Goal: Task Accomplishment & Management: Use online tool/utility

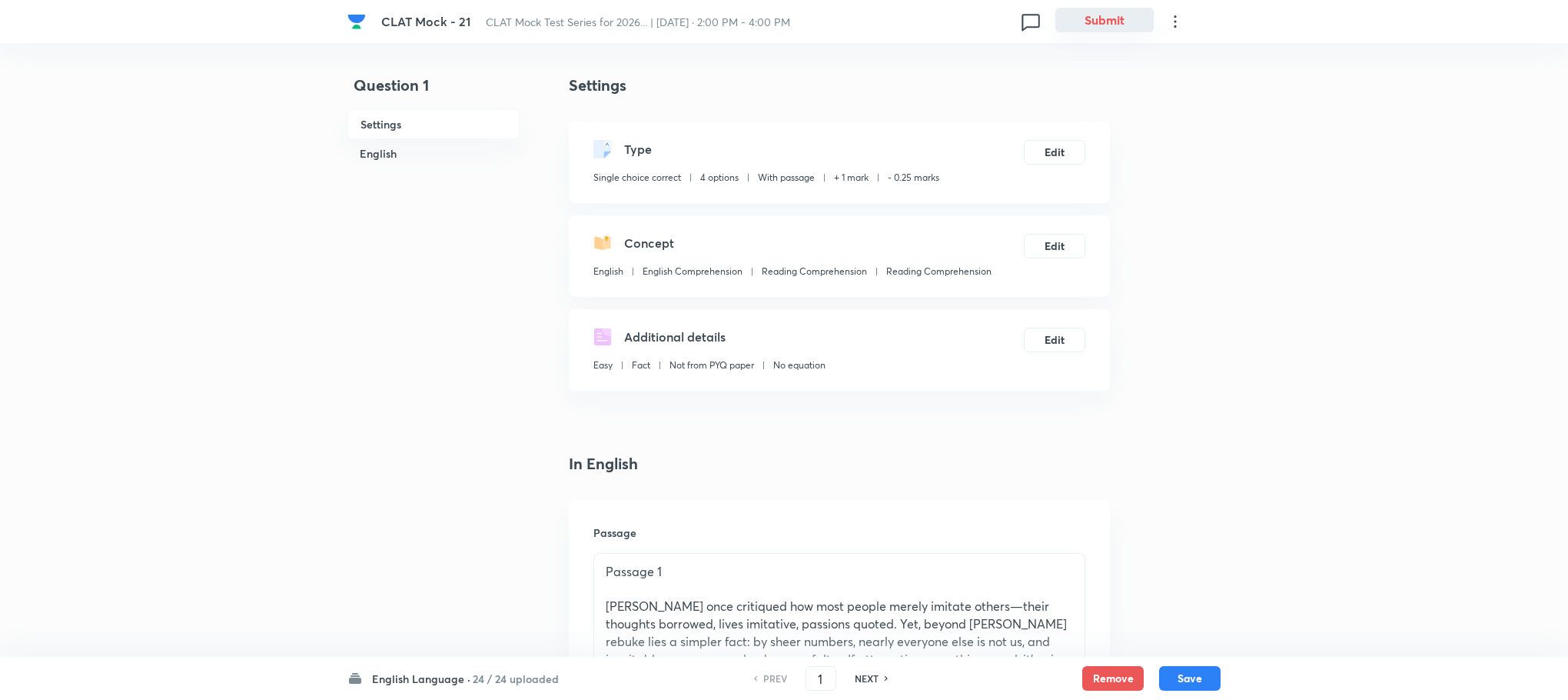
click at [1122, 18] on button "Submit" at bounding box center [1104, 20] width 98 height 25
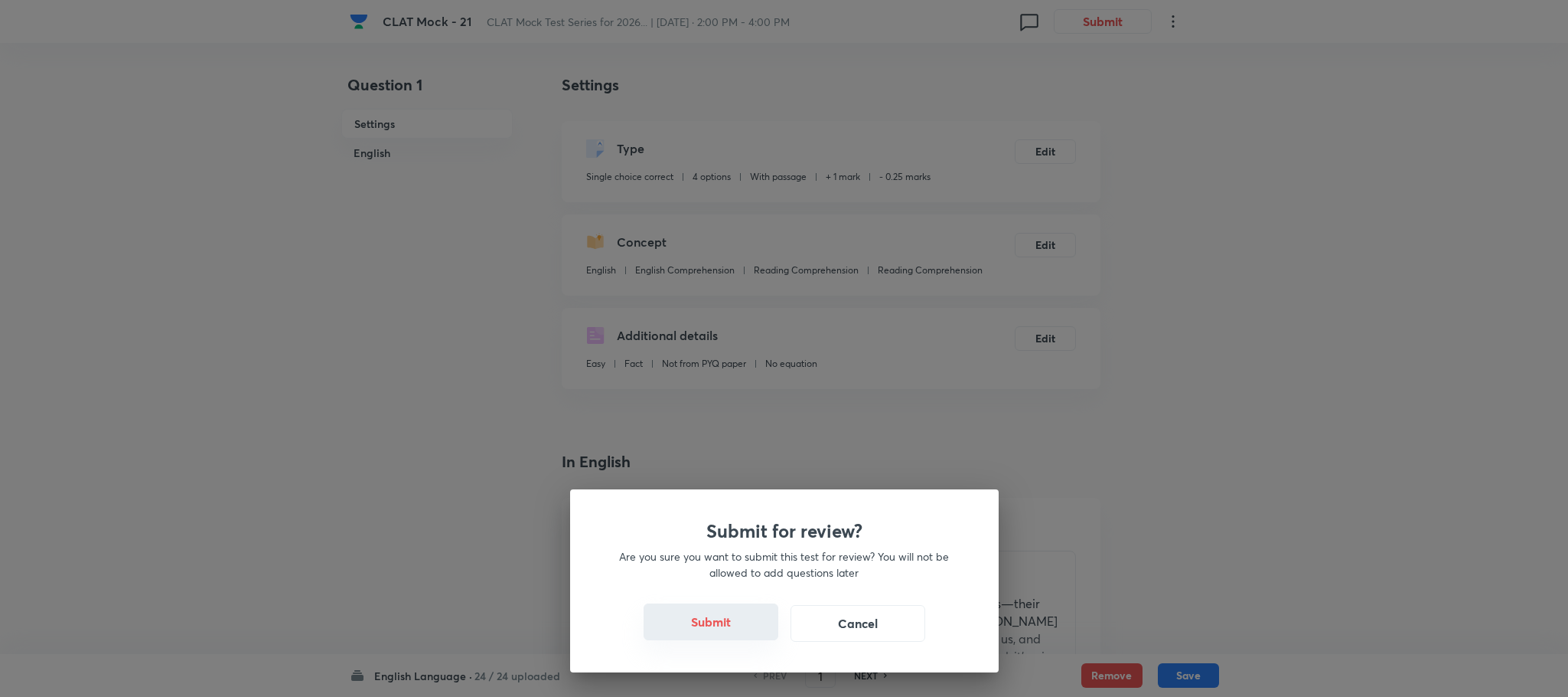
click at [697, 612] on button "Submit" at bounding box center [711, 621] width 134 height 36
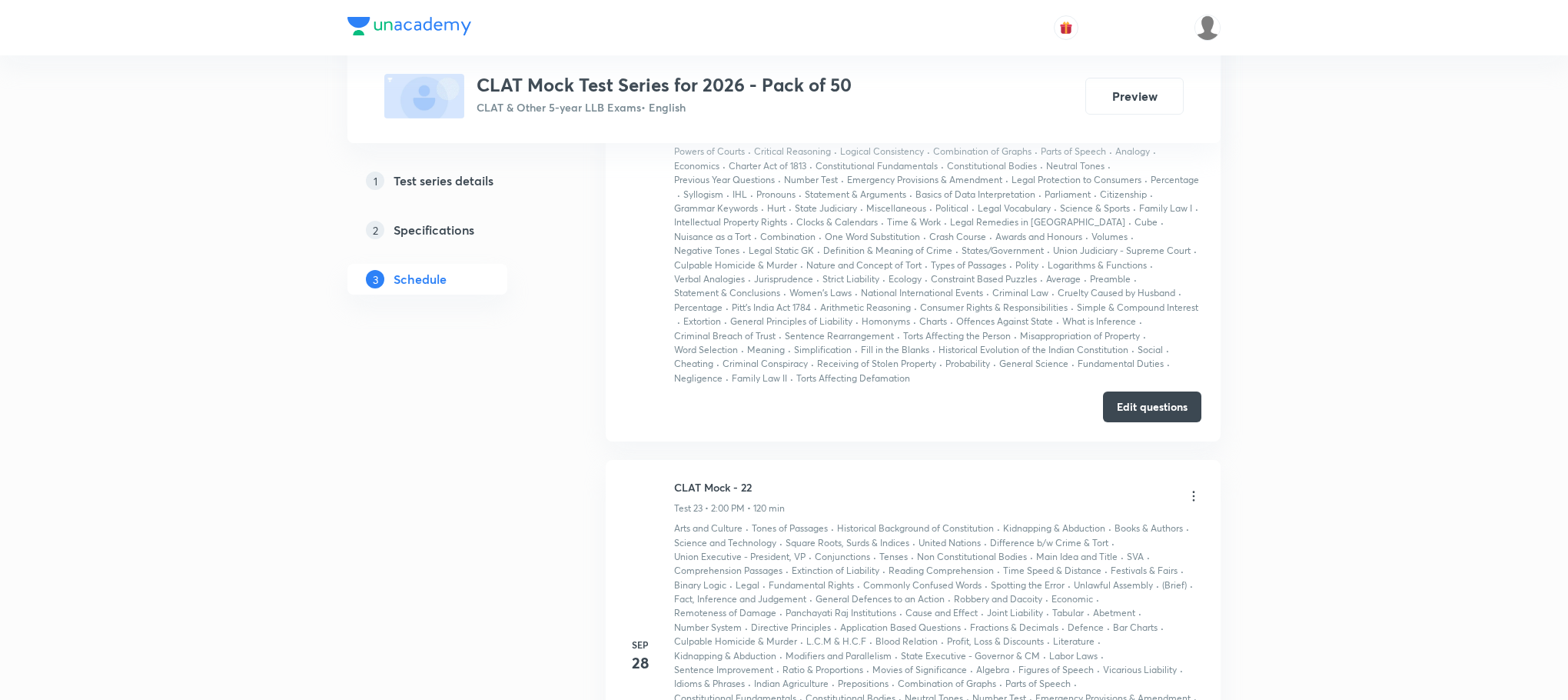
scroll to position [11146, 0]
drag, startPoint x: 674, startPoint y: 501, endPoint x: 746, endPoint y: 489, distance: 73.0
click at [752, 499] on h6 "CLAT Mock - 22" at bounding box center [729, 491] width 111 height 16
copy h6 "CLAT Mock - 22"
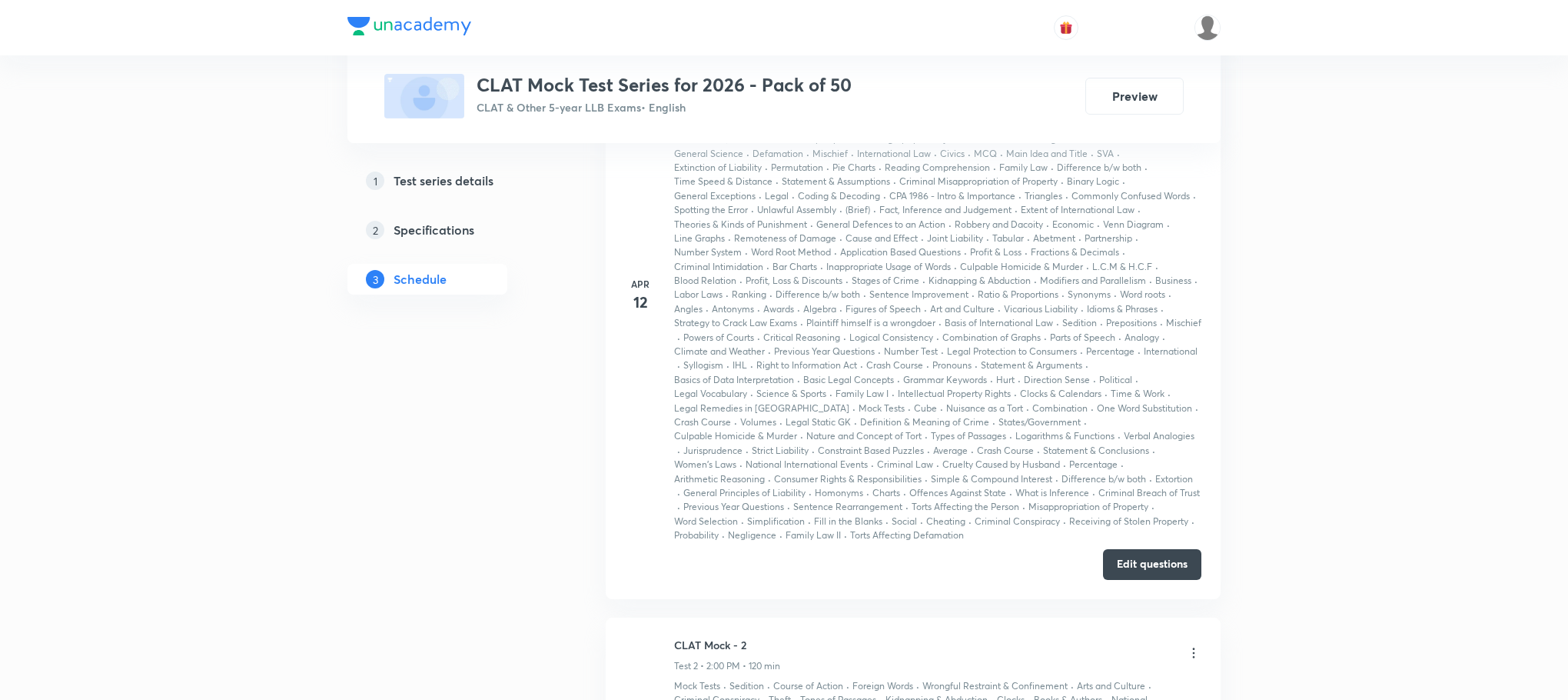
scroll to position [0, 0]
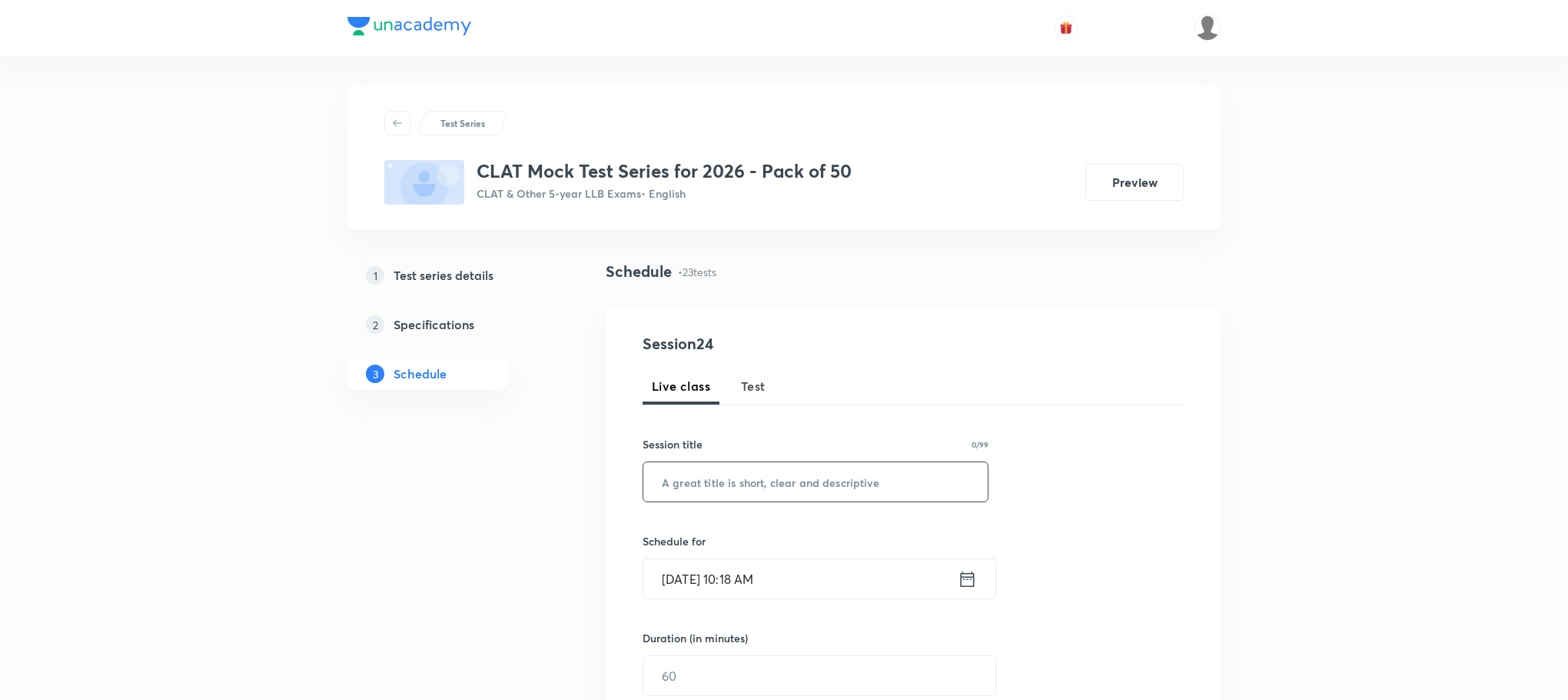
click at [693, 483] on input "text" at bounding box center [815, 481] width 344 height 40
paste input "CLAT Mock - 22"
type input "CLAT Mock - 22"
click at [757, 393] on span "Test" at bounding box center [754, 386] width 25 height 18
click at [764, 482] on input "text" at bounding box center [815, 481] width 344 height 40
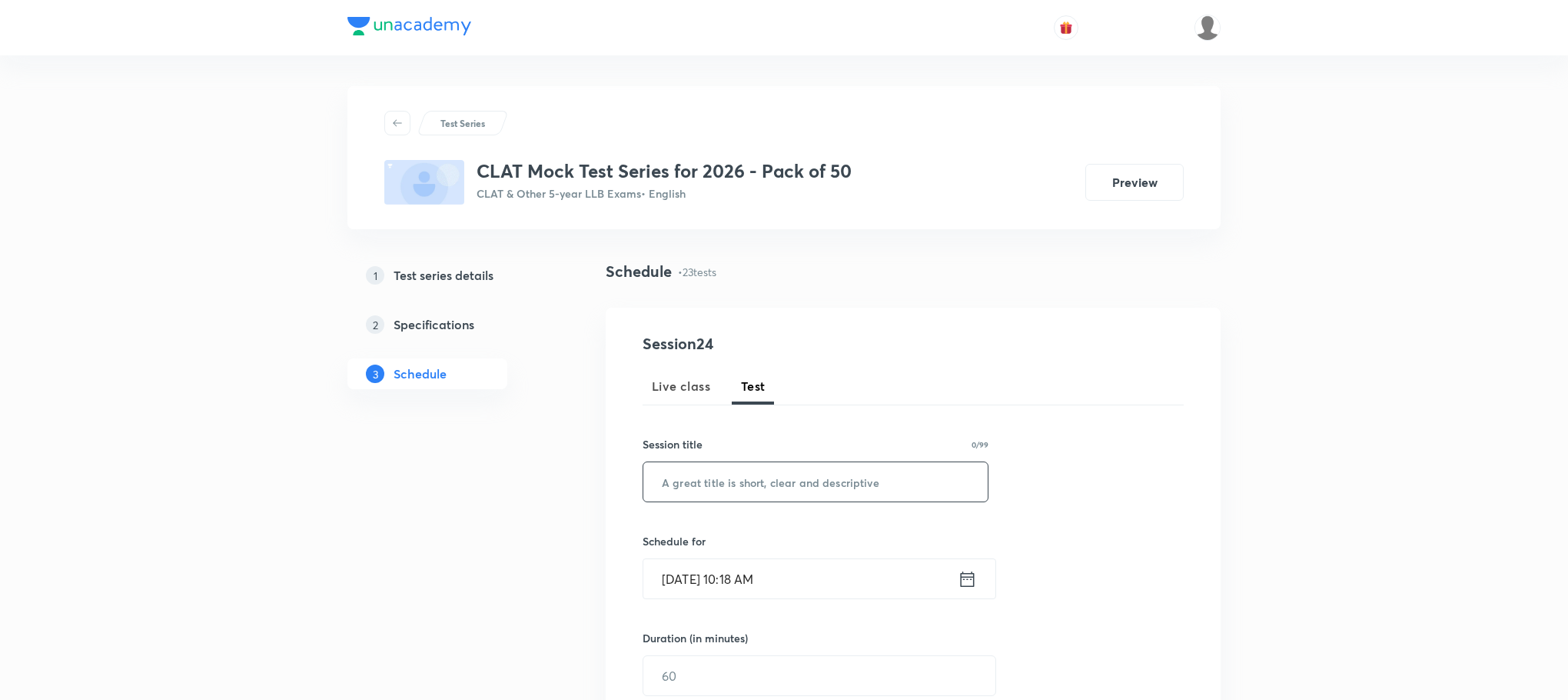
paste input "CLAT Mock - 22"
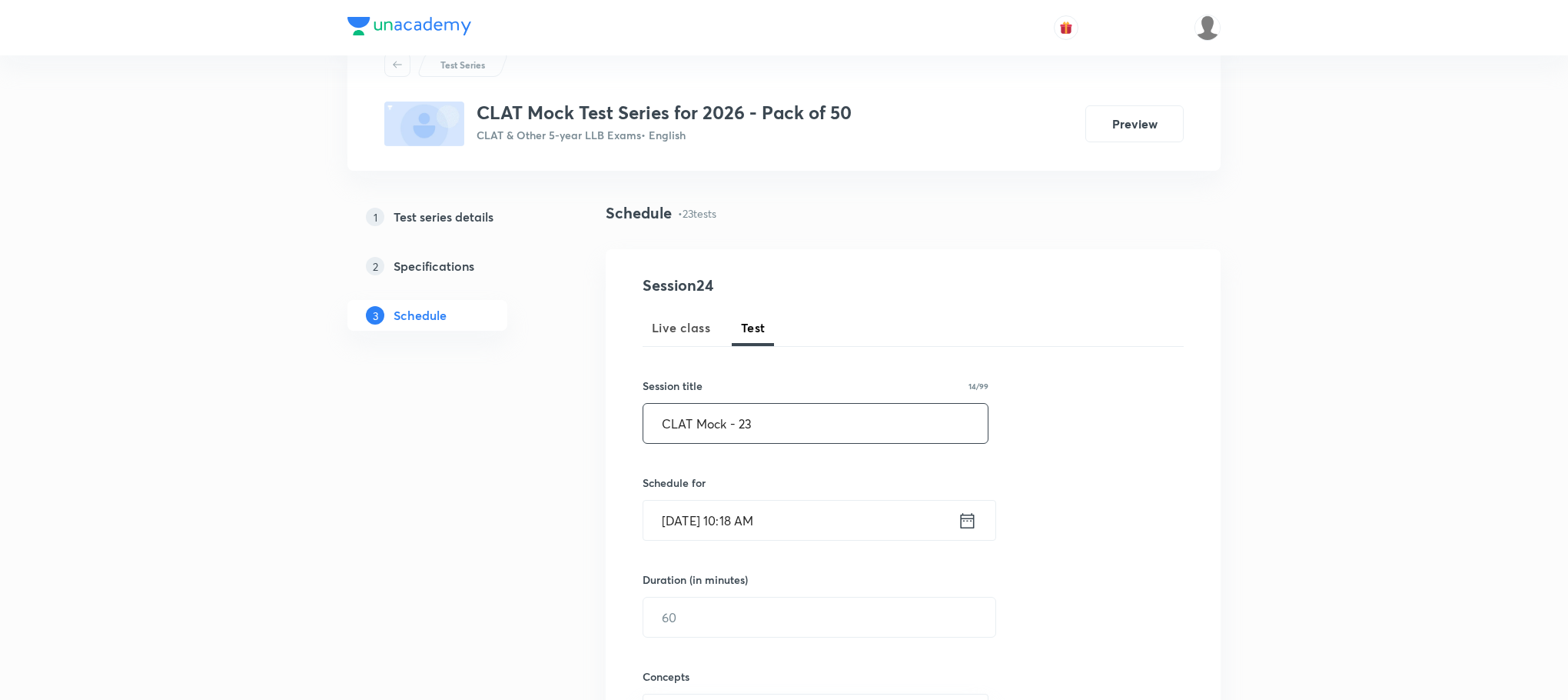
scroll to position [116, 0]
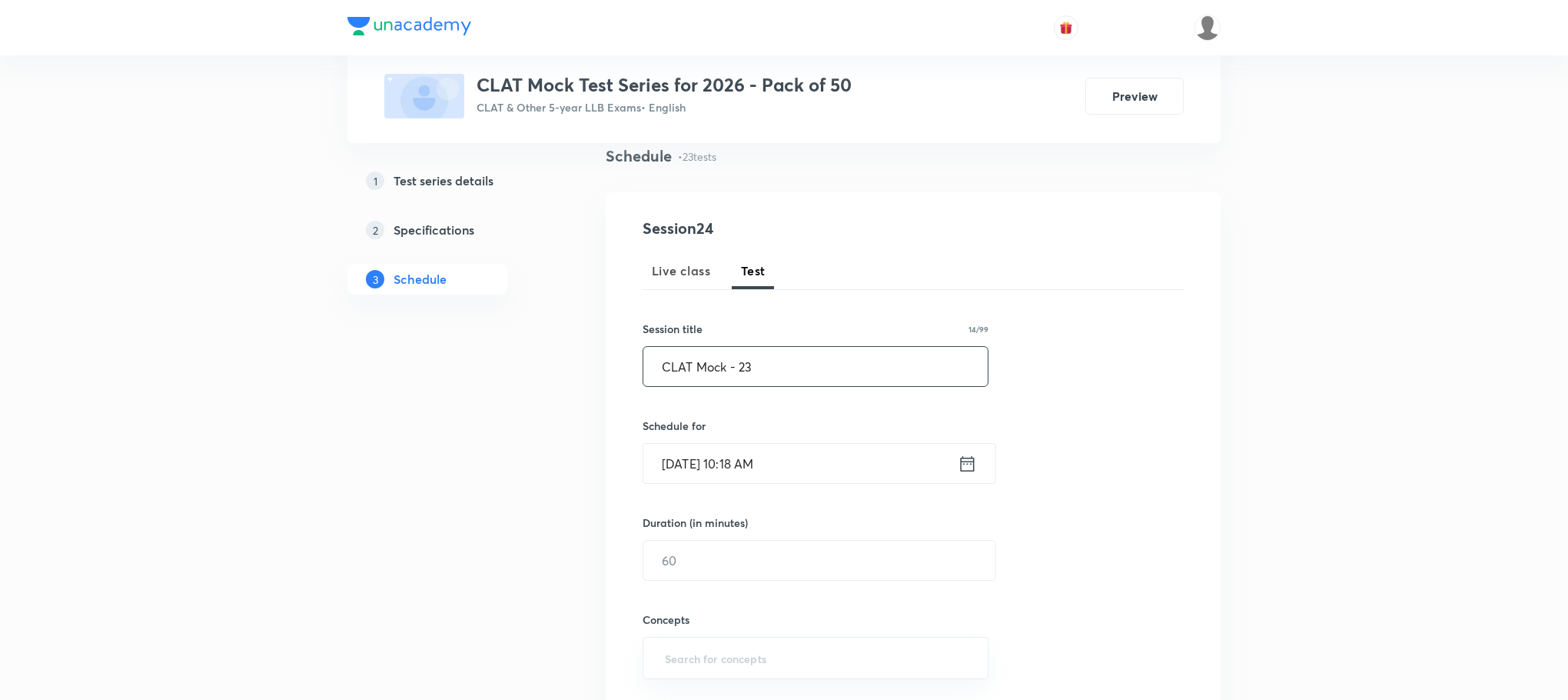
type input "CLAT Mock - 23"
click at [960, 466] on icon at bounding box center [968, 464] width 19 height 21
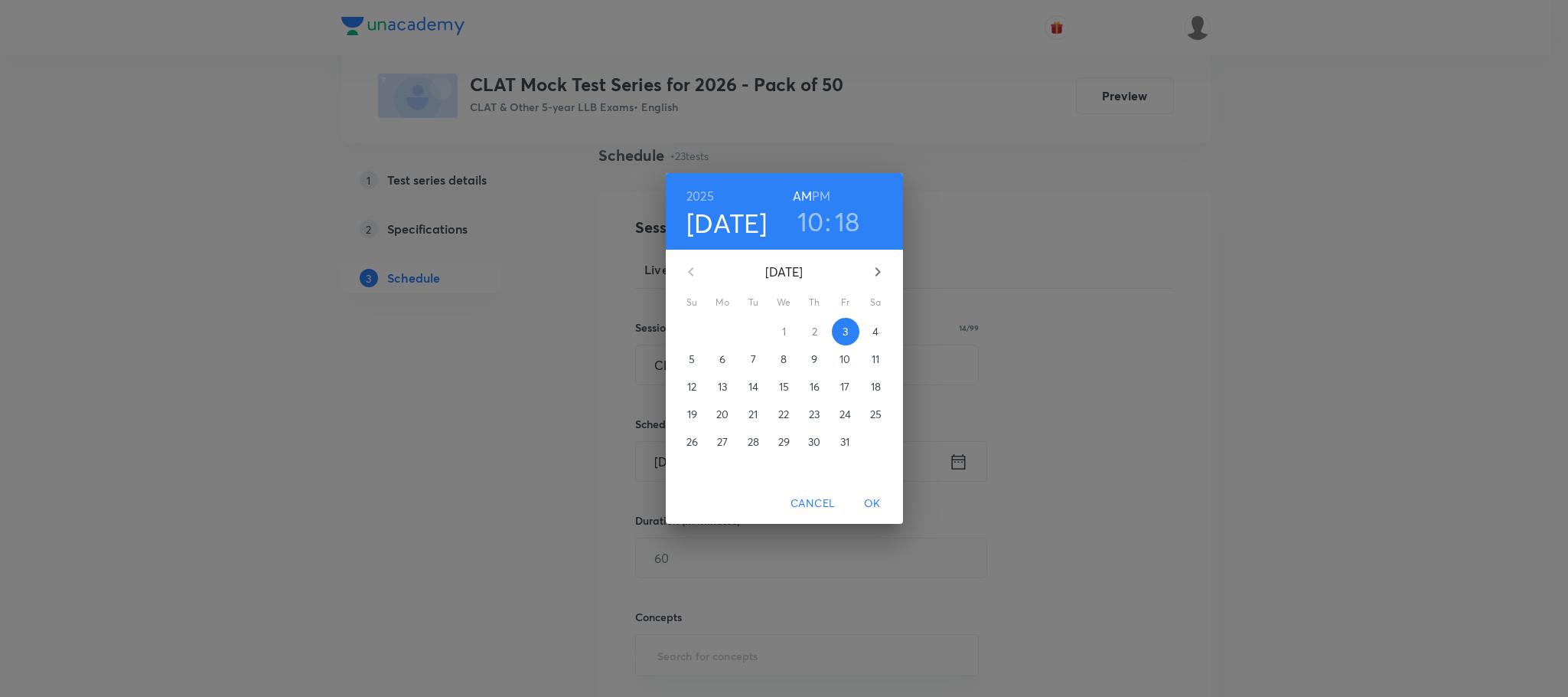
click at [870, 327] on span "4" at bounding box center [876, 331] width 28 height 15
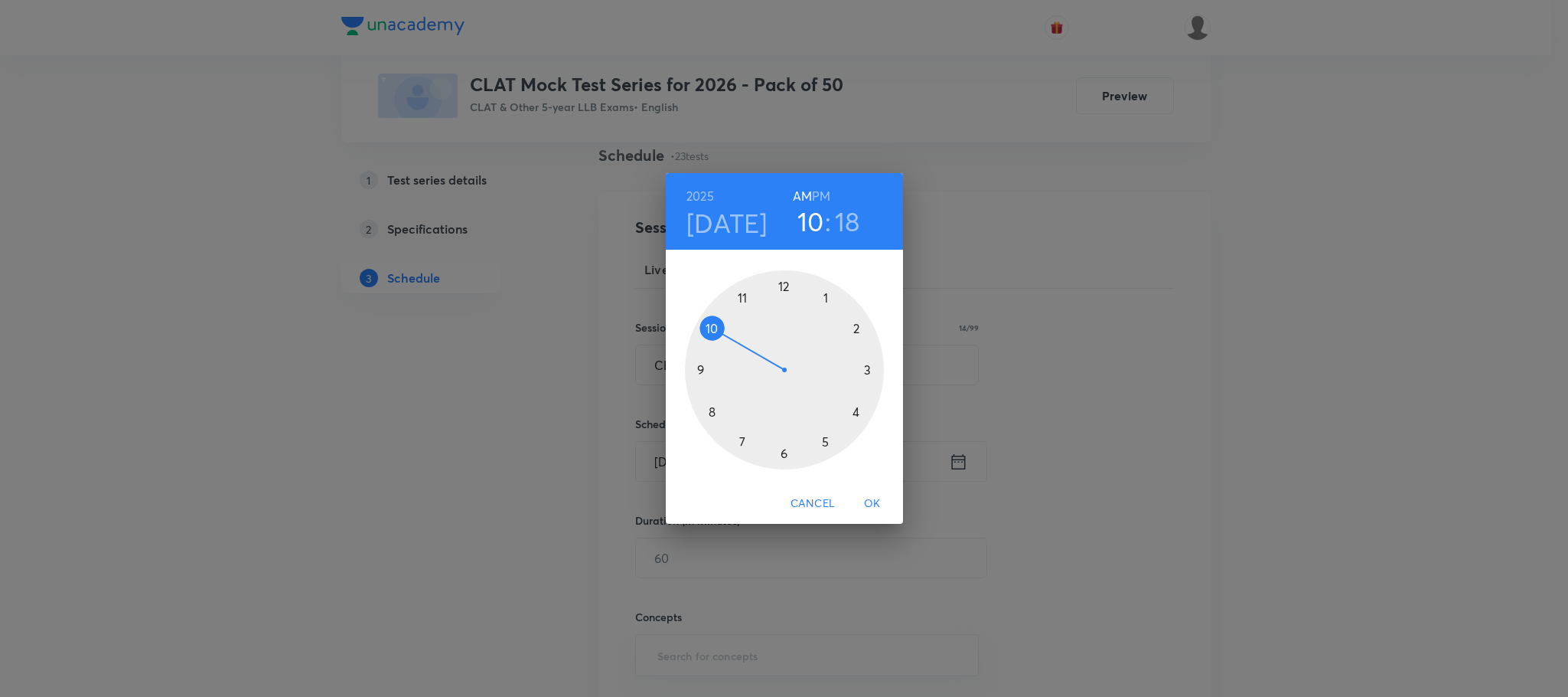
click at [856, 329] on div at bounding box center [784, 370] width 199 height 199
click at [785, 278] on div at bounding box center [784, 370] width 199 height 199
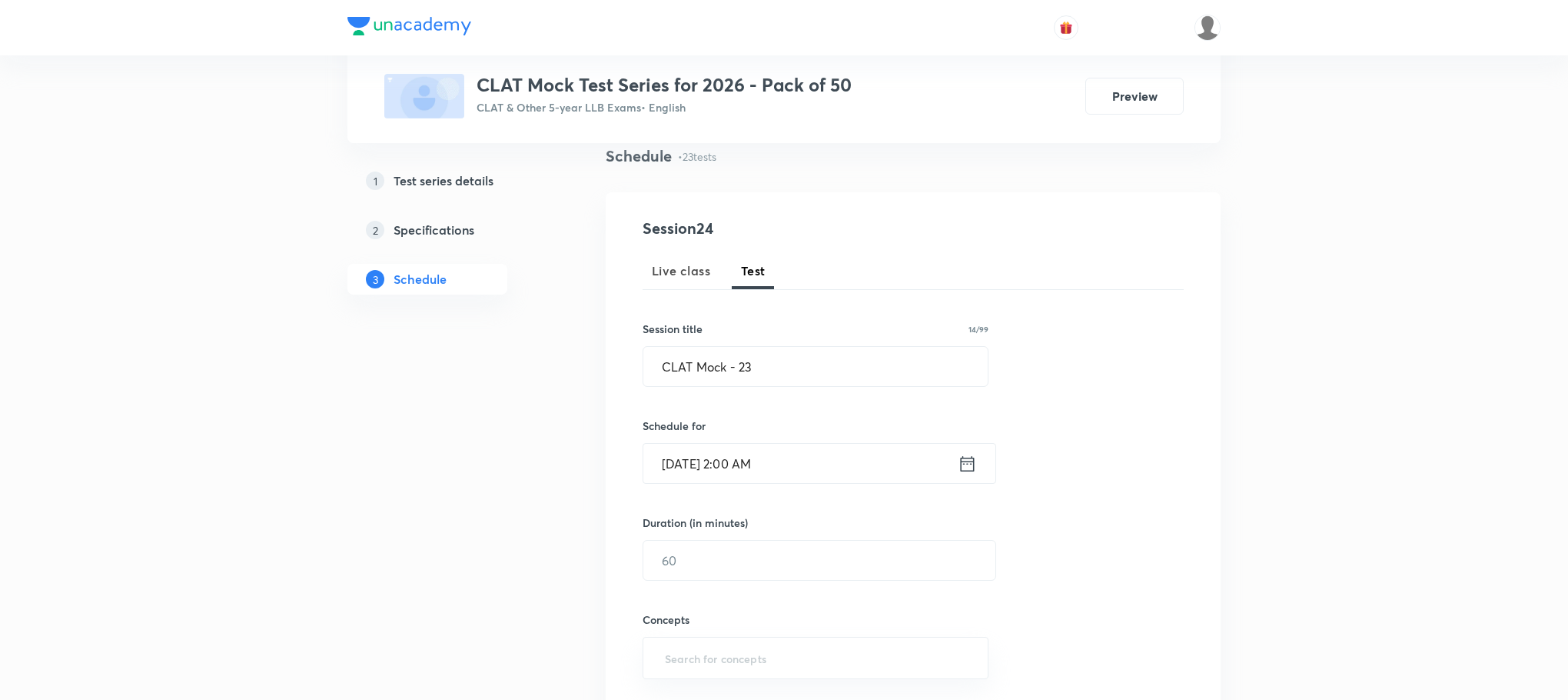
click at [974, 466] on icon at bounding box center [968, 464] width 19 height 21
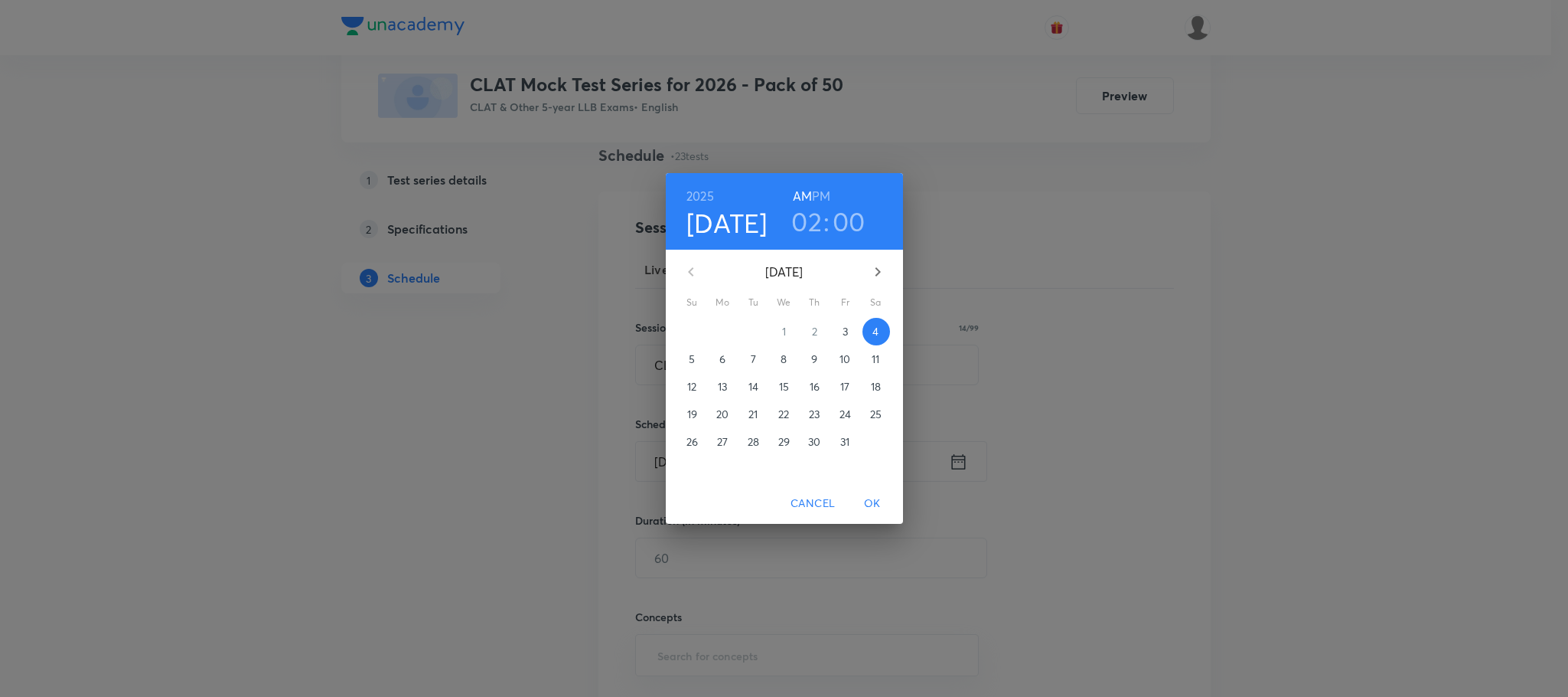
click at [827, 195] on h6 "PM" at bounding box center [820, 196] width 18 height 21
click at [879, 493] on button "OK" at bounding box center [872, 504] width 49 height 29
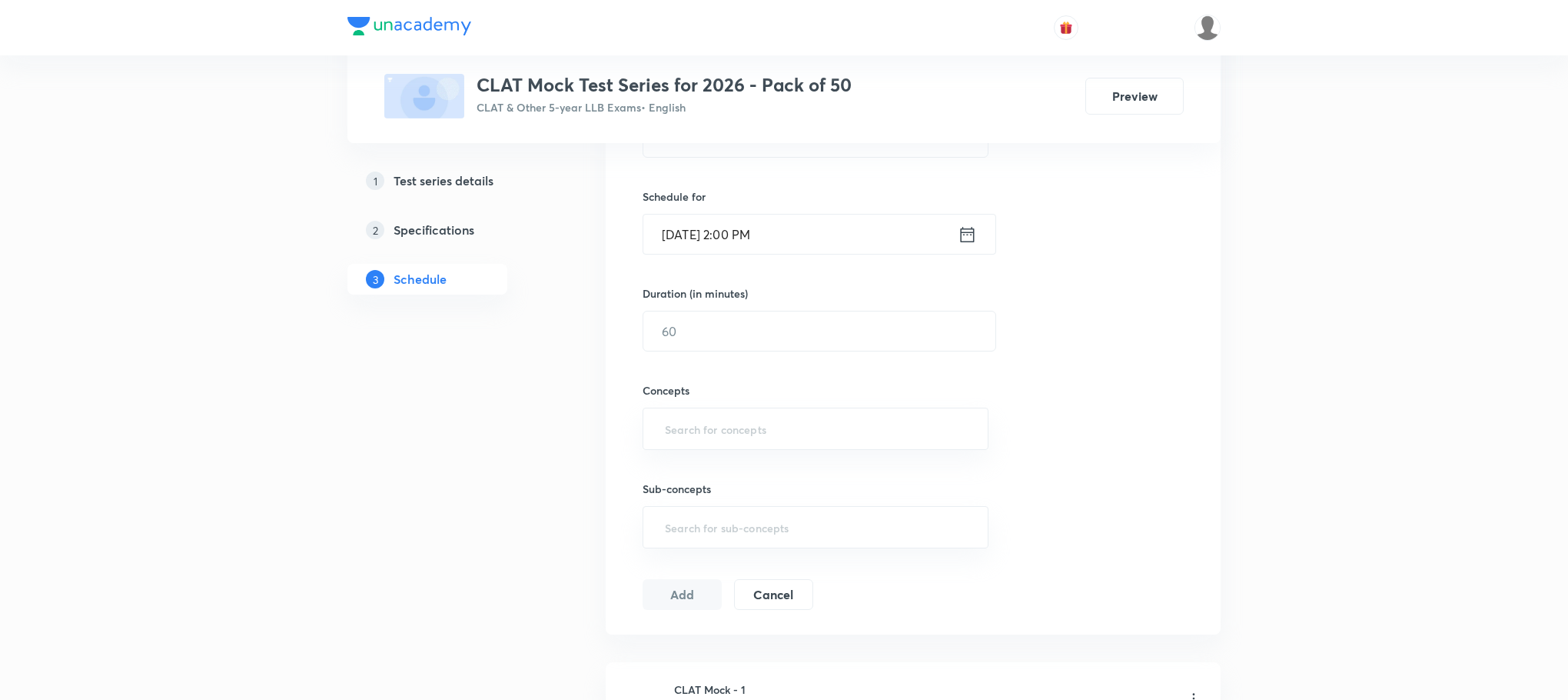
scroll to position [346, 0]
click at [699, 329] on input "text" at bounding box center [819, 329] width 352 height 40
click at [655, 427] on div "​" at bounding box center [815, 427] width 346 height 42
type input "120"
type input "a"
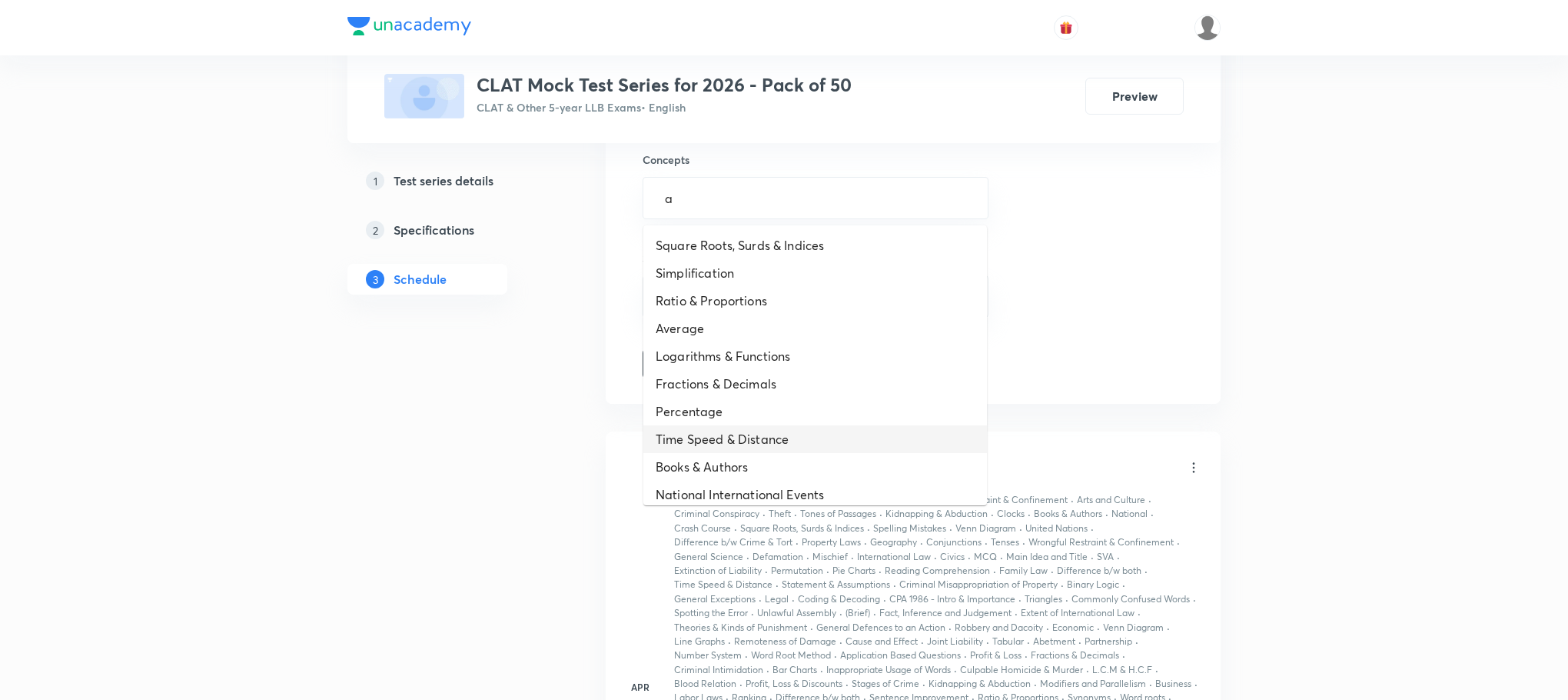
scroll to position [577, 0]
click at [716, 277] on li "Simplification" at bounding box center [815, 271] width 344 height 28
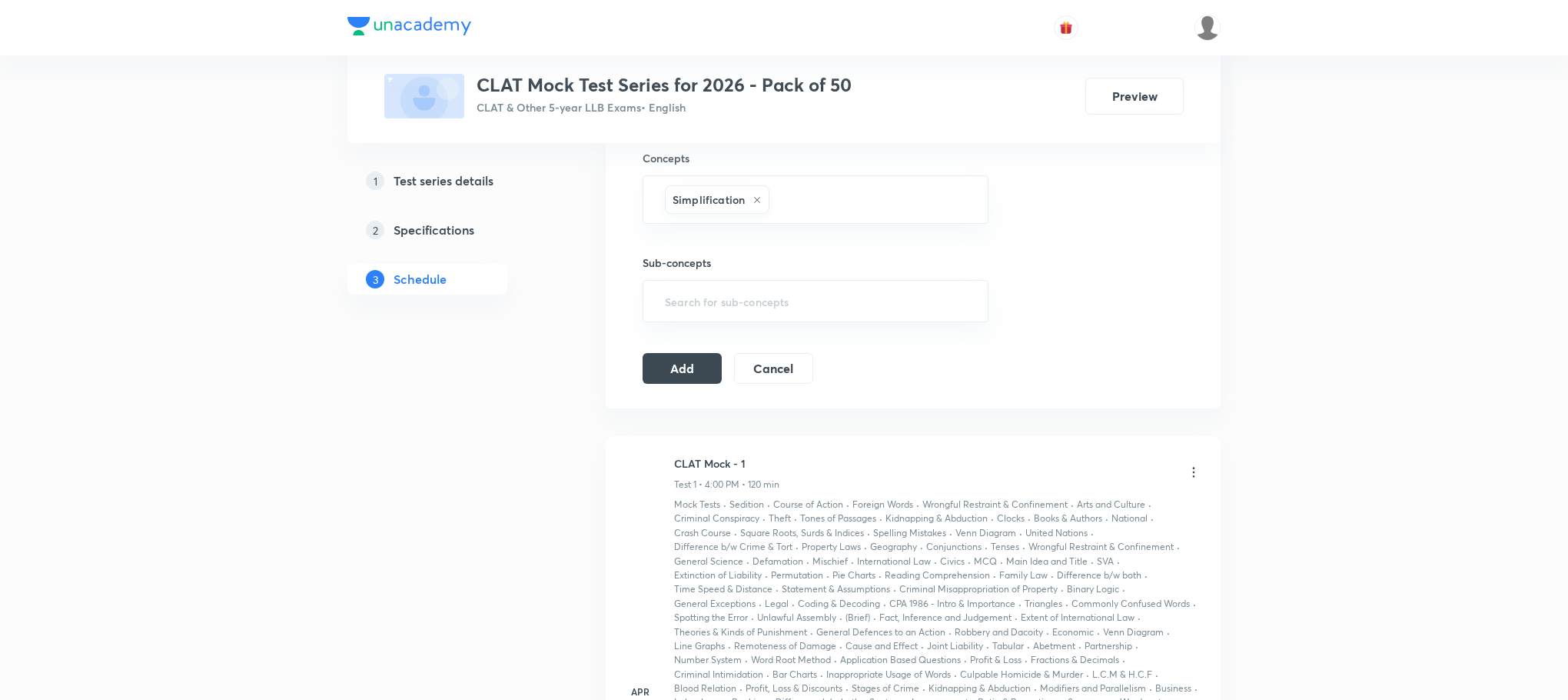
type input "a"
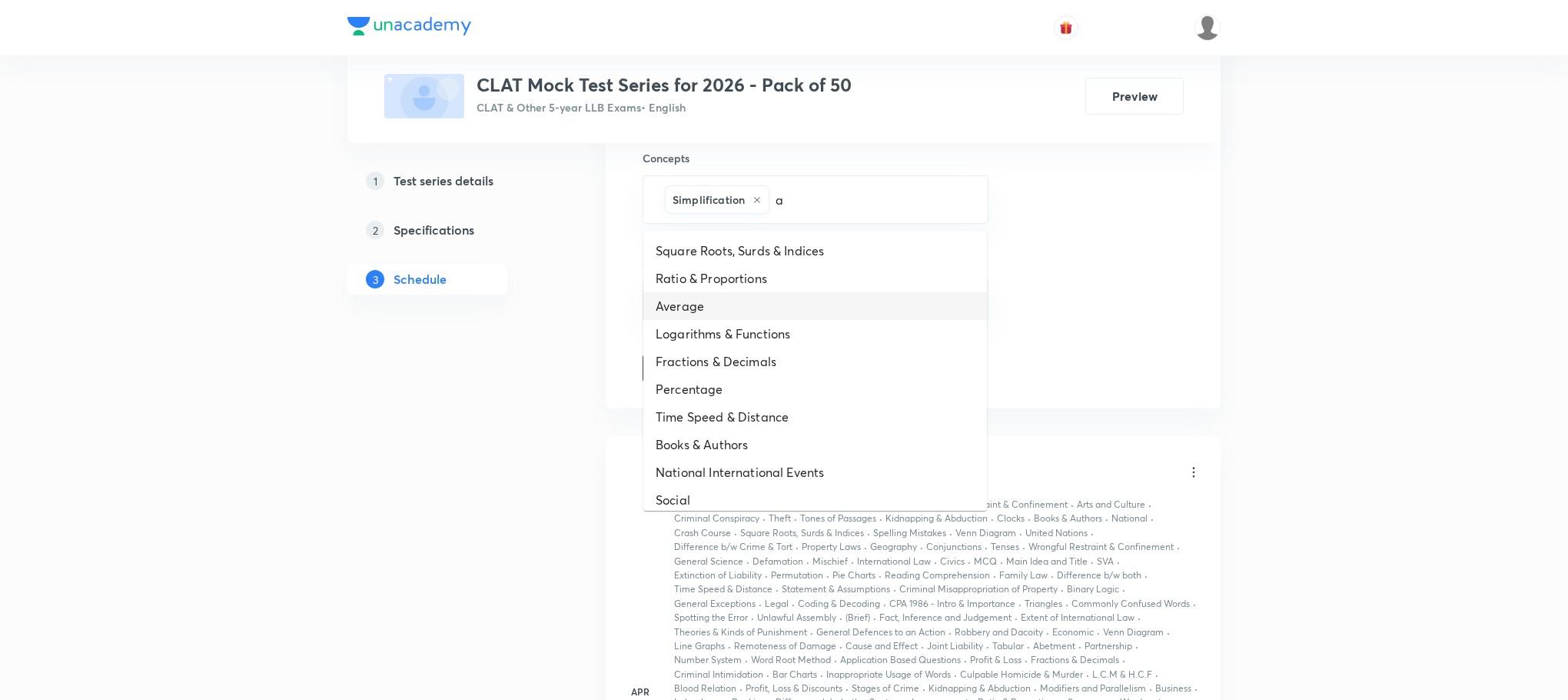
click at [724, 303] on li "Average" at bounding box center [815, 306] width 344 height 28
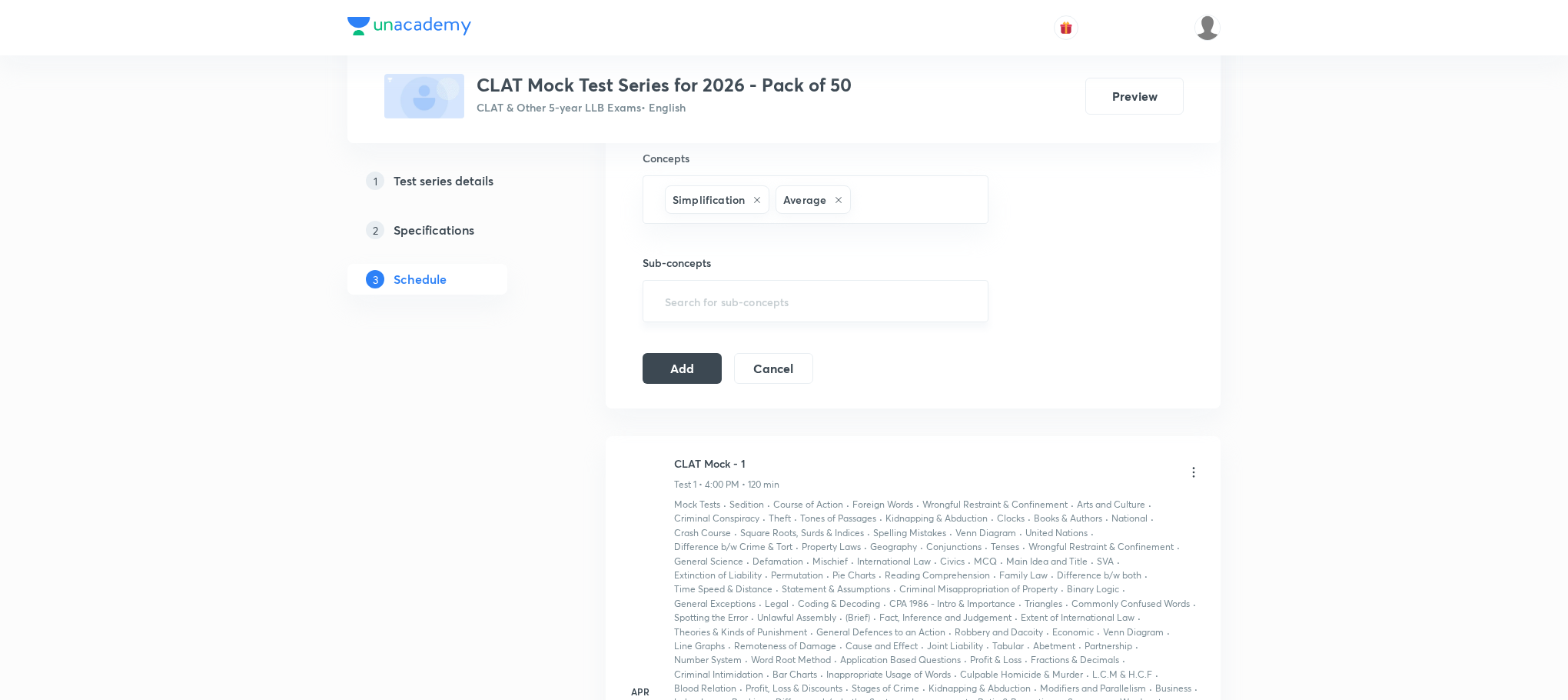
type input "a"
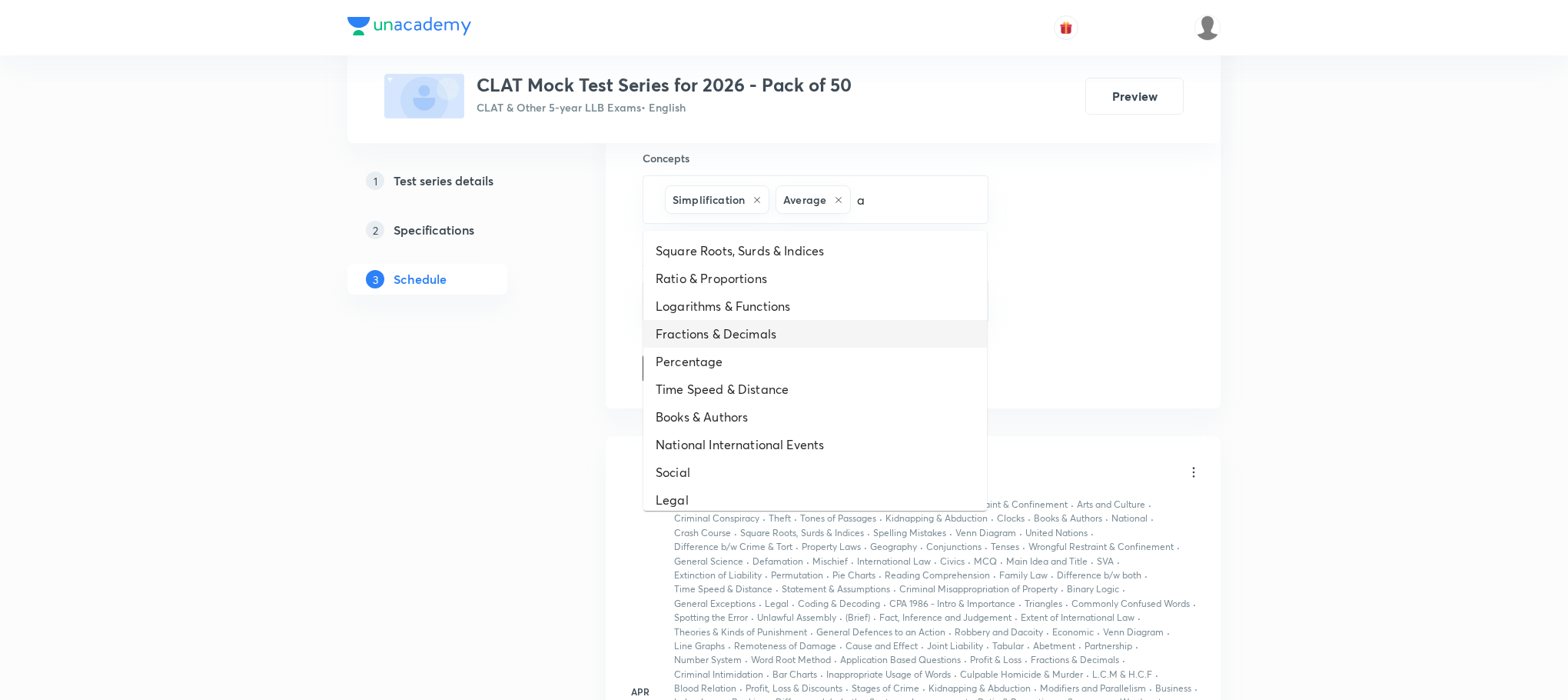
click at [725, 330] on li "Fractions & Decimals" at bounding box center [815, 334] width 344 height 28
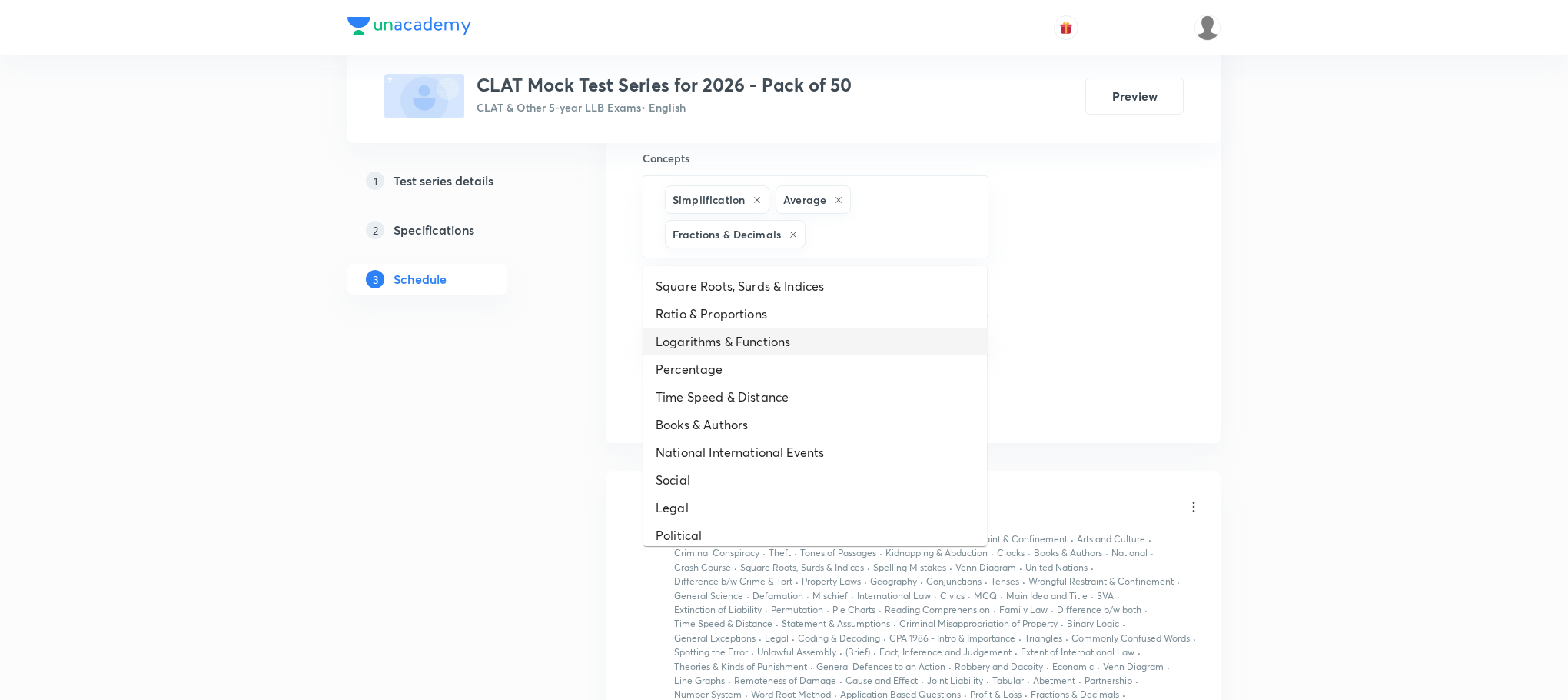
type input "a"
click at [725, 378] on li "Percentage" at bounding box center [815, 368] width 344 height 28
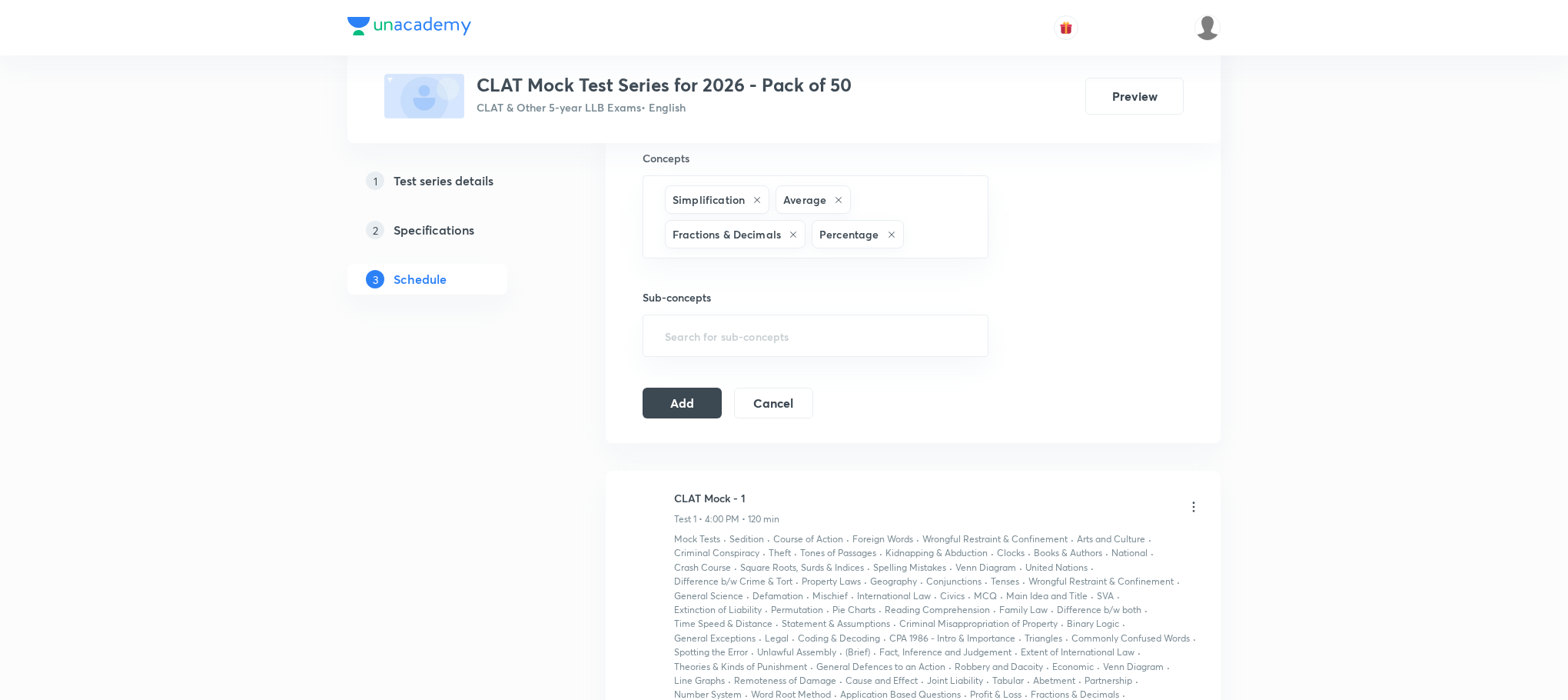
type input "a"
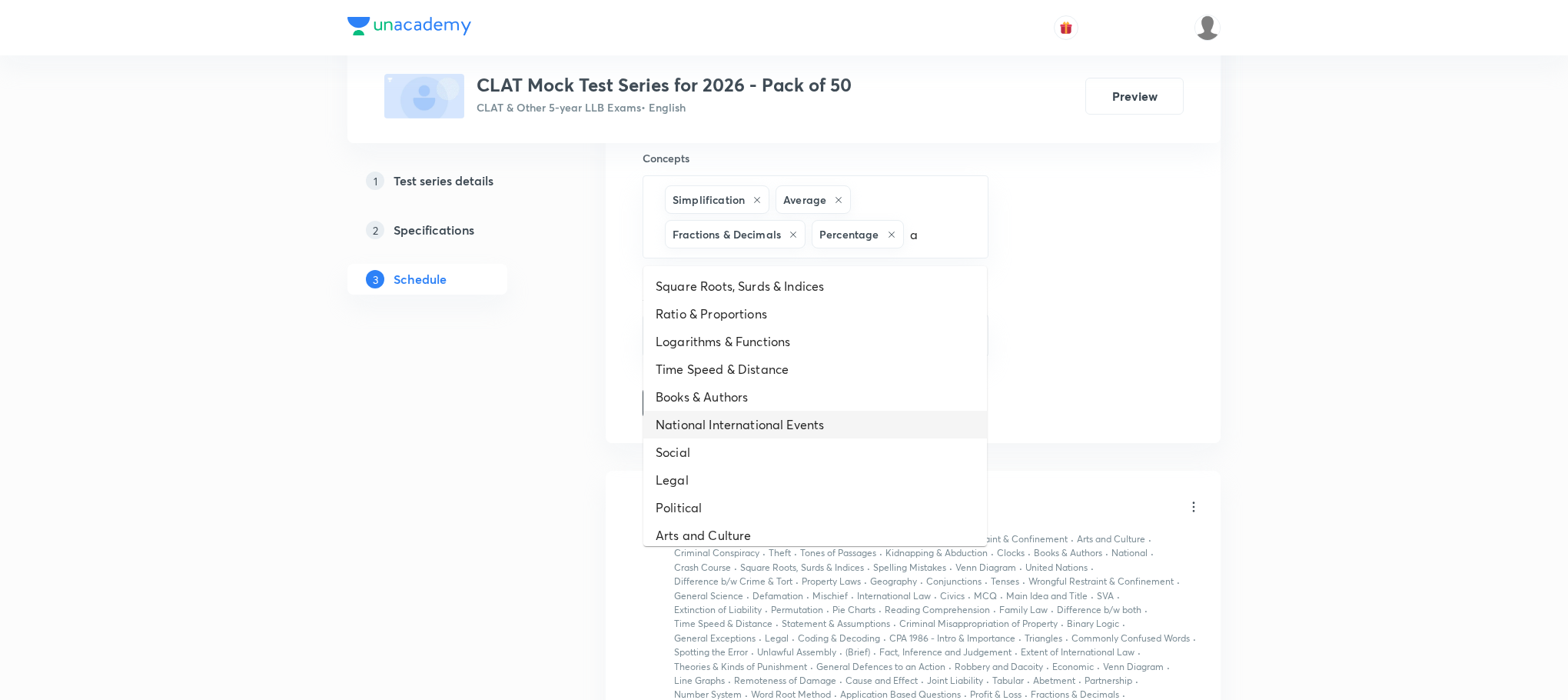
click at [725, 413] on li "National International Events" at bounding box center [815, 424] width 344 height 28
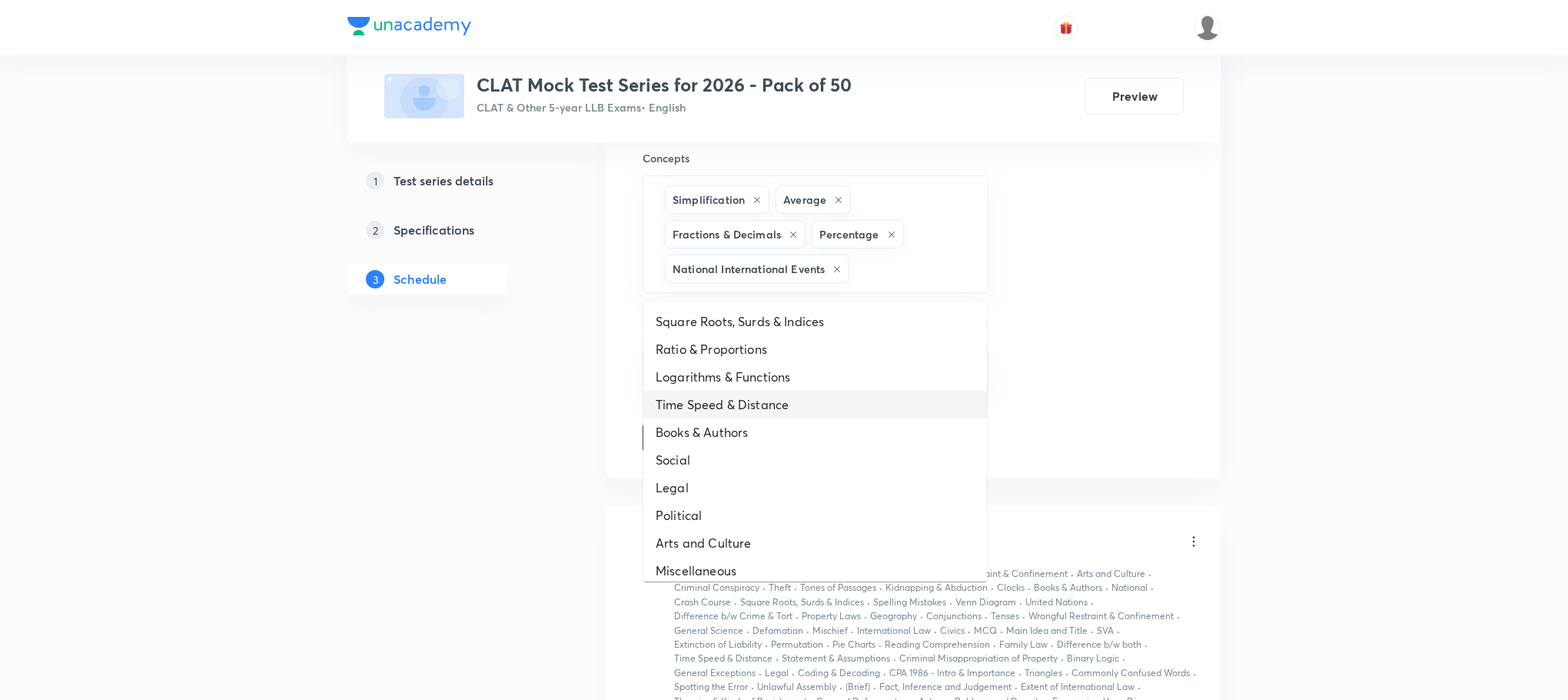
type input "a"
click at [723, 437] on li "Books & Authors" at bounding box center [815, 432] width 344 height 28
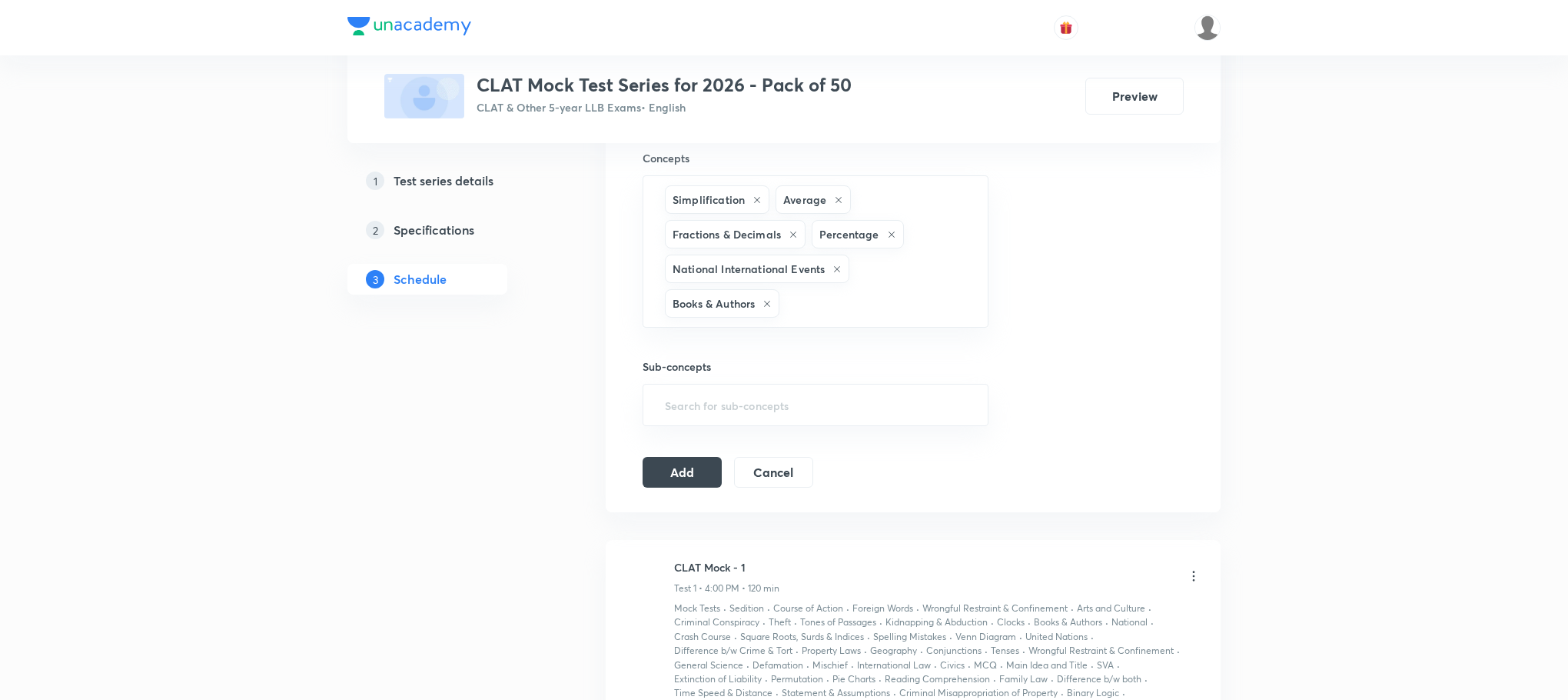
type input "a"
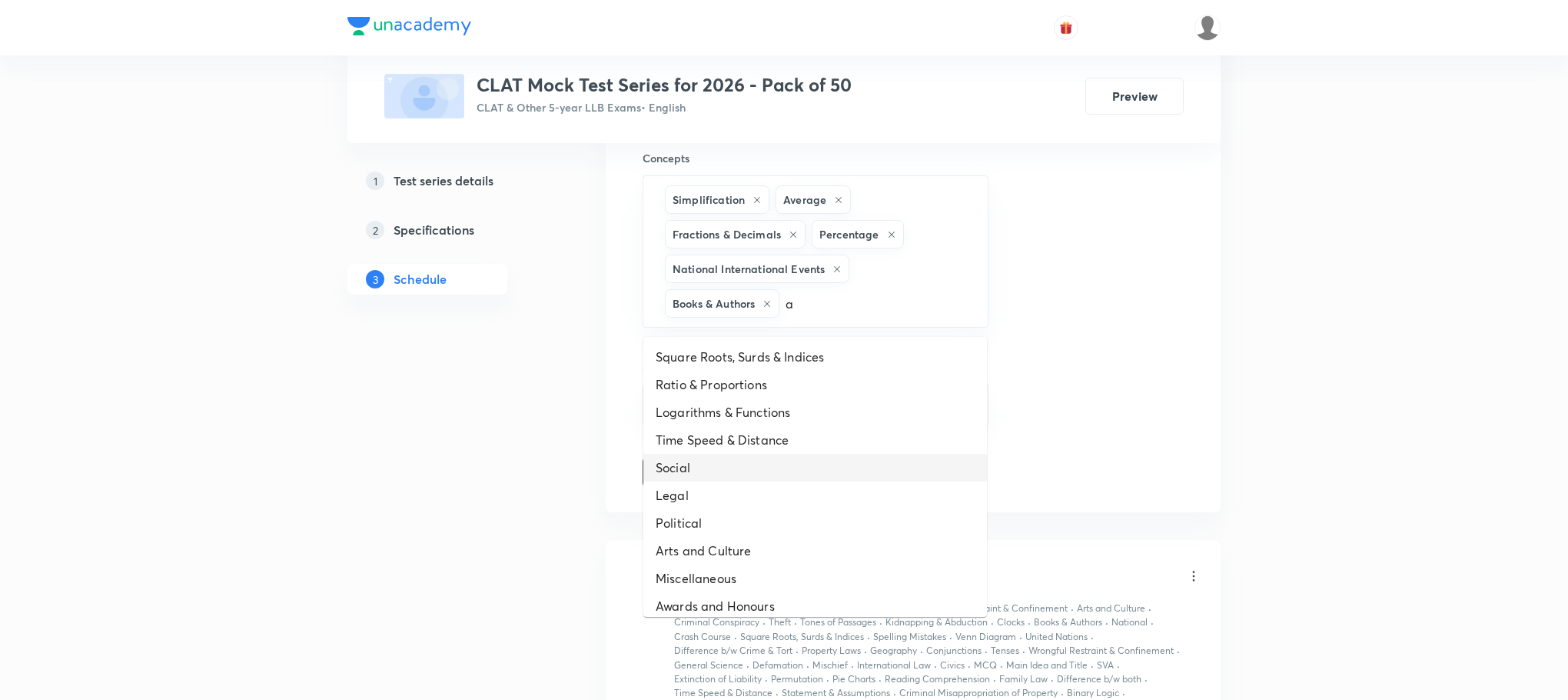
click at [718, 460] on li "Social" at bounding box center [815, 468] width 344 height 28
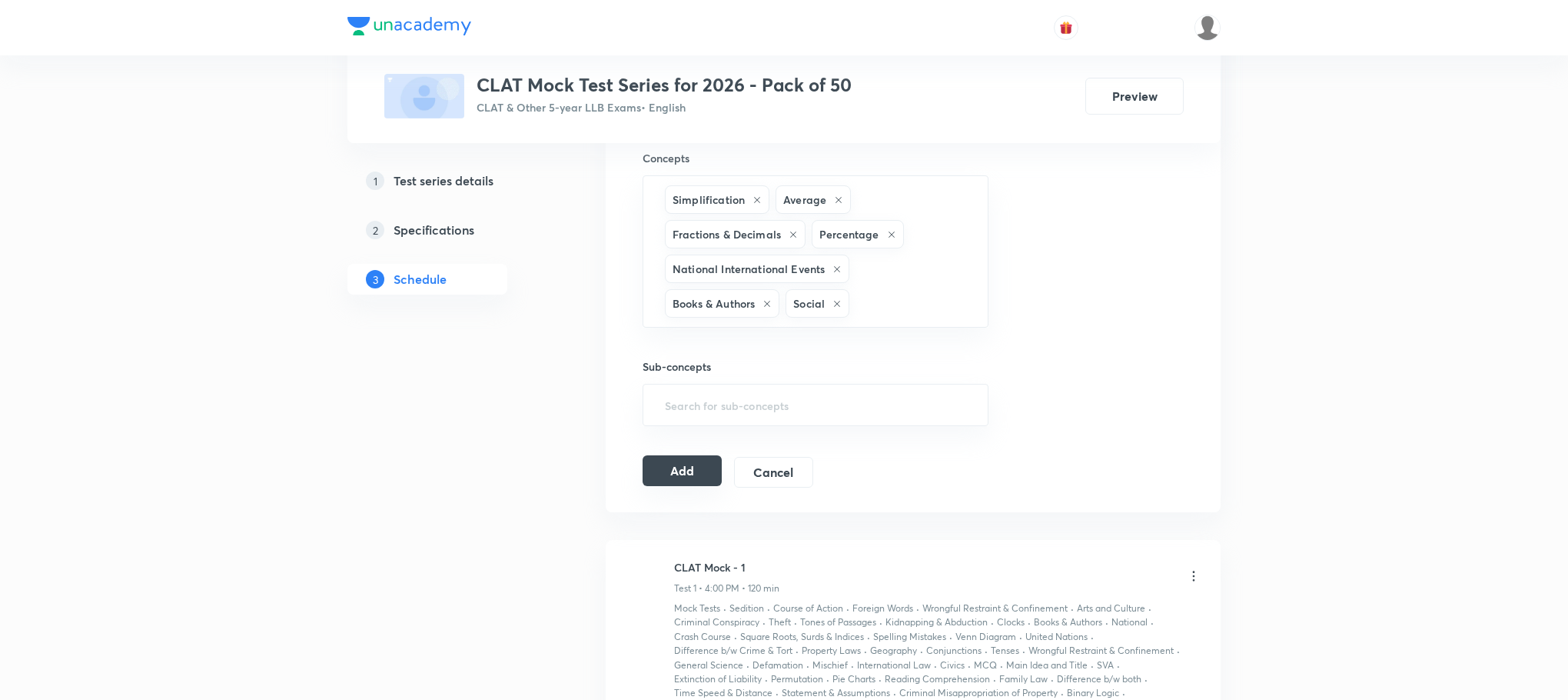
type input "a"
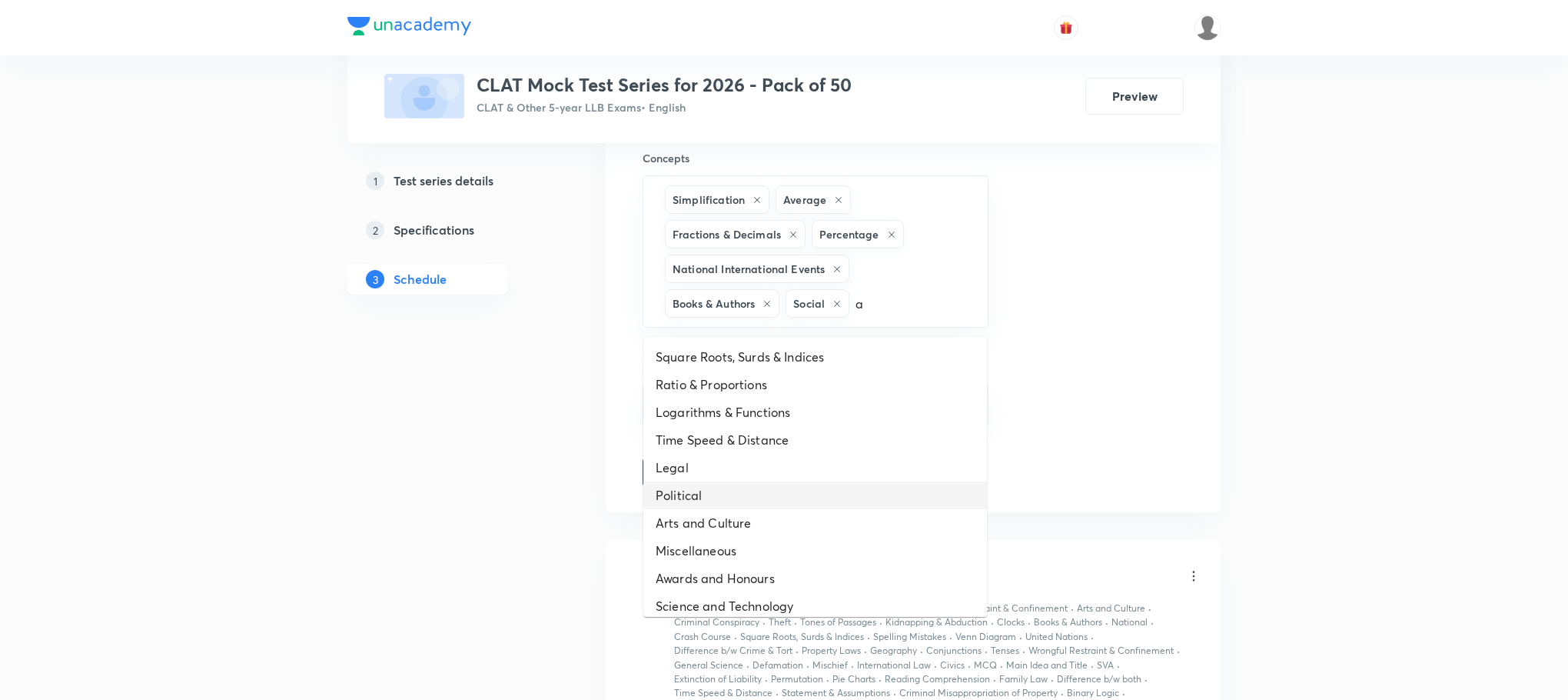
click at [718, 498] on li "Political" at bounding box center [815, 495] width 344 height 28
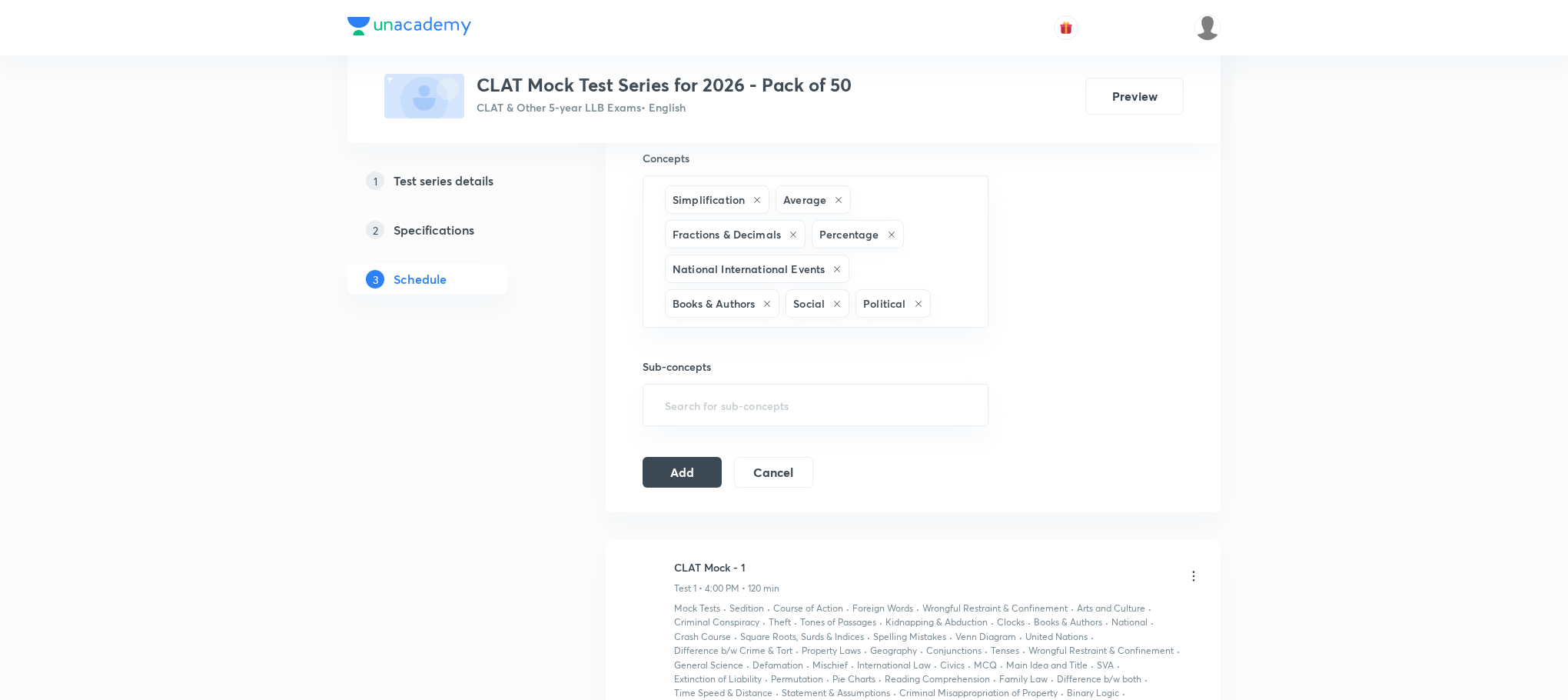
type input "a"
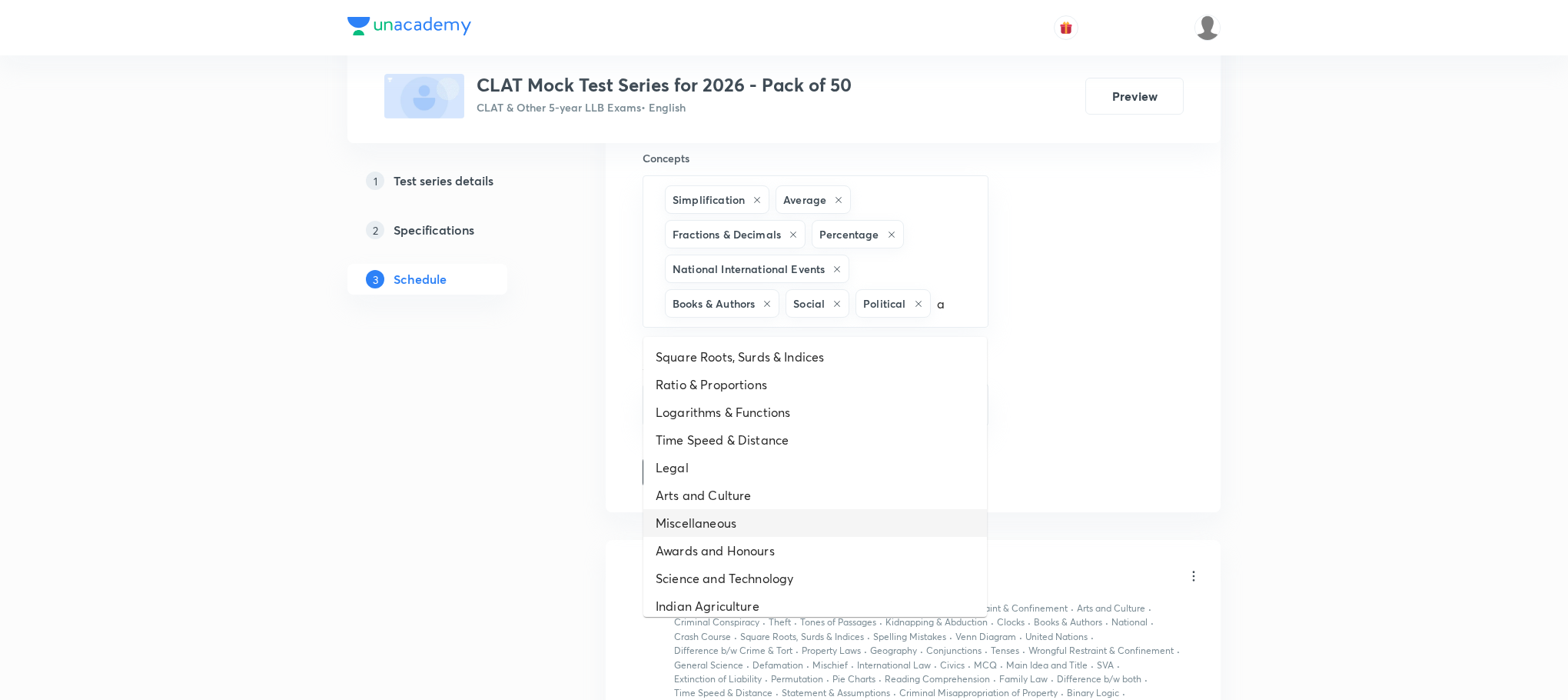
click at [718, 530] on li "Miscellaneous" at bounding box center [815, 523] width 344 height 28
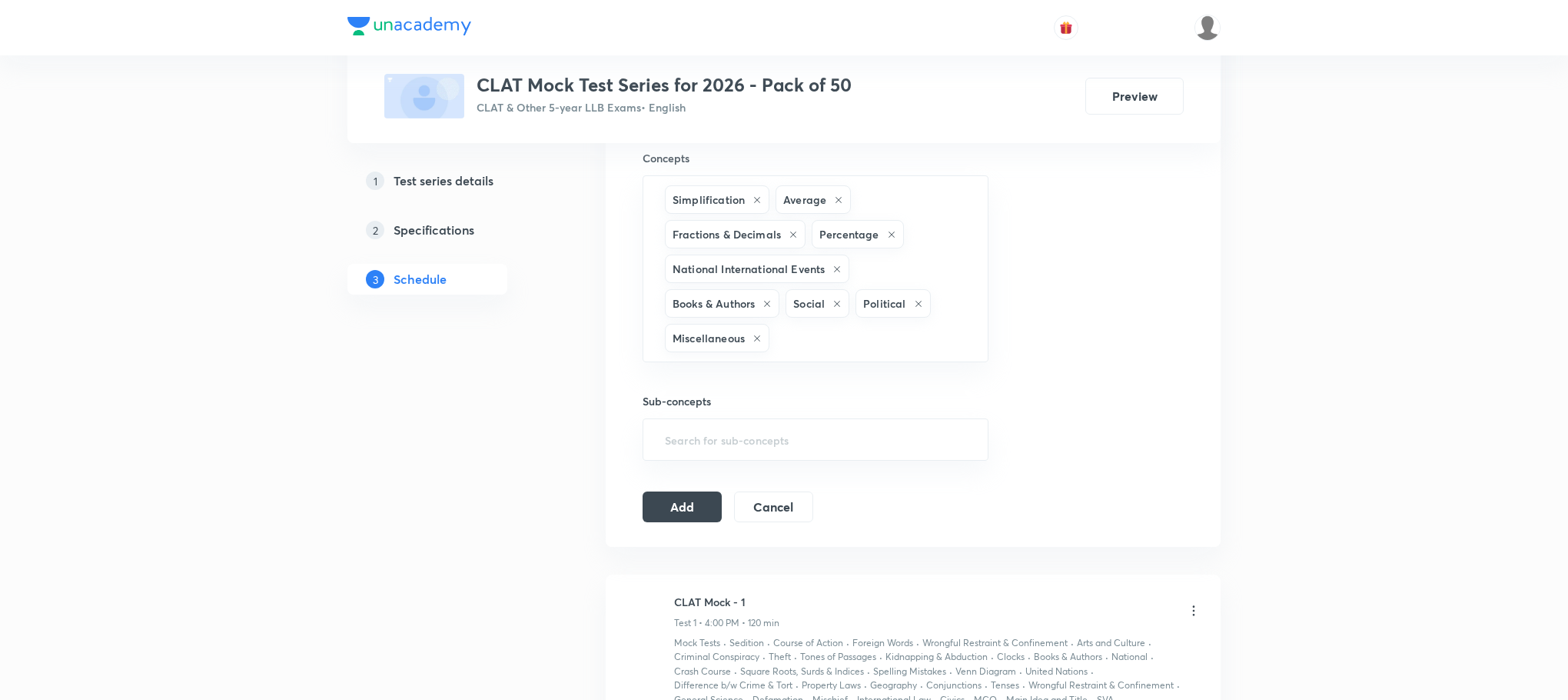
type input "a"
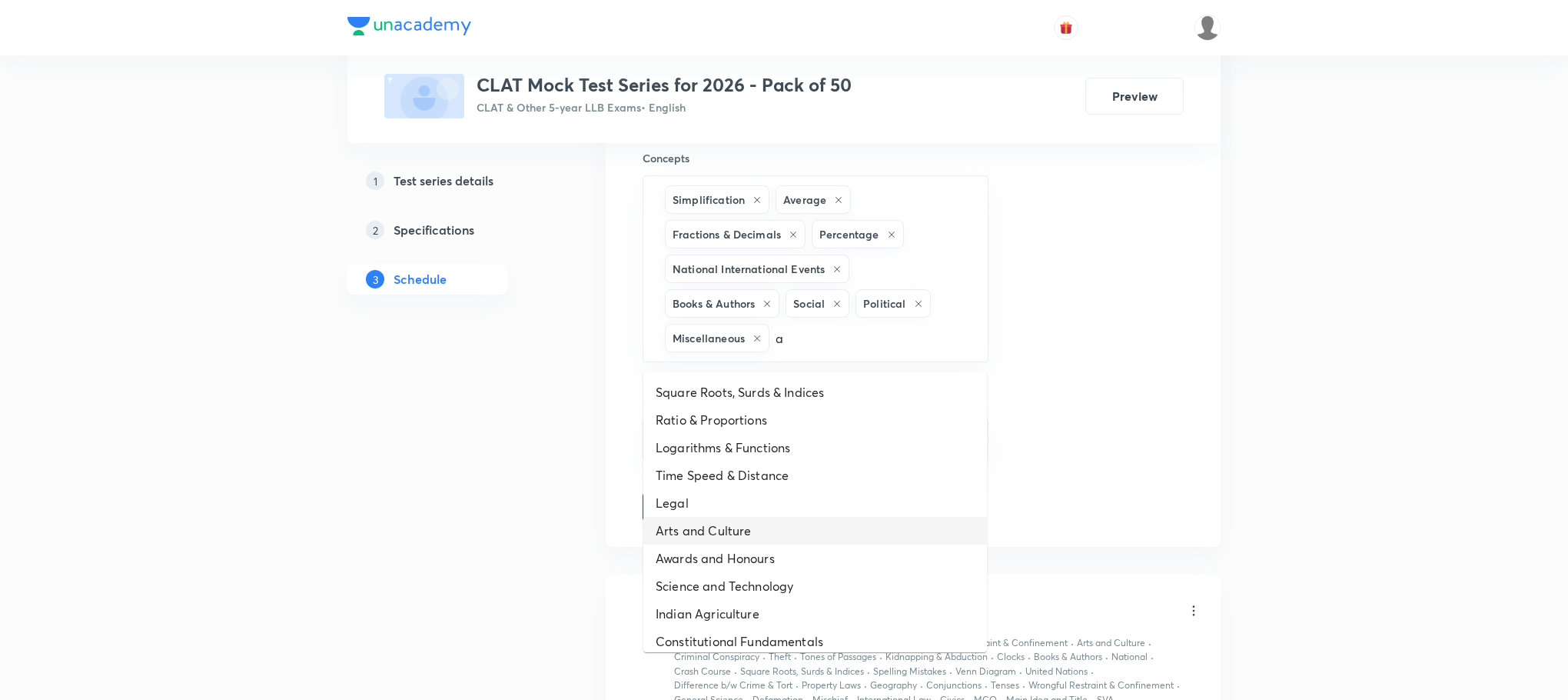
click at [717, 540] on li "Arts and Culture" at bounding box center [815, 530] width 344 height 28
type input "a"
click at [716, 542] on li "Awards and Honours" at bounding box center [815, 530] width 344 height 28
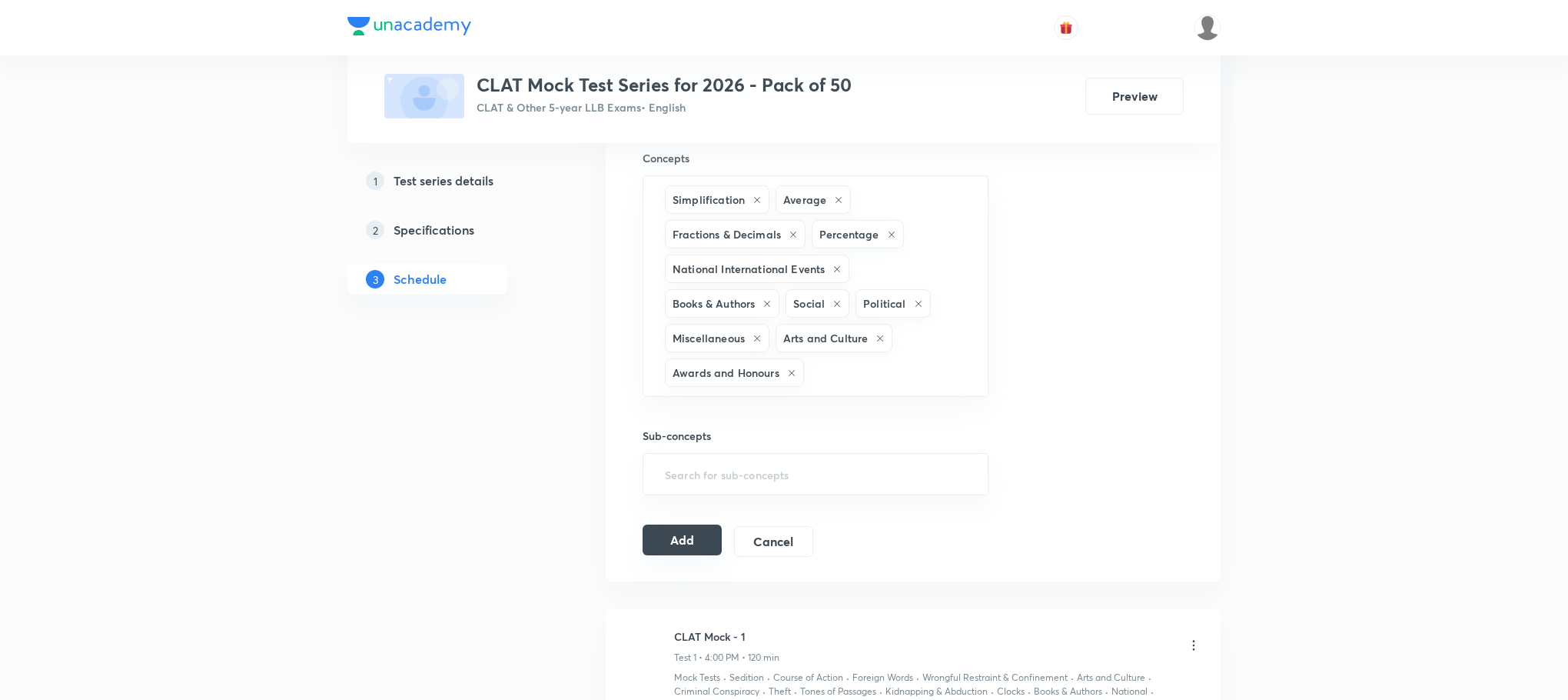
type input "a"
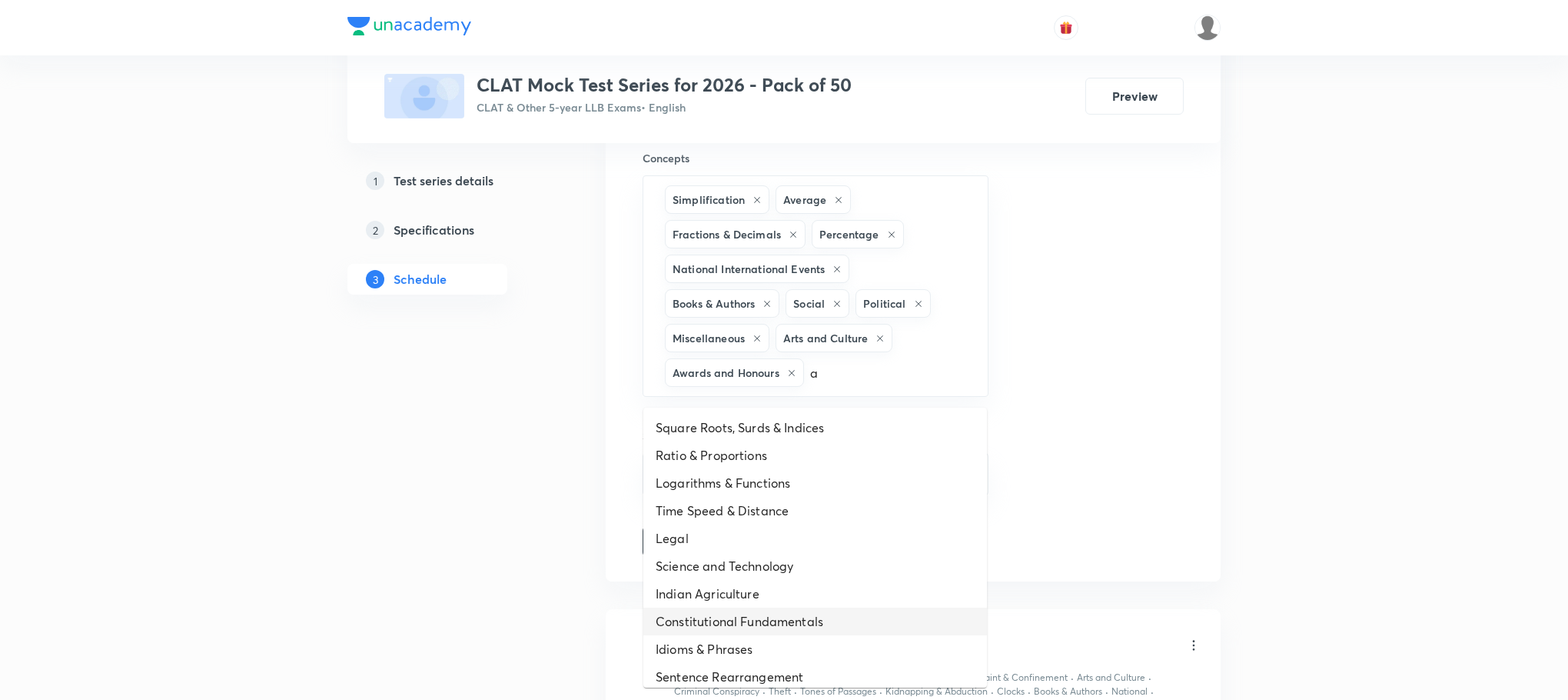
click at [814, 621] on li "Constitutional Fundamentals" at bounding box center [815, 621] width 344 height 28
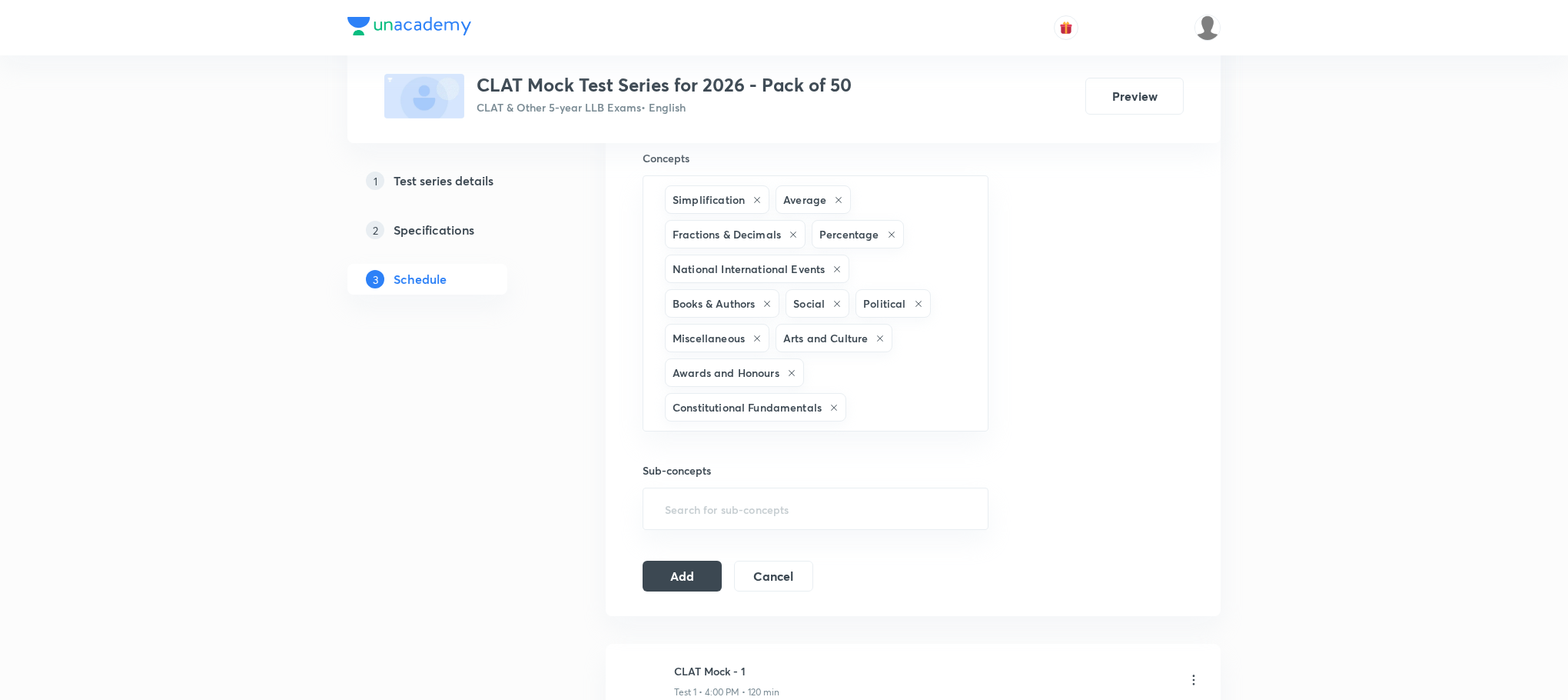
type input "a"
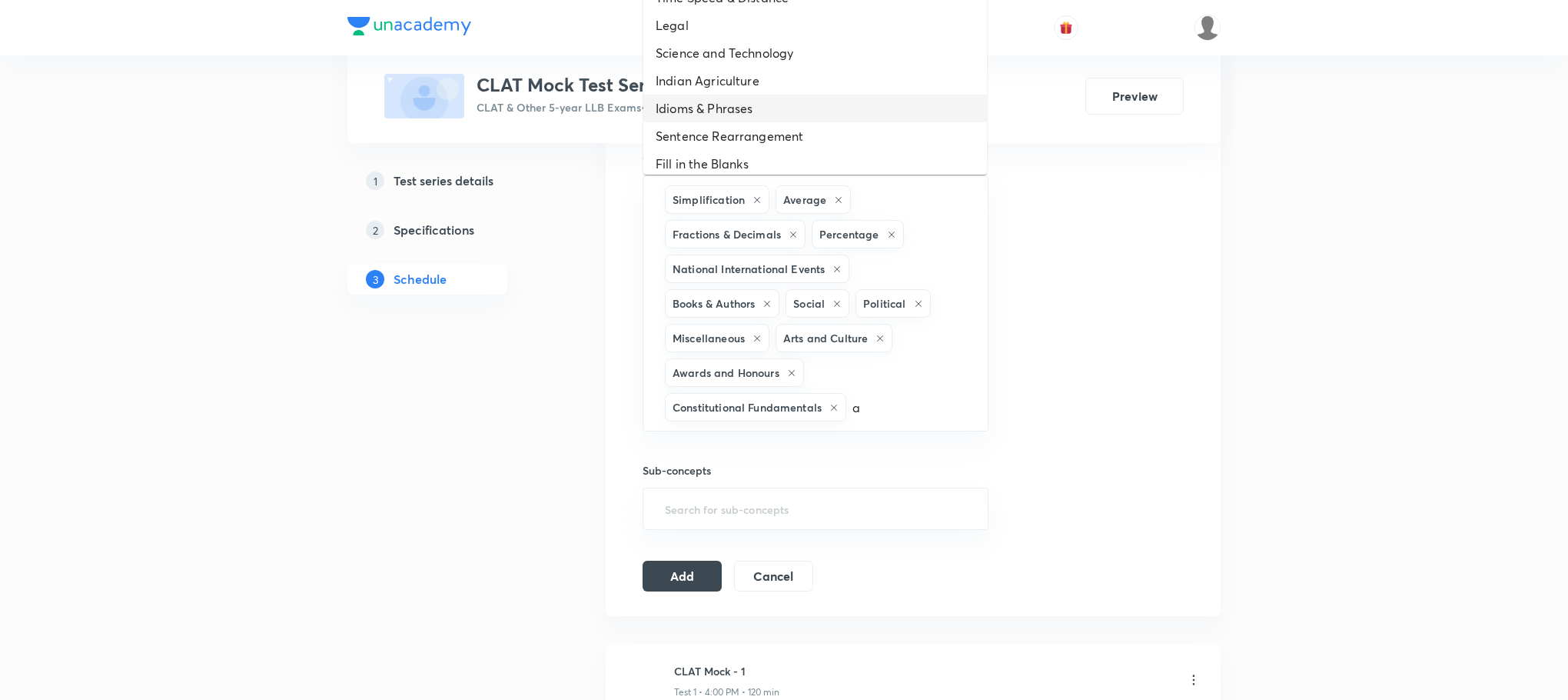
click at [758, 104] on li "Idioms & Phrases" at bounding box center [815, 108] width 344 height 28
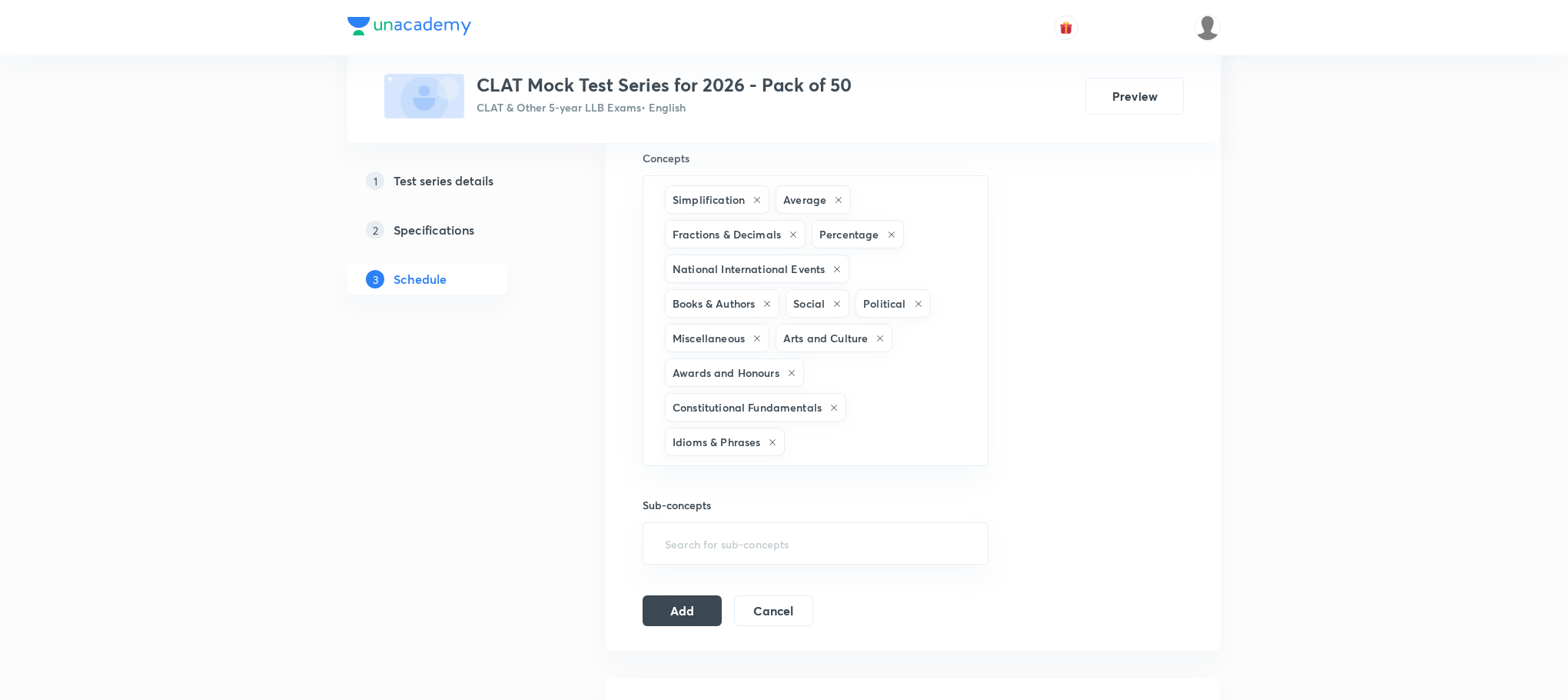
type input "a"
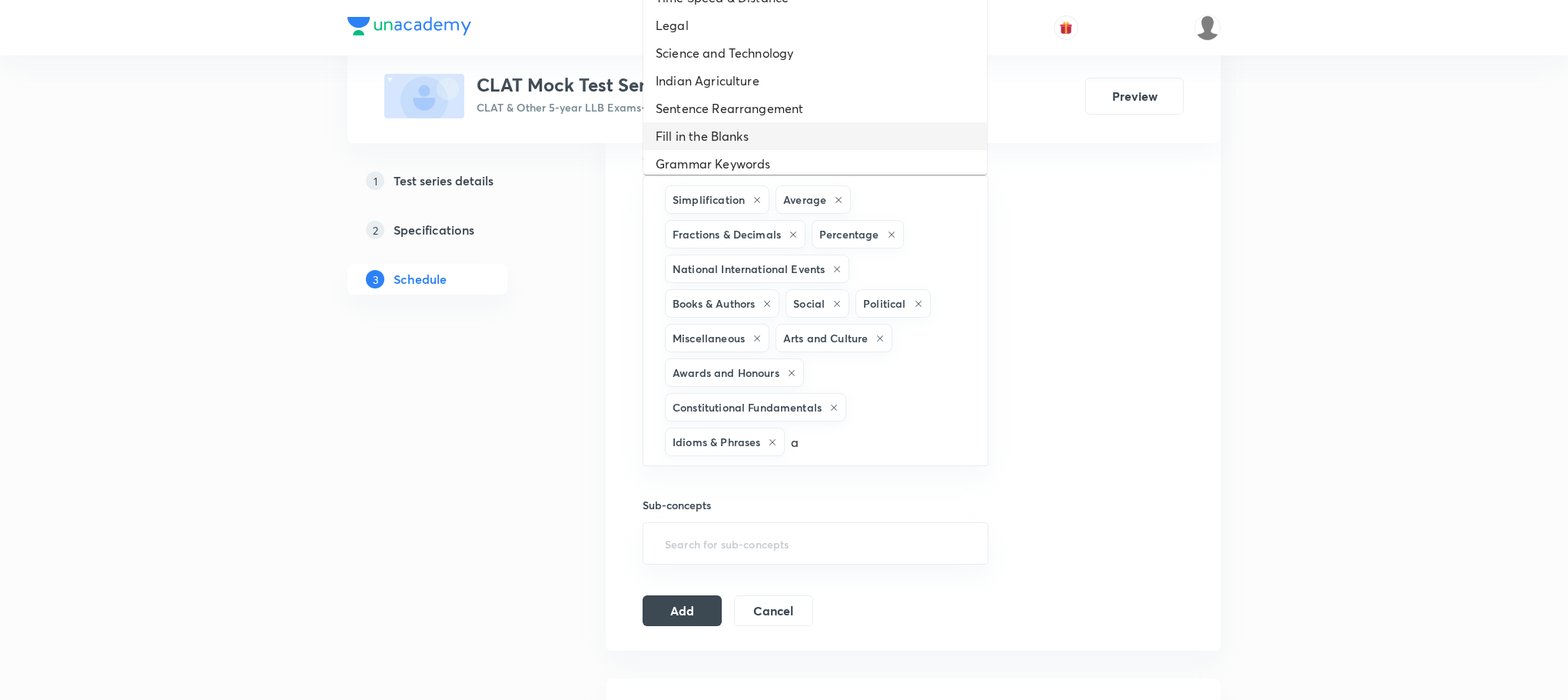
click at [765, 148] on li "Fill in the Blanks" at bounding box center [815, 136] width 344 height 28
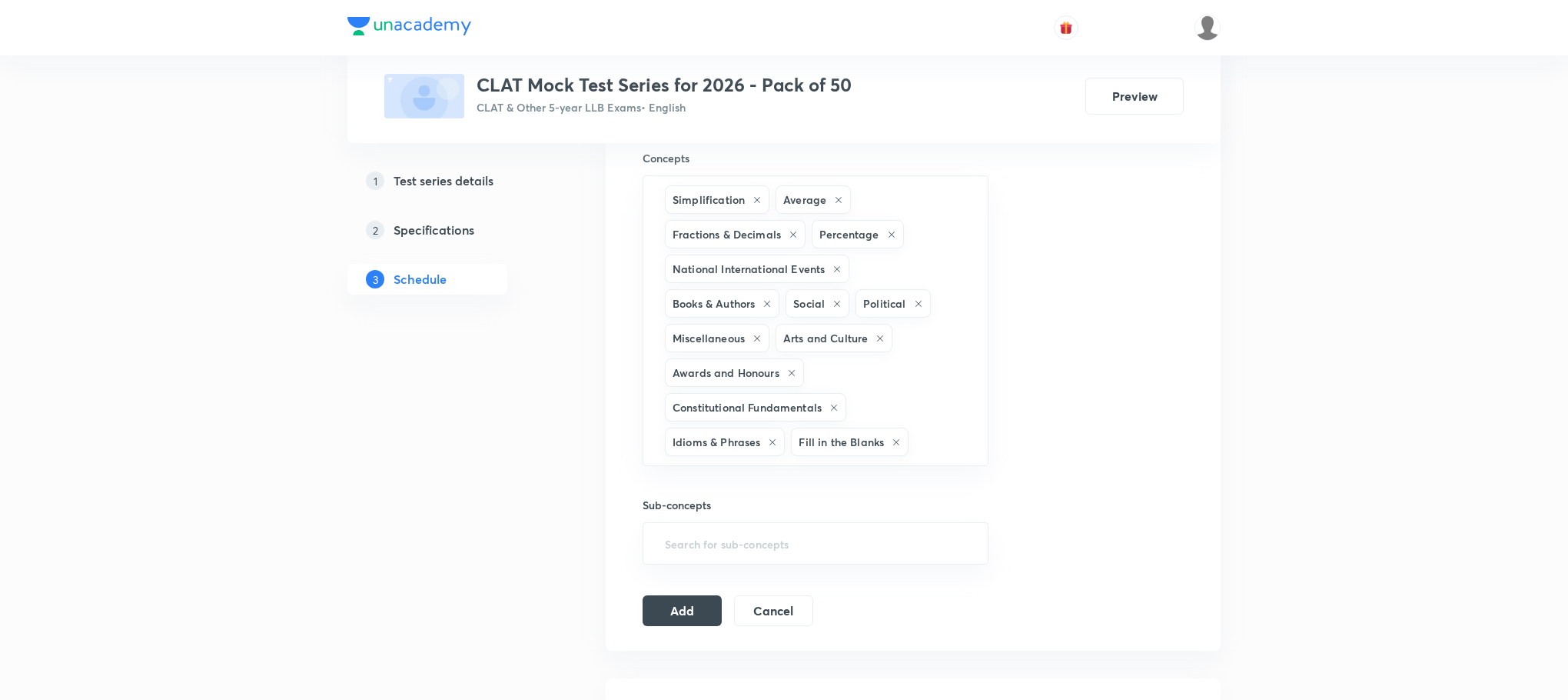
type input "a"
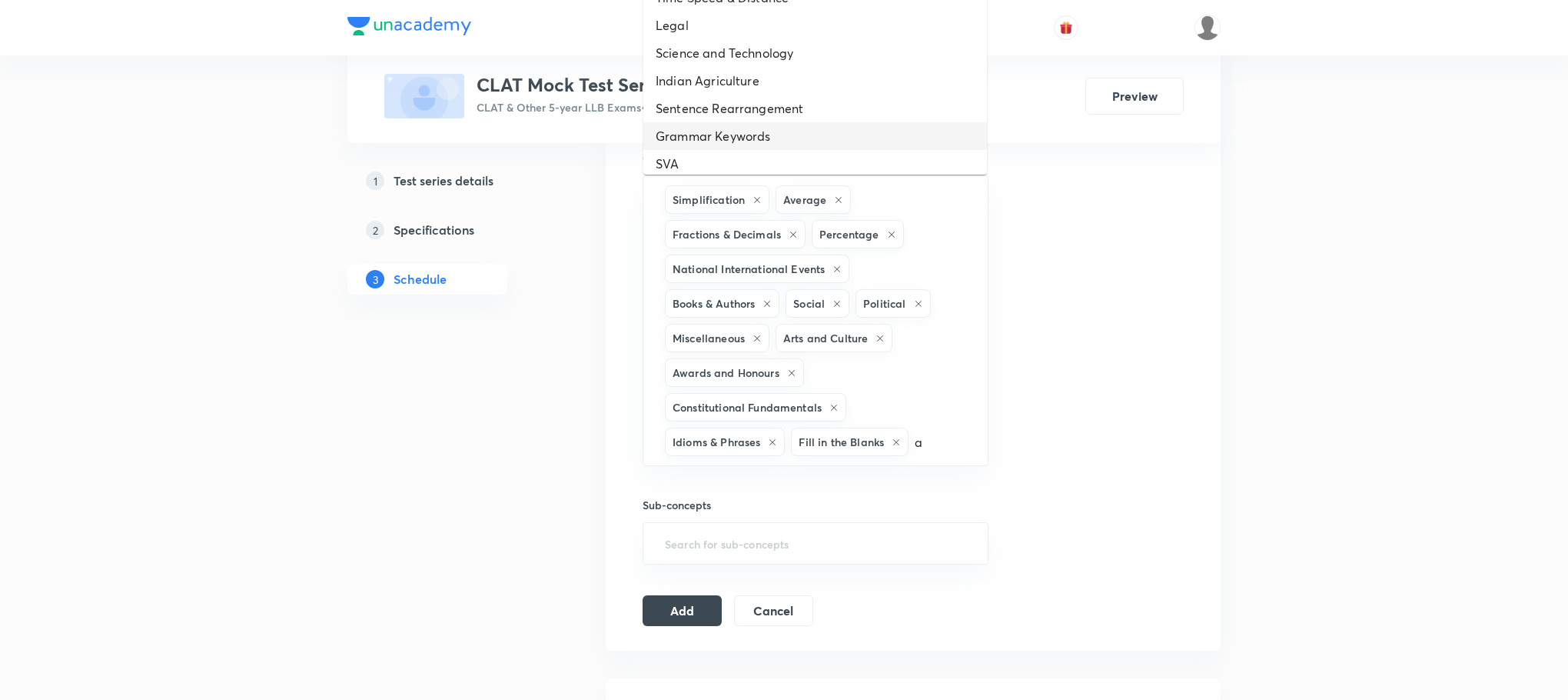
click at [761, 127] on li "Grammar Keywords" at bounding box center [815, 136] width 344 height 28
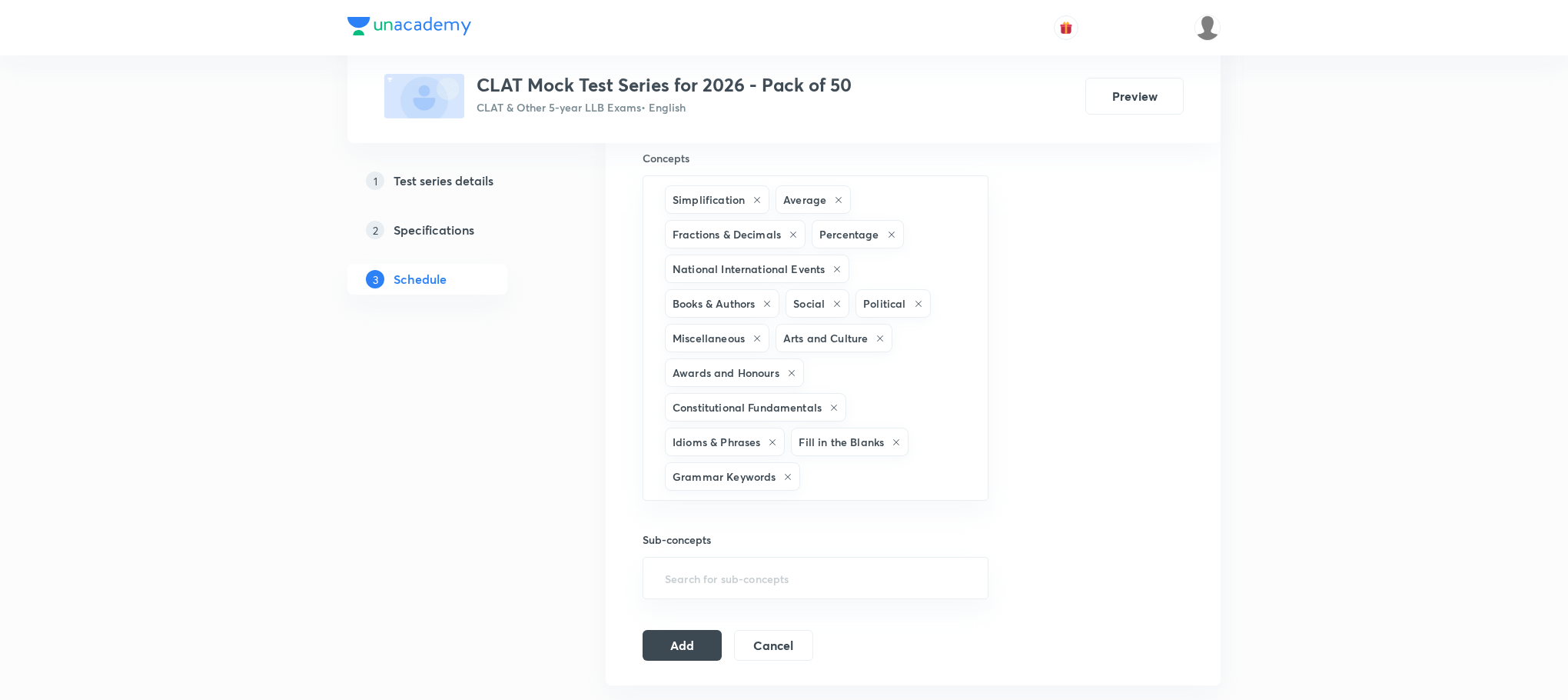
type input "a"
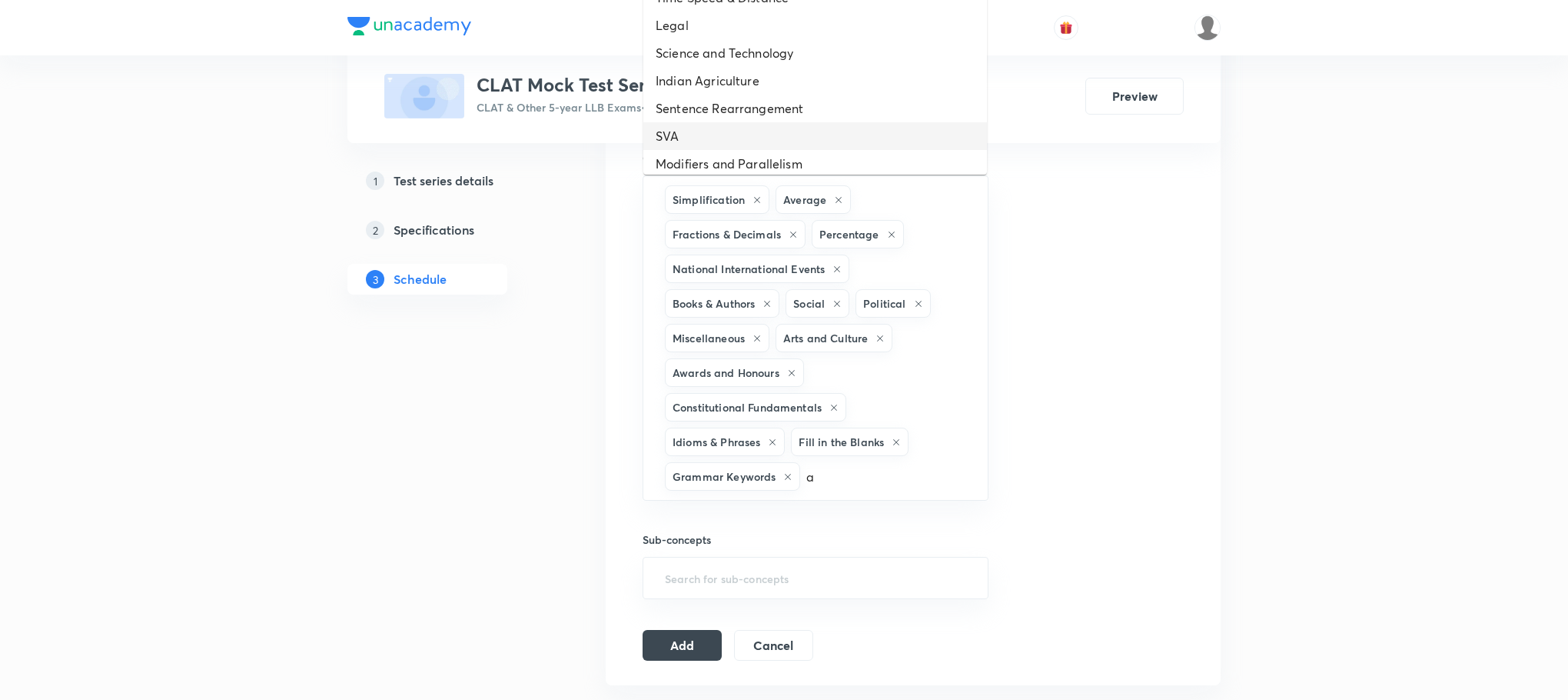
click at [757, 130] on li "SVA" at bounding box center [815, 136] width 344 height 28
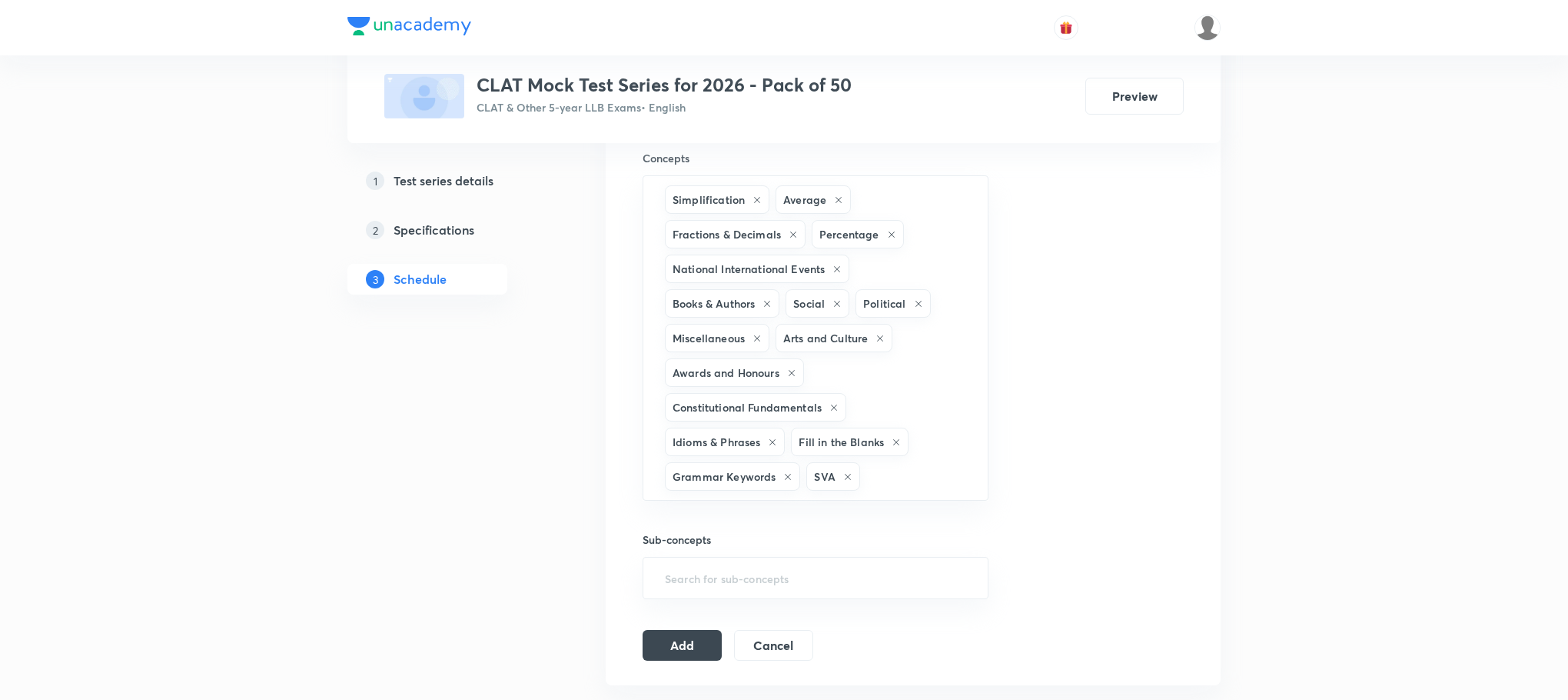
type input "a"
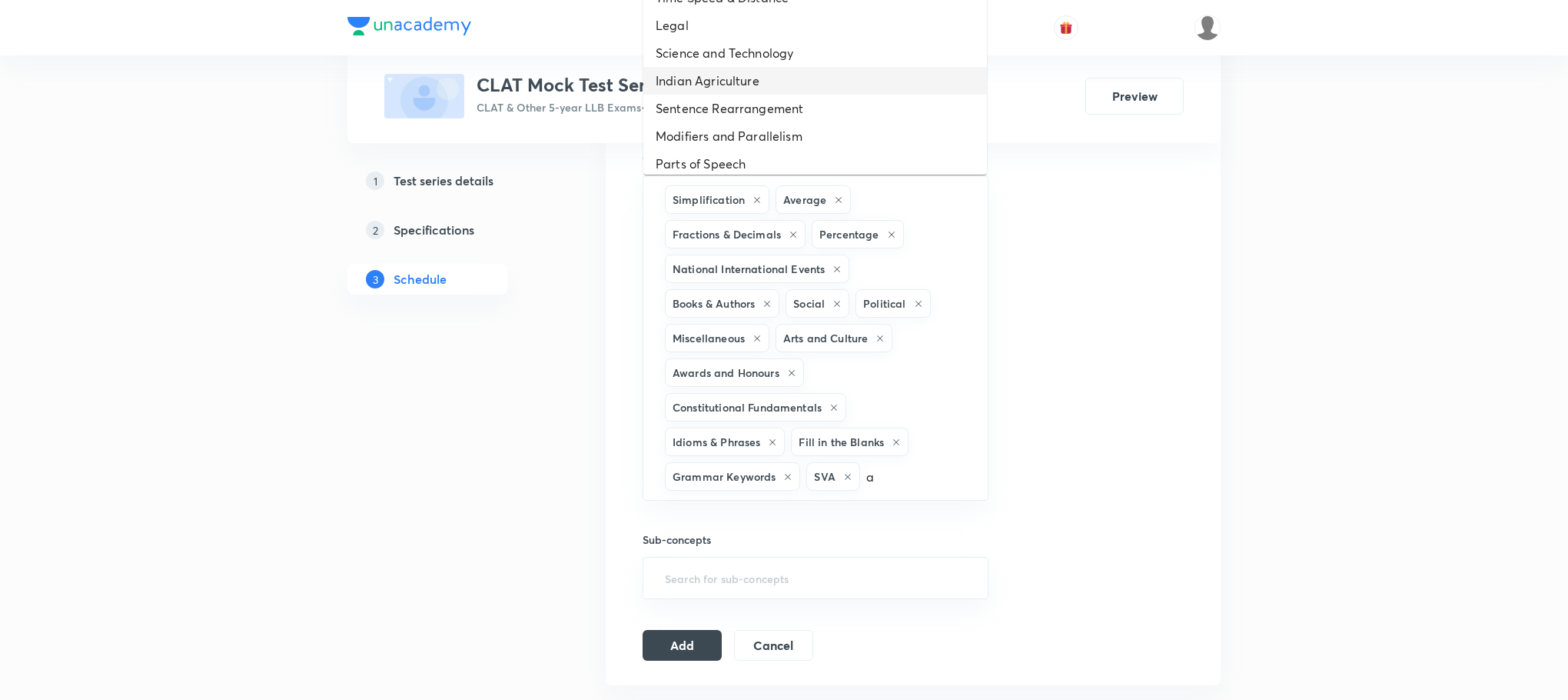
click at [748, 91] on li "Indian Agriculture" at bounding box center [815, 80] width 344 height 28
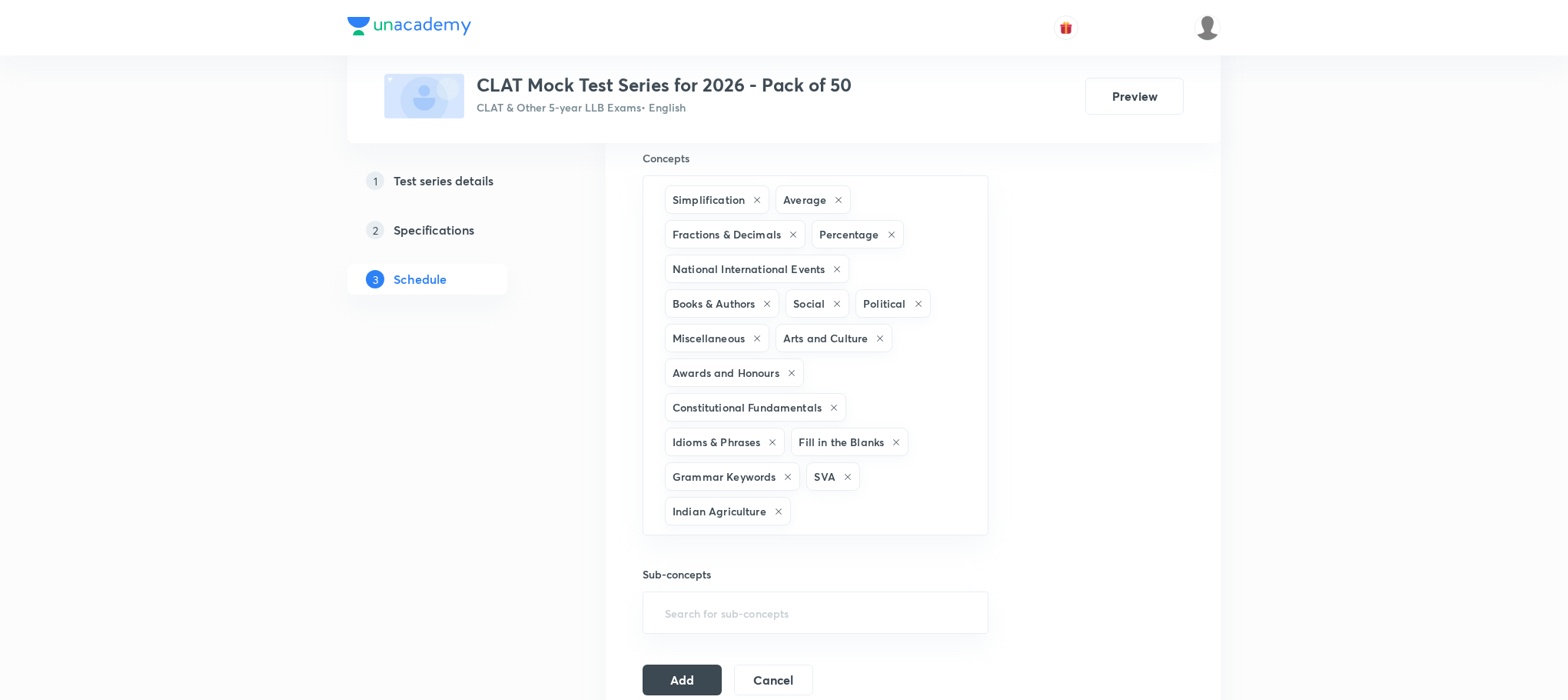
type input "a"
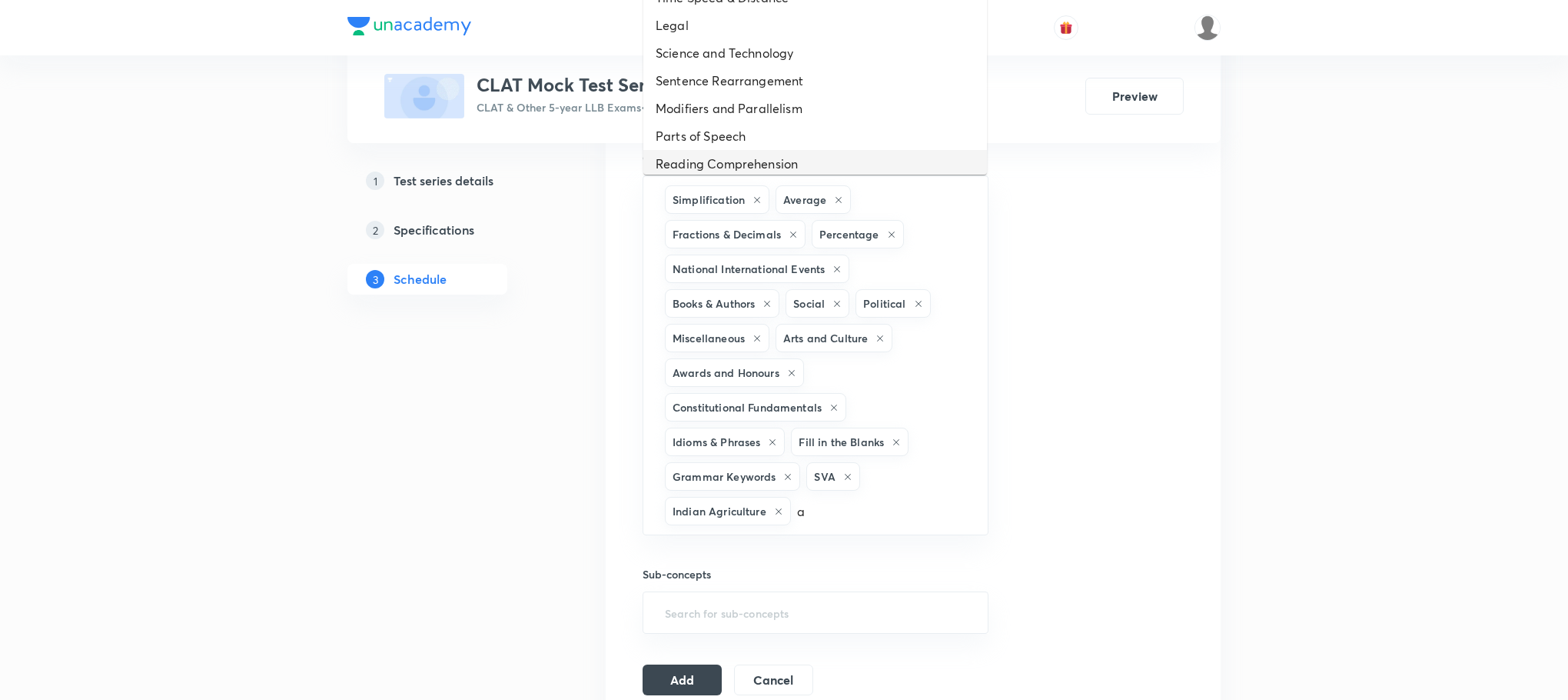
click at [748, 153] on li "Reading Comprehension" at bounding box center [815, 164] width 344 height 28
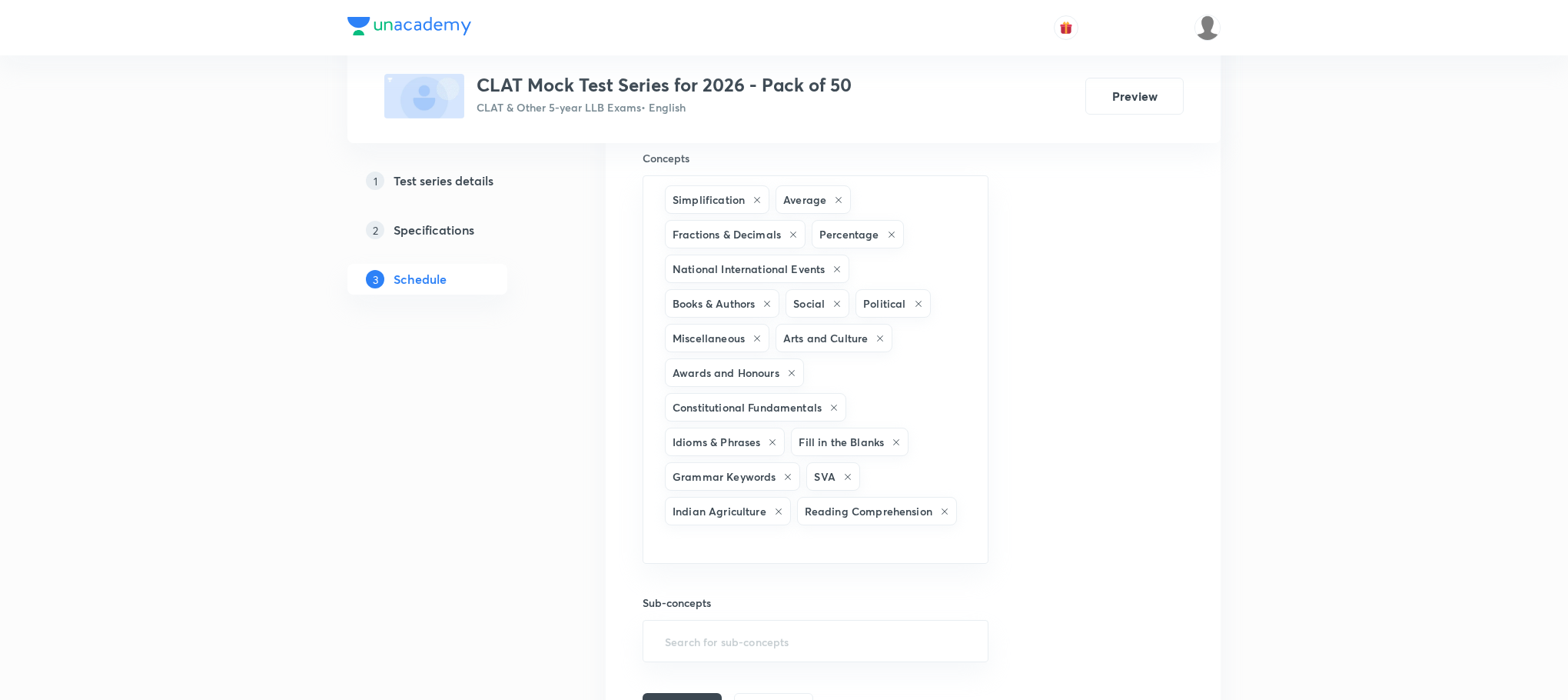
type input "a"
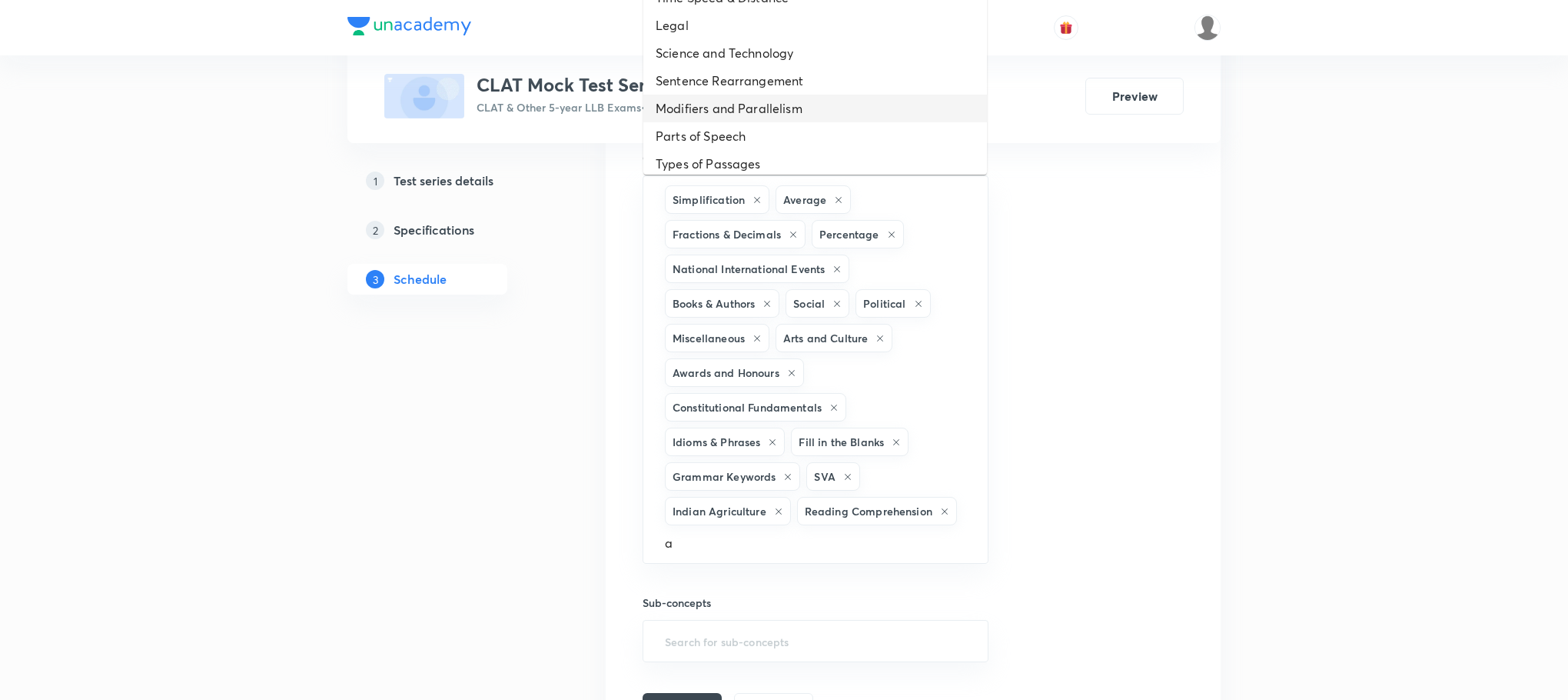
click at [750, 104] on li "Modifiers and Parallelism" at bounding box center [815, 108] width 344 height 28
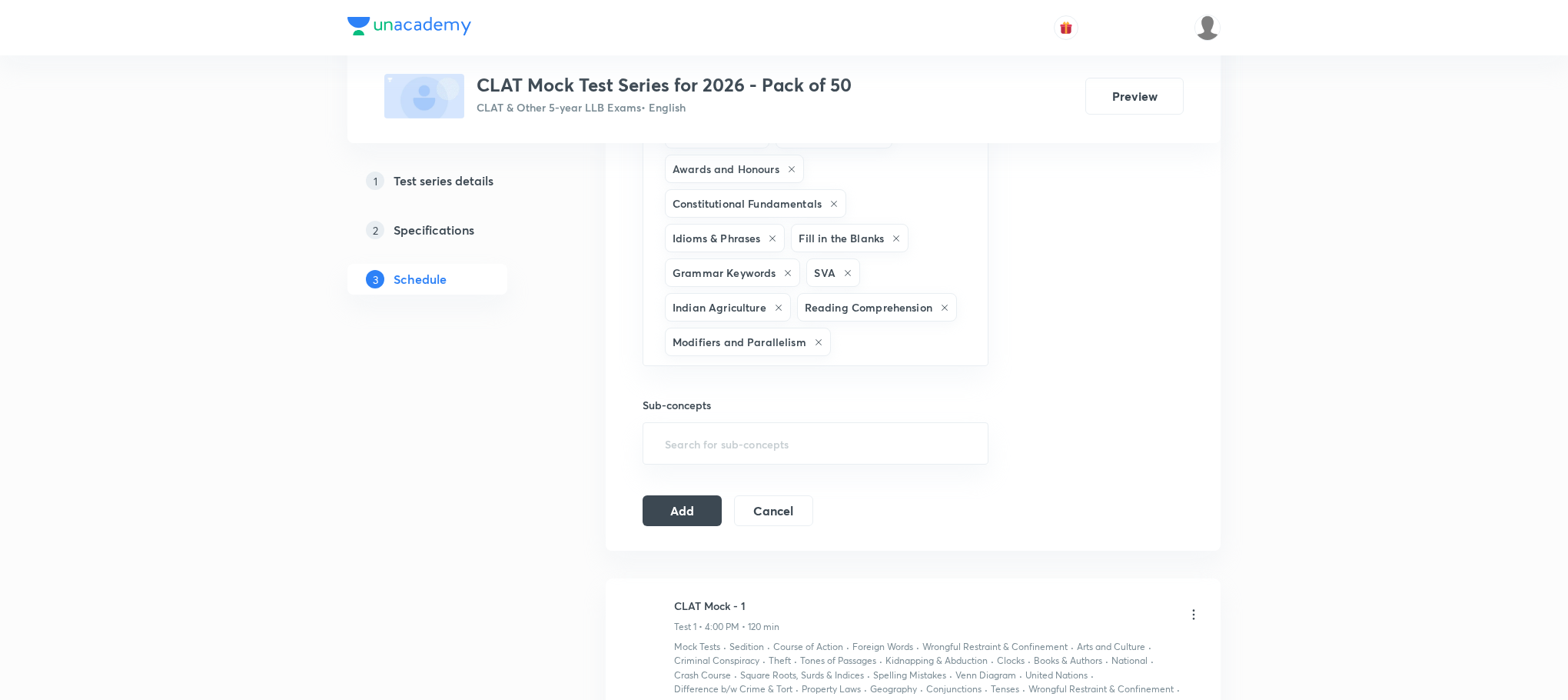
scroll to position [807, 0]
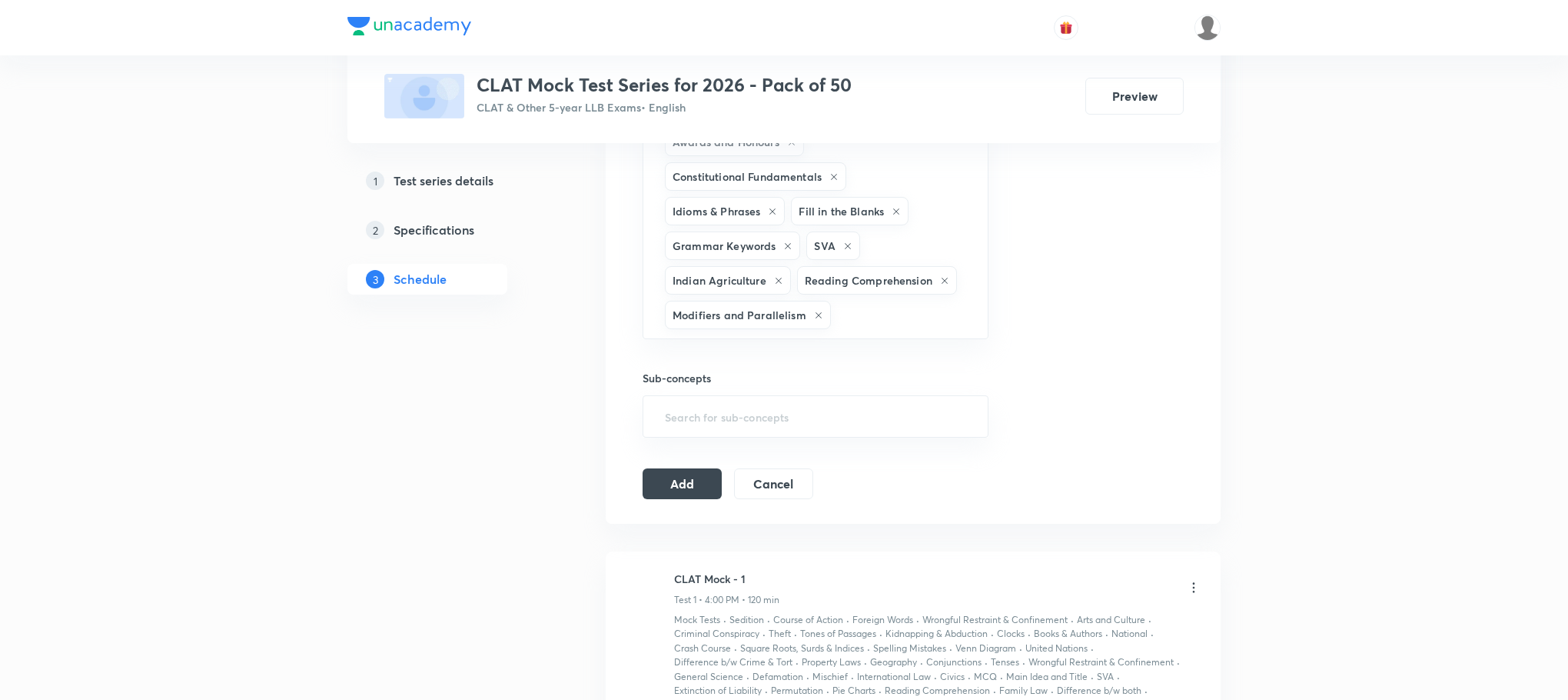
type input "a"
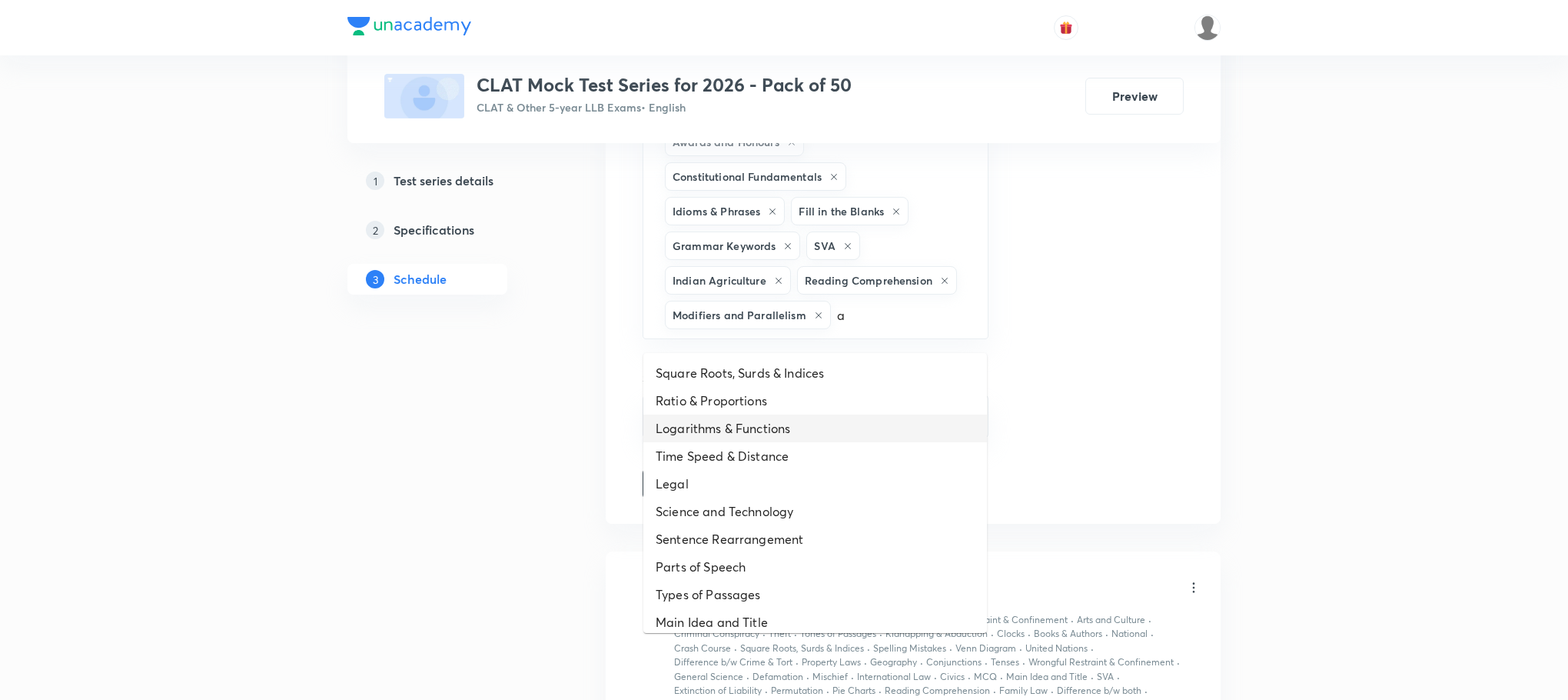
click at [773, 430] on li "Logarithms & Functions" at bounding box center [815, 428] width 344 height 28
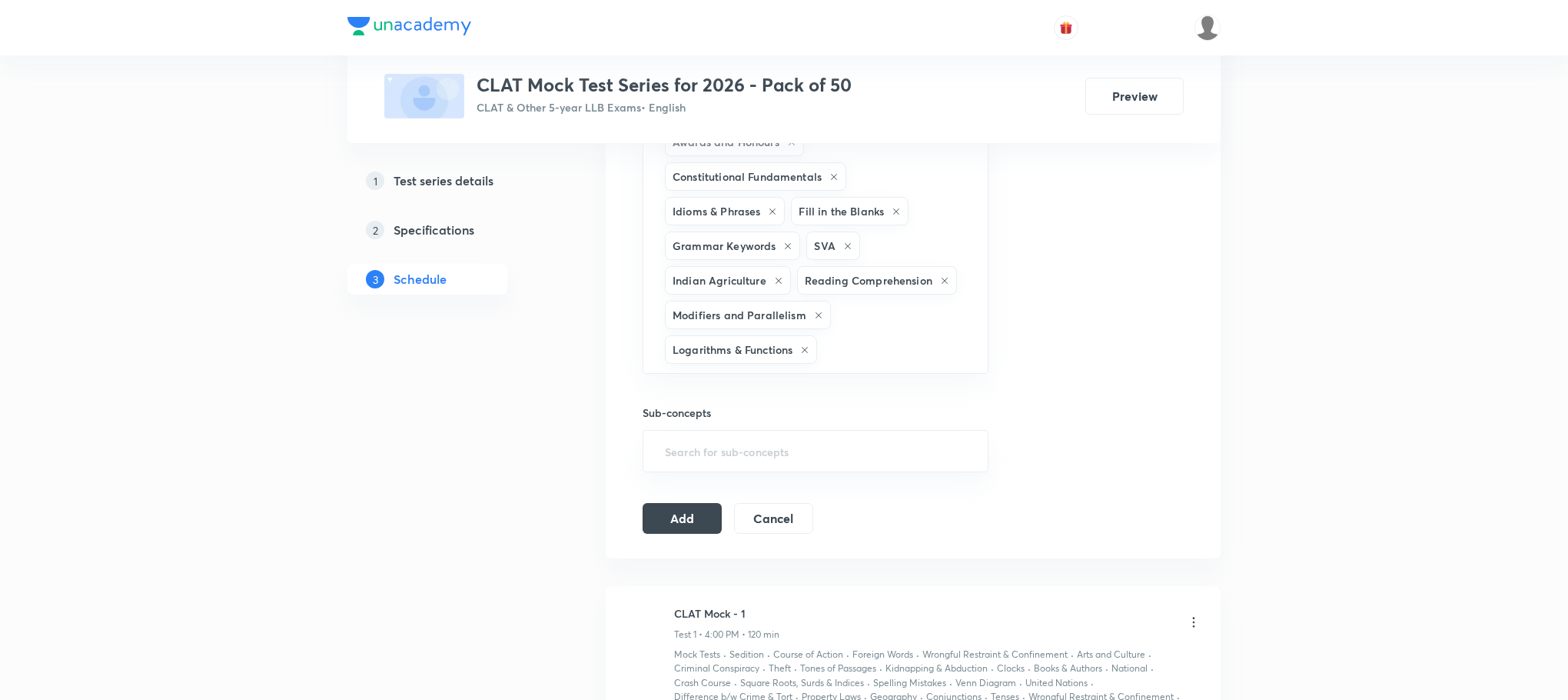
type input "a"
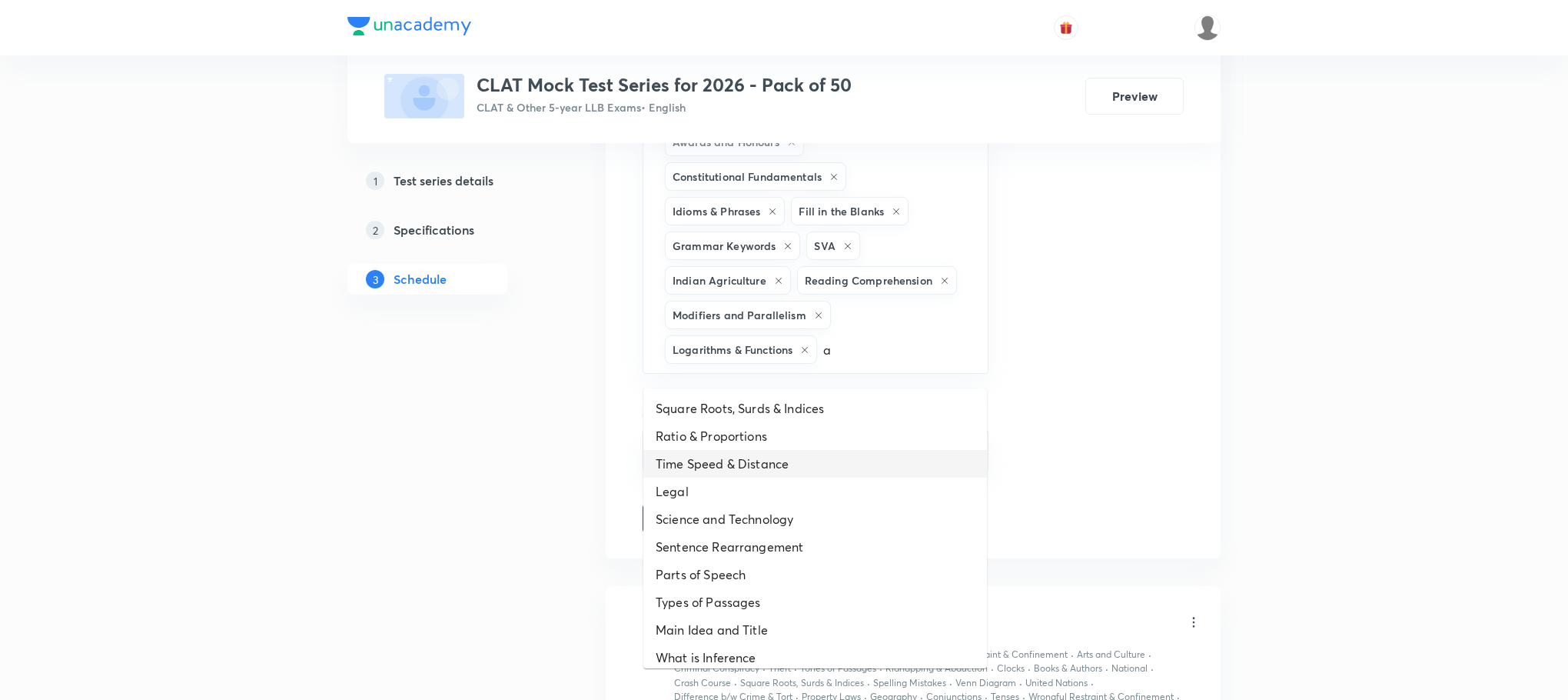
click at [769, 459] on li "Time Speed & Distance" at bounding box center [815, 464] width 344 height 28
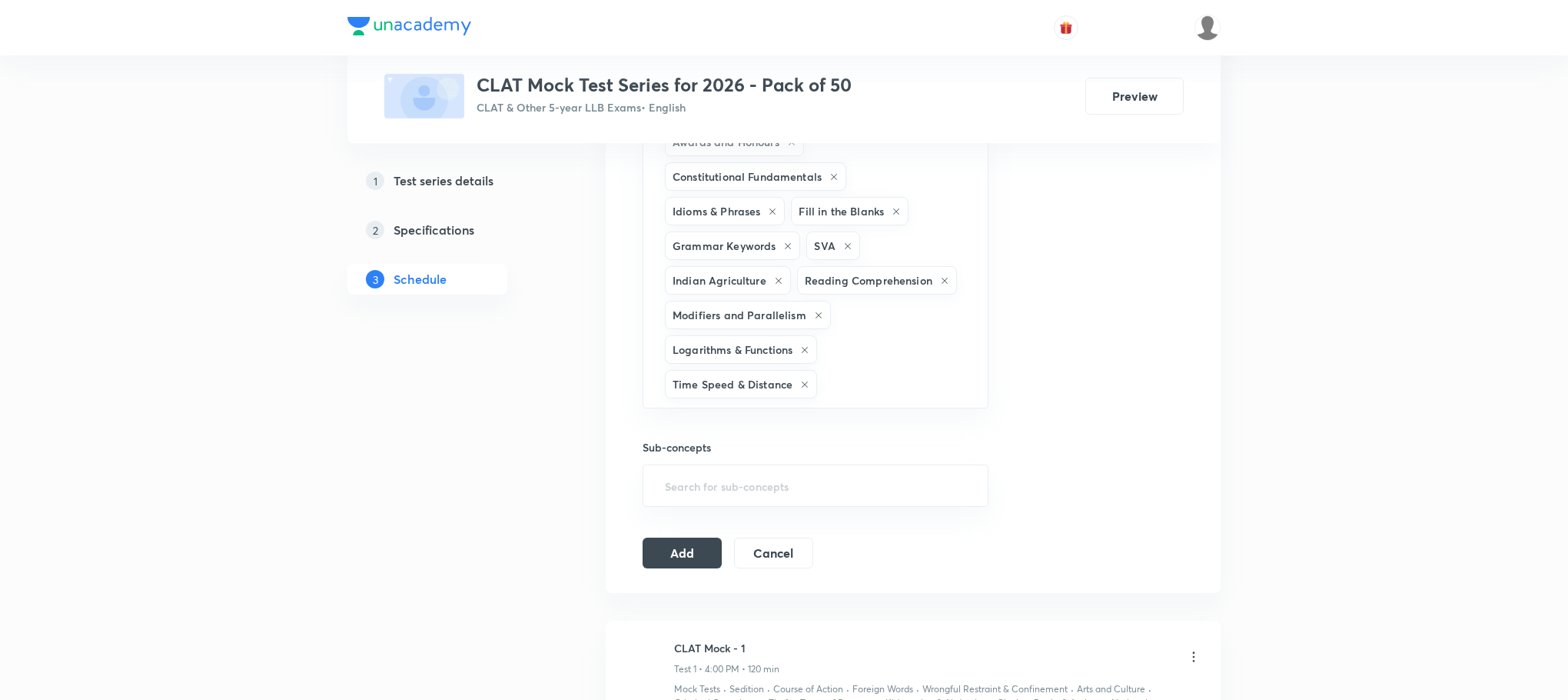
type input "a"
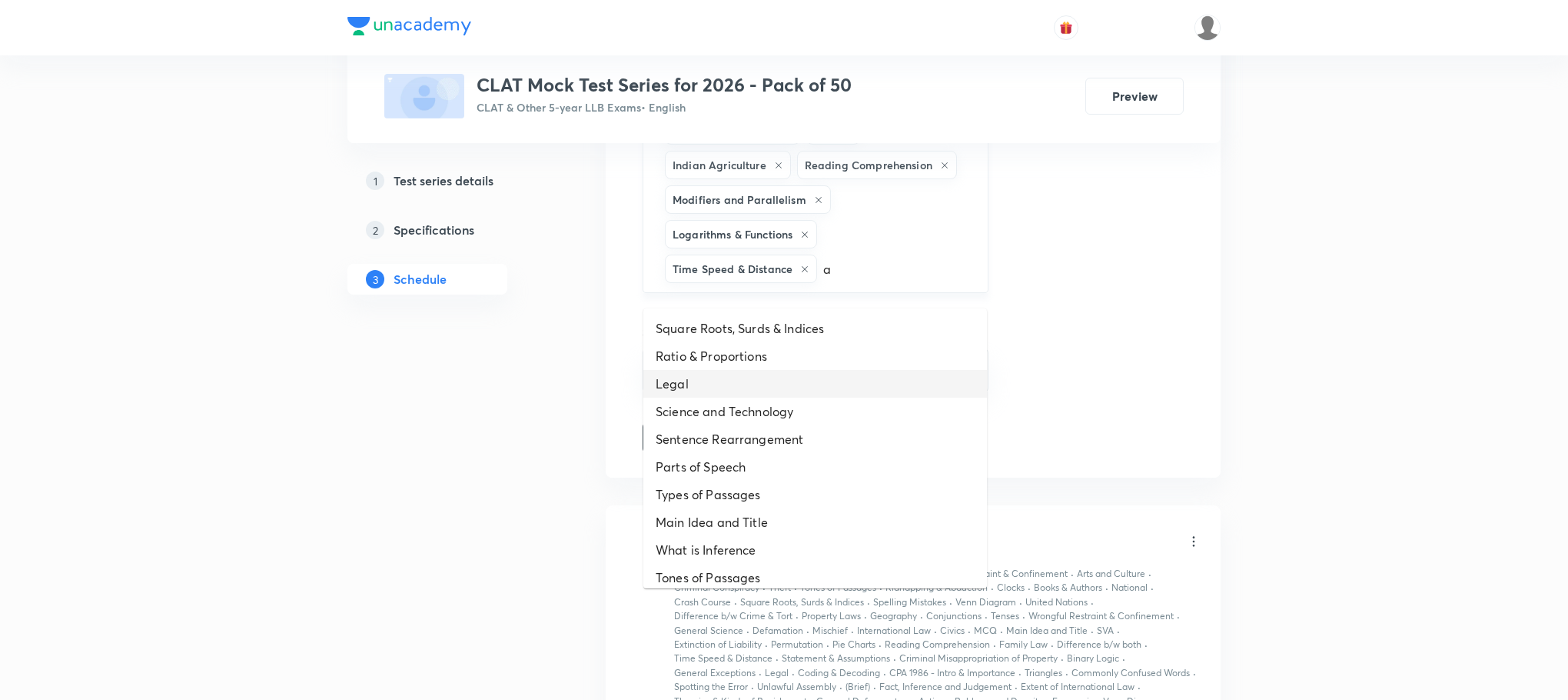
click at [812, 386] on li "Legal" at bounding box center [815, 384] width 344 height 28
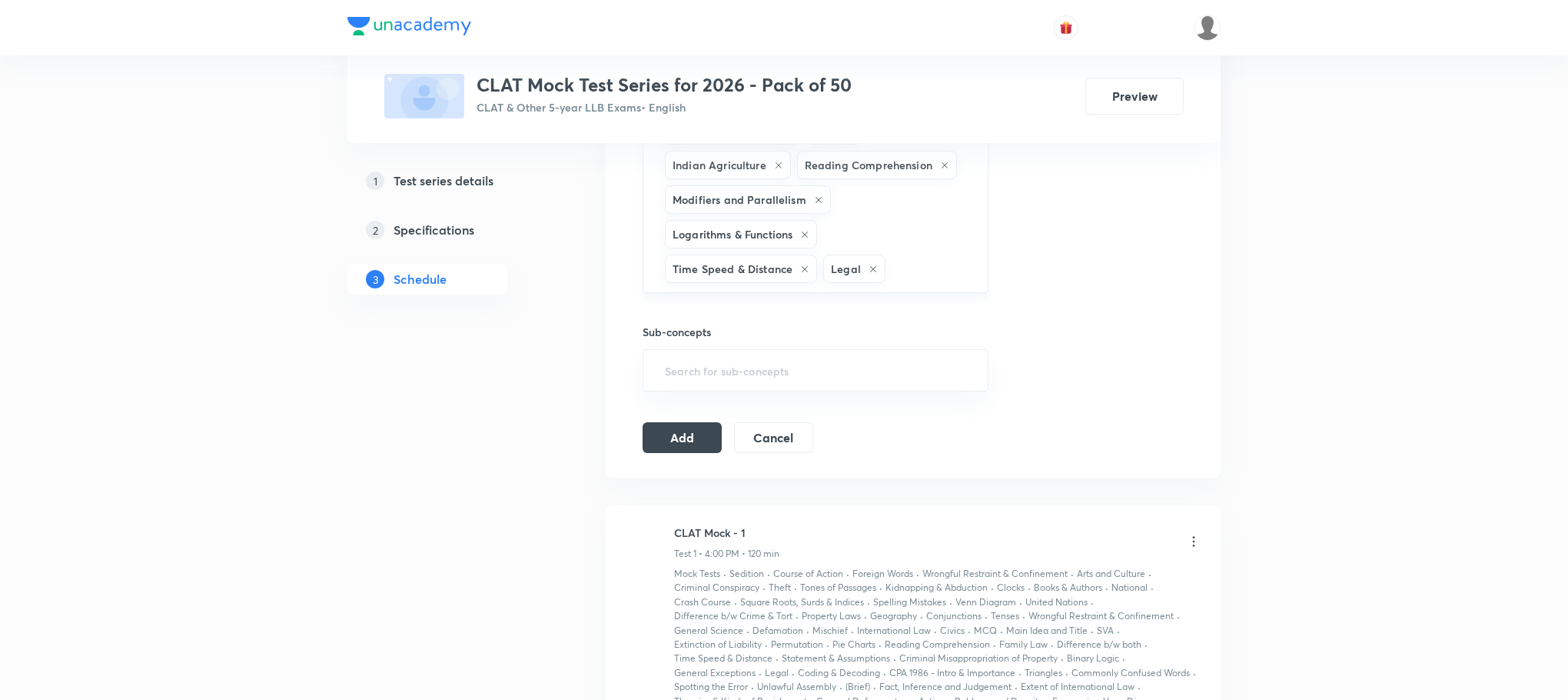
type input "a"
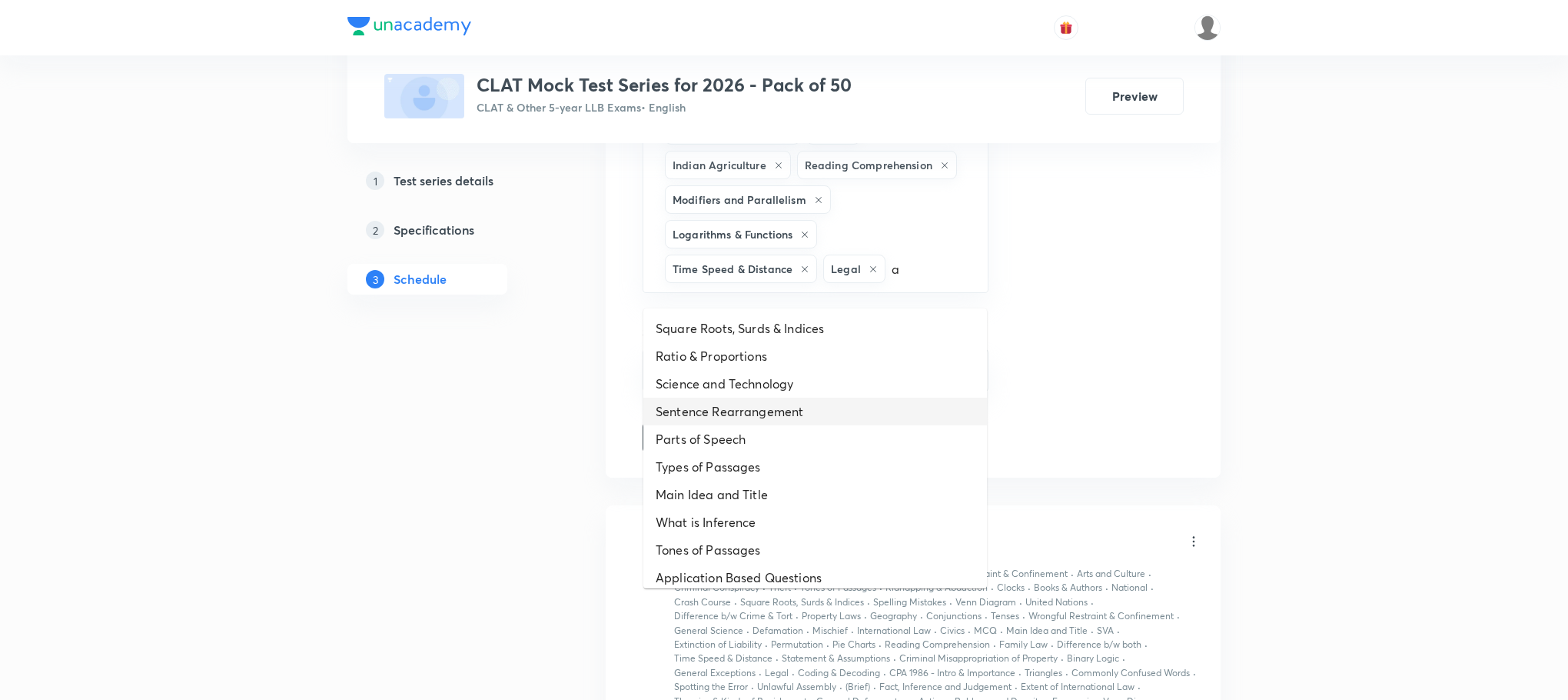
click at [798, 416] on li "Sentence Rearrangement" at bounding box center [815, 411] width 344 height 28
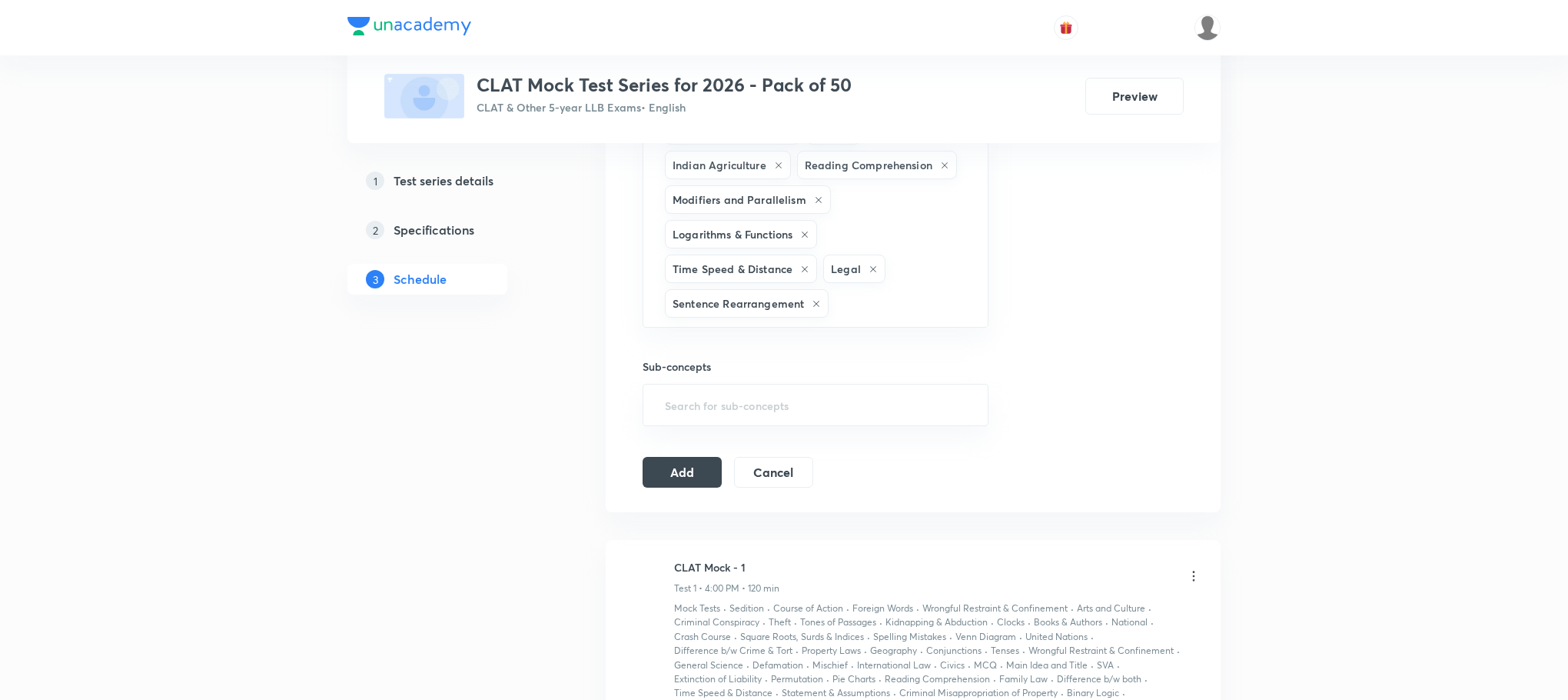
type input "a"
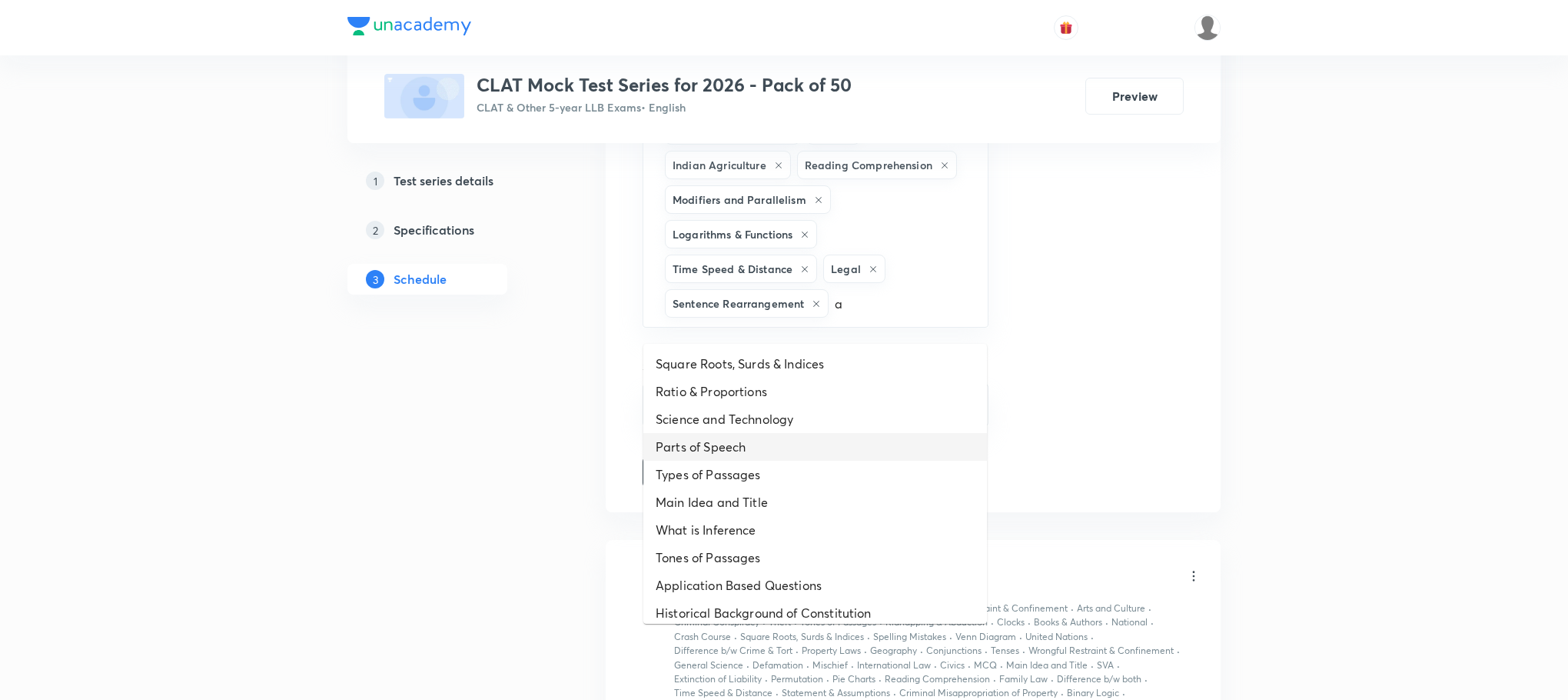
click at [791, 437] on li "Parts of Speech" at bounding box center [815, 446] width 344 height 28
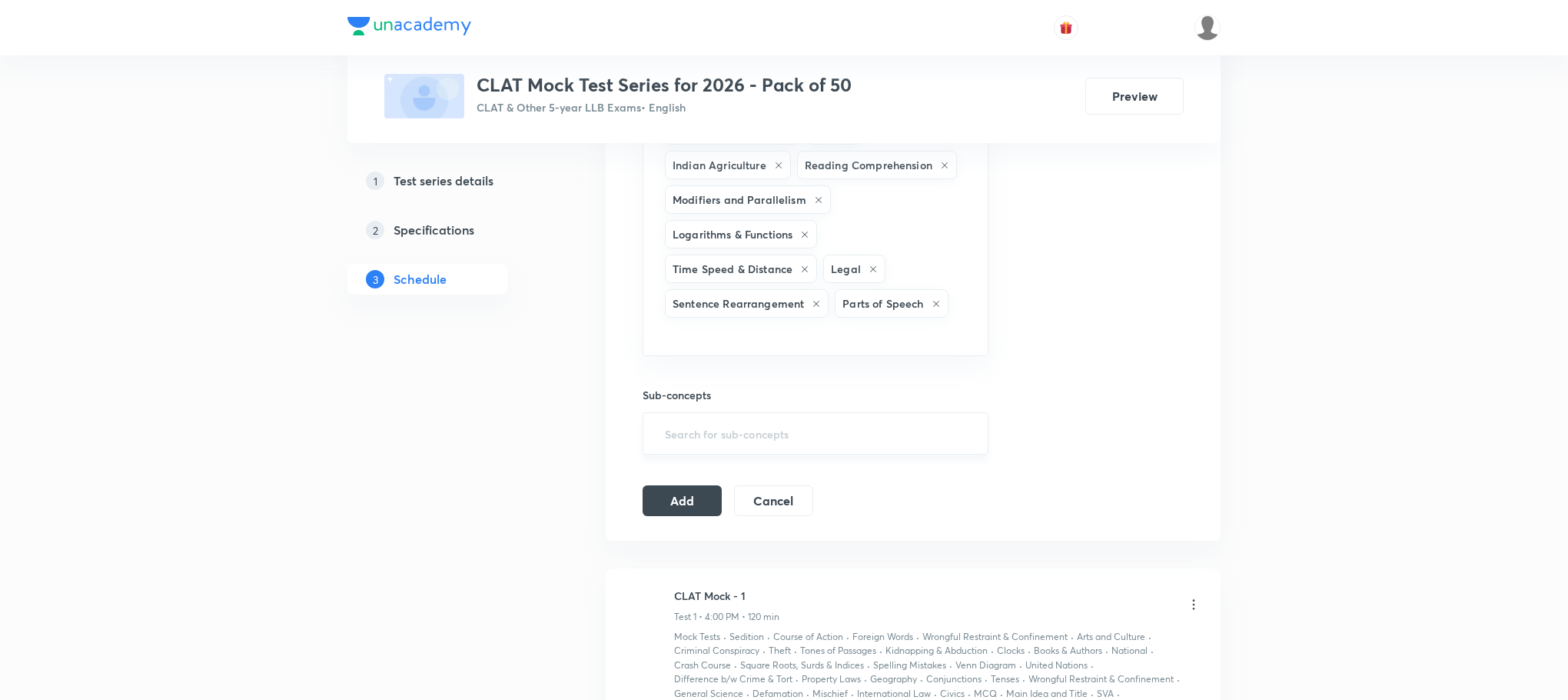
type input "a"
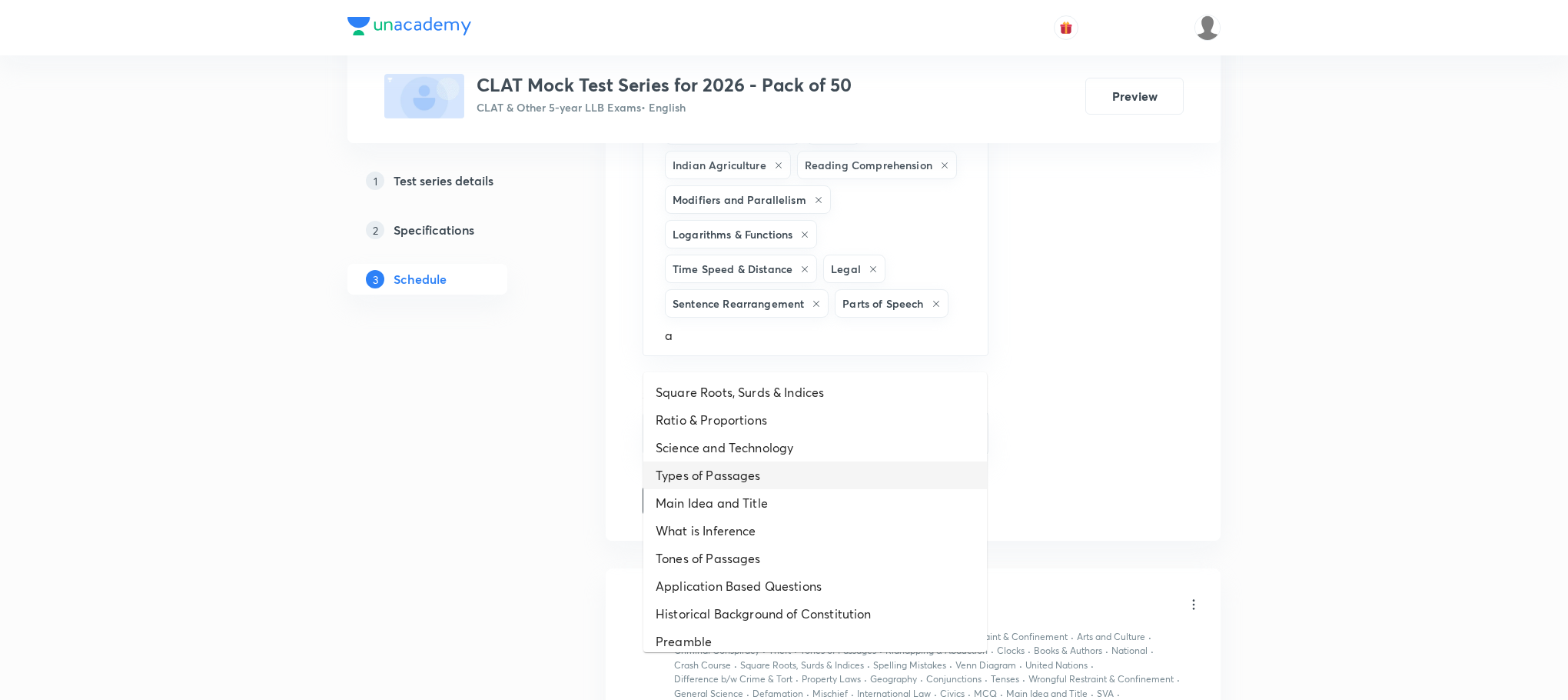
click at [777, 470] on li "Types of Passages" at bounding box center [815, 475] width 344 height 28
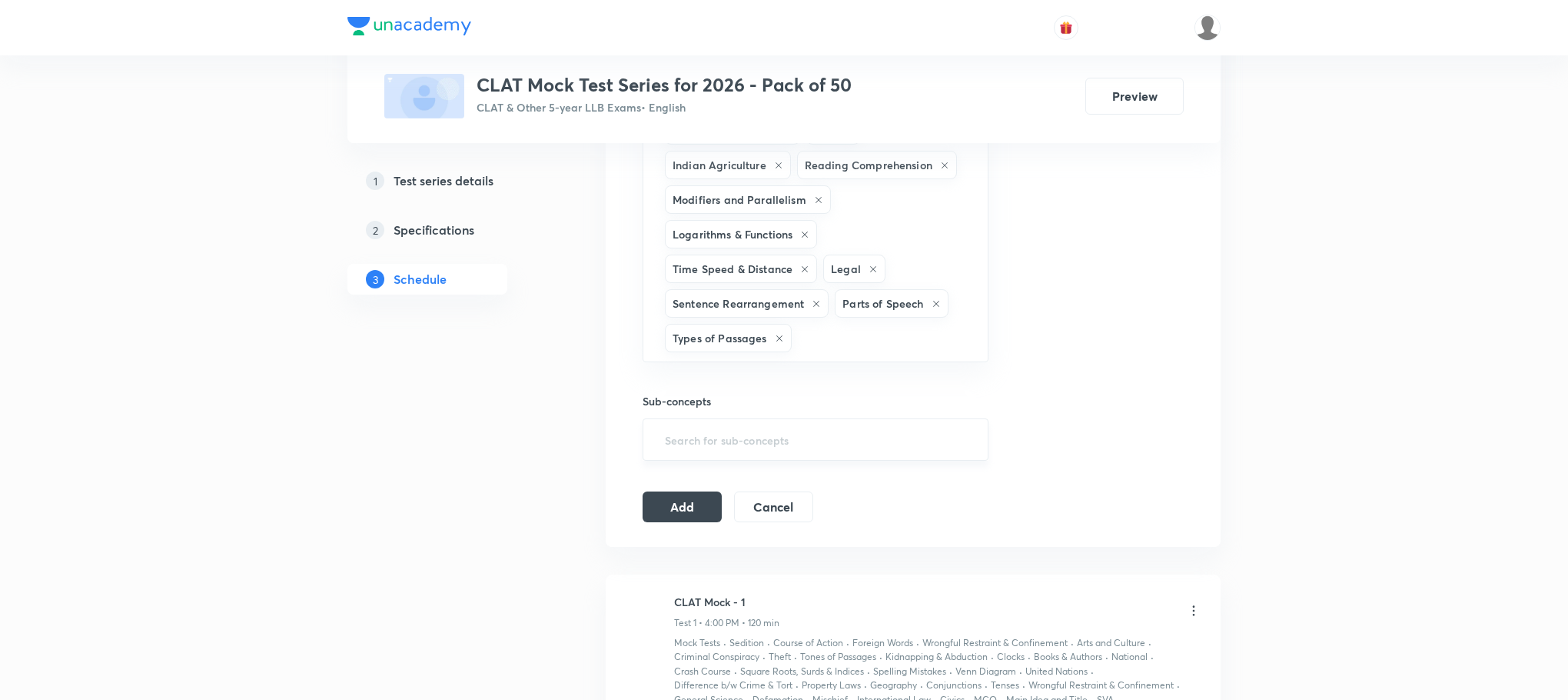
type input "a"
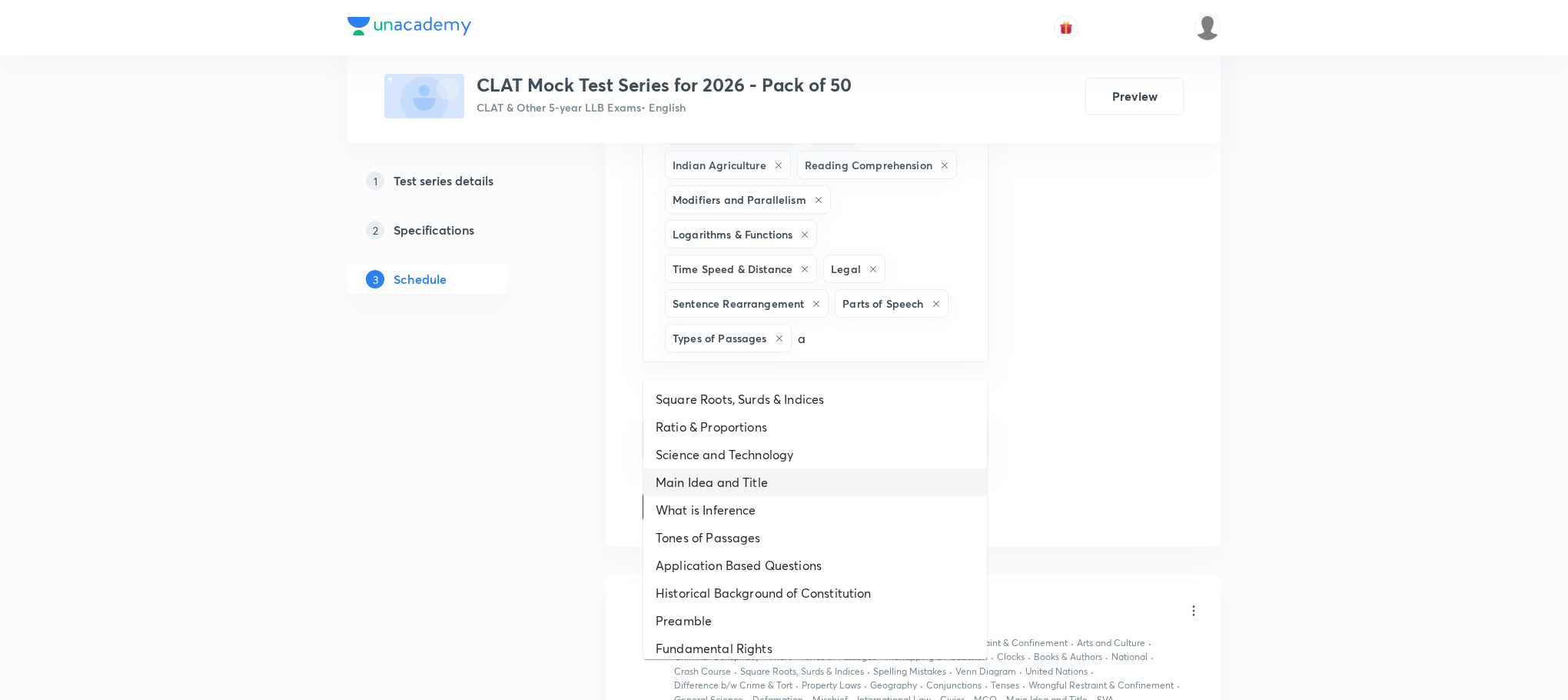
click at [776, 470] on li "Main Idea and Title" at bounding box center [815, 482] width 344 height 28
type input "a"
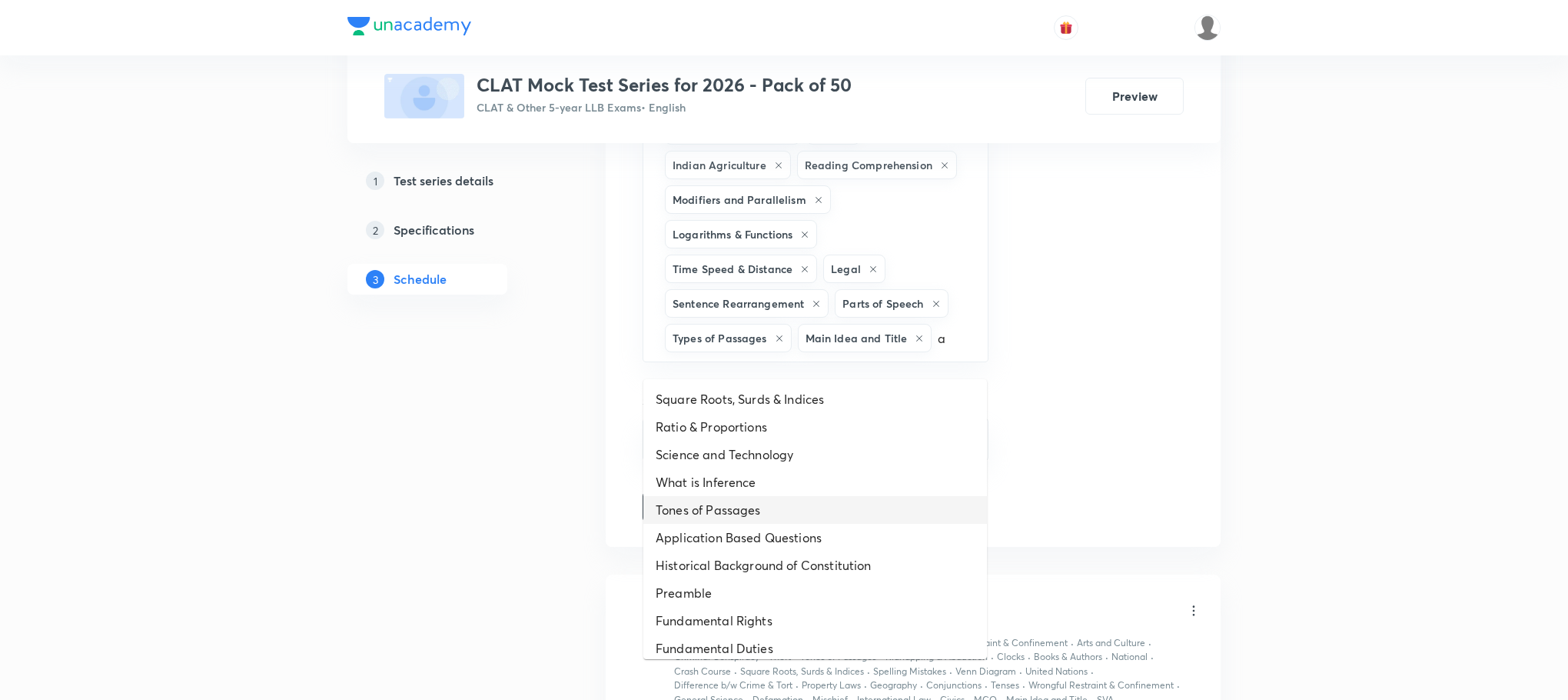
click at [758, 505] on li "Tones of Passages" at bounding box center [815, 509] width 344 height 28
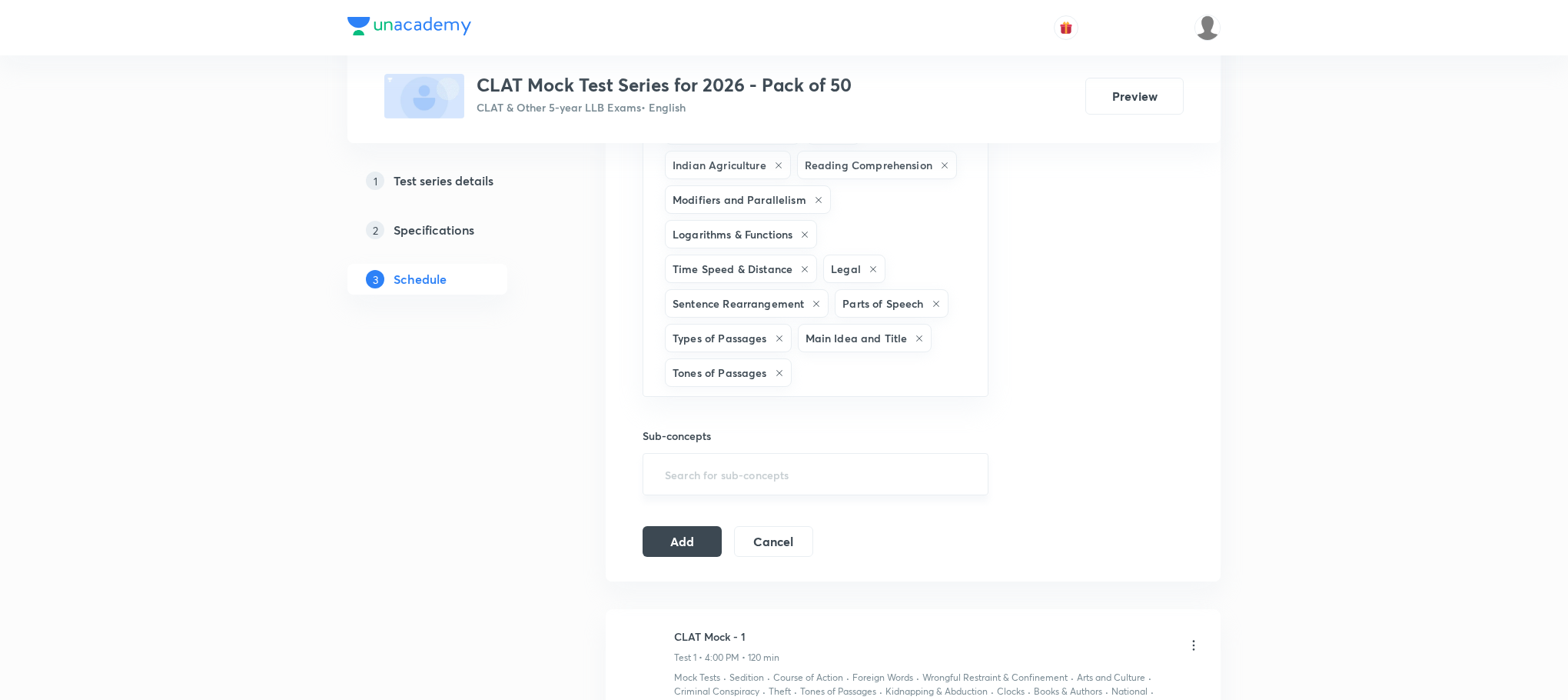
type input "a"
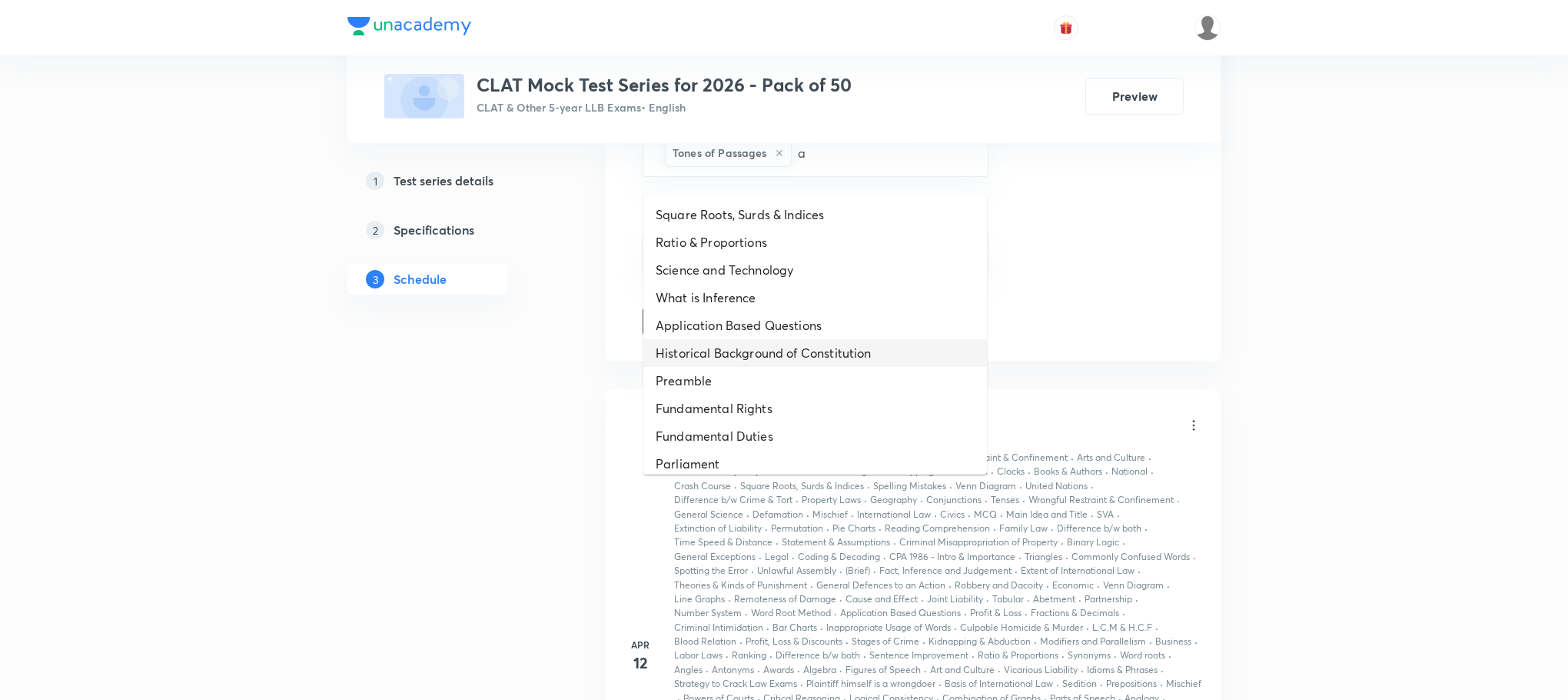
scroll to position [1153, 0]
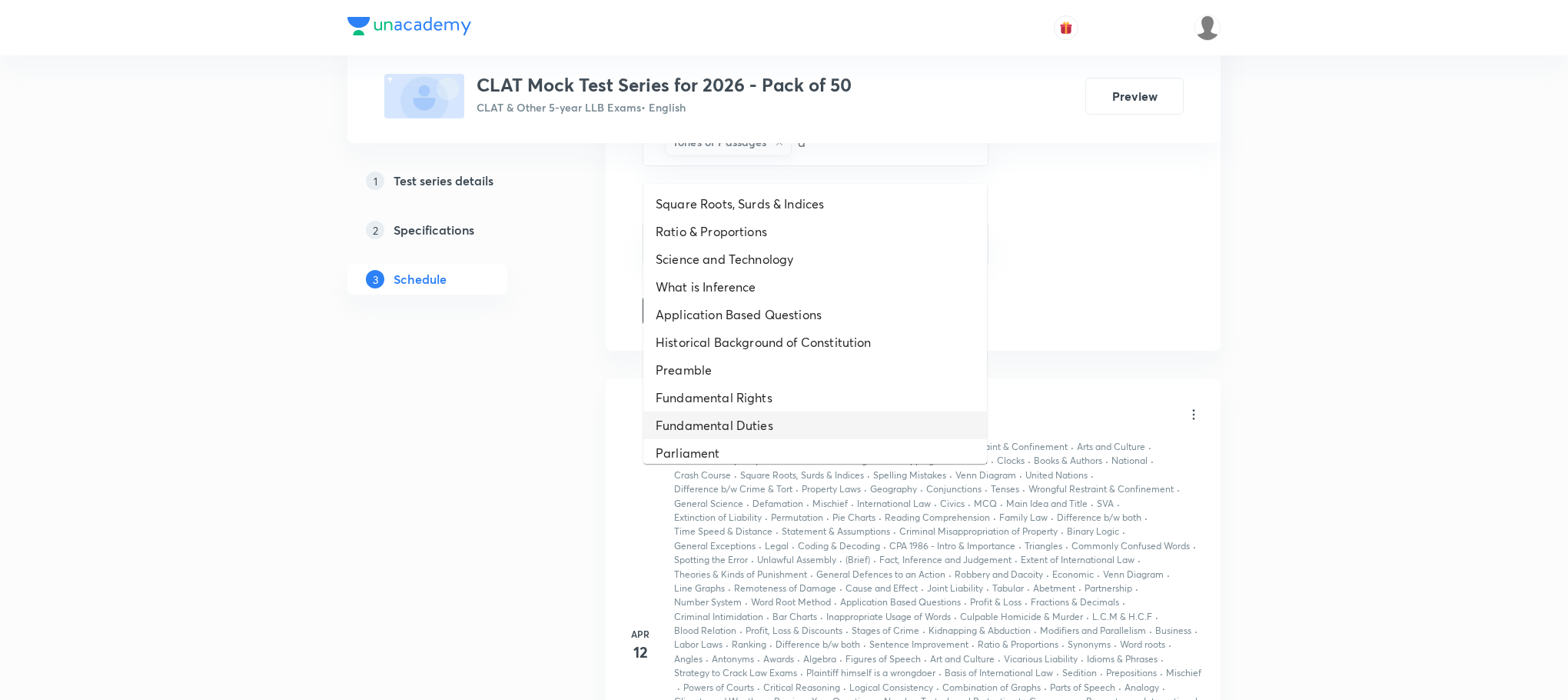
click at [778, 419] on li "Fundamental Duties" at bounding box center [815, 425] width 344 height 28
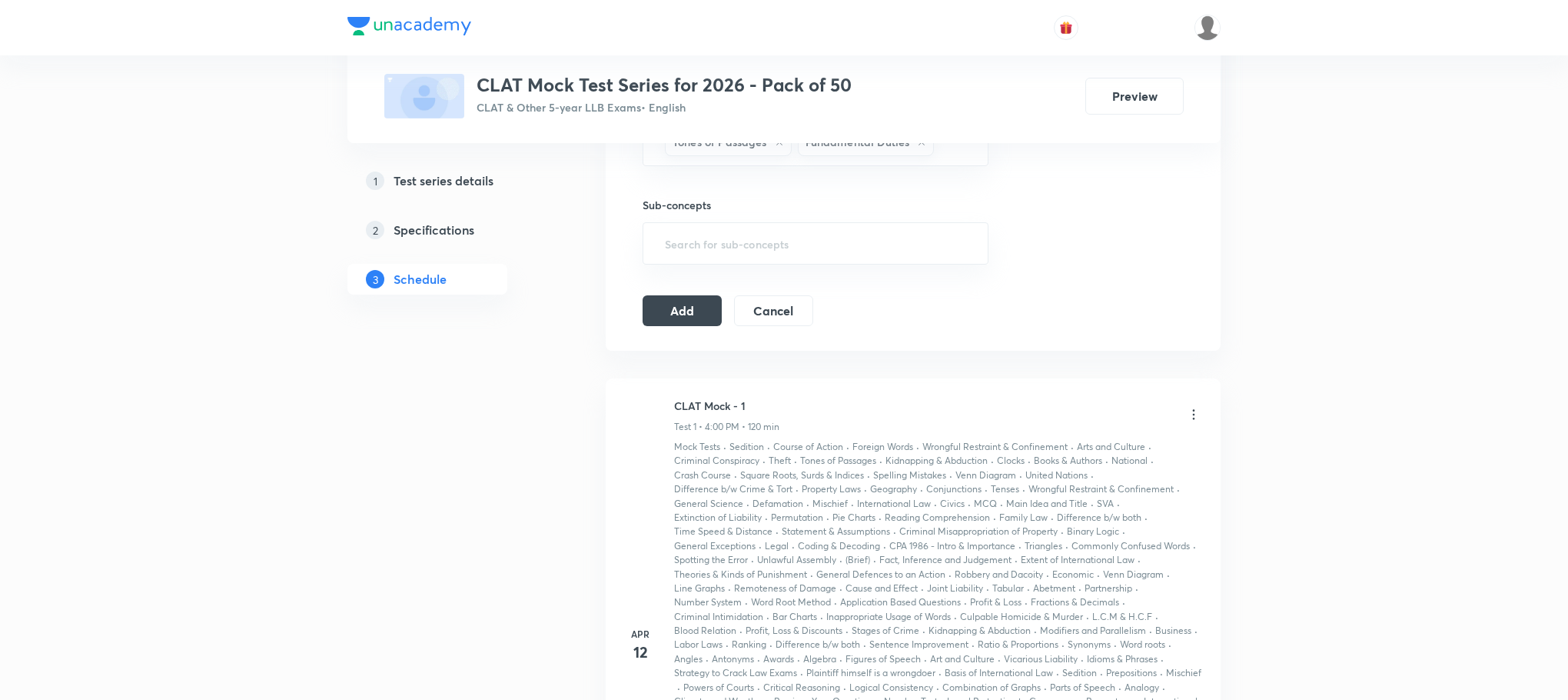
type input "a"
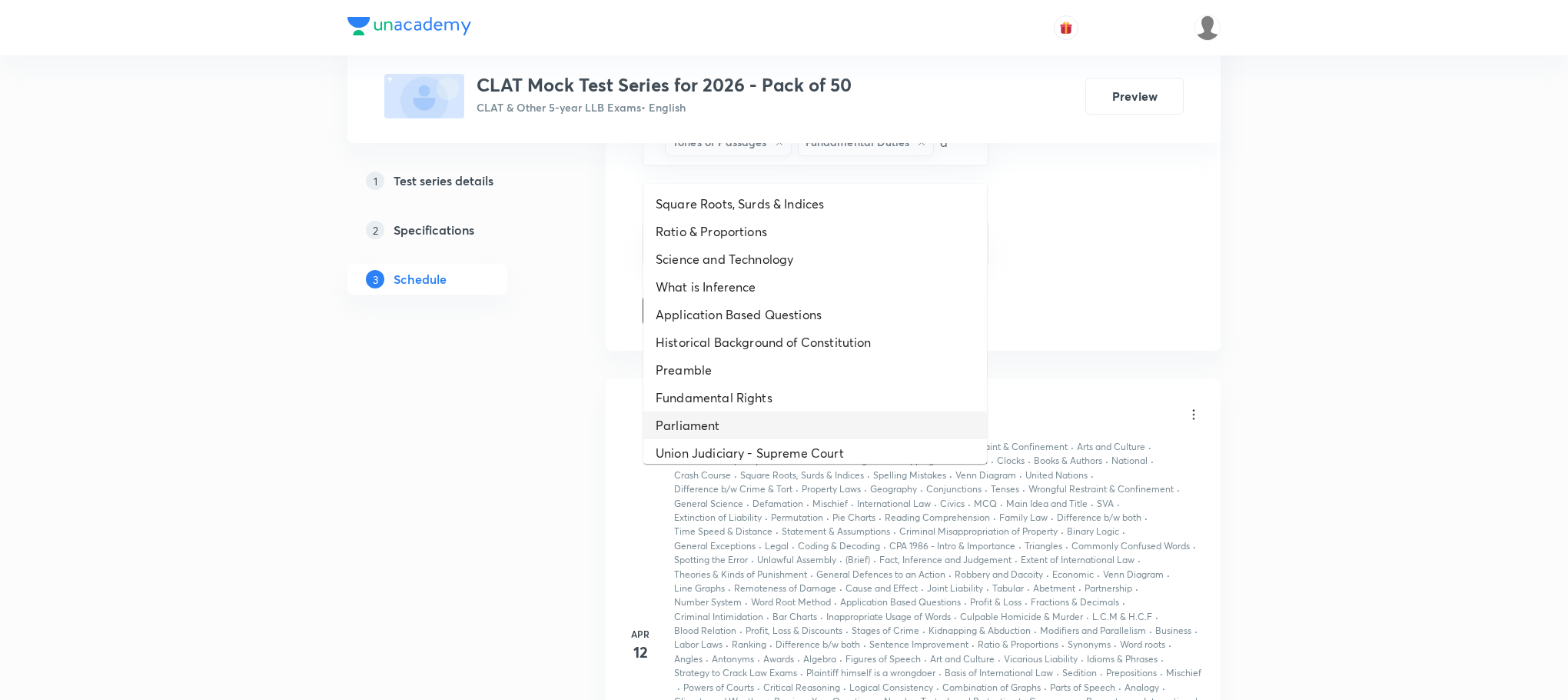
click at [778, 419] on li "Parliament" at bounding box center [815, 425] width 344 height 28
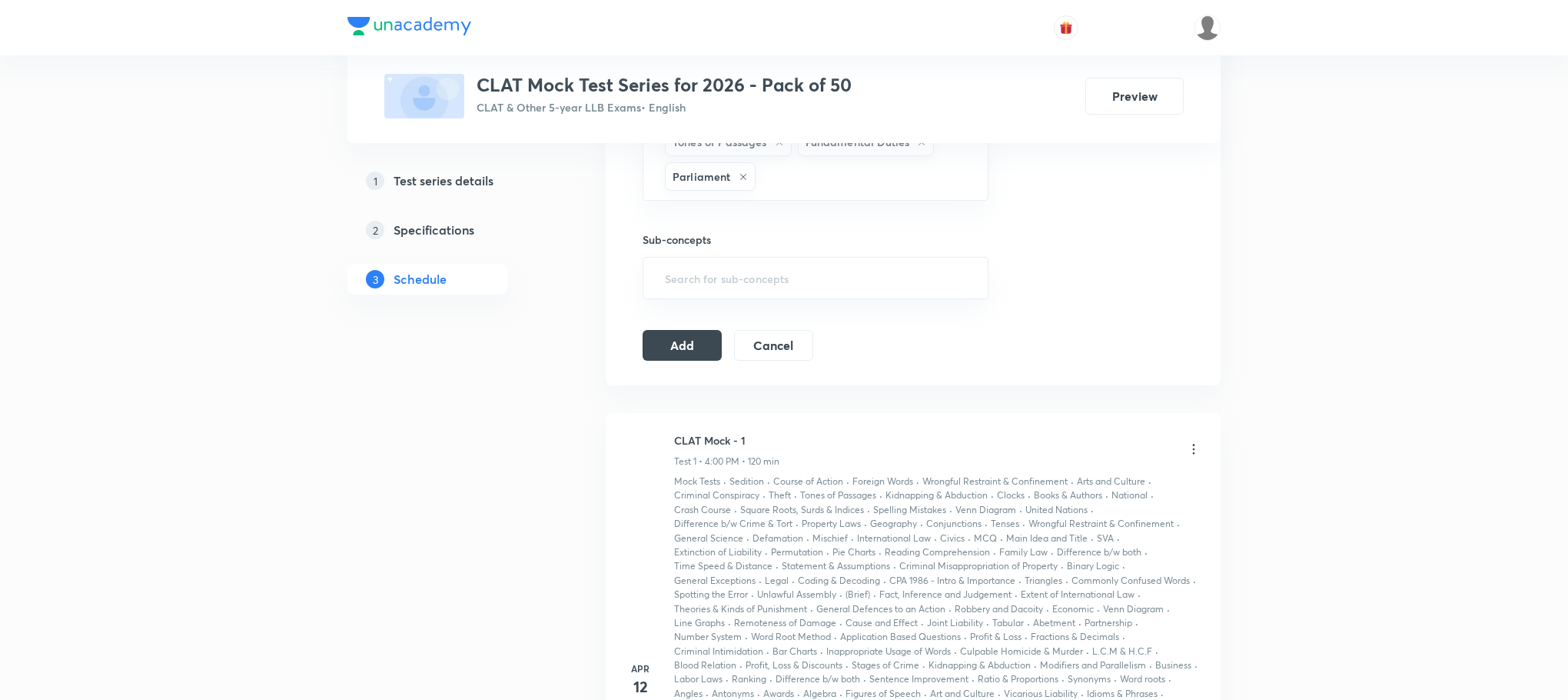
type input "a"
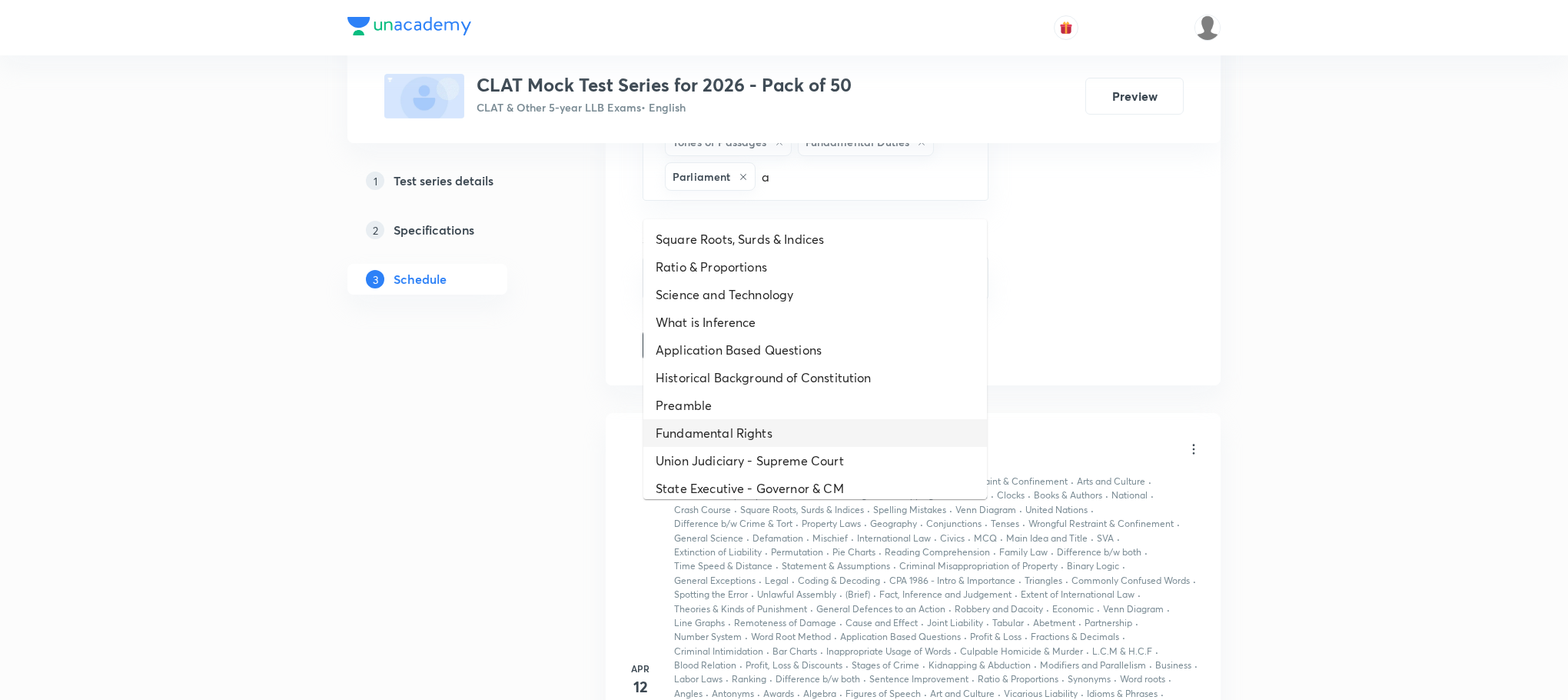
click at [778, 419] on li "Fundamental Rights" at bounding box center [815, 433] width 344 height 28
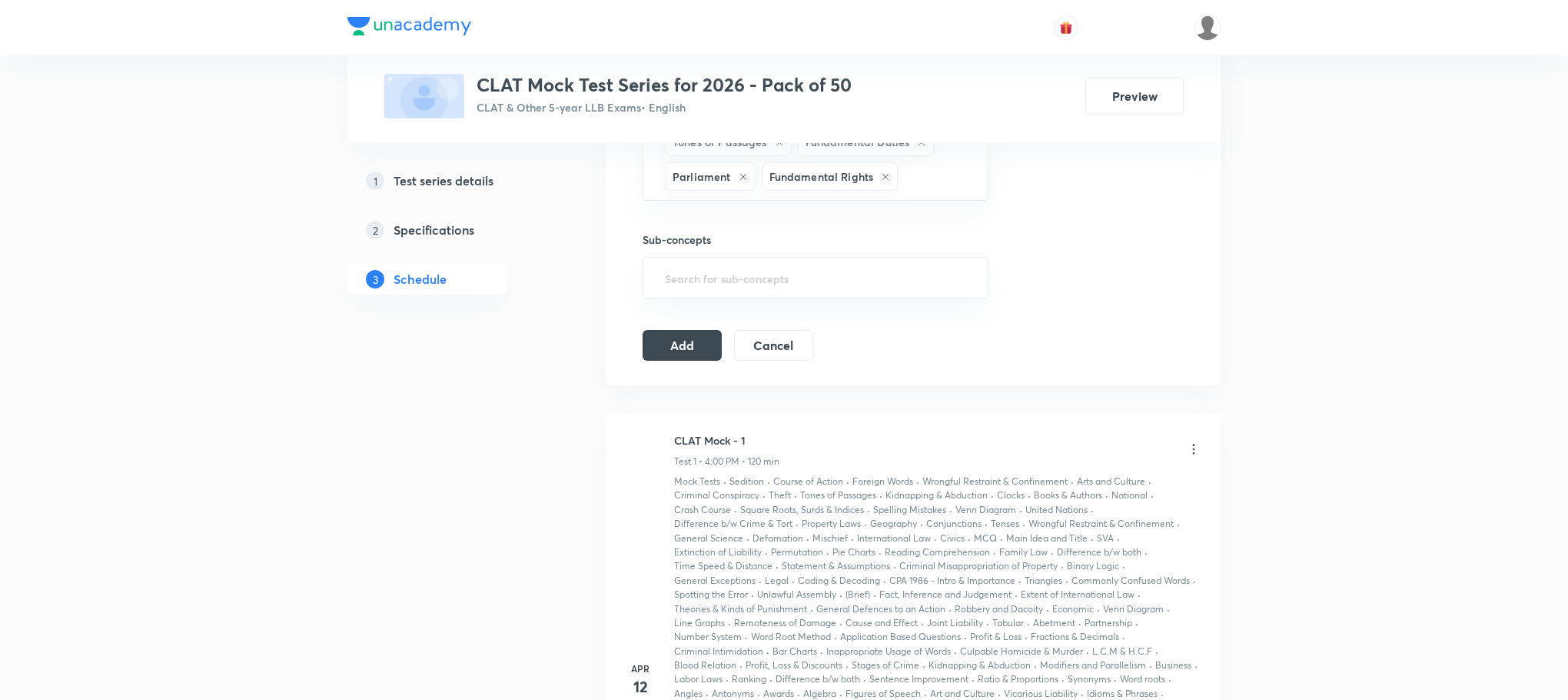
type input "a"
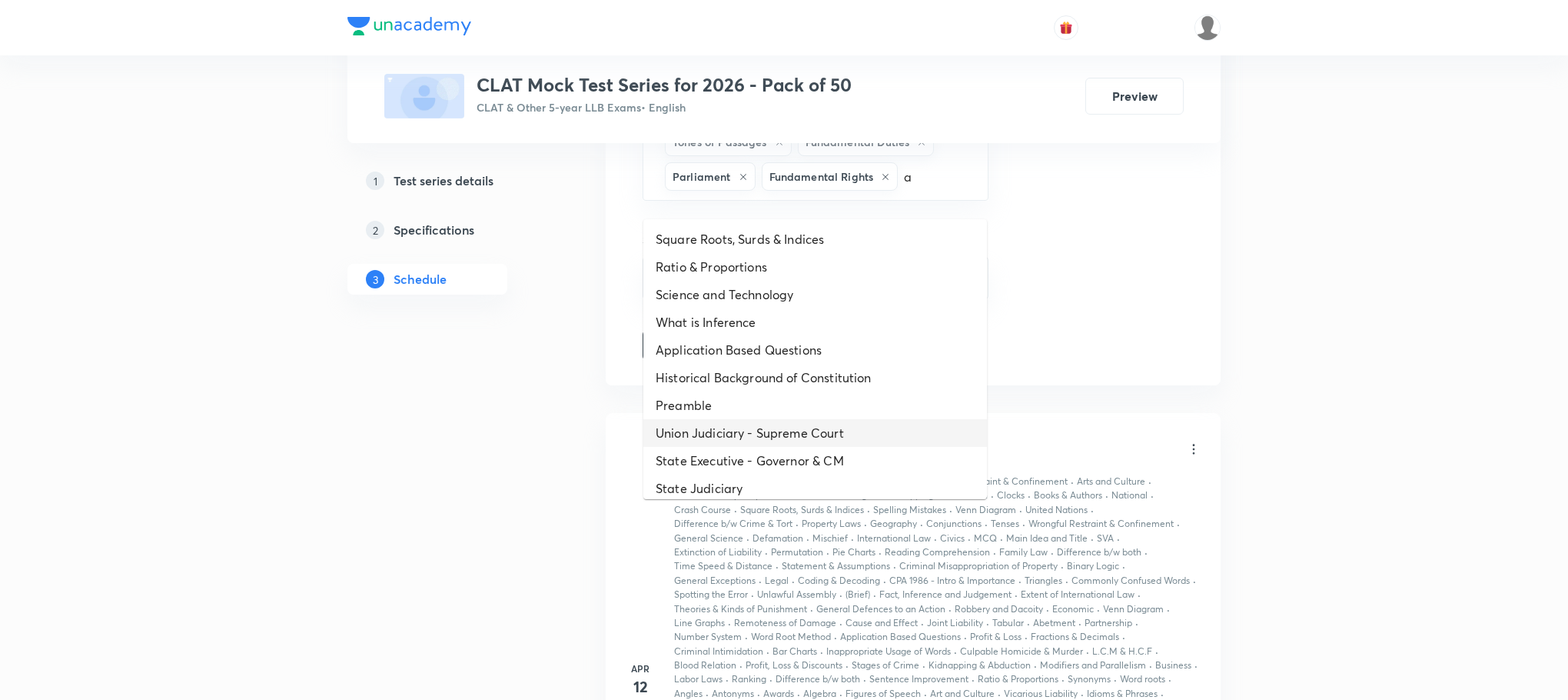
click at [778, 419] on li "Union Judiciary - Supreme Court" at bounding box center [815, 433] width 344 height 28
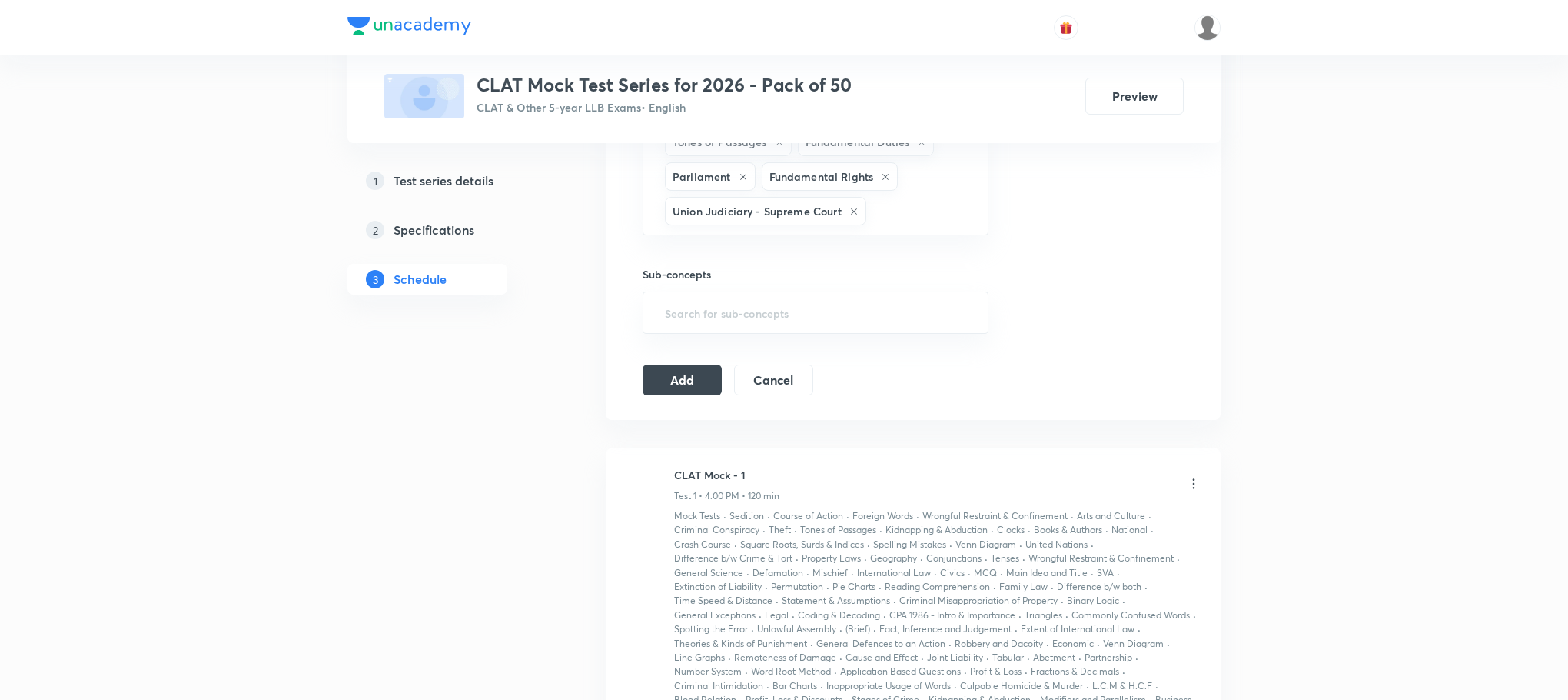
type input "a"
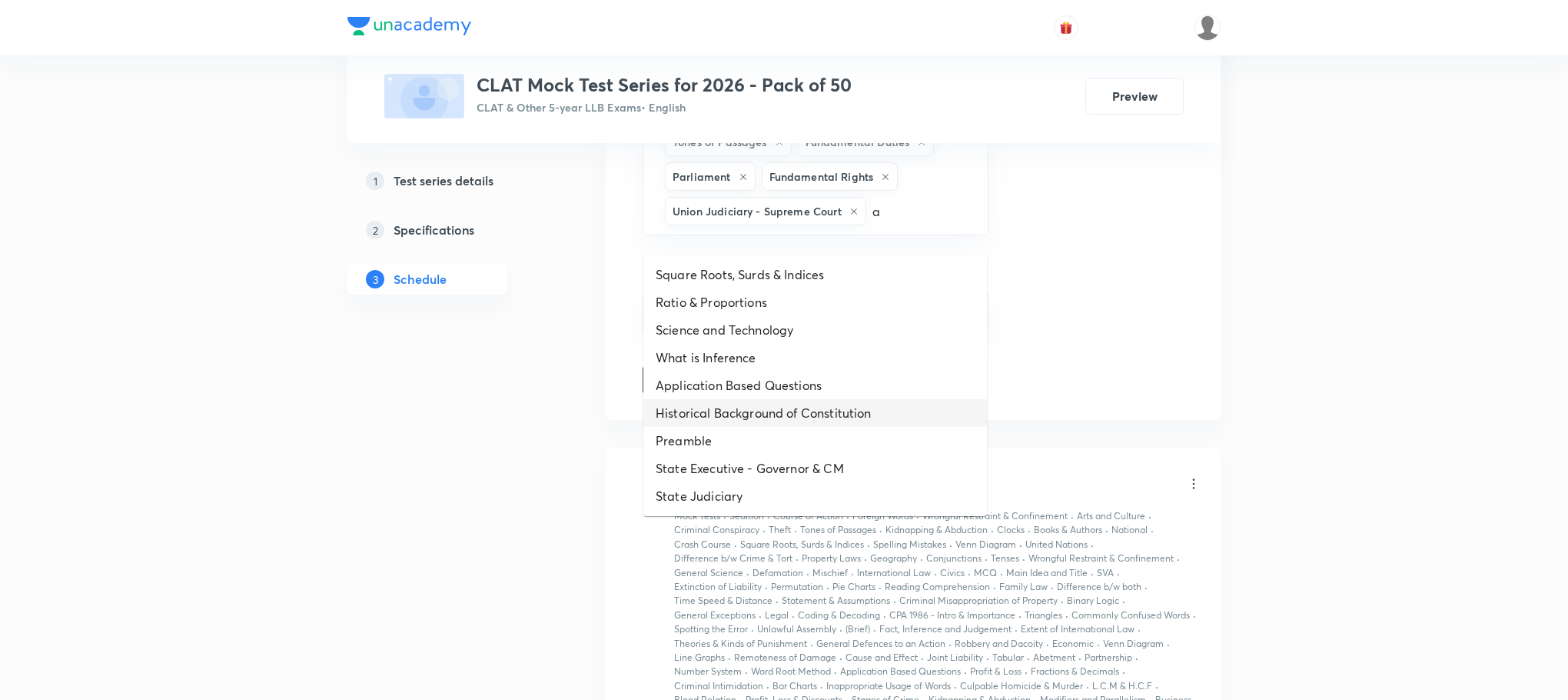
click at [773, 402] on li "Historical Background of Constitution" at bounding box center [815, 413] width 344 height 28
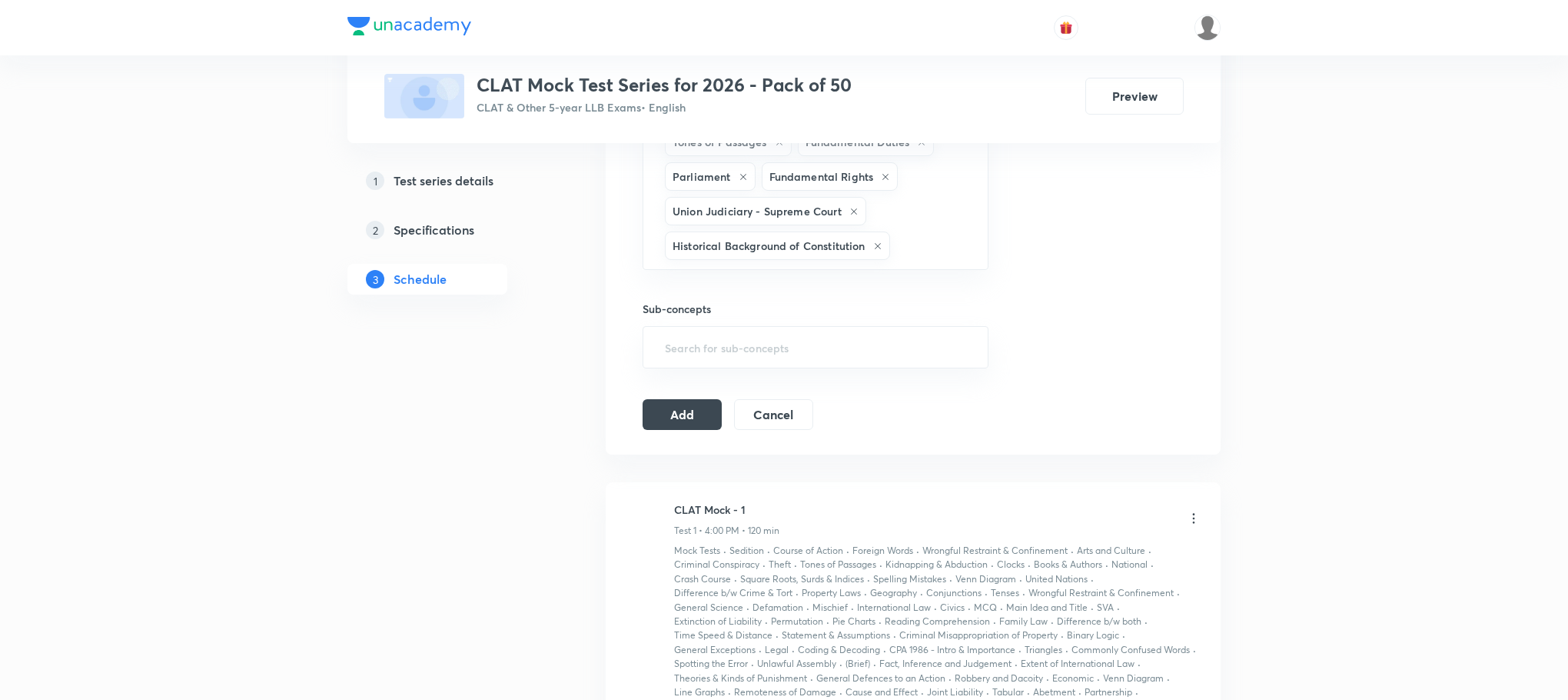
type input "a"
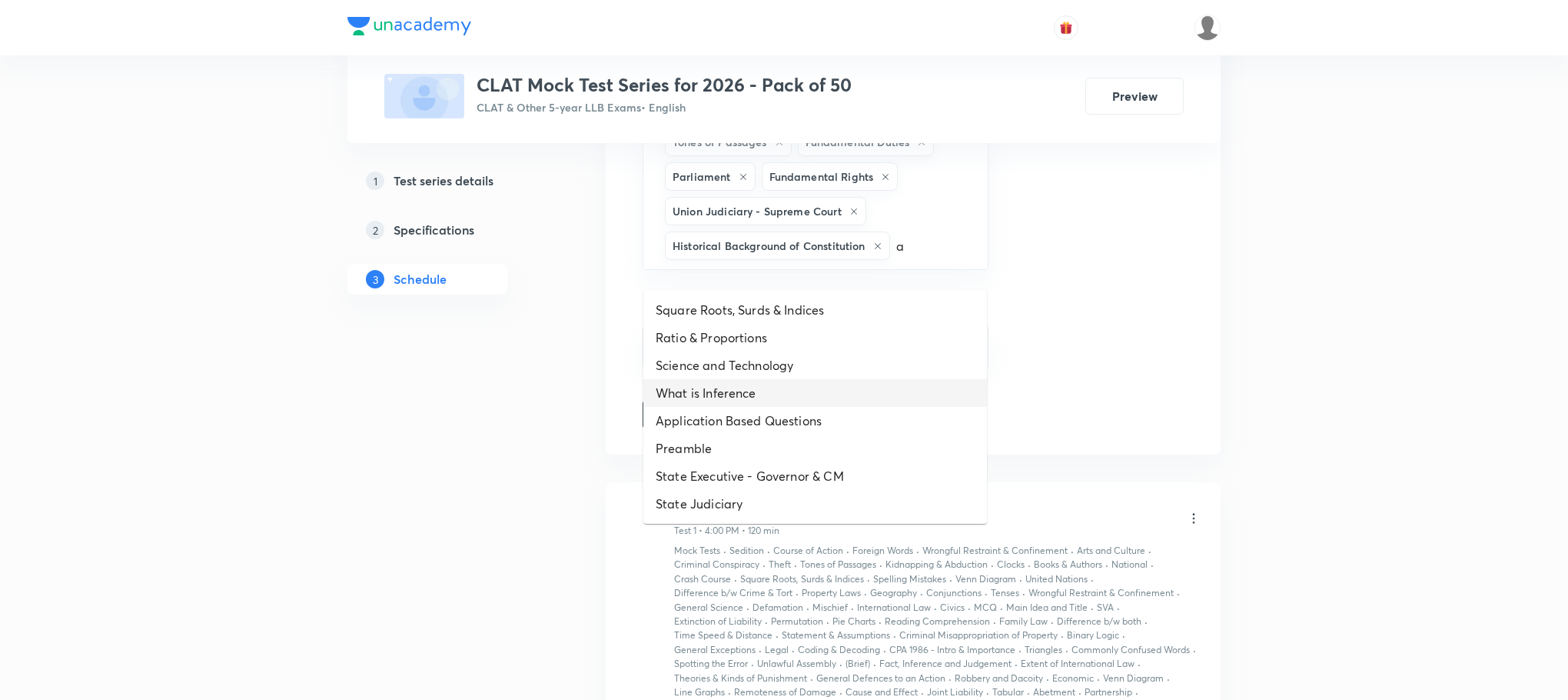
click at [773, 402] on li "What is Inference" at bounding box center [815, 392] width 344 height 28
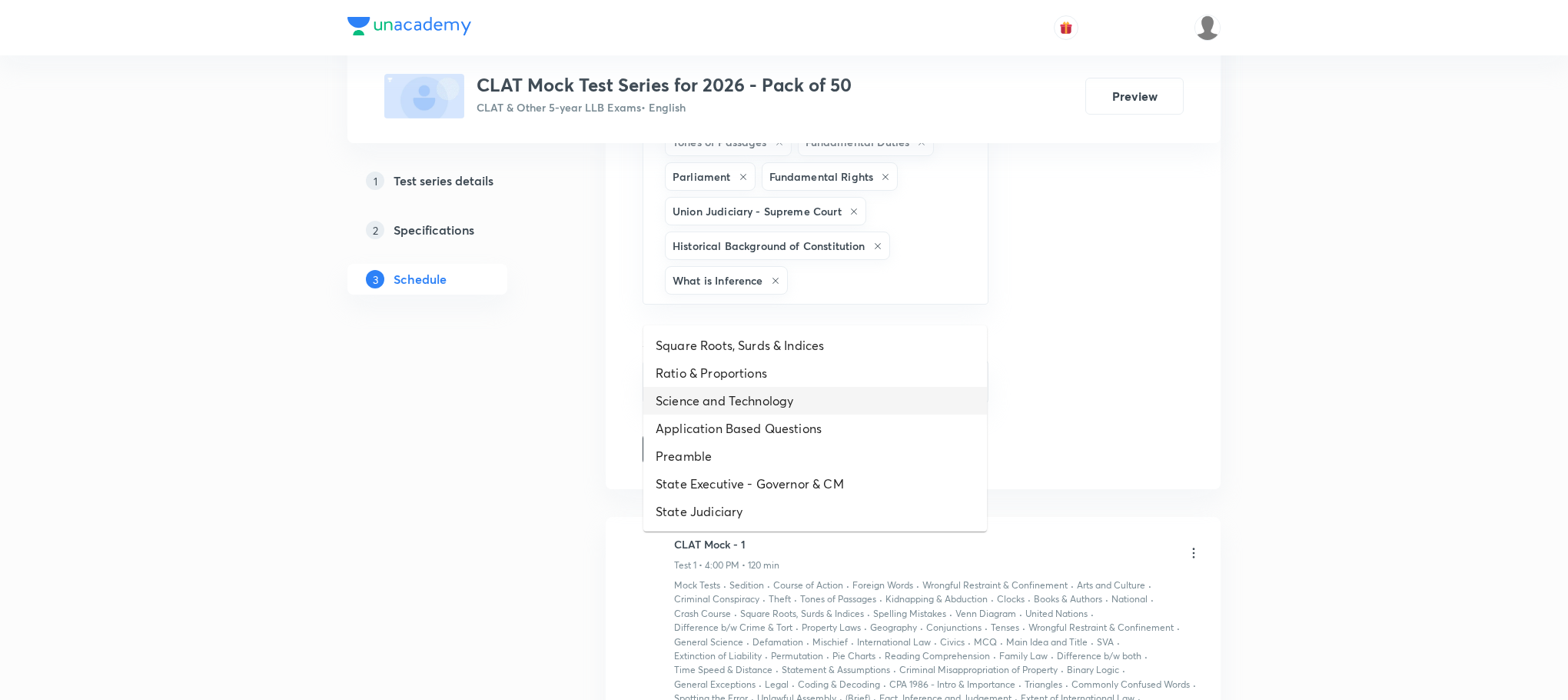
type input "a"
click at [773, 402] on li "Science and Technology" at bounding box center [815, 400] width 344 height 28
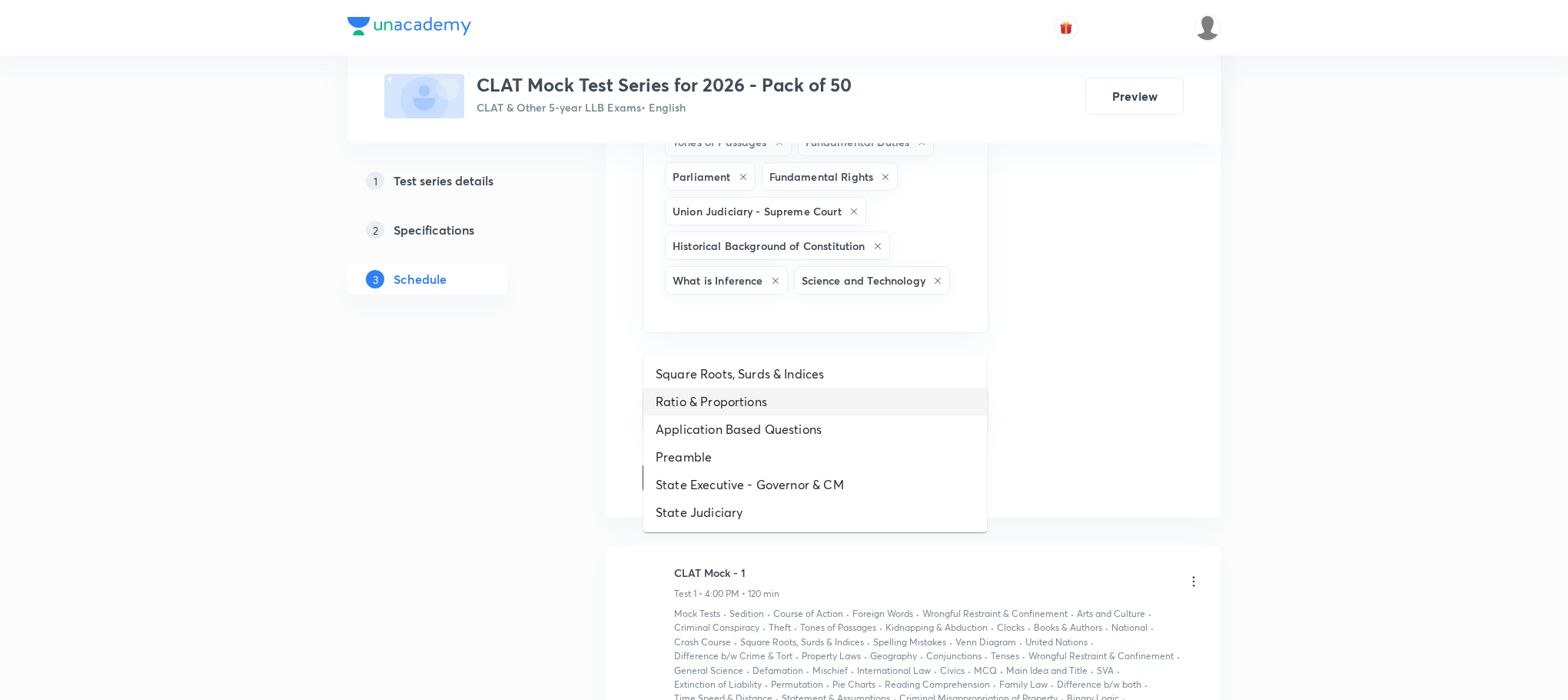
type input "a"
click at [770, 409] on li "Ratio & Proportions" at bounding box center [815, 401] width 344 height 28
type input "a"
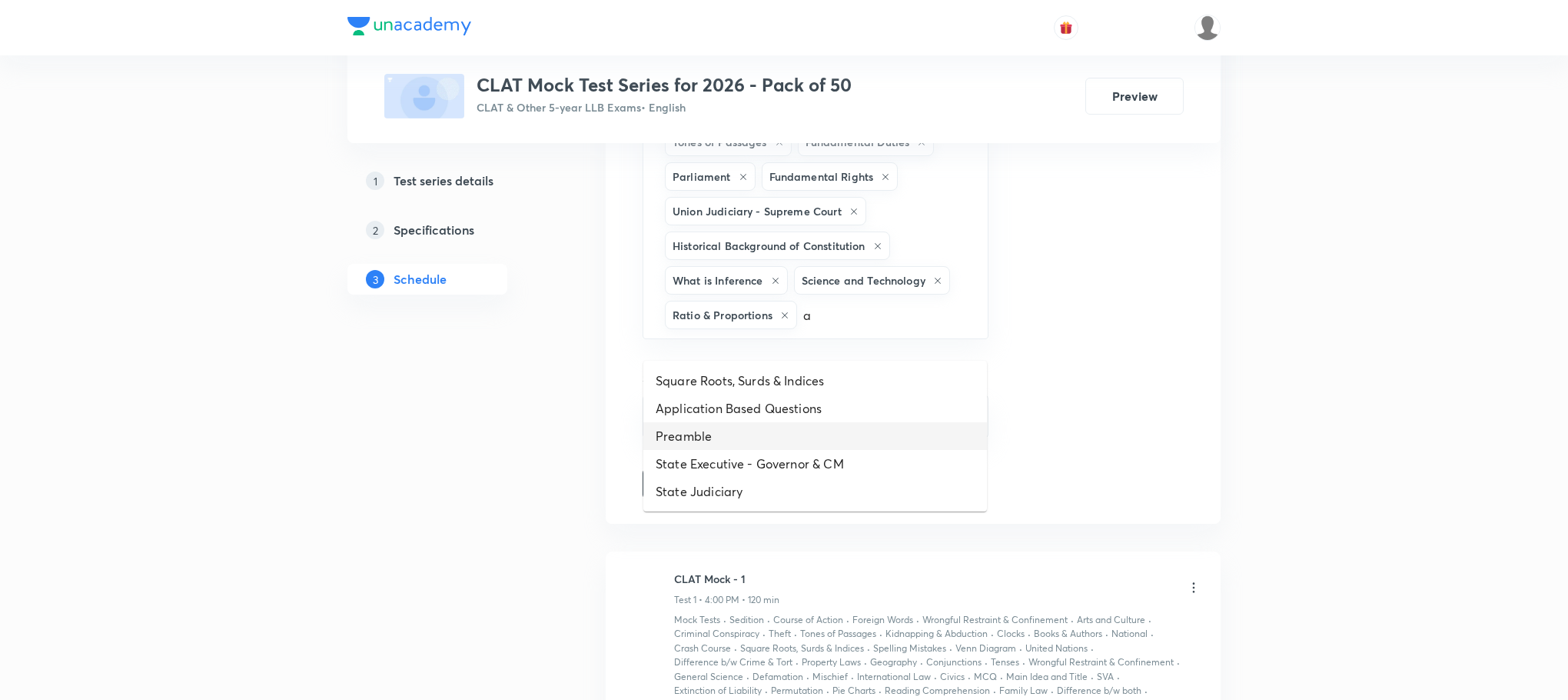
click at [761, 424] on li "Preamble" at bounding box center [815, 436] width 344 height 28
type input "a"
click at [748, 436] on li "State Executive - Governor & CM" at bounding box center [815, 436] width 344 height 28
type input "a"
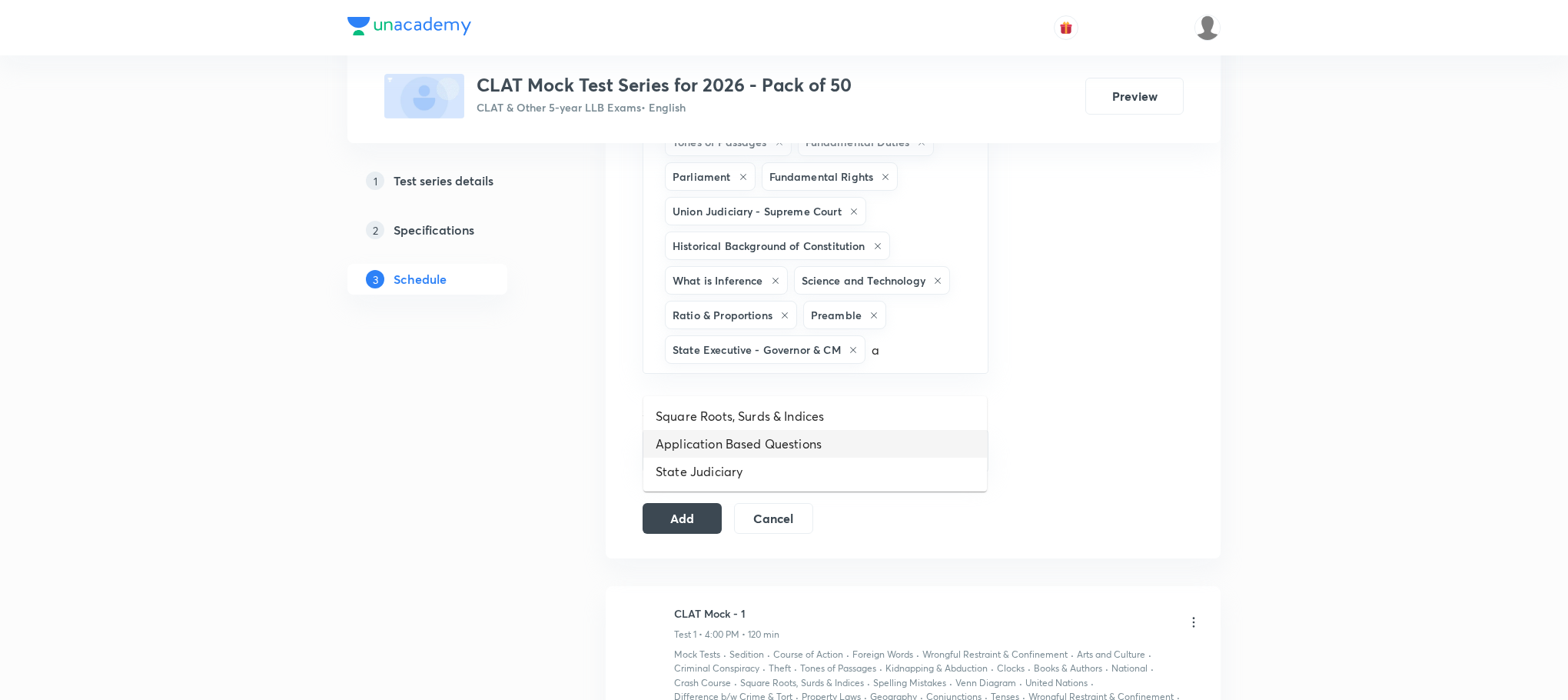
click at [748, 436] on li "Application Based Questions" at bounding box center [815, 444] width 344 height 28
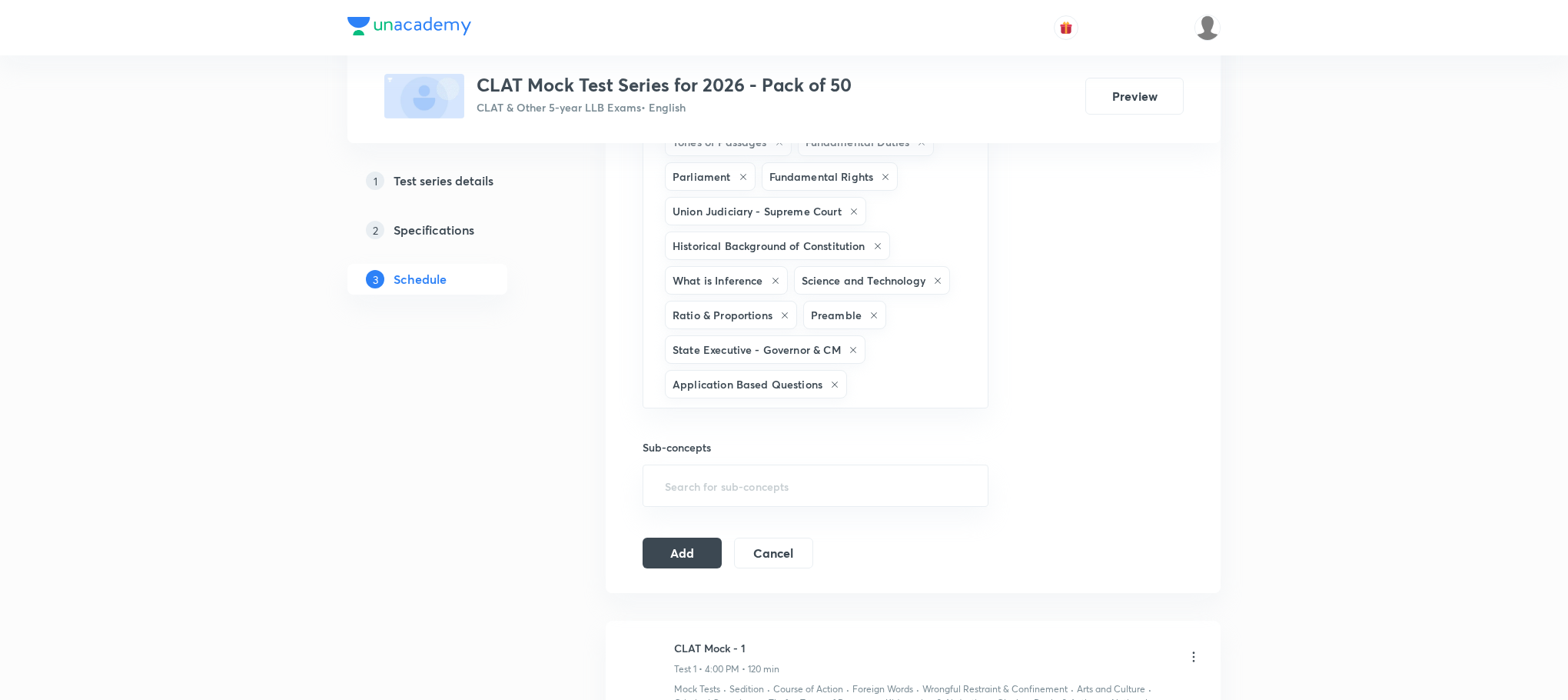
type input "a"
click at [740, 444] on li "Square Roots, Surds & Indices" at bounding box center [815, 451] width 344 height 28
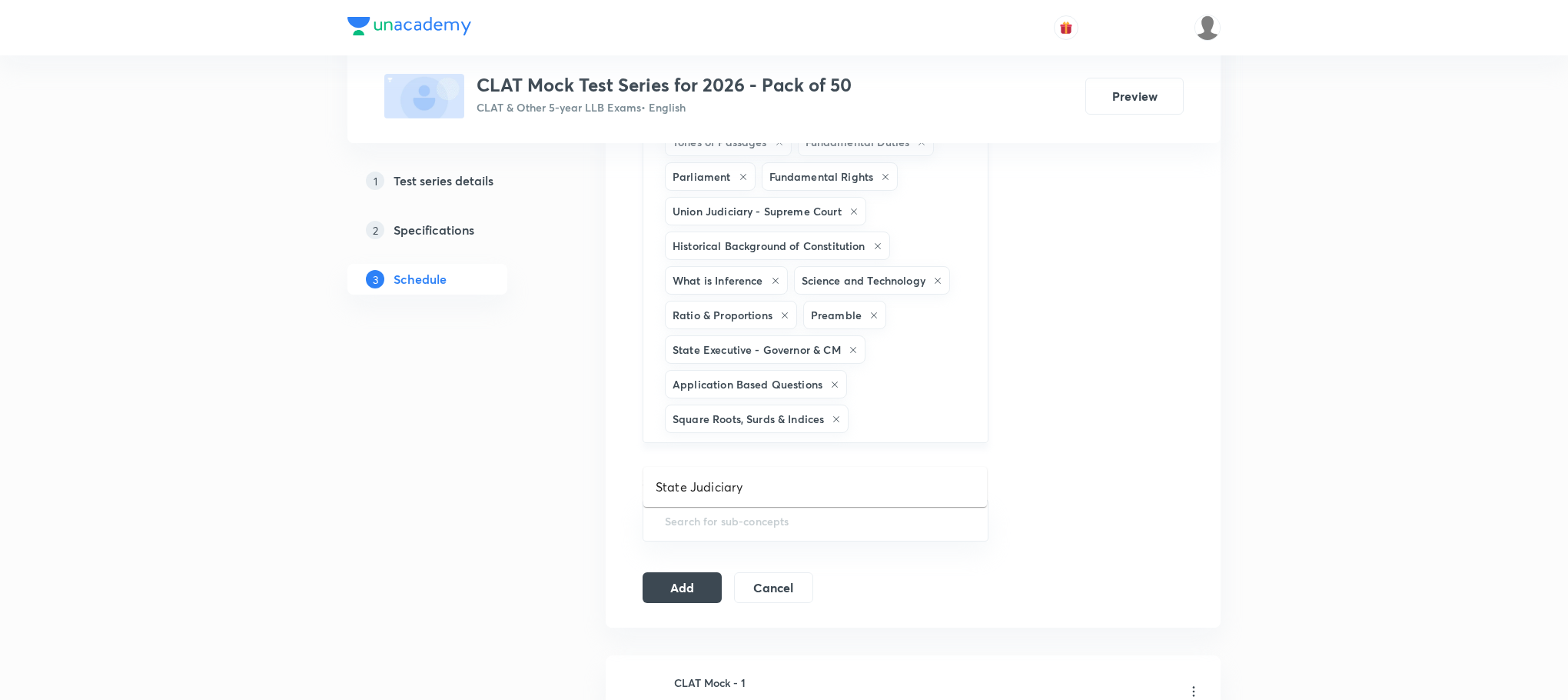
type input "a"
click at [716, 475] on li "State Judiciary" at bounding box center [815, 487] width 344 height 28
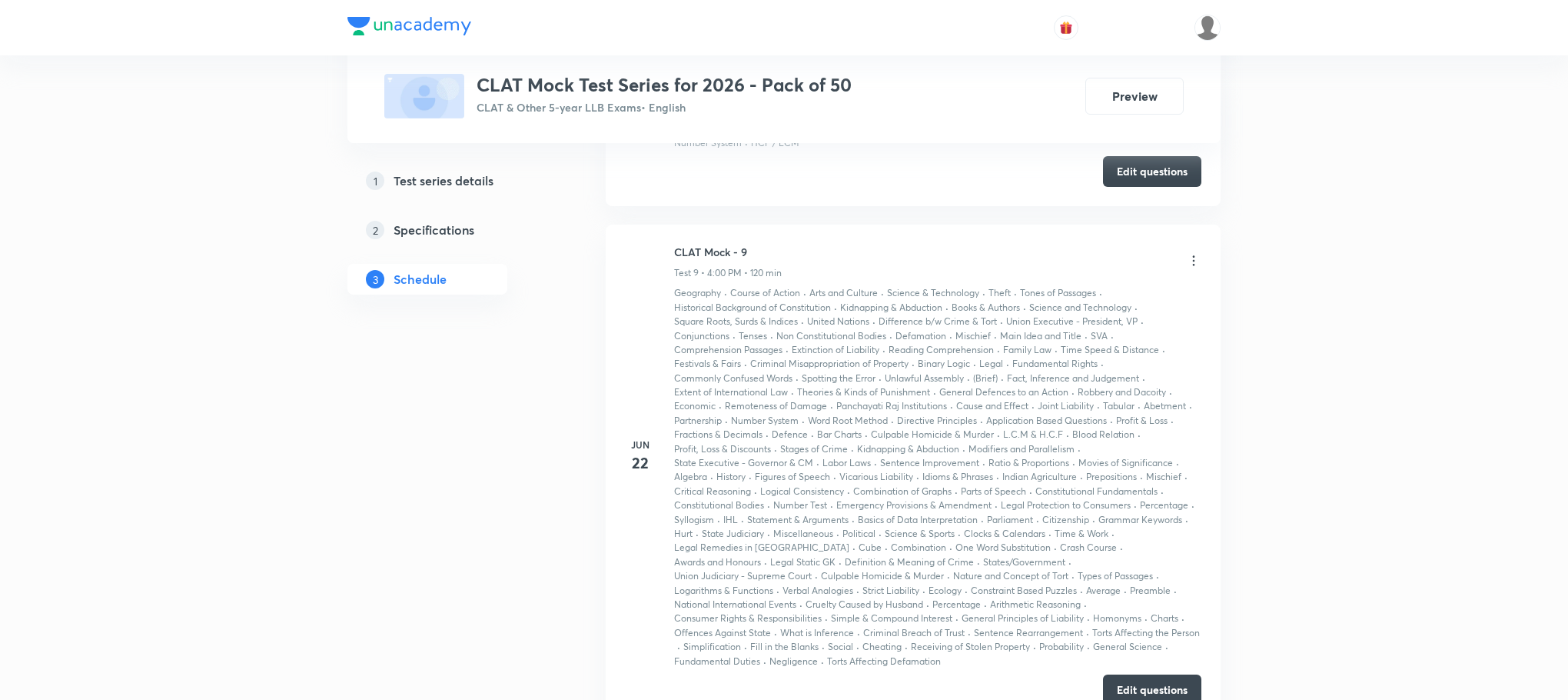
scroll to position [3576, 0]
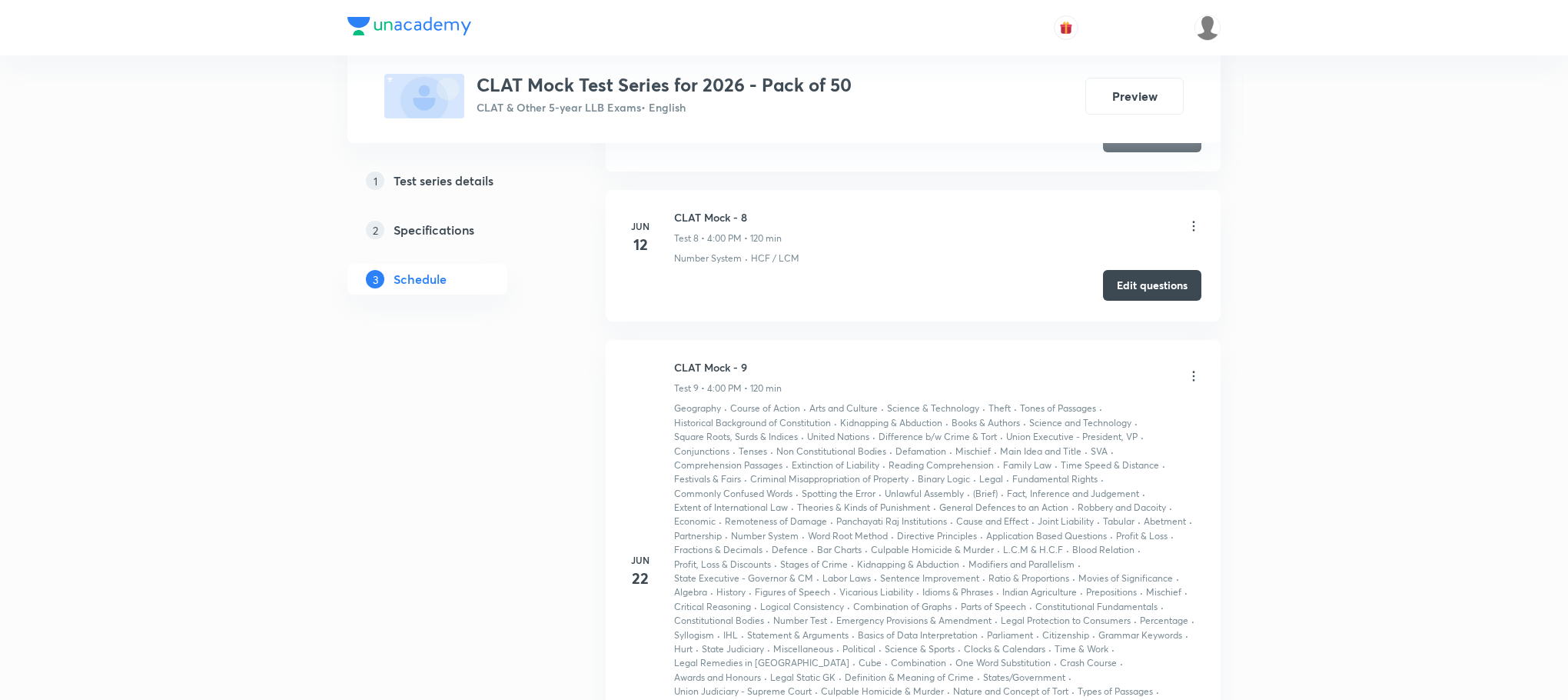
click at [1153, 301] on button "Edit questions" at bounding box center [1153, 285] width 98 height 31
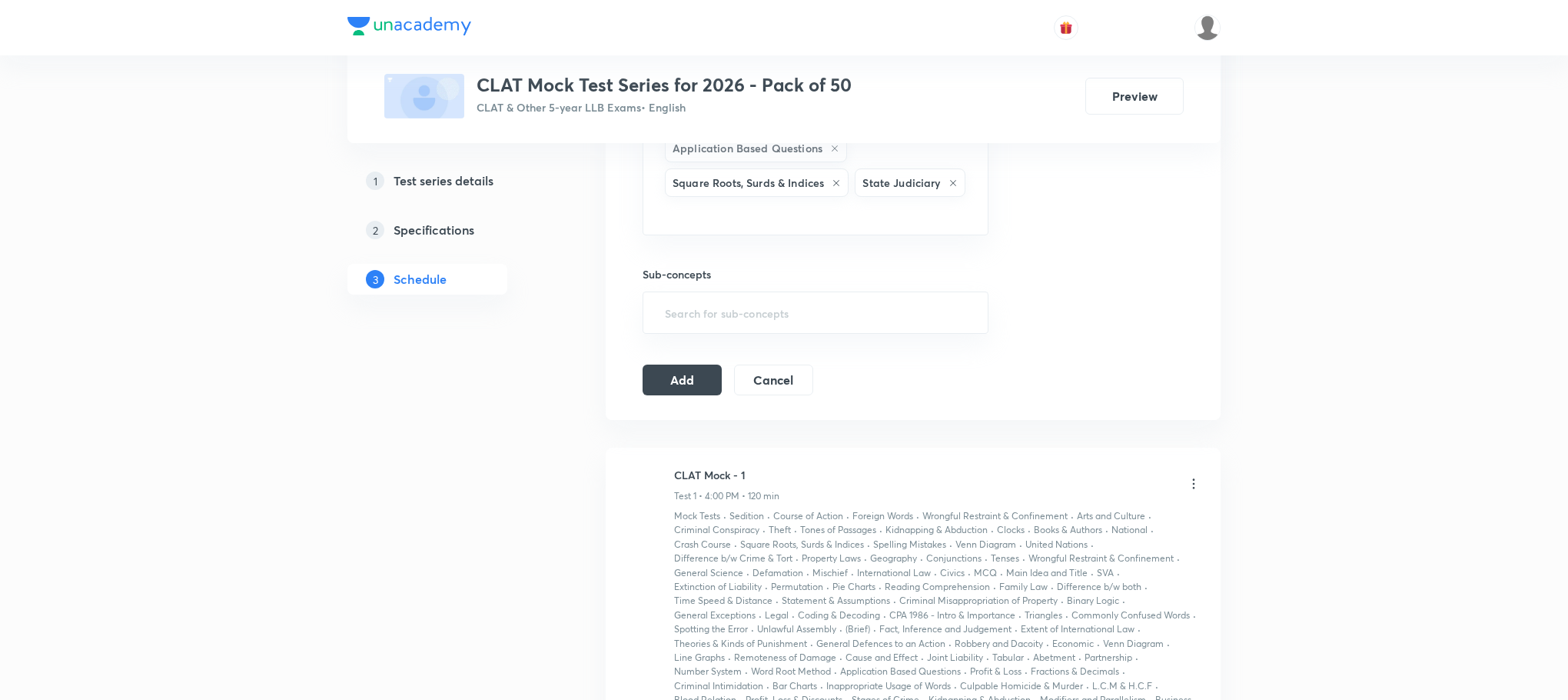
scroll to position [1385, 0]
click at [683, 333] on input "text" at bounding box center [815, 318] width 307 height 29
type input "a"
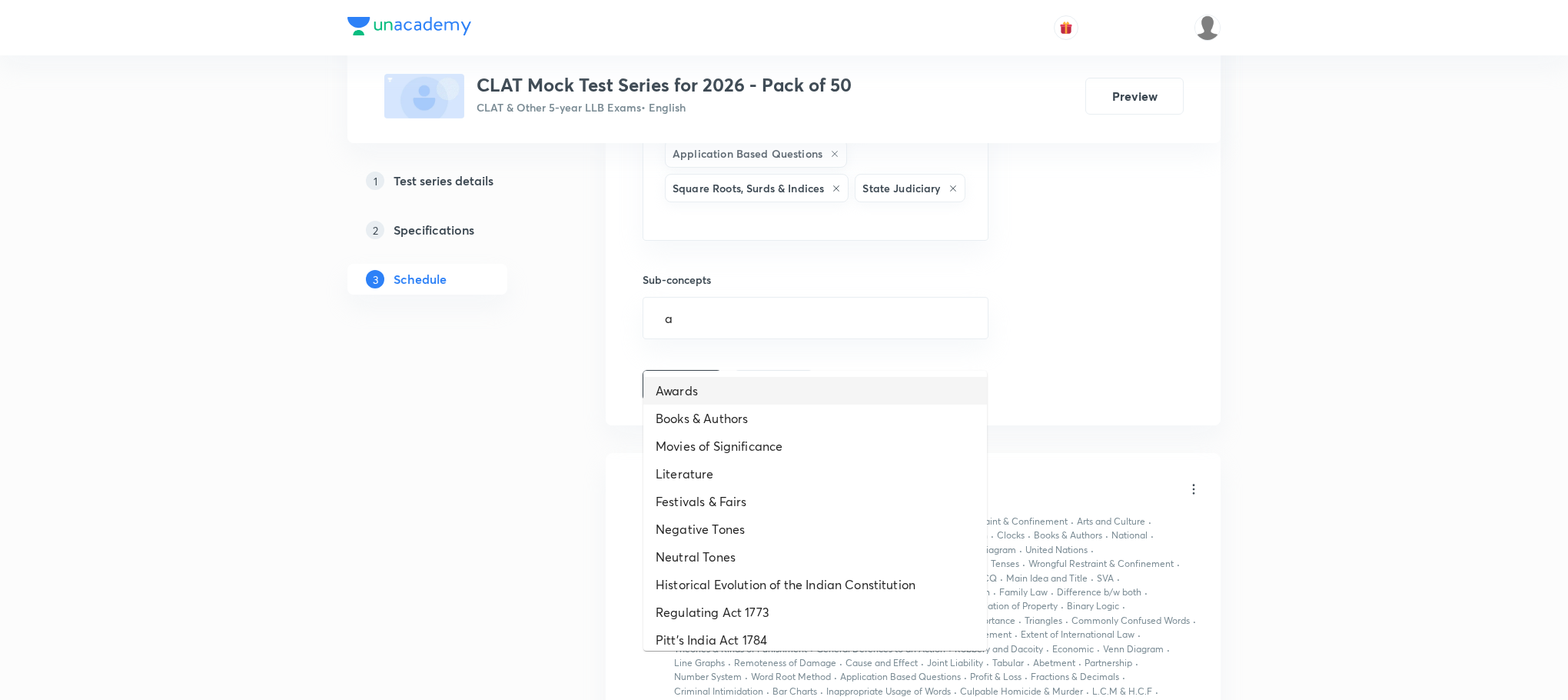
click at [708, 397] on li "Awards" at bounding box center [815, 390] width 344 height 28
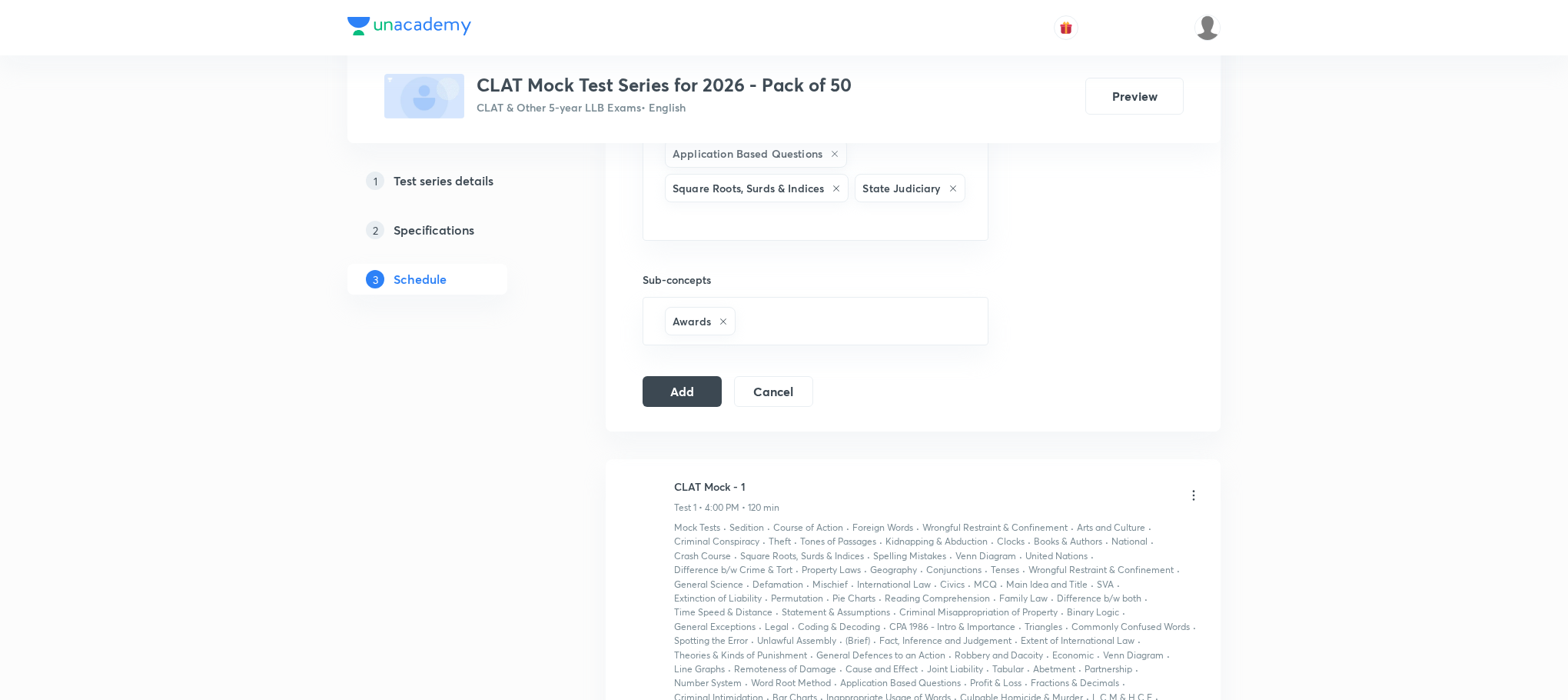
type input "a"
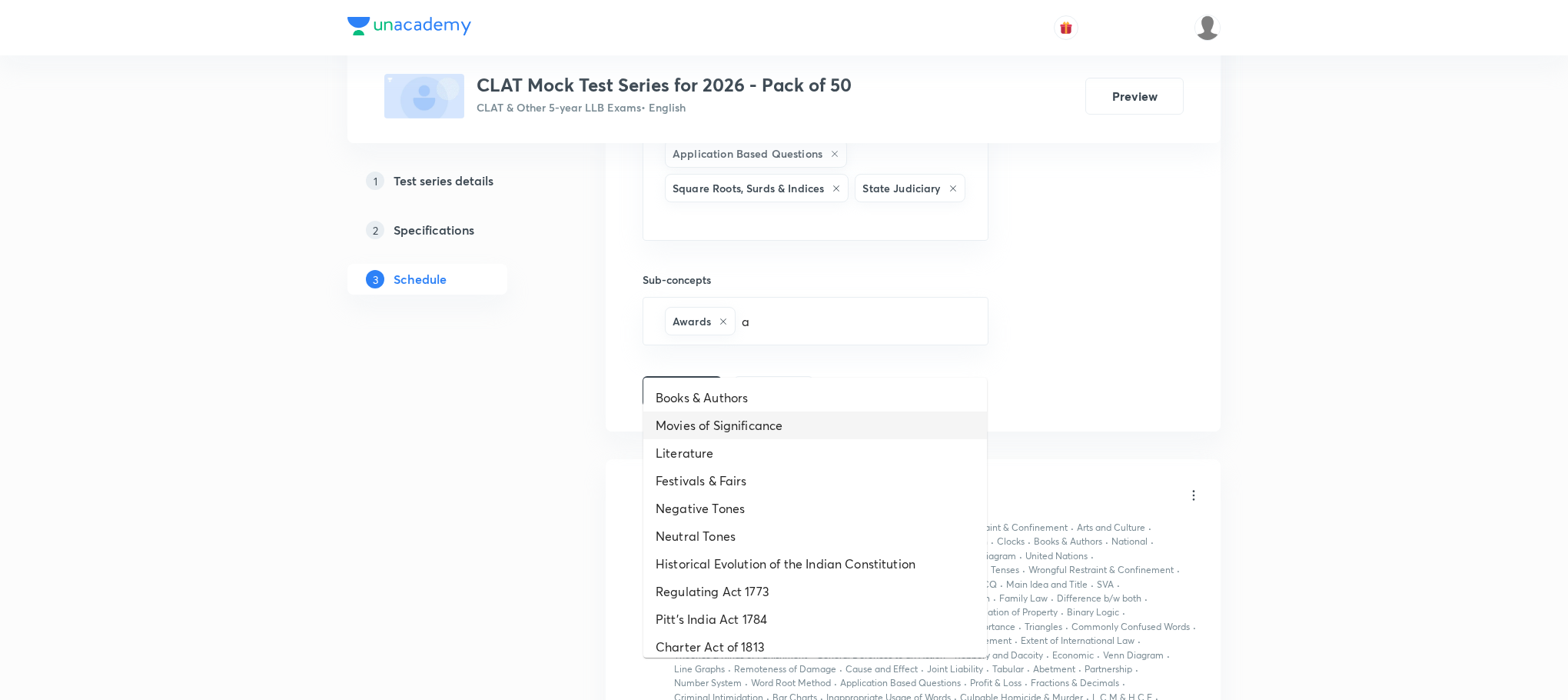
click at [720, 418] on li "Movies of Significance" at bounding box center [815, 425] width 344 height 28
type input "a"
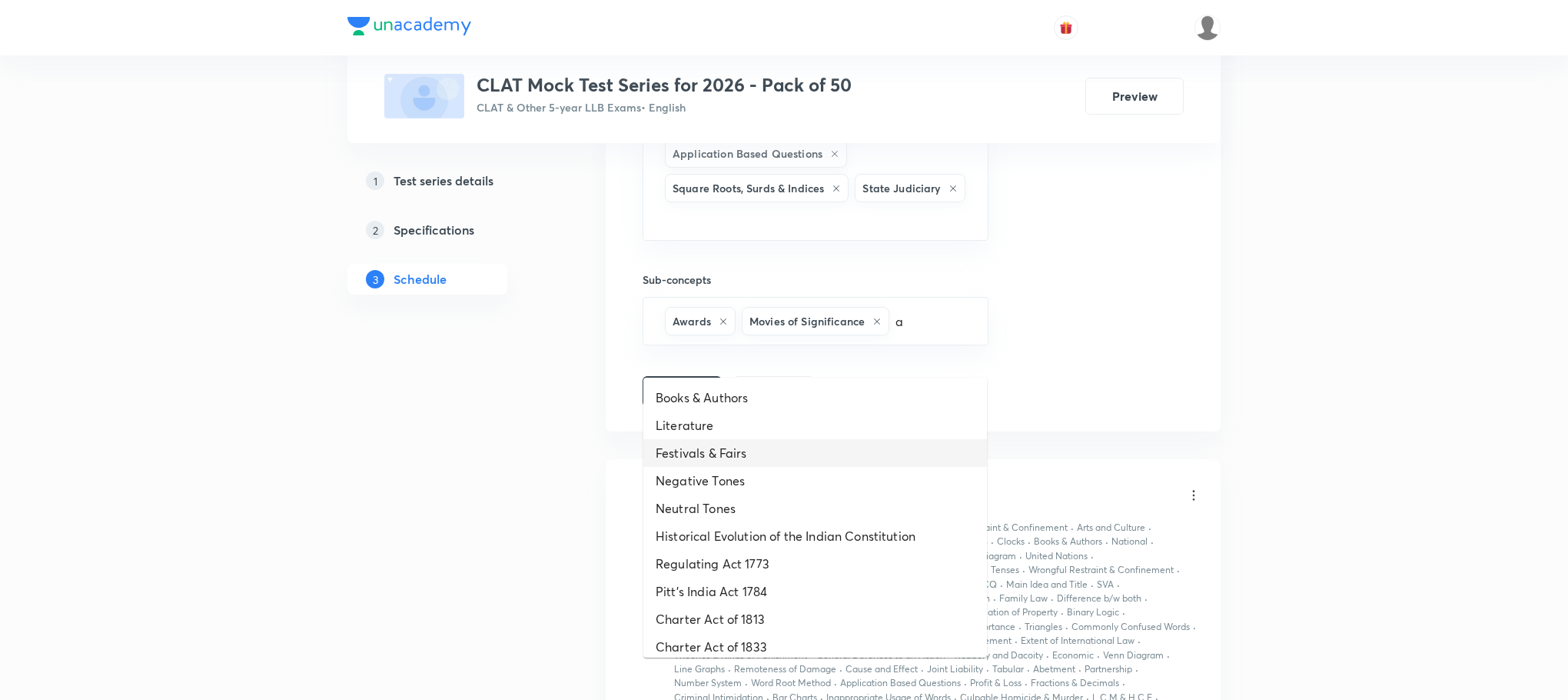
click at [720, 443] on li "Festivals & Fairs" at bounding box center [815, 452] width 344 height 28
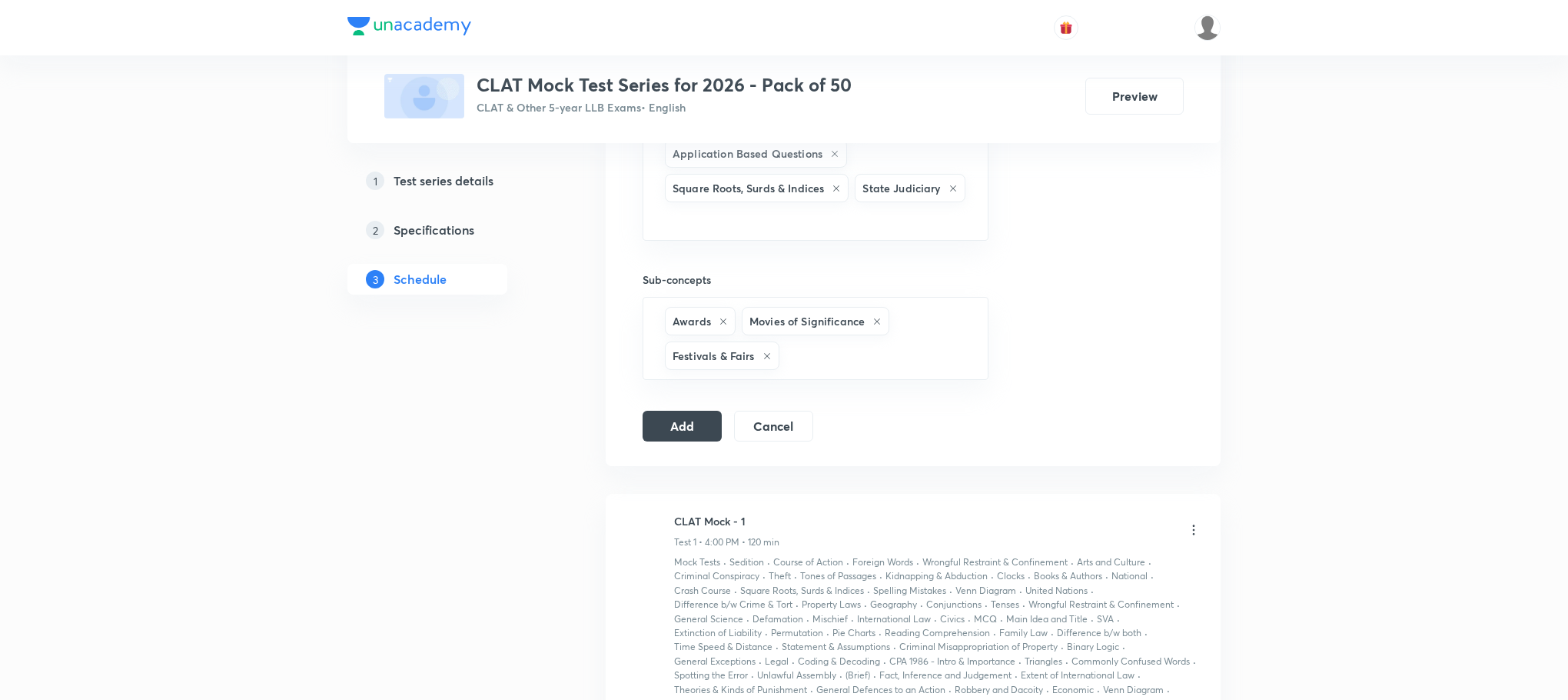
type input "a"
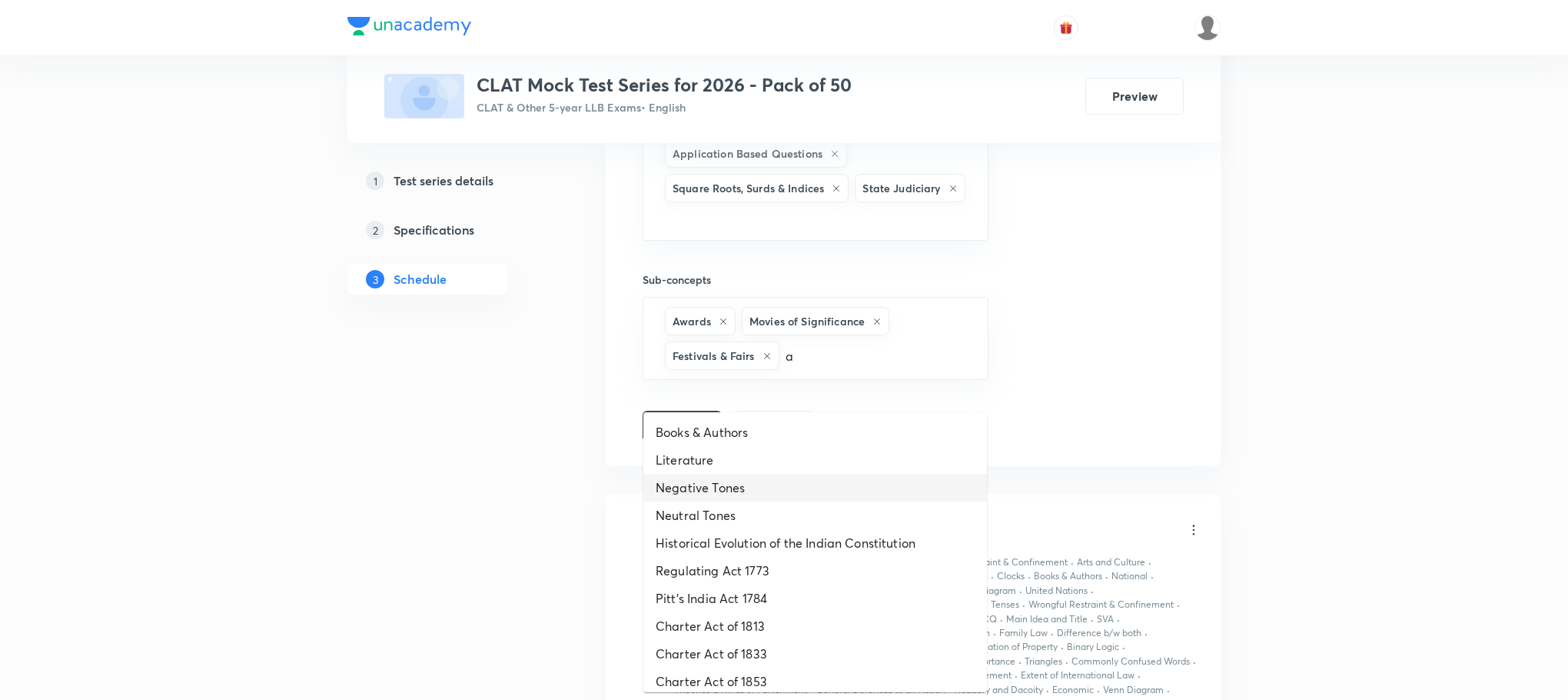
click at [724, 480] on li "Negative Tones" at bounding box center [815, 487] width 344 height 28
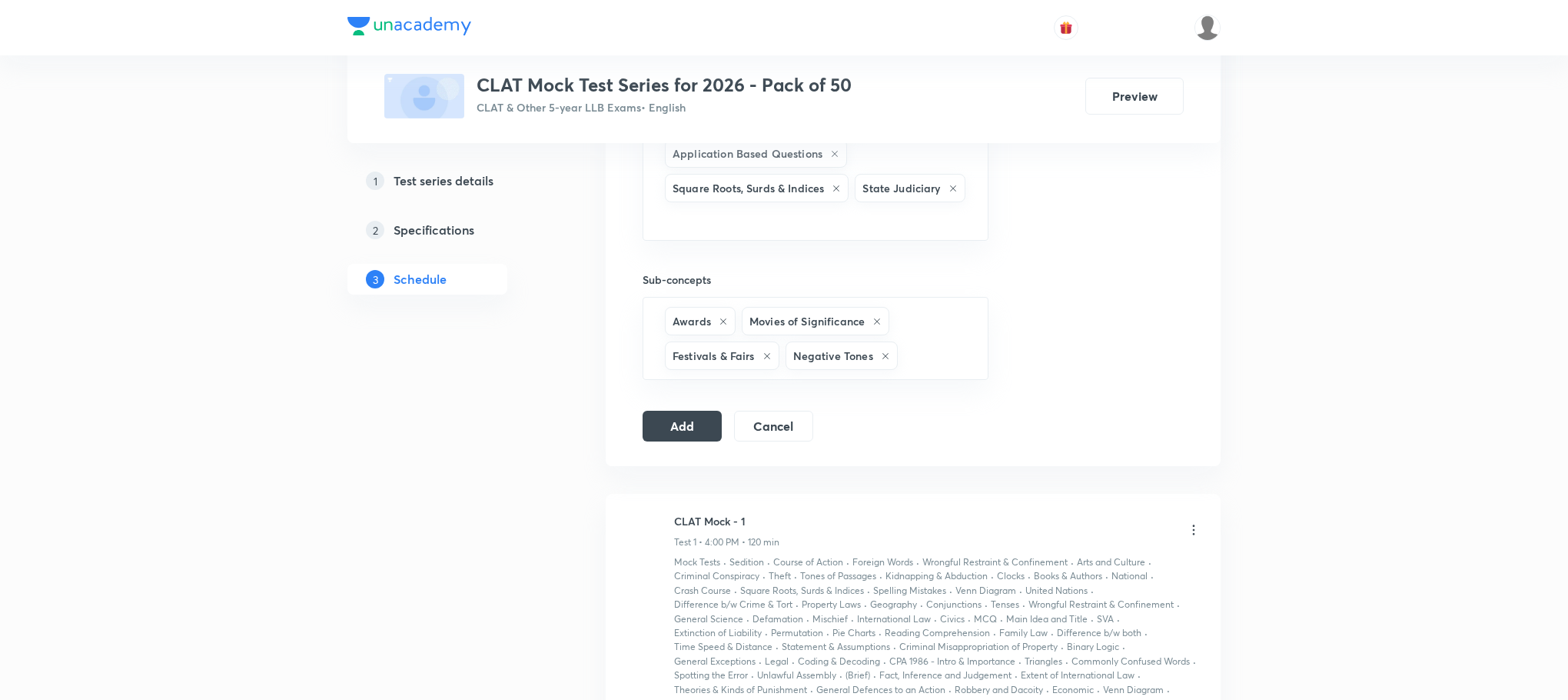
type input "a"
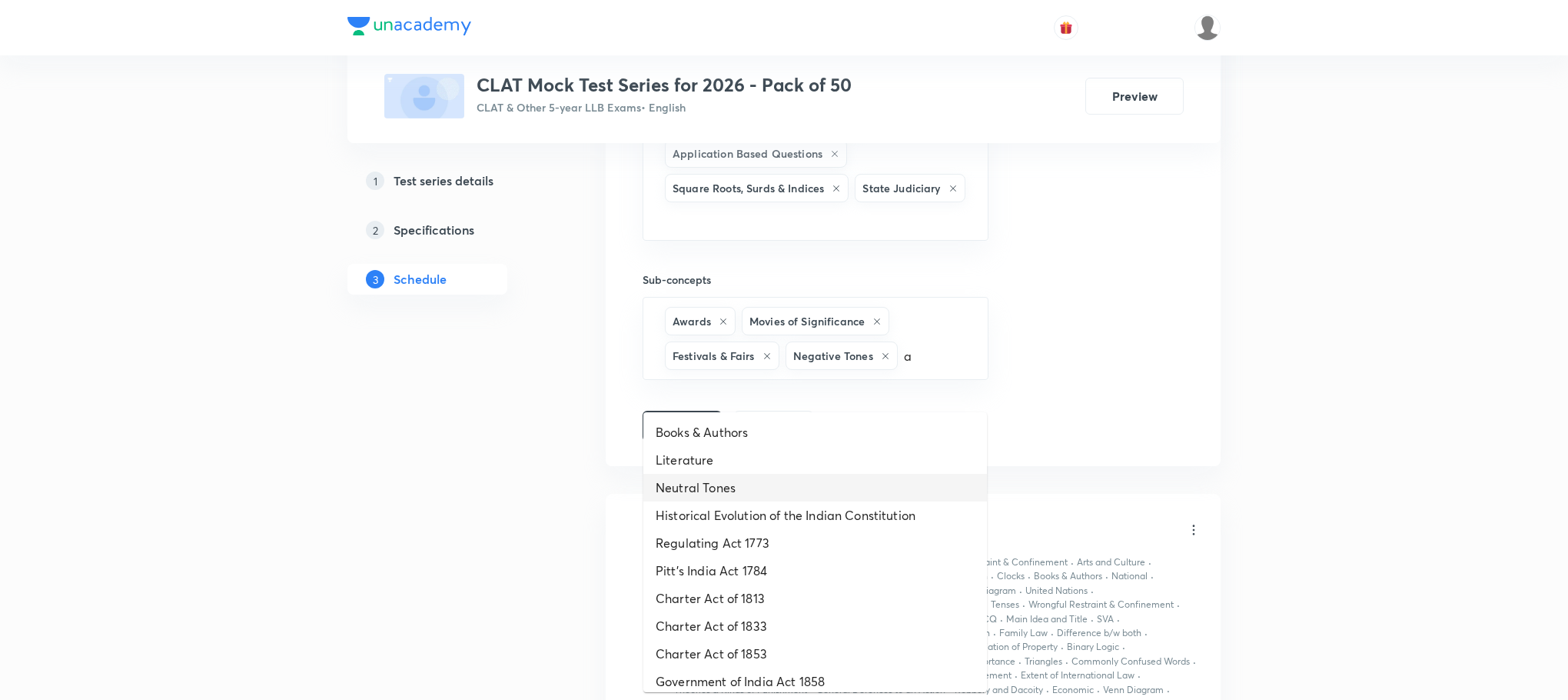
click at [728, 494] on li "Neutral Tones" at bounding box center [815, 487] width 344 height 28
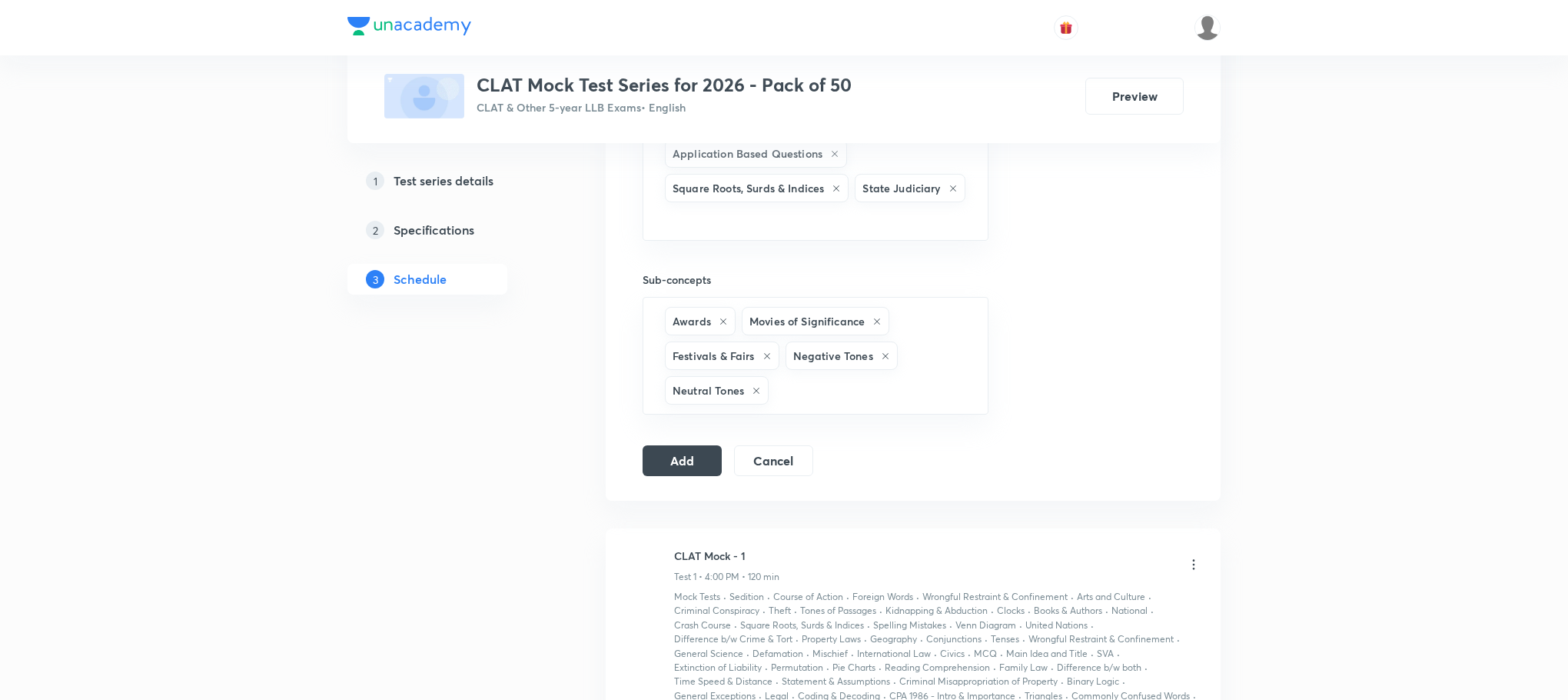
type input "a"
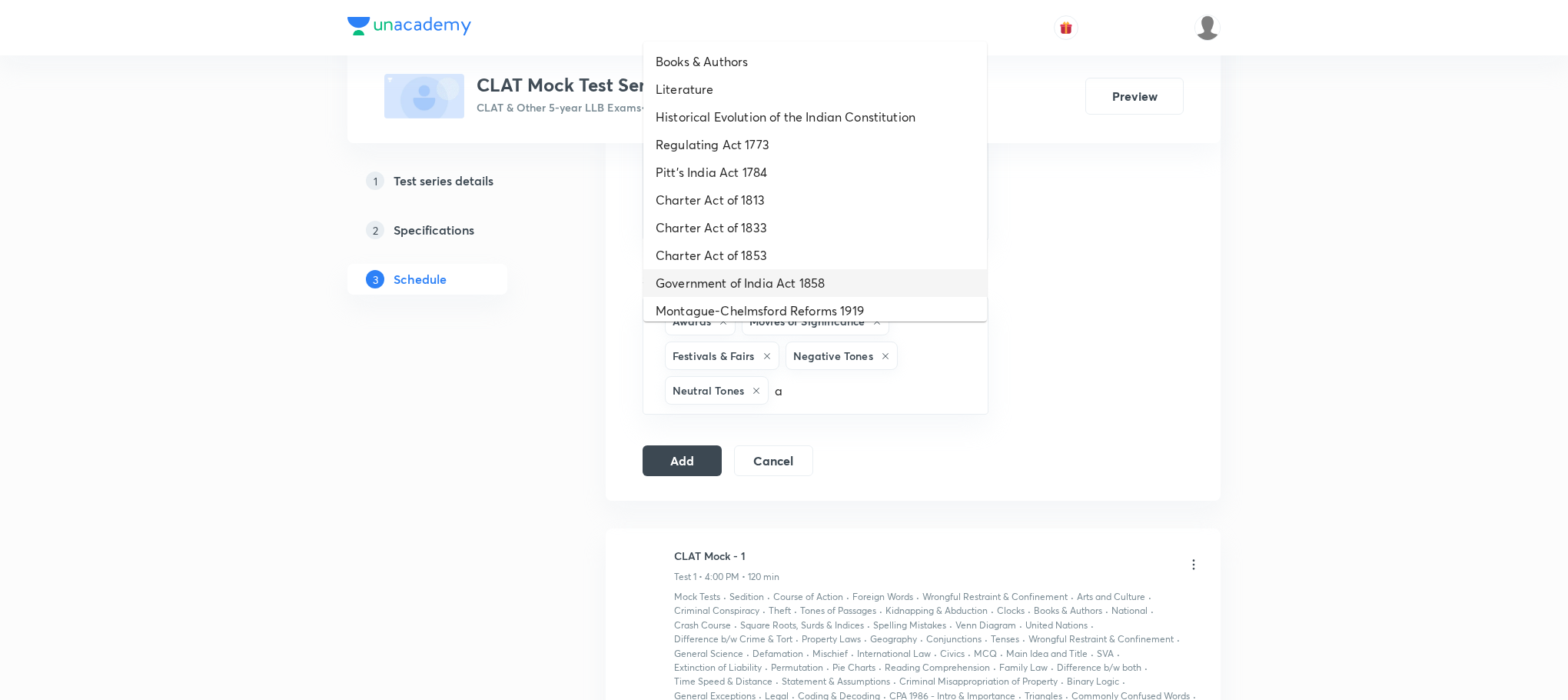
click at [706, 284] on li "Government of India Act 1858" at bounding box center [815, 283] width 344 height 28
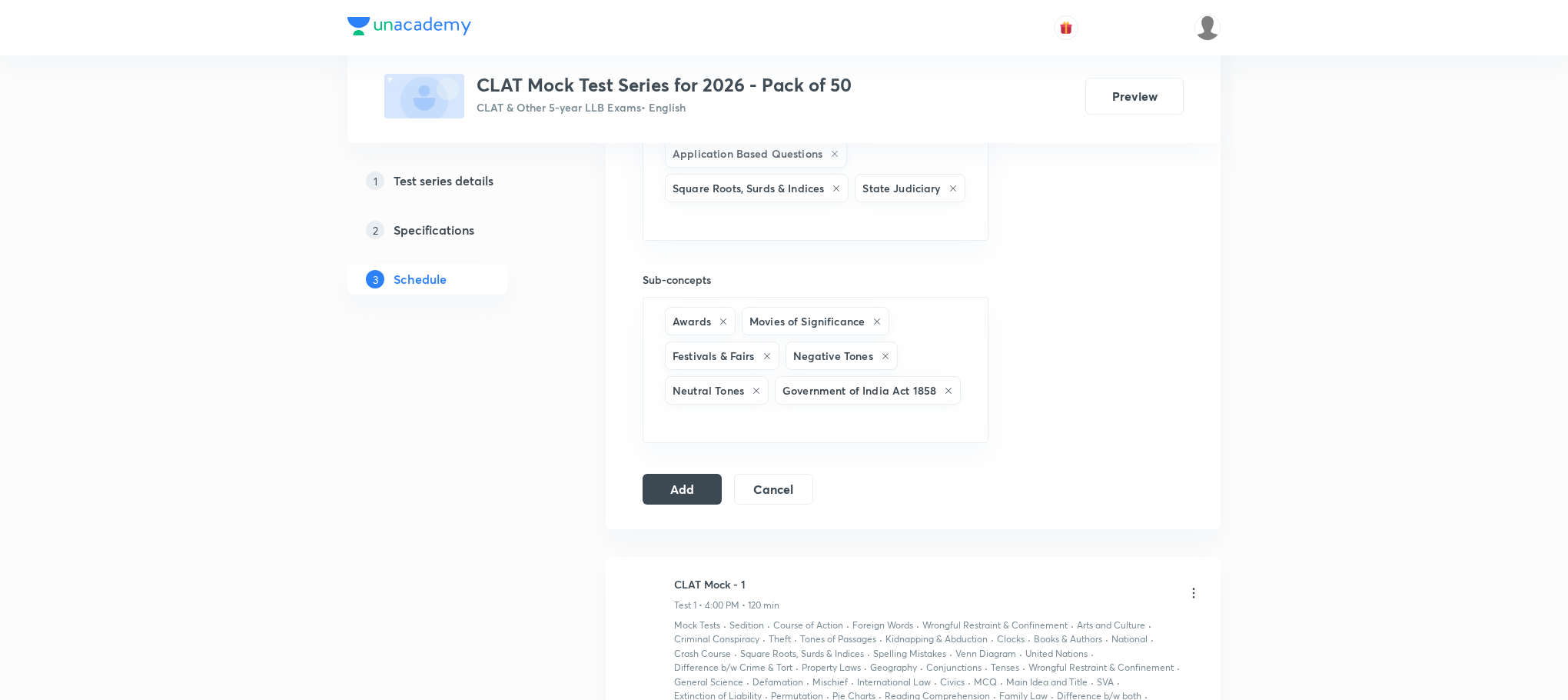
type input "a"
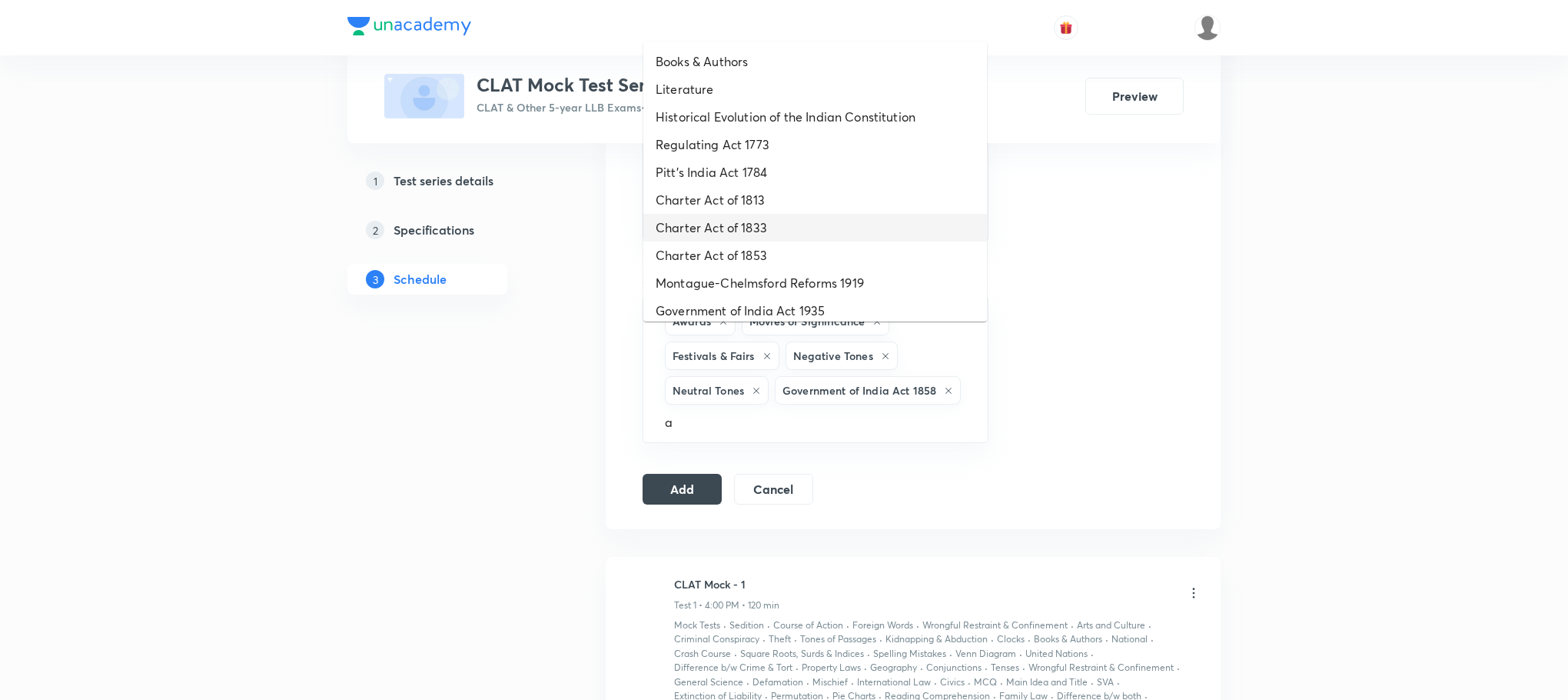
click at [704, 212] on li "Charter Act of 1813" at bounding box center [815, 200] width 344 height 28
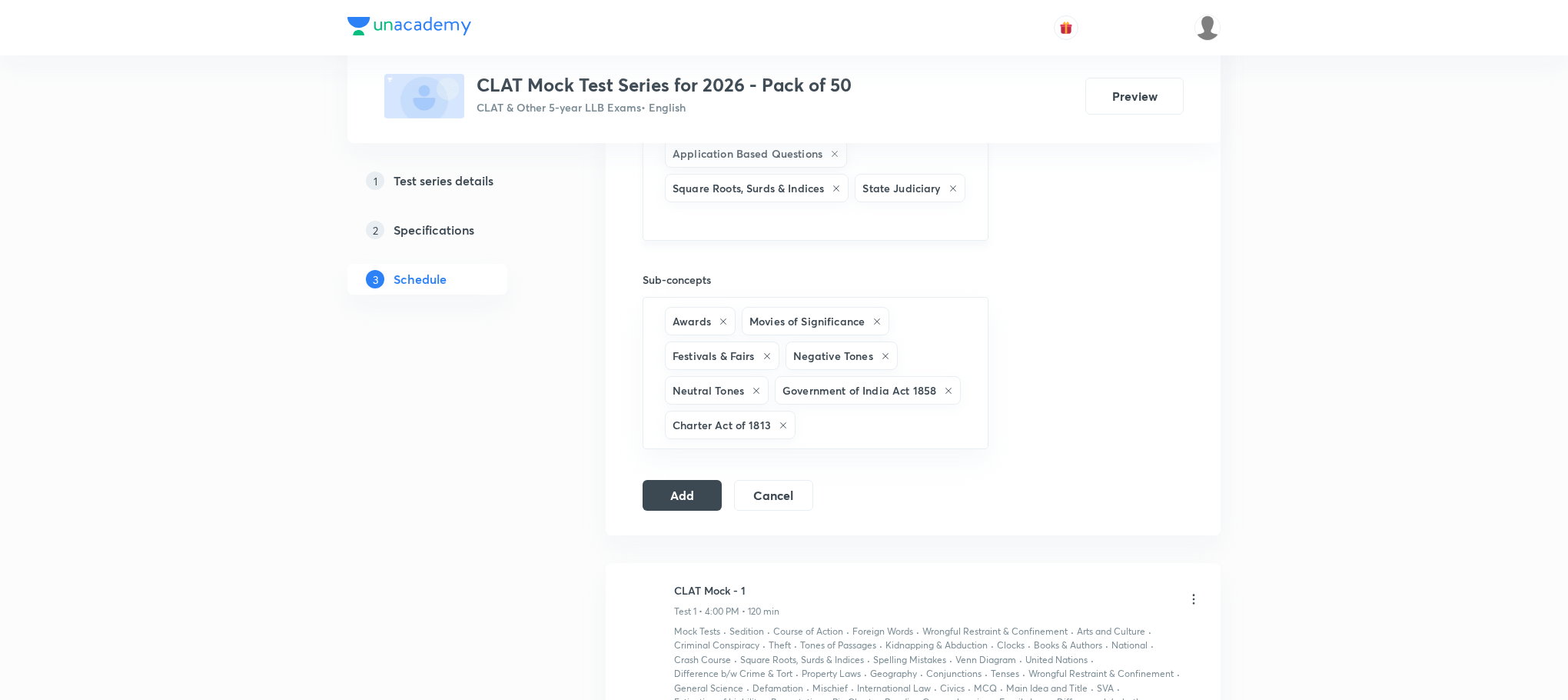
type input "a"
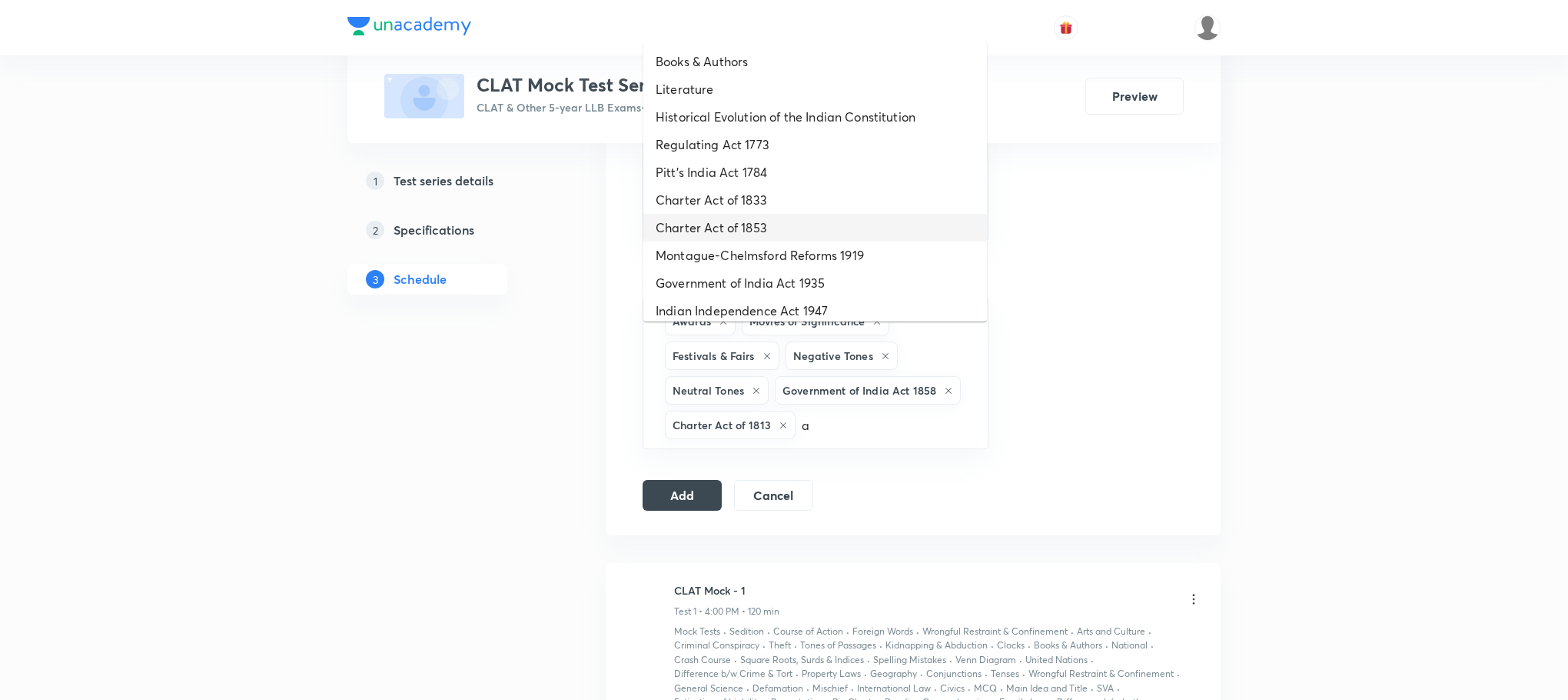
click at [715, 236] on li "Charter Act of 1853" at bounding box center [815, 228] width 344 height 28
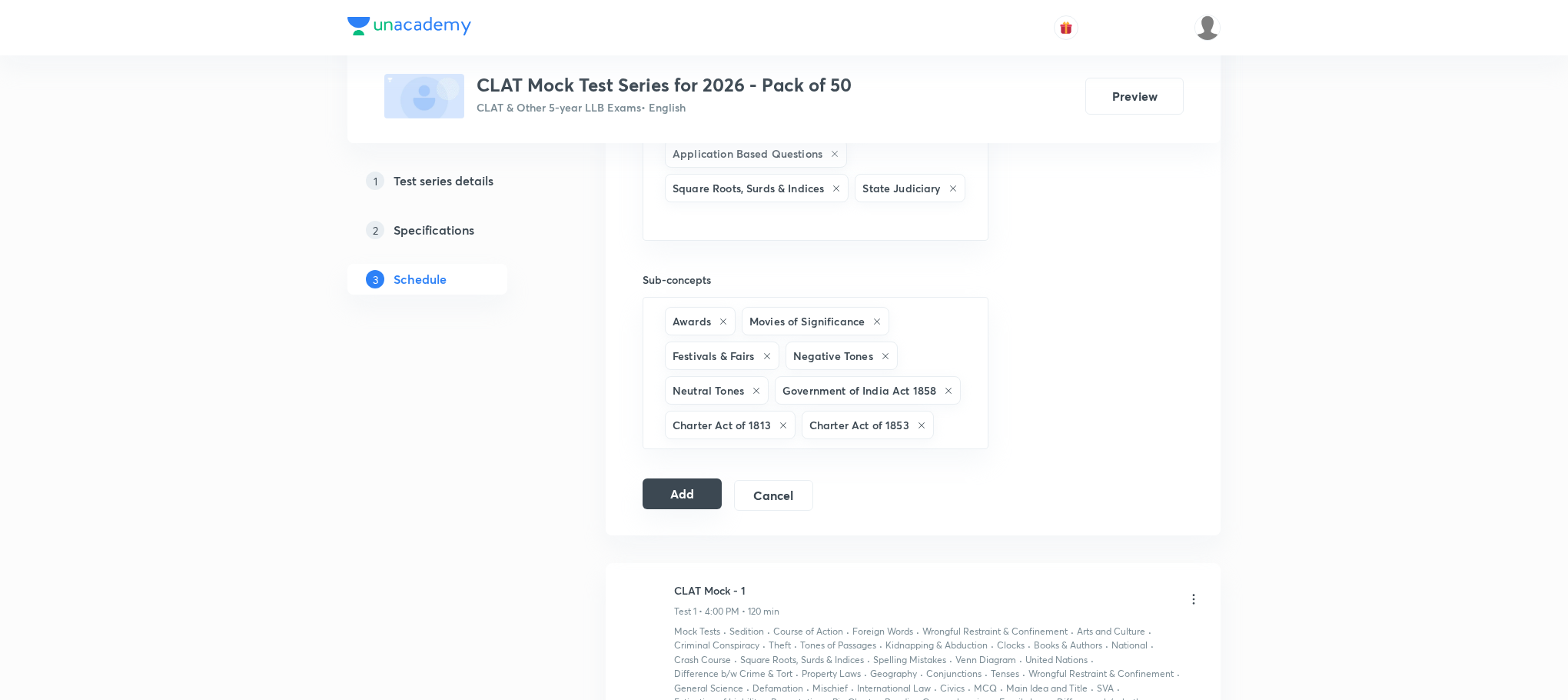
click at [704, 509] on button "Add" at bounding box center [682, 494] width 79 height 31
click at [788, 233] on input "text" at bounding box center [815, 220] width 307 height 29
type input "b"
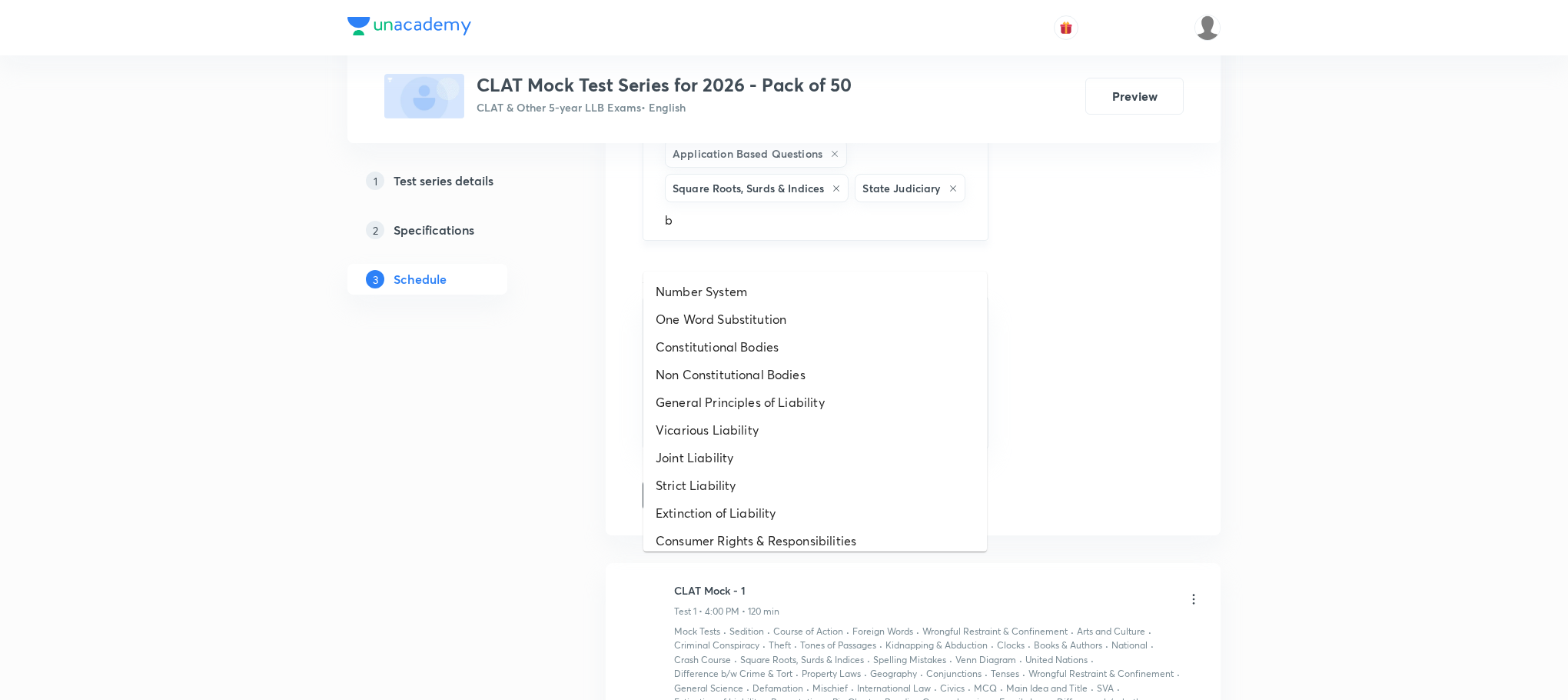
scroll to position [1615, 0]
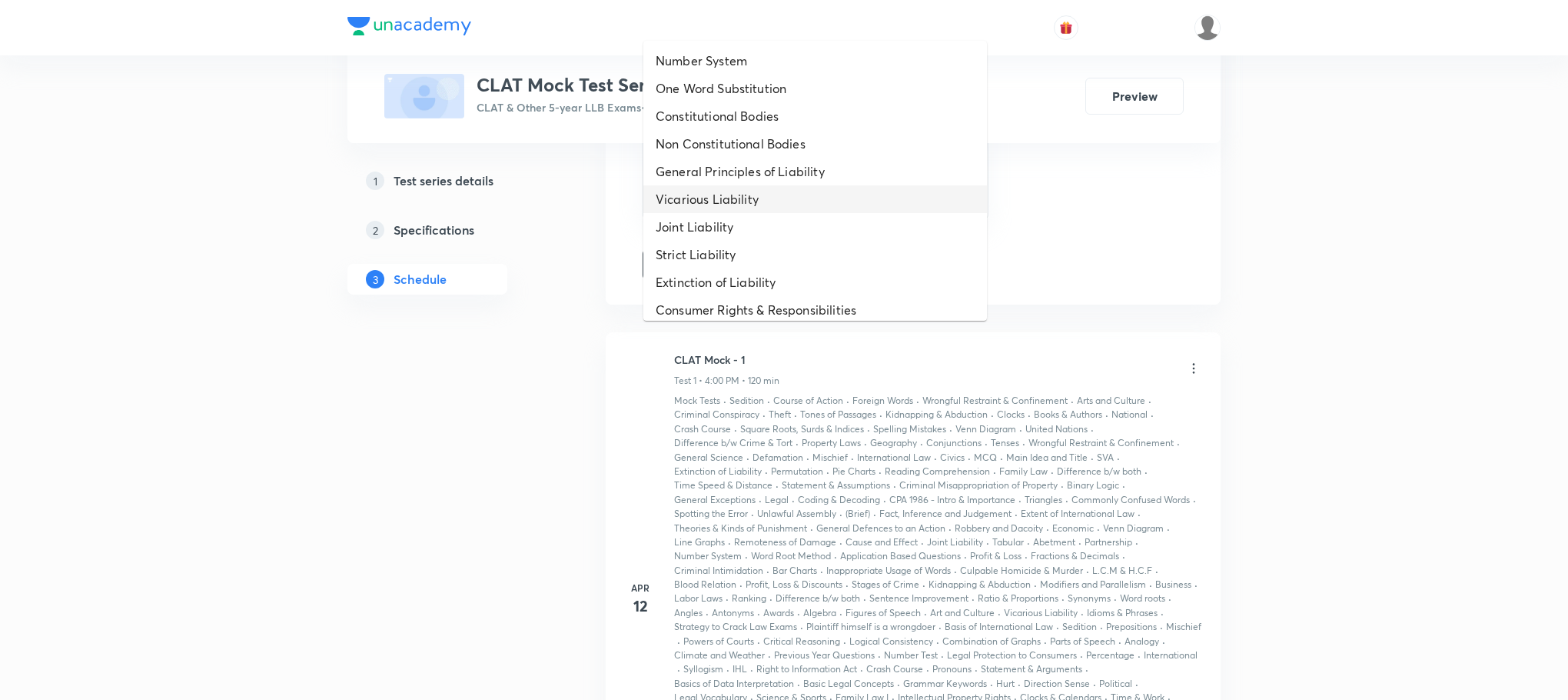
click at [776, 189] on li "Vicarious Liability" at bounding box center [815, 199] width 344 height 28
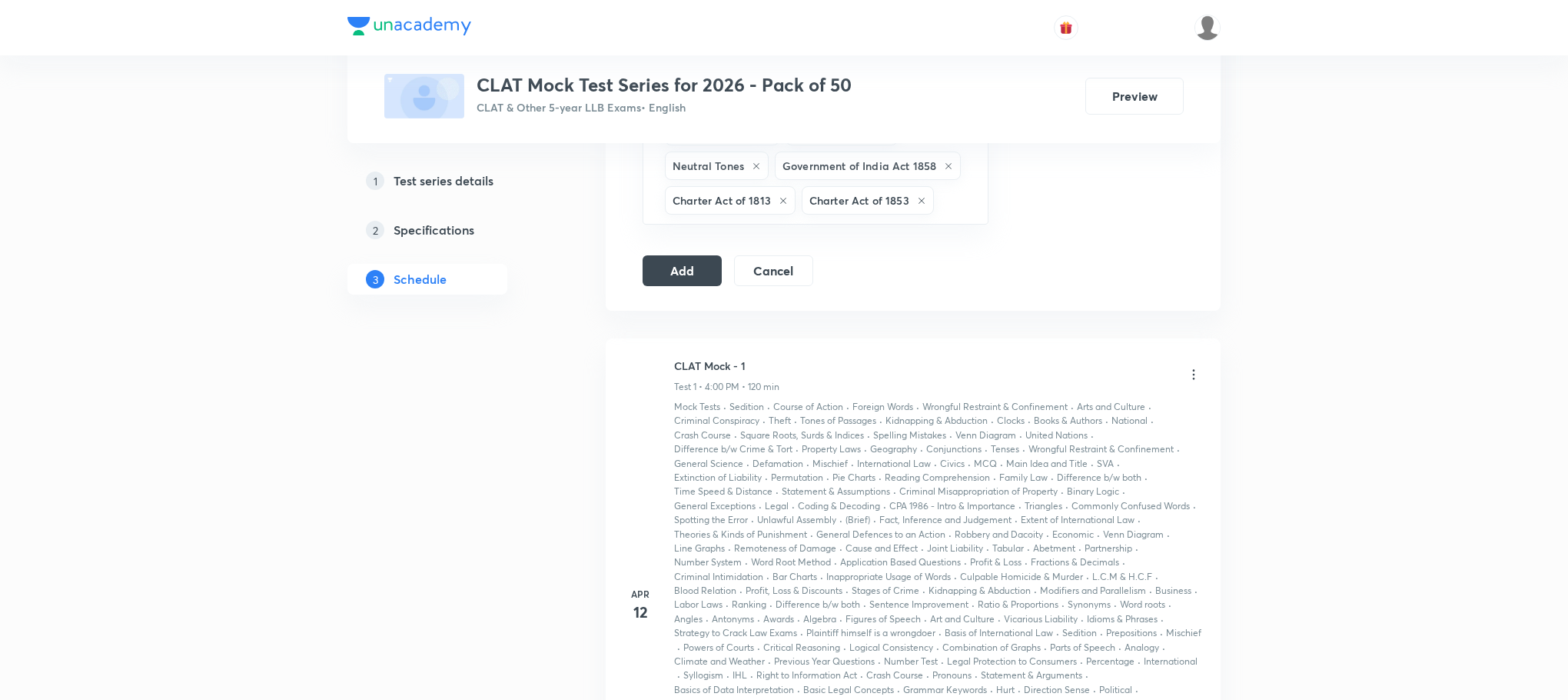
type input "b"
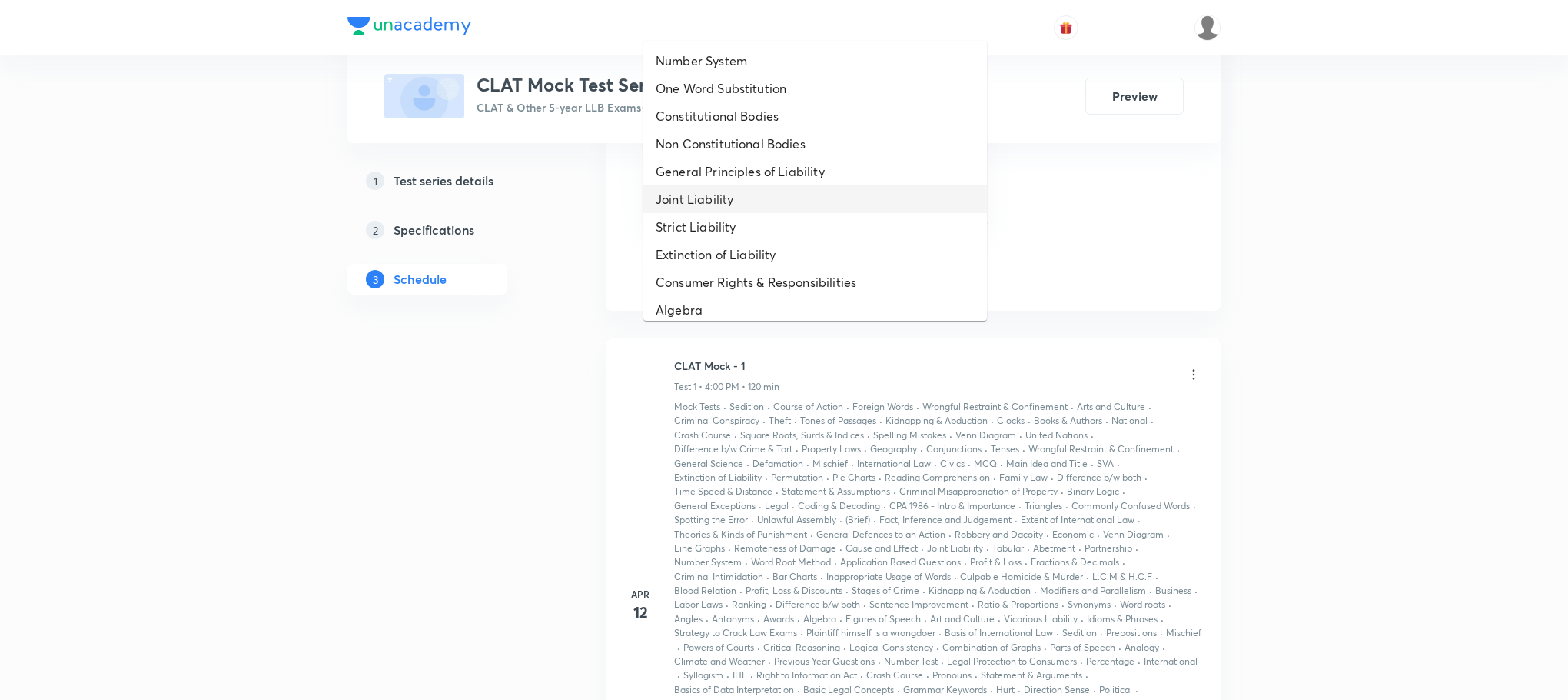
click at [776, 192] on li "Joint Liability" at bounding box center [815, 199] width 344 height 28
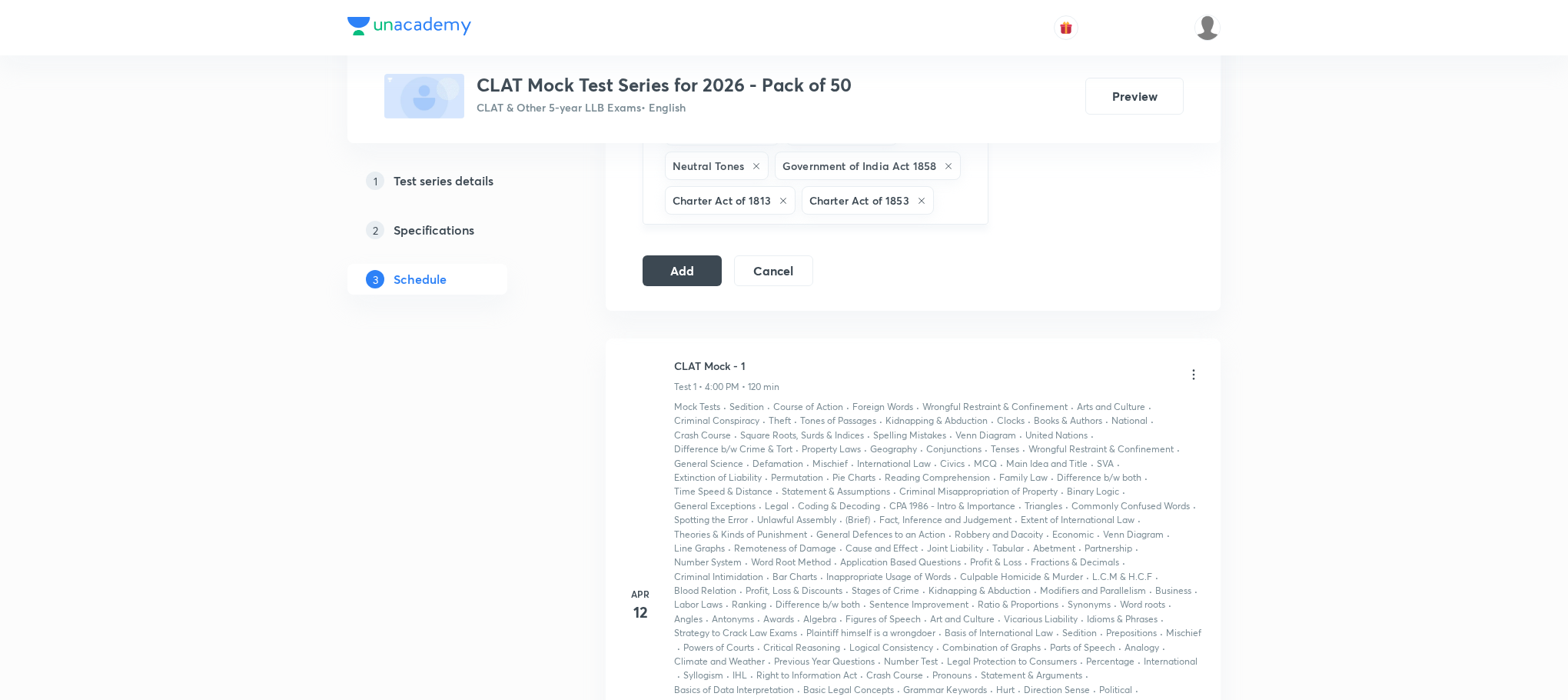
type input "b"
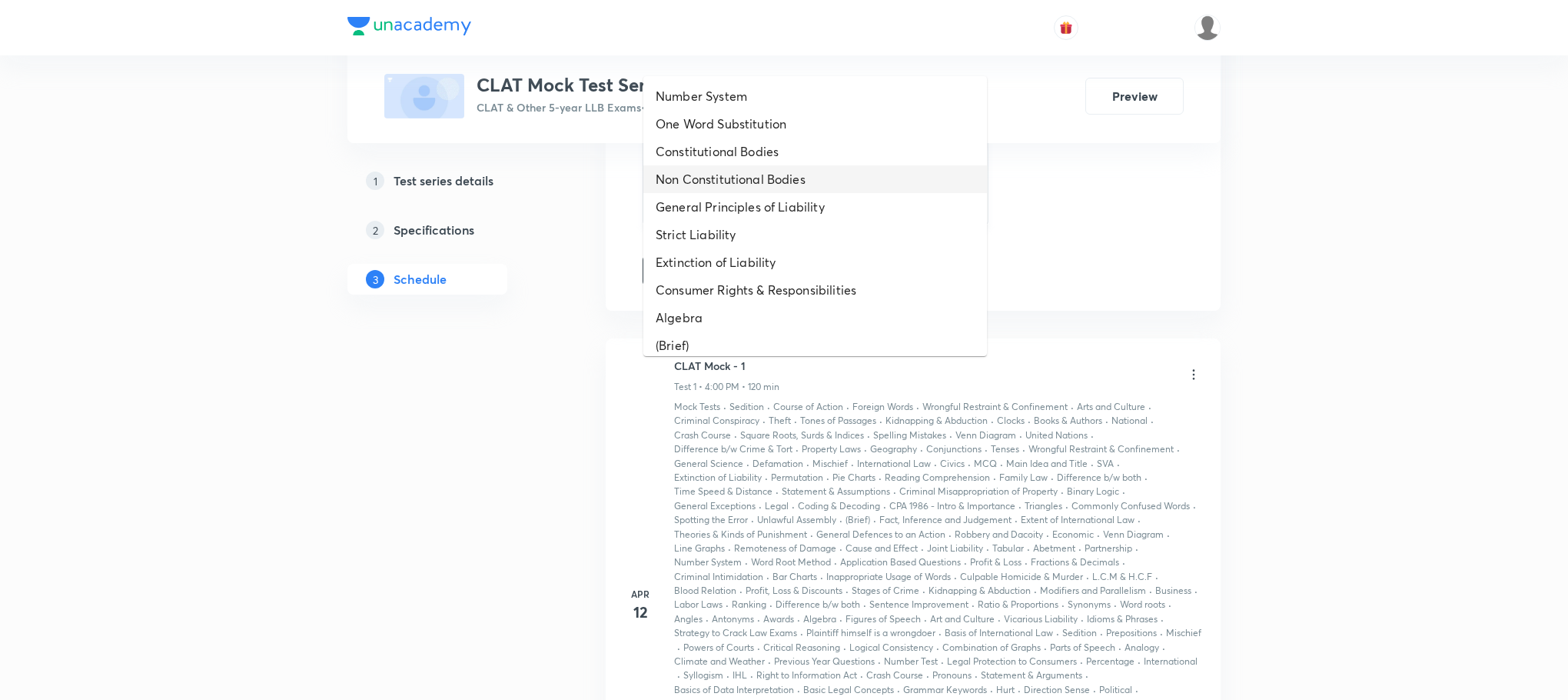
click at [776, 192] on li "Non Constitutional Bodies" at bounding box center [815, 178] width 344 height 28
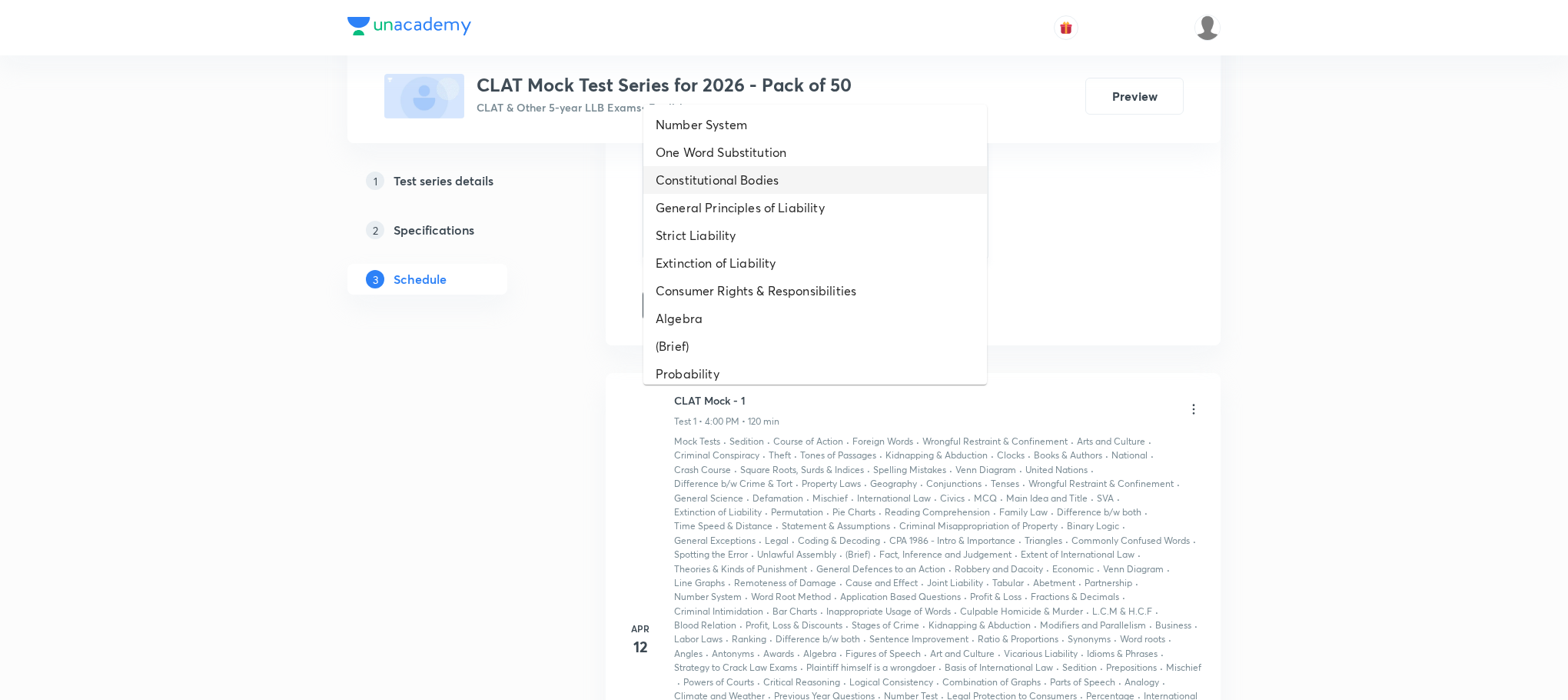
type input "b"
click at [776, 192] on li "Constitutional Bodies" at bounding box center [815, 179] width 344 height 28
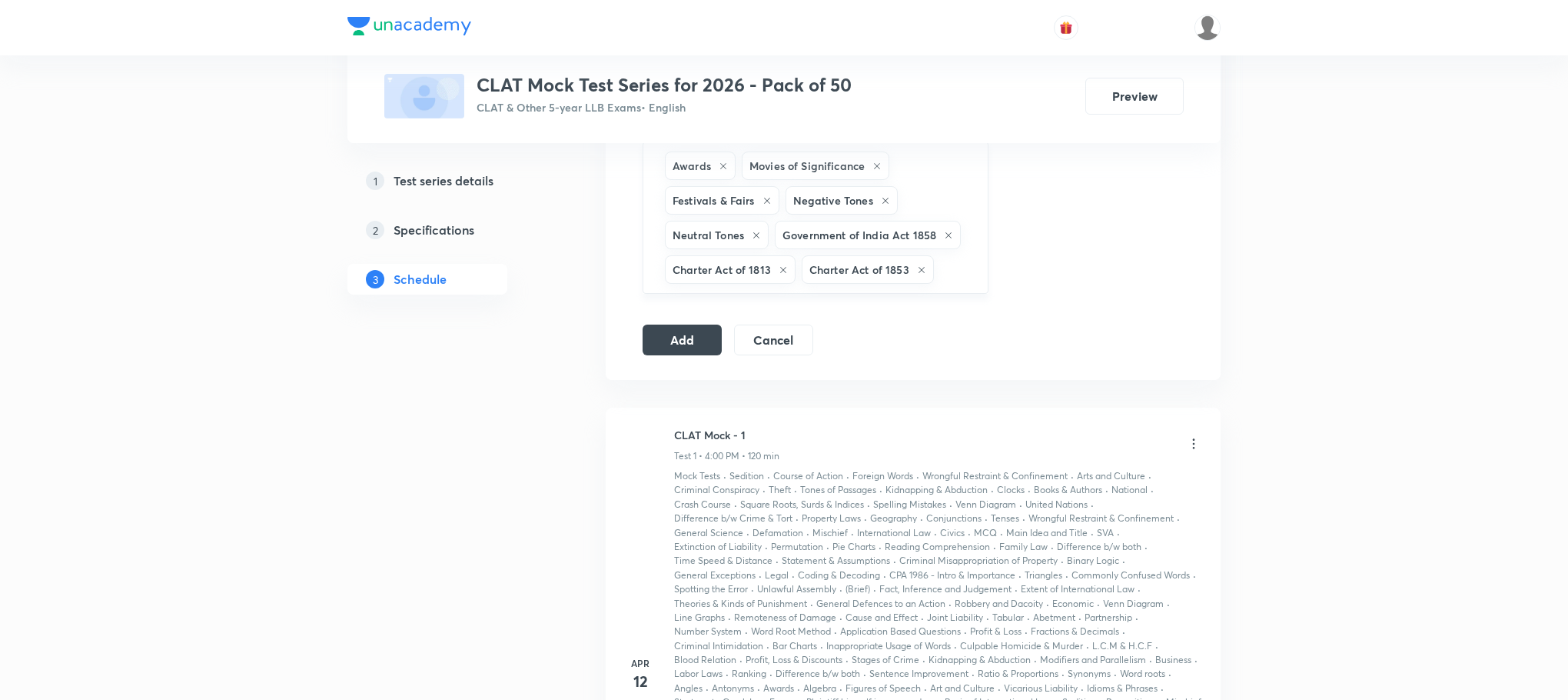
type input "b"
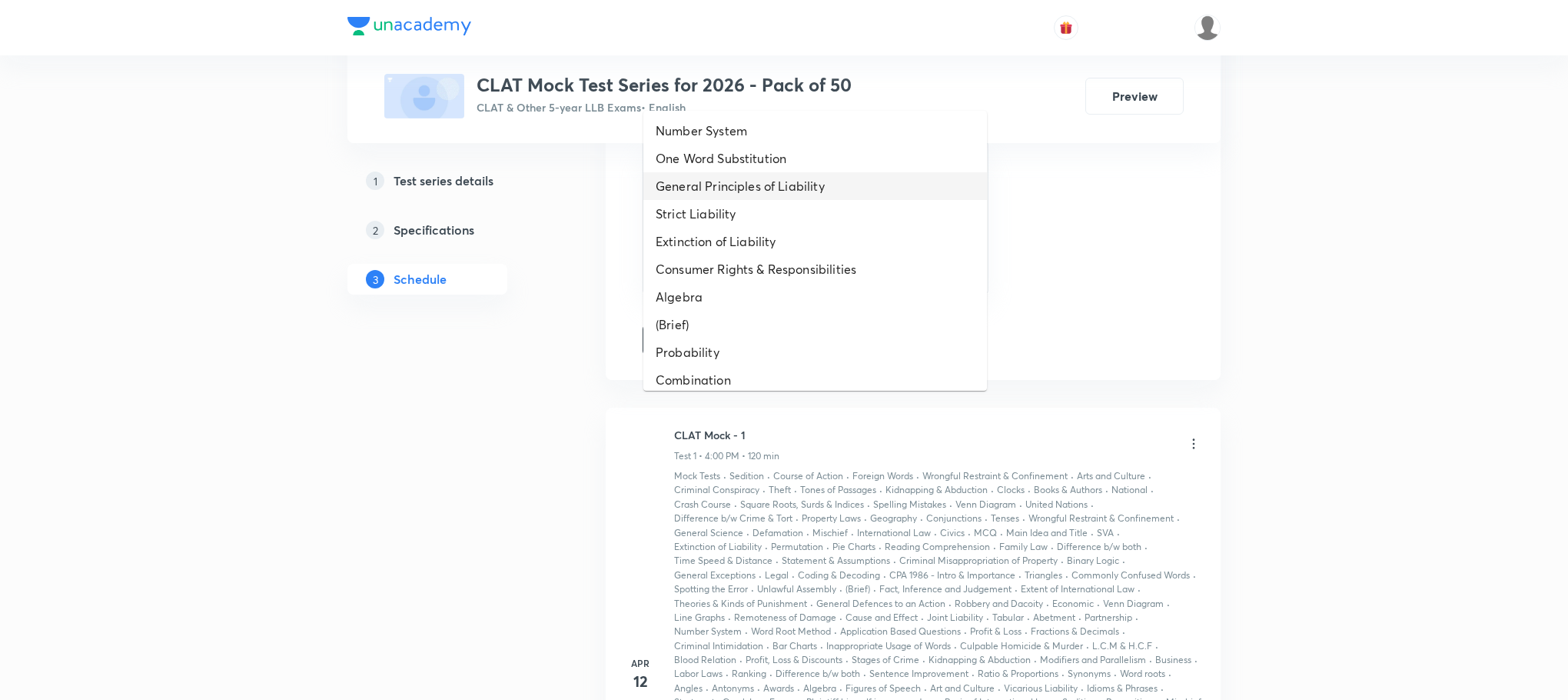
click at [775, 196] on li "General Principles of Liability" at bounding box center [815, 186] width 344 height 28
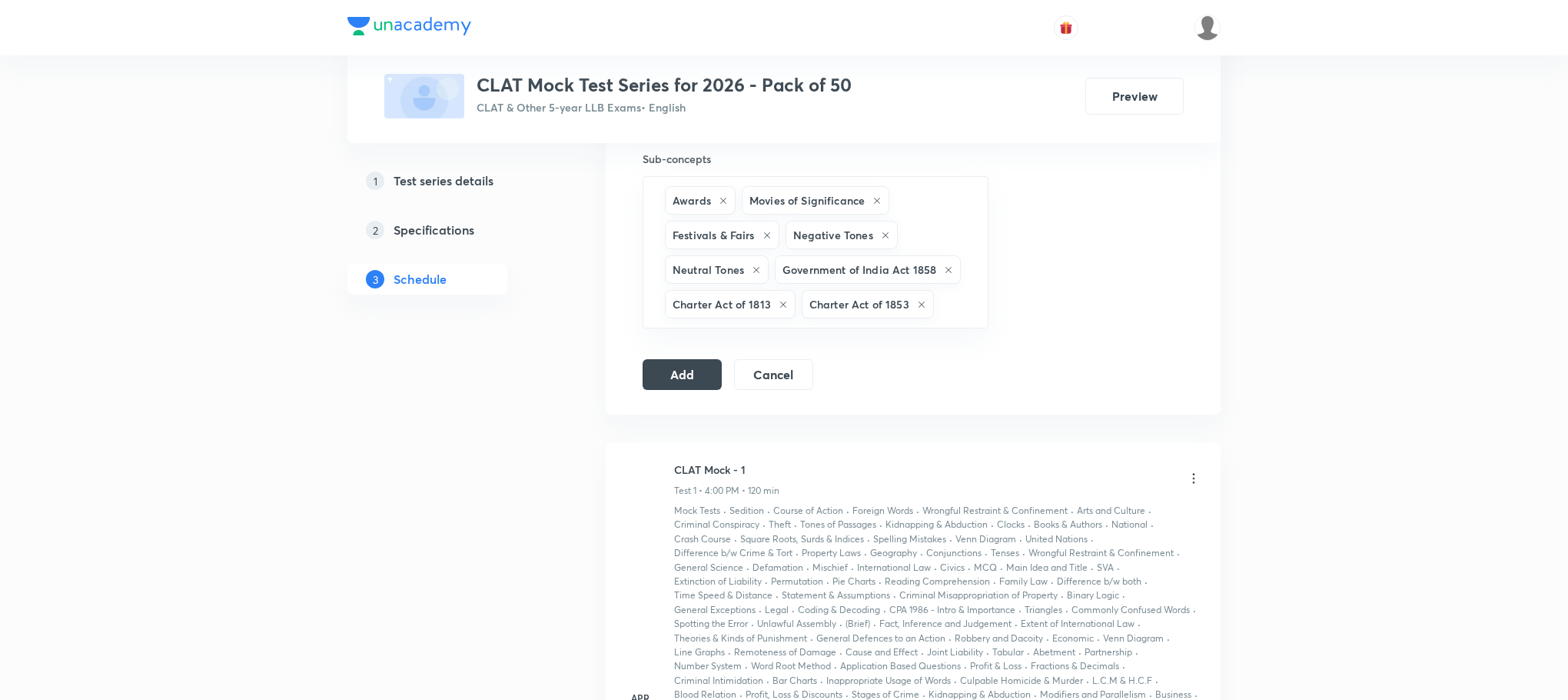
type input "b"
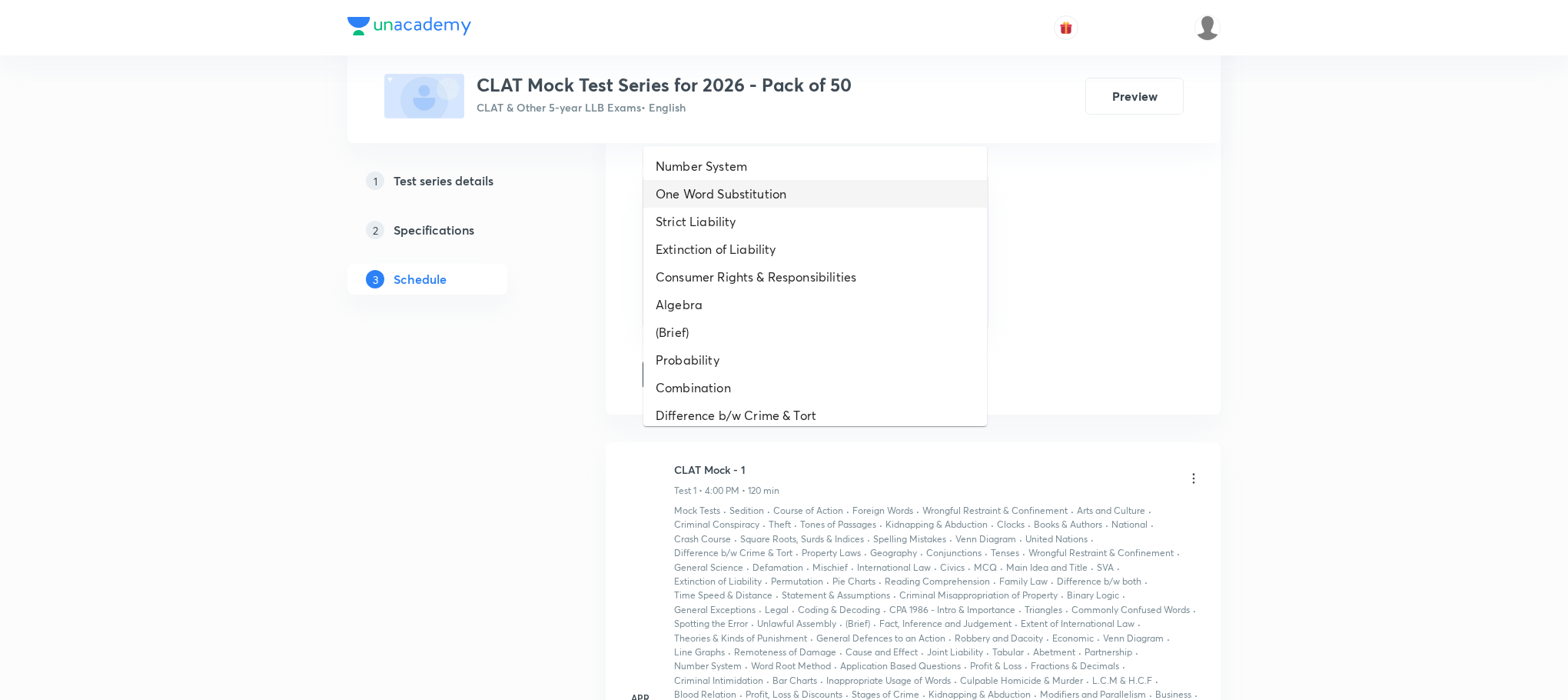
click at [775, 196] on li "One Word Substitution" at bounding box center [815, 194] width 344 height 28
type input "b"
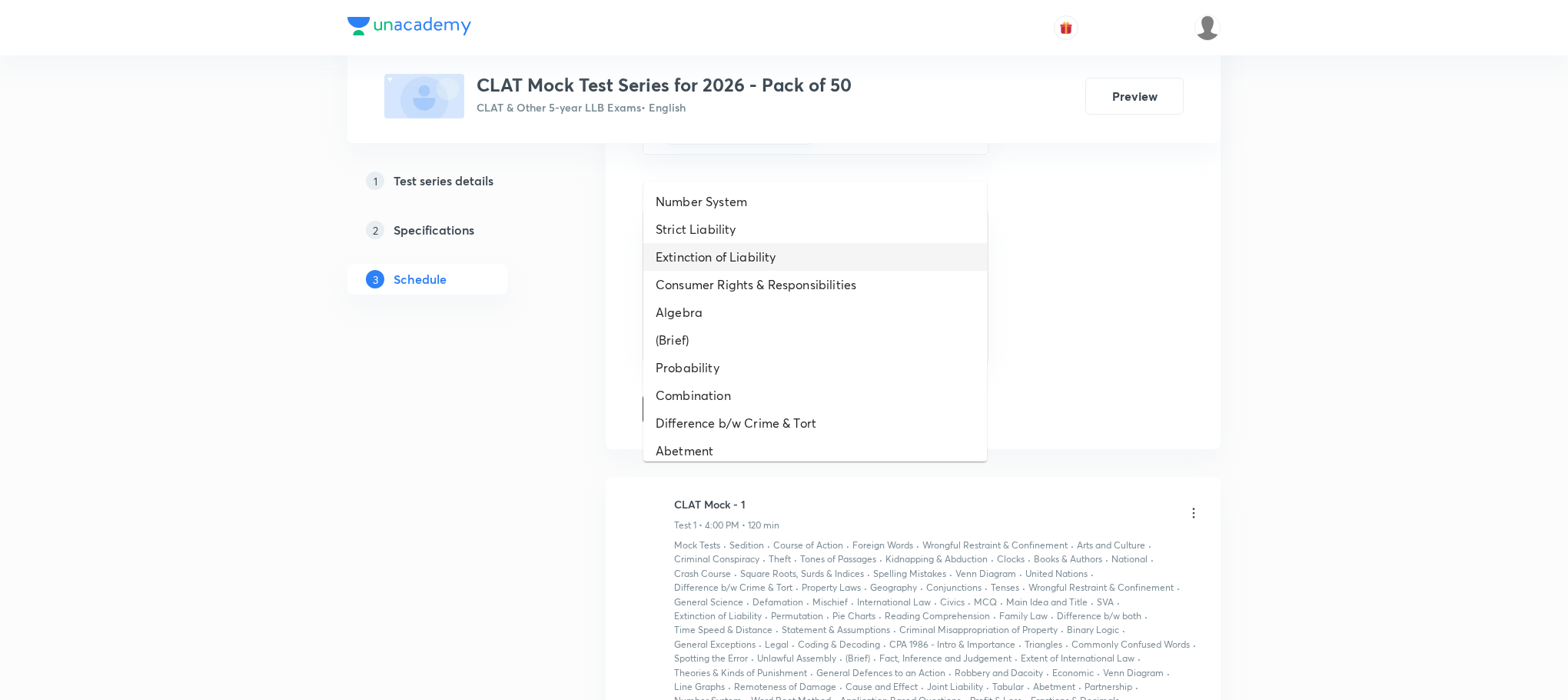
click at [763, 243] on li "Extinction of Liability" at bounding box center [815, 256] width 344 height 28
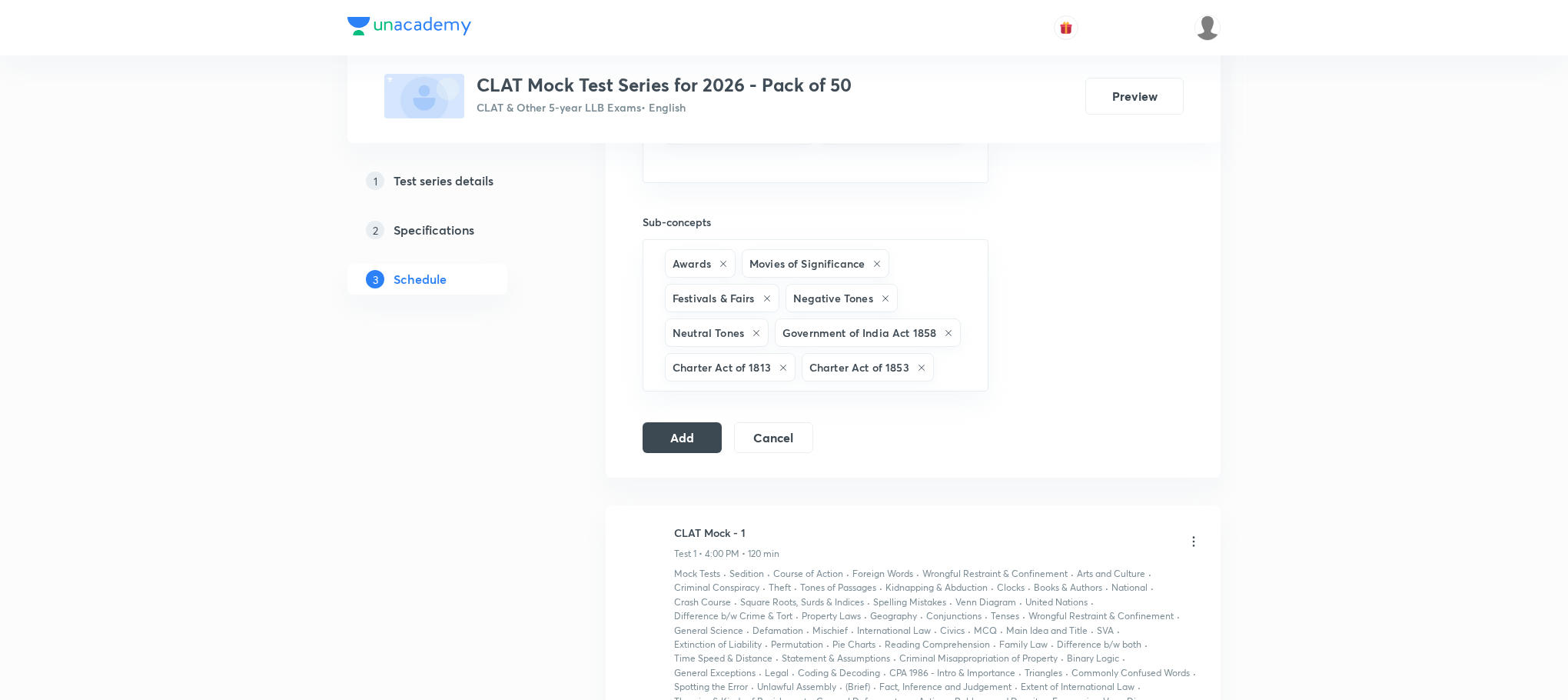
type input "b"
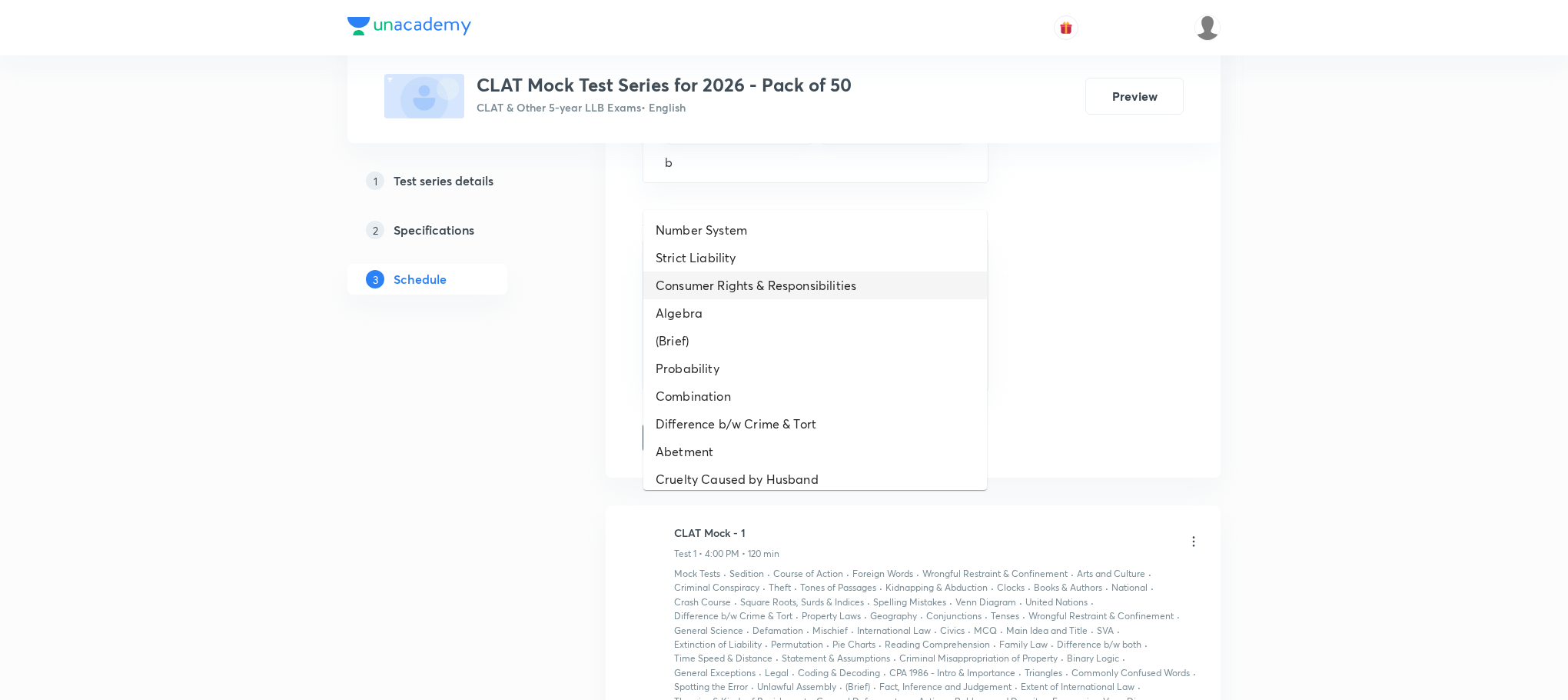
click at [761, 282] on li "Consumer Rights & Responsibilities" at bounding box center [815, 285] width 344 height 28
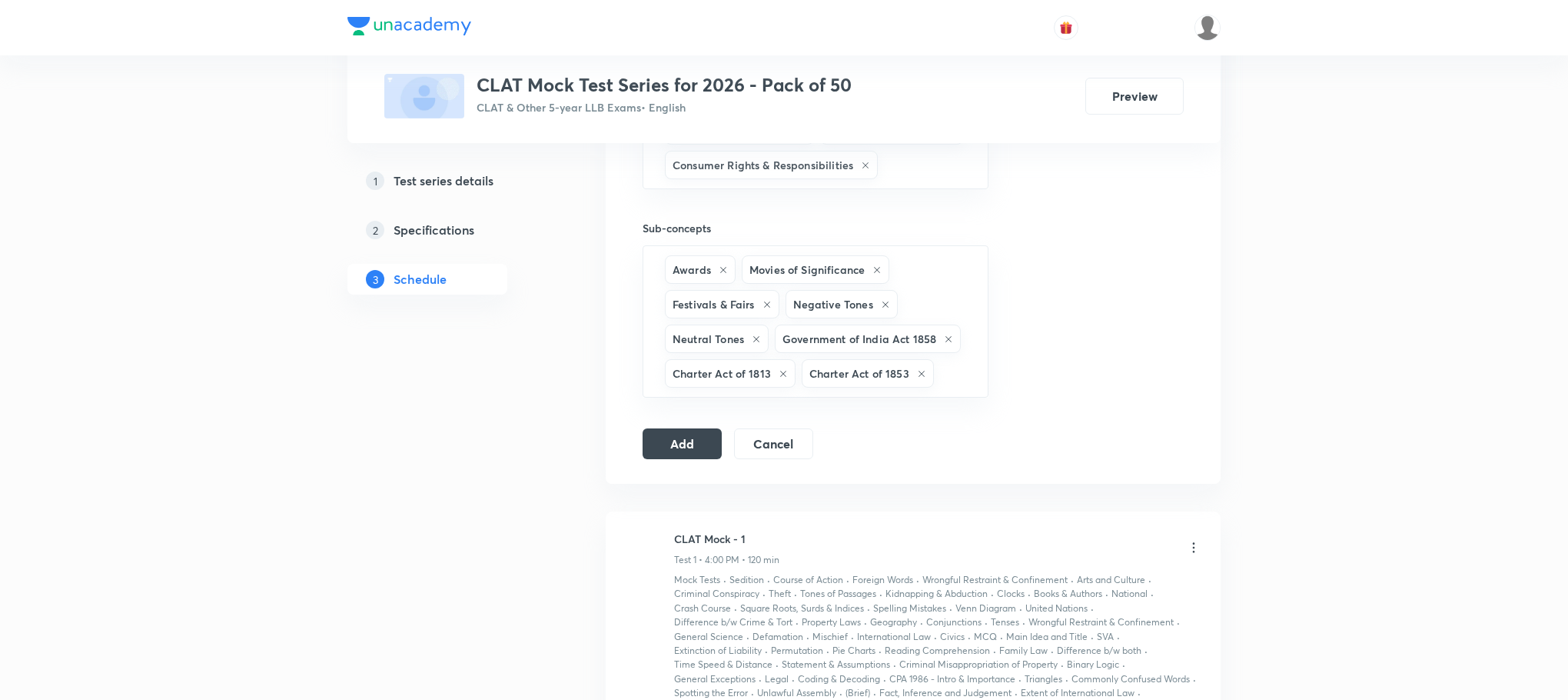
type input "b"
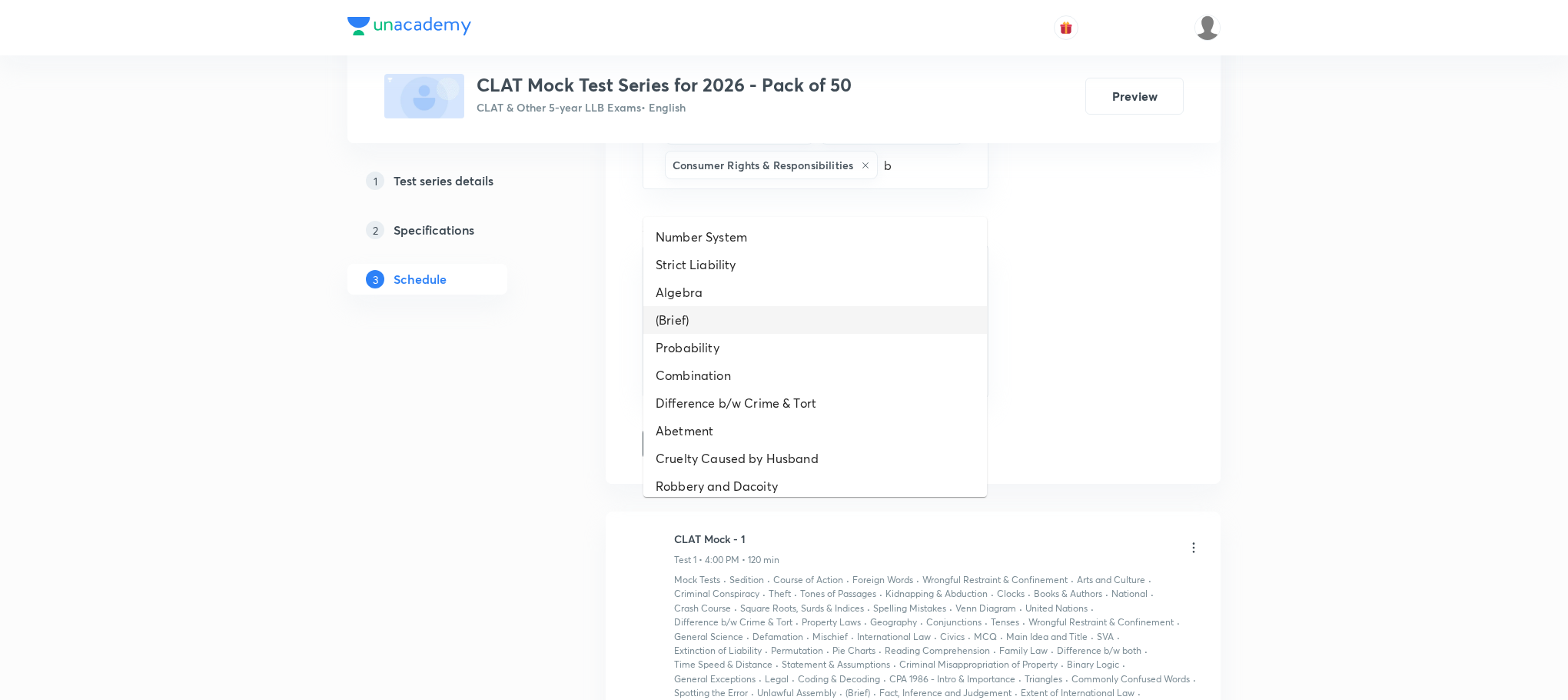
click at [757, 316] on li "(Brief)" at bounding box center [815, 319] width 344 height 28
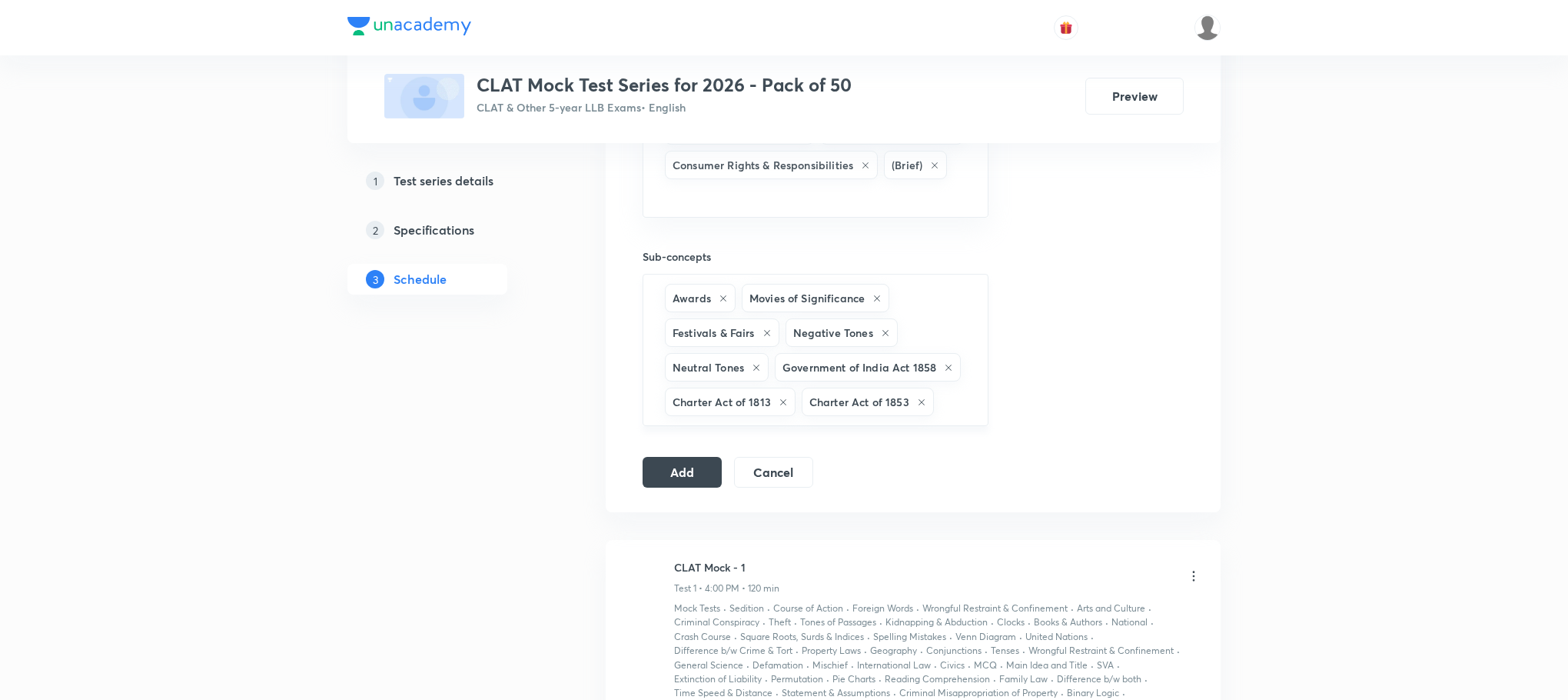
type input "b"
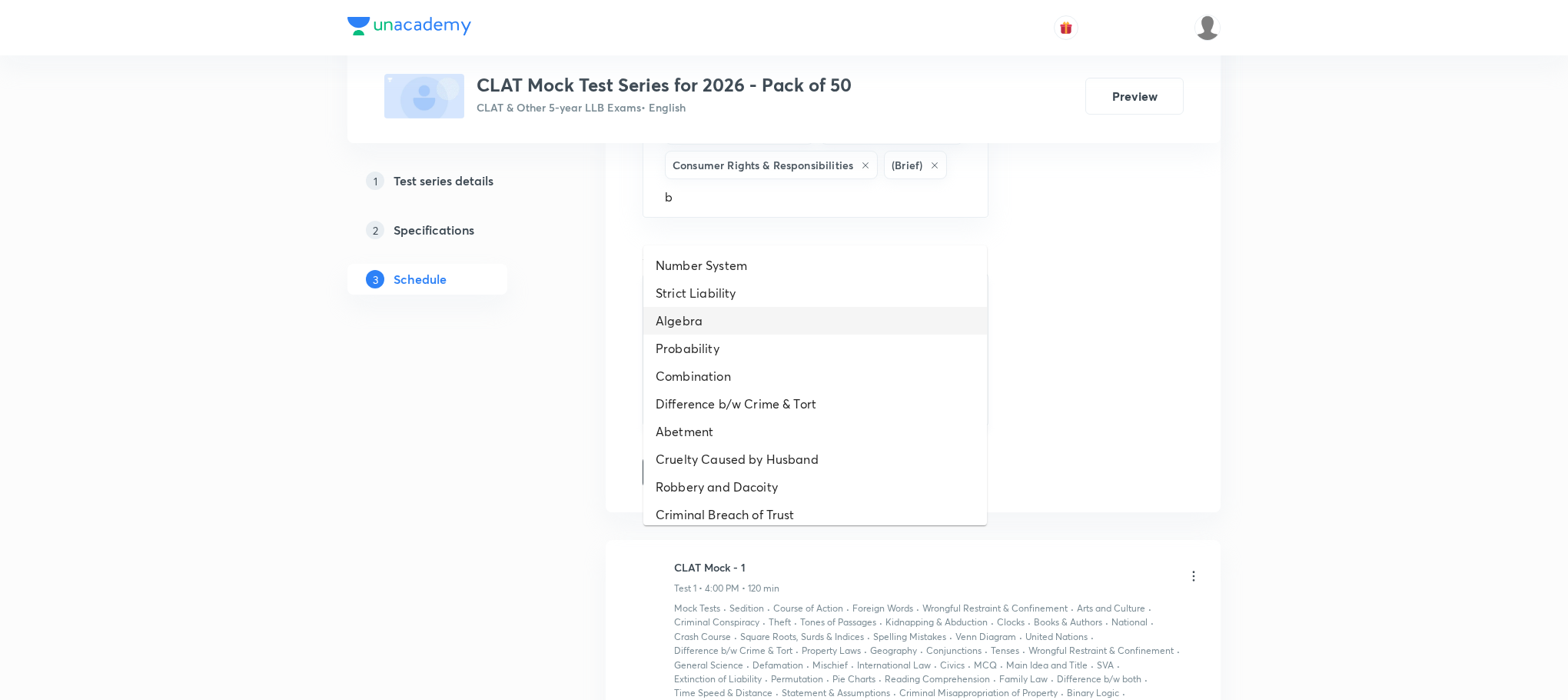
click at [757, 316] on li "Algebra" at bounding box center [815, 320] width 344 height 28
type input "b"
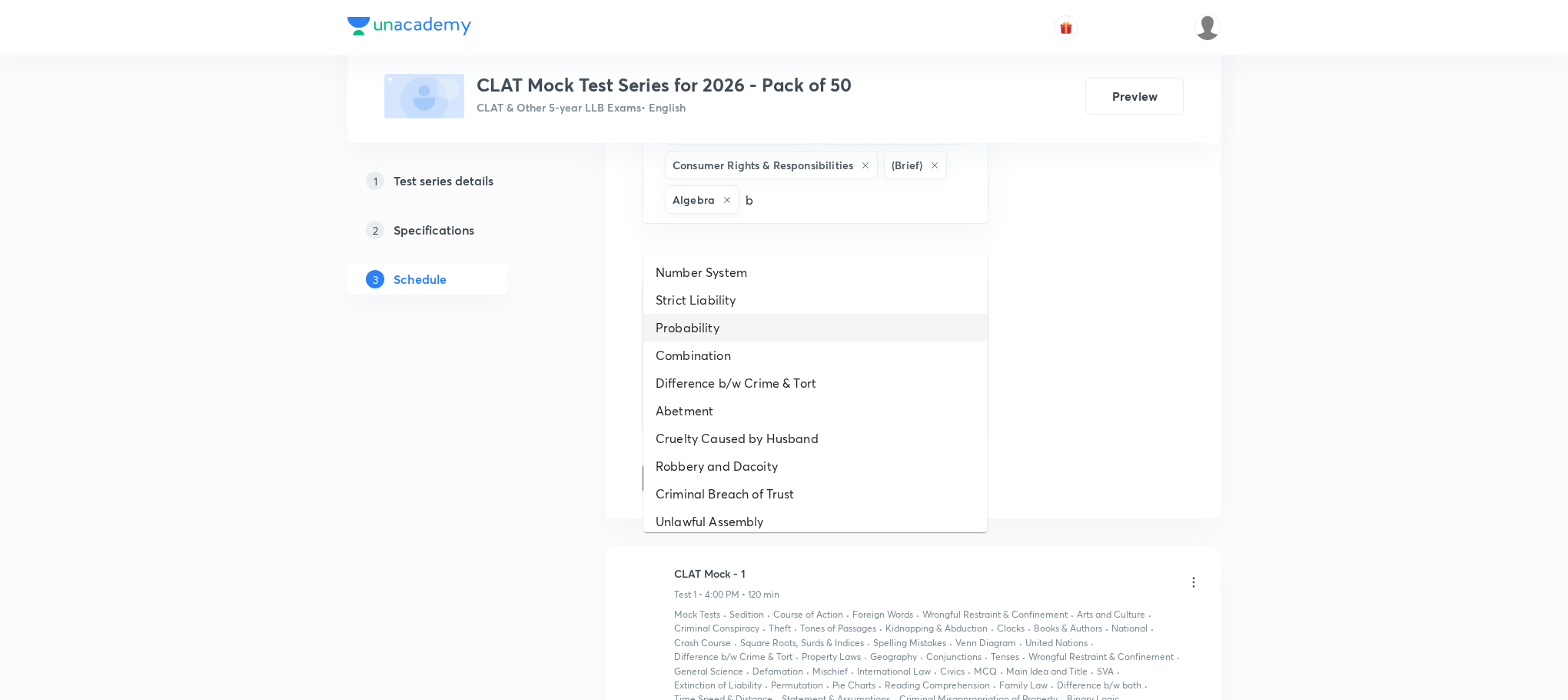
click at [757, 316] on li "Probability" at bounding box center [815, 327] width 344 height 28
type input "b"
click at [750, 331] on li "Combination" at bounding box center [815, 327] width 344 height 28
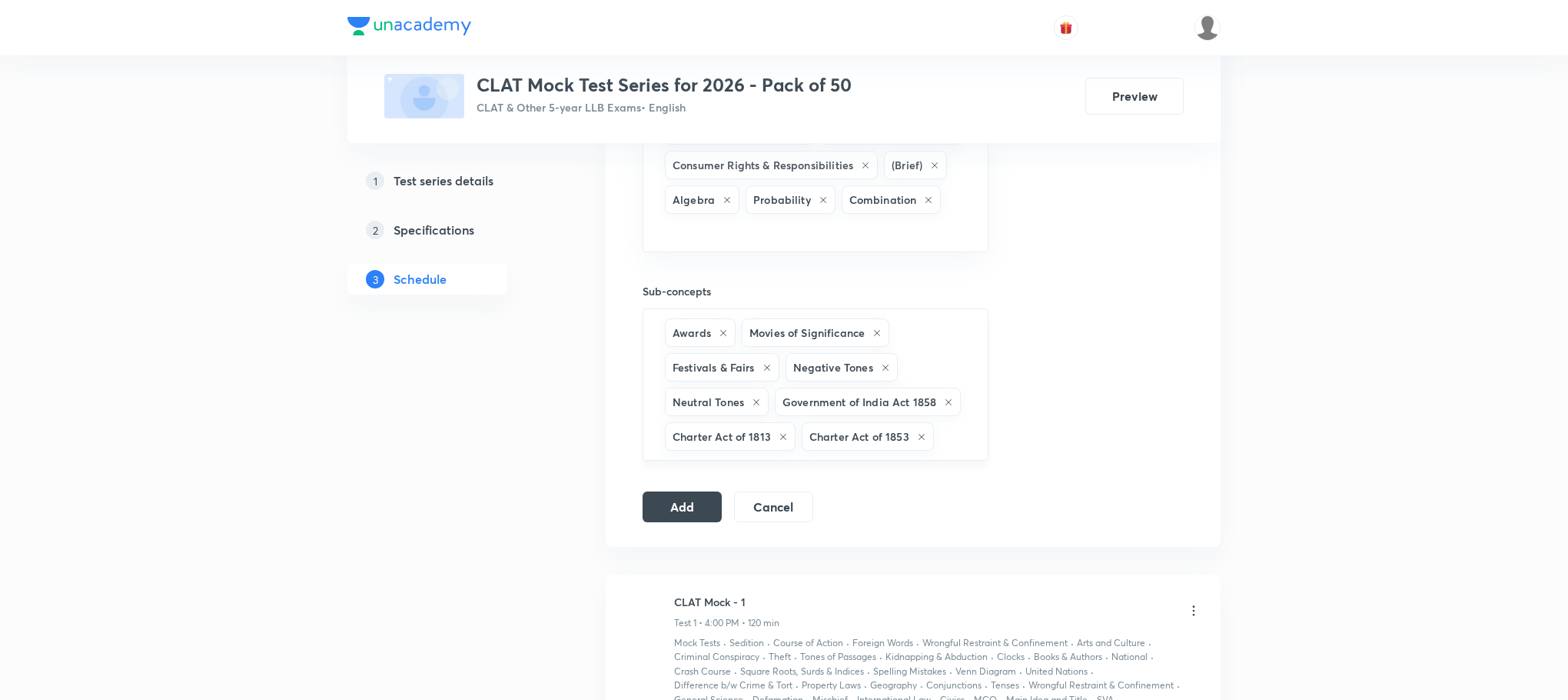
type input "b"
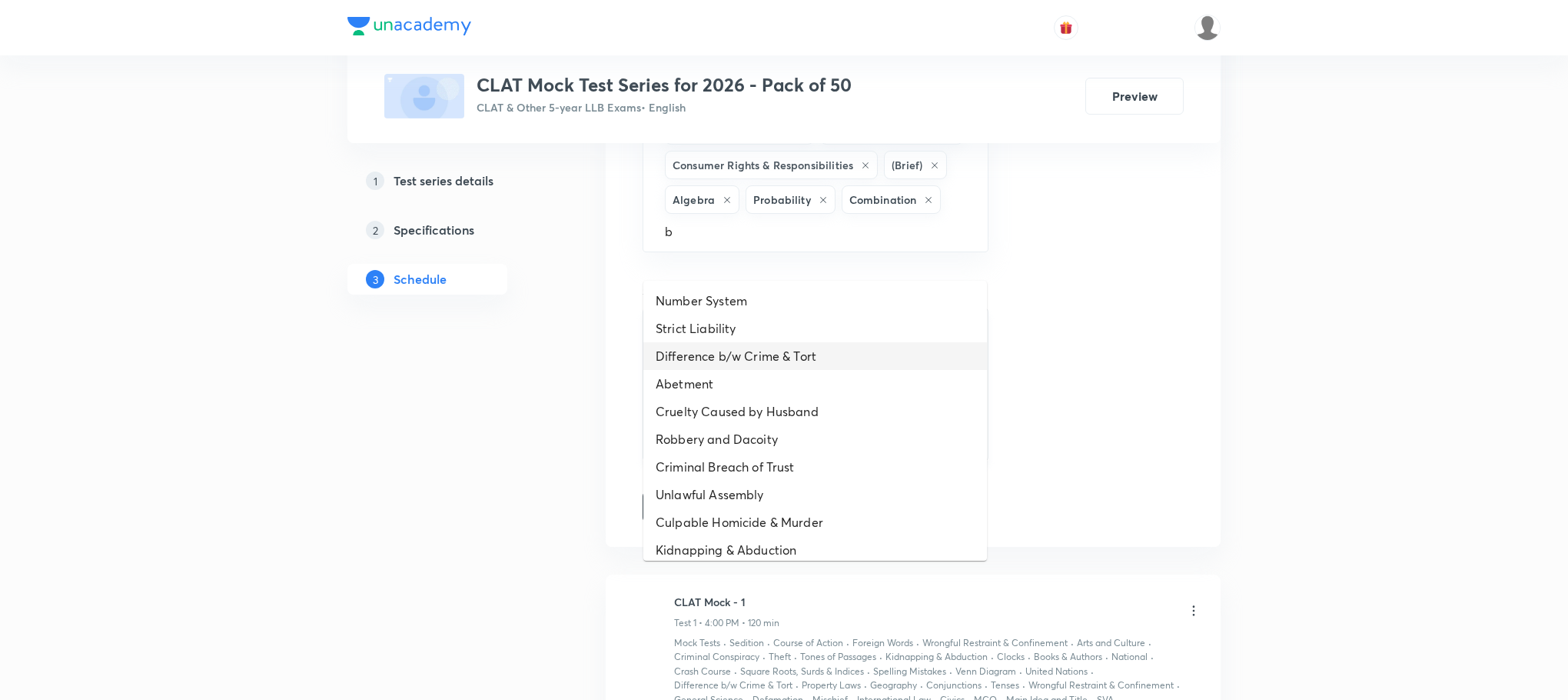
click at [748, 363] on li "Difference b/w Crime & Tort" at bounding box center [815, 356] width 344 height 28
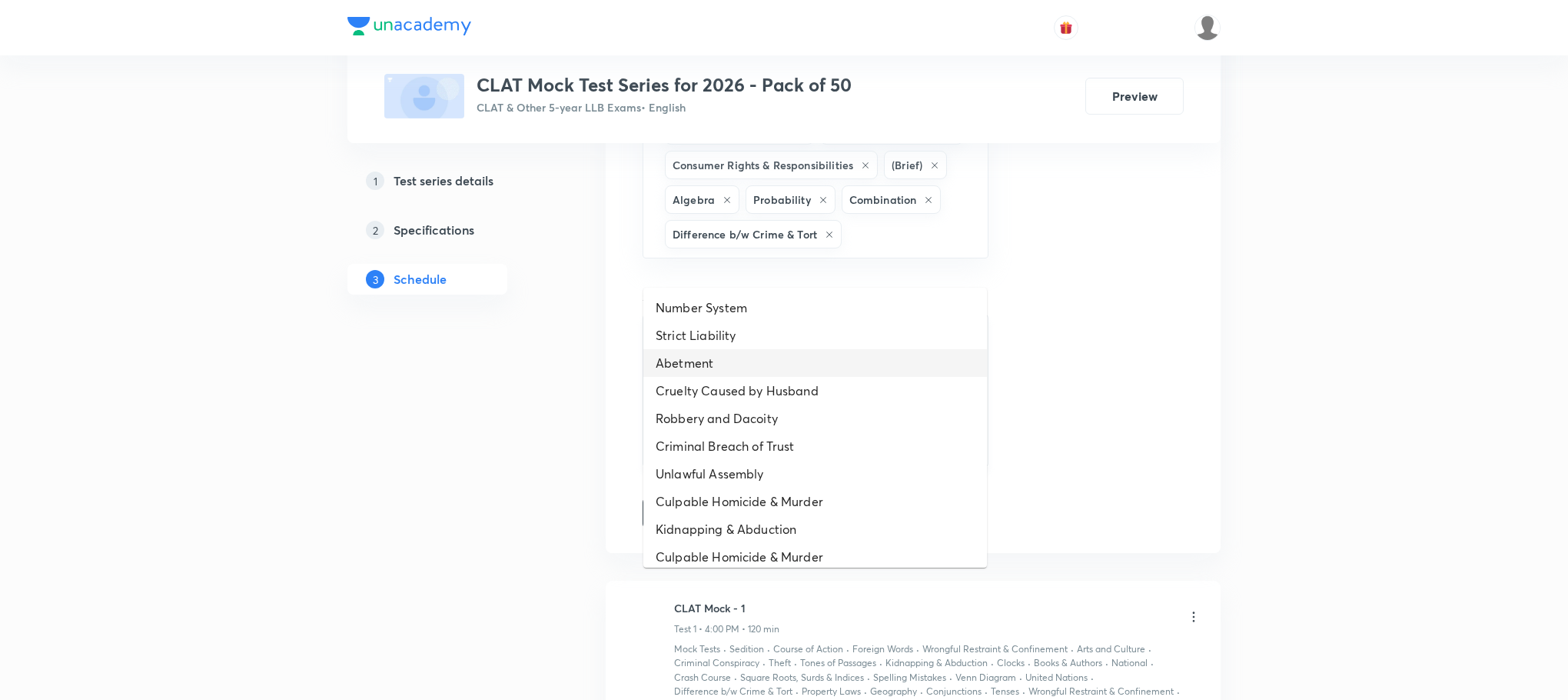
type input "b"
click at [748, 363] on li "Abetment" at bounding box center [815, 363] width 344 height 28
type input "b"
click at [748, 363] on li "Cruelty Caused by Husband" at bounding box center [815, 363] width 344 height 28
type input "b"
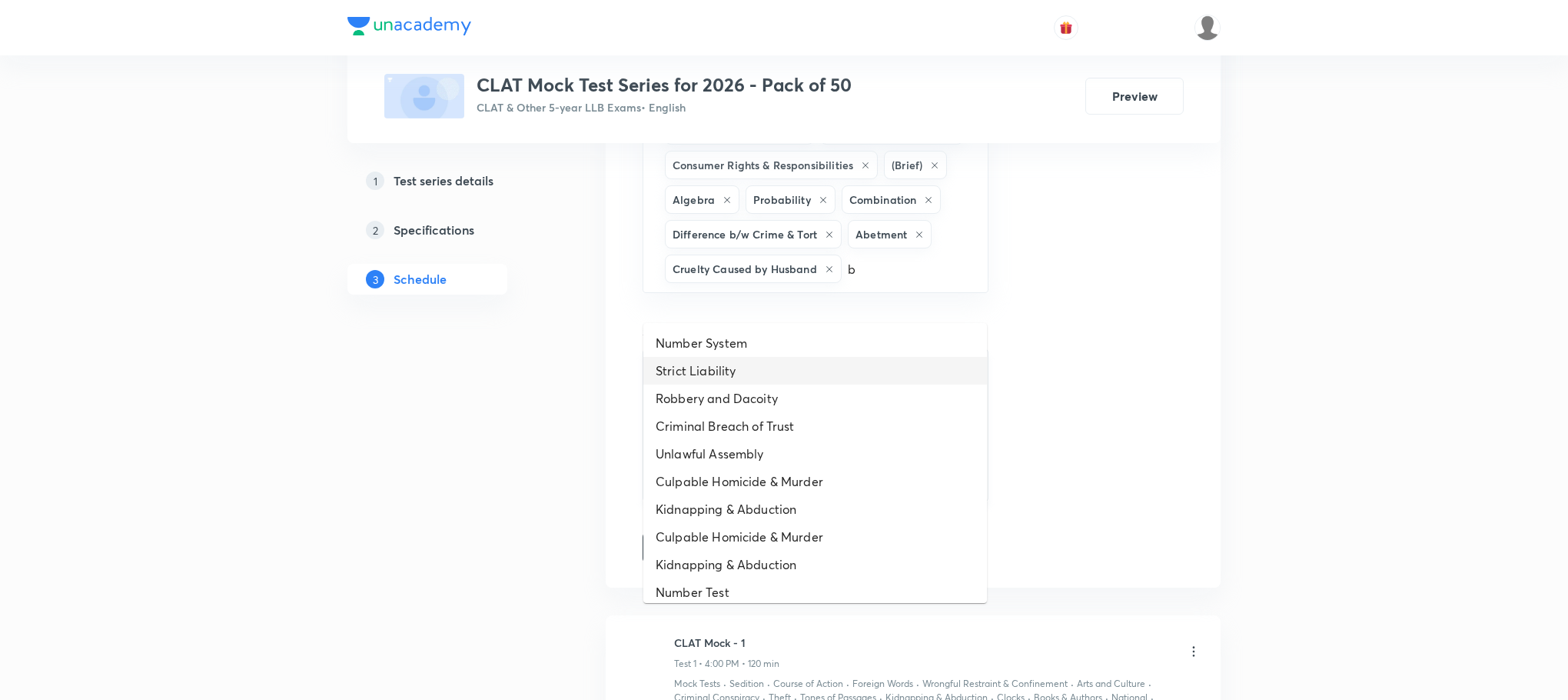
click at [748, 363] on li "Strict Liability" at bounding box center [815, 370] width 344 height 28
type input "b"
click at [748, 363] on li "Number System" at bounding box center [815, 371] width 344 height 28
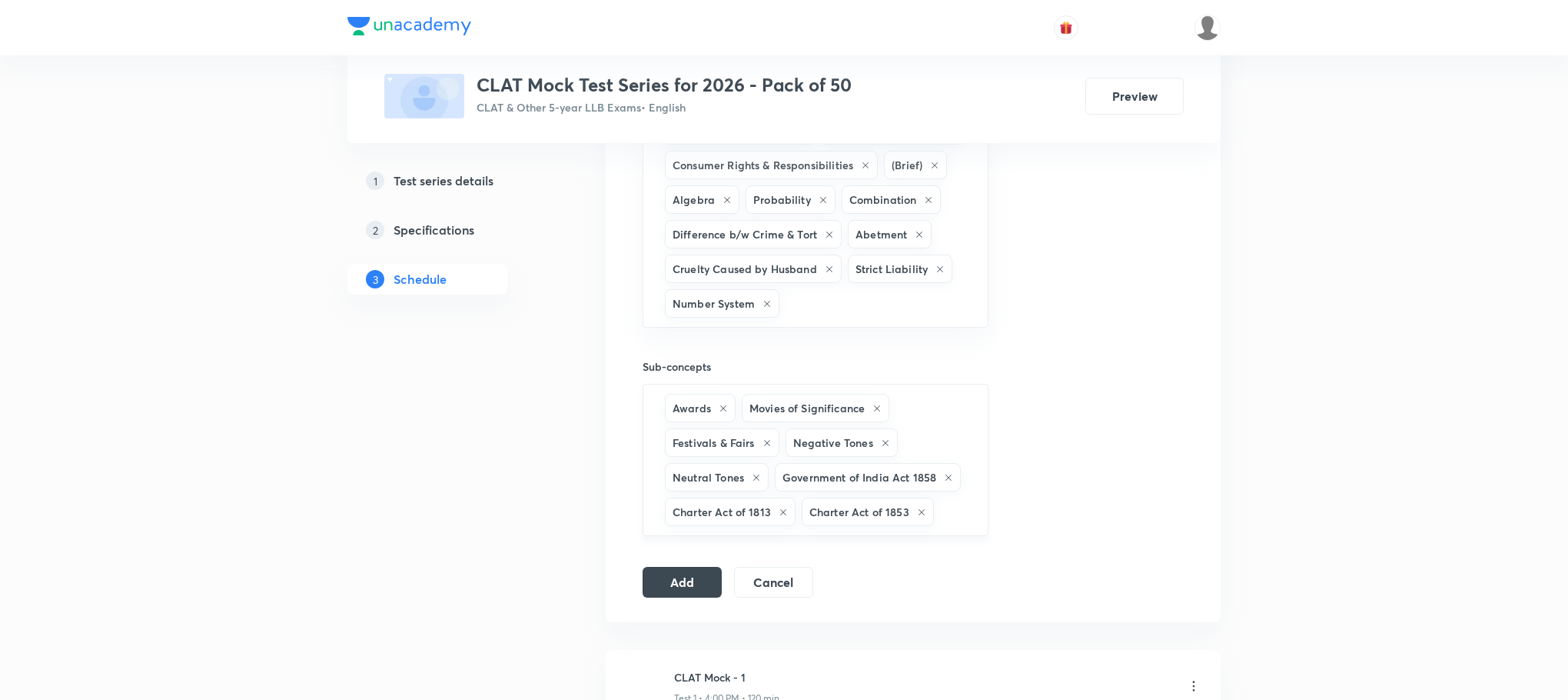
type input "b"
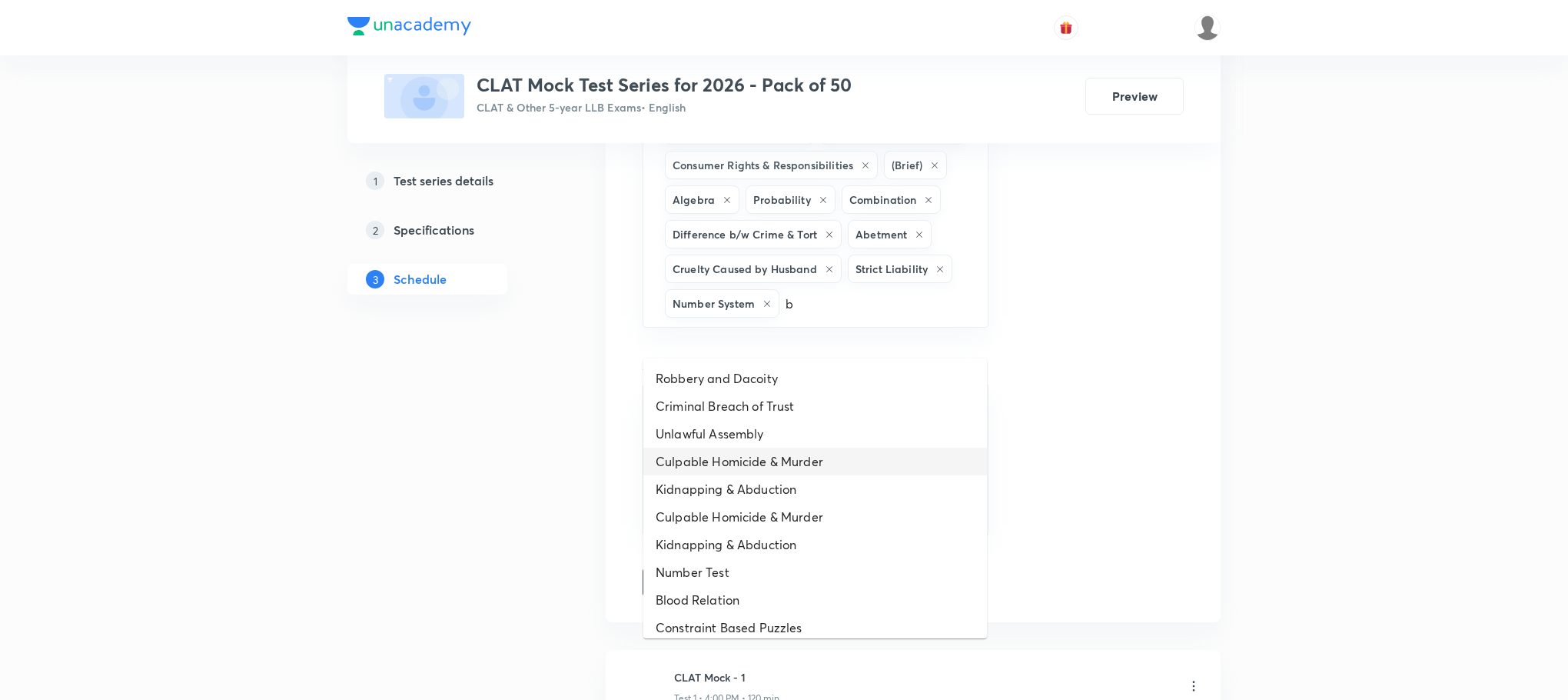
click at [724, 473] on li "Culpable Homicide & Murder" at bounding box center [815, 461] width 344 height 28
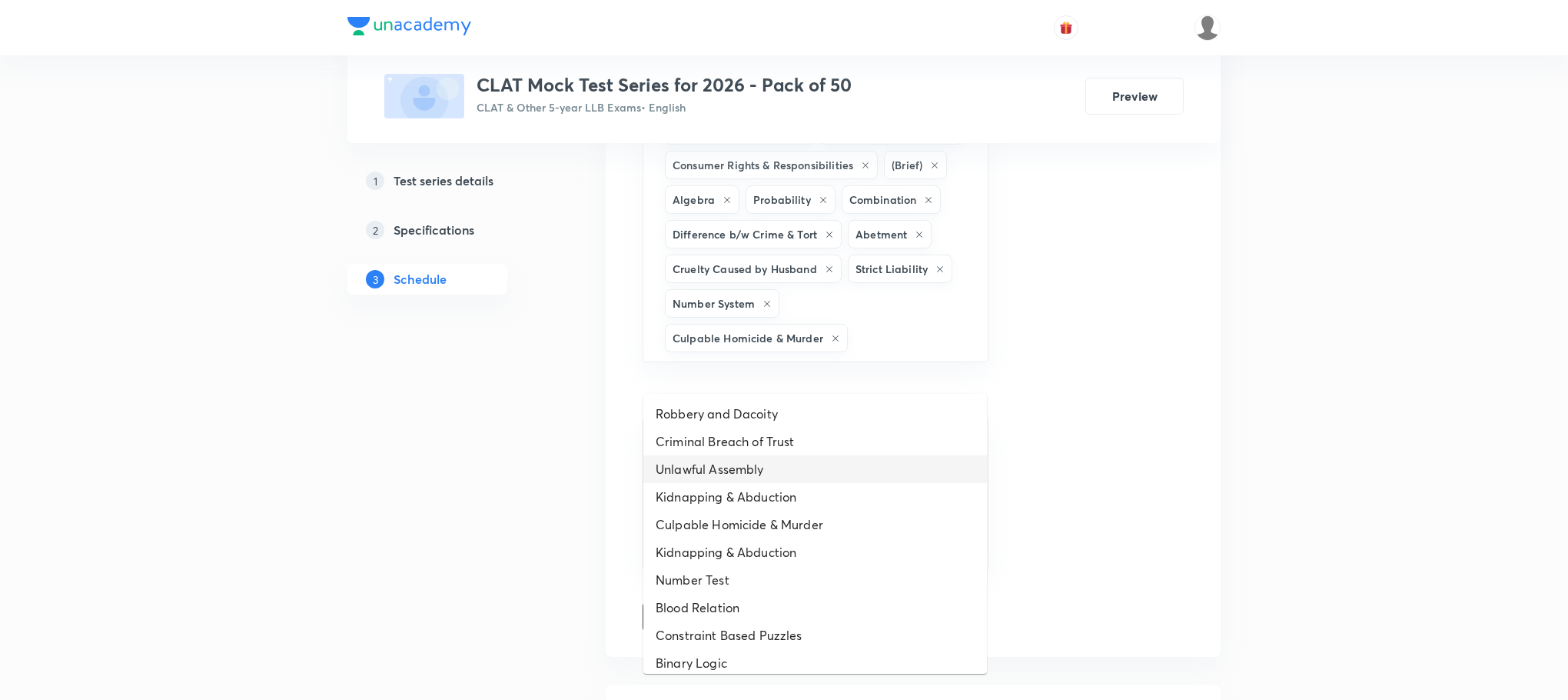
type input "b"
click at [725, 495] on li "Kidnapping & Abduction" at bounding box center [815, 497] width 344 height 28
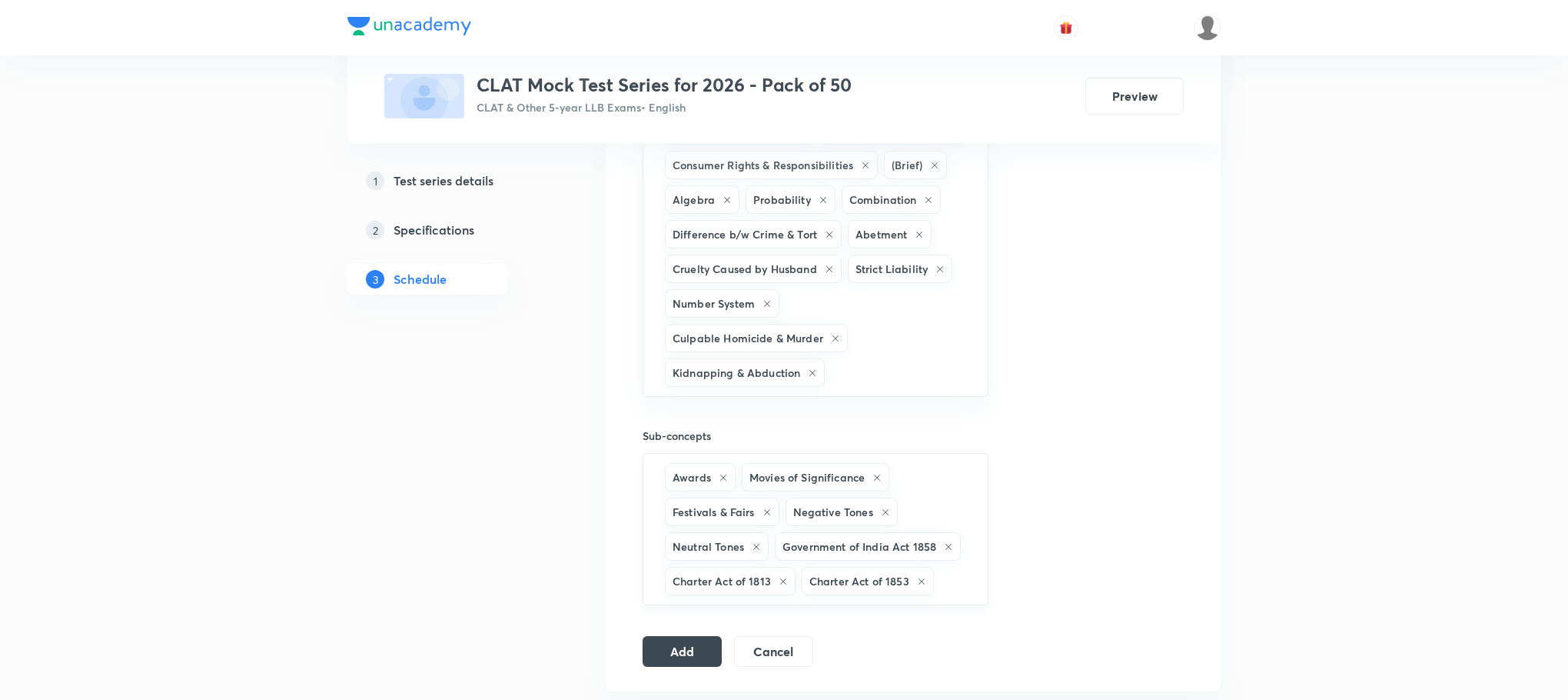
type input "b"
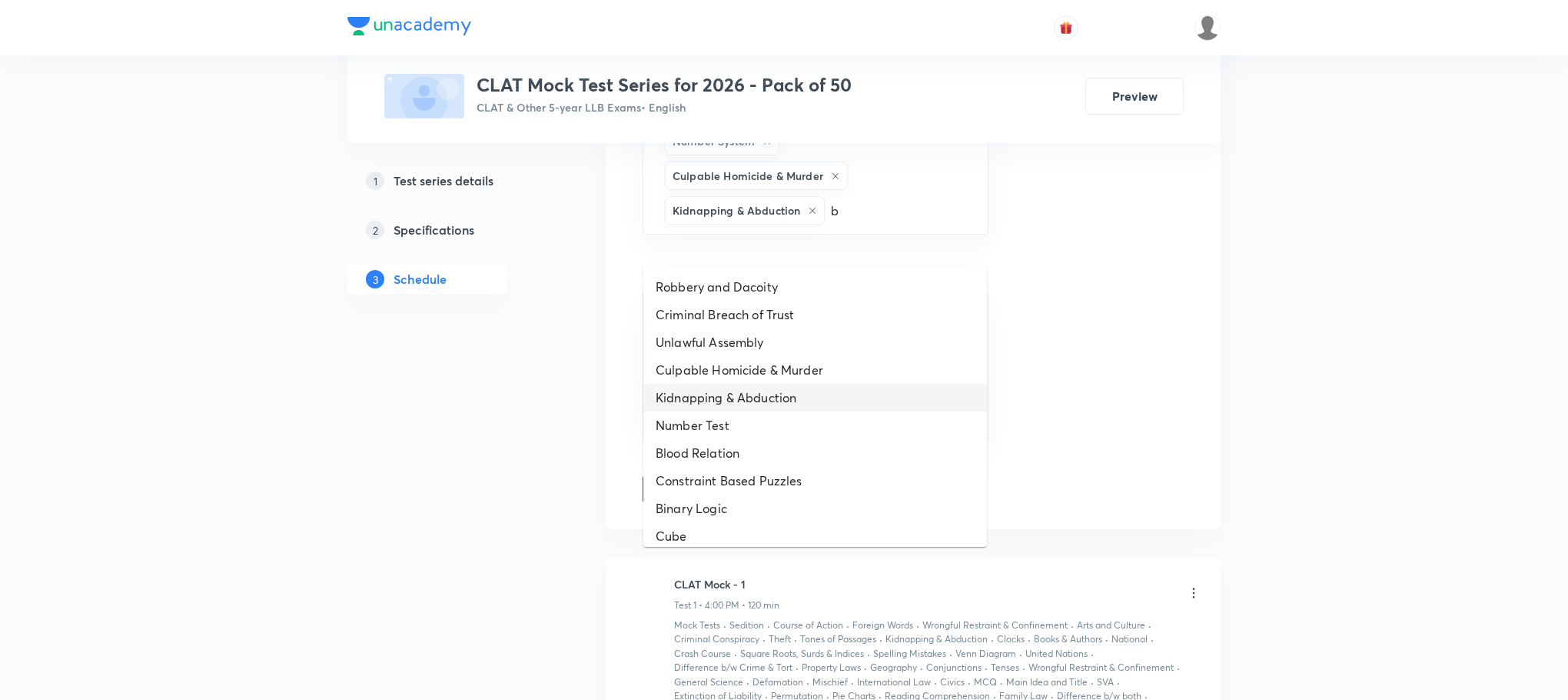
scroll to position [1845, 0]
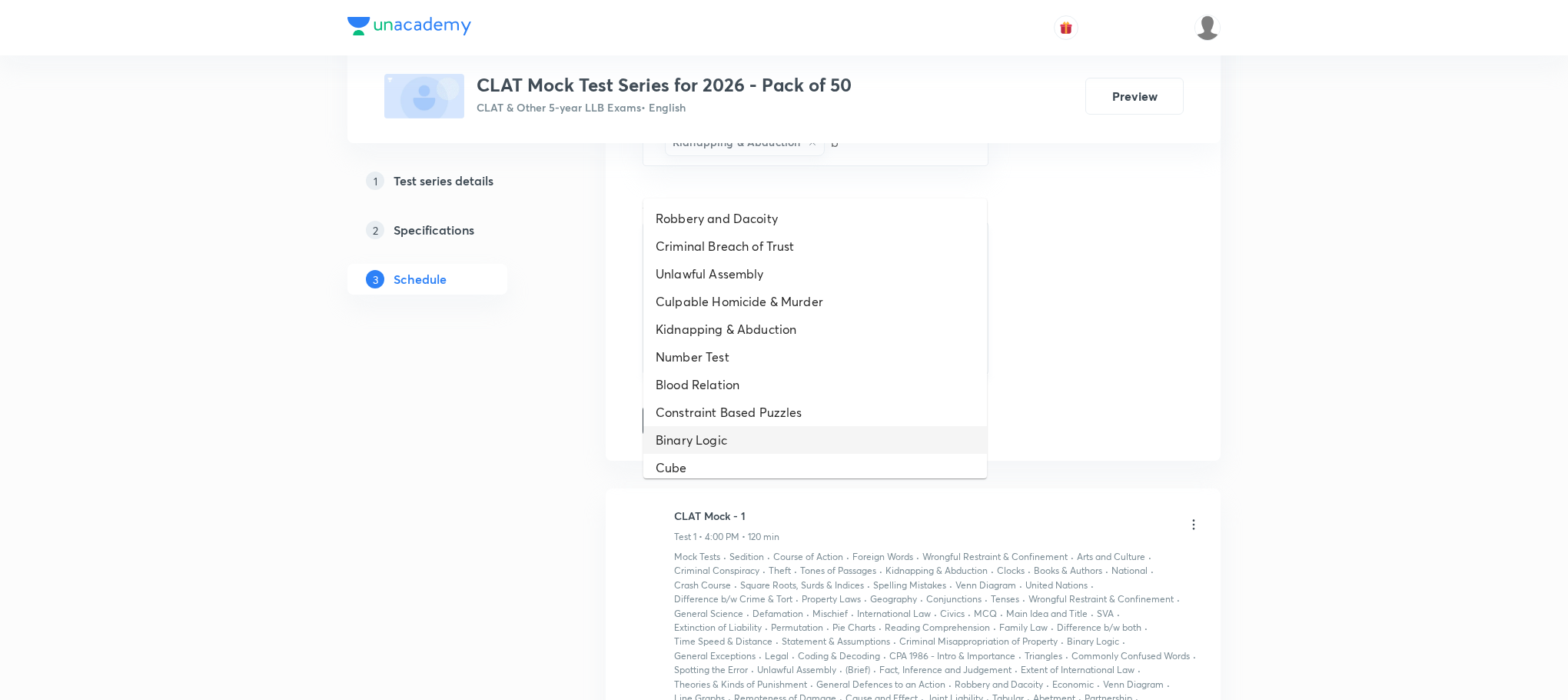
click at [758, 424] on li "Constraint Based Puzzles" at bounding box center [815, 412] width 344 height 28
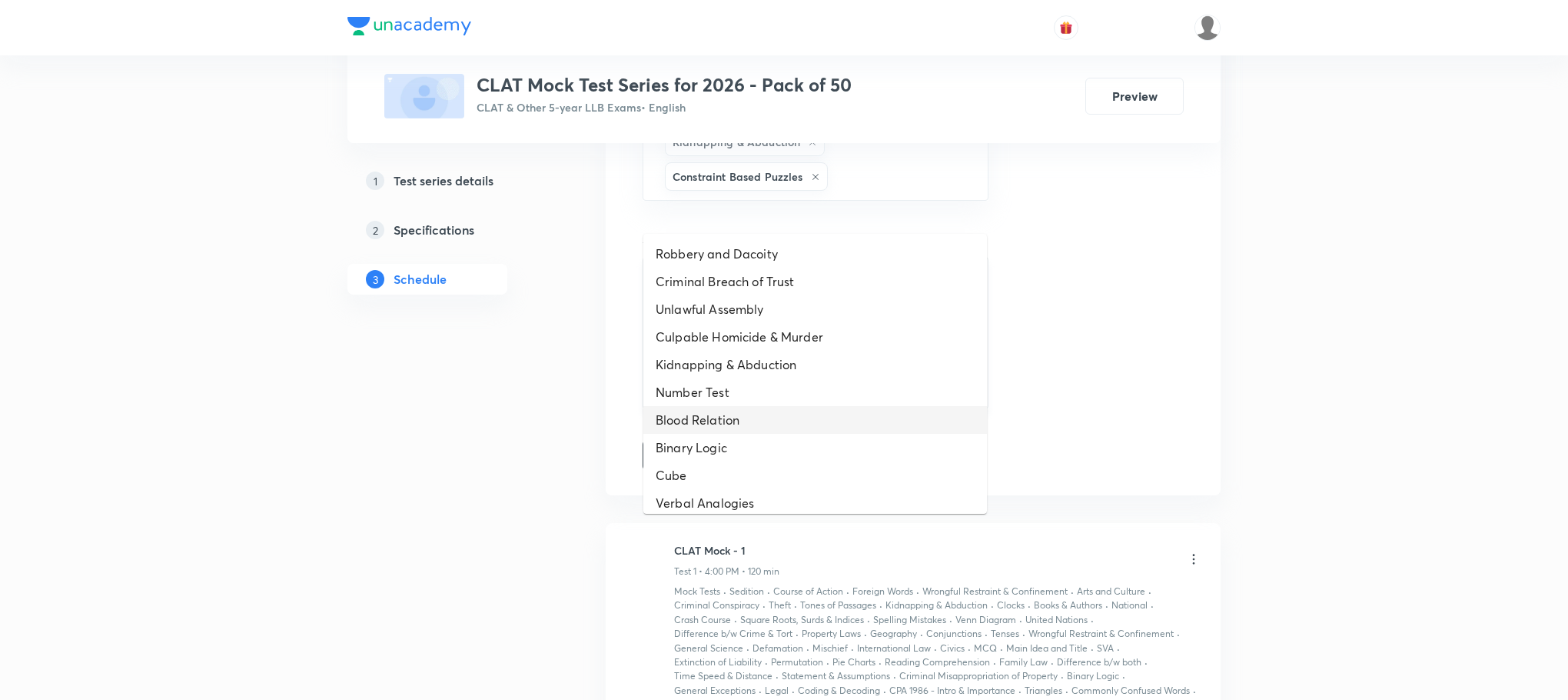
type input "b"
click at [758, 401] on li "Number Test" at bounding box center [815, 391] width 344 height 28
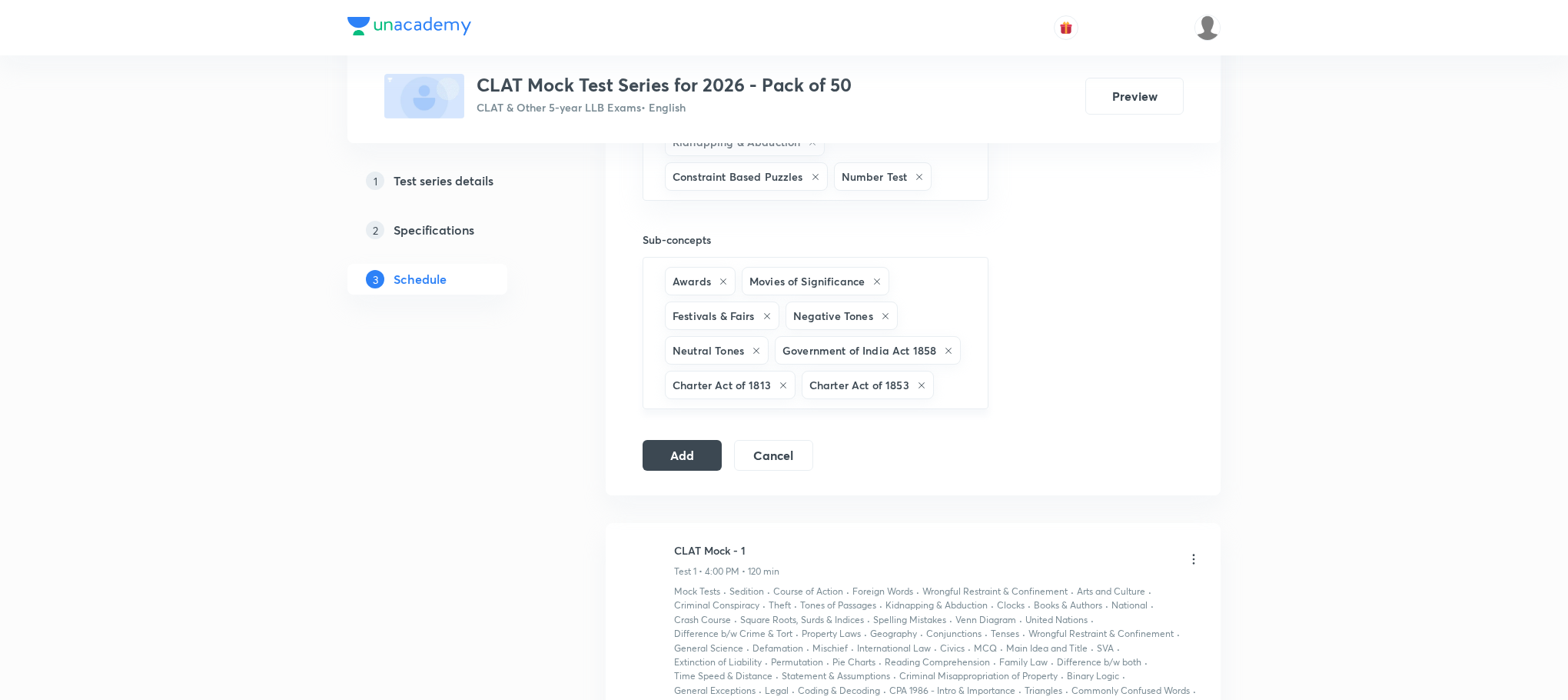
type input "b"
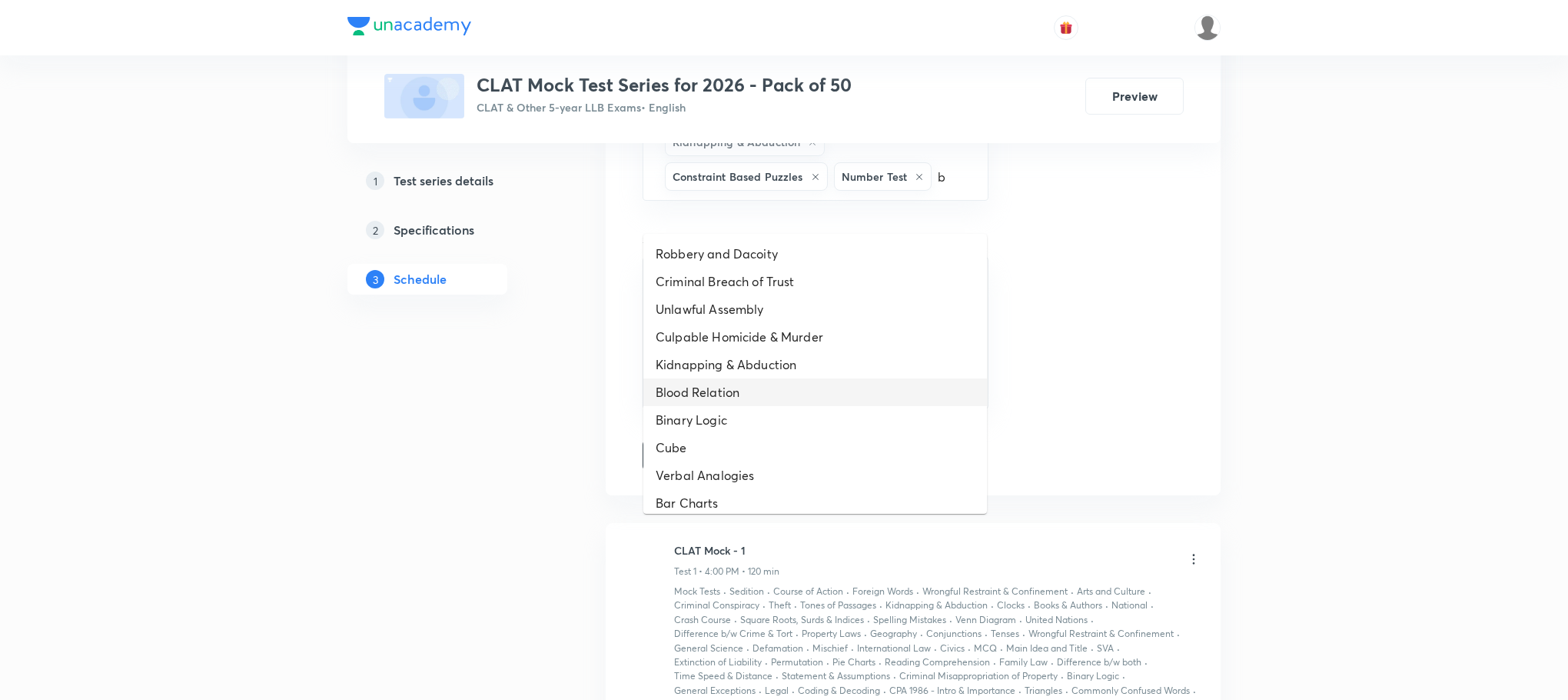
click at [755, 386] on li "Blood Relation" at bounding box center [815, 391] width 344 height 28
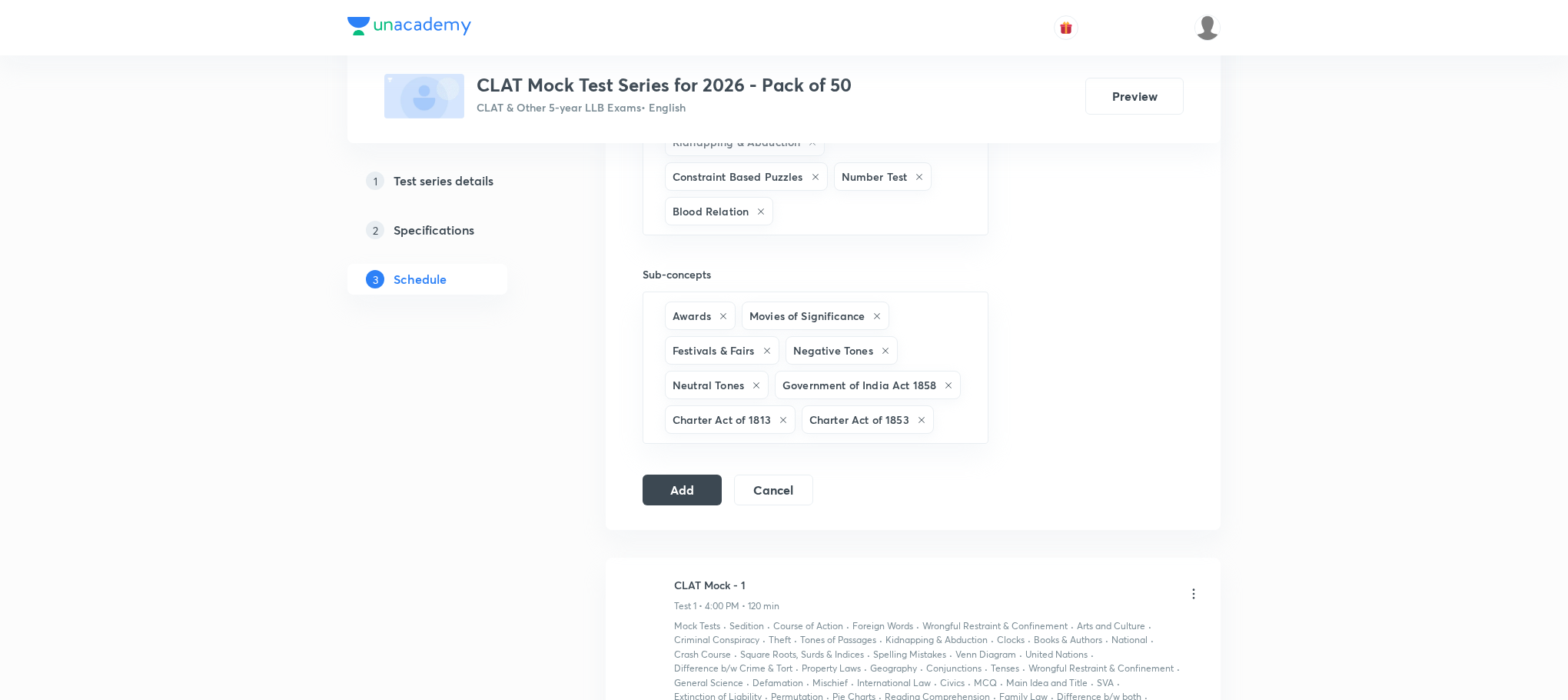
type input "b"
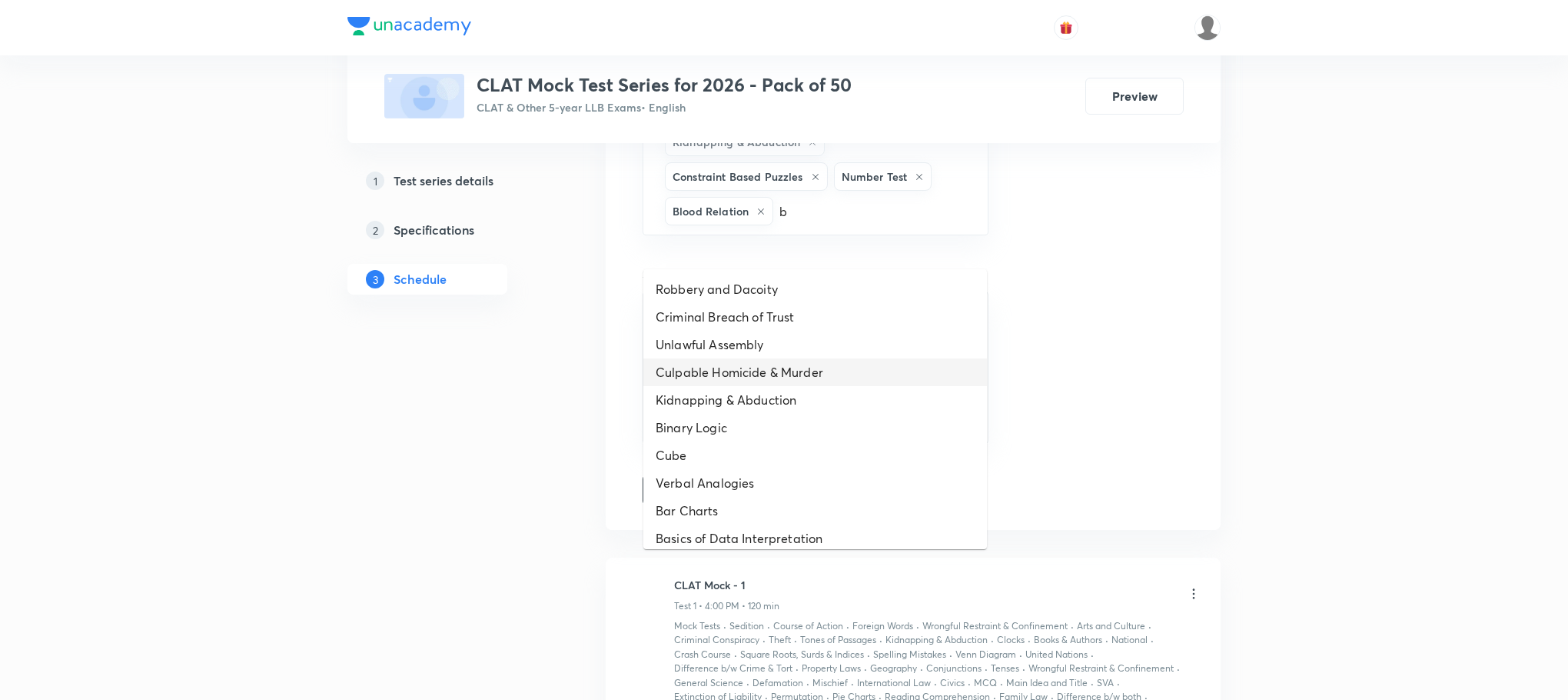
click at [755, 384] on li "Culpable Homicide & Murder" at bounding box center [815, 372] width 344 height 28
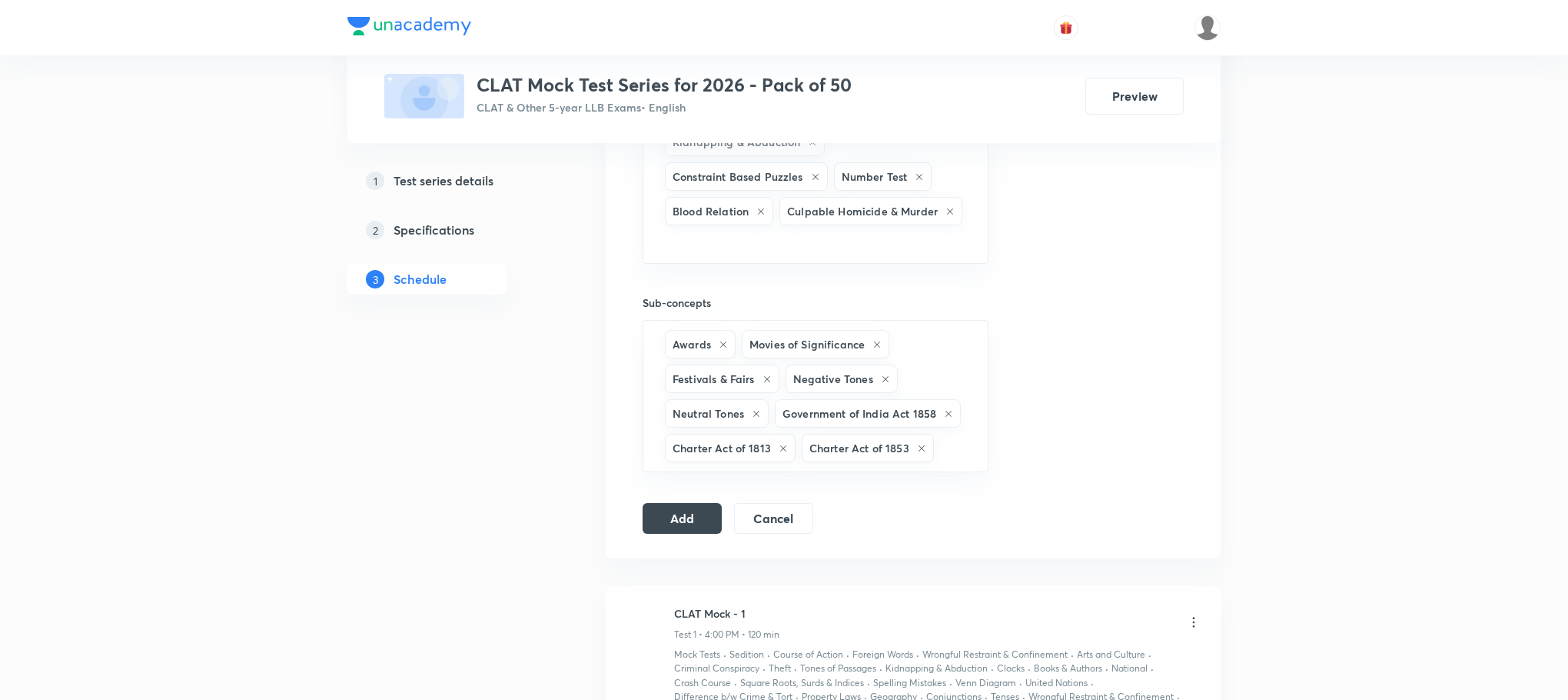
type input "b"
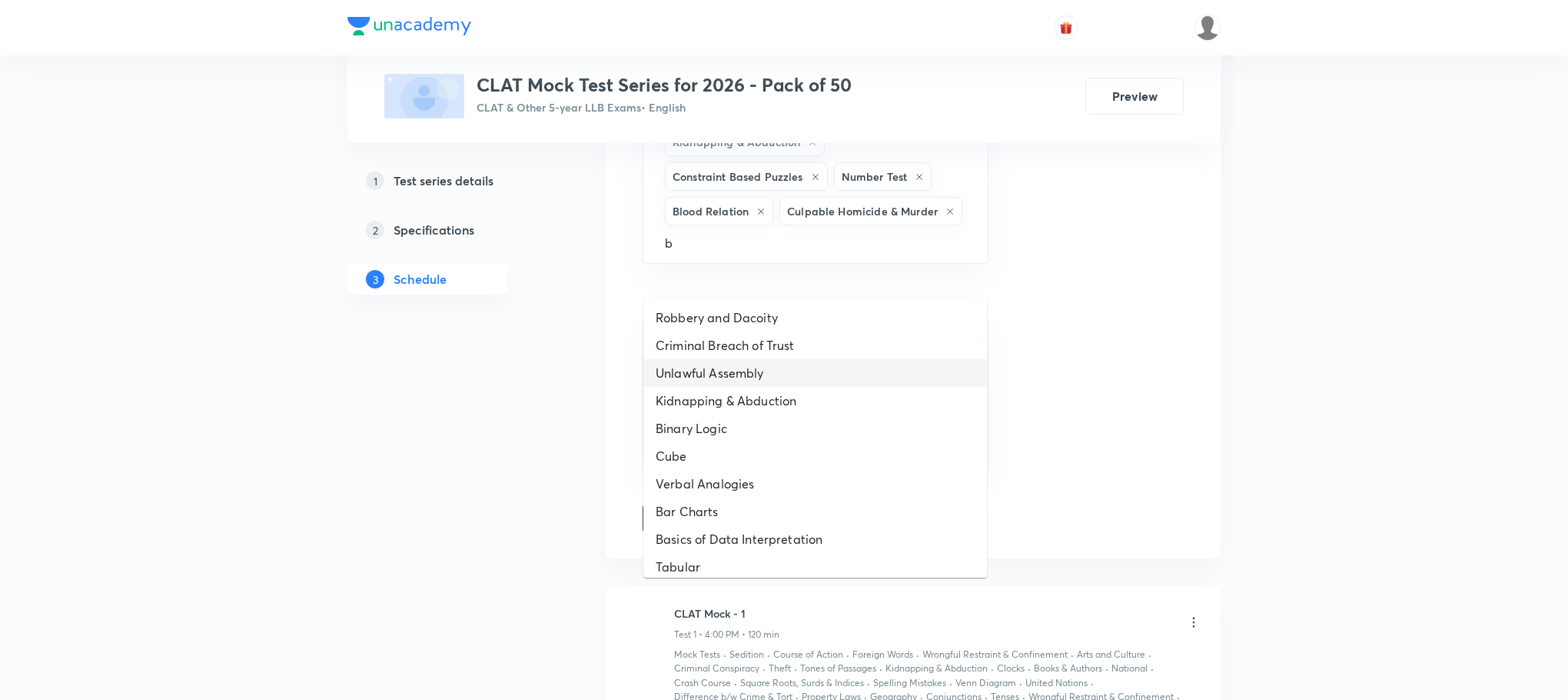
click at [753, 384] on li "Unlawful Assembly" at bounding box center [815, 372] width 344 height 28
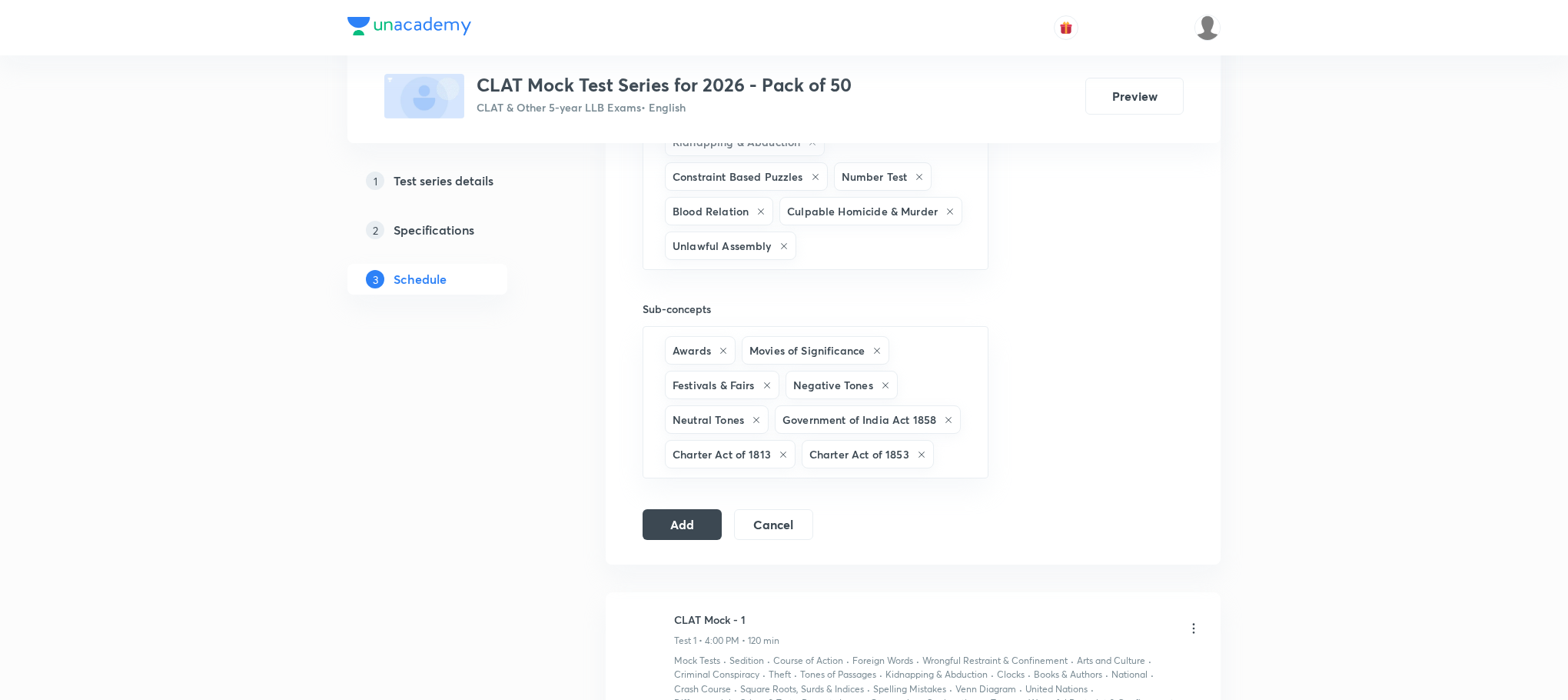
type input "b"
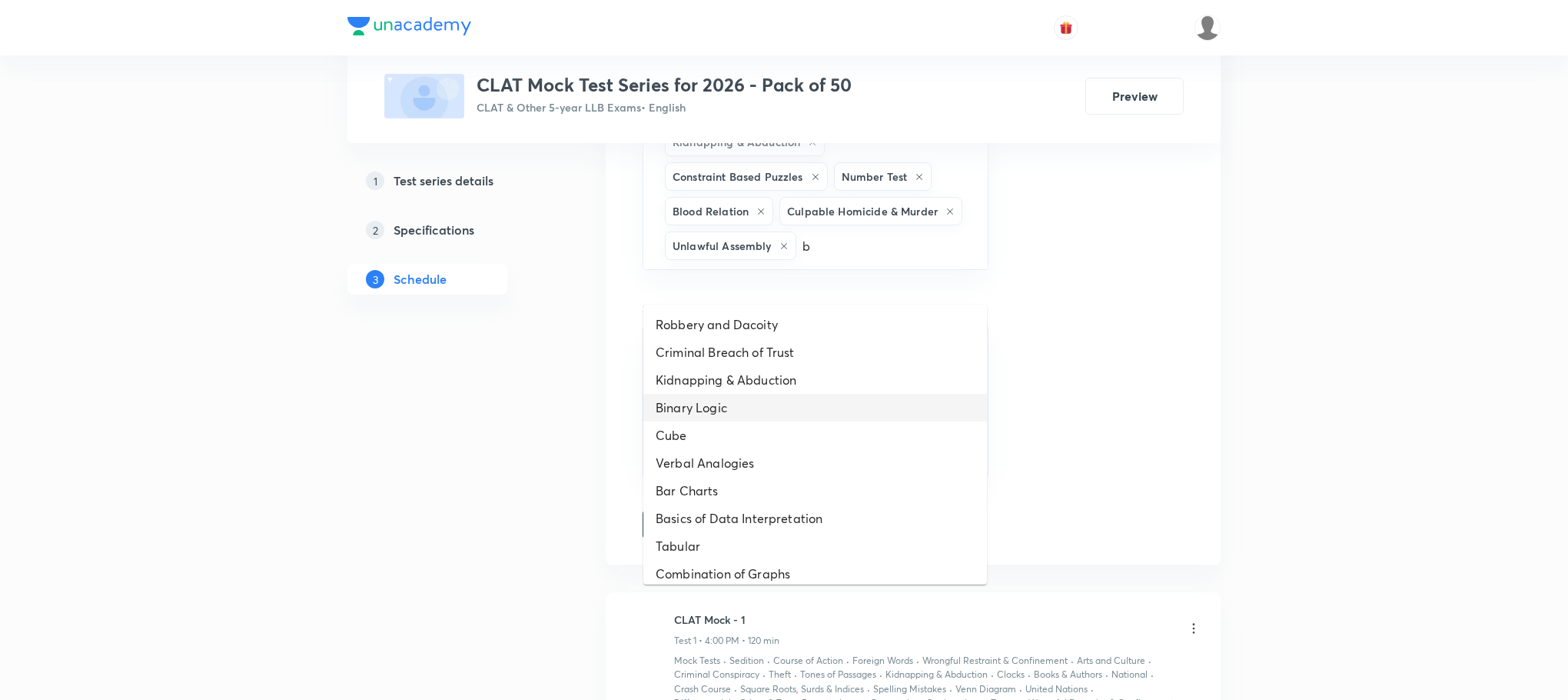
click at [750, 402] on li "Binary Logic" at bounding box center [815, 407] width 344 height 28
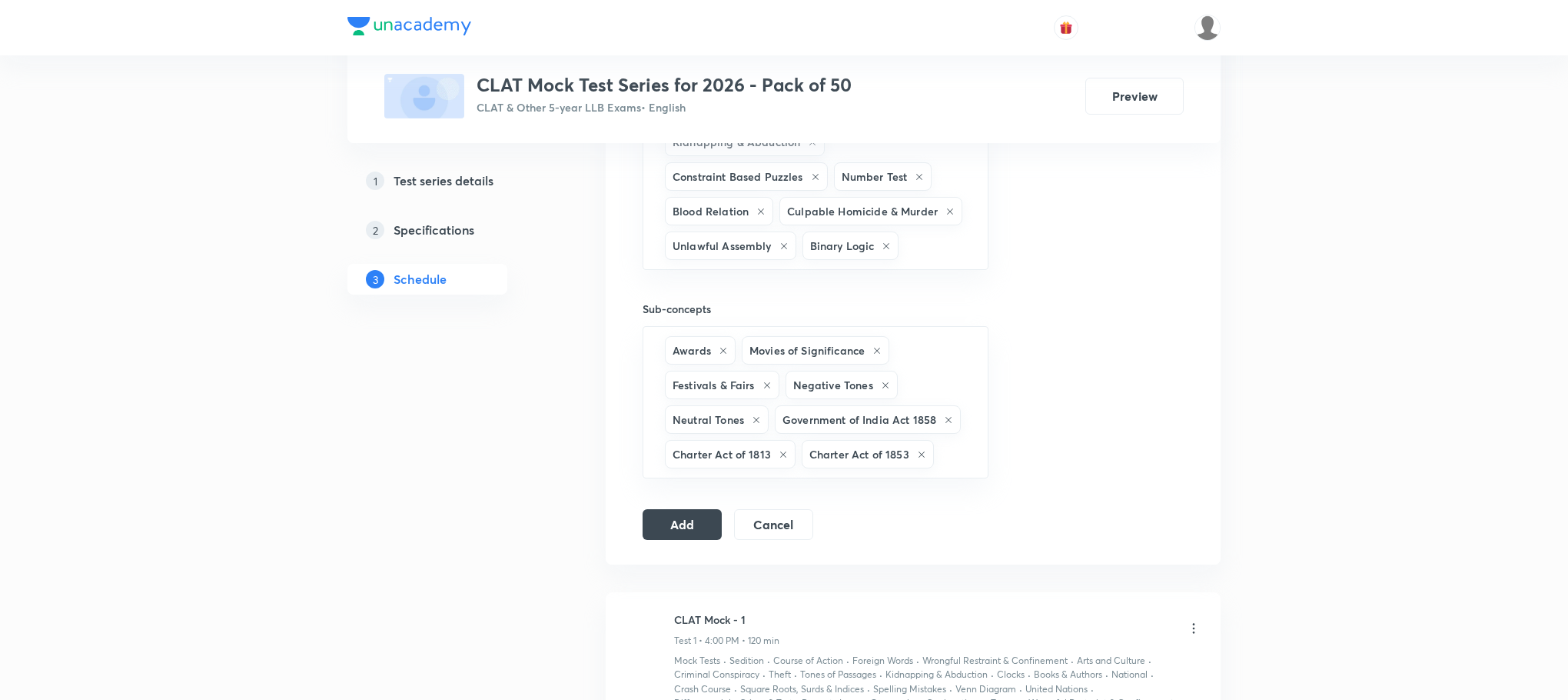
type input "b"
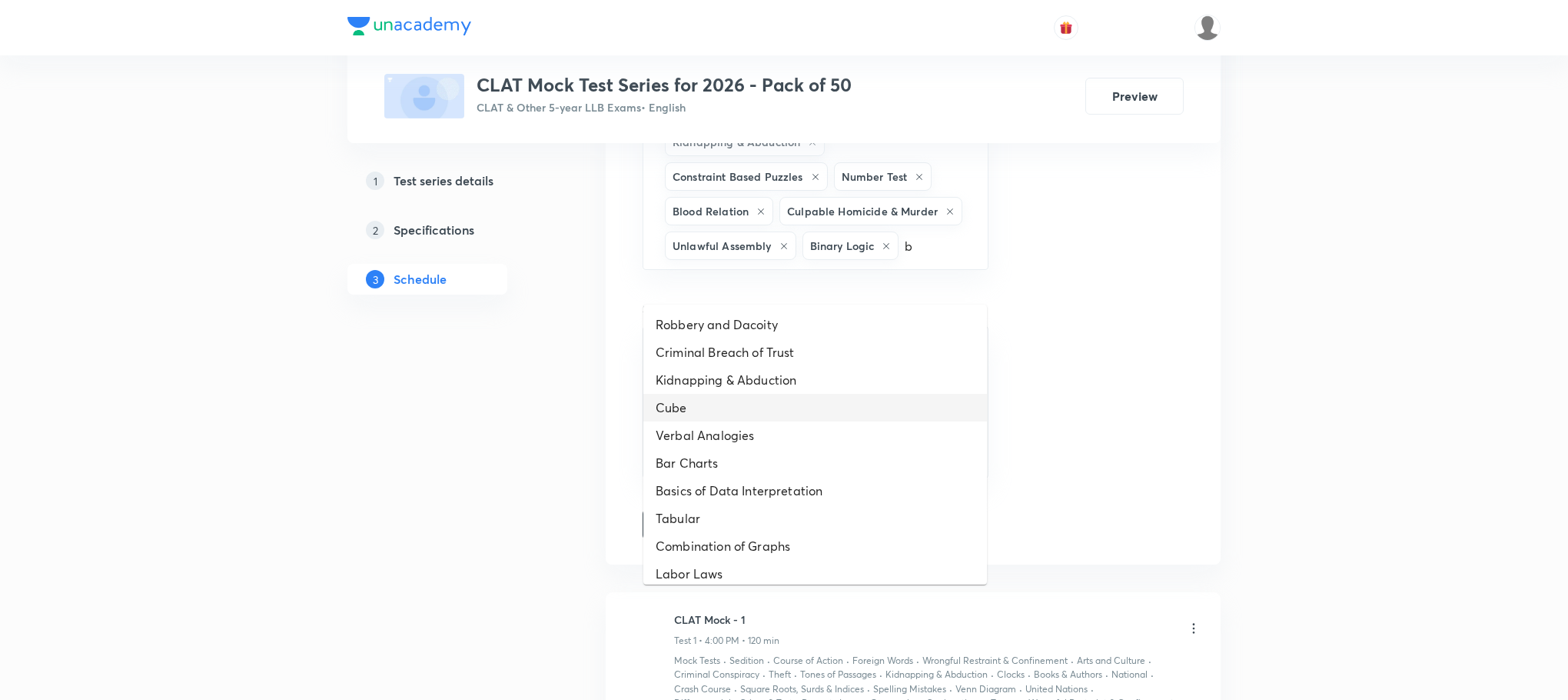
click at [750, 402] on li "Cube" at bounding box center [815, 407] width 344 height 28
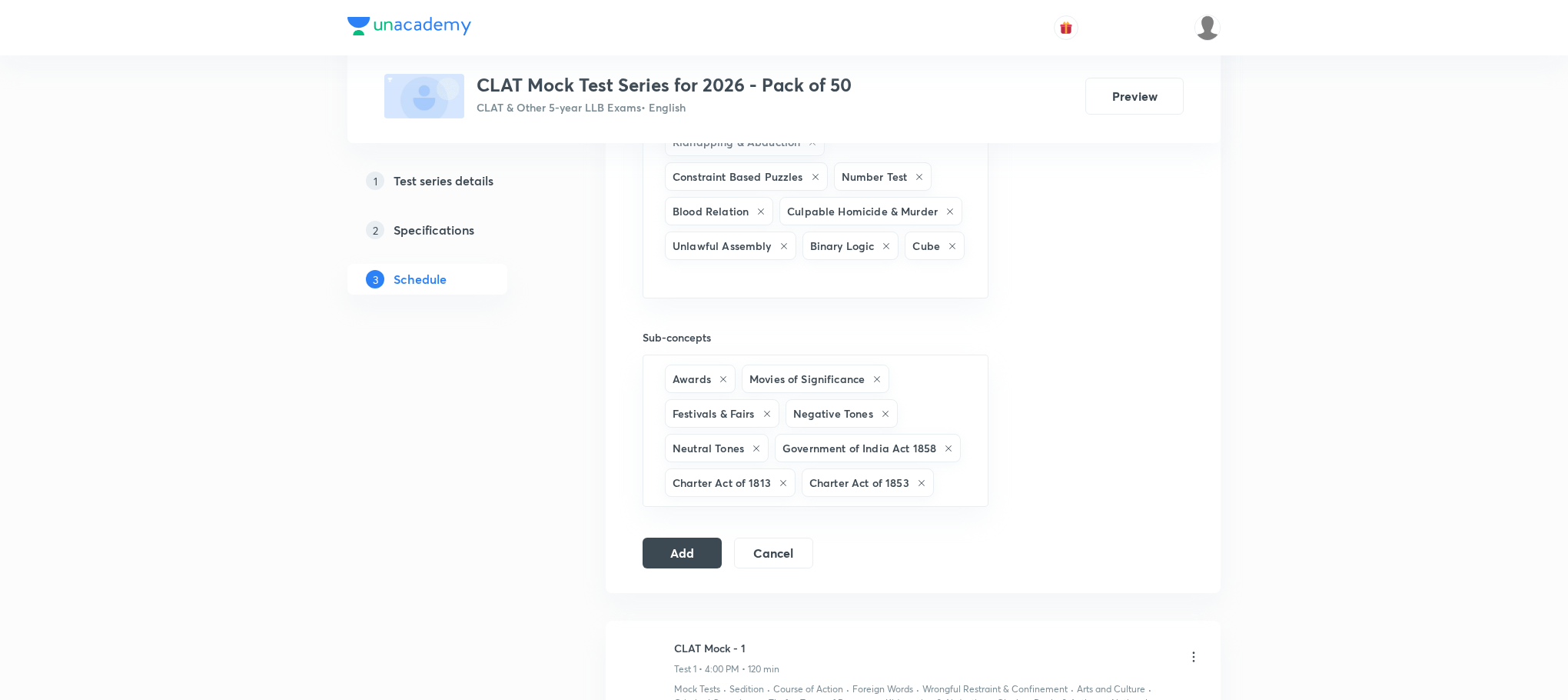
type input "b"
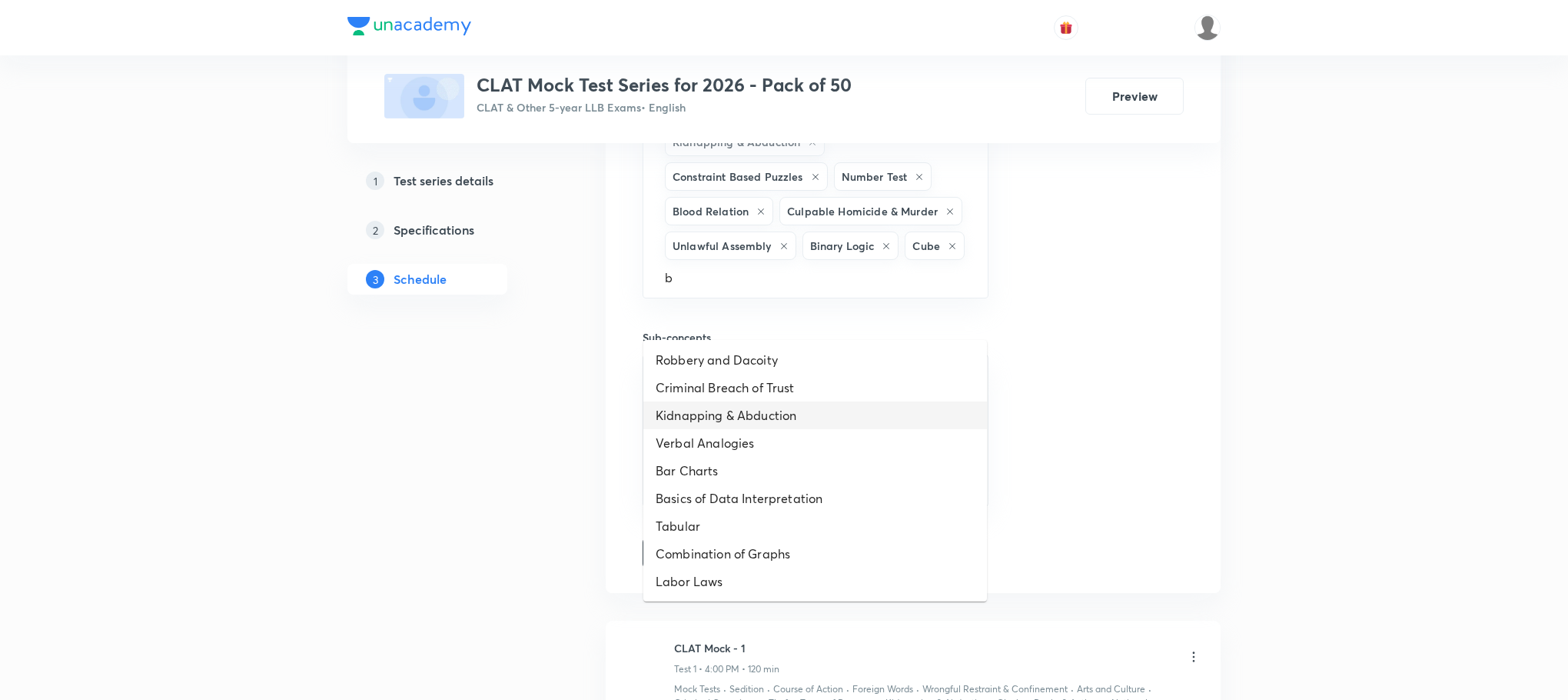
click at [750, 402] on li "Kidnapping & Abduction" at bounding box center [815, 415] width 344 height 28
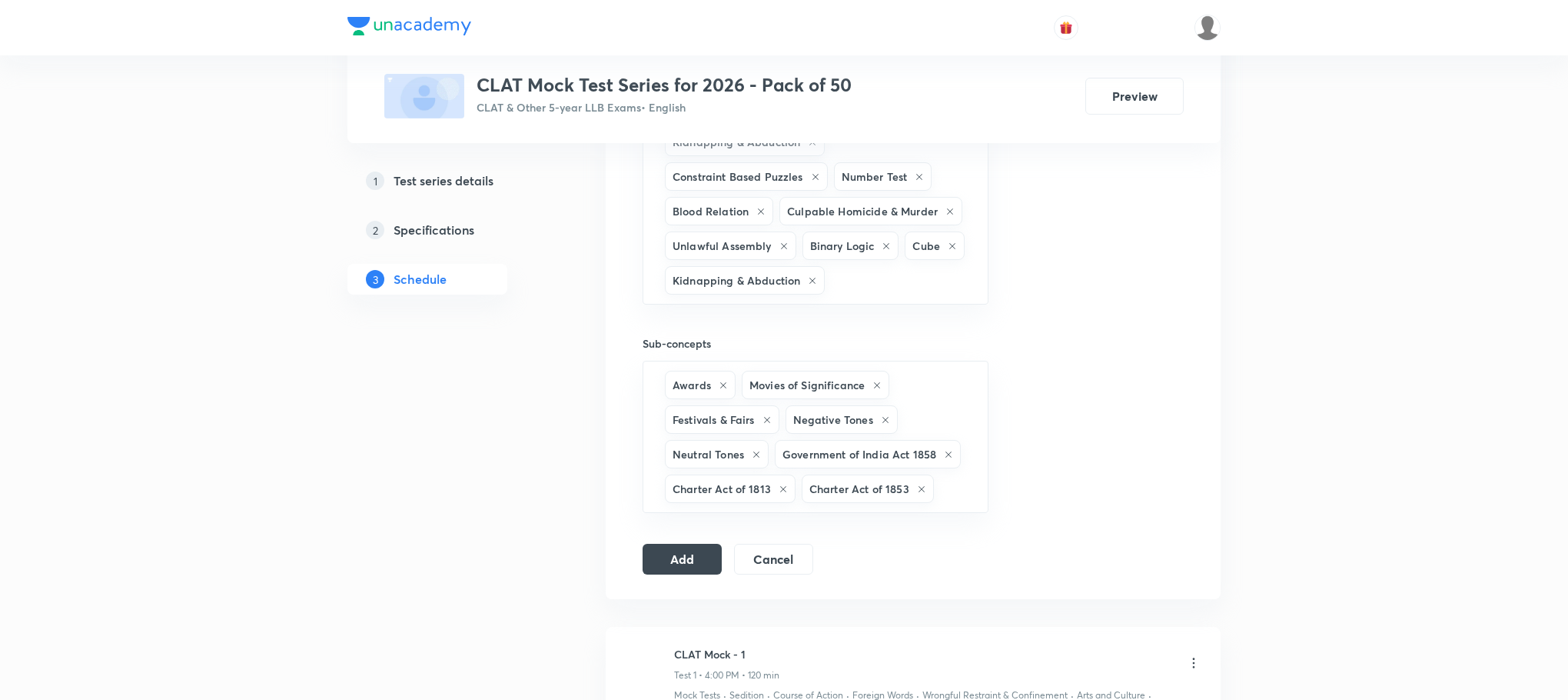
type input "b"
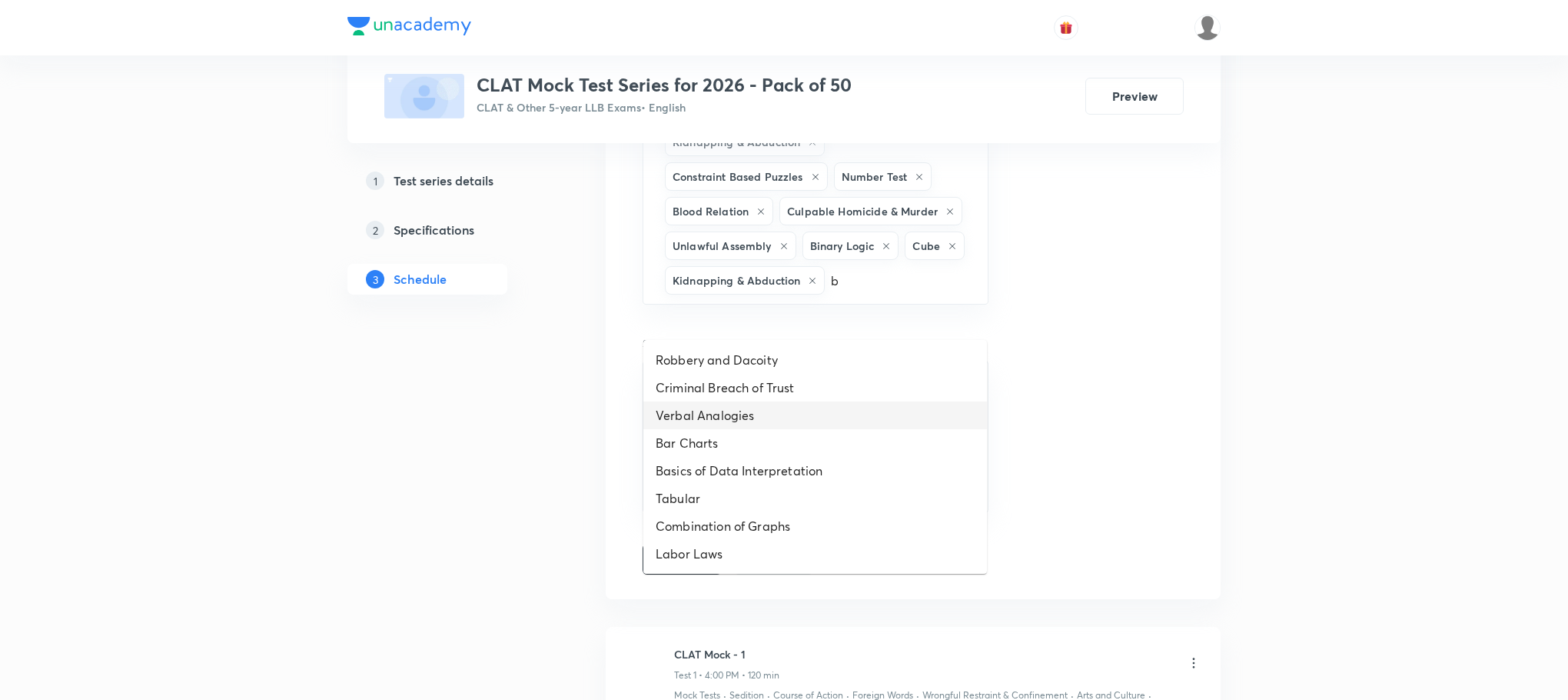
click at [750, 402] on li "Verbal Analogies" at bounding box center [815, 415] width 344 height 28
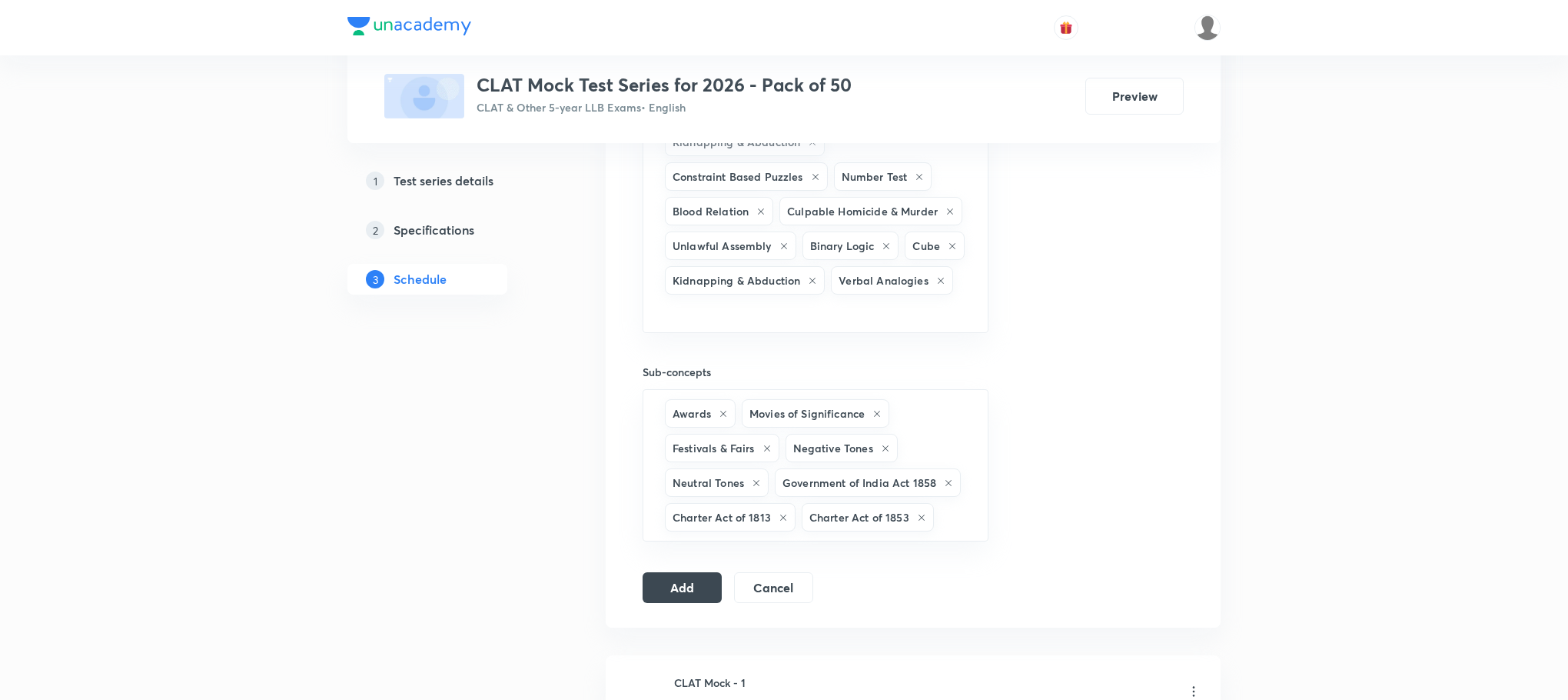
type input "b"
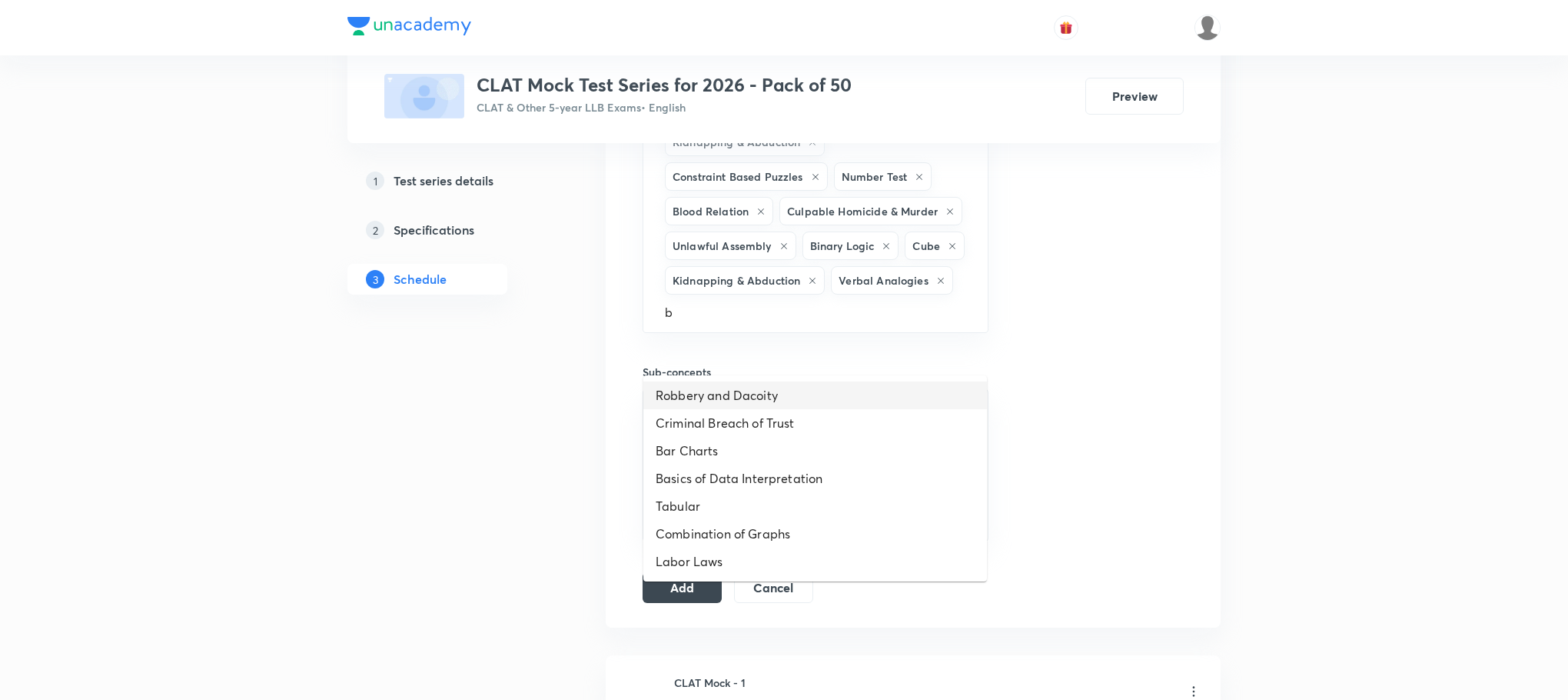
click at [750, 402] on li "Robbery and Dacoity" at bounding box center [815, 395] width 344 height 28
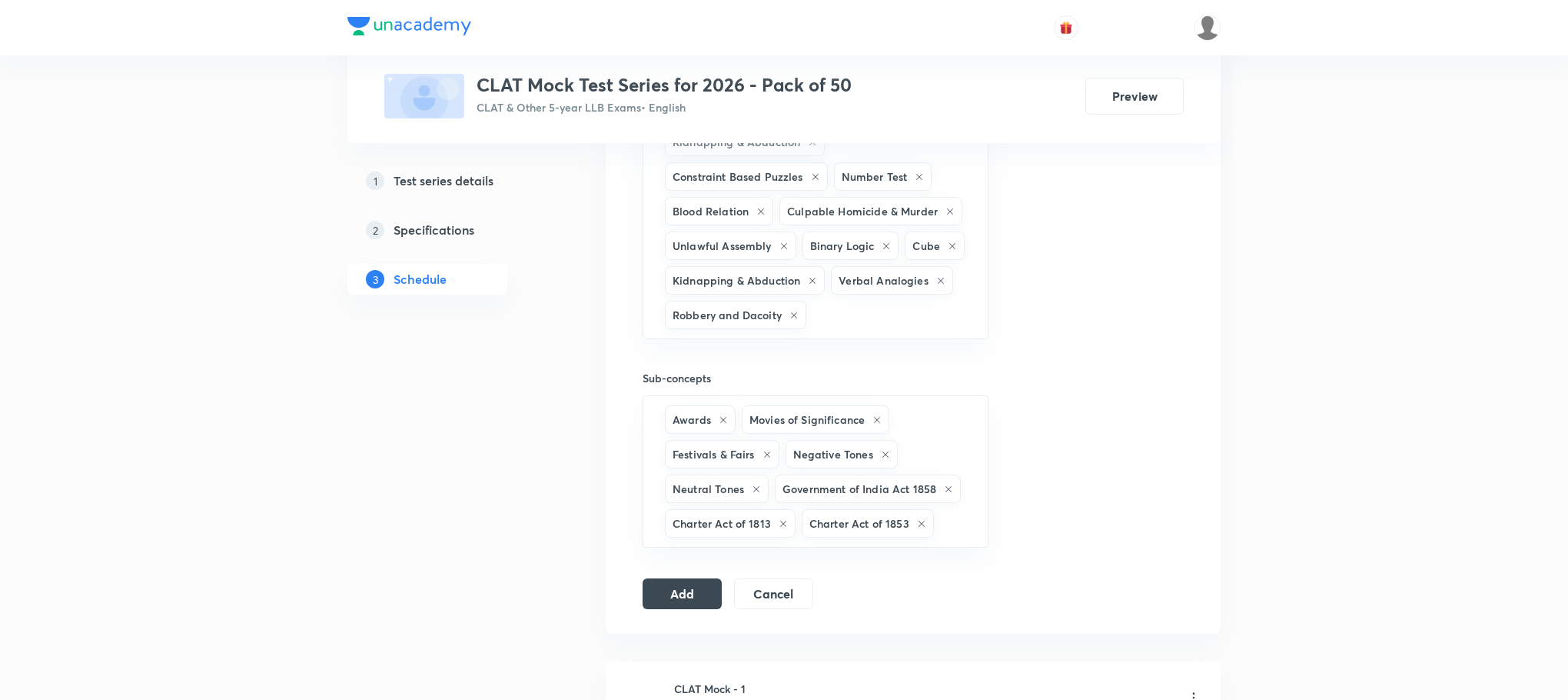
type input "b"
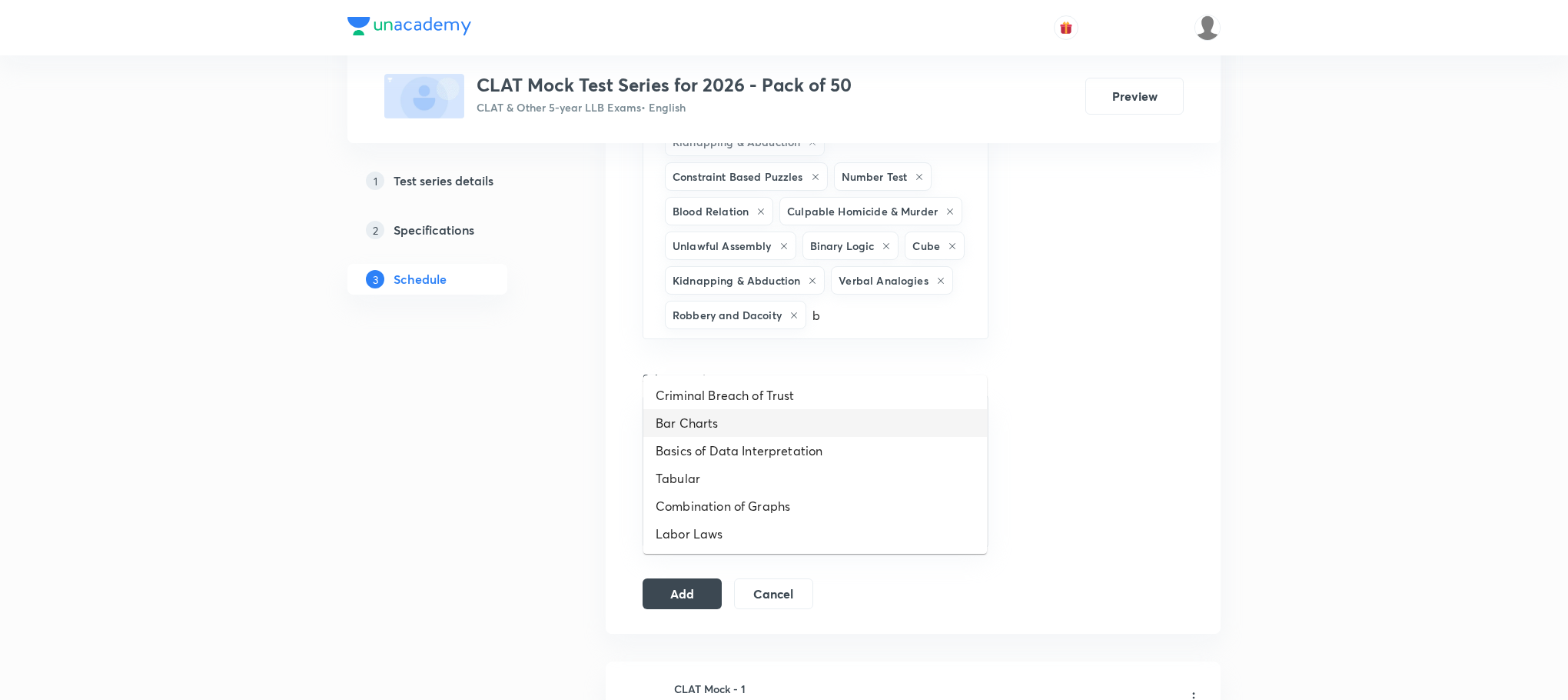
click at [736, 429] on li "Bar Charts" at bounding box center [815, 422] width 344 height 28
type input "b"
click at [741, 469] on li "Basics of Data Interpretation" at bounding box center [815, 458] width 344 height 28
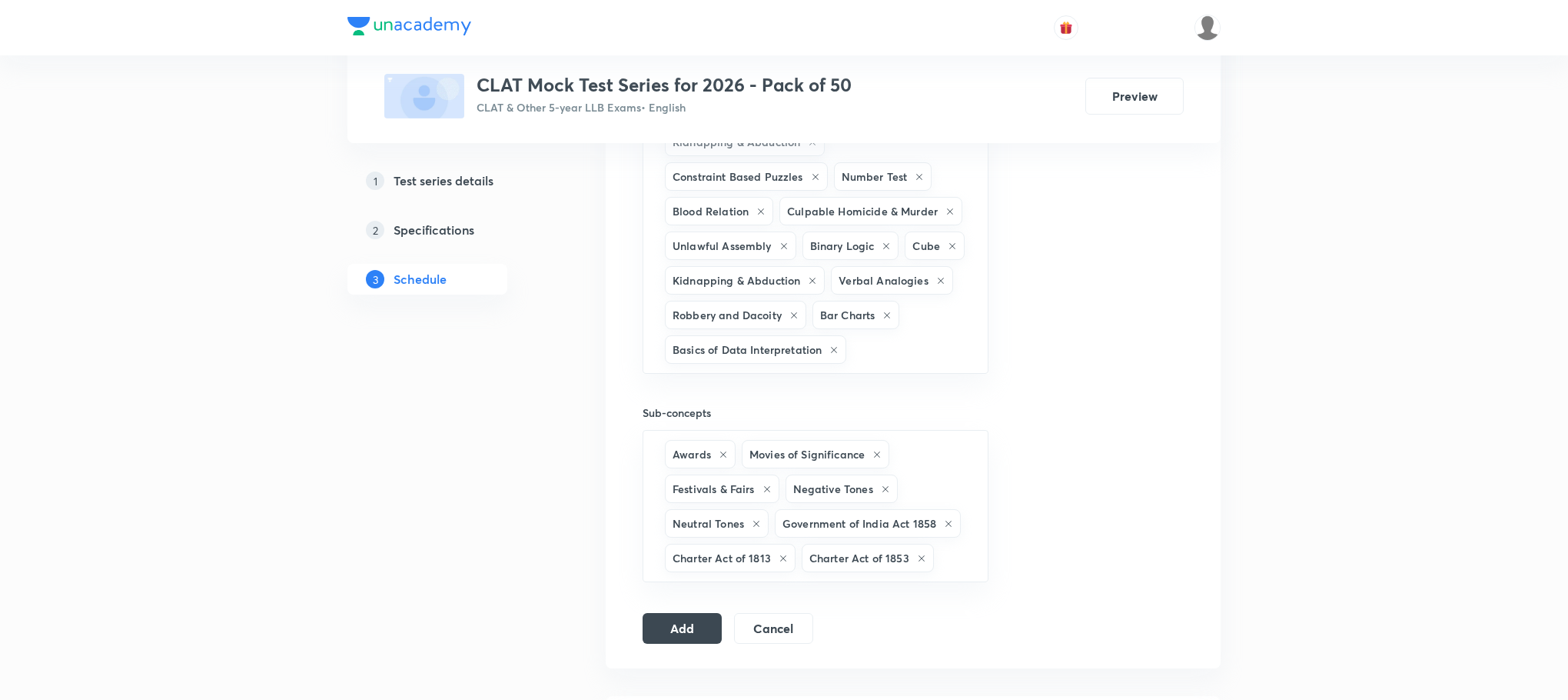
type input "b"
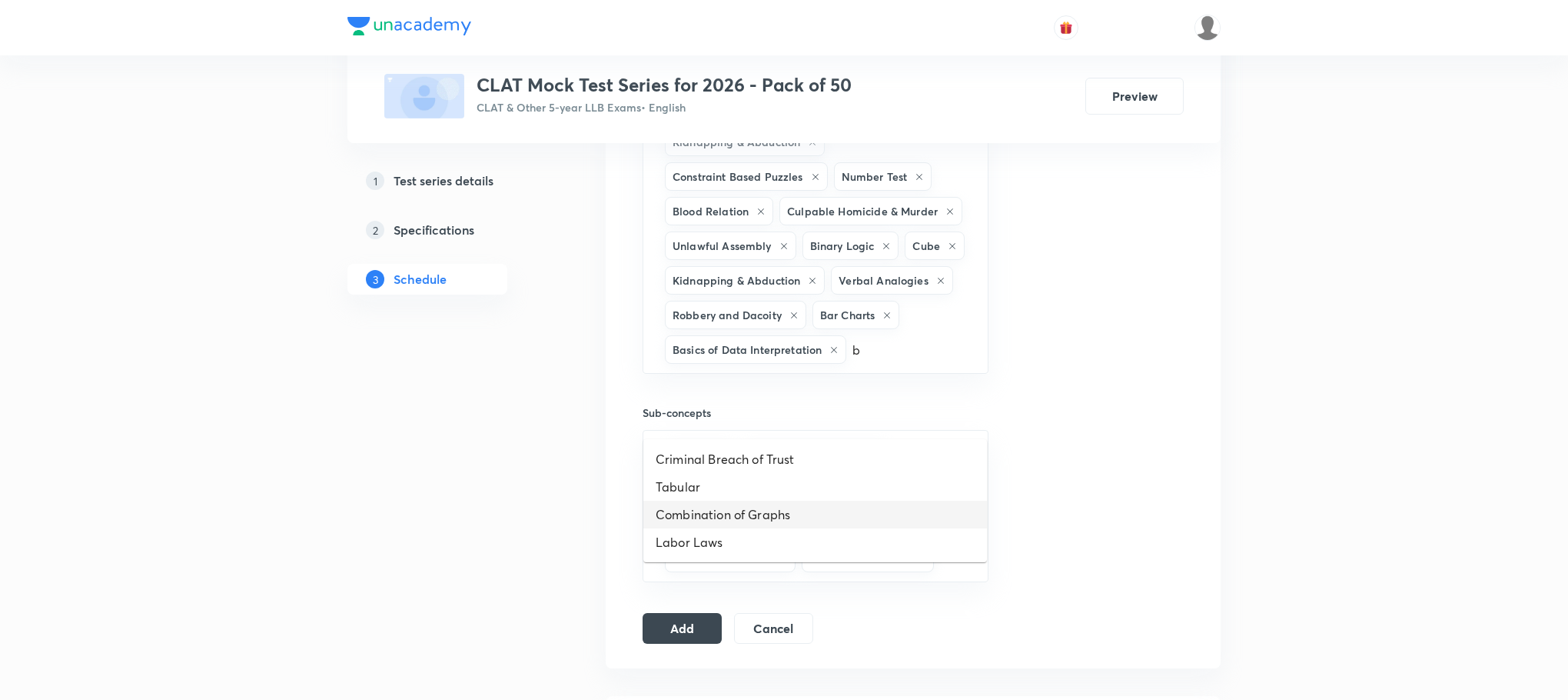
click at [743, 507] on li "Combination of Graphs" at bounding box center [815, 514] width 344 height 28
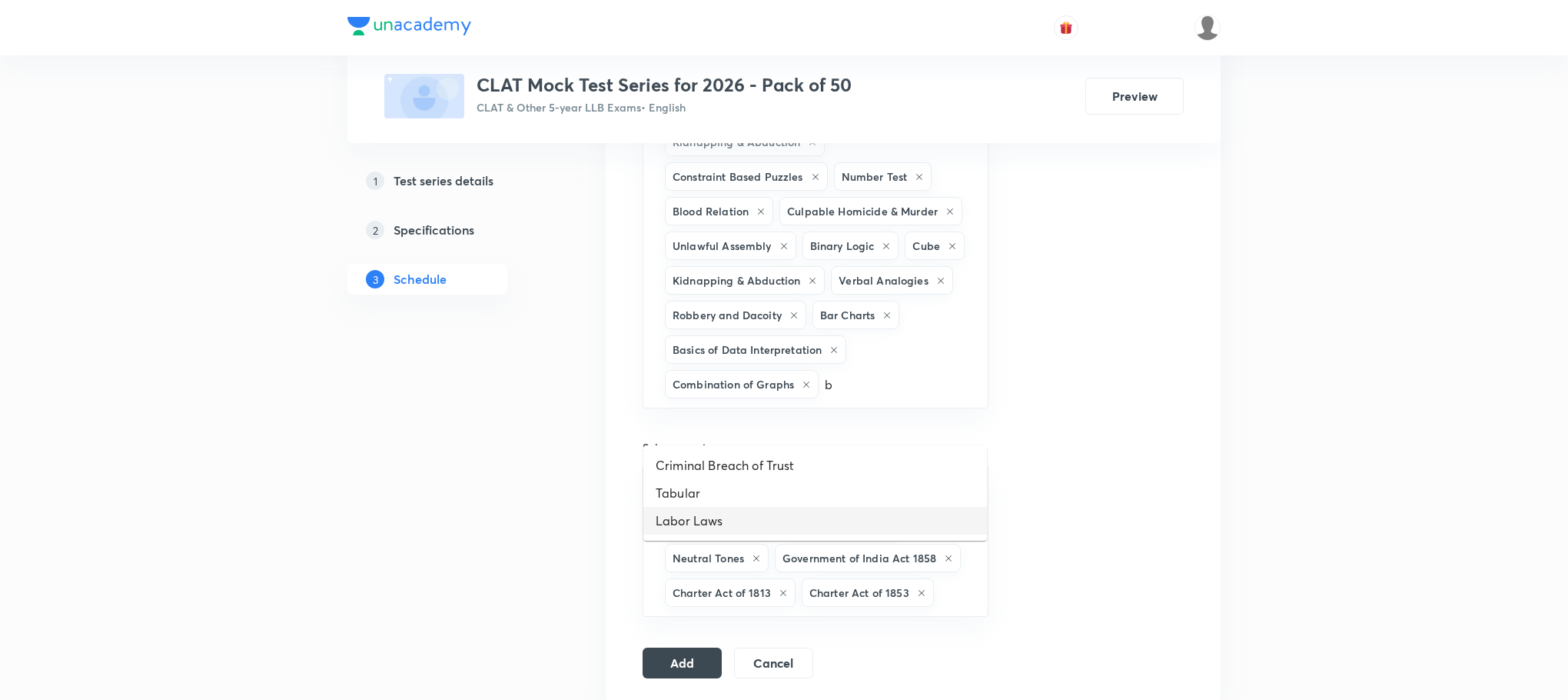
click at [746, 505] on ul "Criminal Breach of Trust Tabular Labor Laws" at bounding box center [815, 493] width 344 height 95
type input "b"
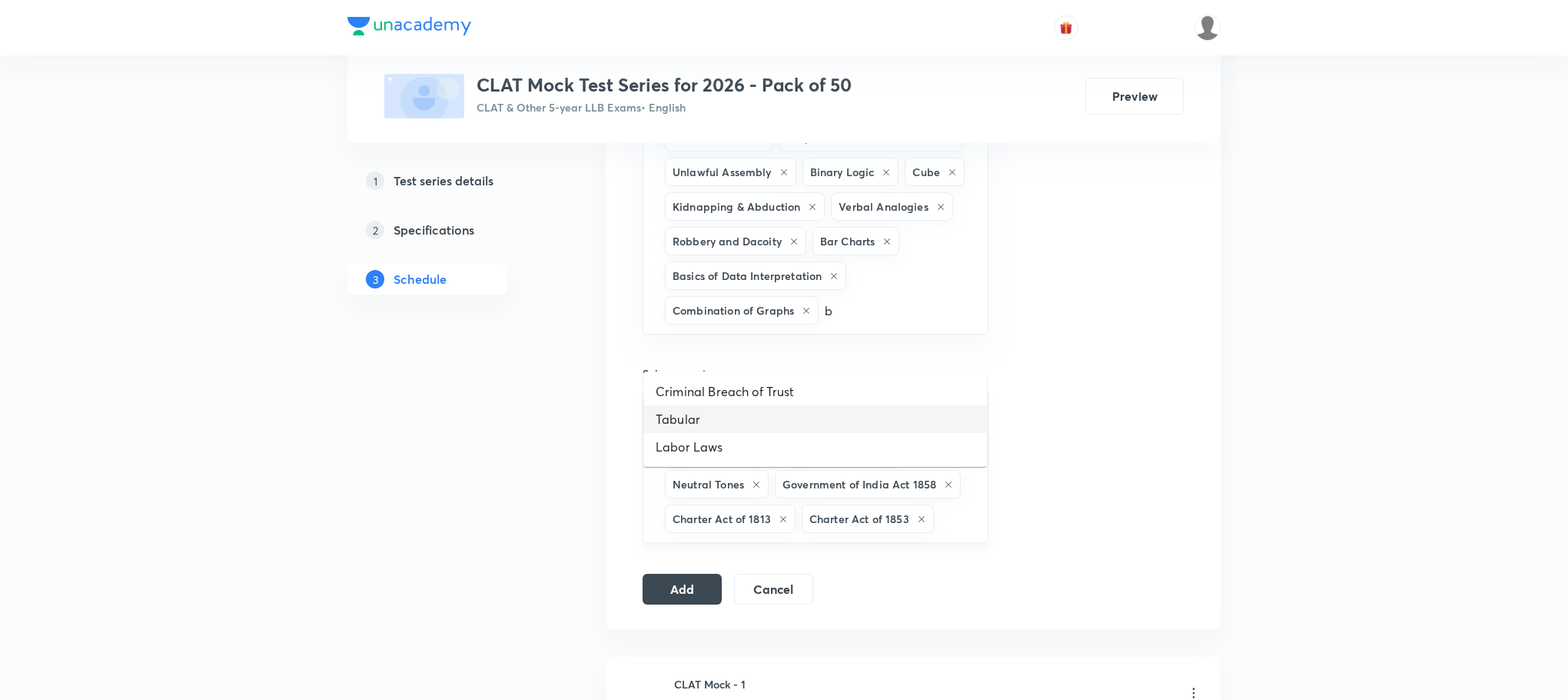
scroll to position [1961, 0]
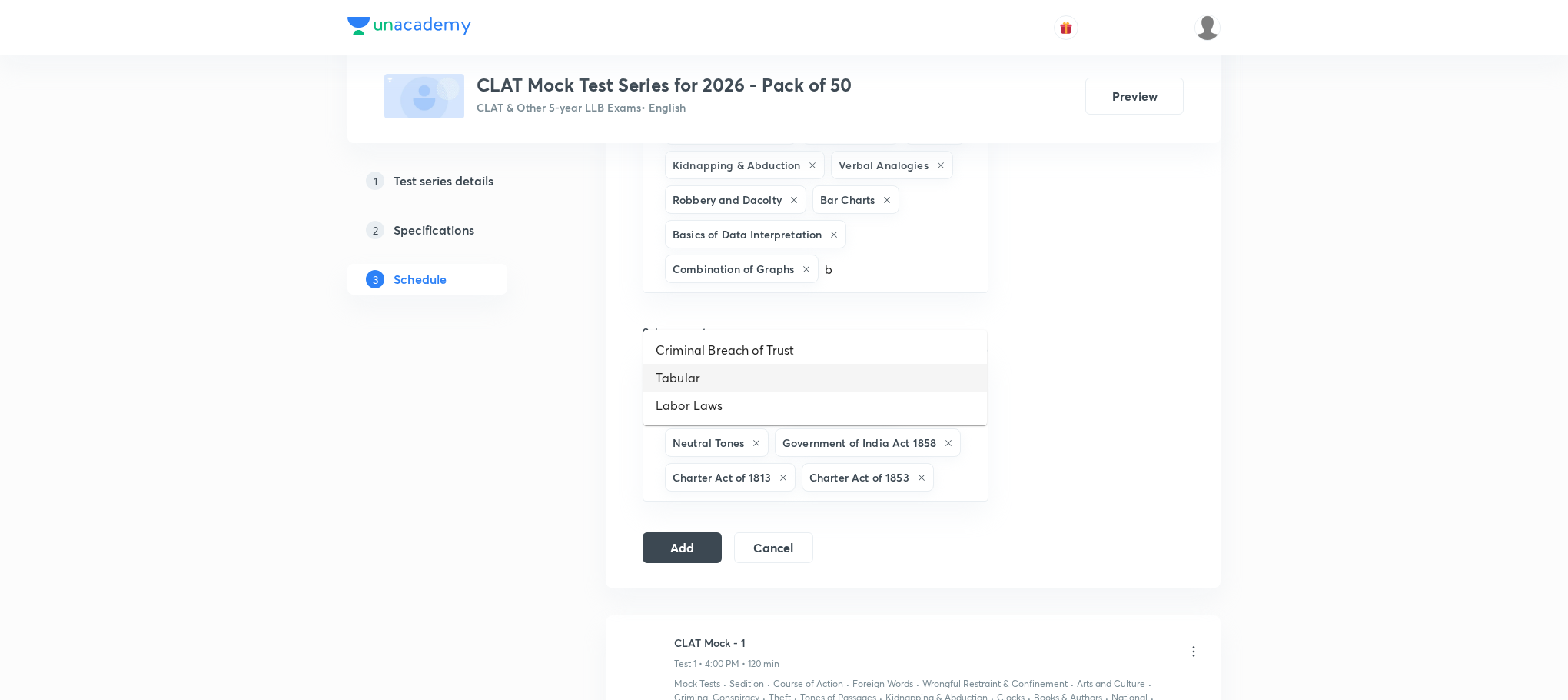
click at [705, 378] on li "Tabular" at bounding box center [815, 377] width 344 height 28
type input "b"
click at [705, 378] on li "Labor Laws" at bounding box center [815, 377] width 344 height 28
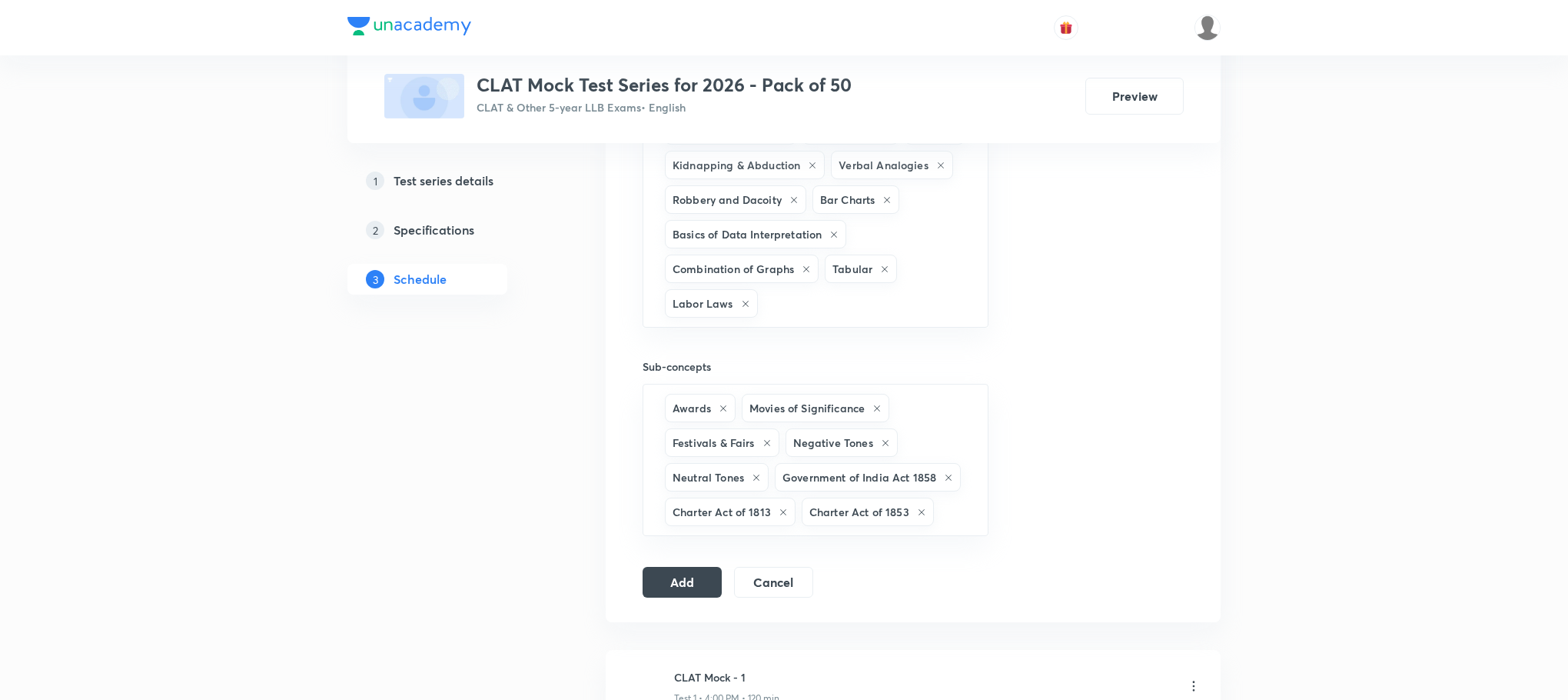
type input "b"
click at [705, 378] on li "Criminal Breach of Trust" at bounding box center [815, 385] width 344 height 28
type input "c"
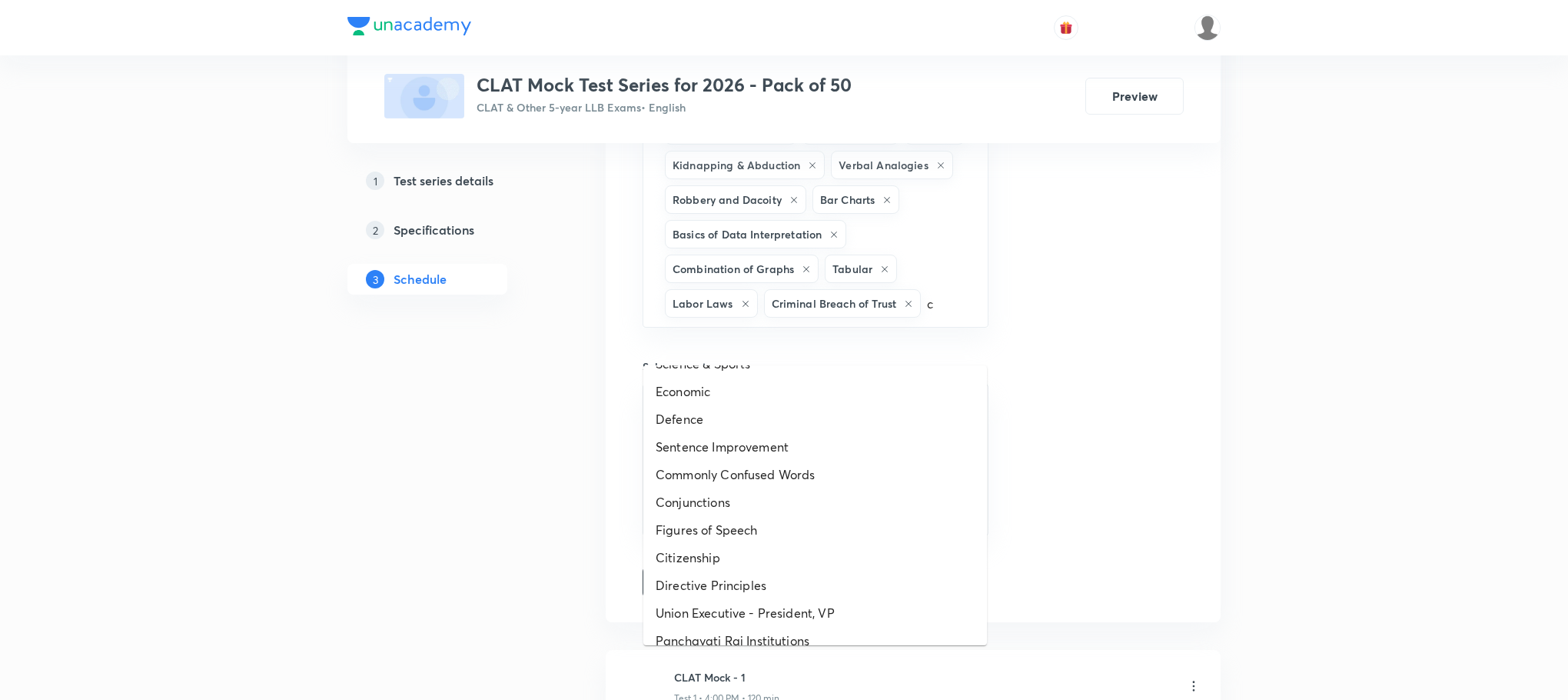
scroll to position [116, 0]
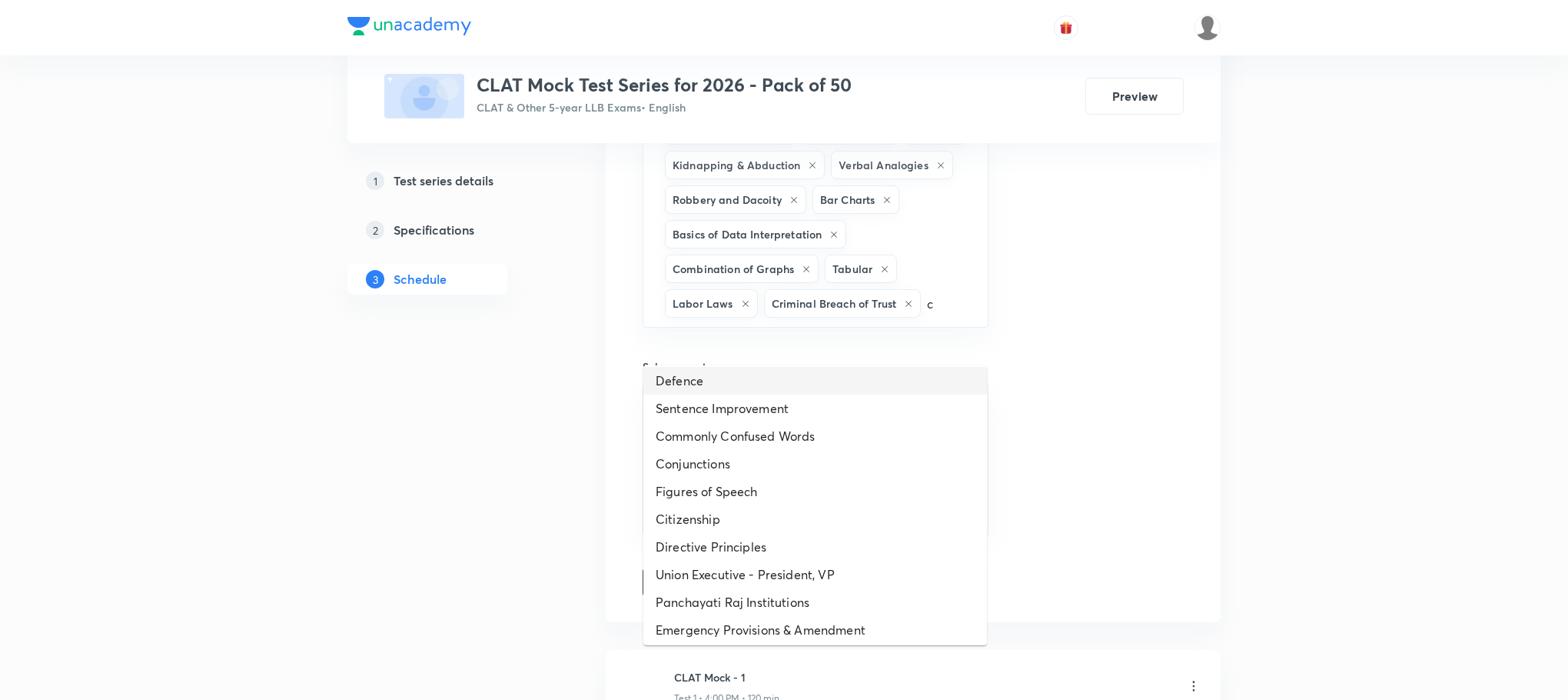
click at [705, 378] on li "Defence" at bounding box center [815, 380] width 344 height 28
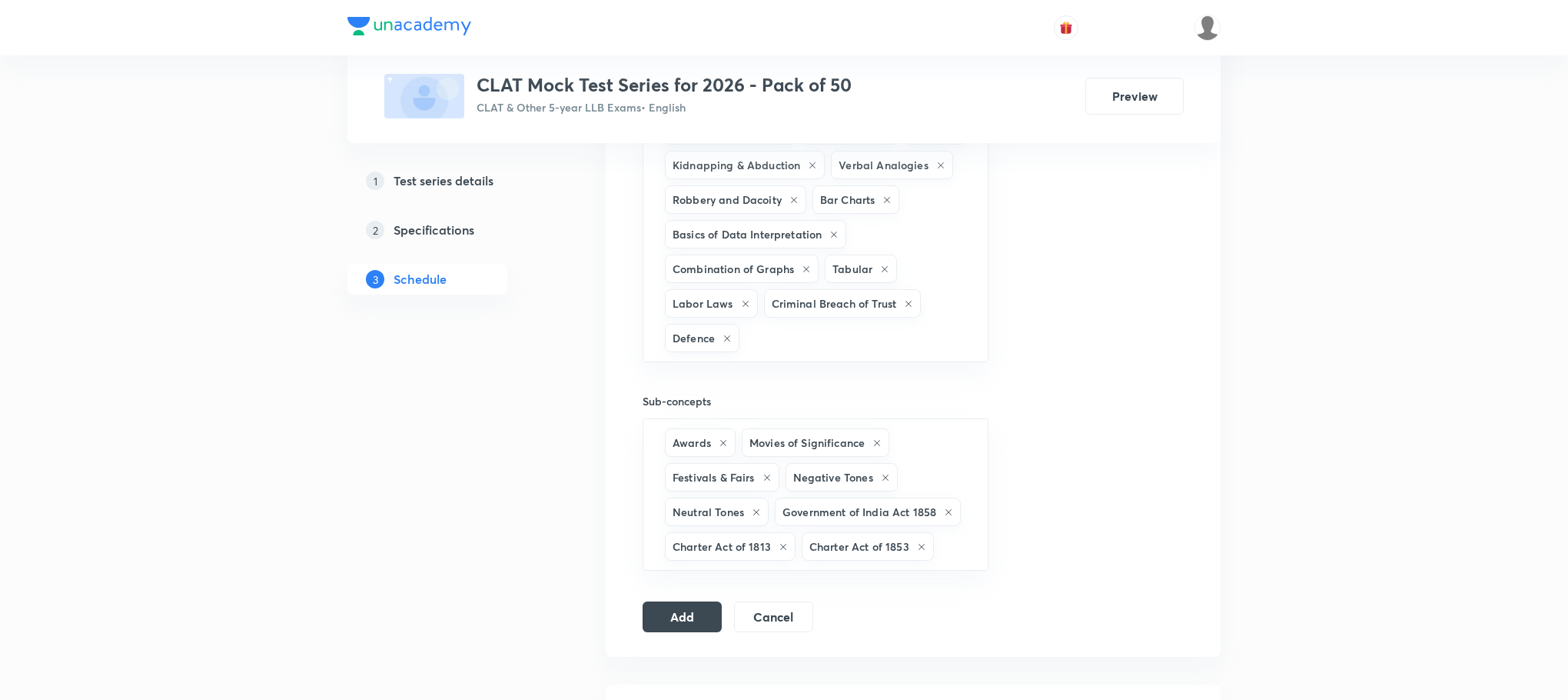
type input "c"
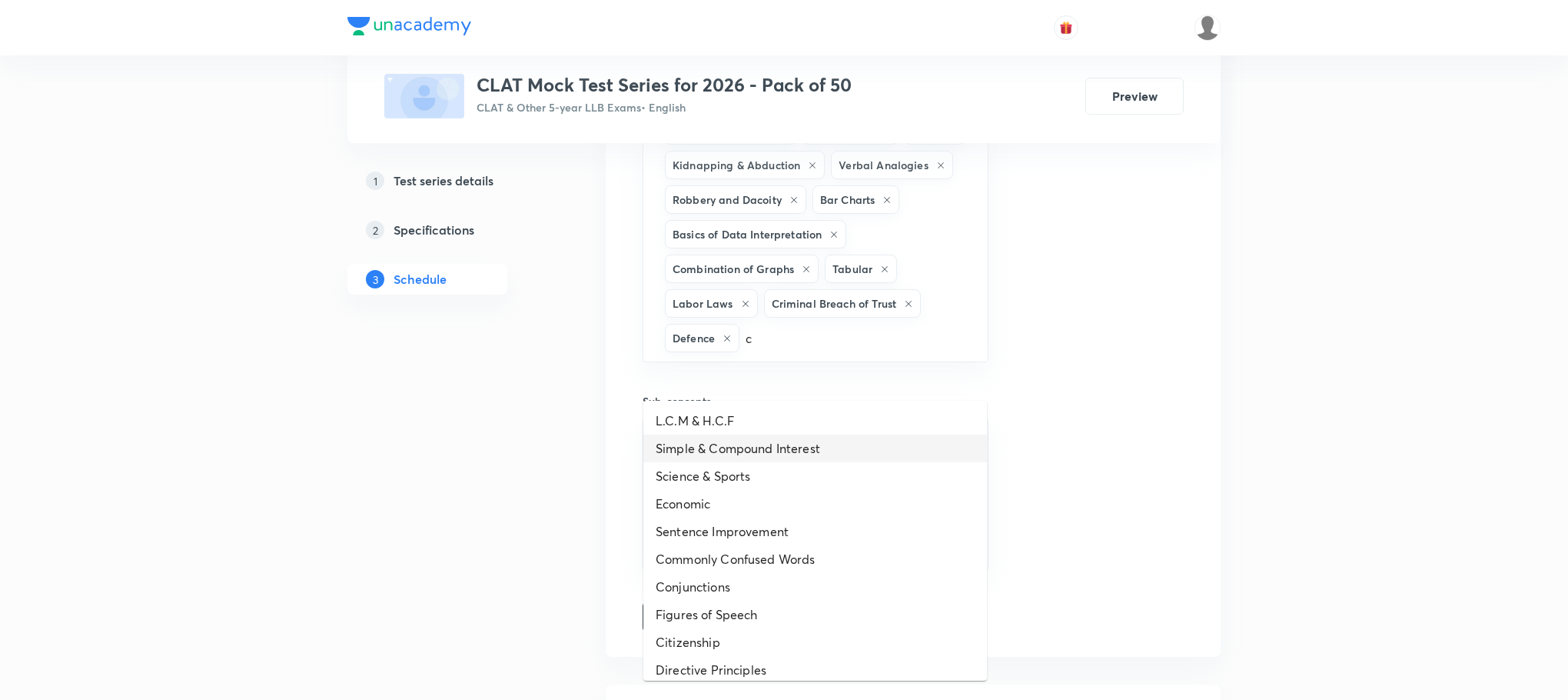
click at [723, 447] on li "Simple & Compound Interest" at bounding box center [815, 448] width 344 height 28
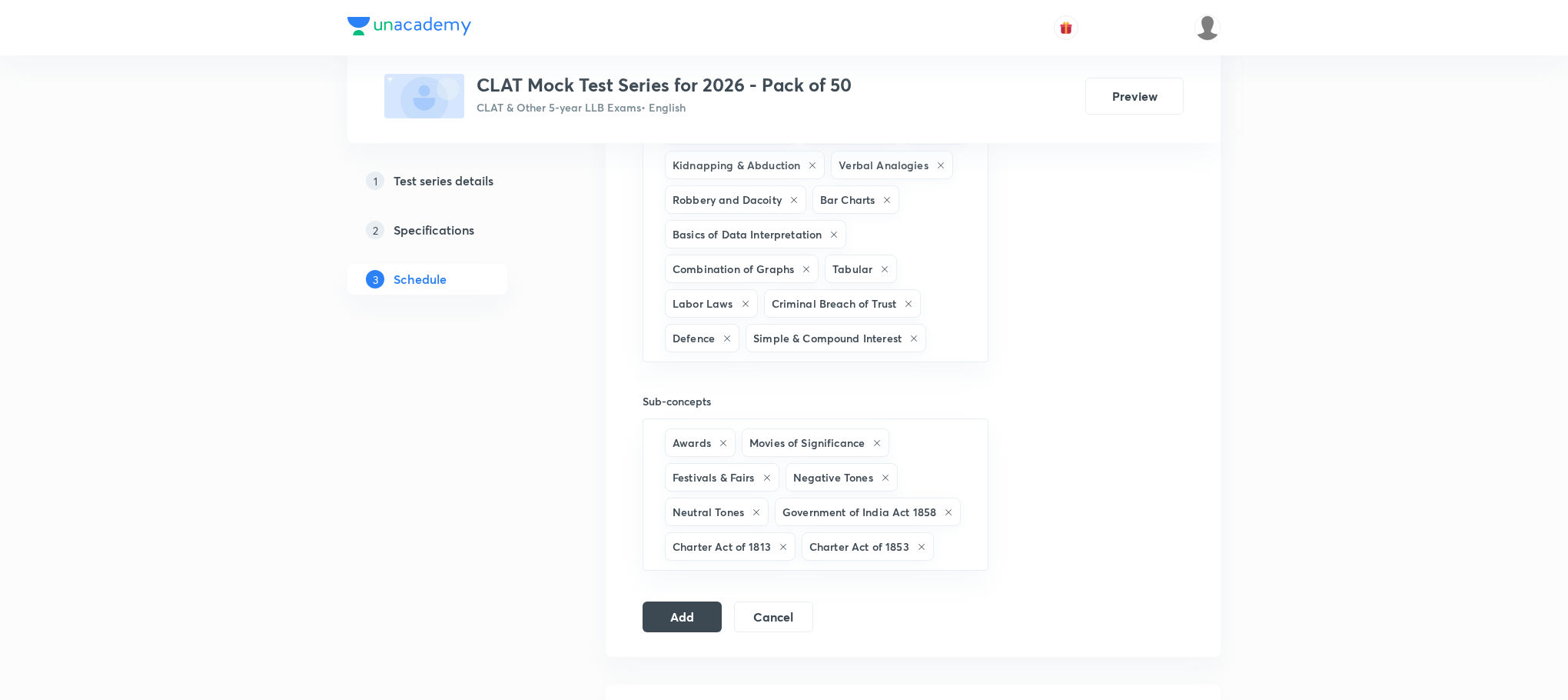
type input "c"
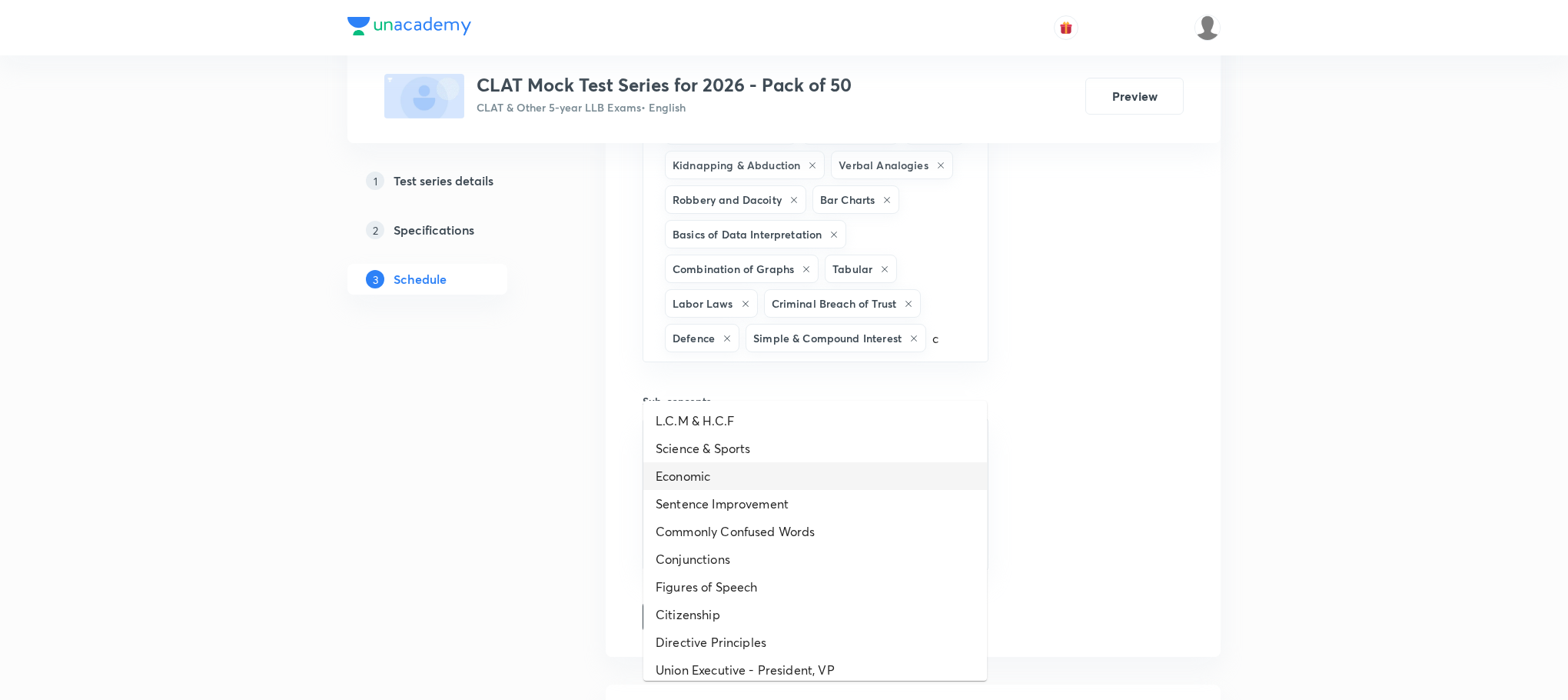
click at [723, 465] on li "Economic" at bounding box center [815, 475] width 344 height 28
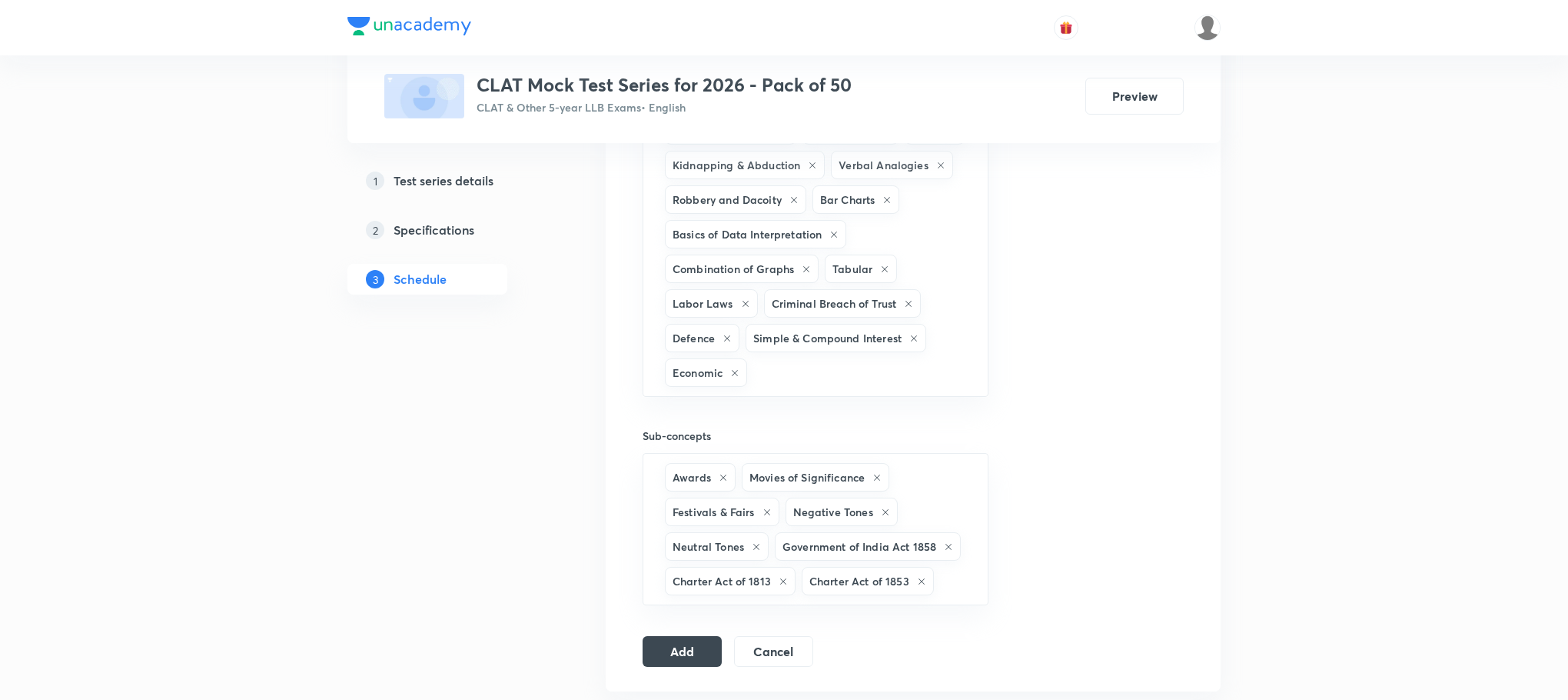
type input "c"
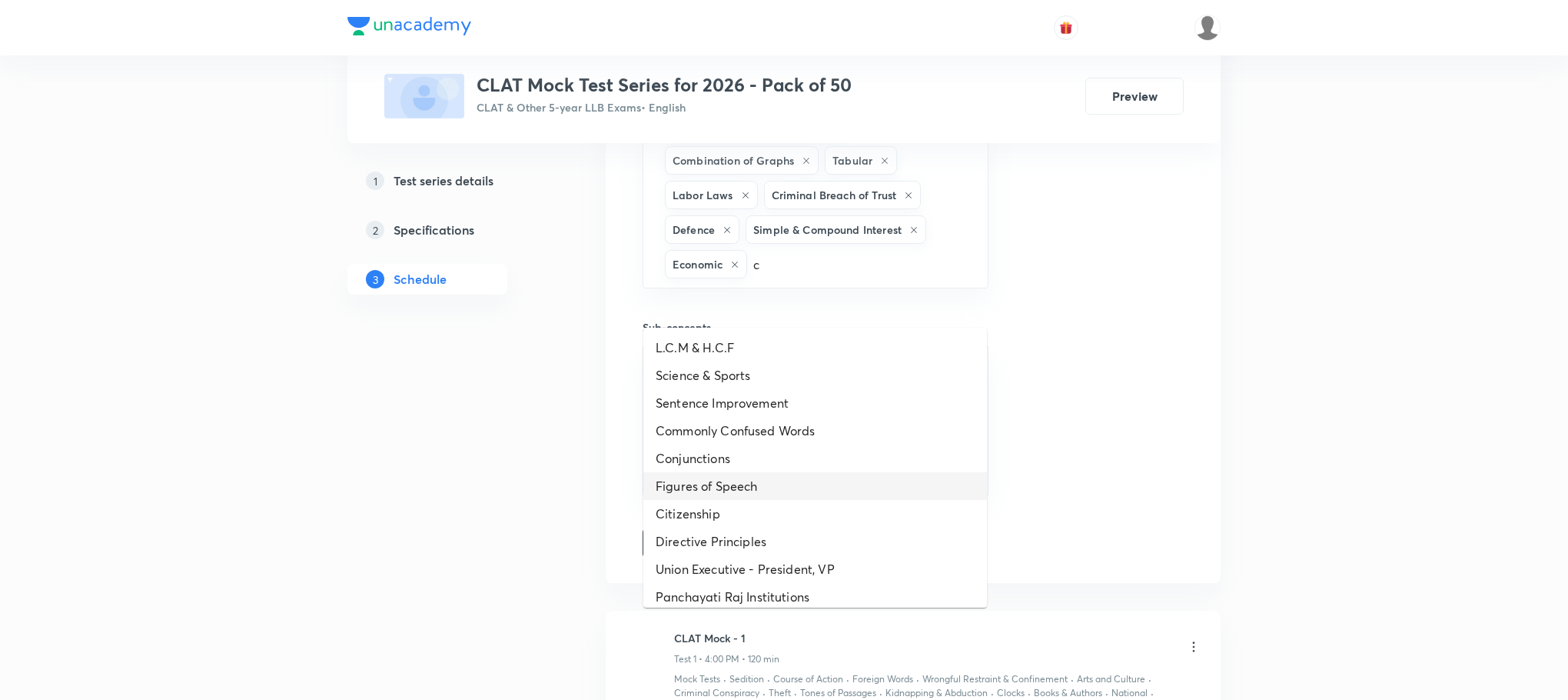
scroll to position [2192, 0]
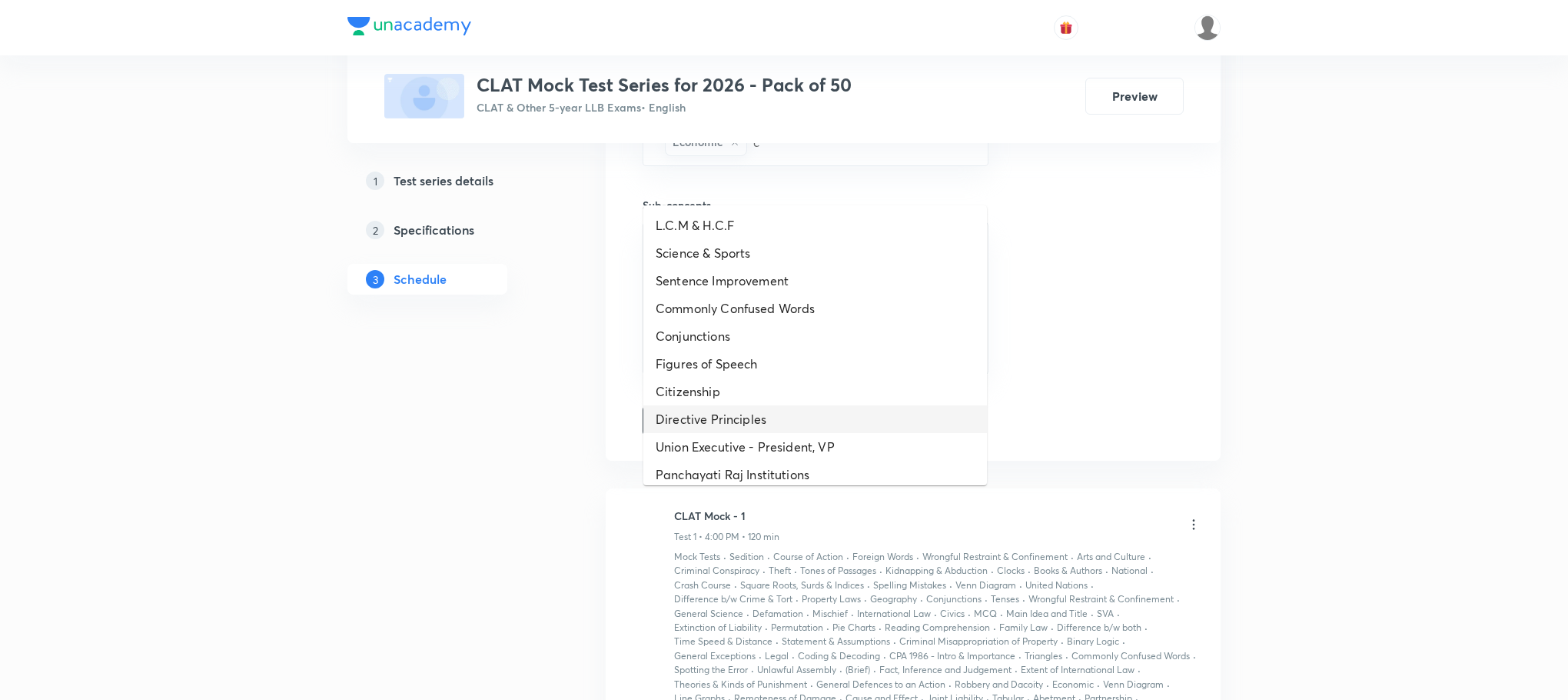
click at [728, 405] on li "Directive Principles" at bounding box center [815, 418] width 344 height 28
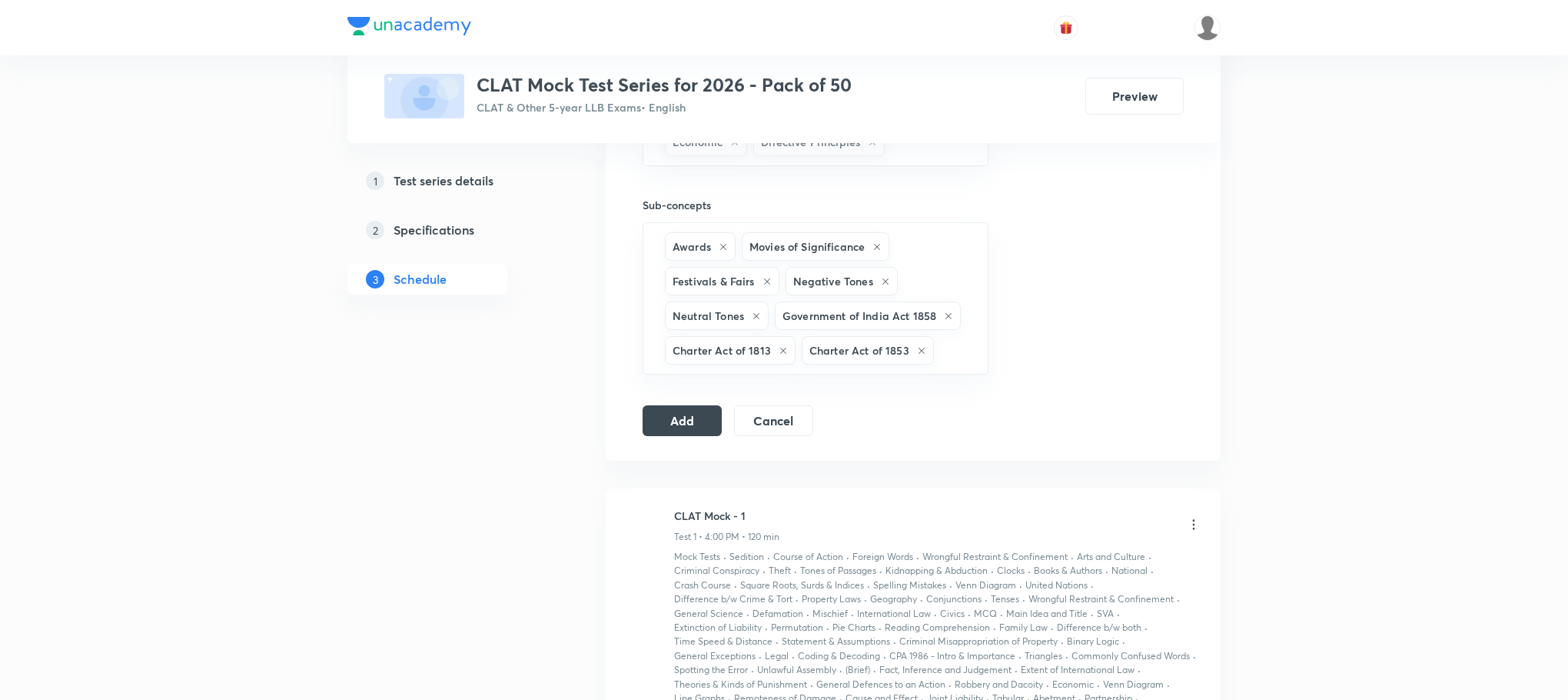
type input "c"
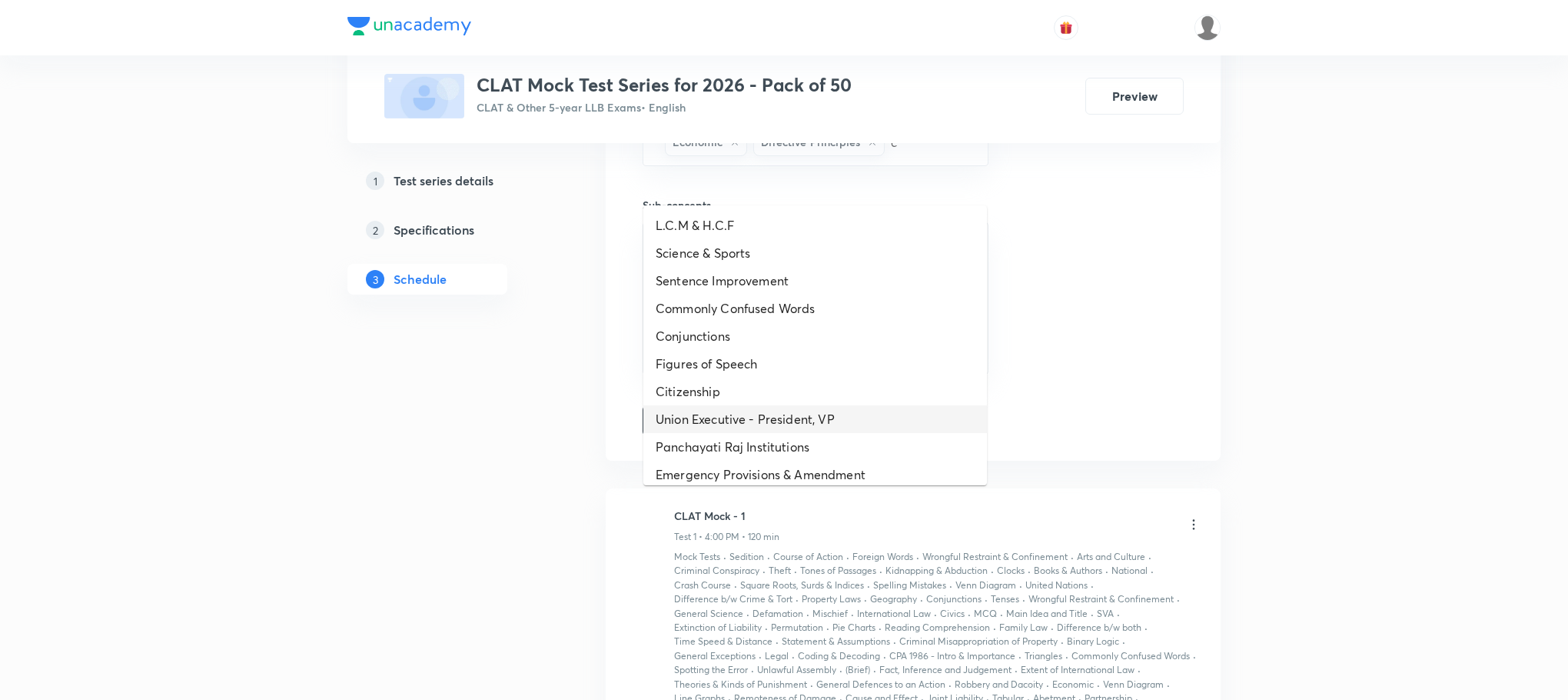
click at [728, 405] on li "Union Executive - President, VP" at bounding box center [815, 418] width 344 height 28
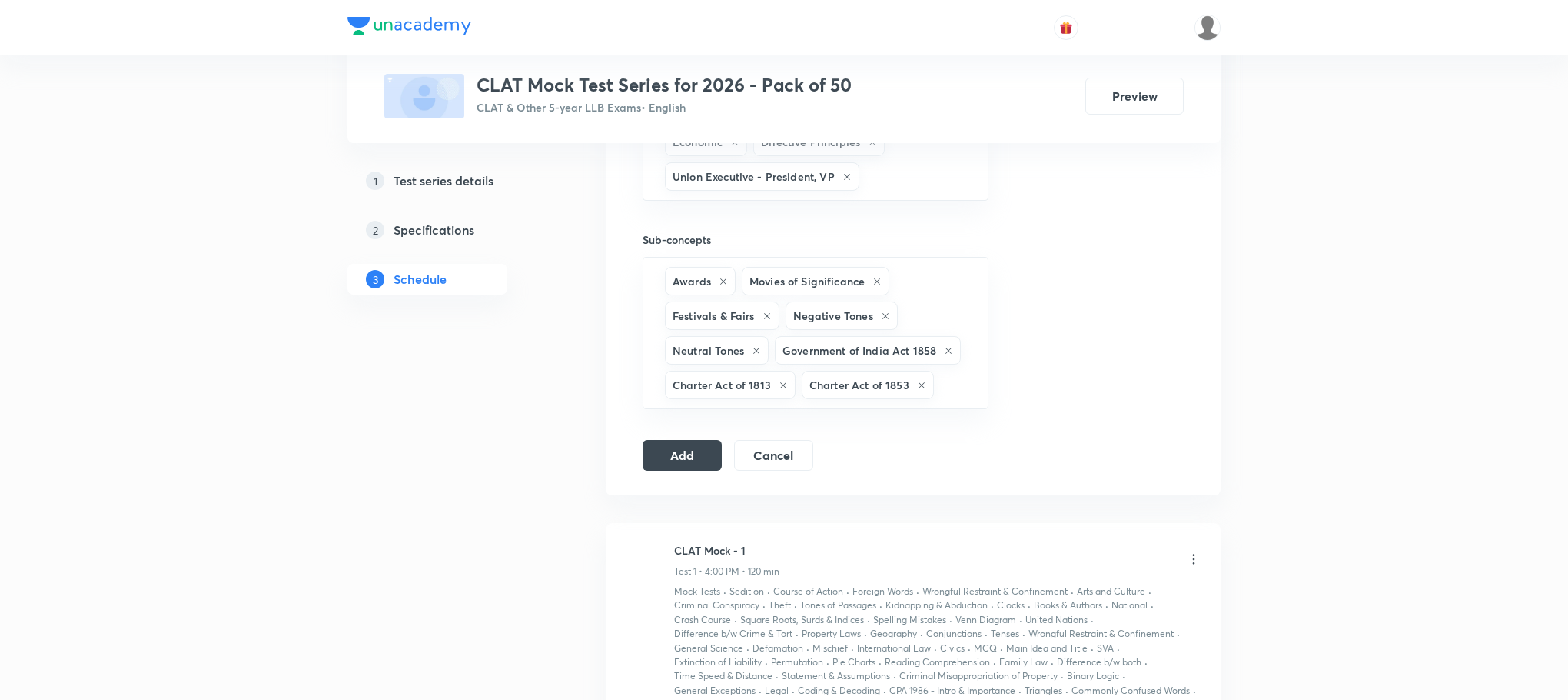
type input "c"
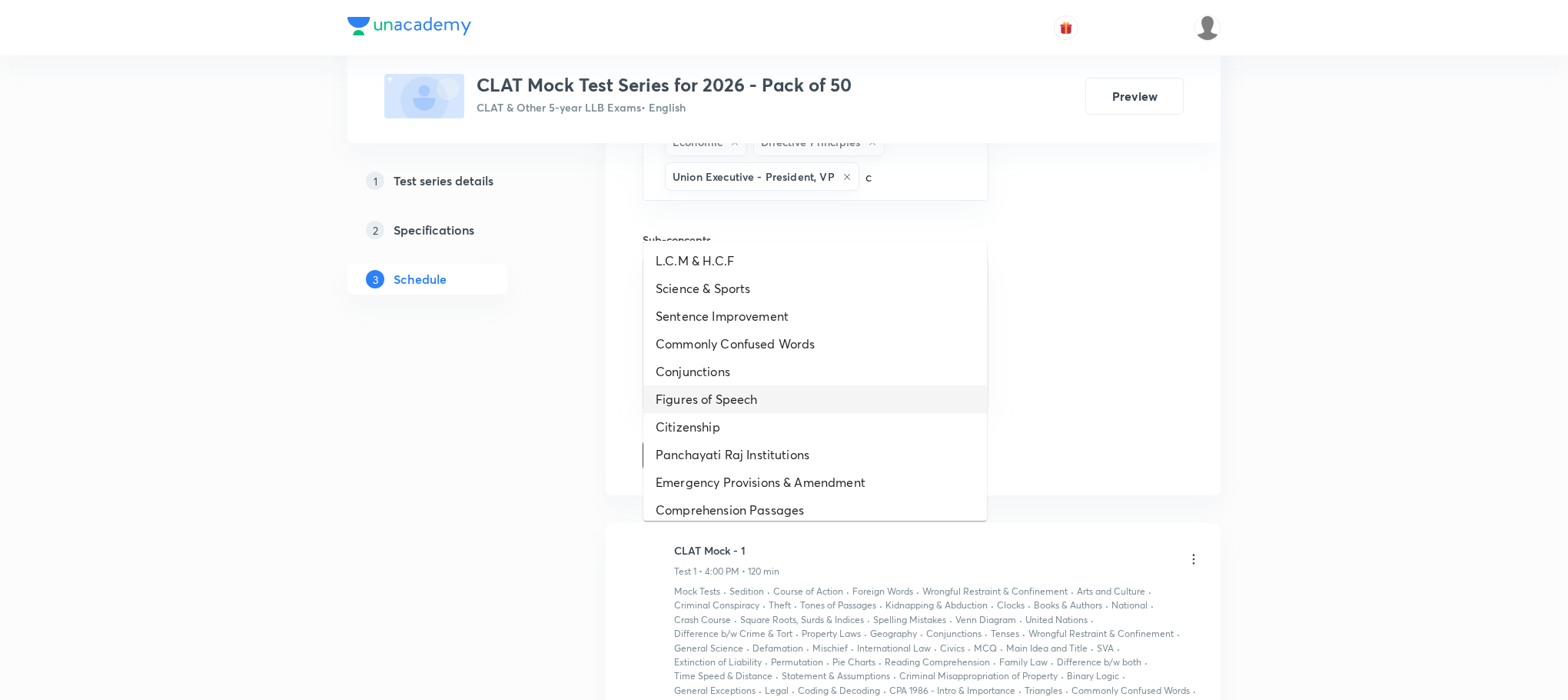
click at [728, 405] on li "Figures of Speech" at bounding box center [815, 399] width 344 height 28
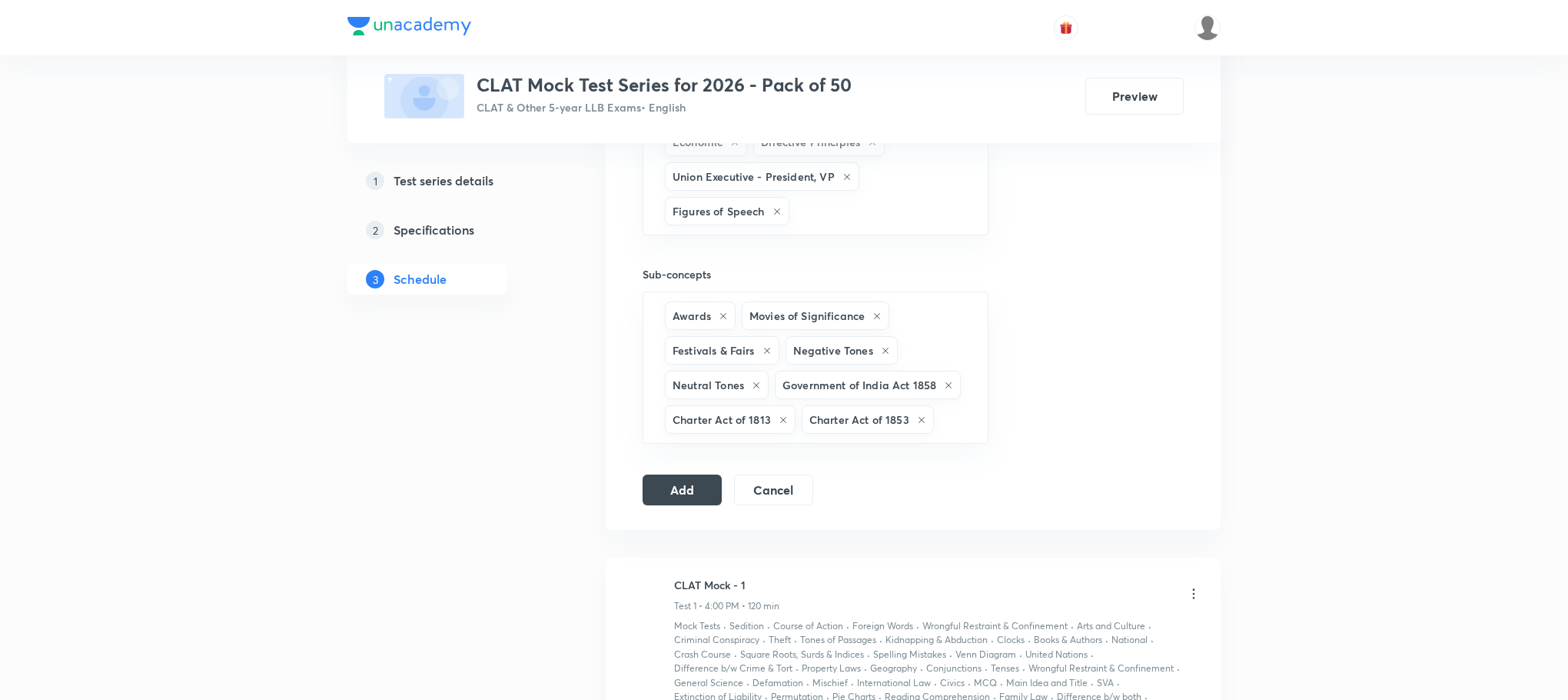
type input "c"
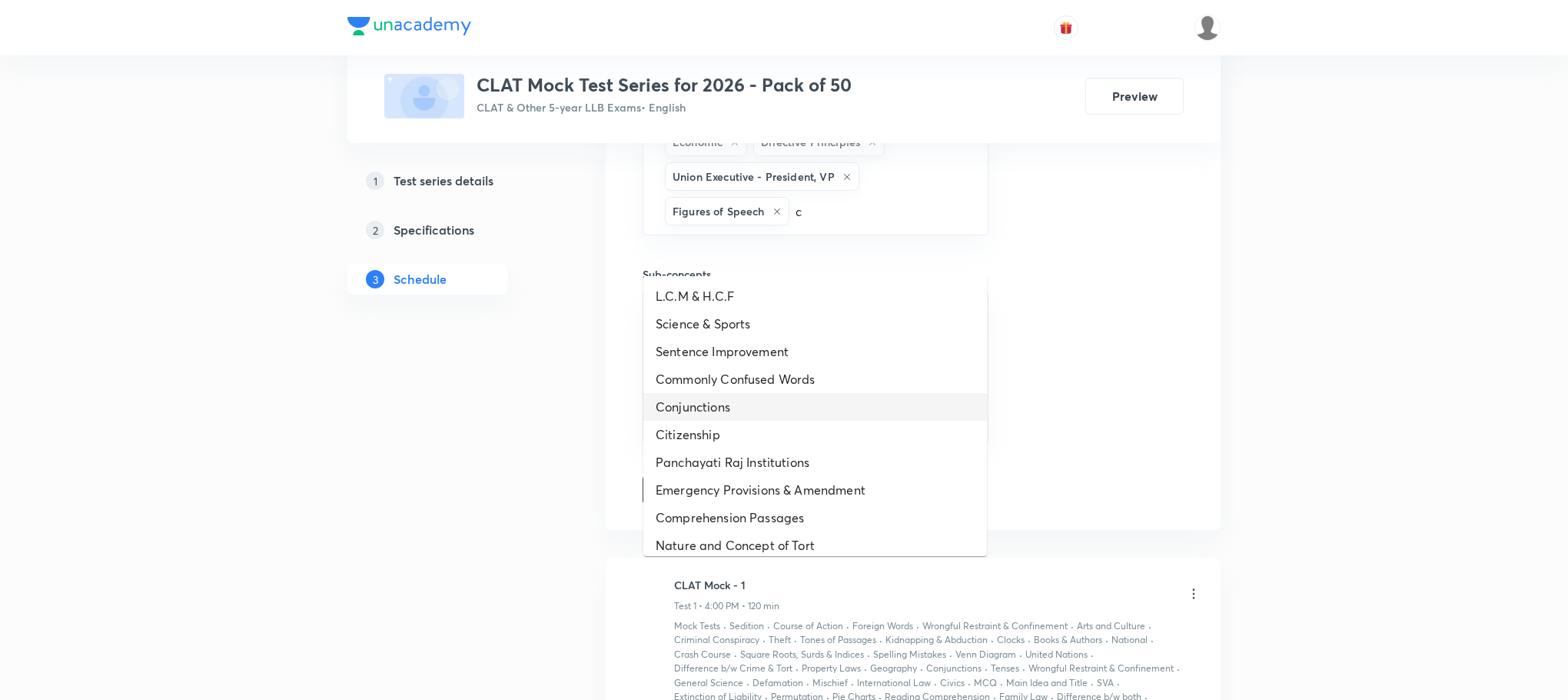
click at [728, 405] on li "Conjunctions" at bounding box center [815, 407] width 344 height 28
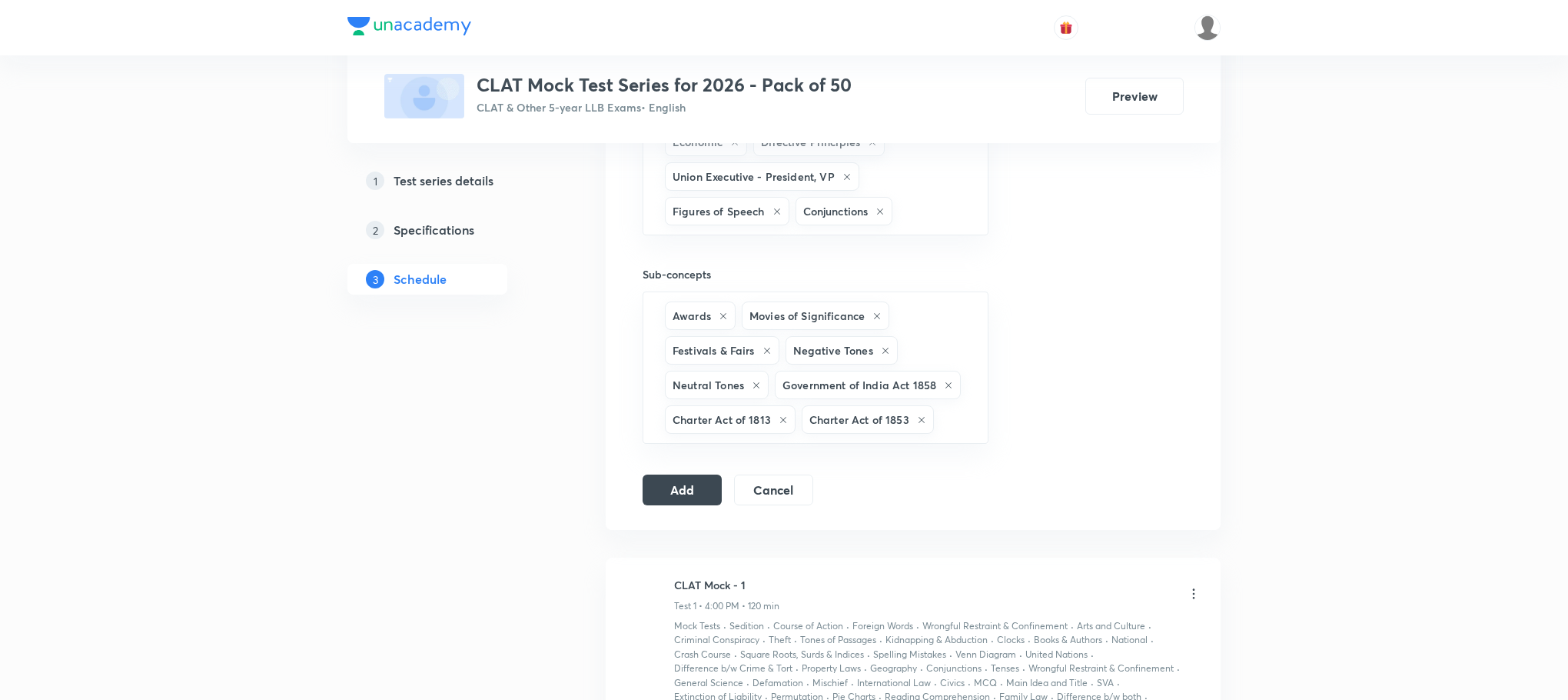
type input "c"
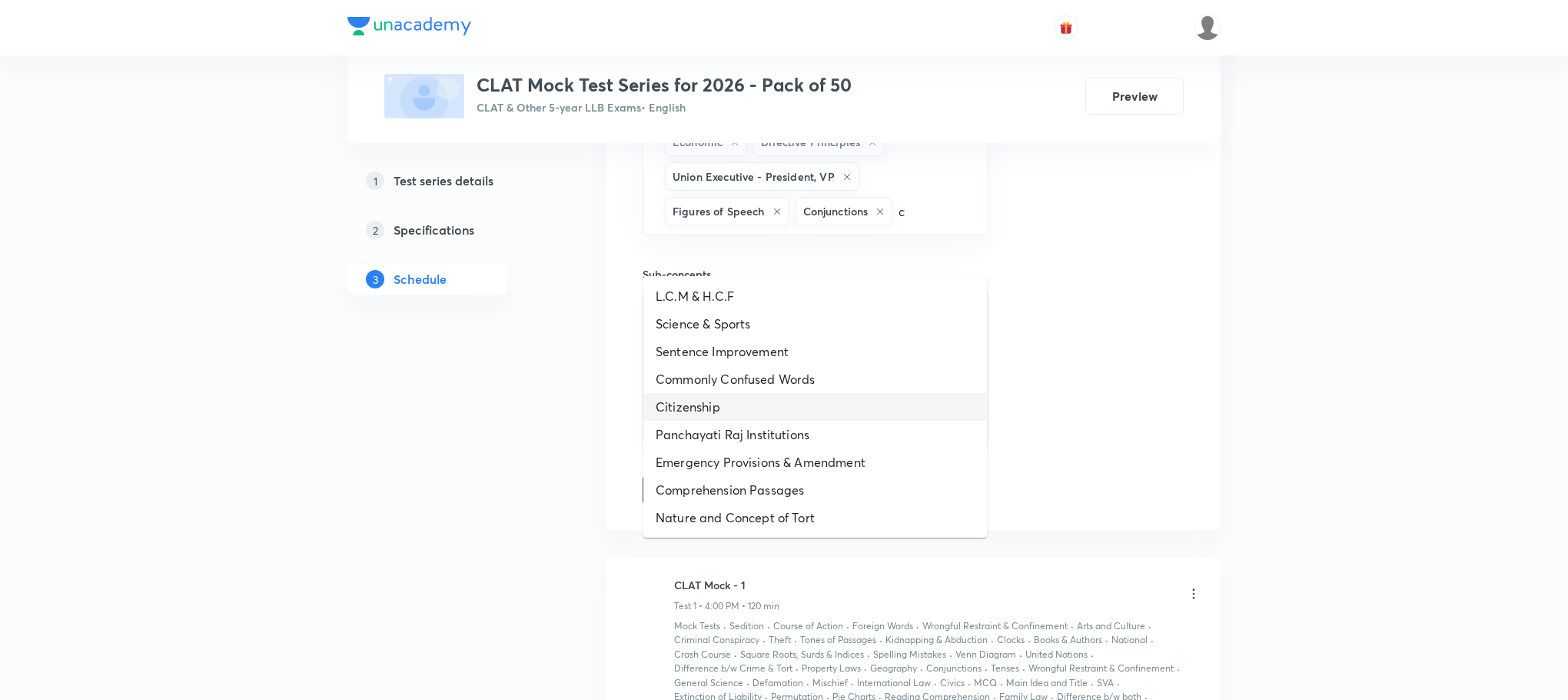
click at [729, 404] on li "Citizenship" at bounding box center [815, 407] width 344 height 28
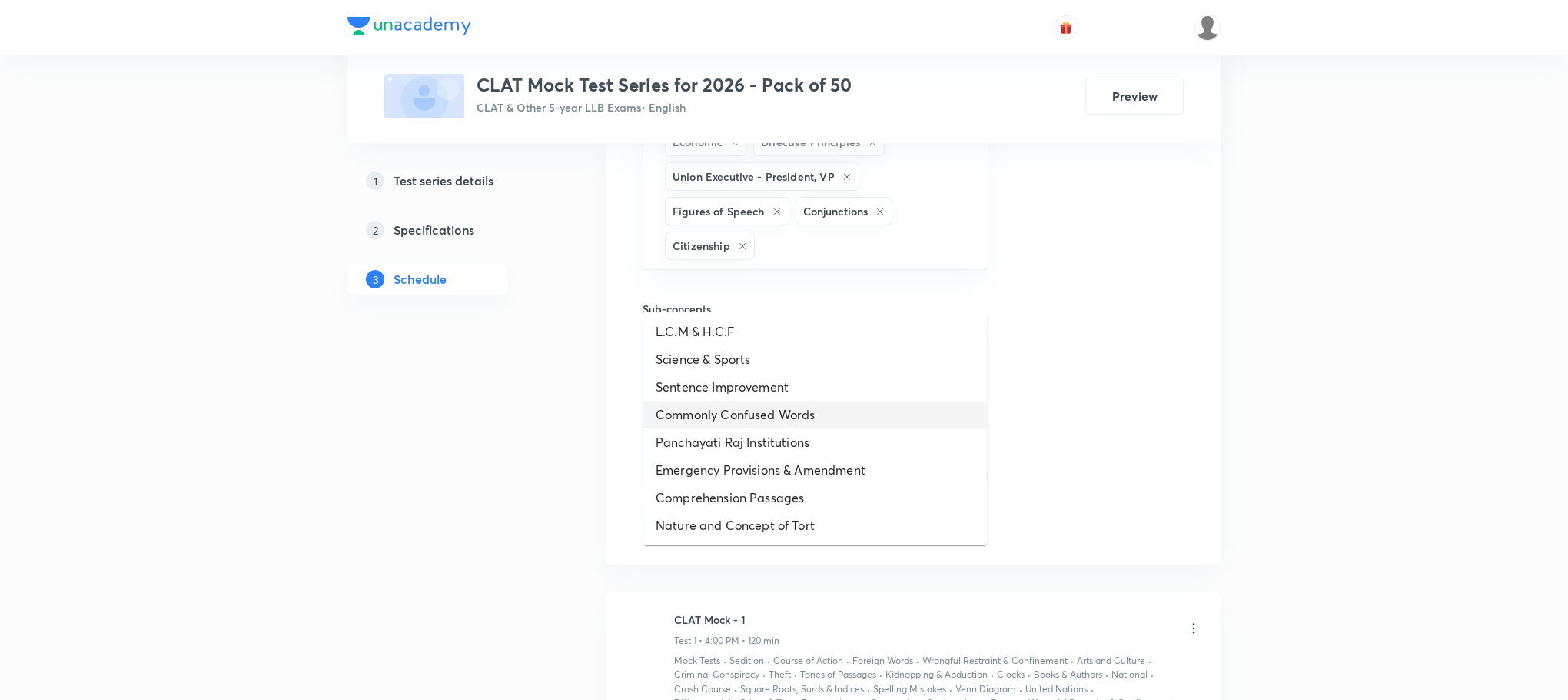
type input "c"
click at [729, 404] on li "Commonly Confused Words" at bounding box center [815, 415] width 344 height 28
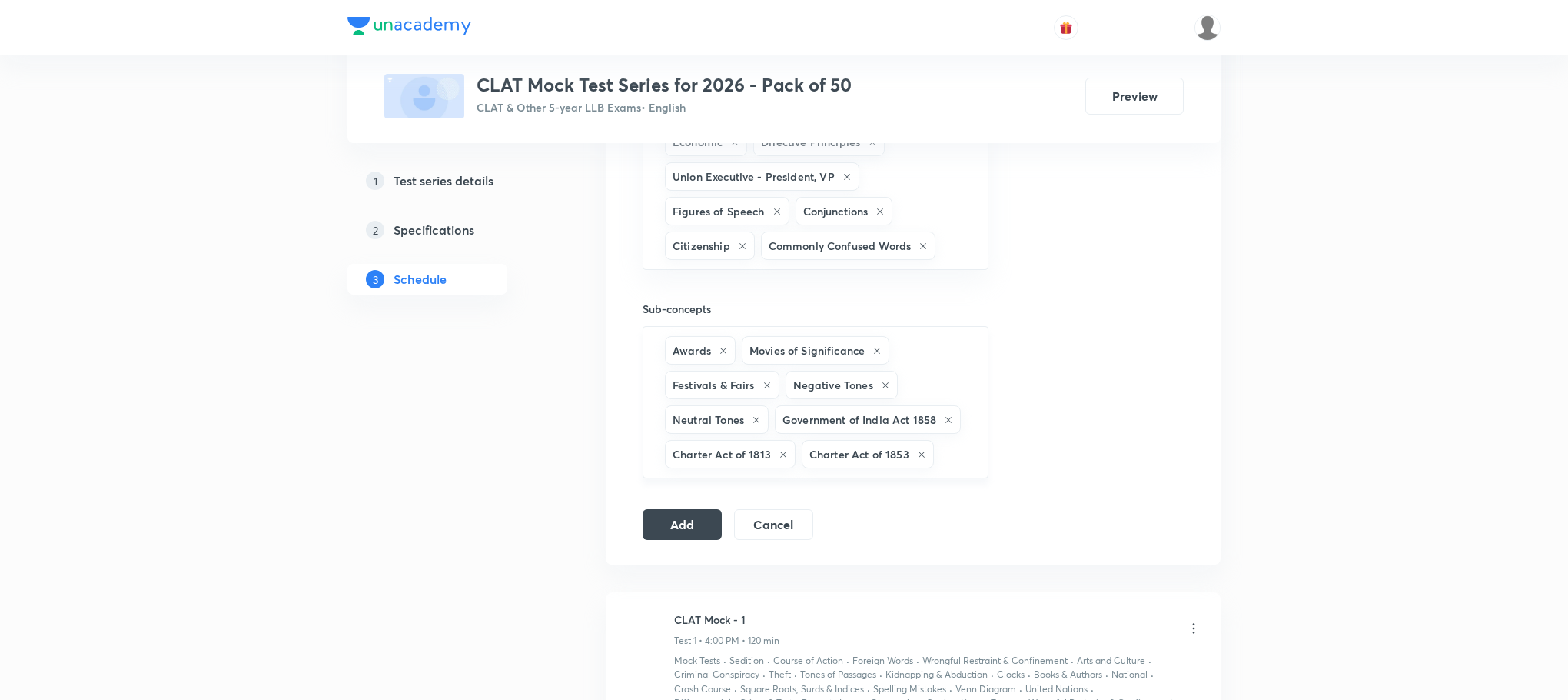
type input "c"
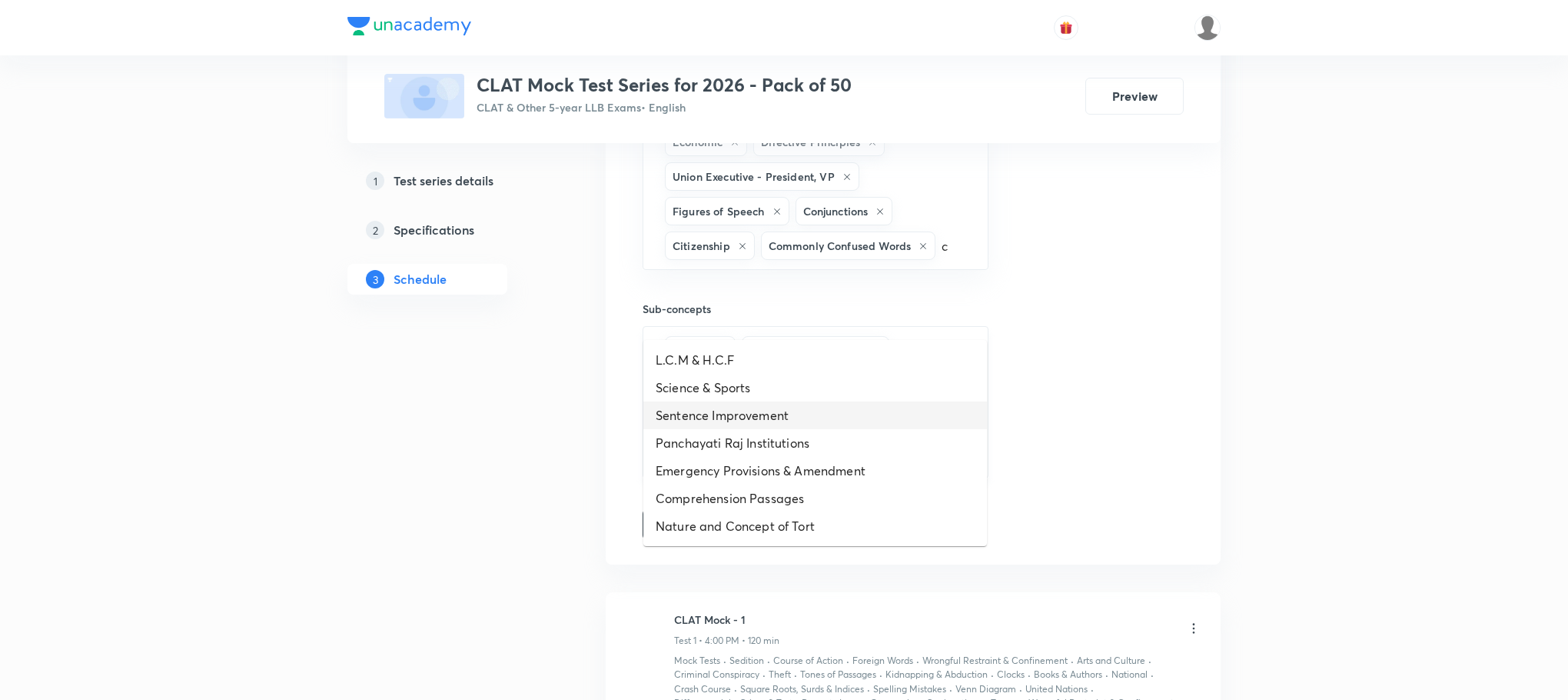
click at [729, 404] on li "Sentence Improvement" at bounding box center [815, 415] width 344 height 28
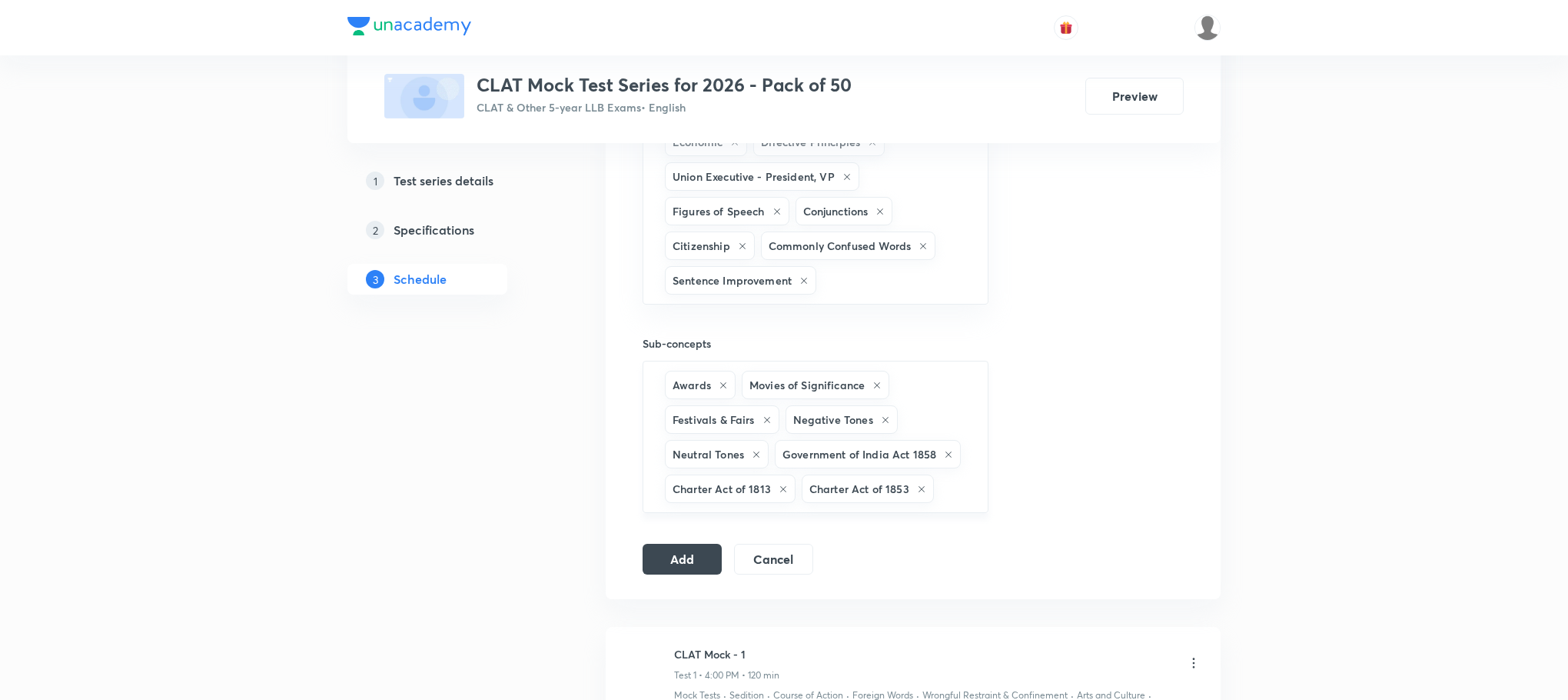
type input "c"
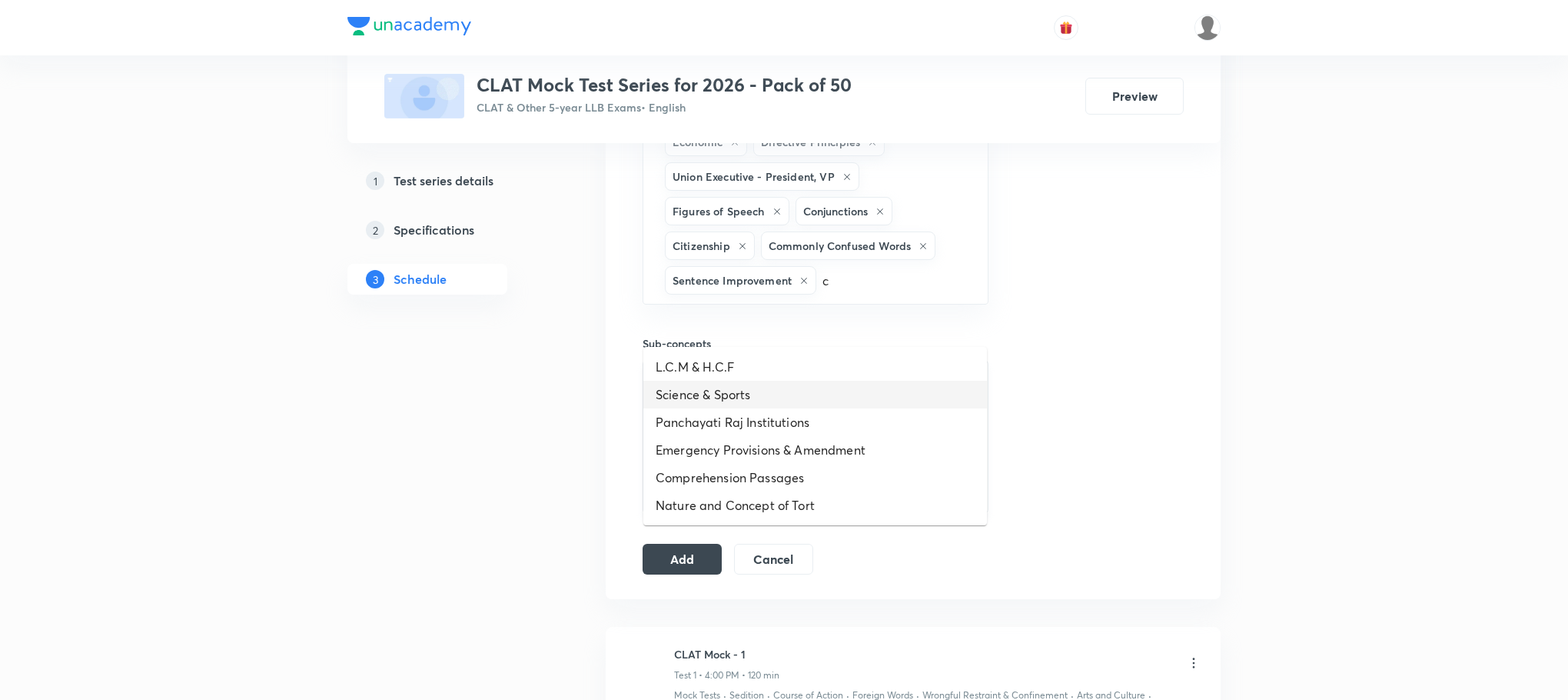
click at [729, 404] on li "Science & Sports" at bounding box center [815, 394] width 344 height 28
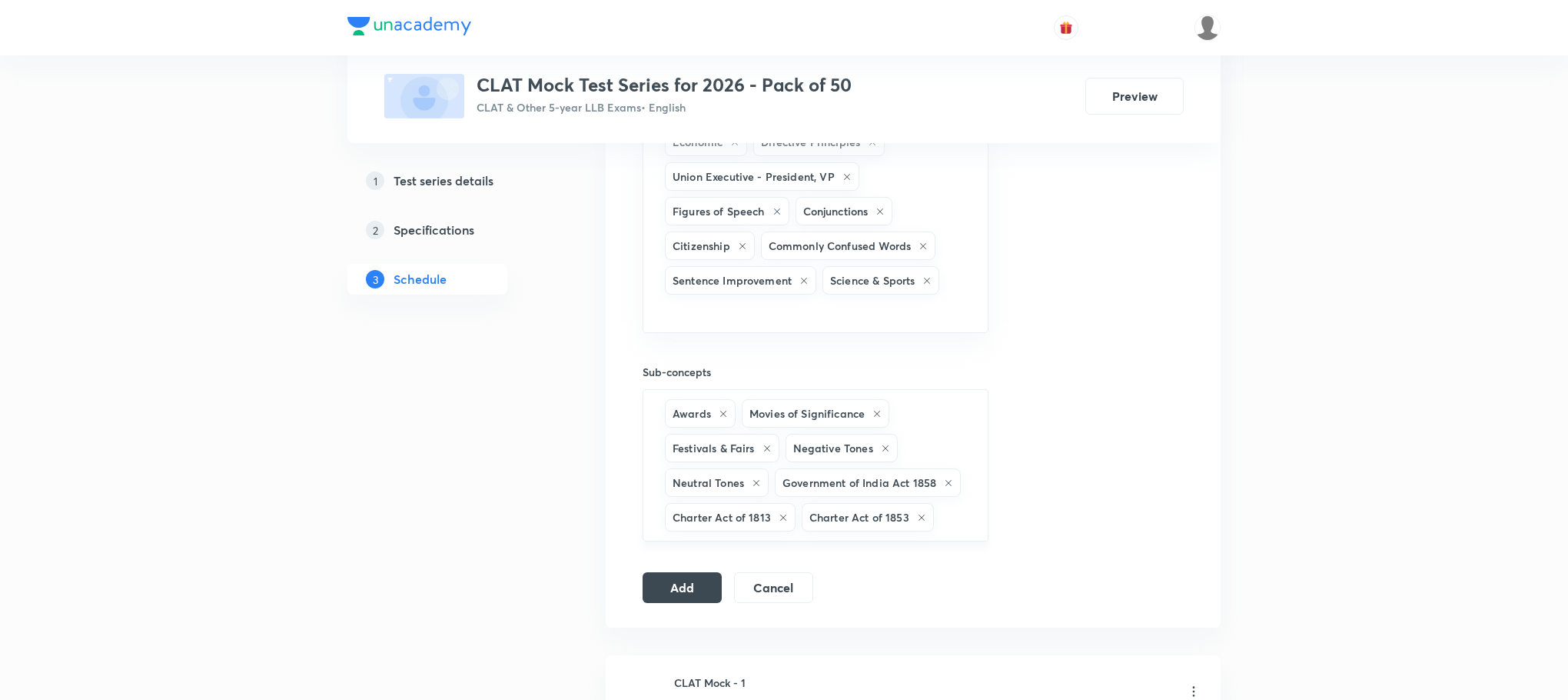
type input "c"
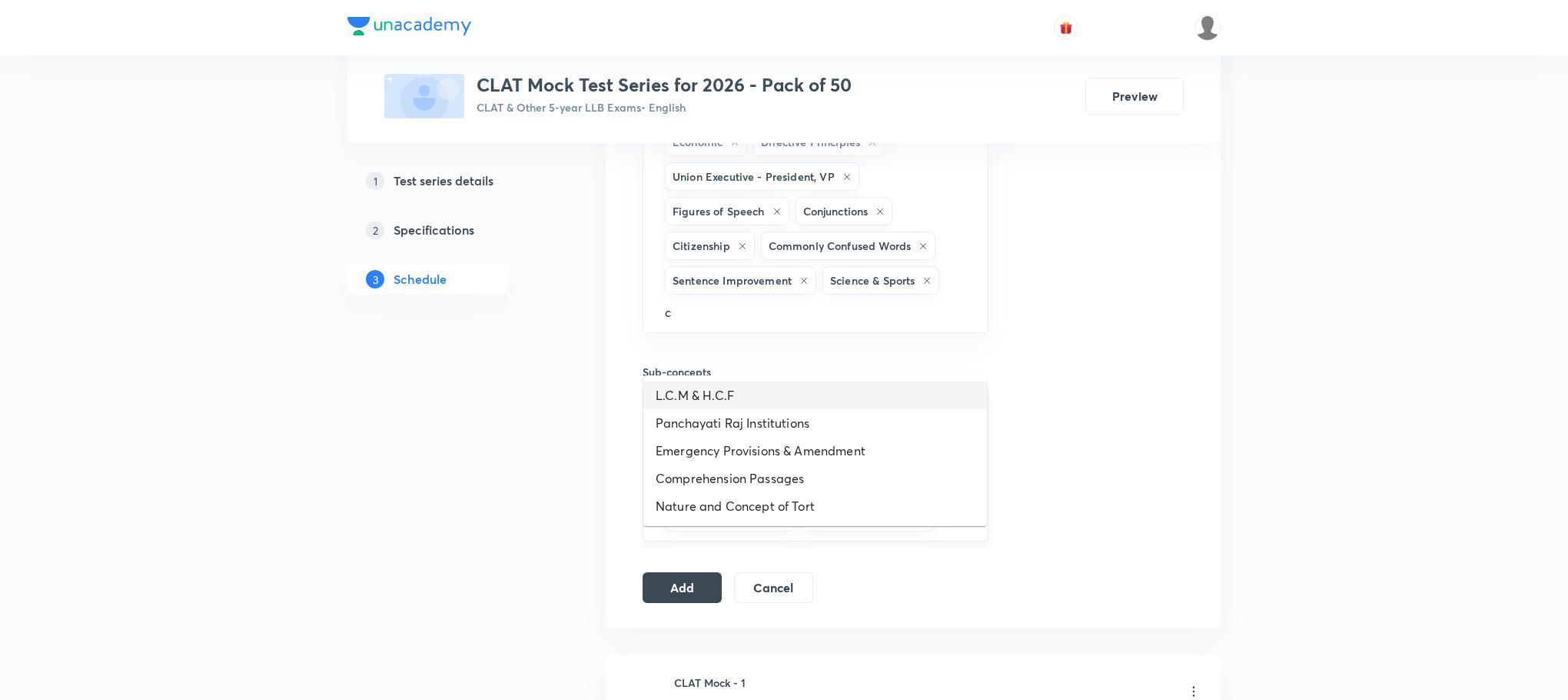
click at [729, 404] on li "L.C.M & H.C.F" at bounding box center [815, 395] width 344 height 28
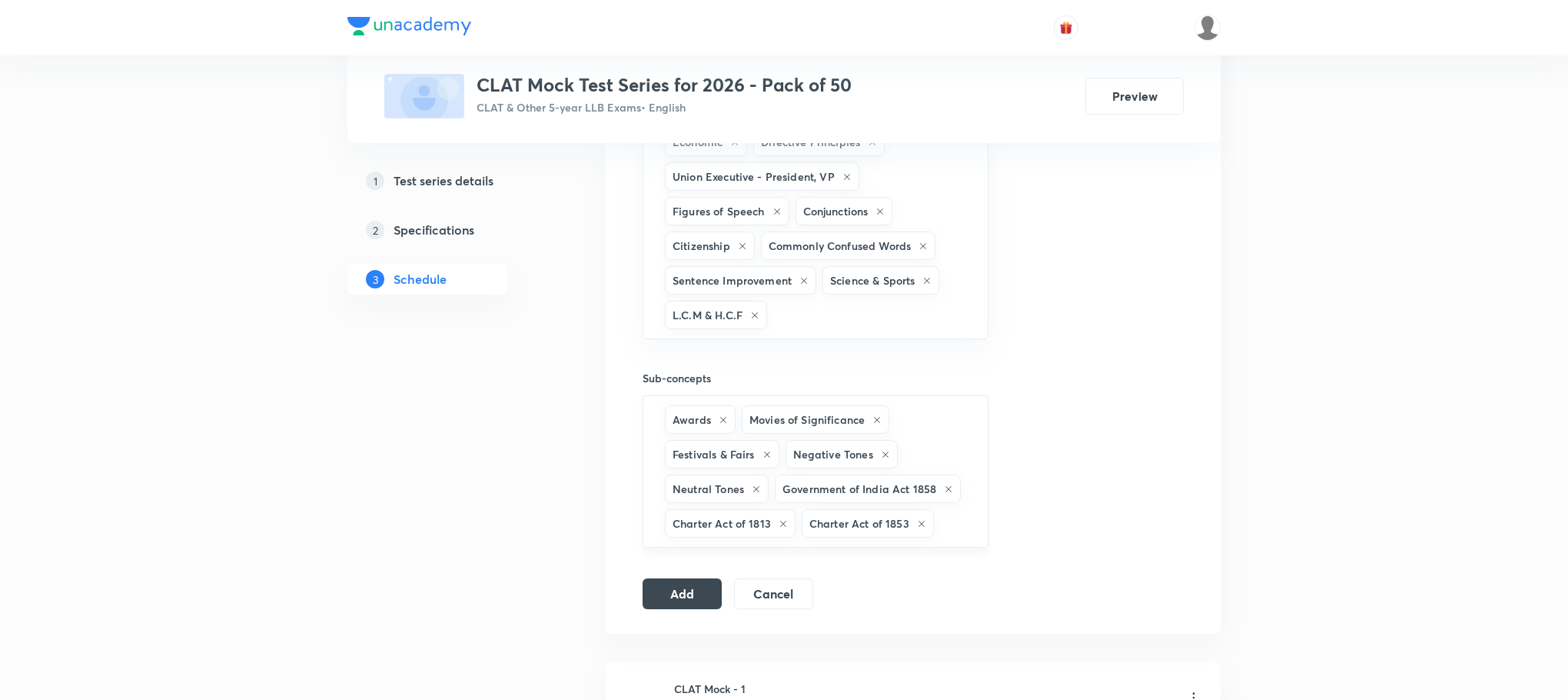
type input "c"
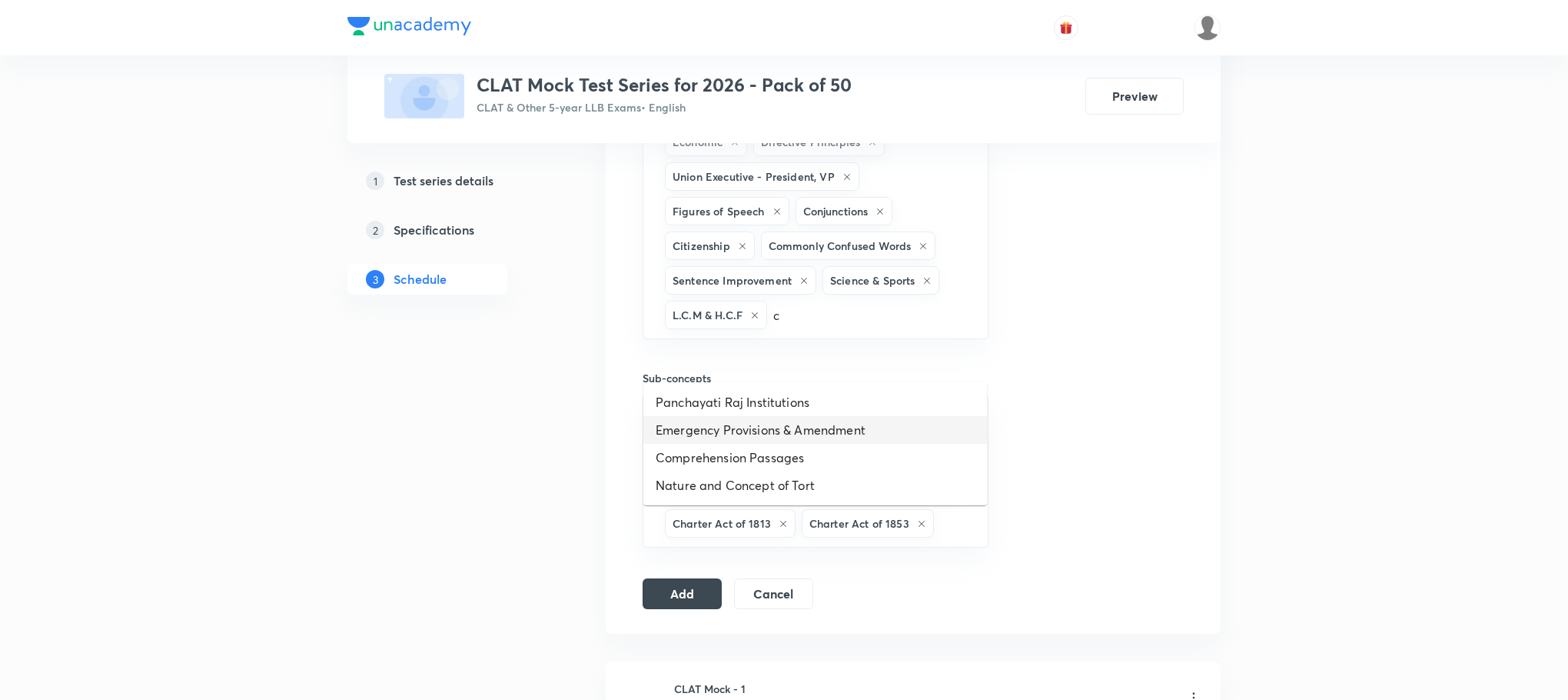
click at [729, 439] on li "Emergency Provisions & Amendment" at bounding box center [815, 429] width 344 height 28
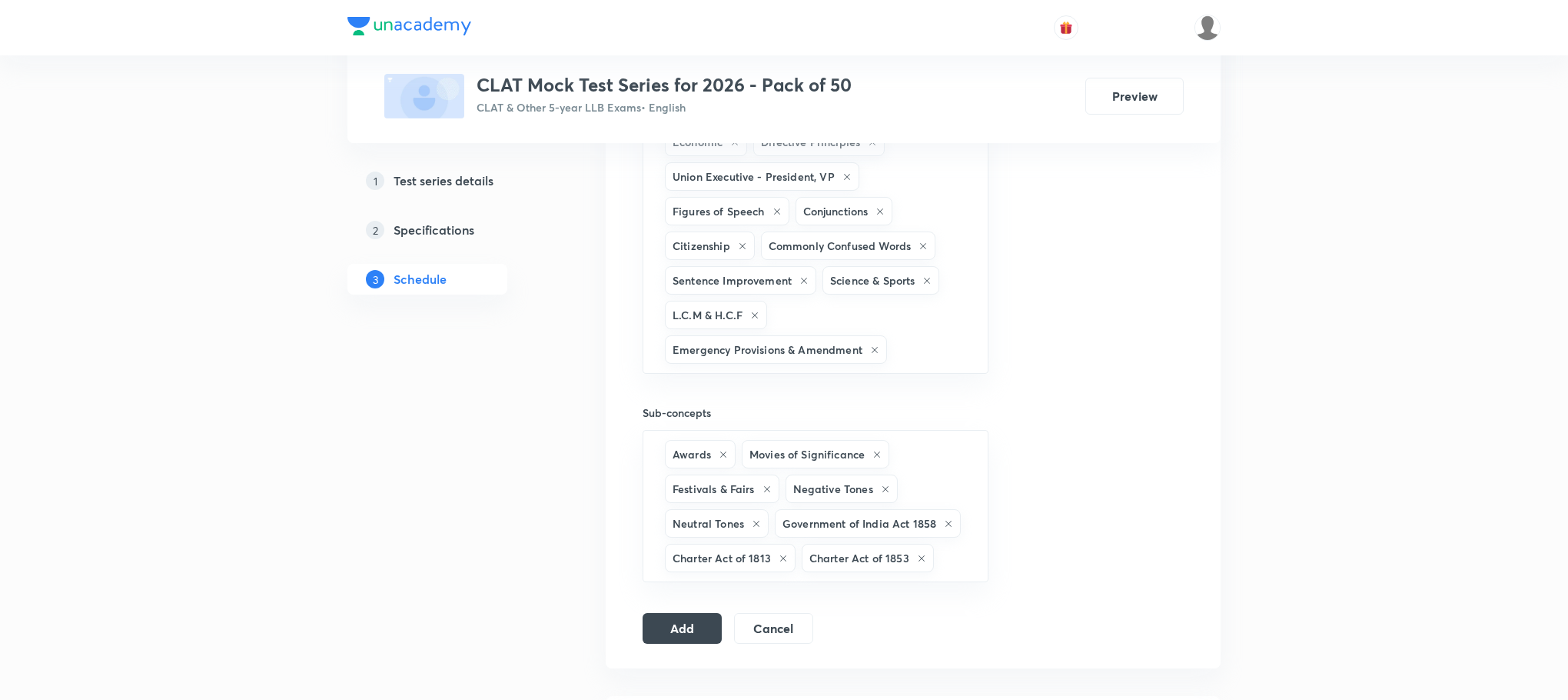
type input "c"
click at [729, 439] on li "Panchayati Raj Institutions" at bounding box center [815, 437] width 344 height 28
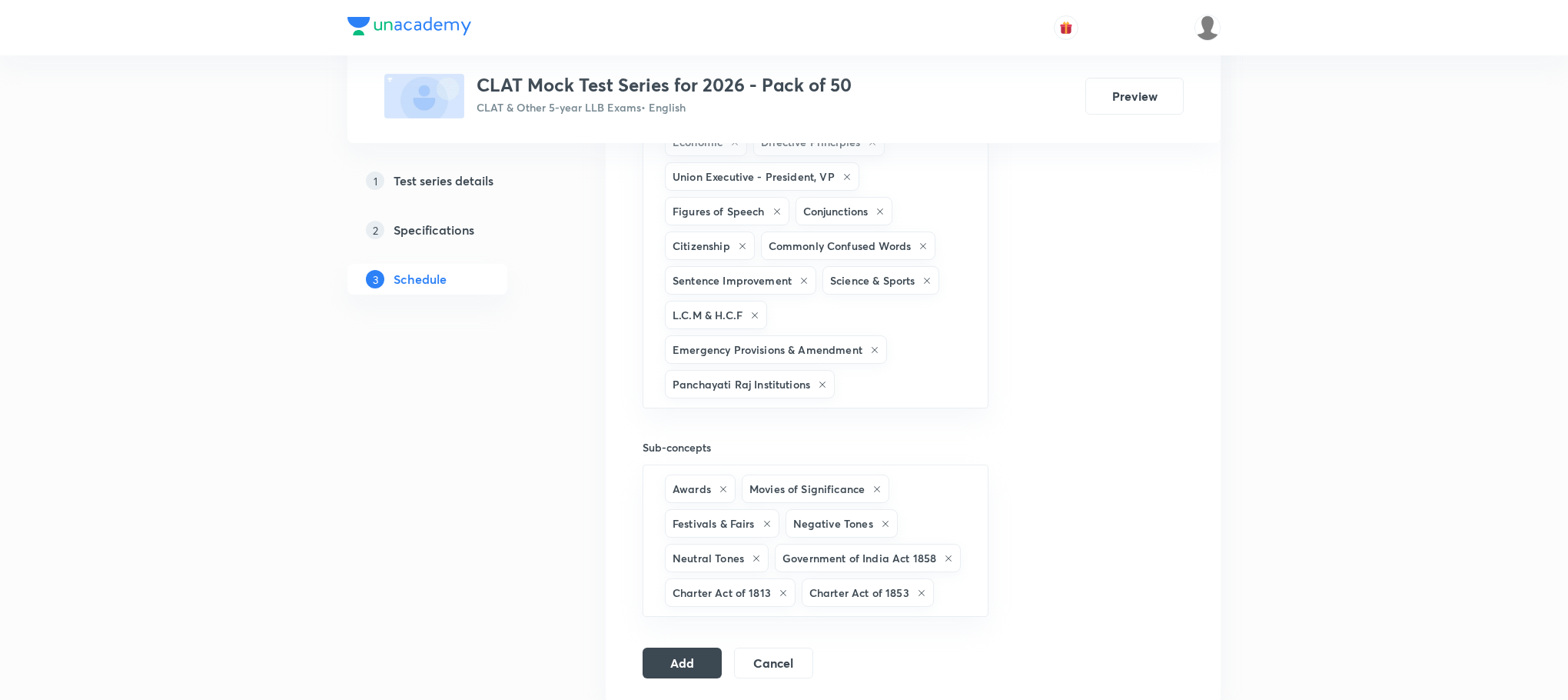
type input "c"
click at [729, 460] on li "Comprehension Passages" at bounding box center [815, 472] width 344 height 28
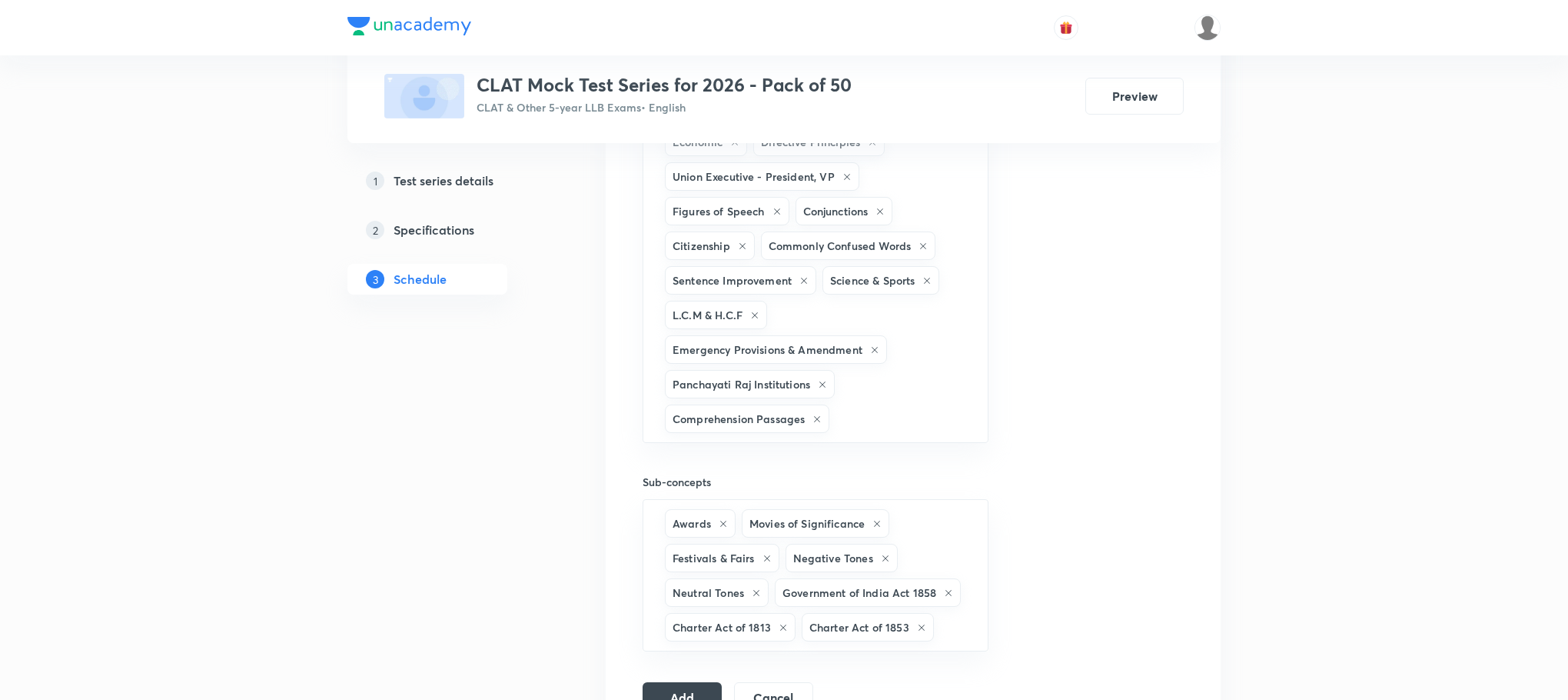
type input "c"
click at [727, 506] on li "Nature and Concept of Tort" at bounding box center [815, 508] width 344 height 28
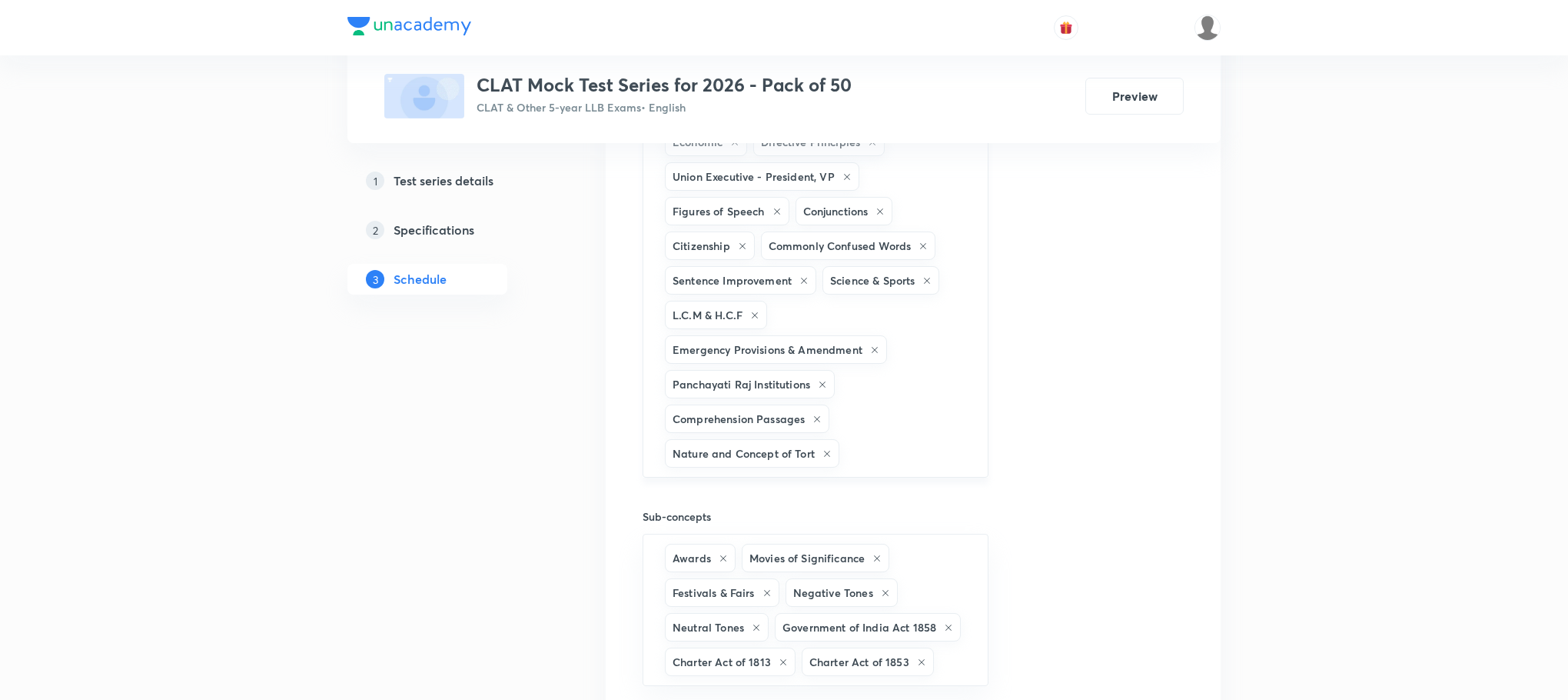
type input "d"
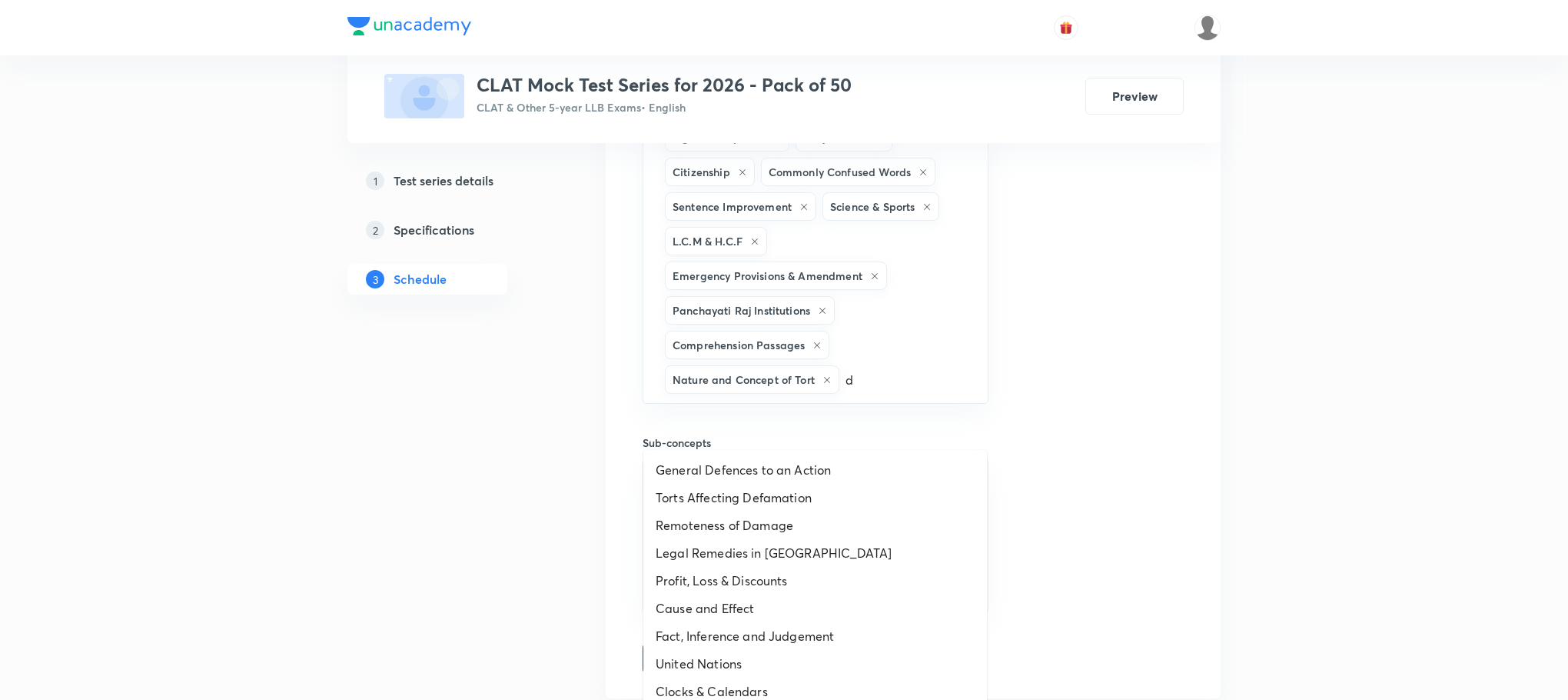
scroll to position [2307, 0]
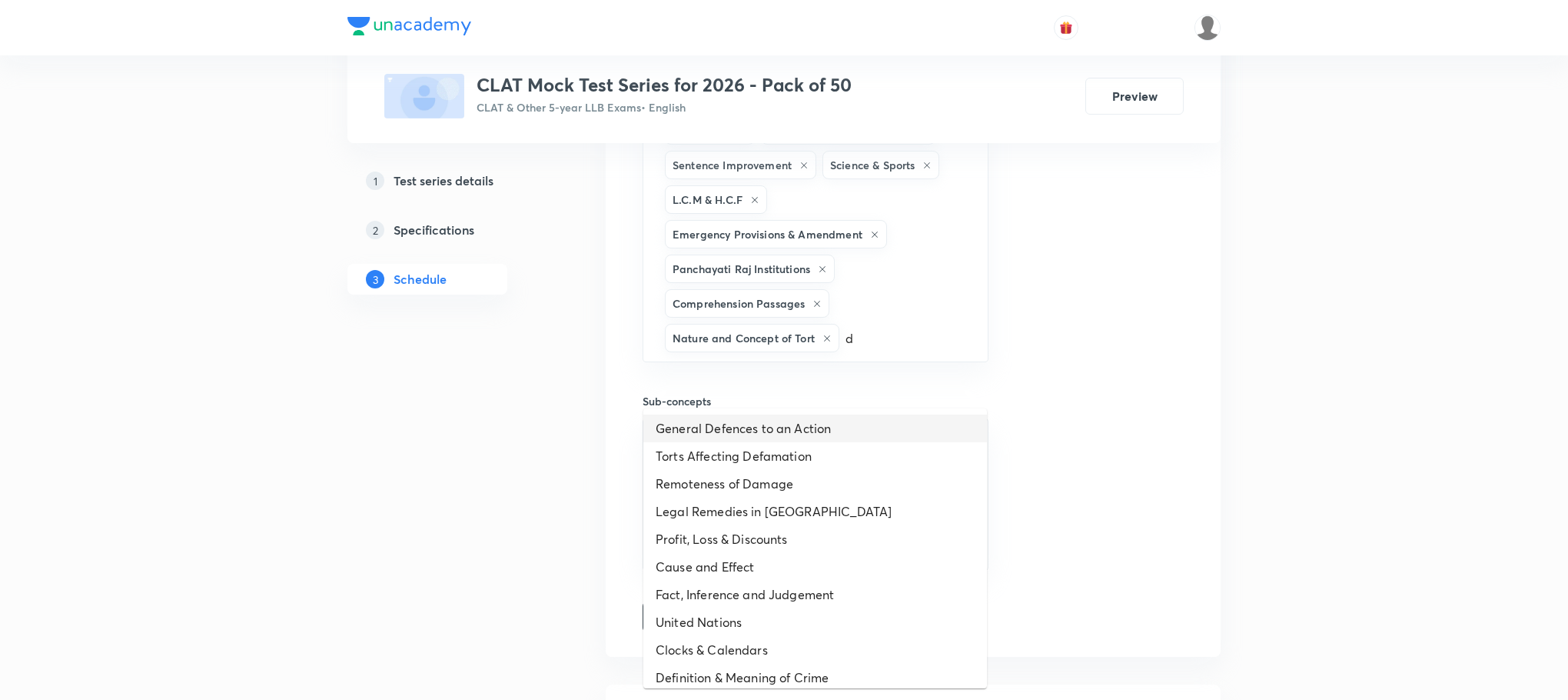
click at [725, 439] on li "General Defences to an Action" at bounding box center [815, 428] width 344 height 28
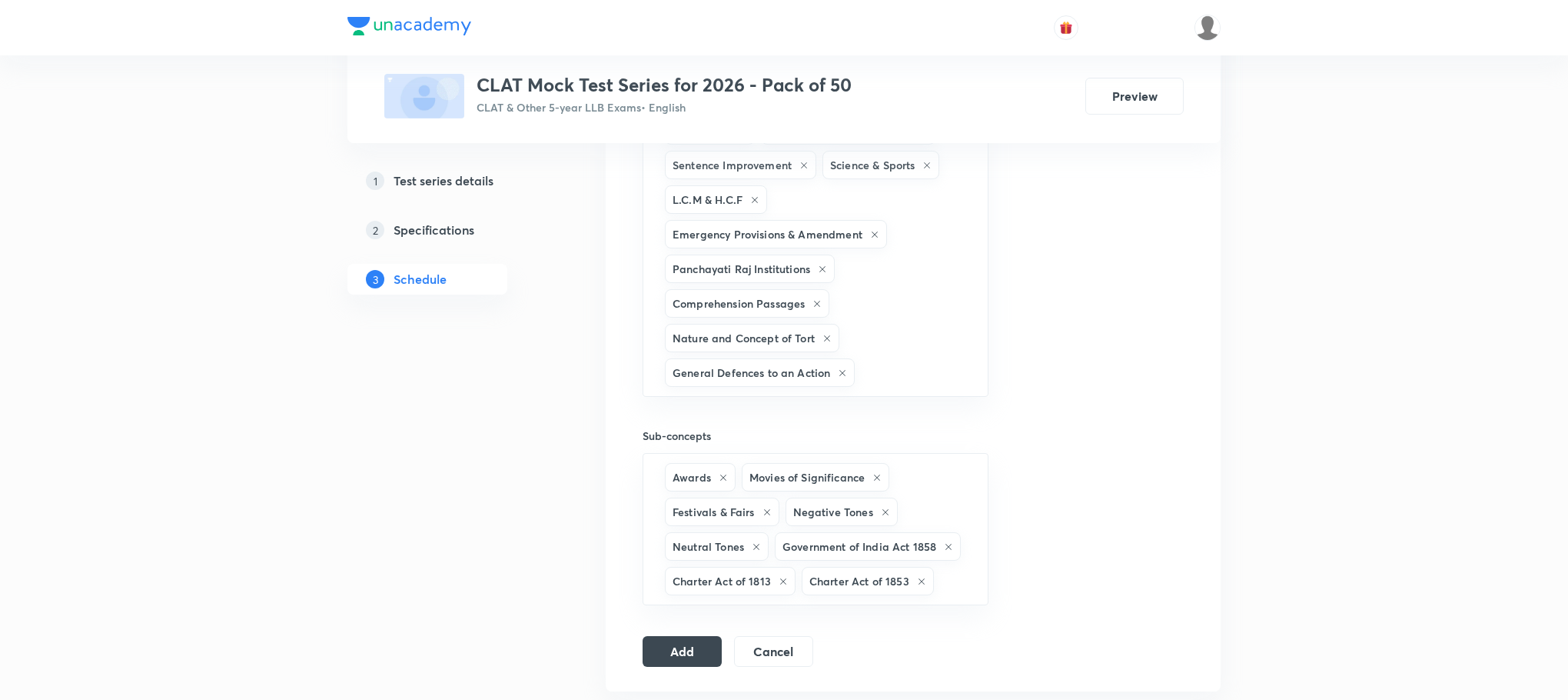
type input "d"
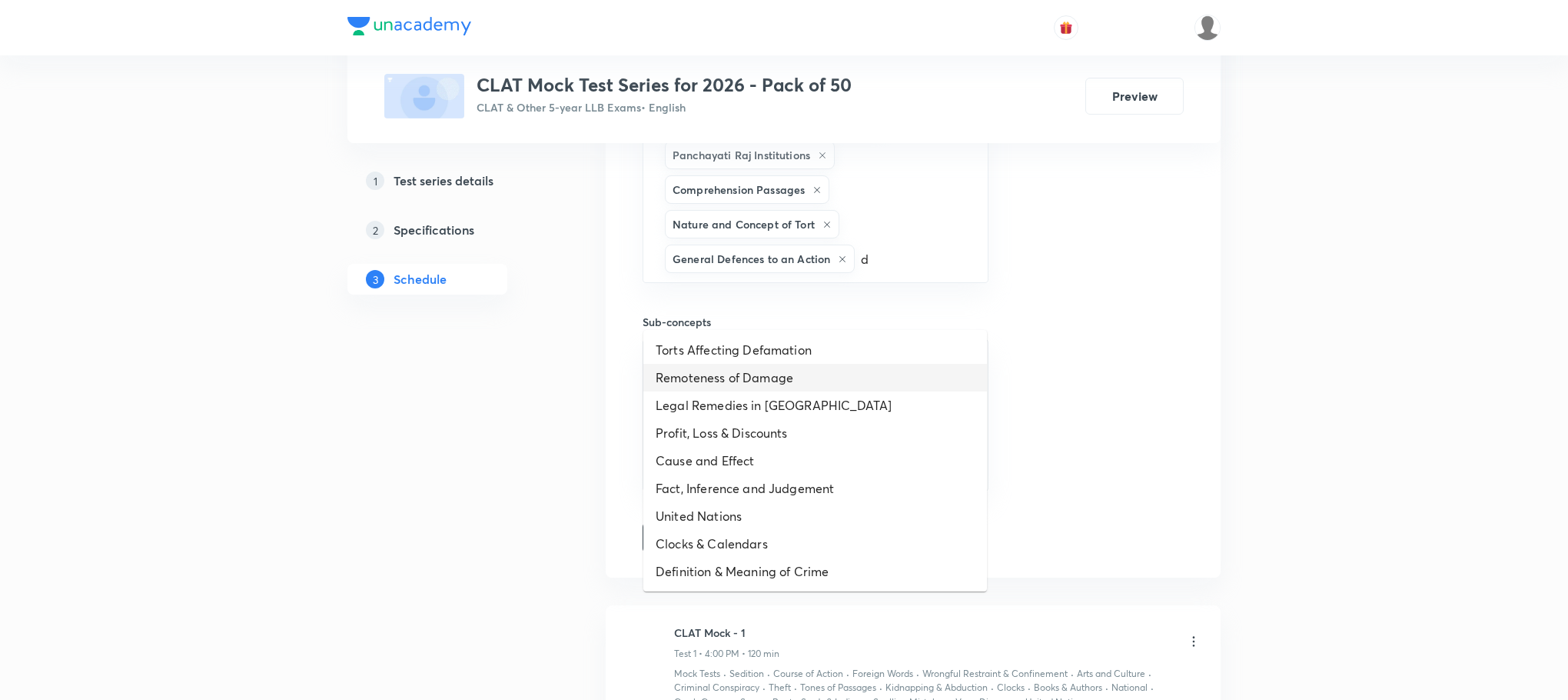
scroll to position [2422, 0]
click at [715, 400] on li "Legal Remedies in [GEOGRAPHIC_DATA]" at bounding box center [815, 403] width 344 height 28
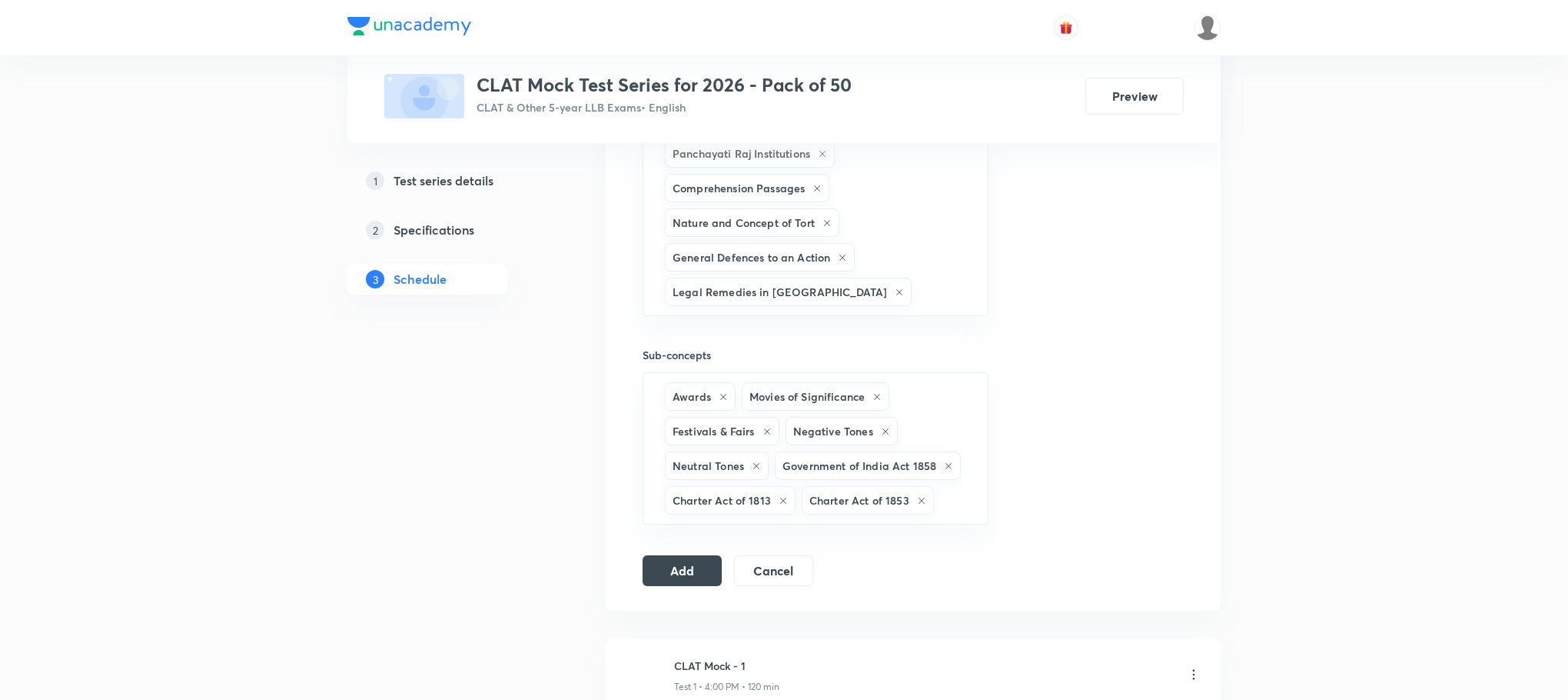
type input "d"
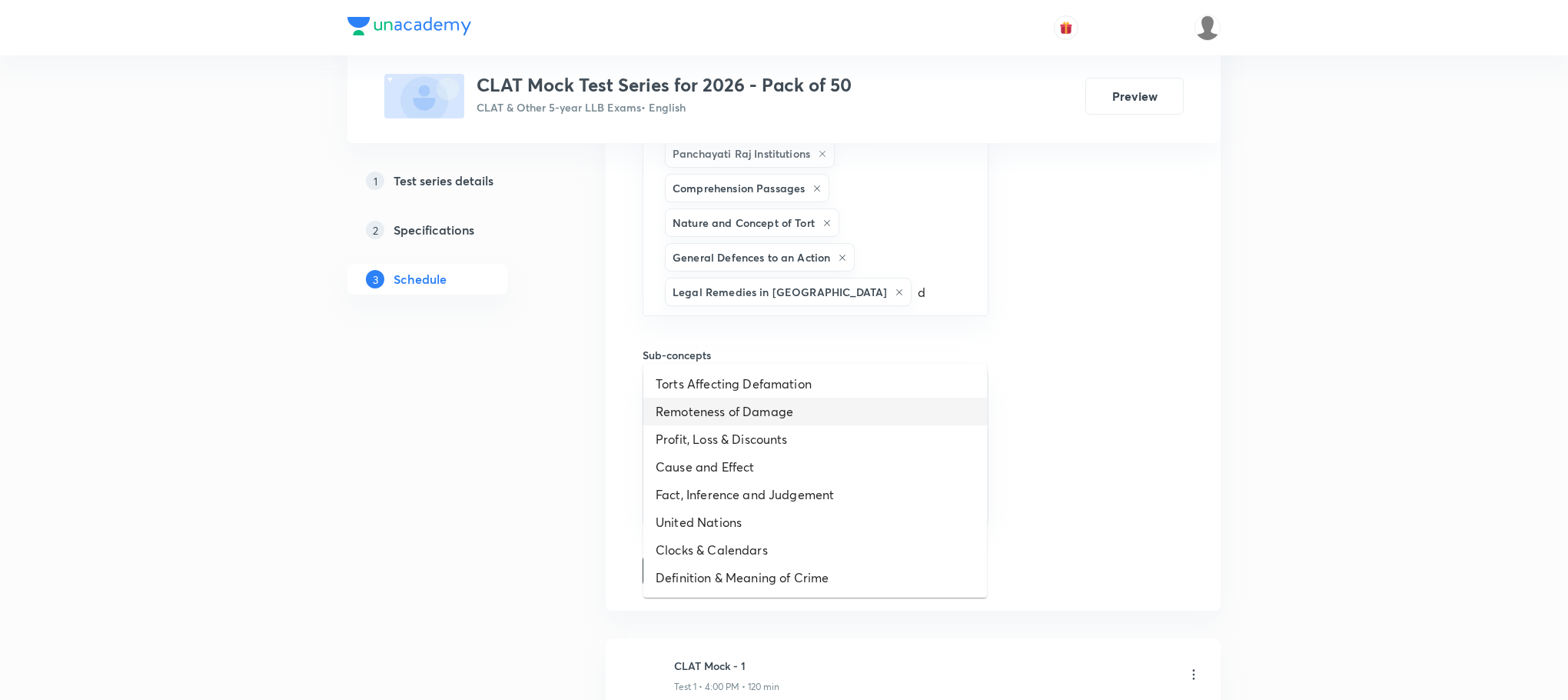
click at [715, 400] on li "Remoteness of Damage" at bounding box center [815, 411] width 344 height 28
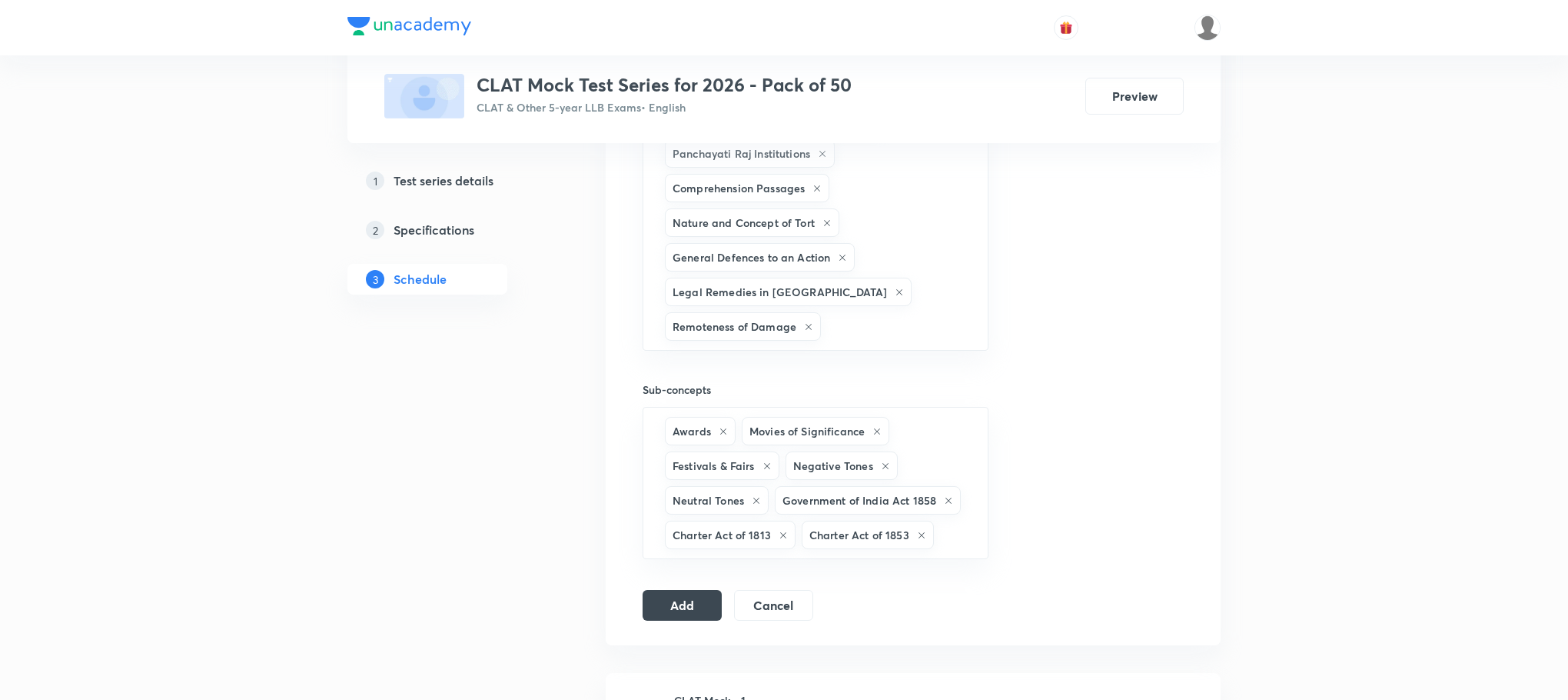
type input "d"
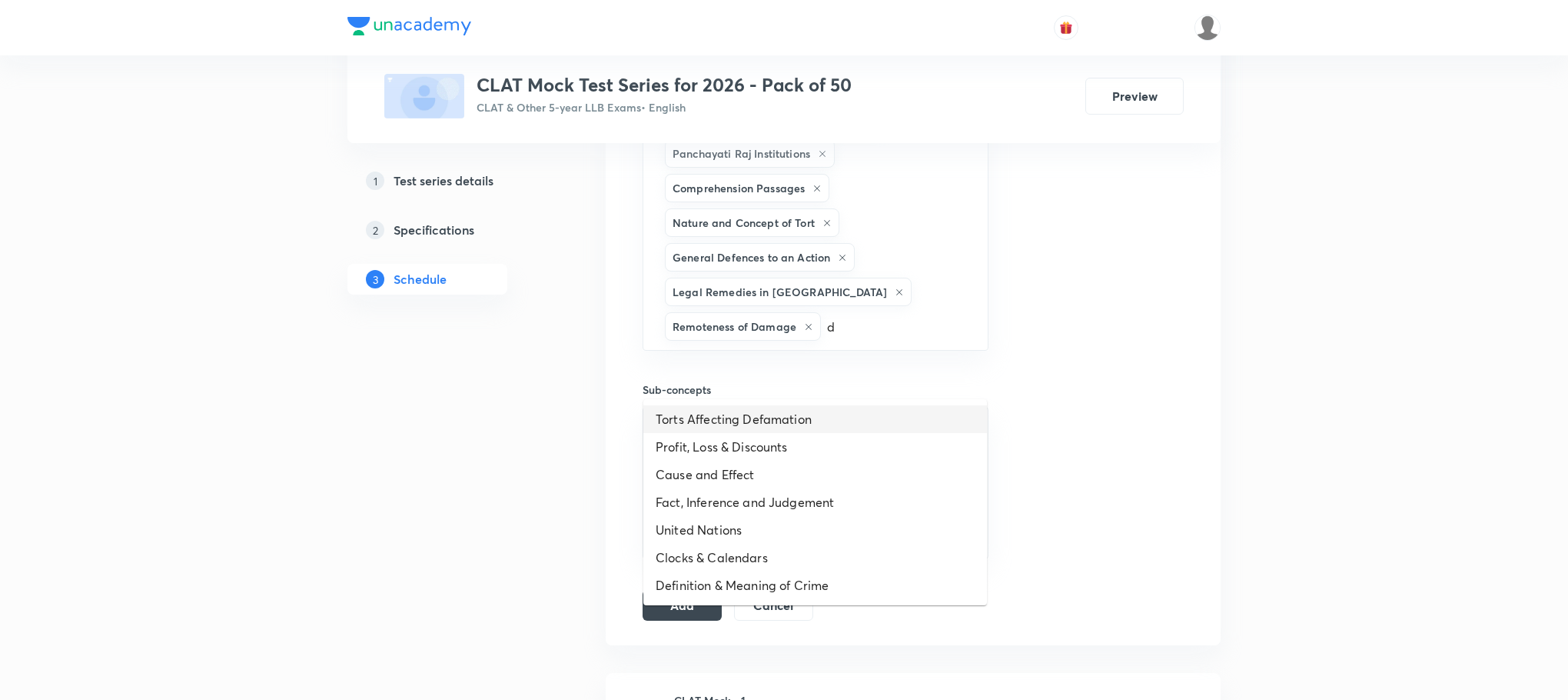
click at [705, 431] on li "Torts Affecting Defamation" at bounding box center [815, 418] width 344 height 28
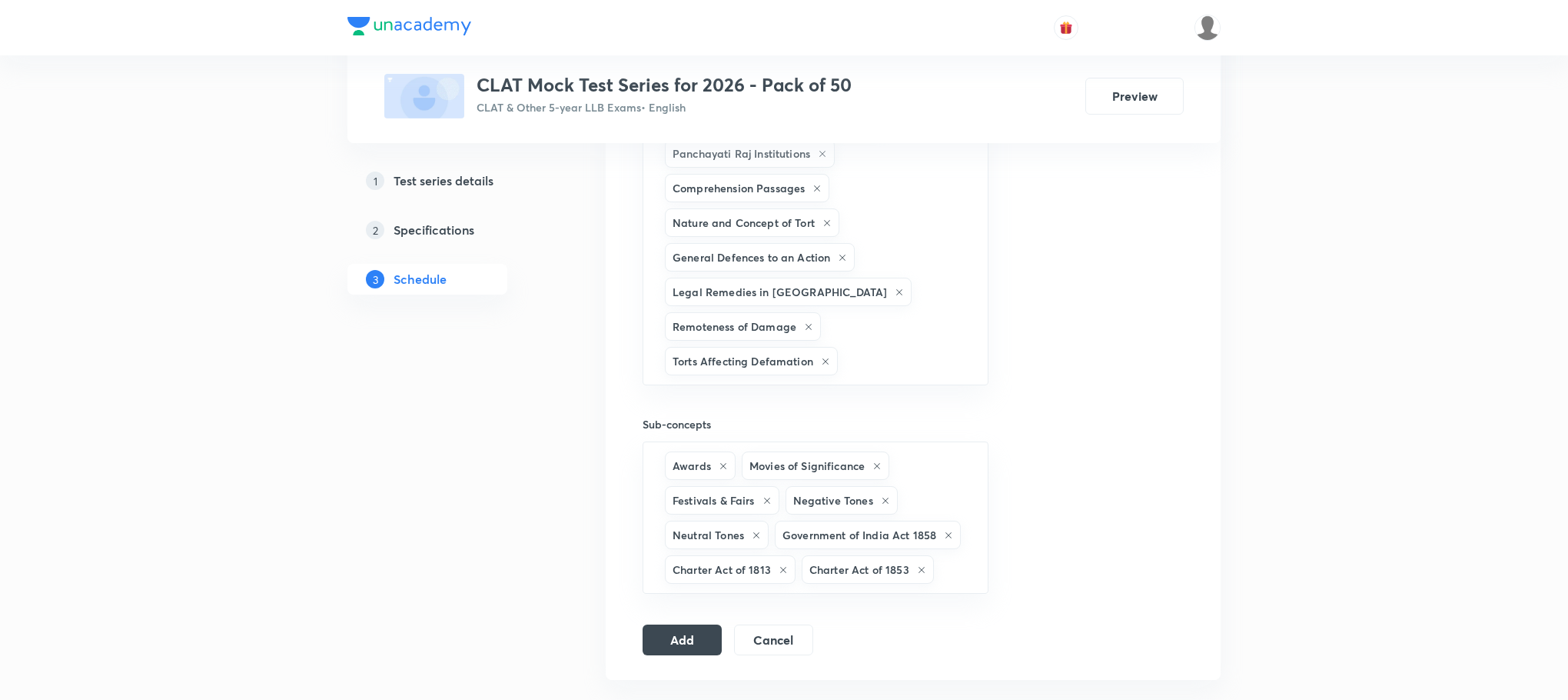
type input "d"
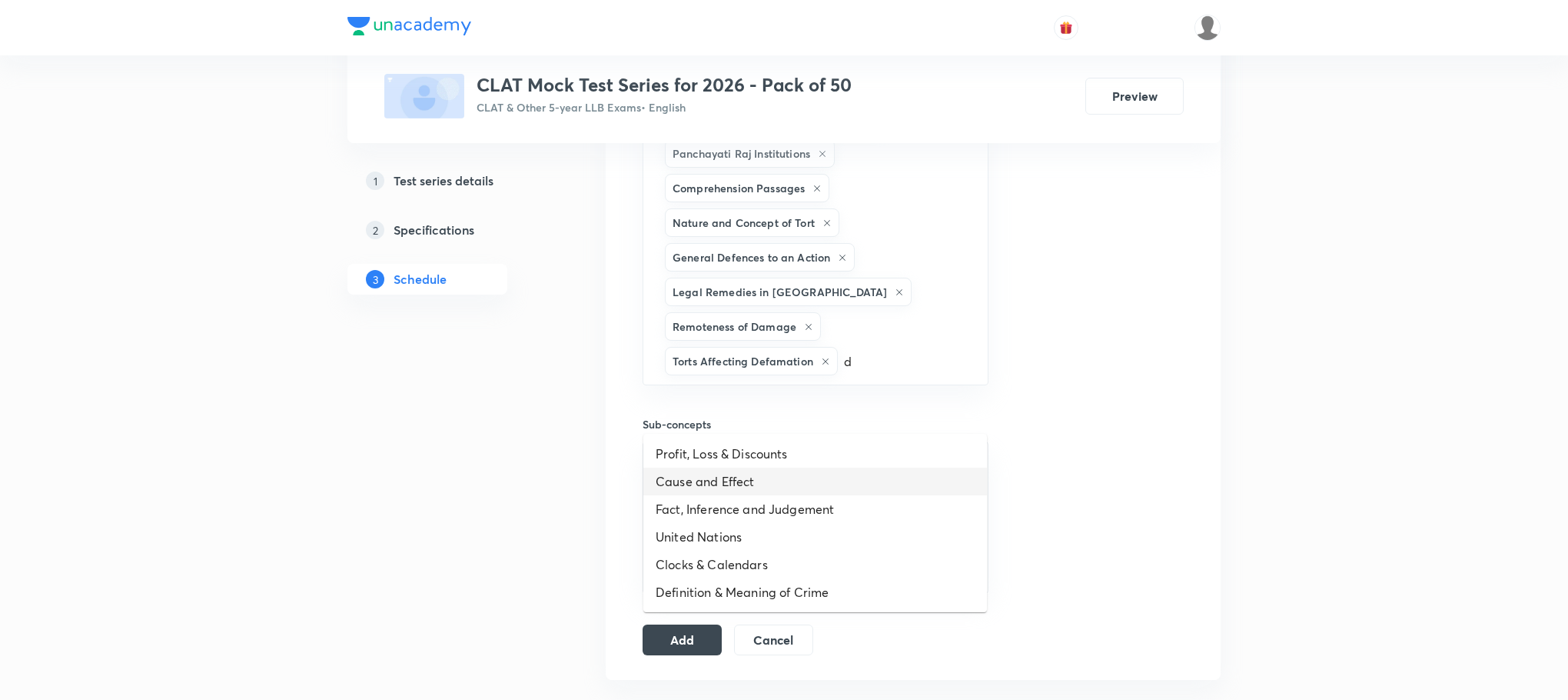
click at [702, 476] on li "Cause and Effect" at bounding box center [815, 481] width 344 height 28
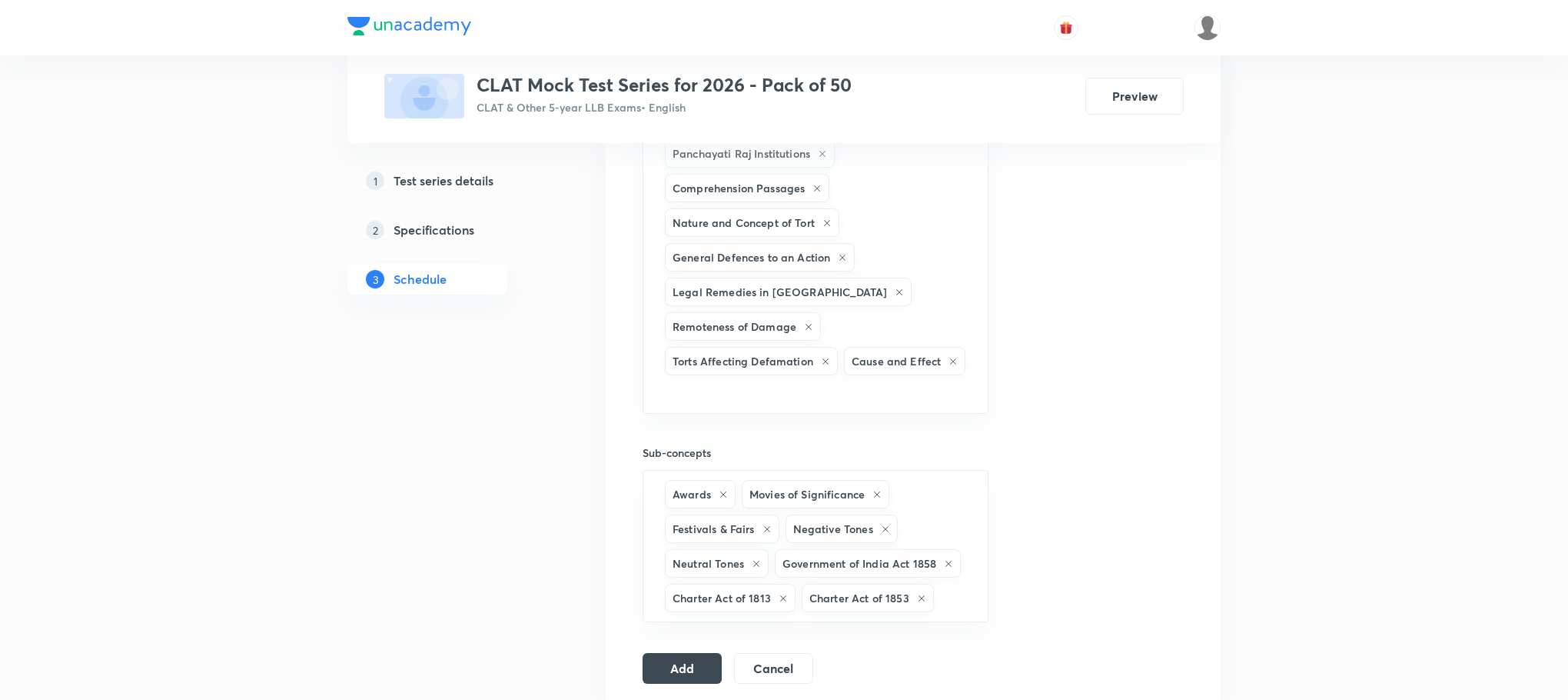
type input "d"
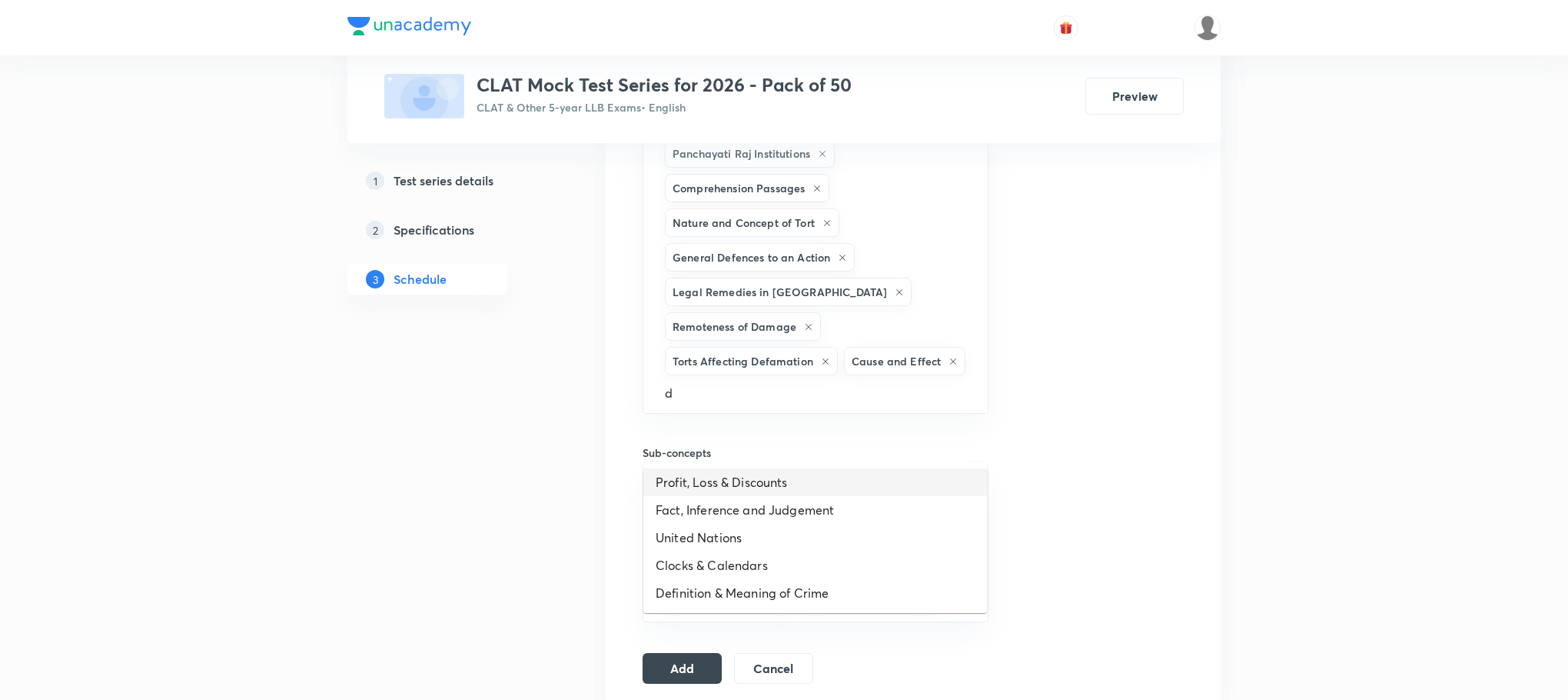
click at [704, 482] on li "Profit, Loss & Discounts" at bounding box center [815, 482] width 344 height 28
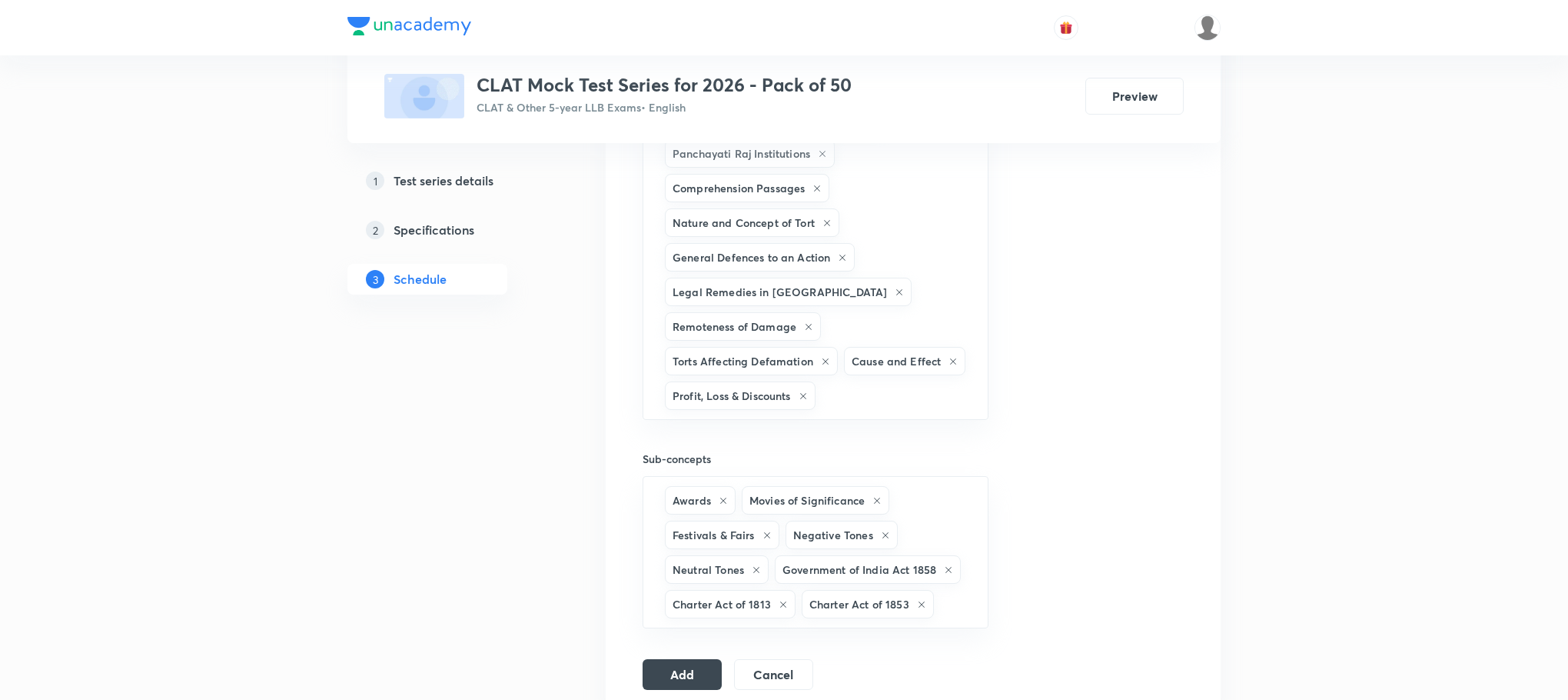
type input "d"
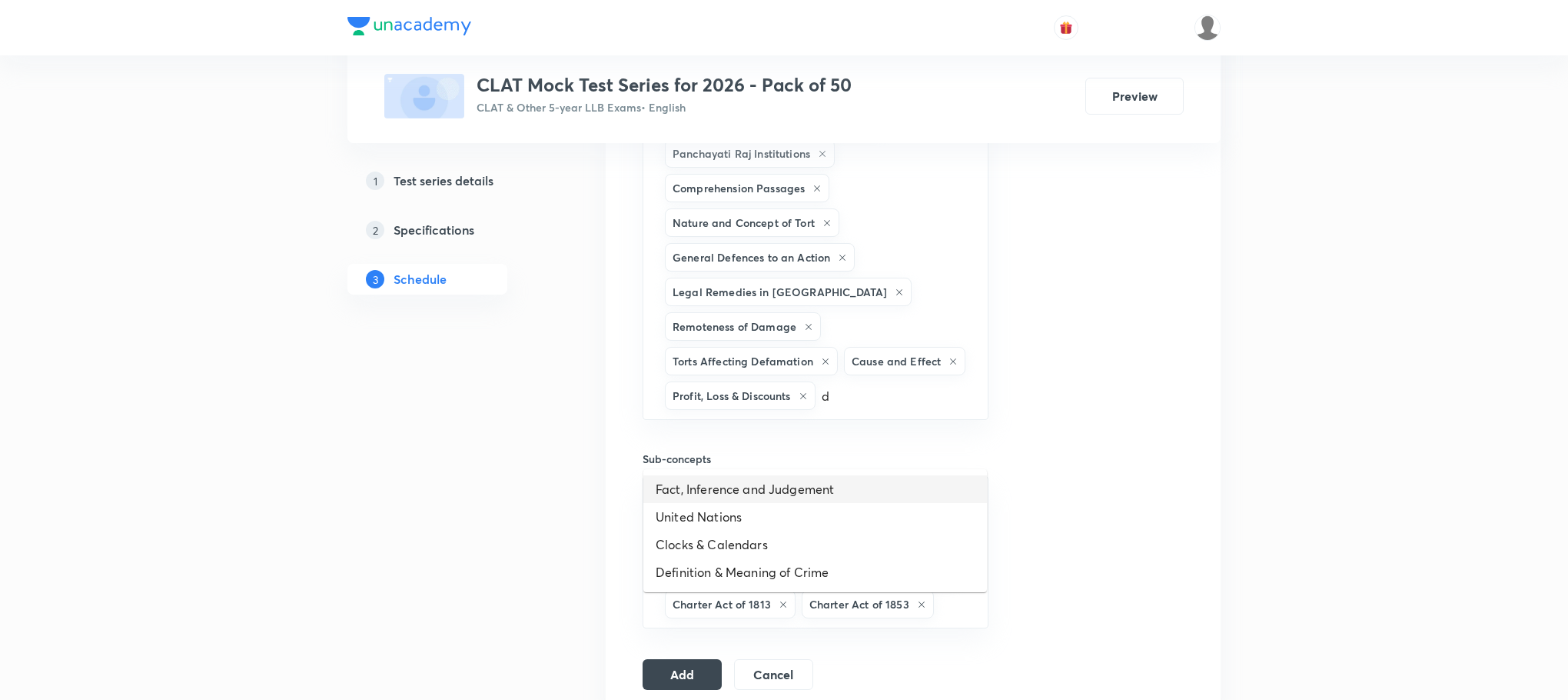
click at [694, 498] on li "Fact, Inference and Judgement" at bounding box center [815, 489] width 344 height 28
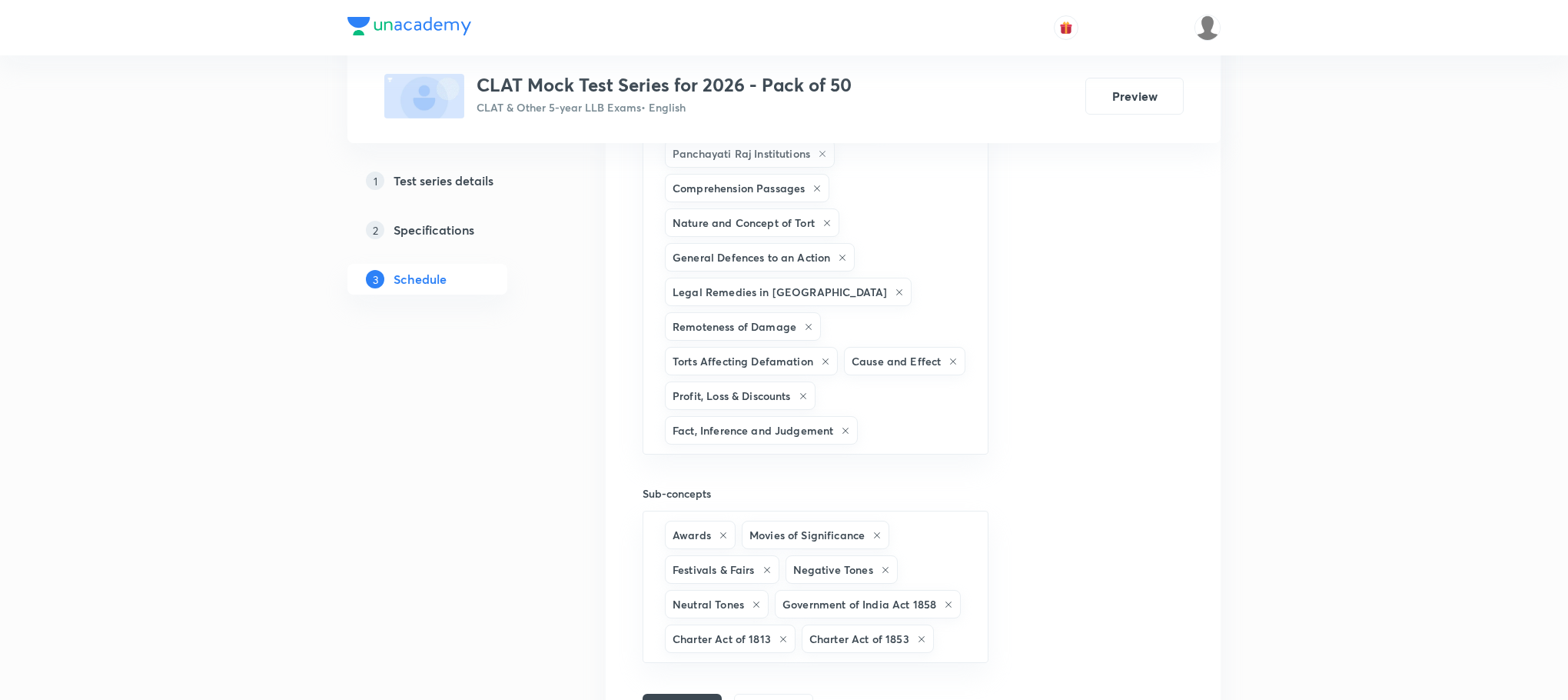
type input "d"
click at [708, 526] on li "United Nations" at bounding box center [815, 525] width 344 height 28
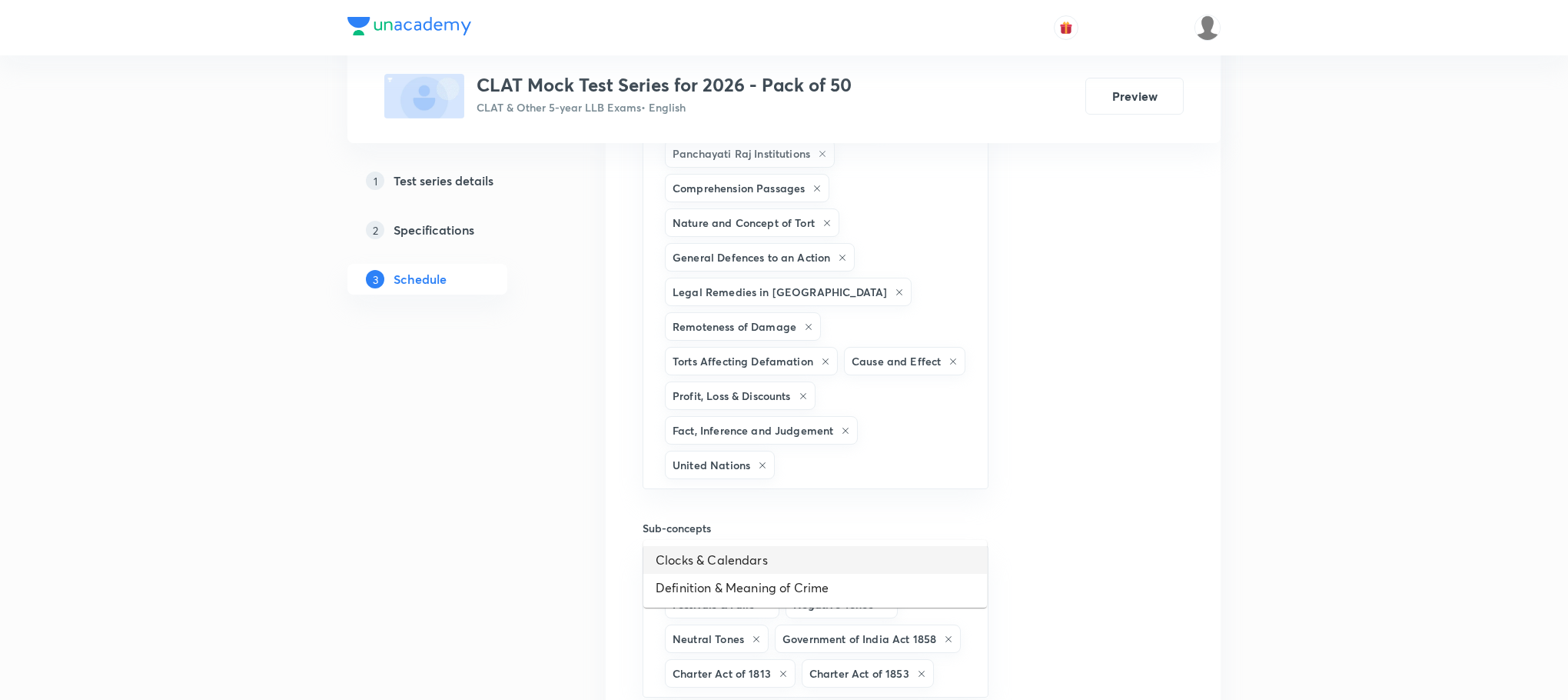
type input "d"
click at [717, 552] on li "Clocks & Calendars" at bounding box center [815, 559] width 344 height 28
type input "d"
click at [705, 550] on li "Definition & Meaning of Crime" at bounding box center [815, 559] width 344 height 28
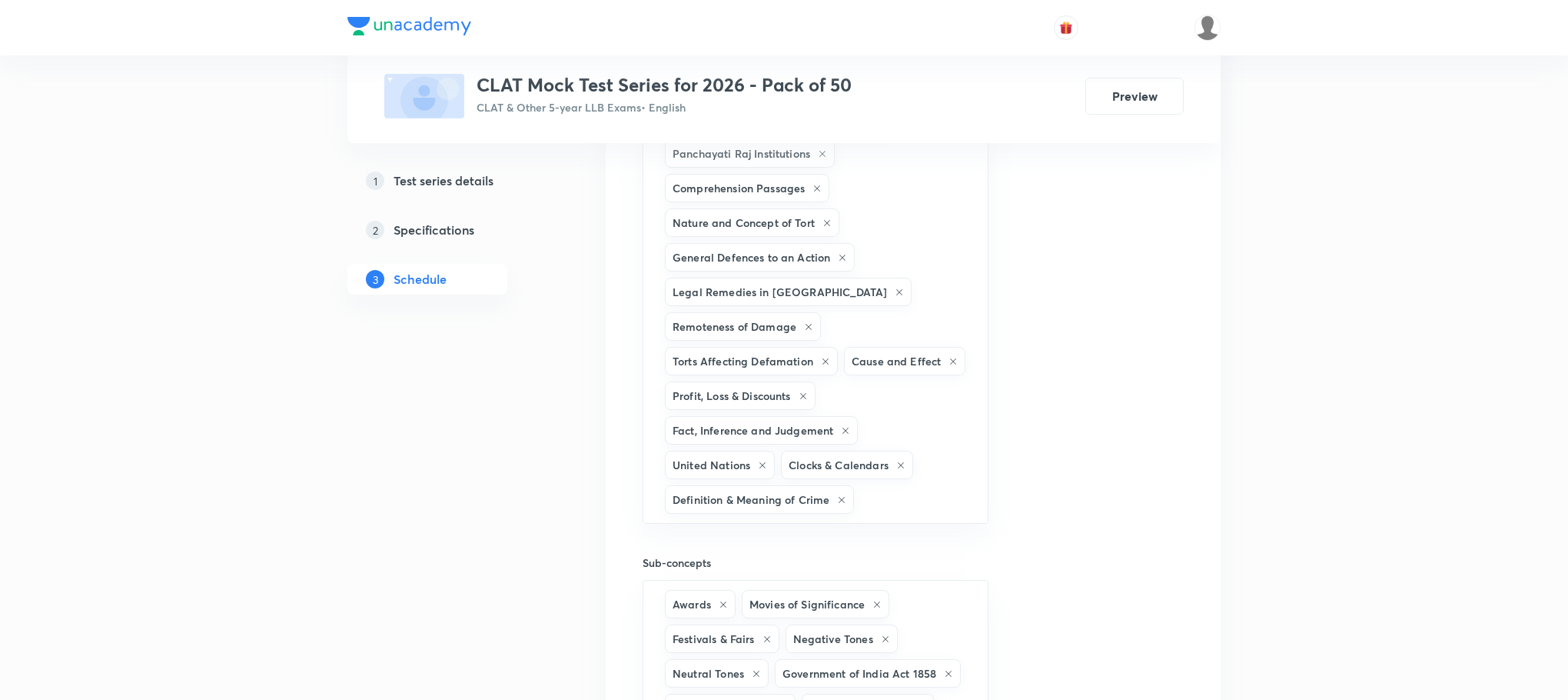
type input "e"
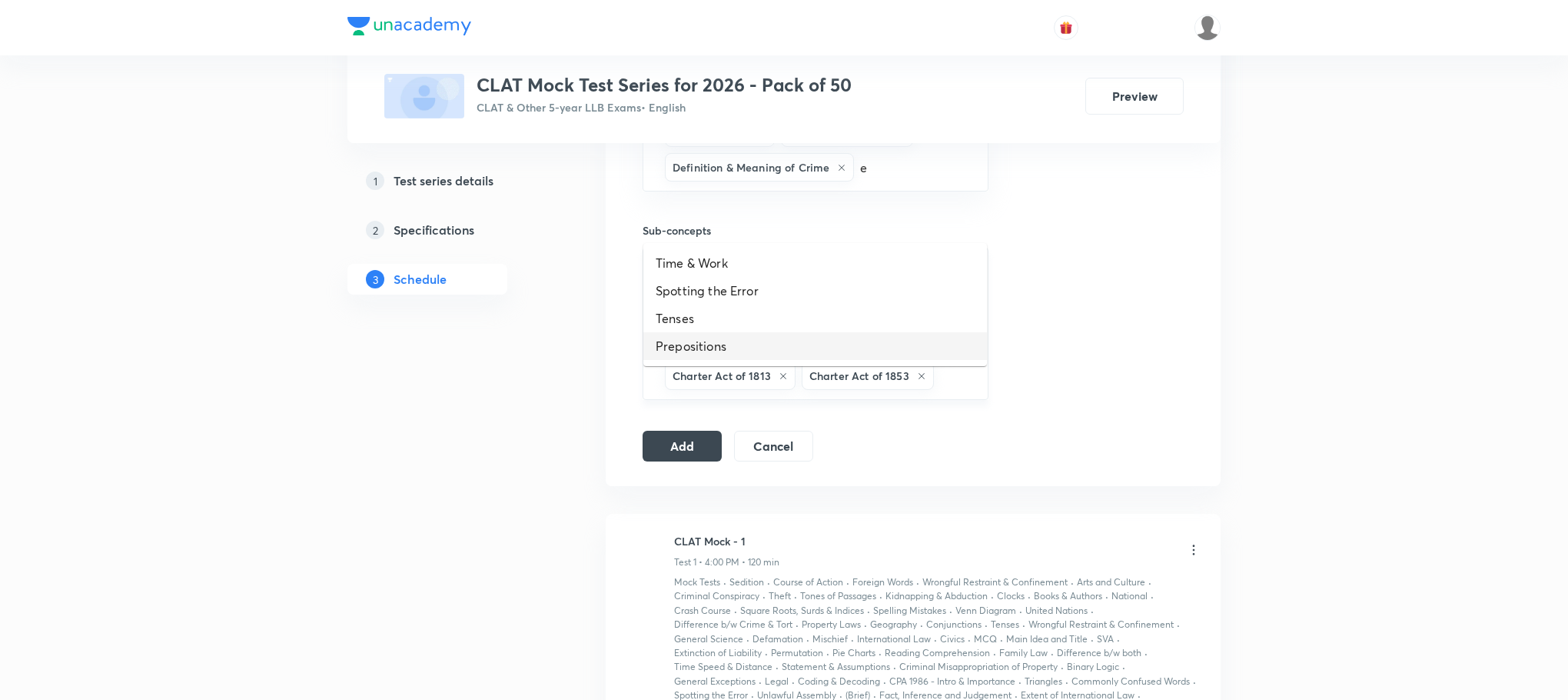
scroll to position [2768, 0]
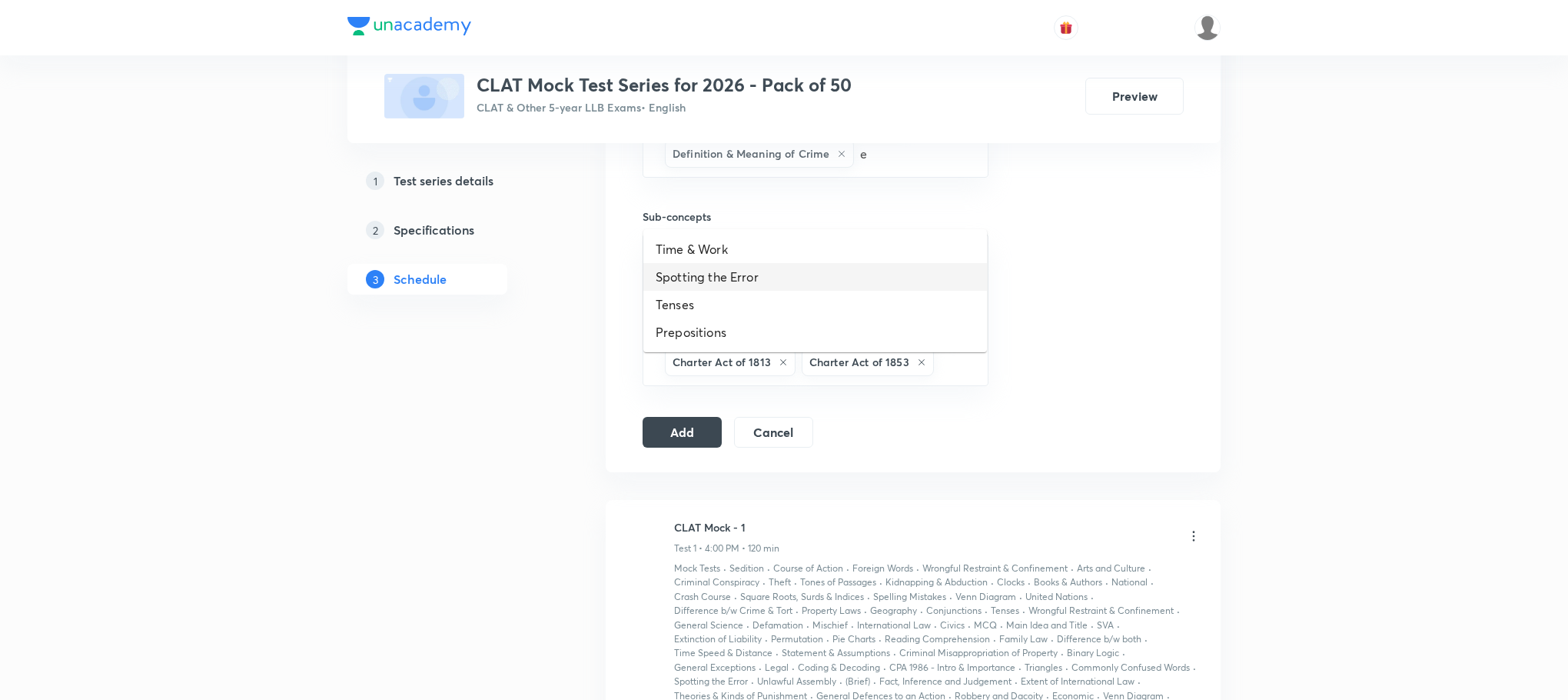
click at [693, 268] on li "Spotting the Error" at bounding box center [815, 277] width 344 height 28
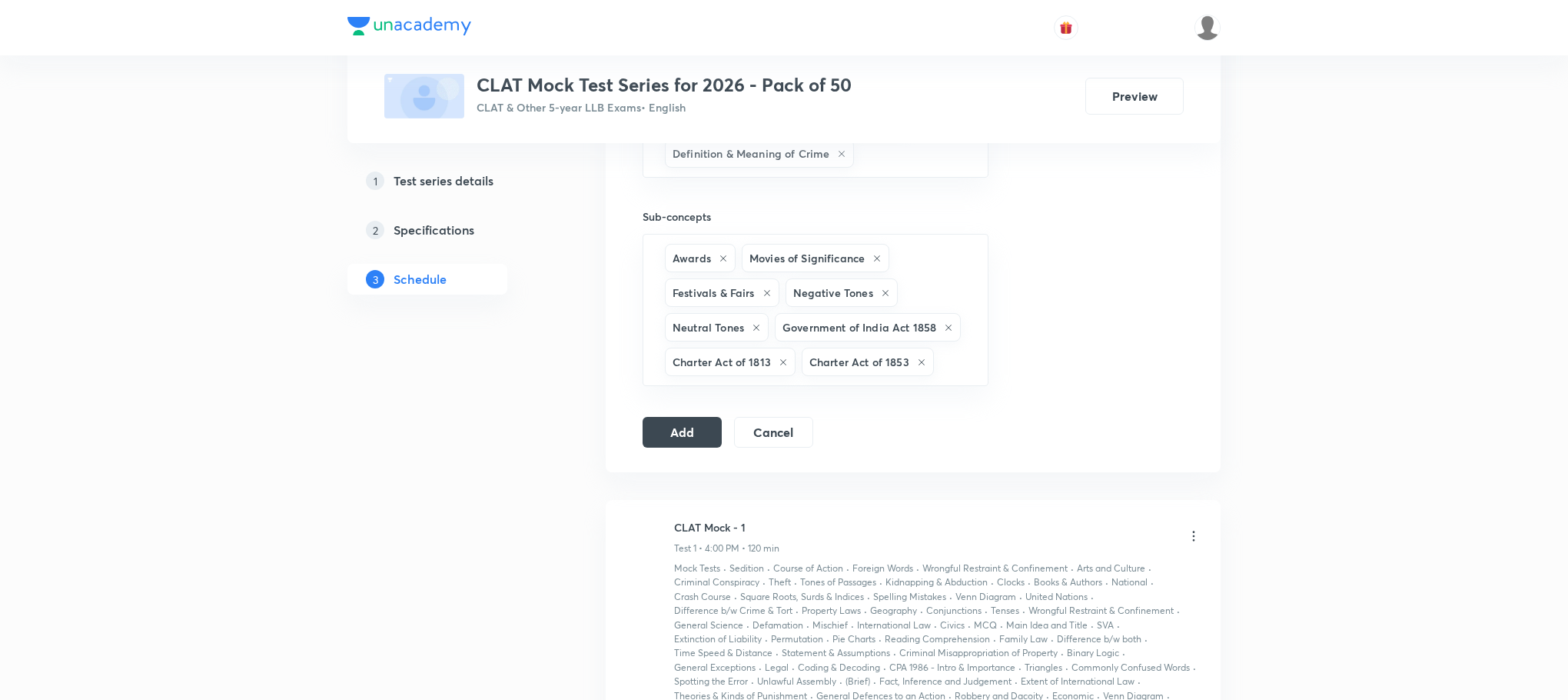
type input "e"
click li "Time & Work"
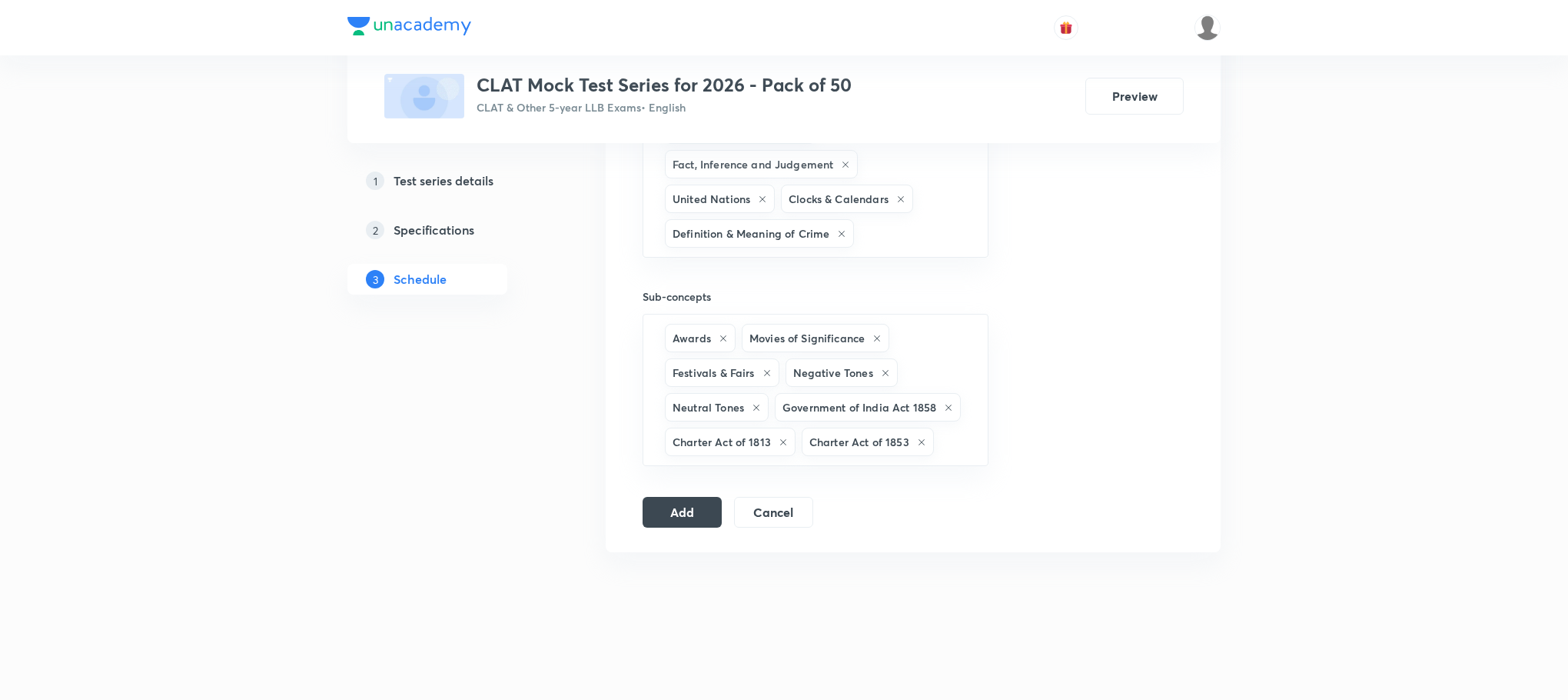
type input "e"
click li "Prepositions"
type input "e"
click li "Tenses"
type input "f"
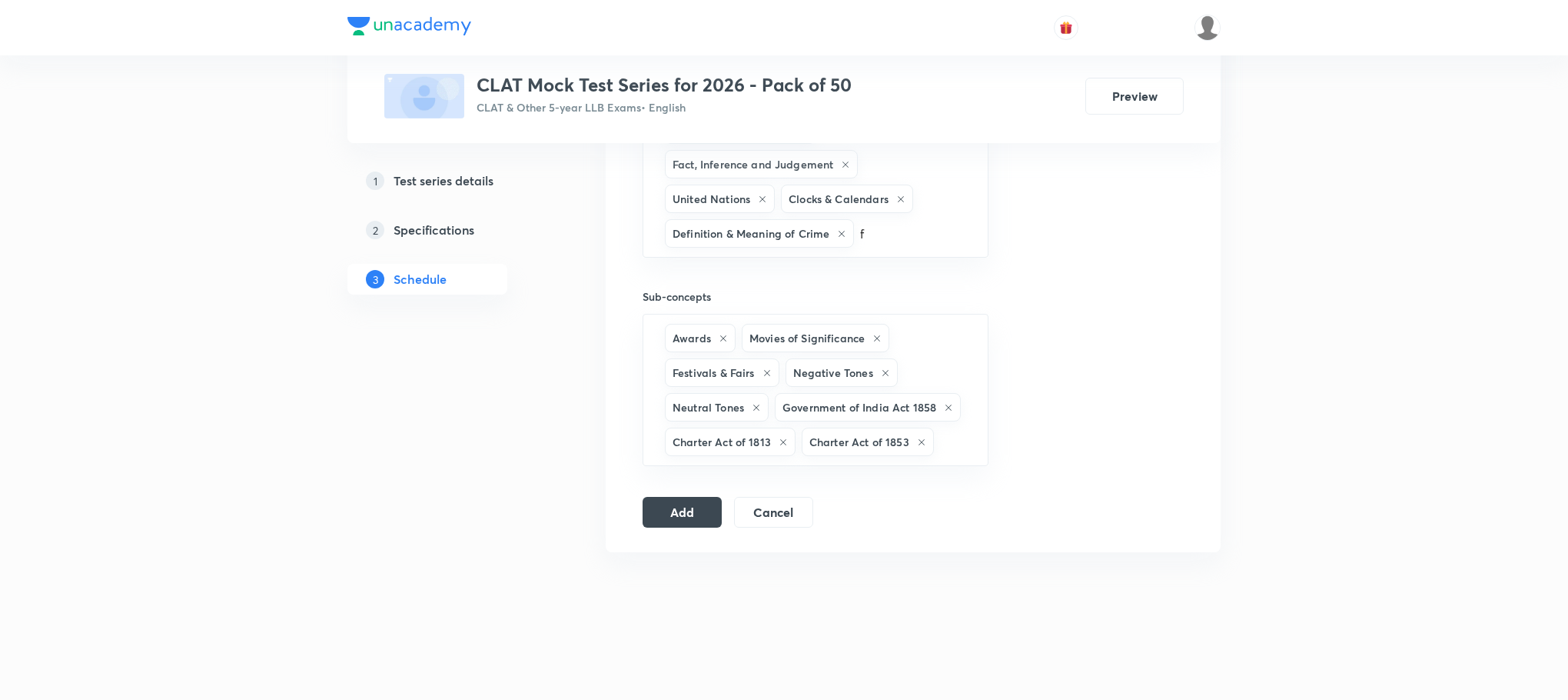
scroll to position [37, 0]
click li "Family Law"
type input "f"
click li "Extent of International Law"
type input "f"
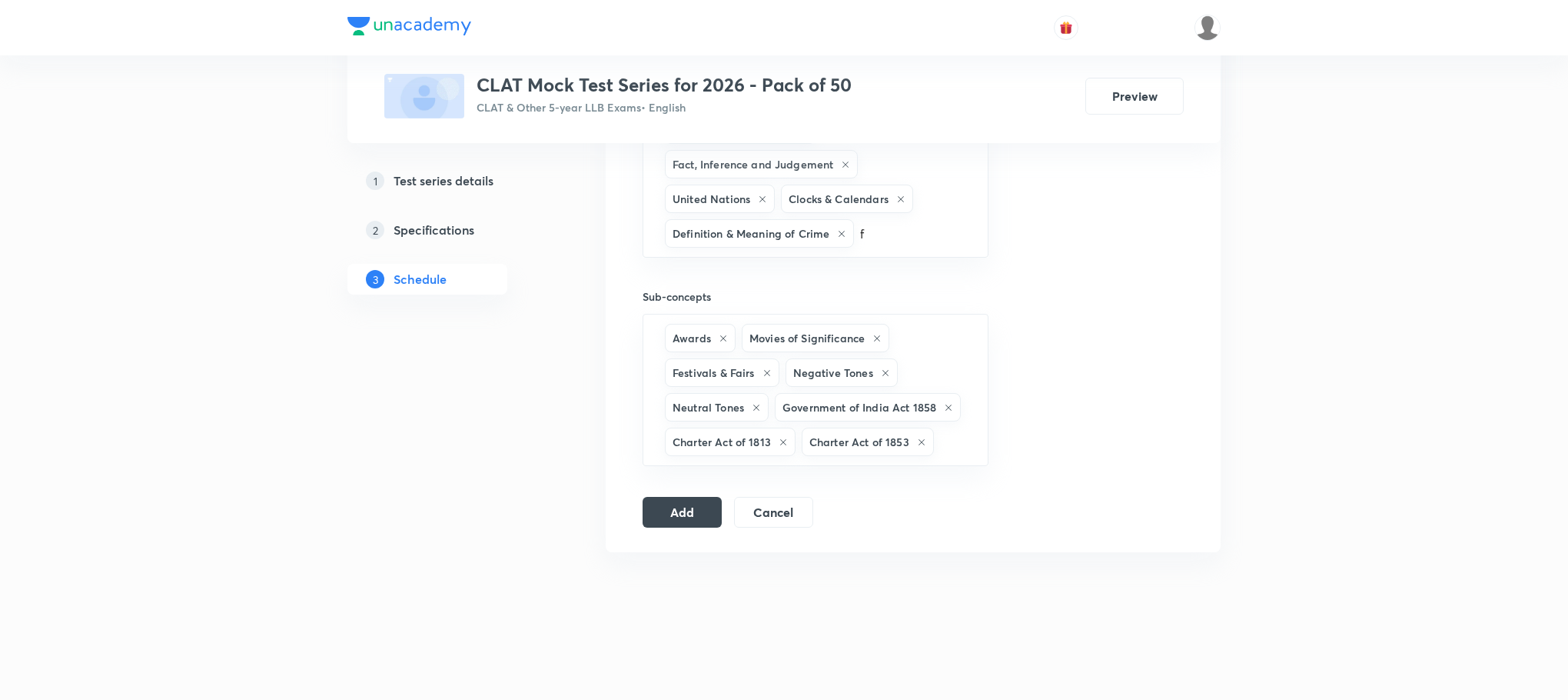
click li "Course of Action"
type input "f"
click li "Stages of Crime"
type input "f"
click li "Theories & Kinds of Punishment"
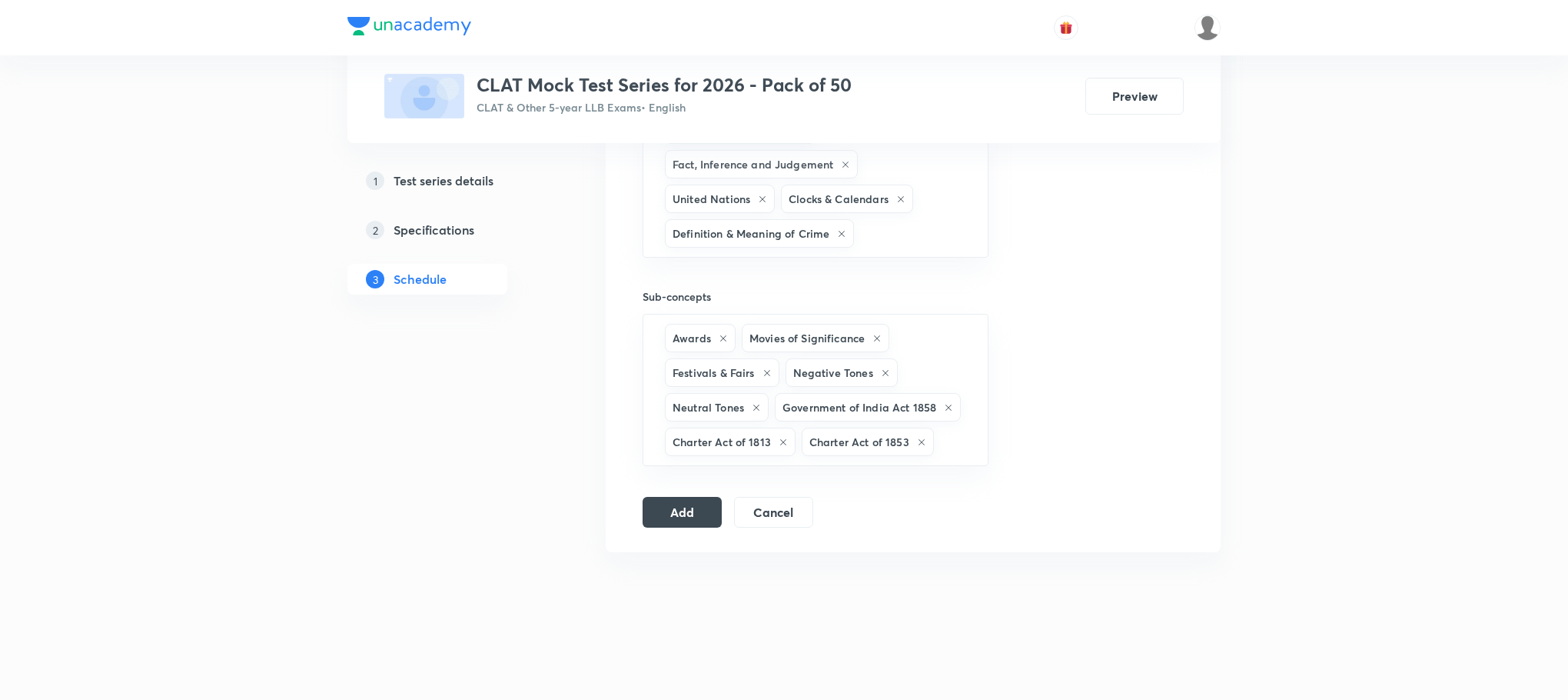
type input "f"
click li "Torts Affecting the Person"
type input "f"
click li "Profit & Loss"
type input "f"
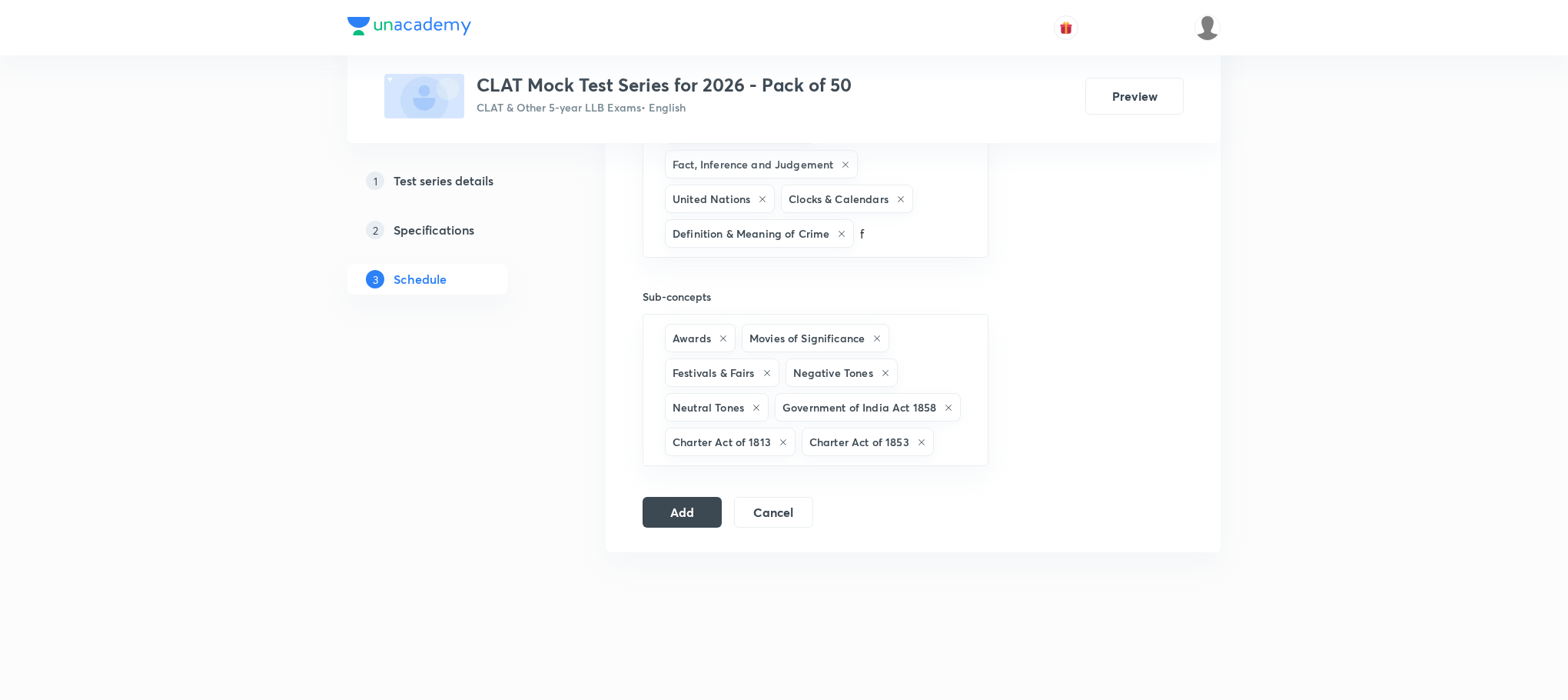
click li "Receiving of Stolen Property"
type input "f"
click li "Defamation"
type input "f"
click li "Criminal Misappropriation of Property"
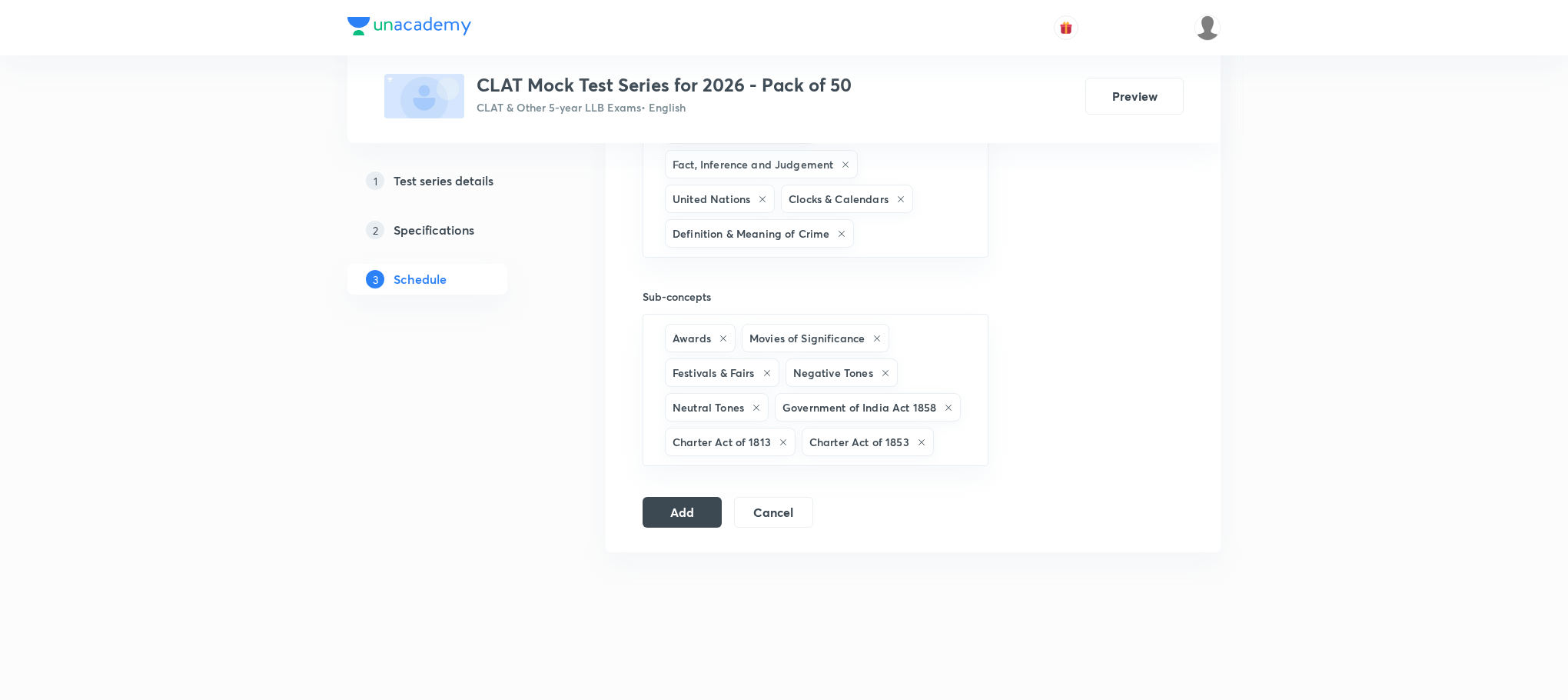
type input "f"
click li "Offences Against State"
type input "g"
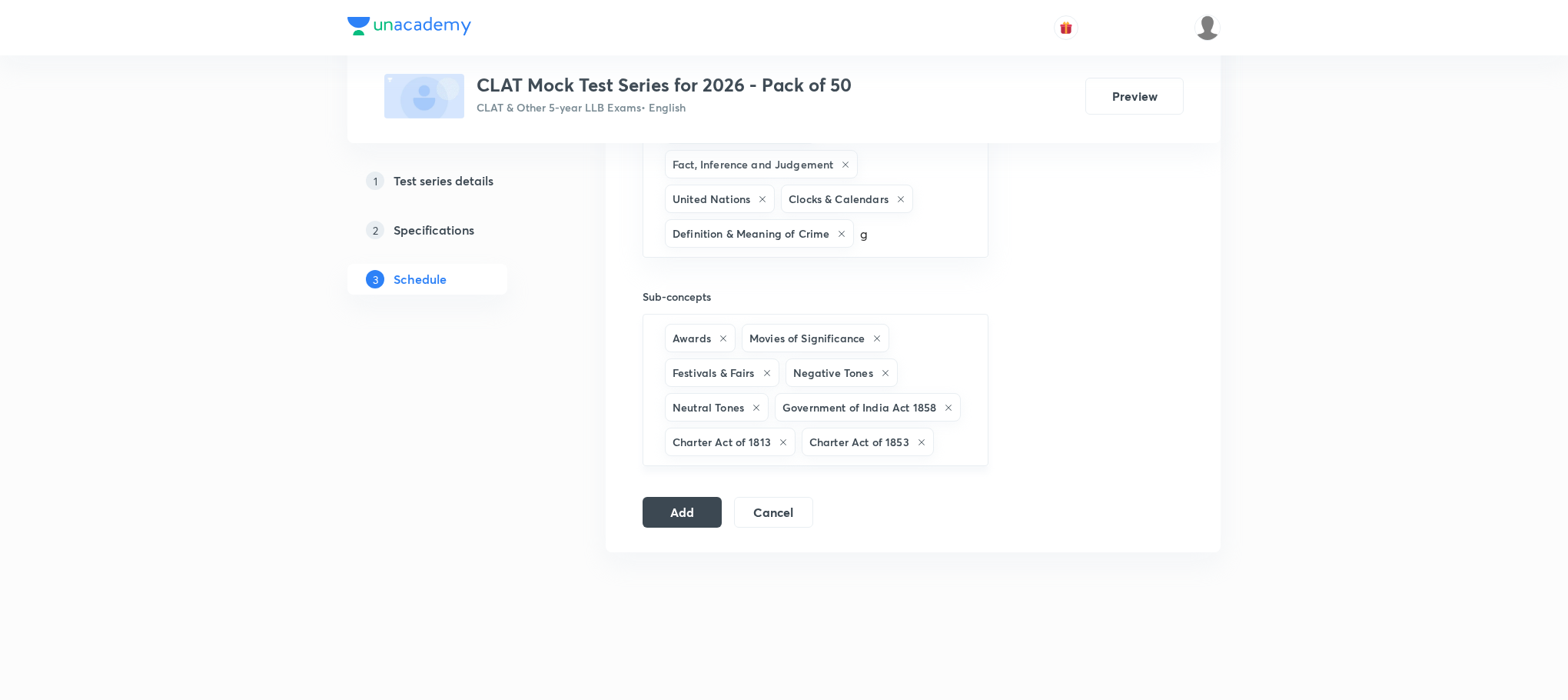
click li "Geography"
type input "g"
click li "Logical Consistency"
type input "g"
click li "Percentage"
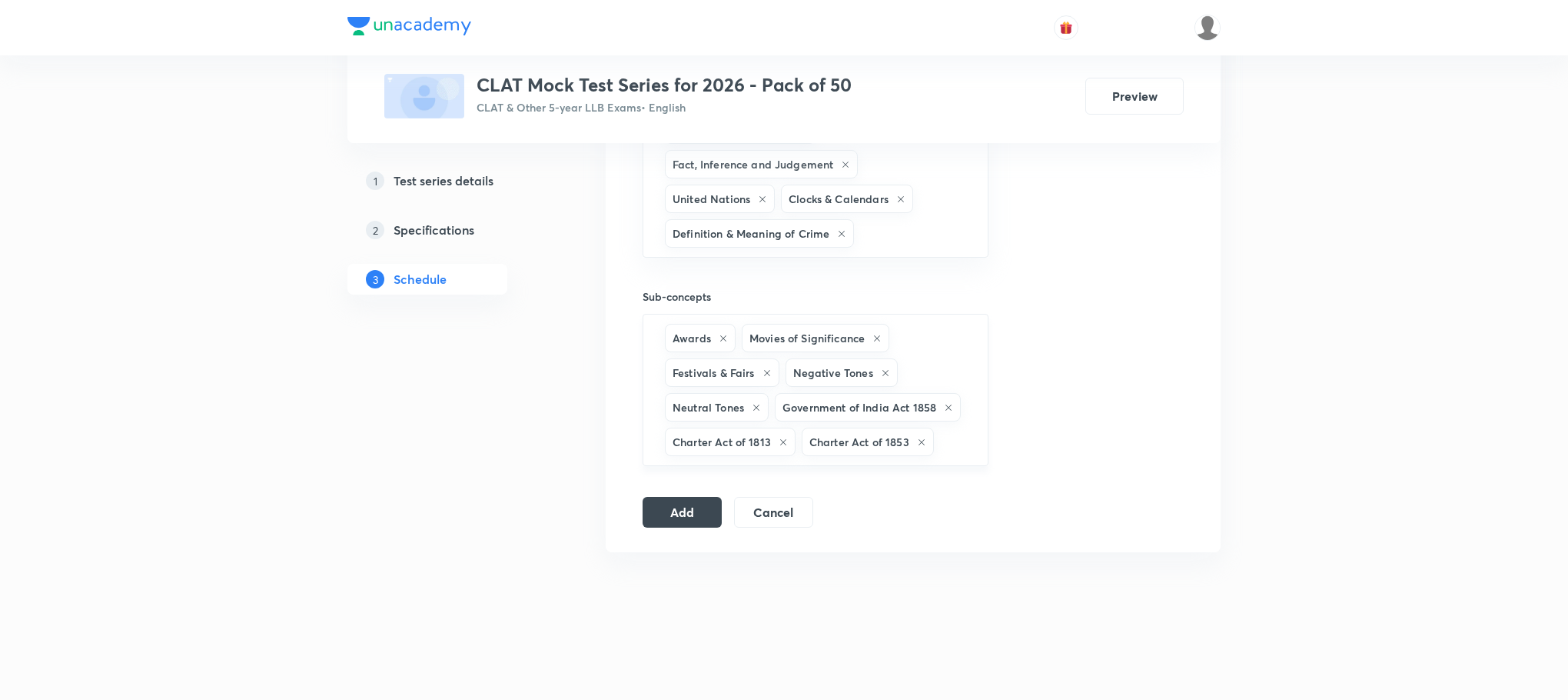
type input "g"
click li "Statement & Arguments"
type input "g"
click li "Legal Protection to Consumers"
type input "g"
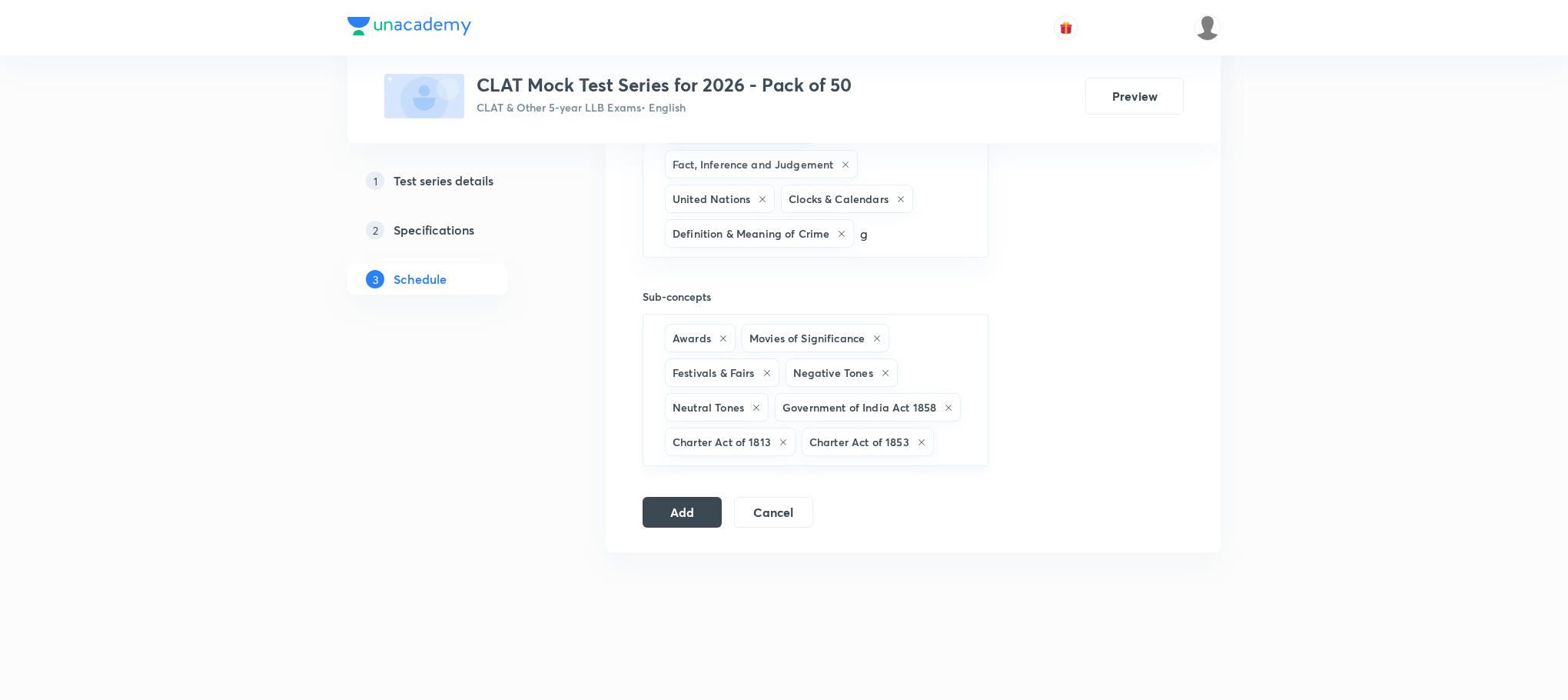
click li "Negligence"
type input "g"
click li "Critical Reasoning"
type input "g"
click li "Science & Technology"
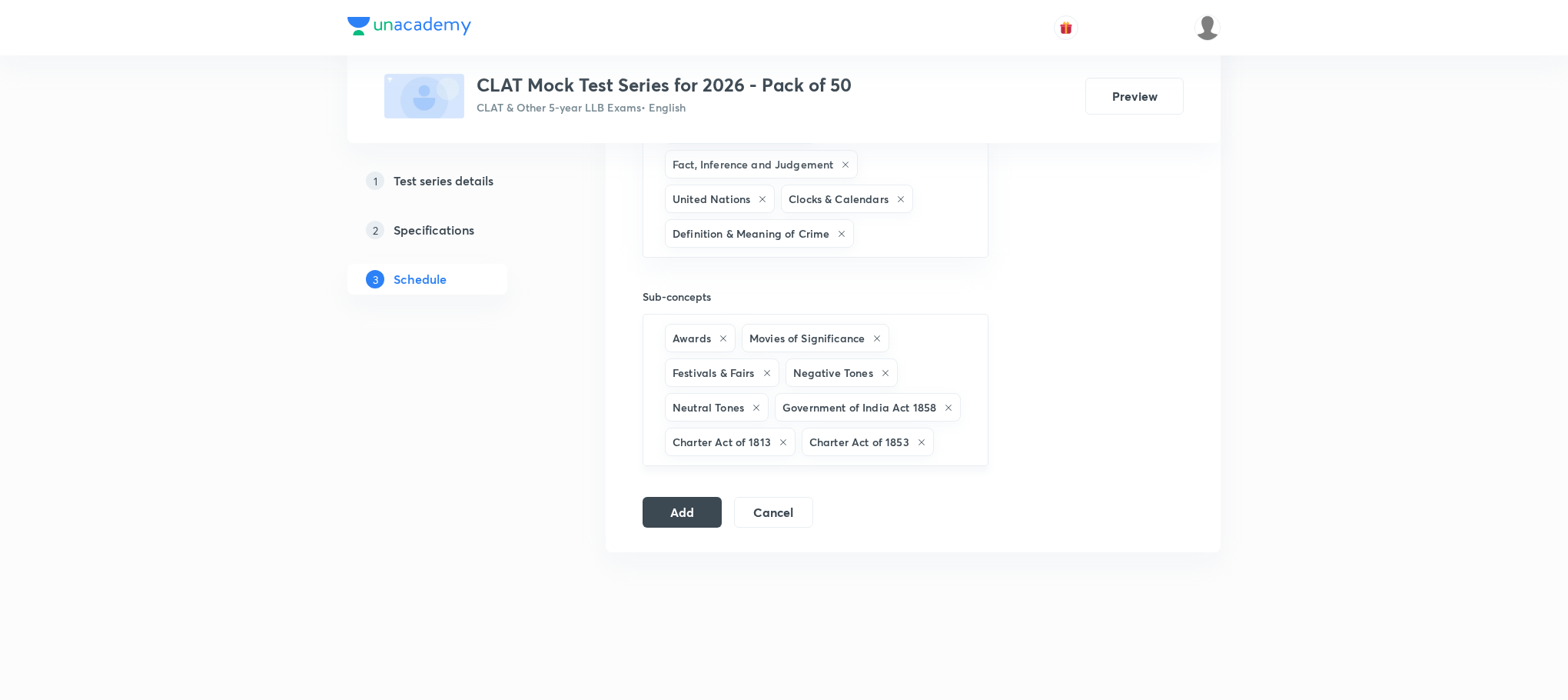
type input "g"
click li "Ecology"
type input "g"
click li "Legal Static GK"
type input "g"
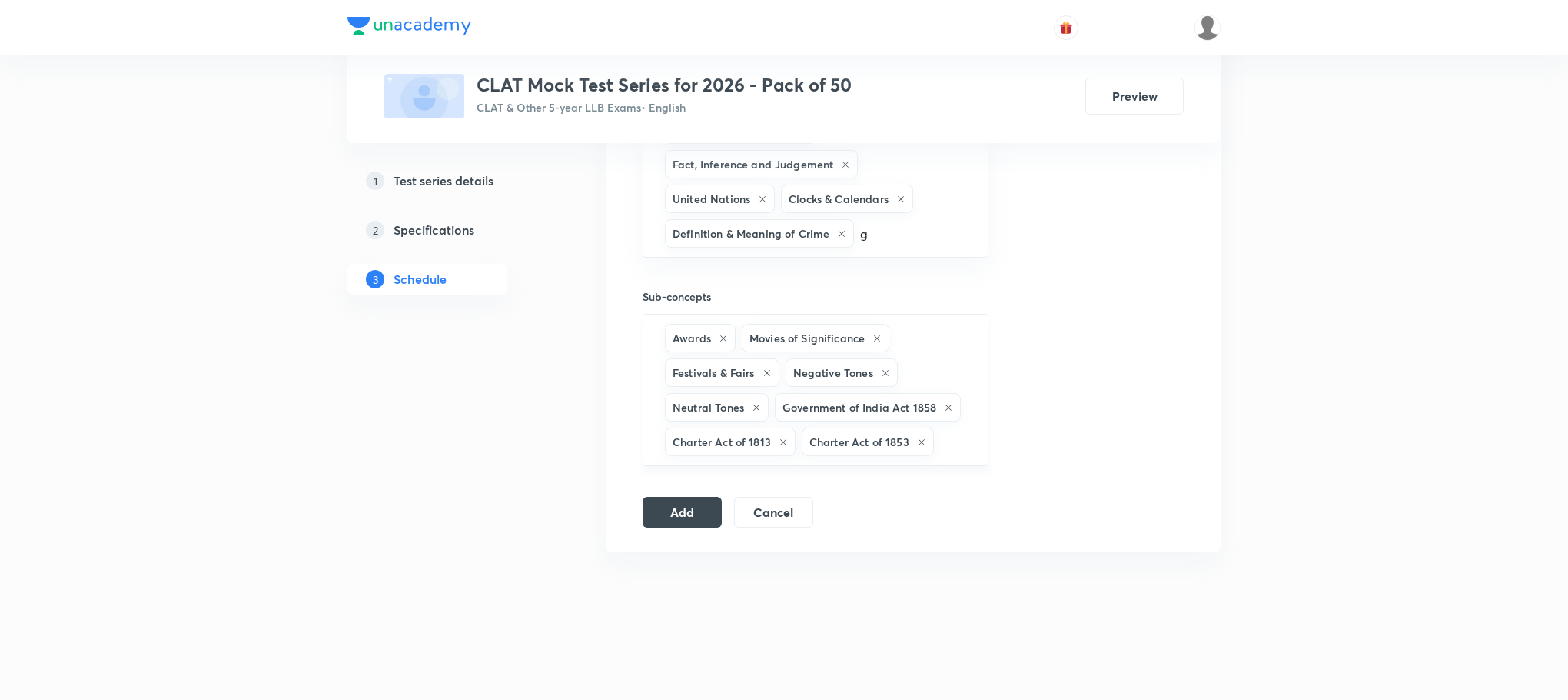
click li "States/Government"
type input "g"
click li "Syllogism"
type input "g"
click li "General Science"
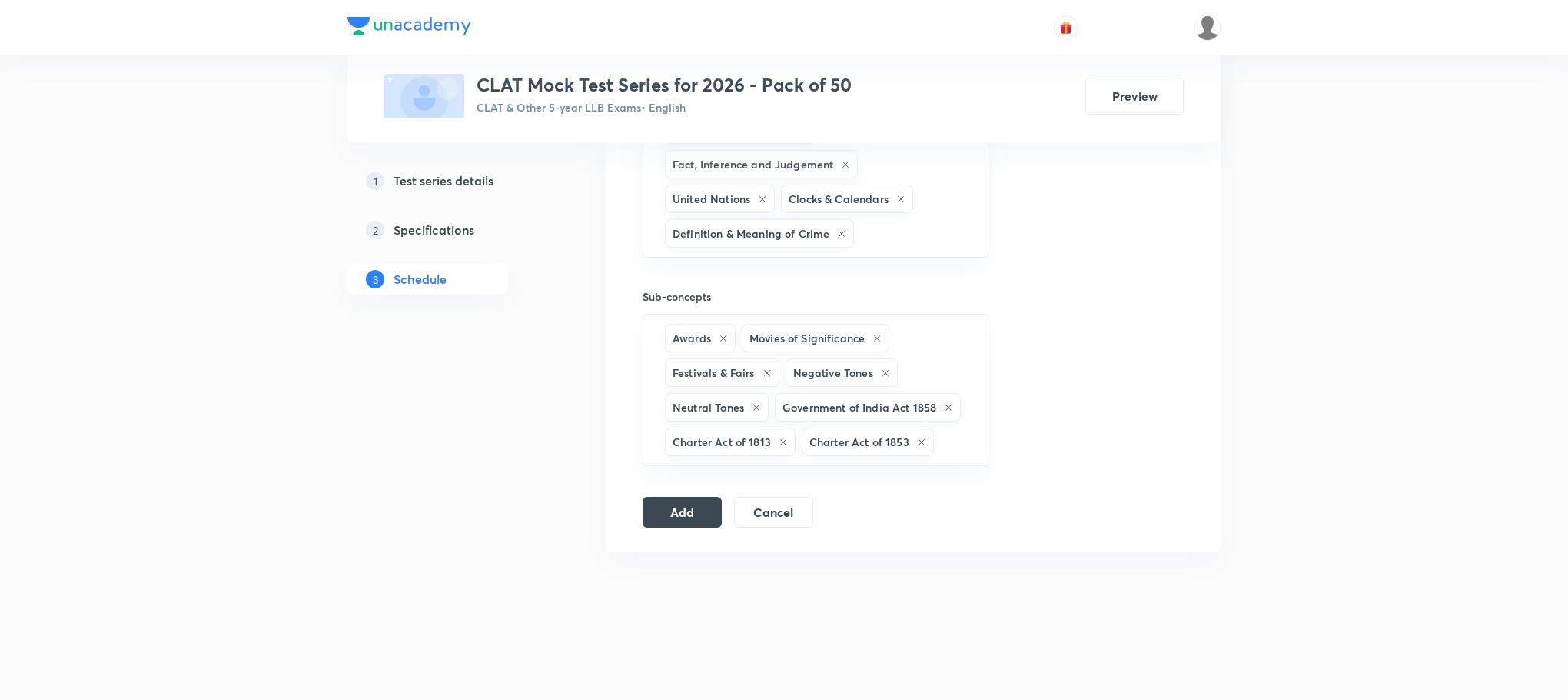
type input "h"
click li "History"
type input "h"
click li "IHL"
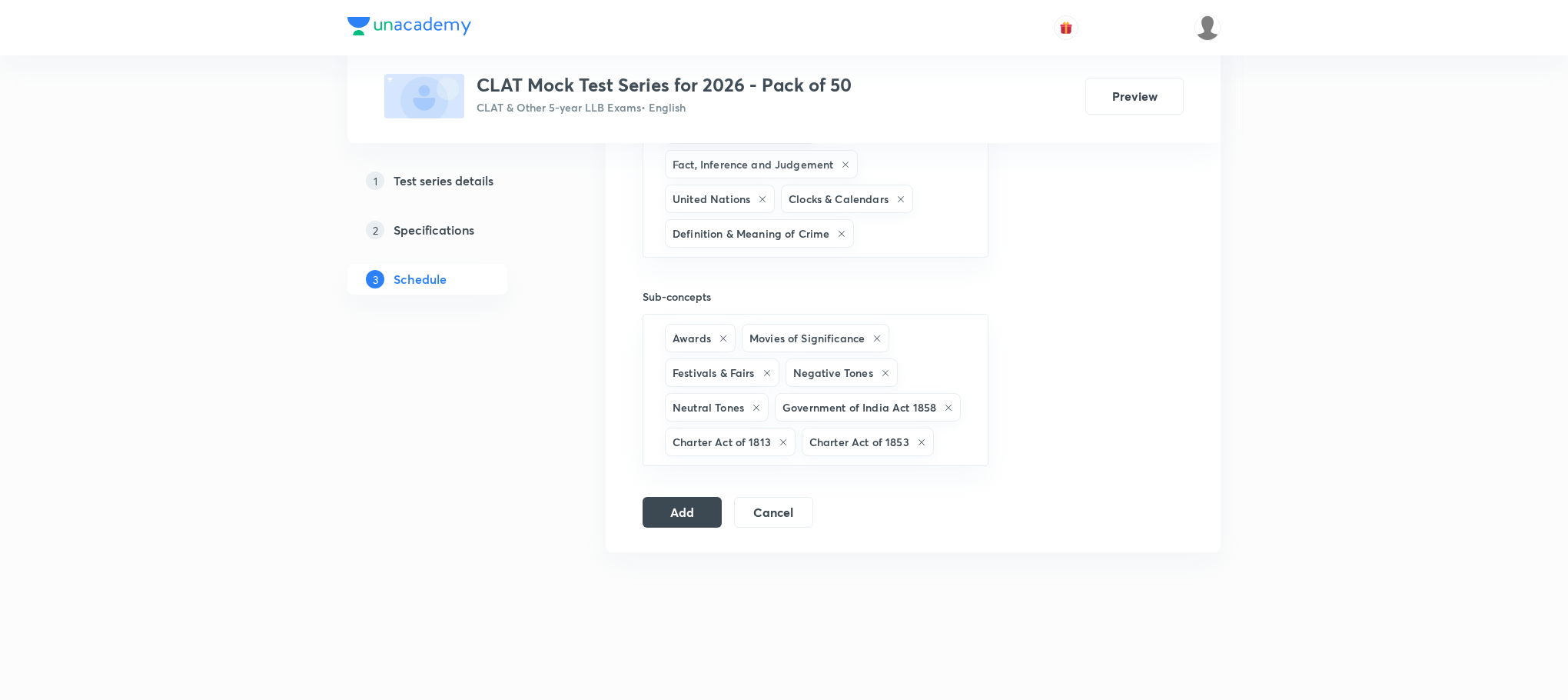
type input "h"
click li "Crash Course"
type input "h"
click li "Partnership"
type input "h"
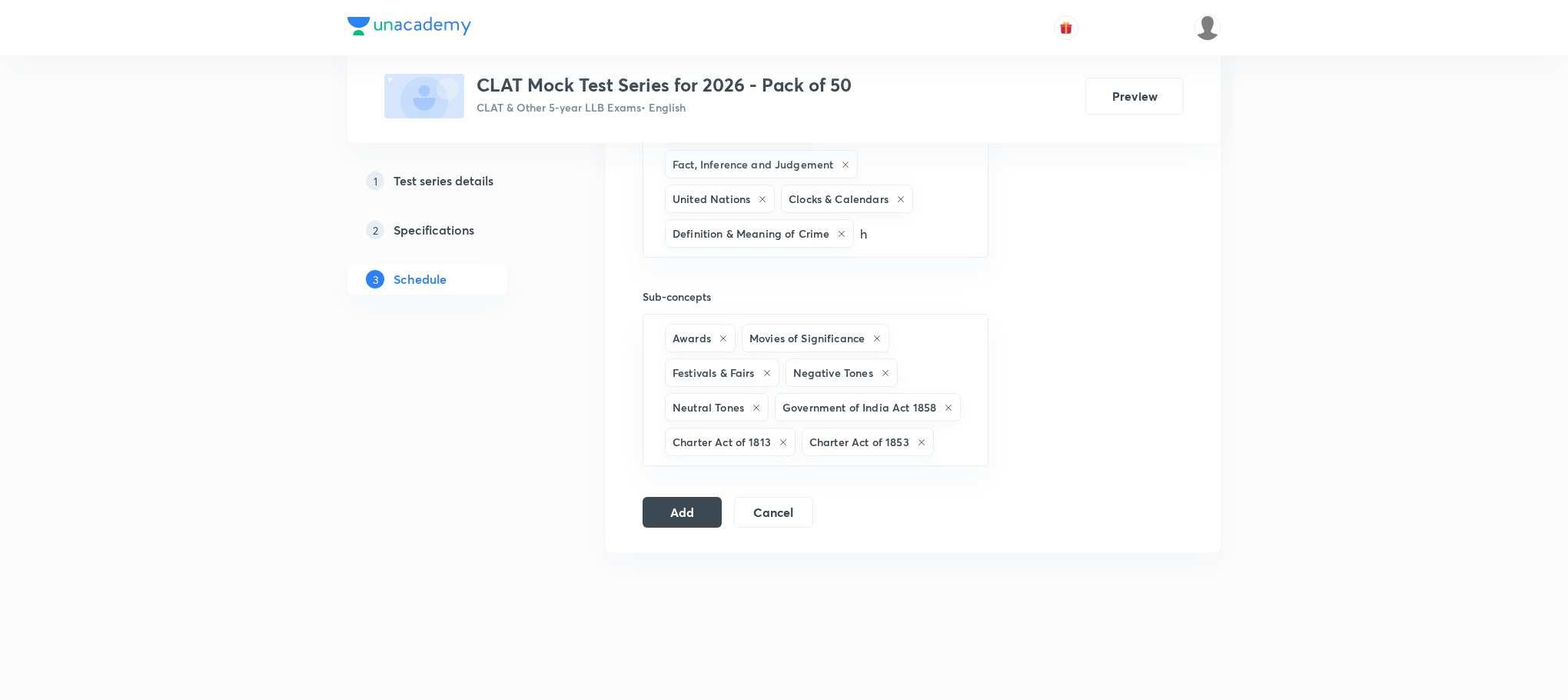
click li "Theft"
type input "h"
click li "Mischief"
type input "h"
click li "Cheating"
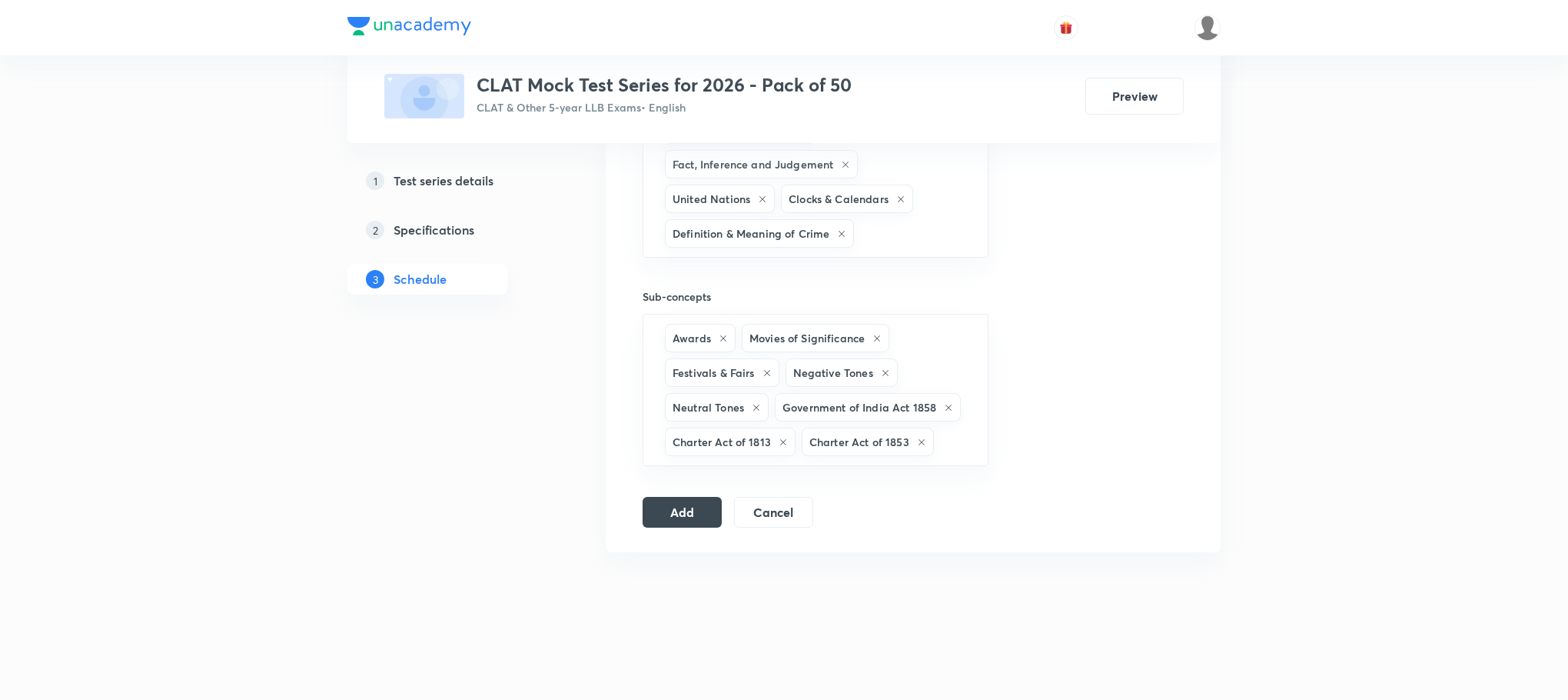
type input "h"
click li "Mischief"
type input "h"
click li "Arithmetic Reasoning"
type input "h"
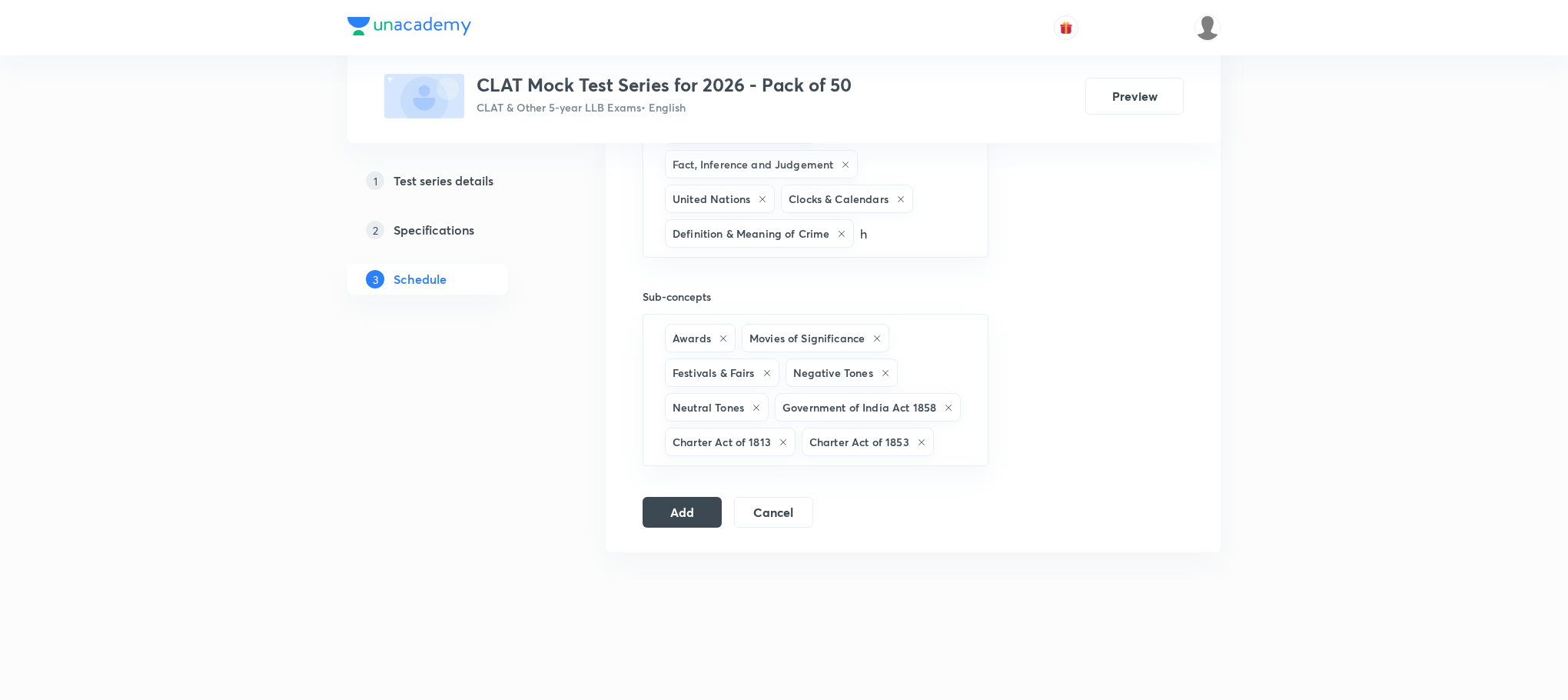
click li "Hurt"
type input "h"
click li "Word Root Method"
type input "h"
click li "Homonyms"
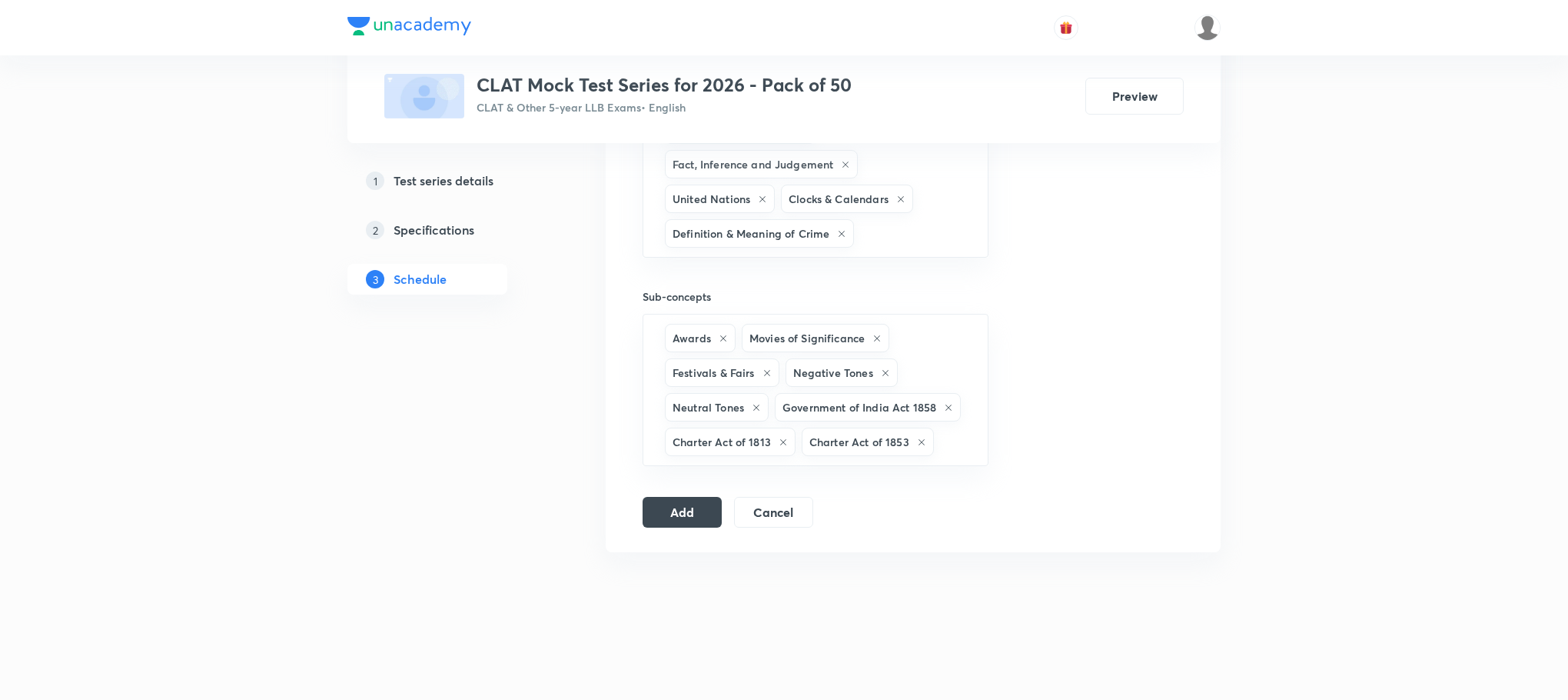
type input "h"
click li "Charts"
type input "i"
type input "j"
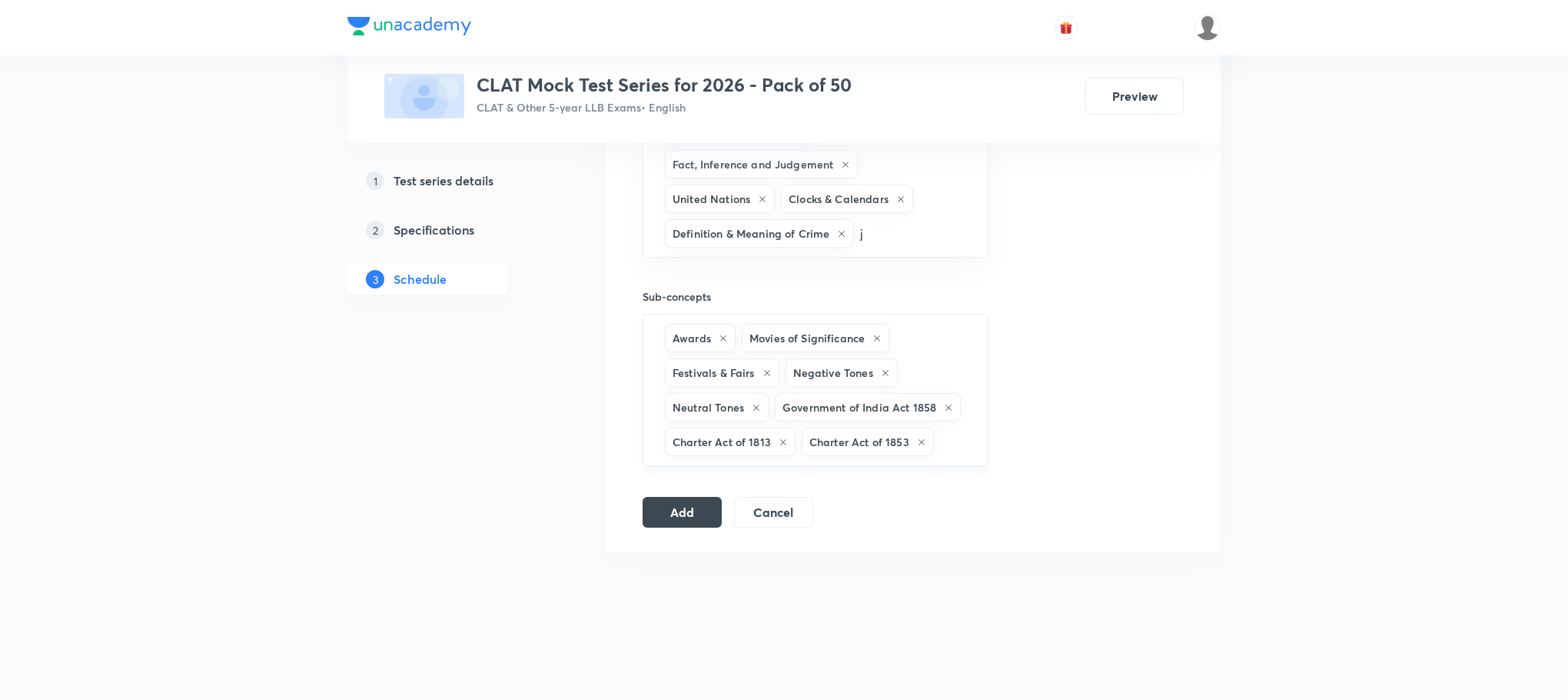
scroll to position [3576, 0]
click li "Jurisprudence"
type input "k"
drag, startPoint x: 671, startPoint y: 178, endPoint x: 672, endPoint y: 187, distance: 9.1
click li "Mock Tests"
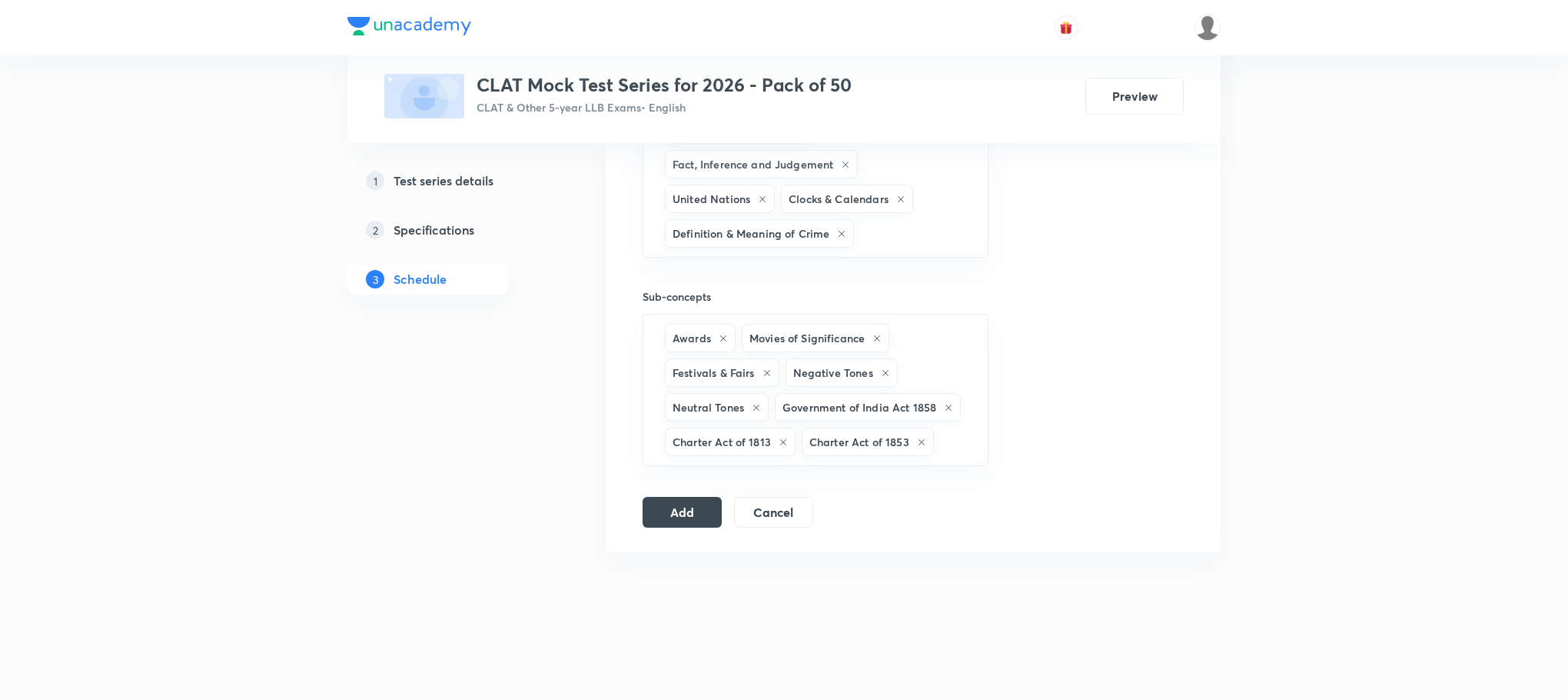
type input "k"
click li "Clocks"
type input "k"
click li "Spelling Mistakes"
type input "k"
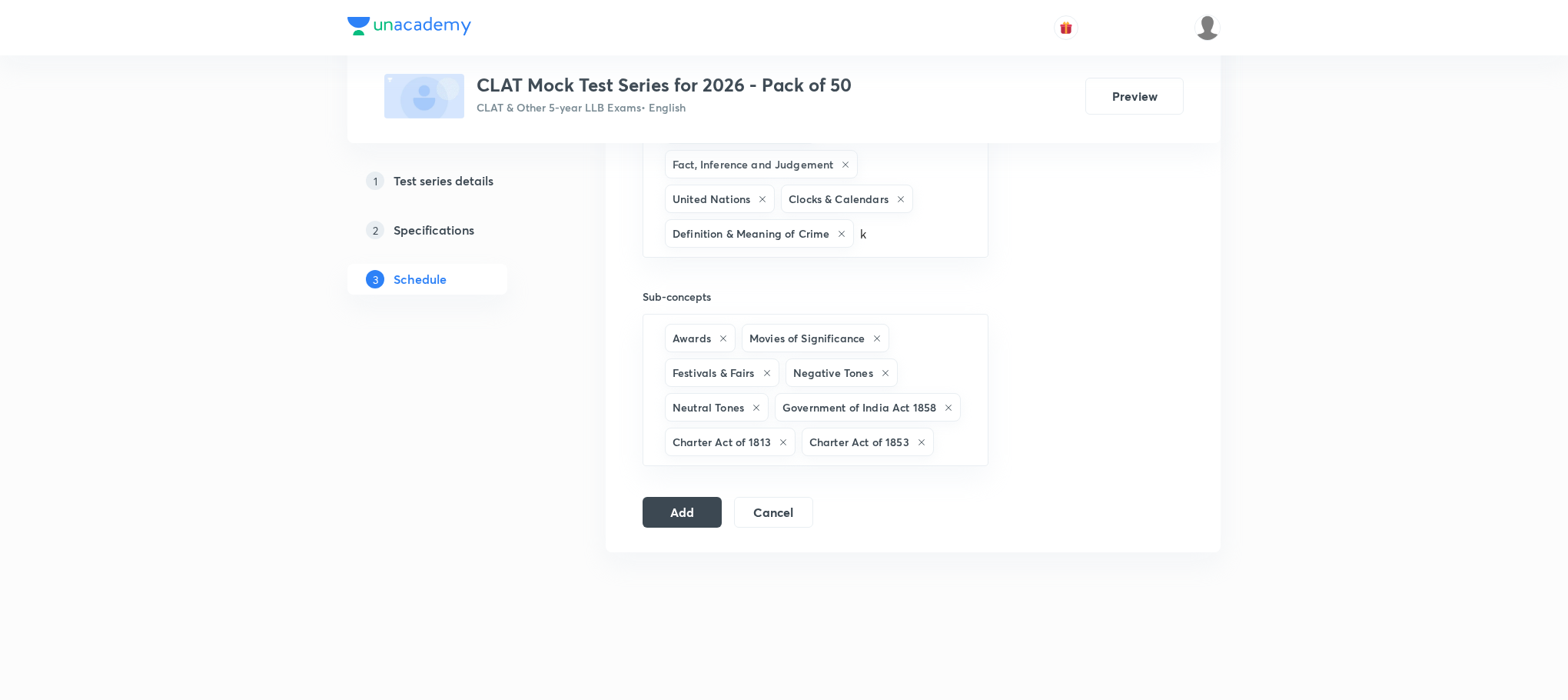
click li "Ranking"
type input "l"
click li "National"
type input "m"
click li "CPA 1986 - Intro & Importance"
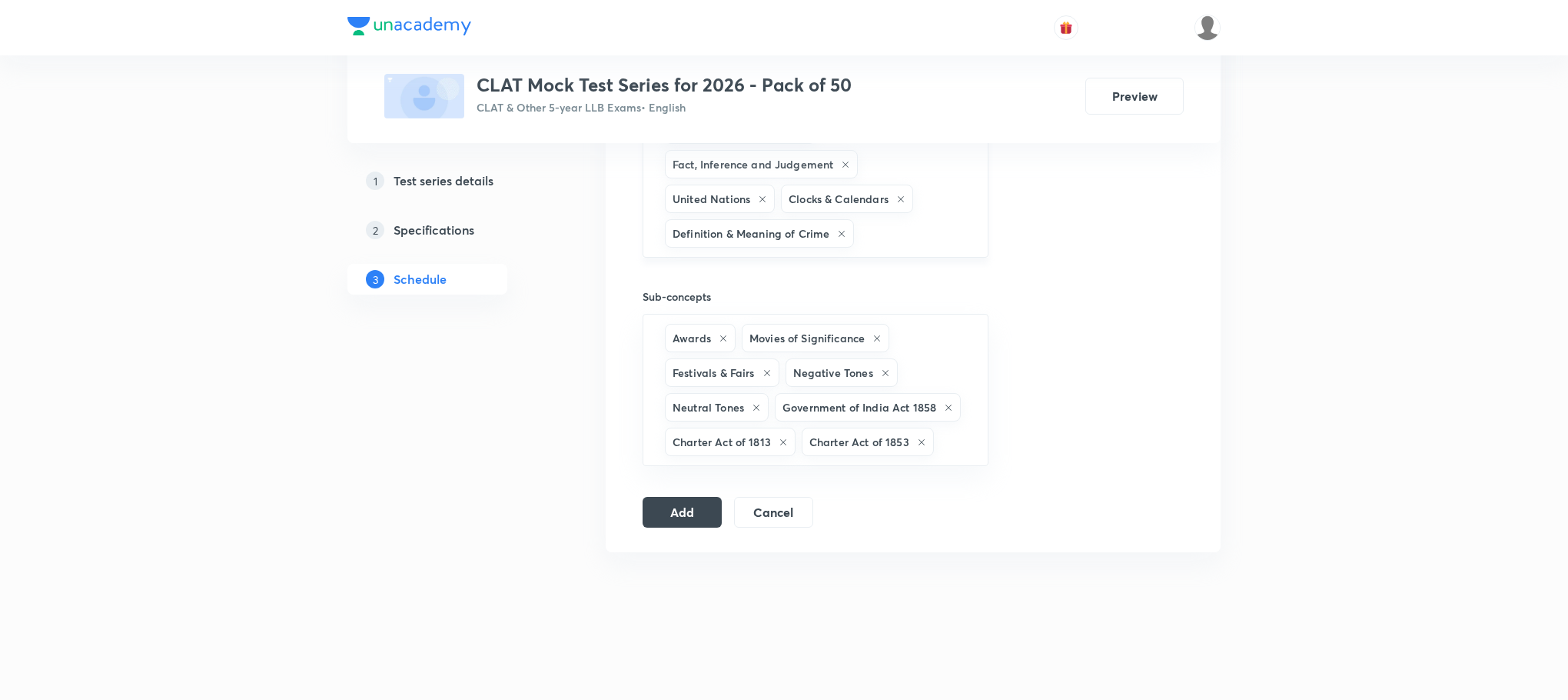
type input "m"
click li "Statement & Assumptions"
type input "m"
click li "Economics"
type input "m"
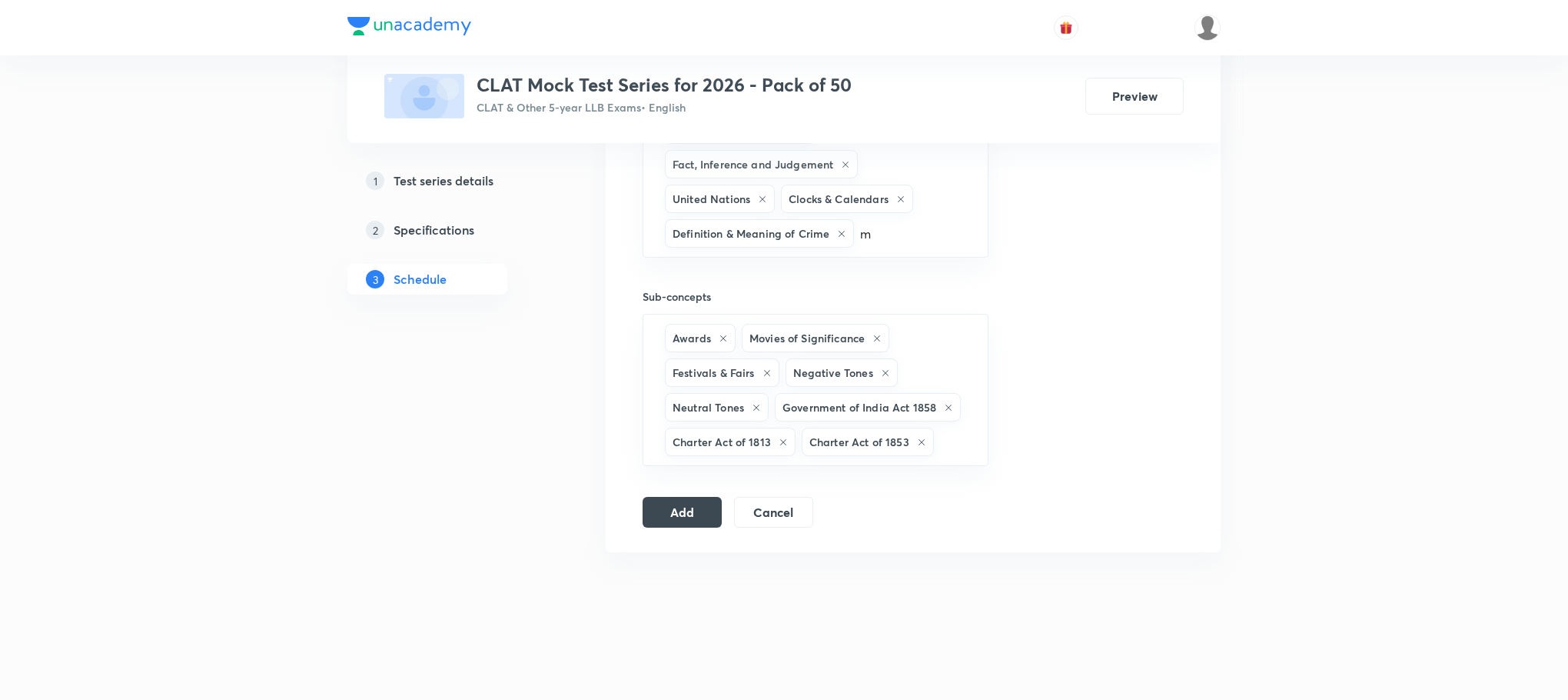
click li "Statement & Conclusions"
type input "n"
click ul "Pronouns"
click li "Pronouns"
type input "o"
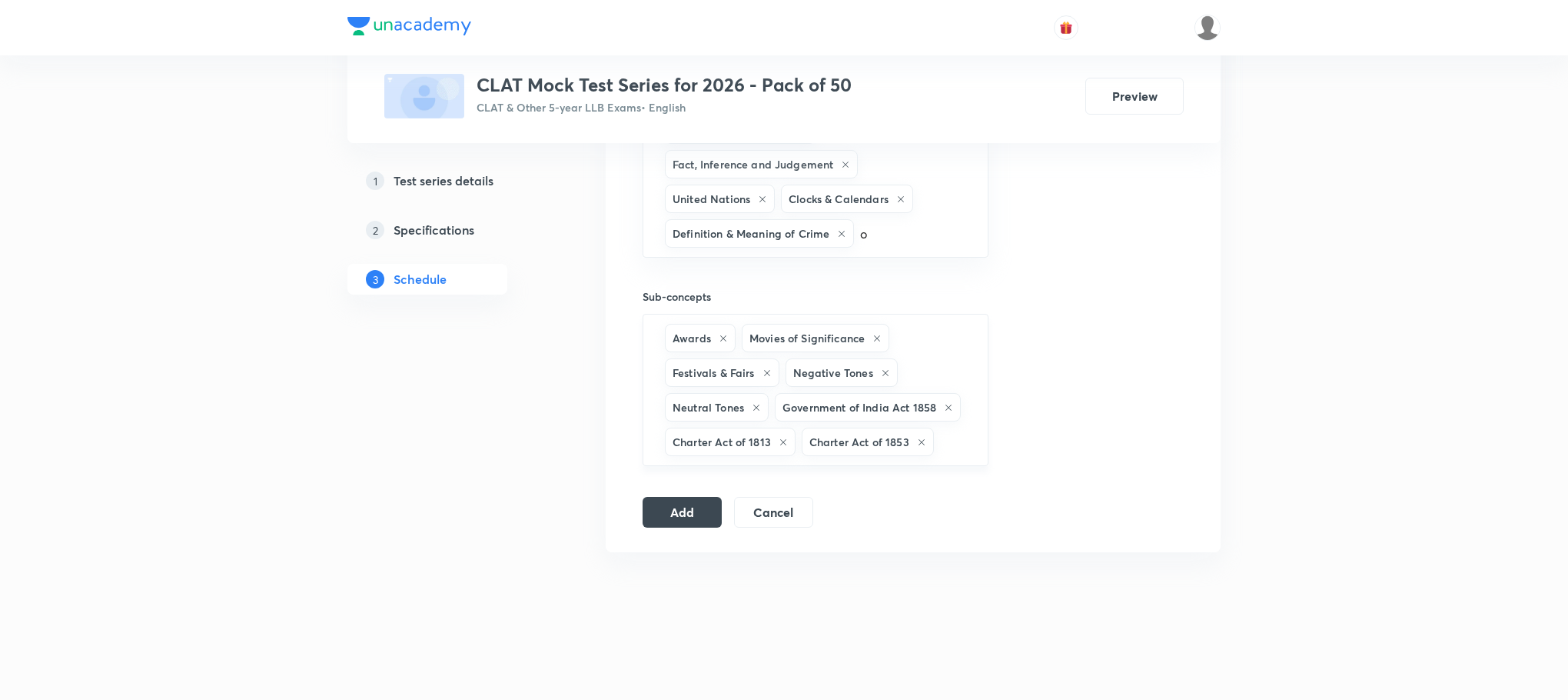
click li "Sports"
type input "p"
type input "q"
click li "Previous Year Questions"
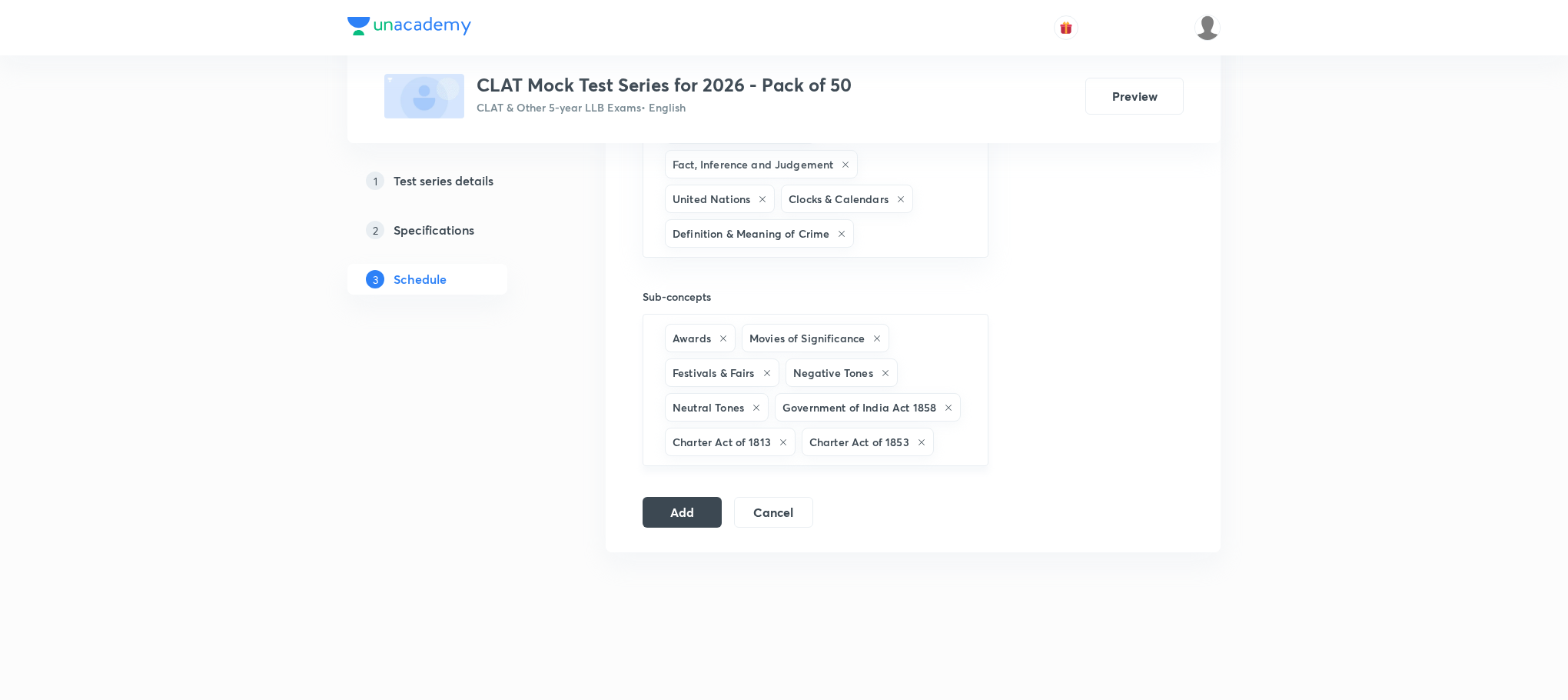
type input "r"
type input "s"
type input "t"
type input "u"
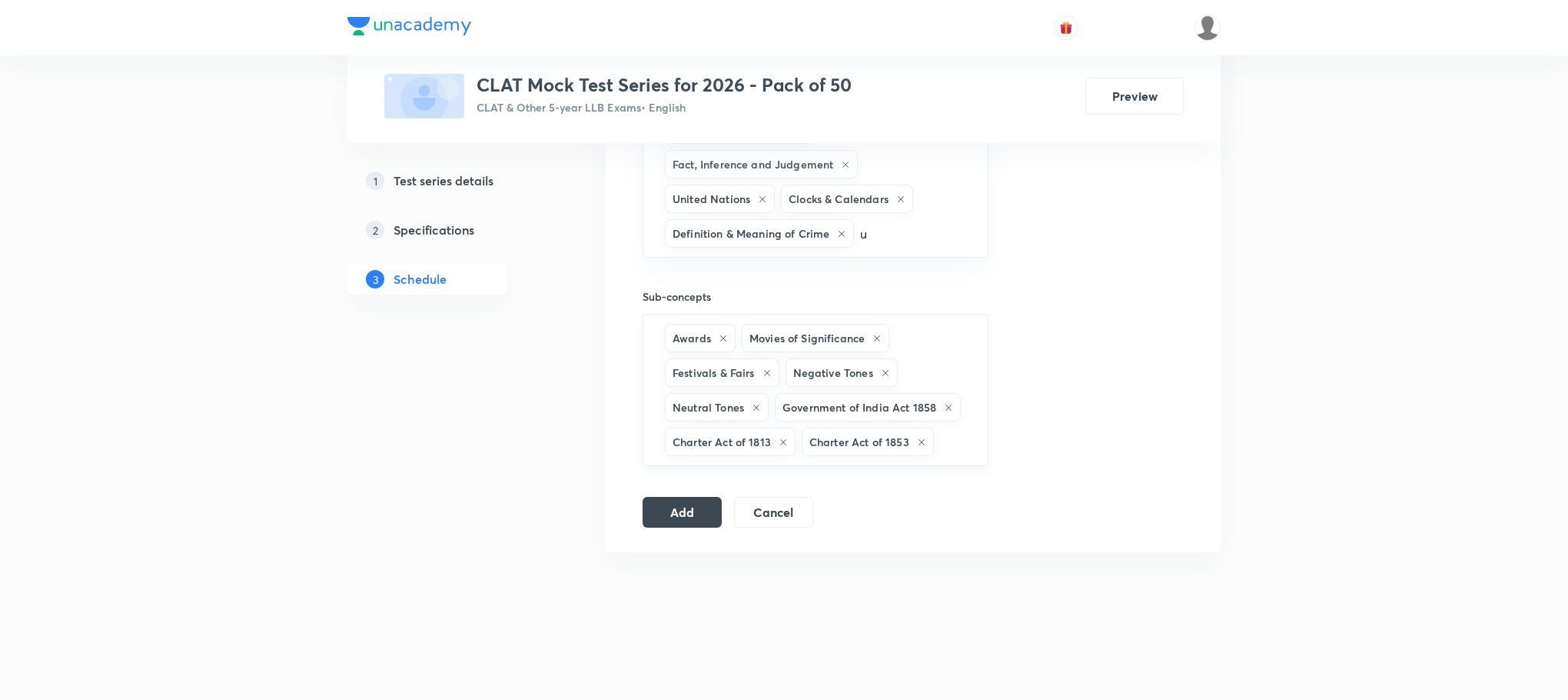
click li "Nuisance as a Tort"
type input "u"
click li "Volumes"
type input "v"
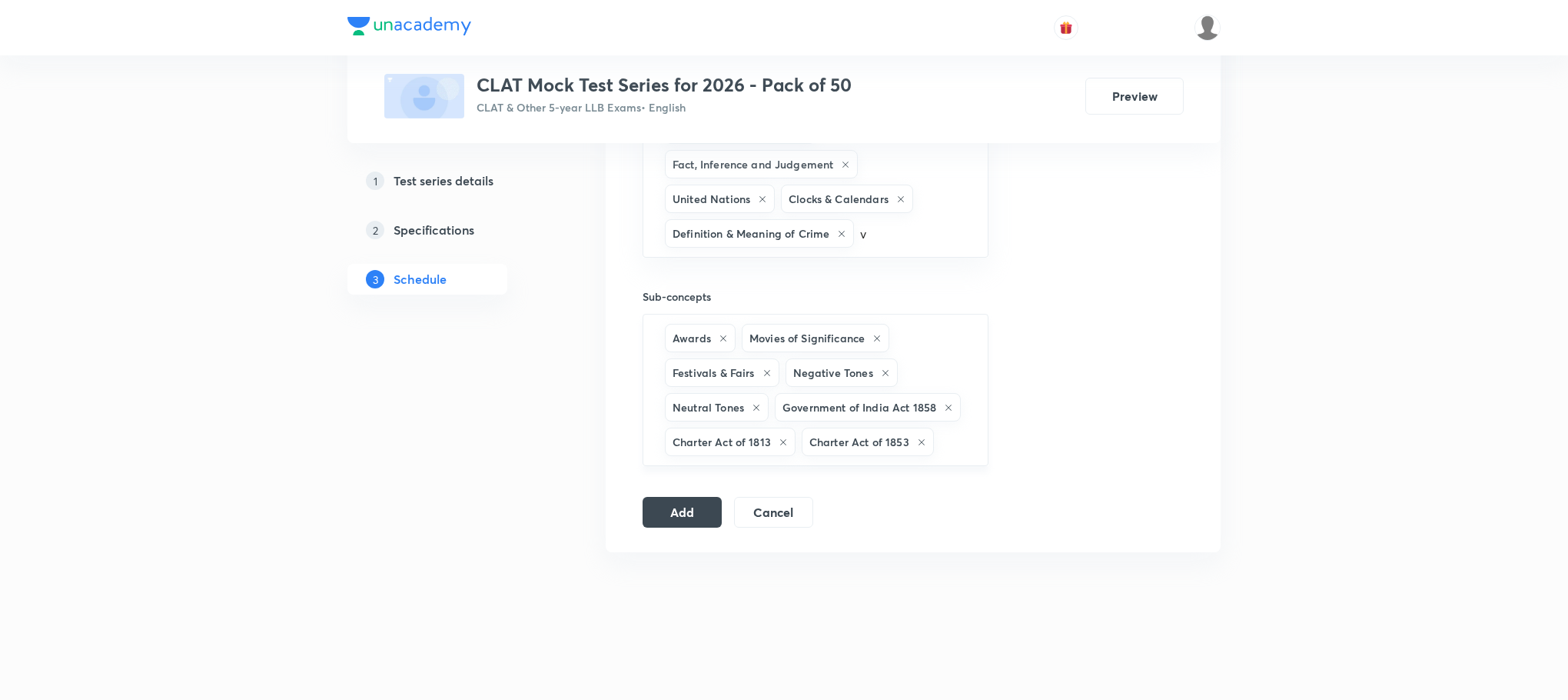
click li "Venn Diagram"
type input "v"
click li "Venn Diagram"
type input "v"
click li "Legal Vocabulary"
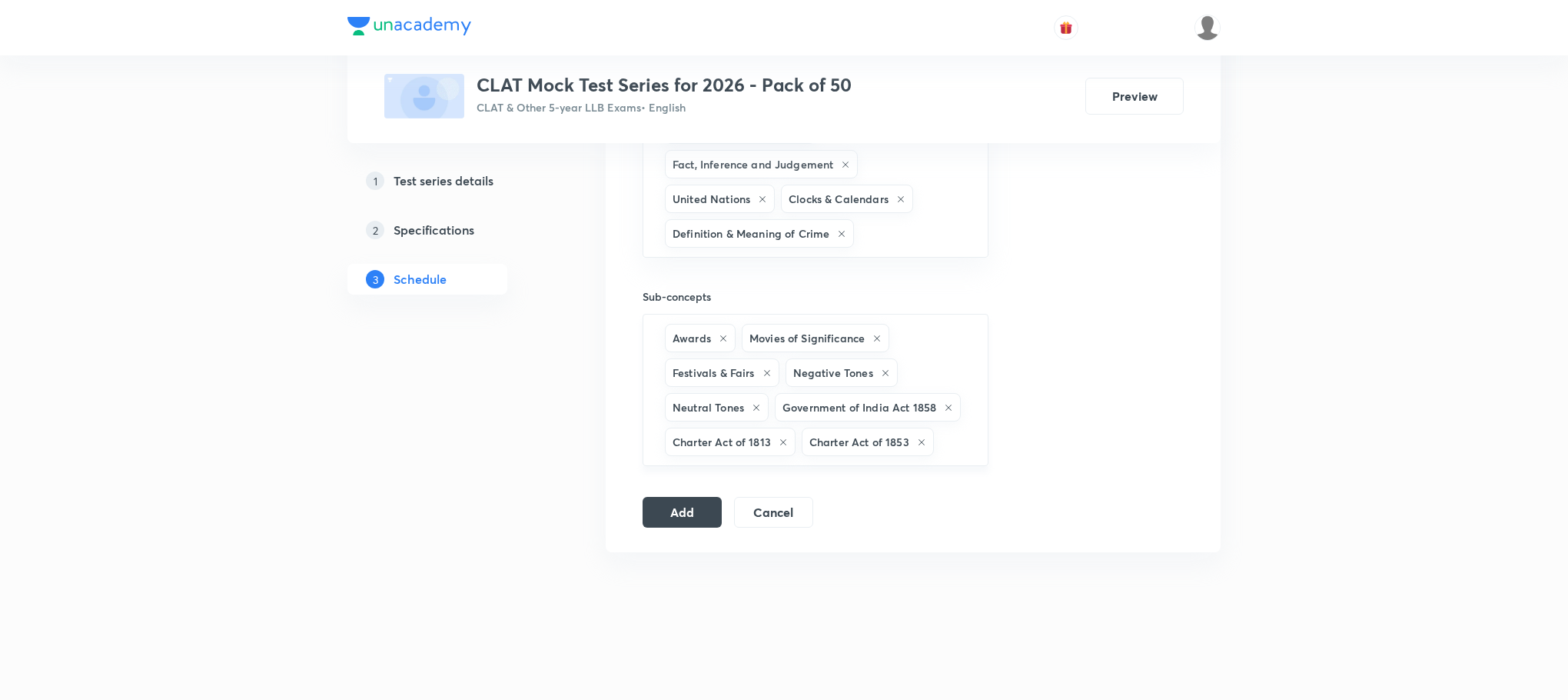
type input "w"
type input "x"
click li "Extortion"
type input "x"
click li "General Exceptions"
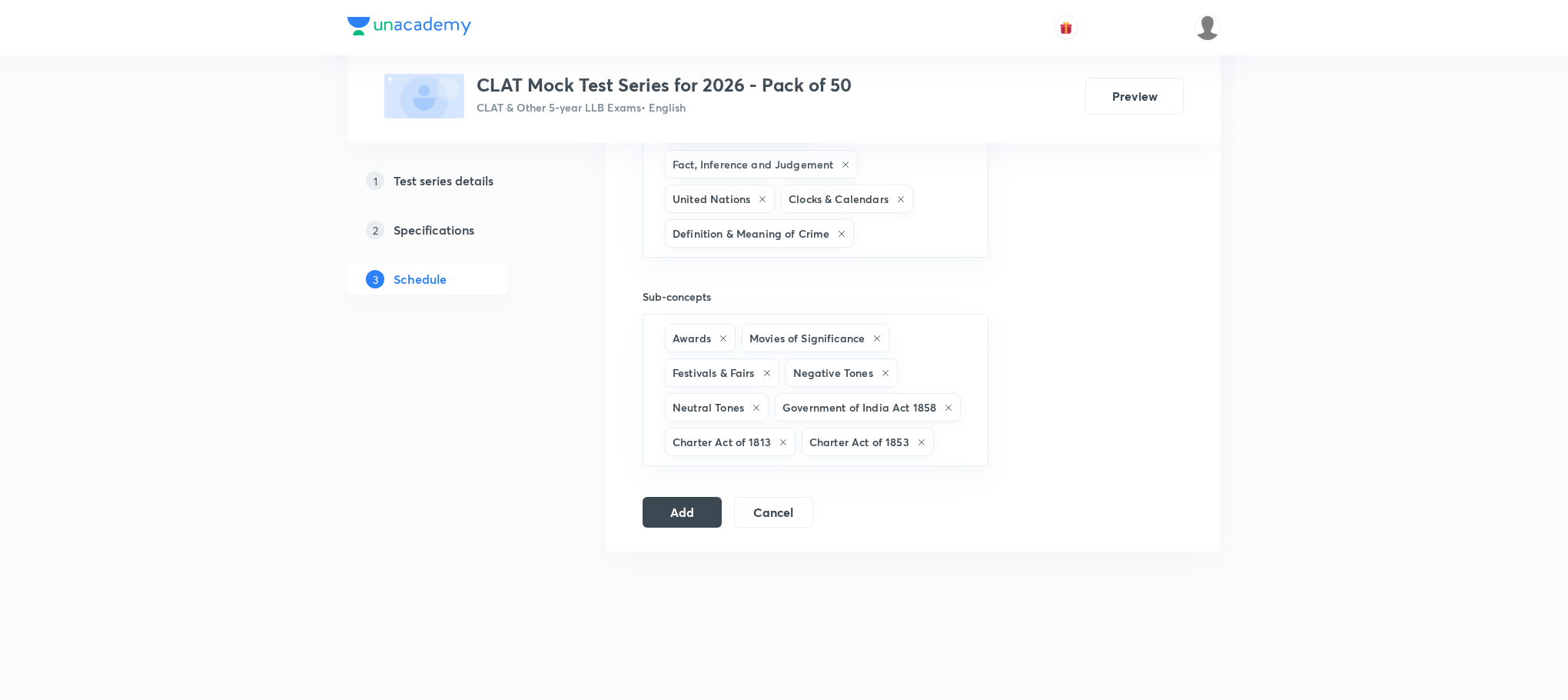
type input "y"
click li "Criminal Conspiracy"
type input "y"
drag, startPoint x: 702, startPoint y: 409, endPoint x: 697, endPoint y: 445, distance: 36.3
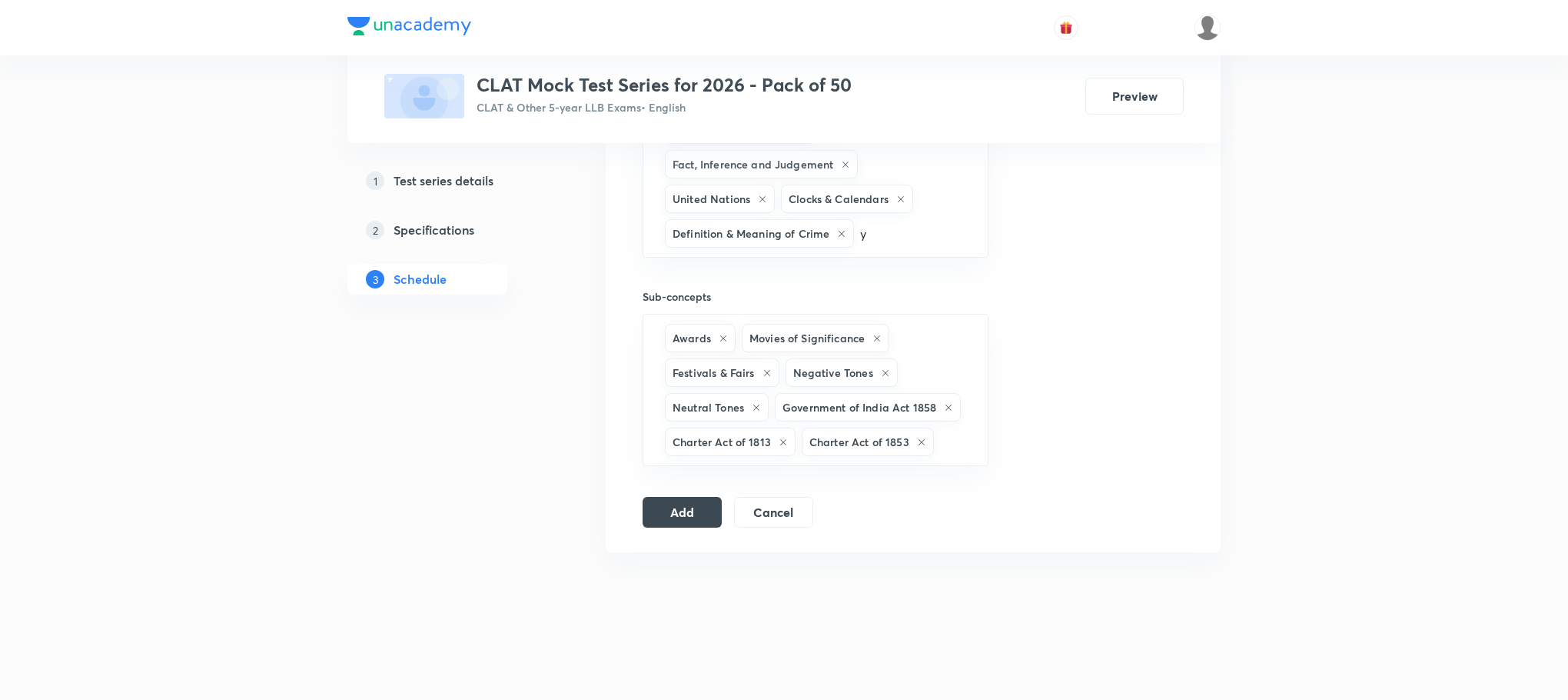
click li "Polity"
type input "y"
click li "Misappropriation of Property"
type input "y"
click li "Analogy"
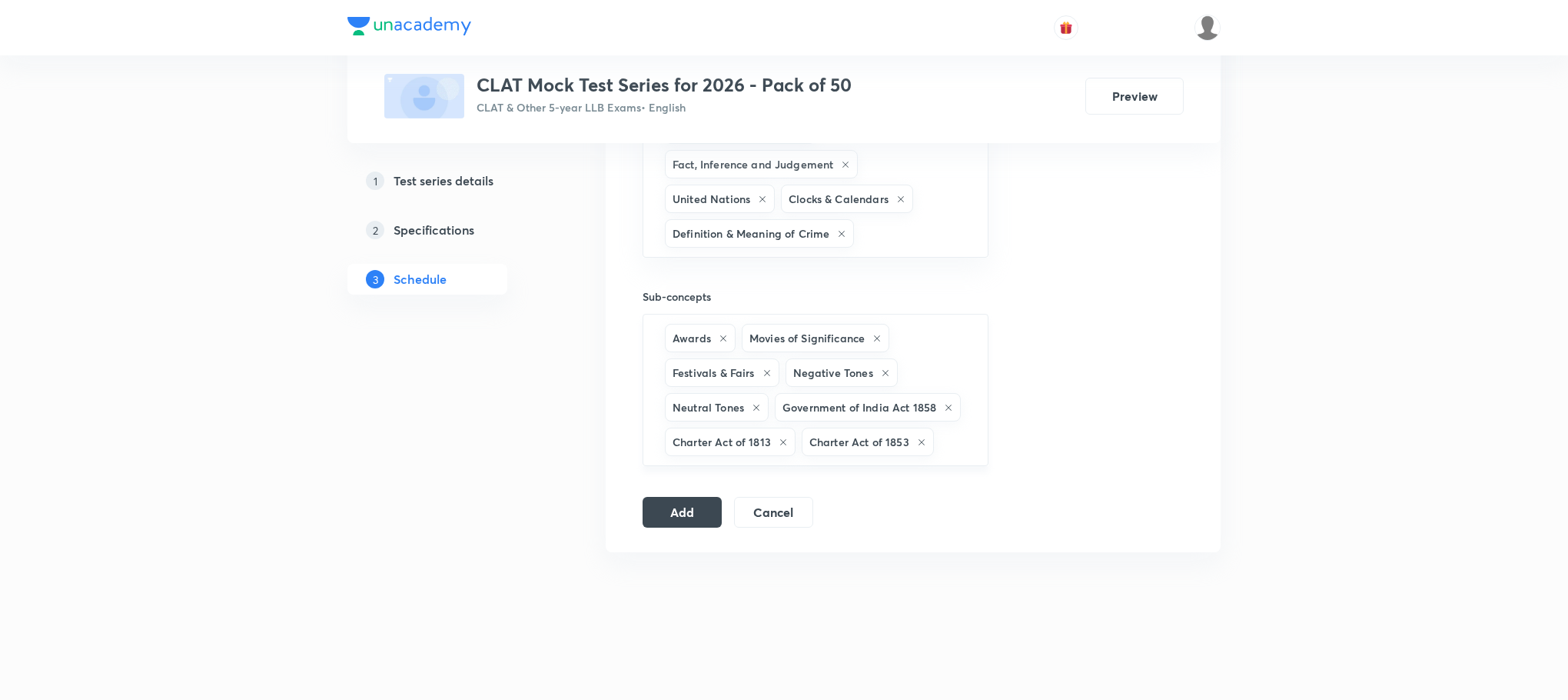
type input "y"
click li "Criminal Conspiracy"
type input "y"
click li "Antonyms"
type input "y"
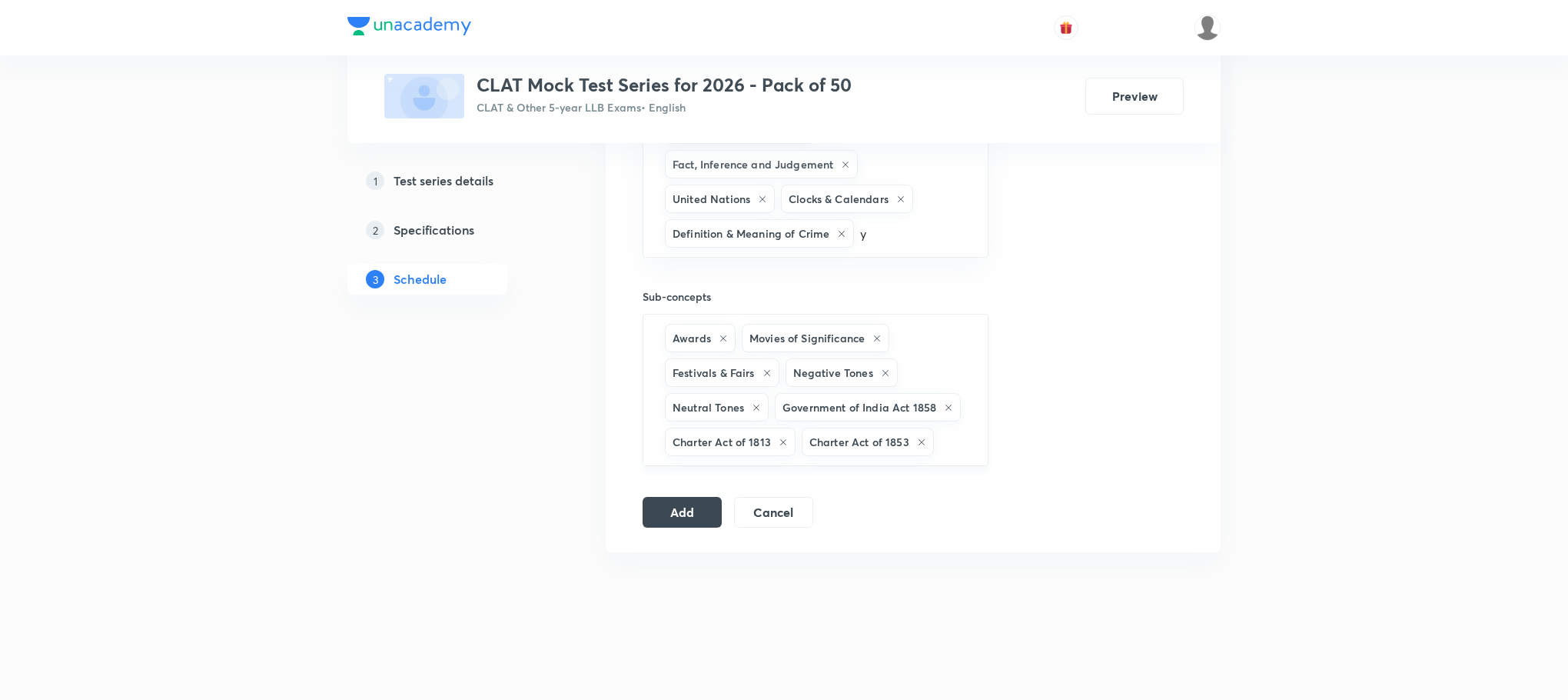
click li "Synonyms"
type input "y"
click li "Intellectual Property Rights"
type input "y"
click li "Property Laws"
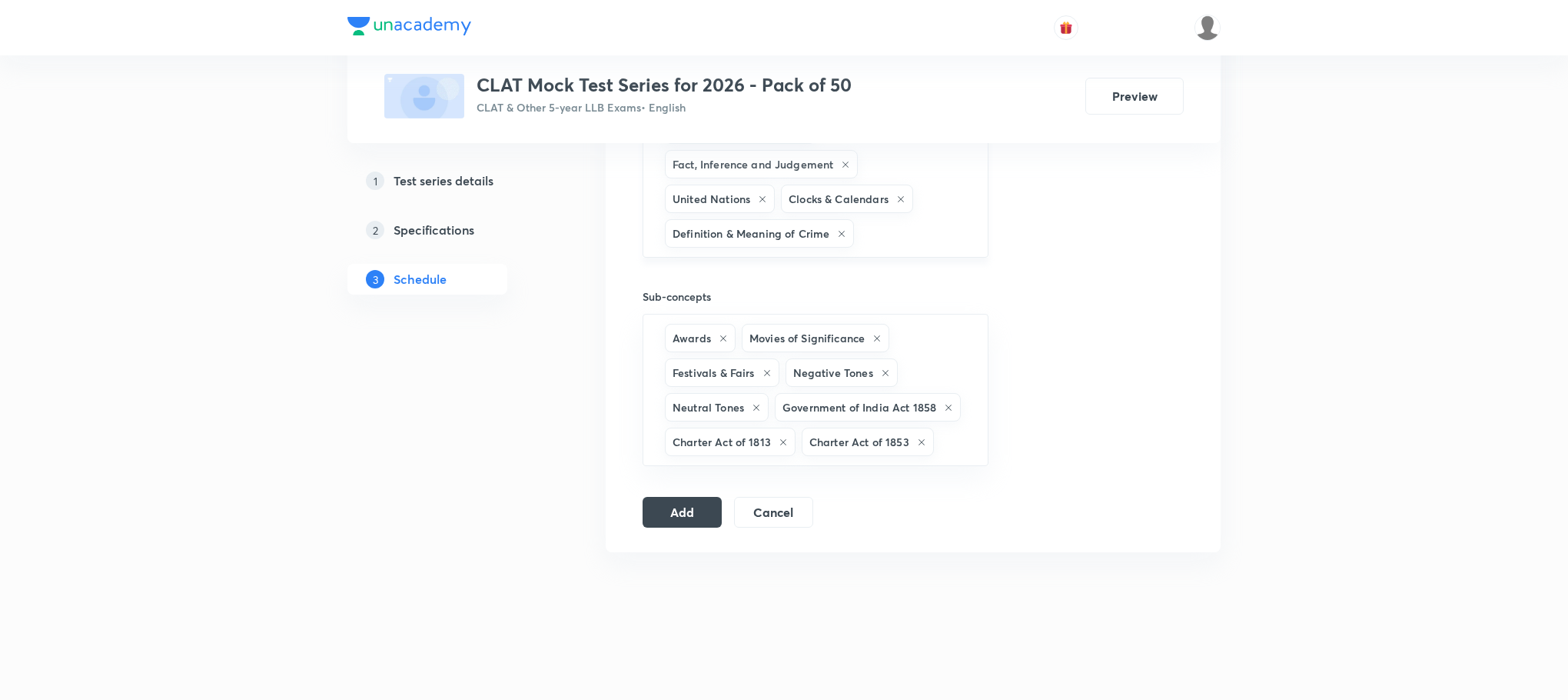
type input "z"
click at [700, 526] on button "Add" at bounding box center [682, 511] width 79 height 31
click at [670, 526] on button "Add" at bounding box center [682, 511] width 79 height 31
drag, startPoint x: 680, startPoint y: 566, endPoint x: 672, endPoint y: 561, distance: 9.4
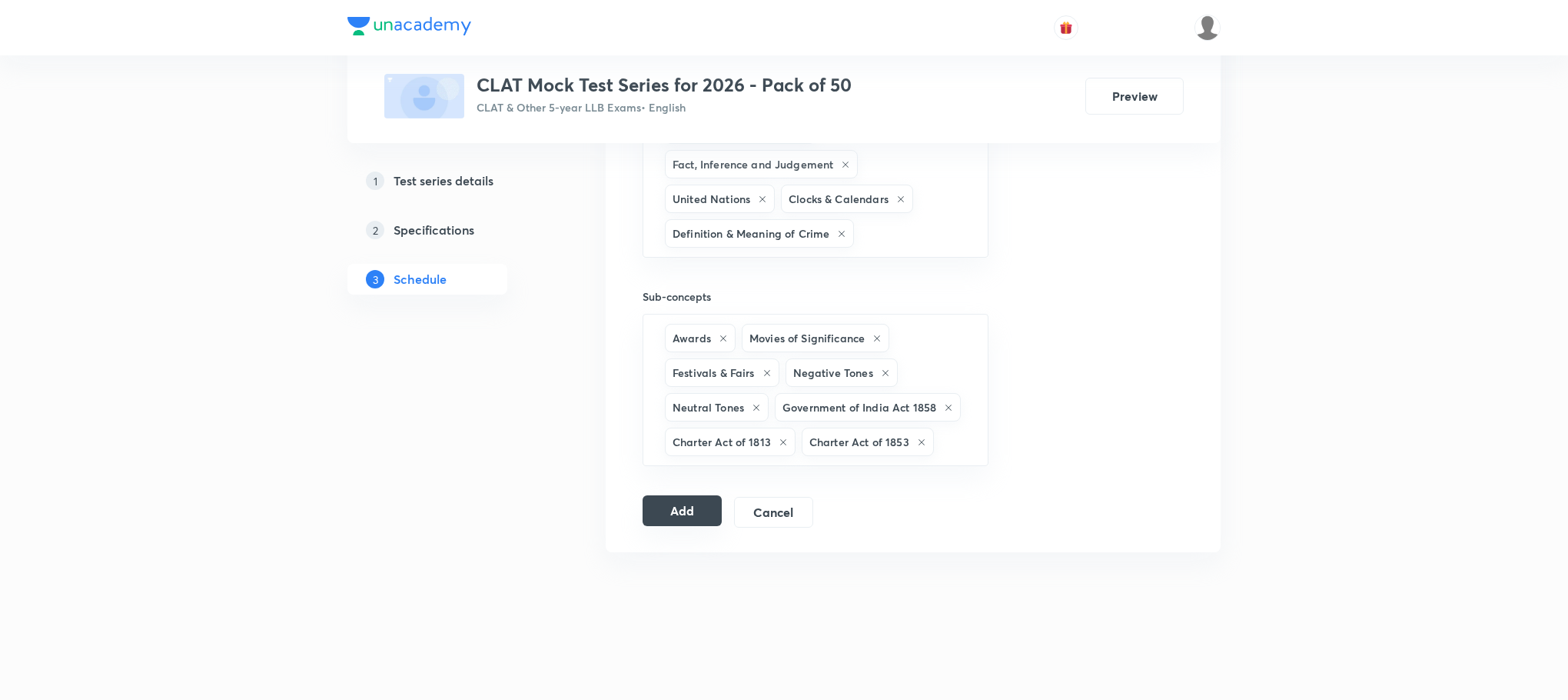
click at [680, 526] on button "Add" at bounding box center [682, 511] width 79 height 31
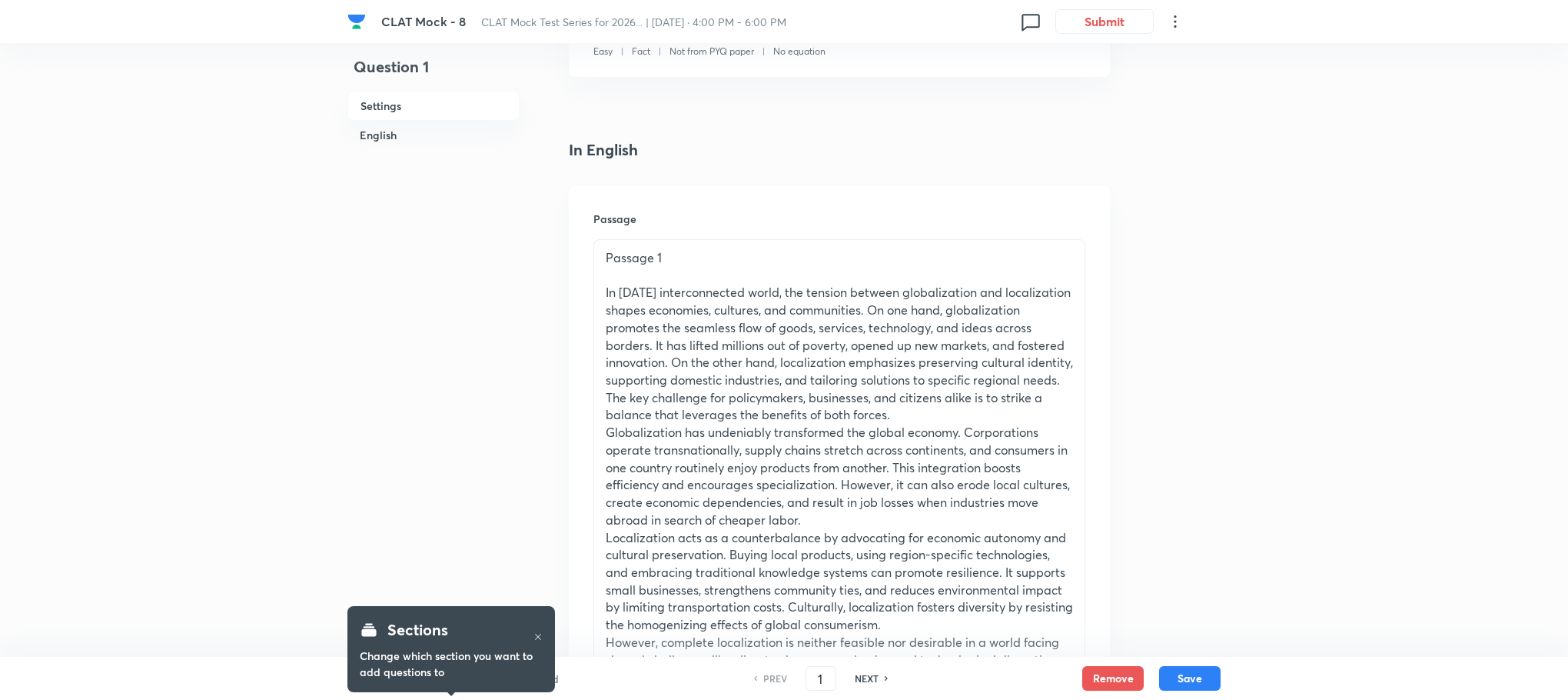
scroll to position [346, 0]
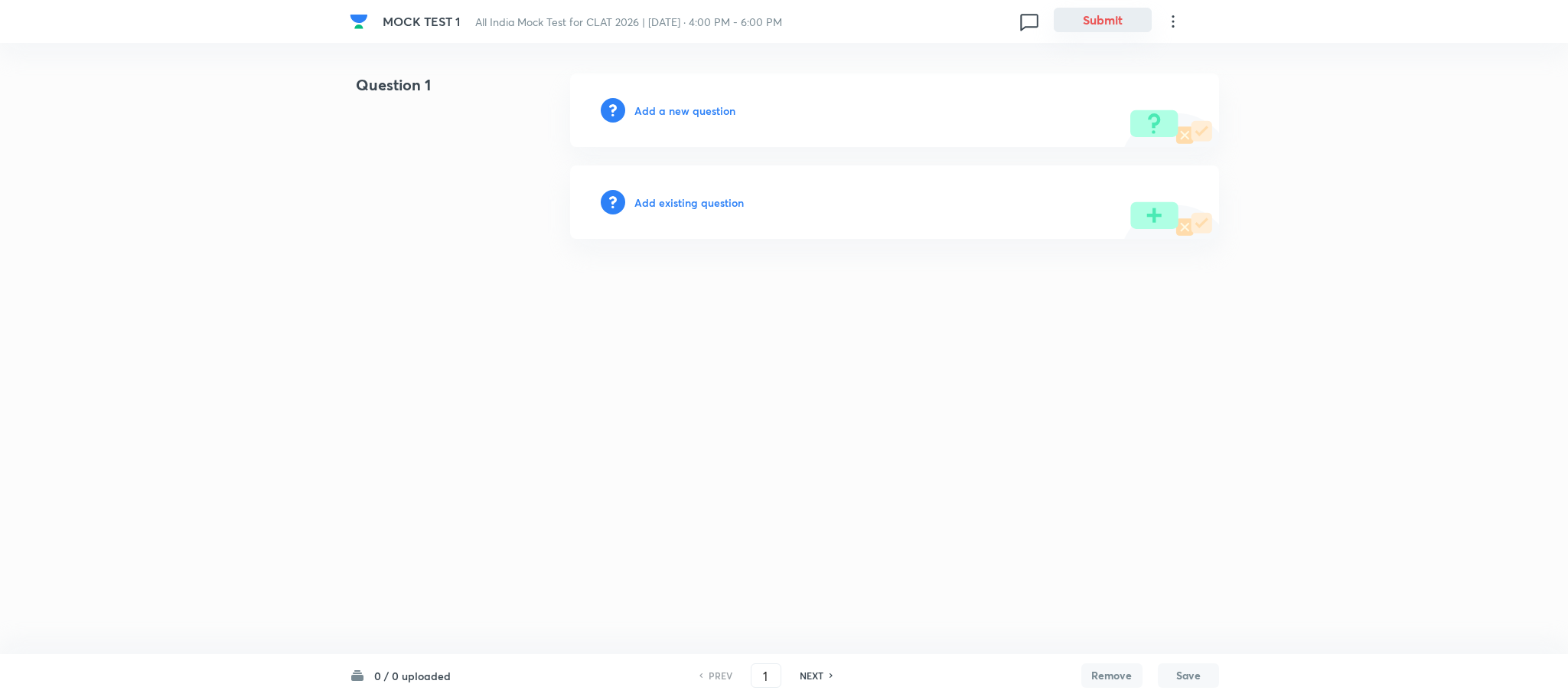
click at [1081, 30] on button "Submit" at bounding box center [1103, 20] width 98 height 25
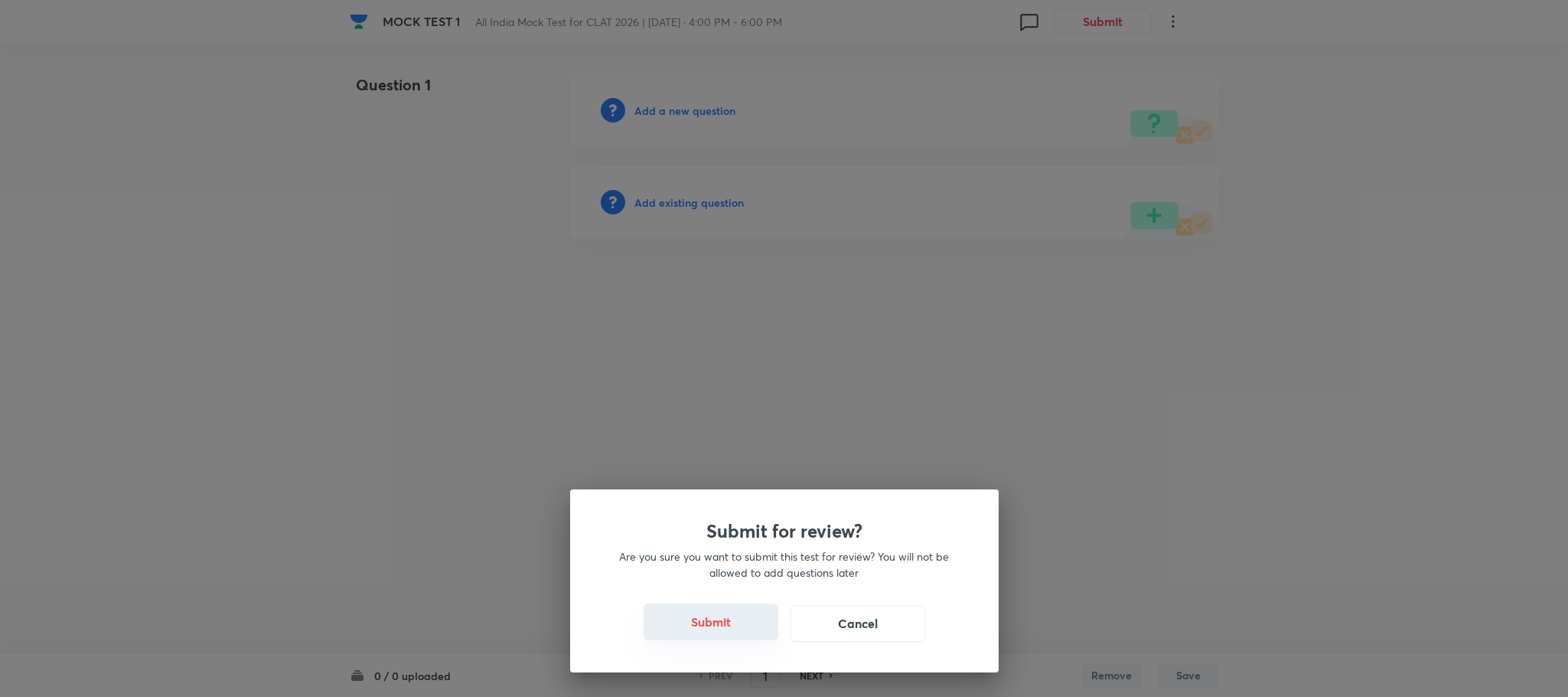
click at [732, 626] on button "Submit" at bounding box center [711, 621] width 134 height 36
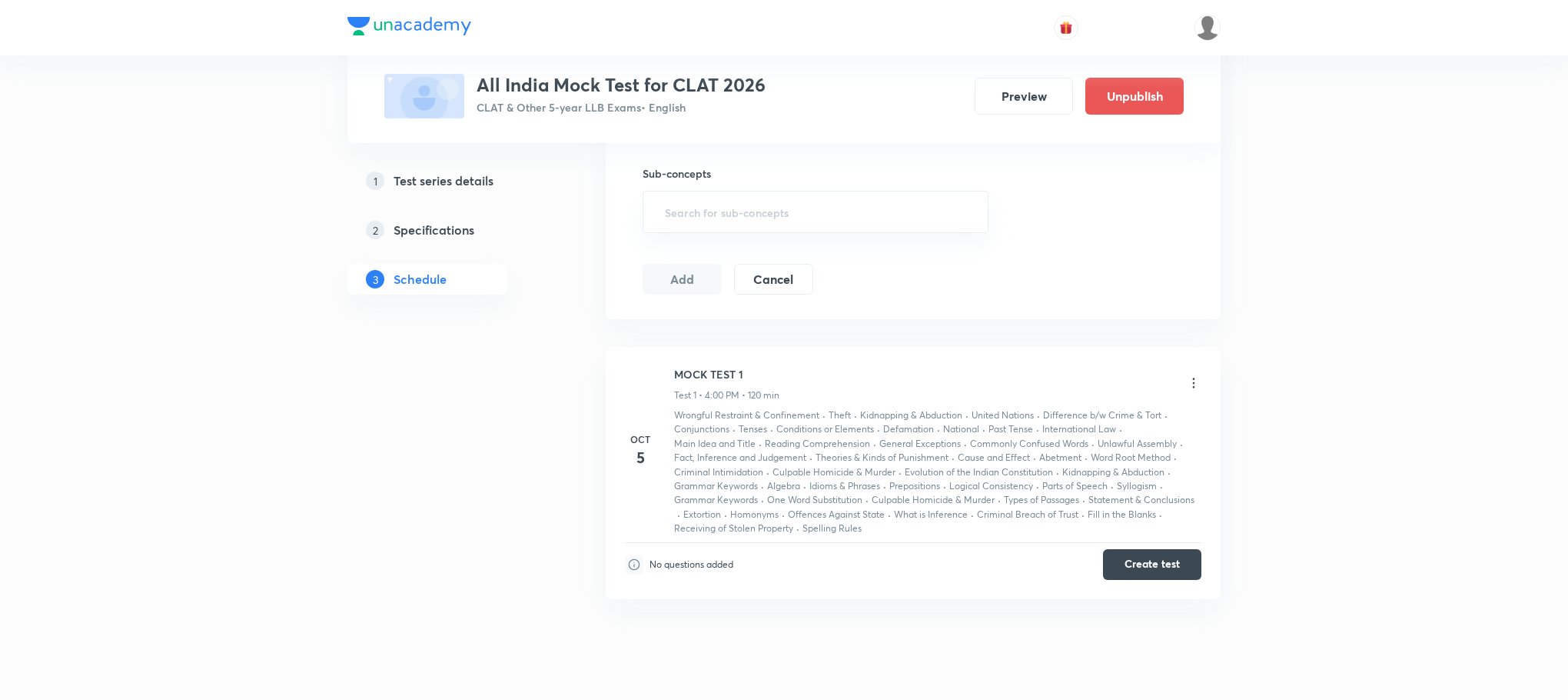
scroll to position [609, 0]
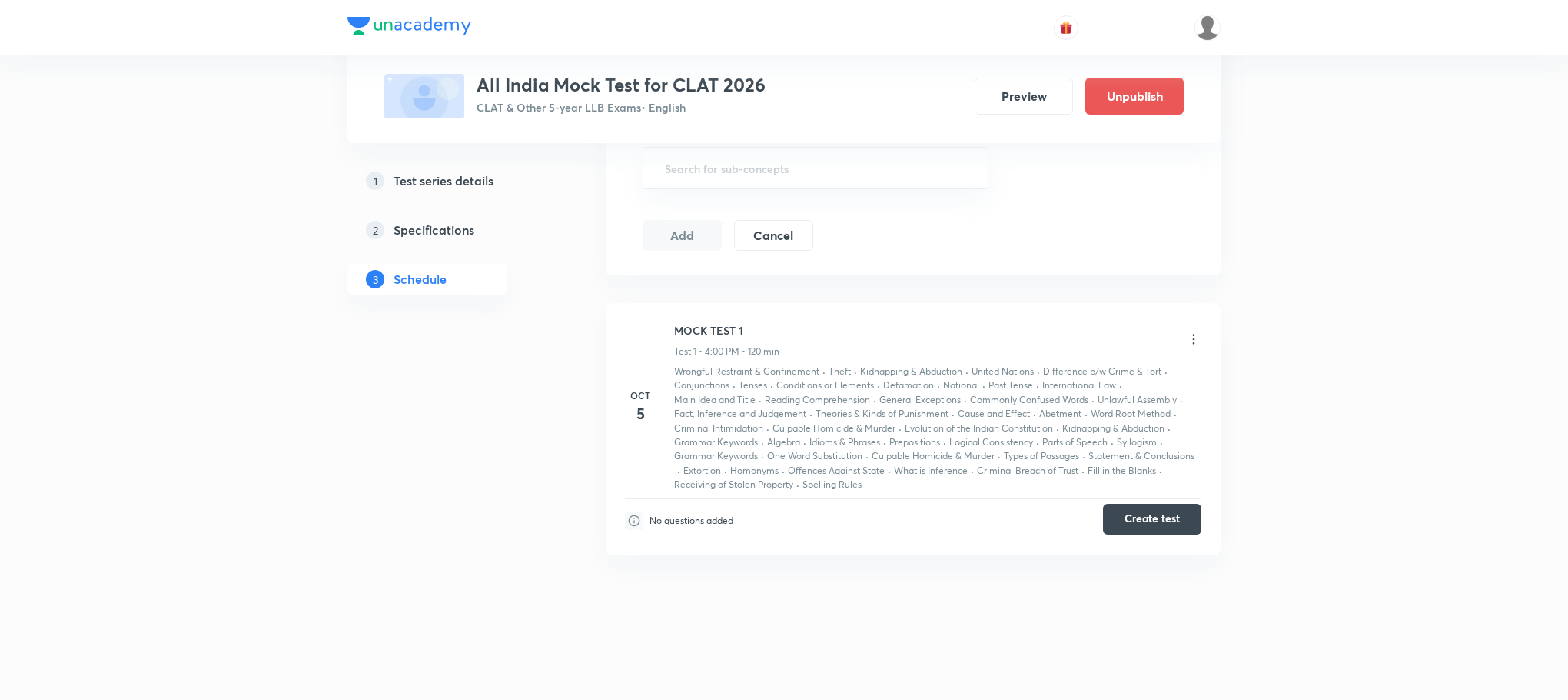
click at [1167, 524] on button "Create test" at bounding box center [1153, 519] width 98 height 31
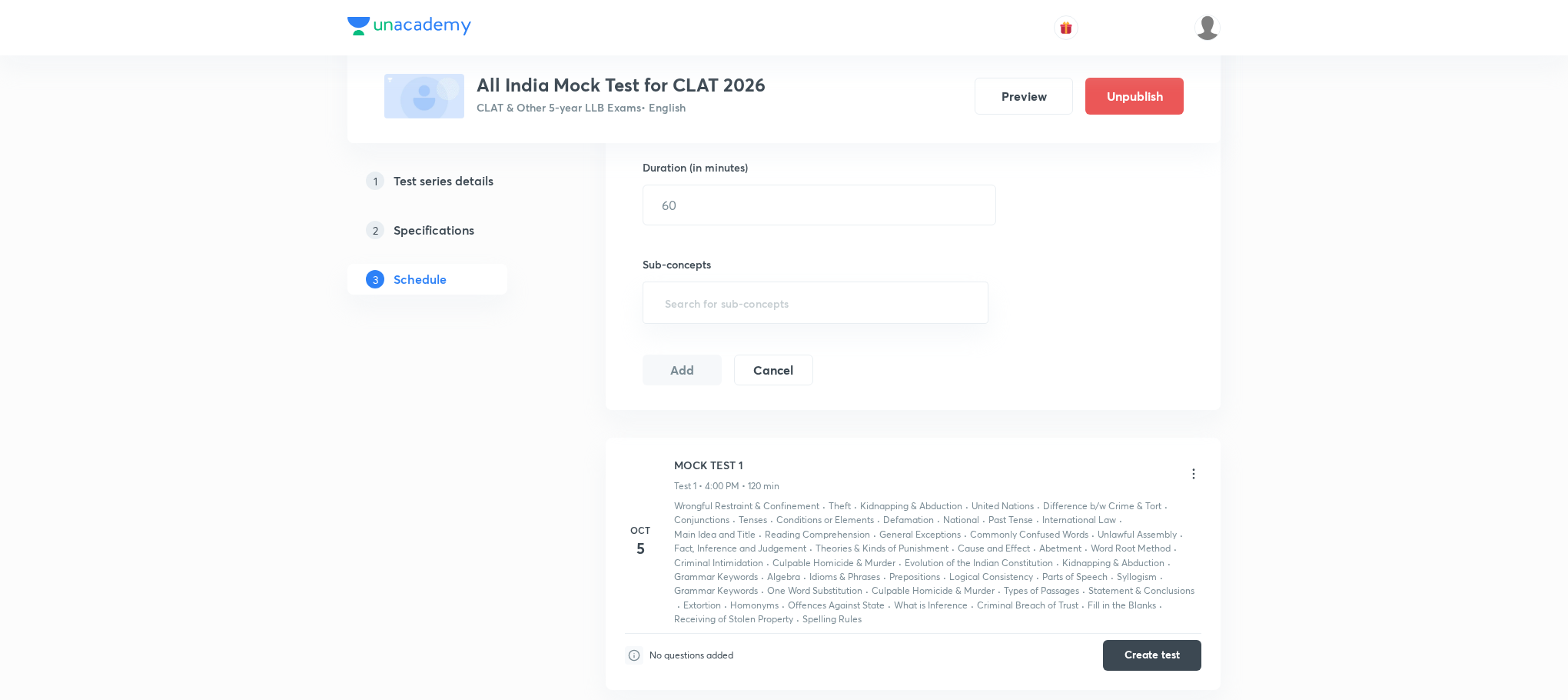
scroll to position [577, 0]
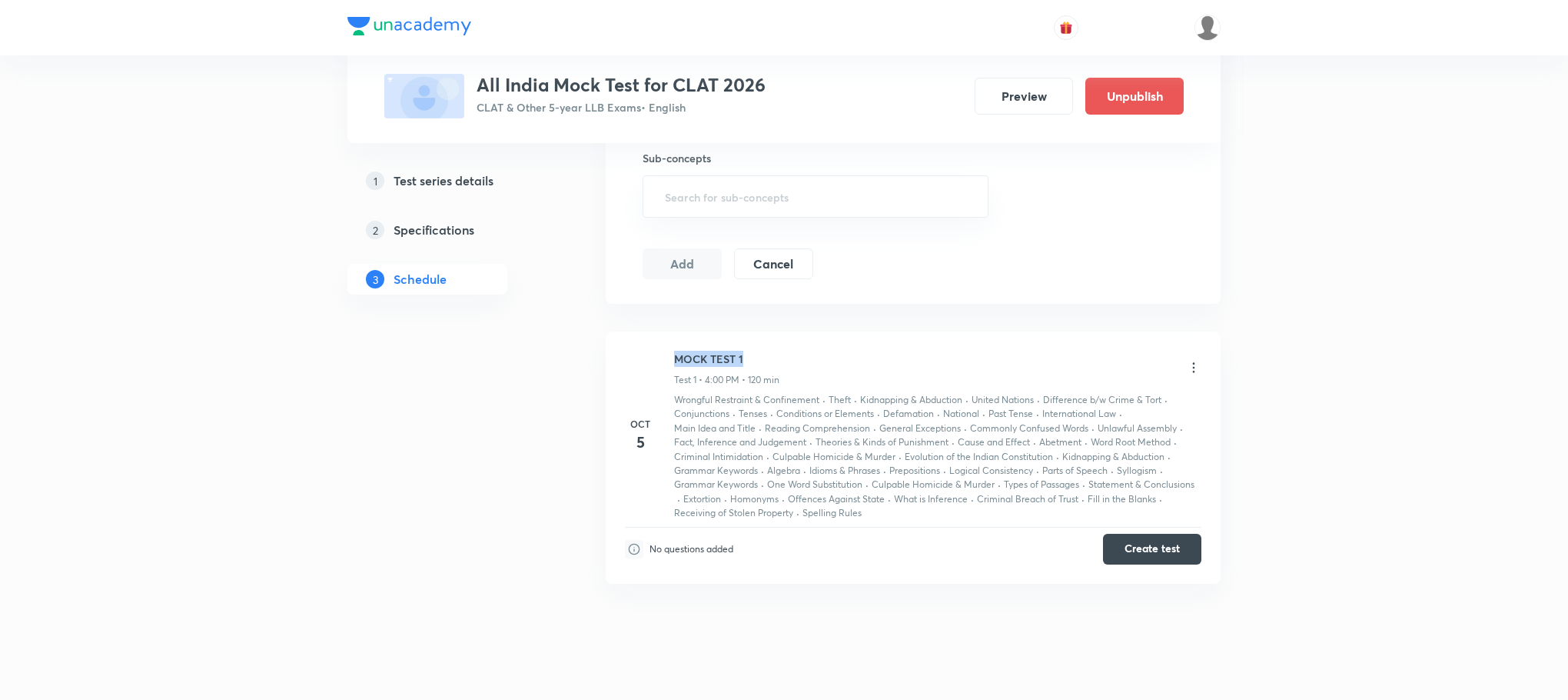
drag, startPoint x: 677, startPoint y: 360, endPoint x: 742, endPoint y: 360, distance: 65.0
click at [742, 360] on h6 "MOCK TEST 1" at bounding box center [726, 359] width 105 height 16
copy h6 "MOCK TEST 1"
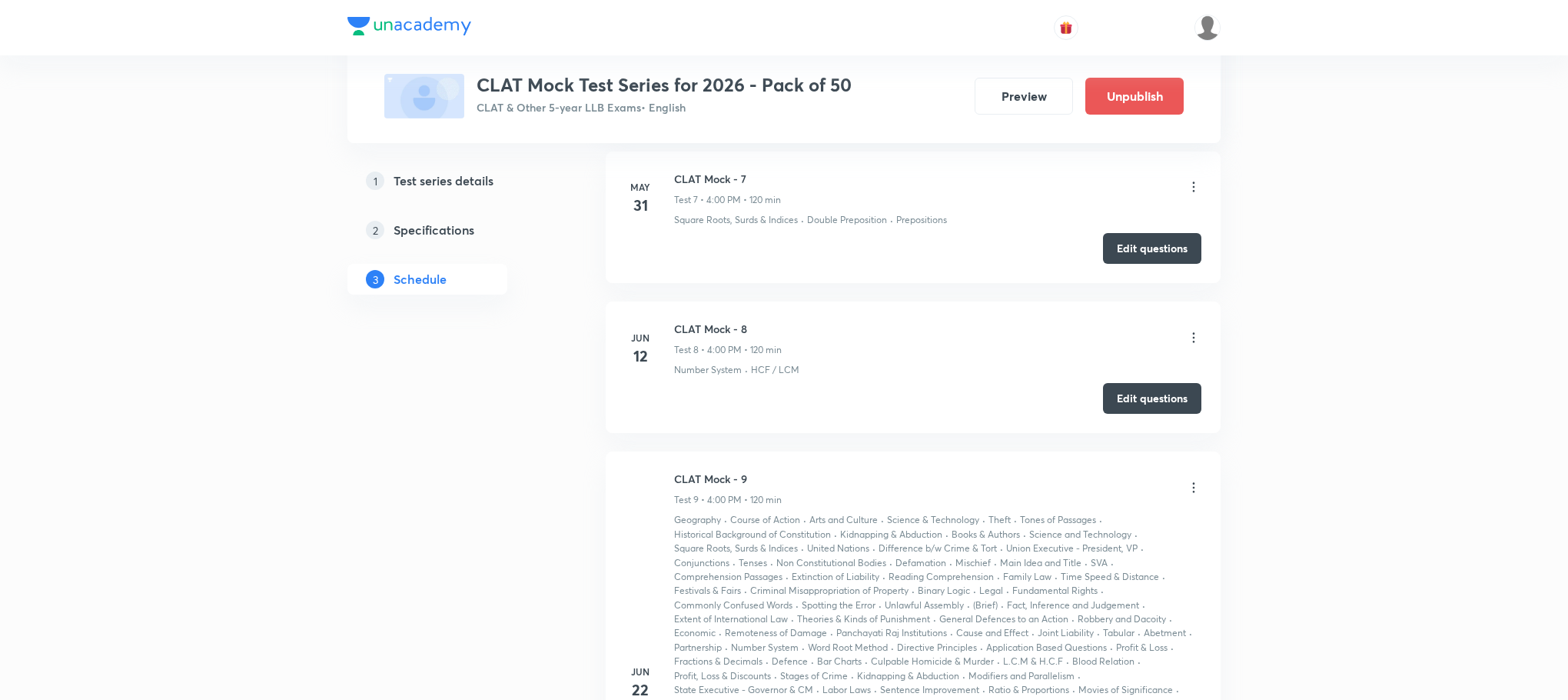
scroll to position [2538, 0]
click at [1145, 406] on button "Edit questions" at bounding box center [1153, 394] width 98 height 31
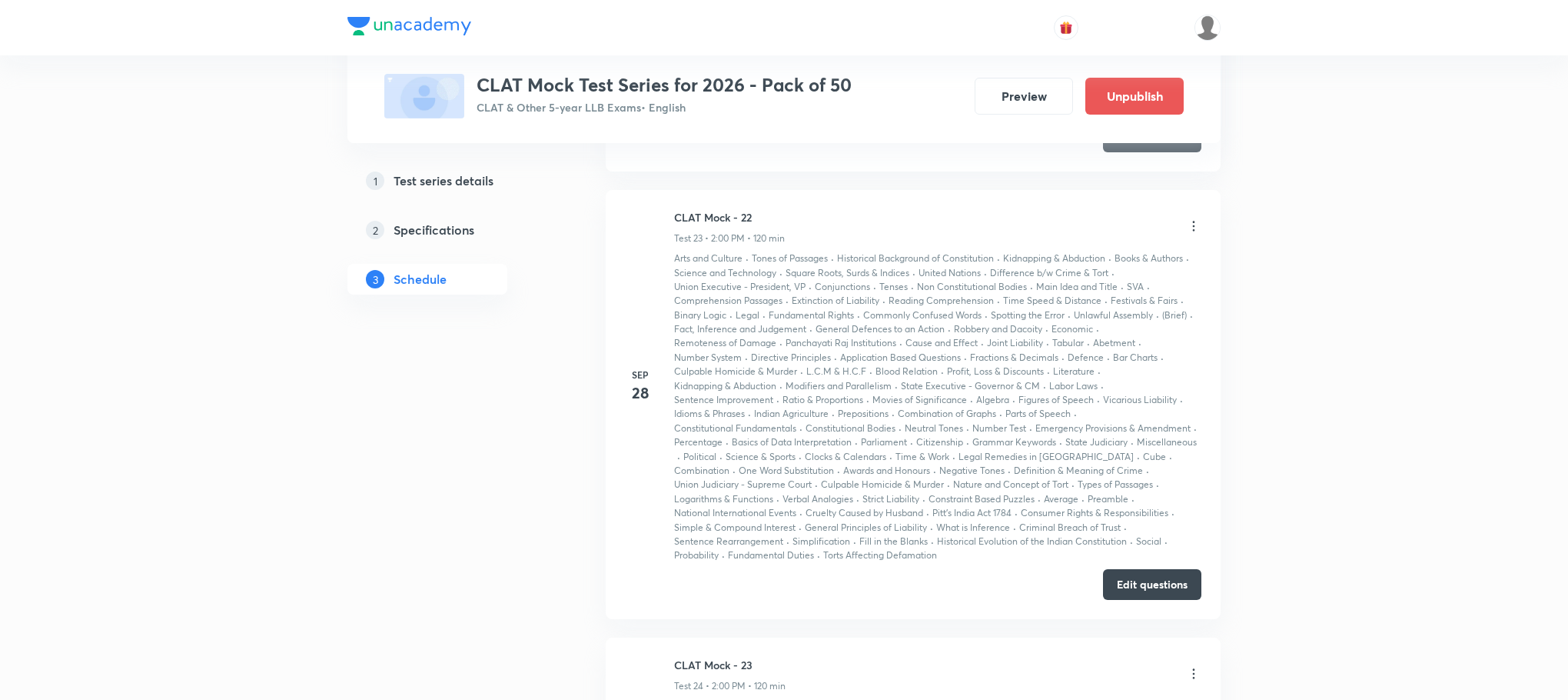
scroll to position [12089, 0]
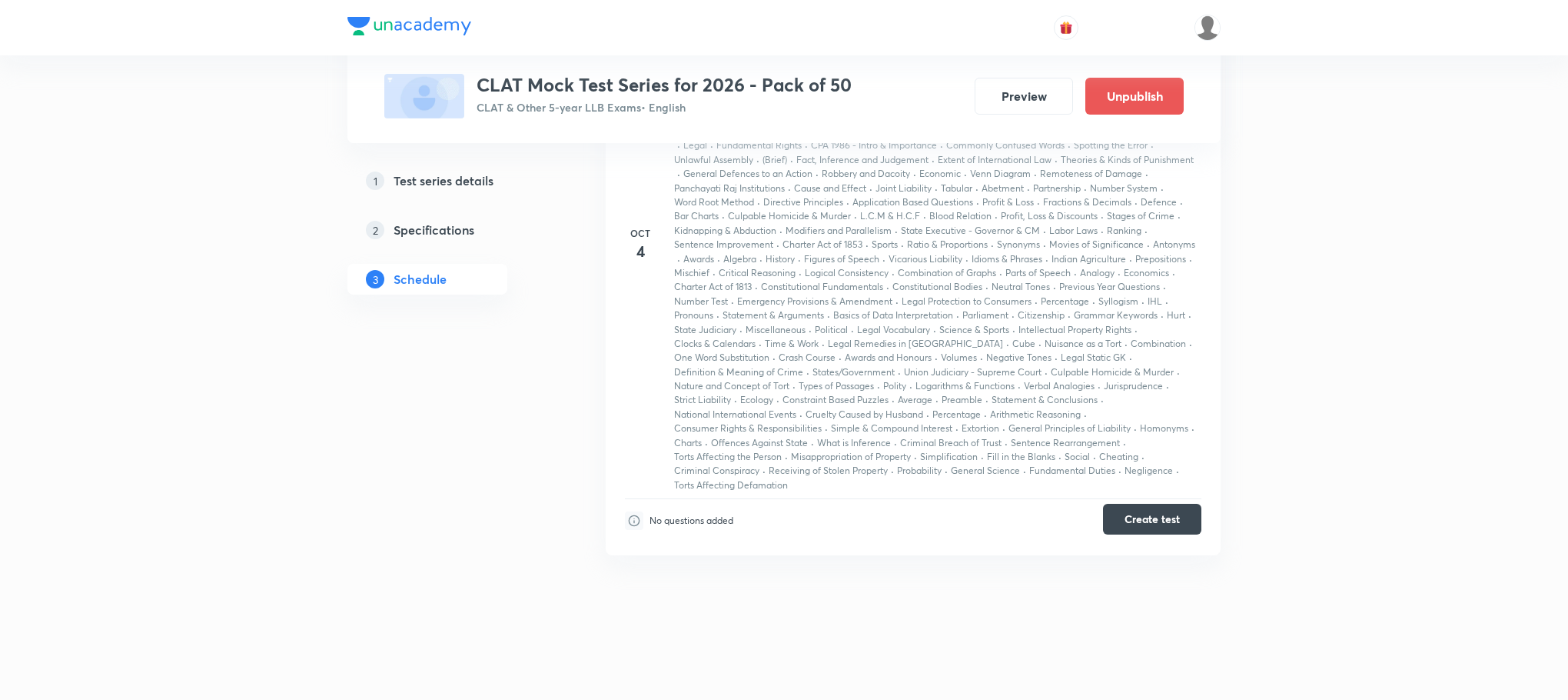
click at [1142, 520] on button "Create test" at bounding box center [1153, 519] width 98 height 31
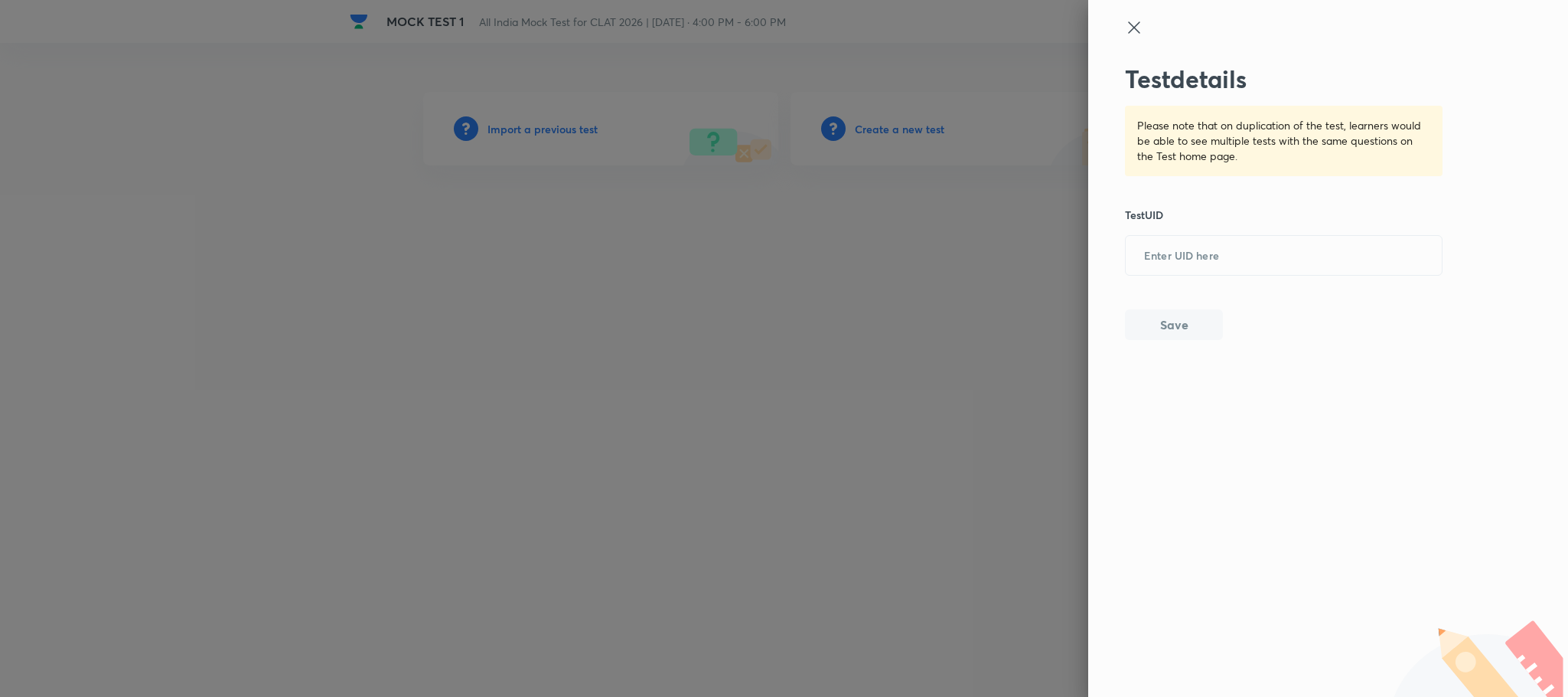
click at [1165, 278] on div "Test details Please note that on duplication of the test, learners would be abl…" at bounding box center [1284, 202] width 319 height 276
click at [1171, 263] on input "text" at bounding box center [1283, 255] width 316 height 37
paste input "OQ2ZTNKWUP"
type input "OQ2ZTNKWUP"
click at [1136, 311] on button "Save" at bounding box center [1174, 324] width 98 height 31
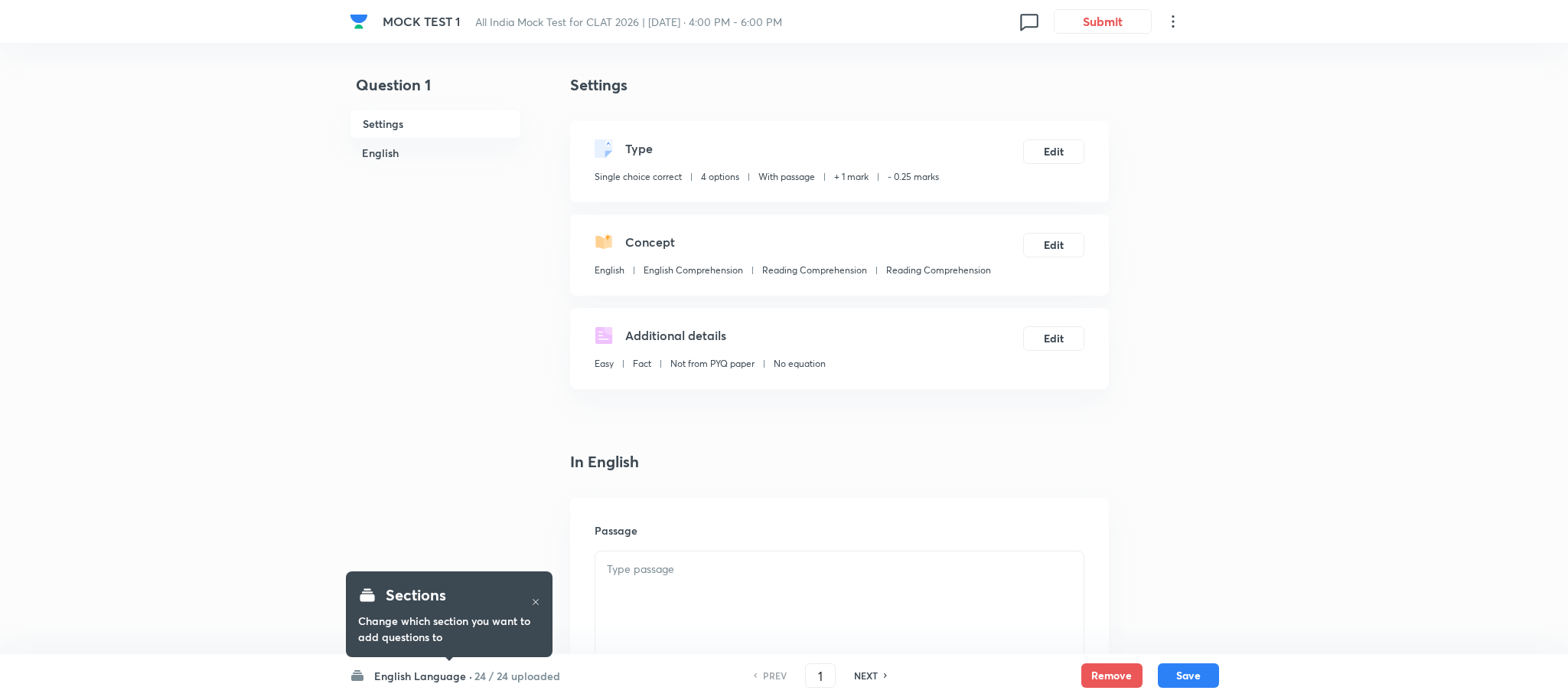
checkbox input "true"
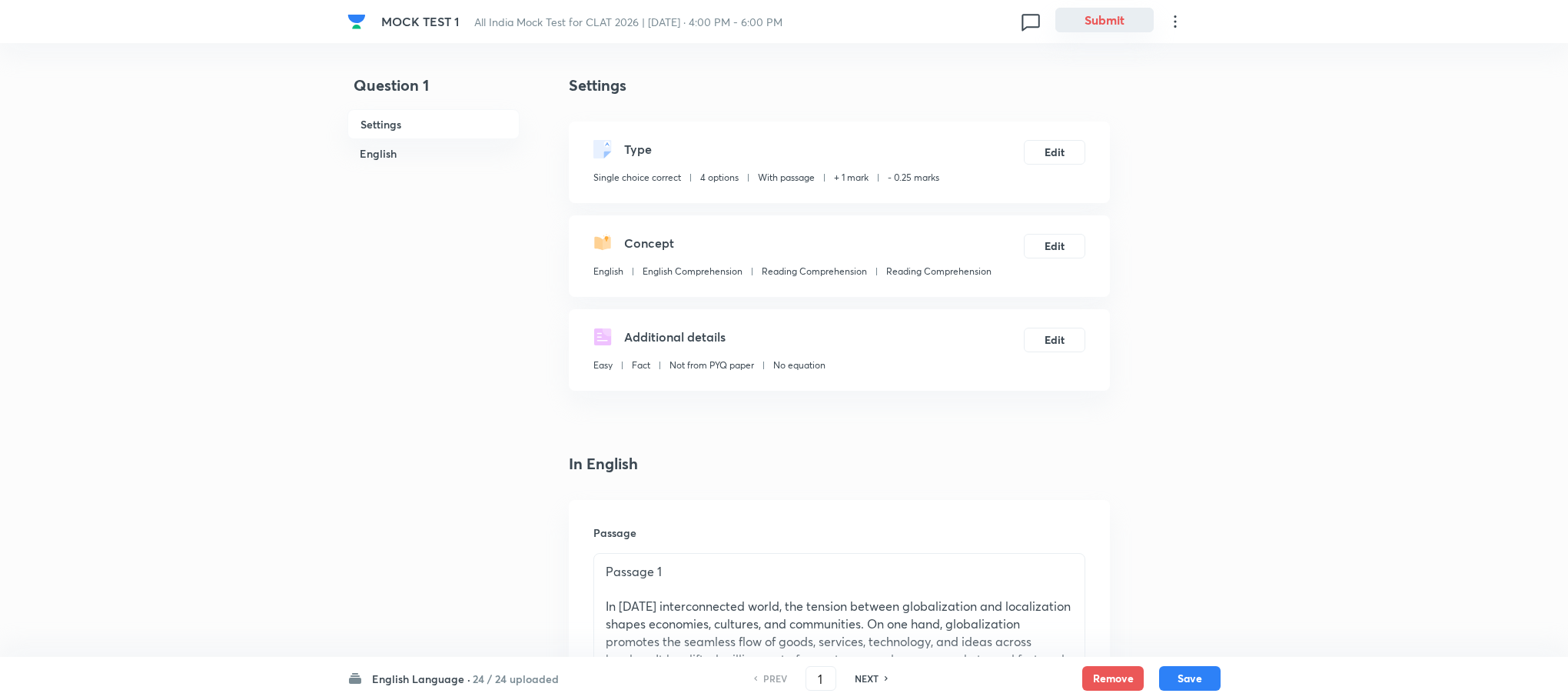
click at [1117, 23] on button "Submit" at bounding box center [1104, 20] width 98 height 25
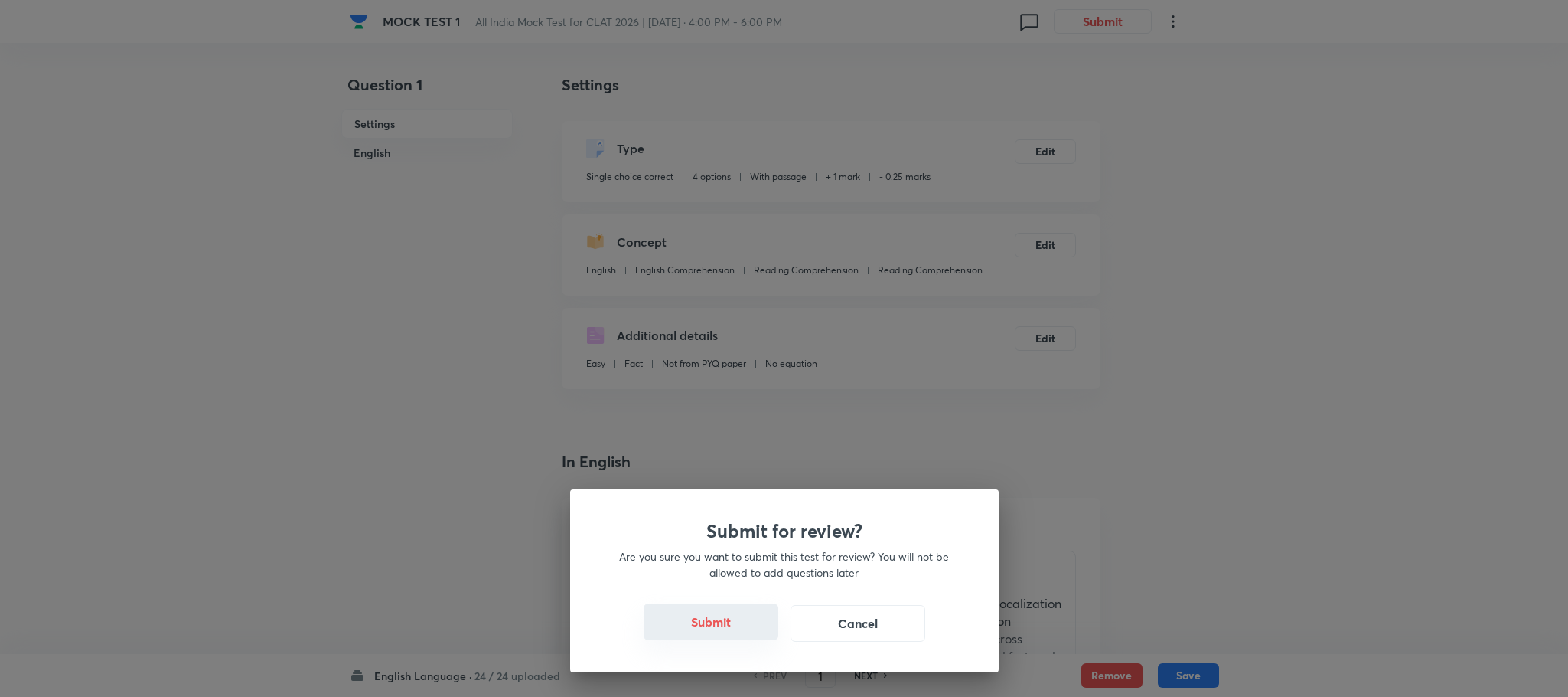
click at [732, 625] on button "Submit" at bounding box center [711, 621] width 134 height 36
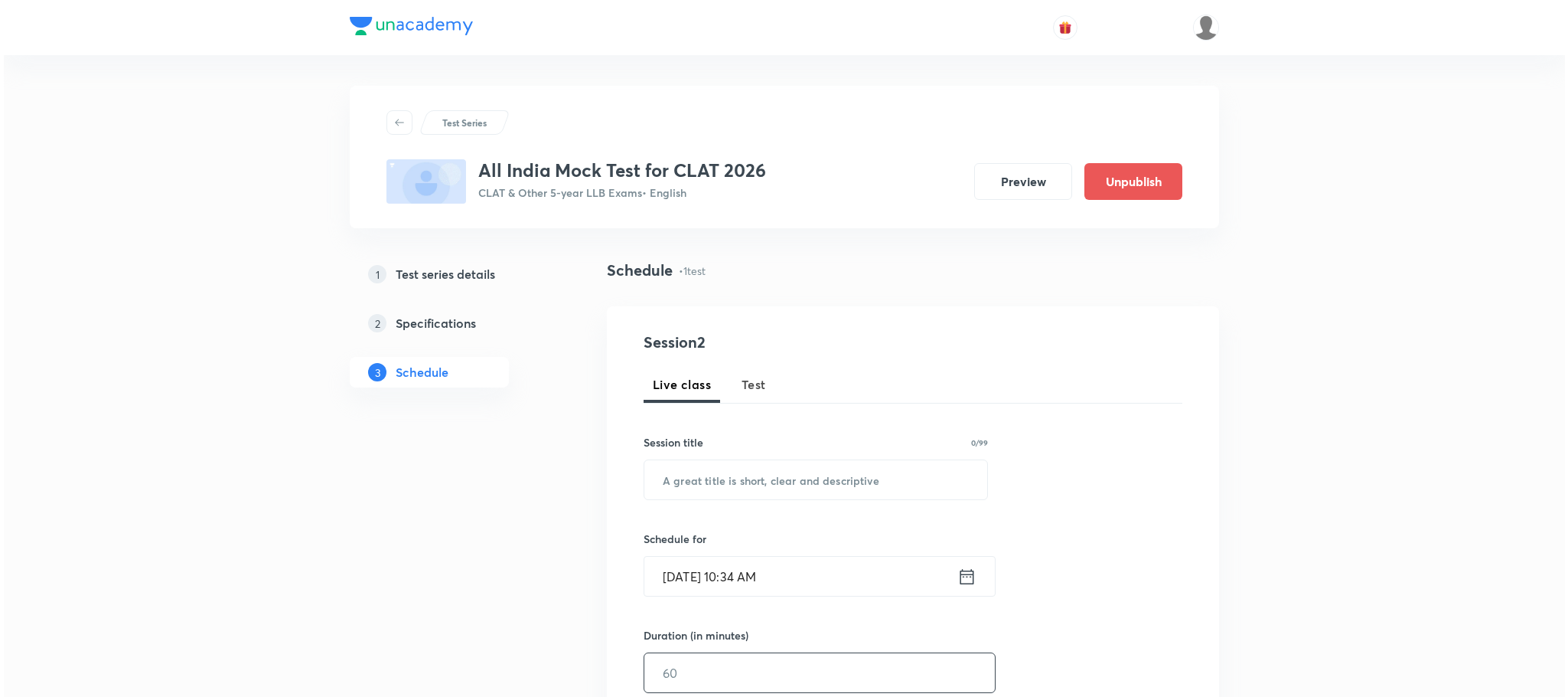
scroll to position [486, 0]
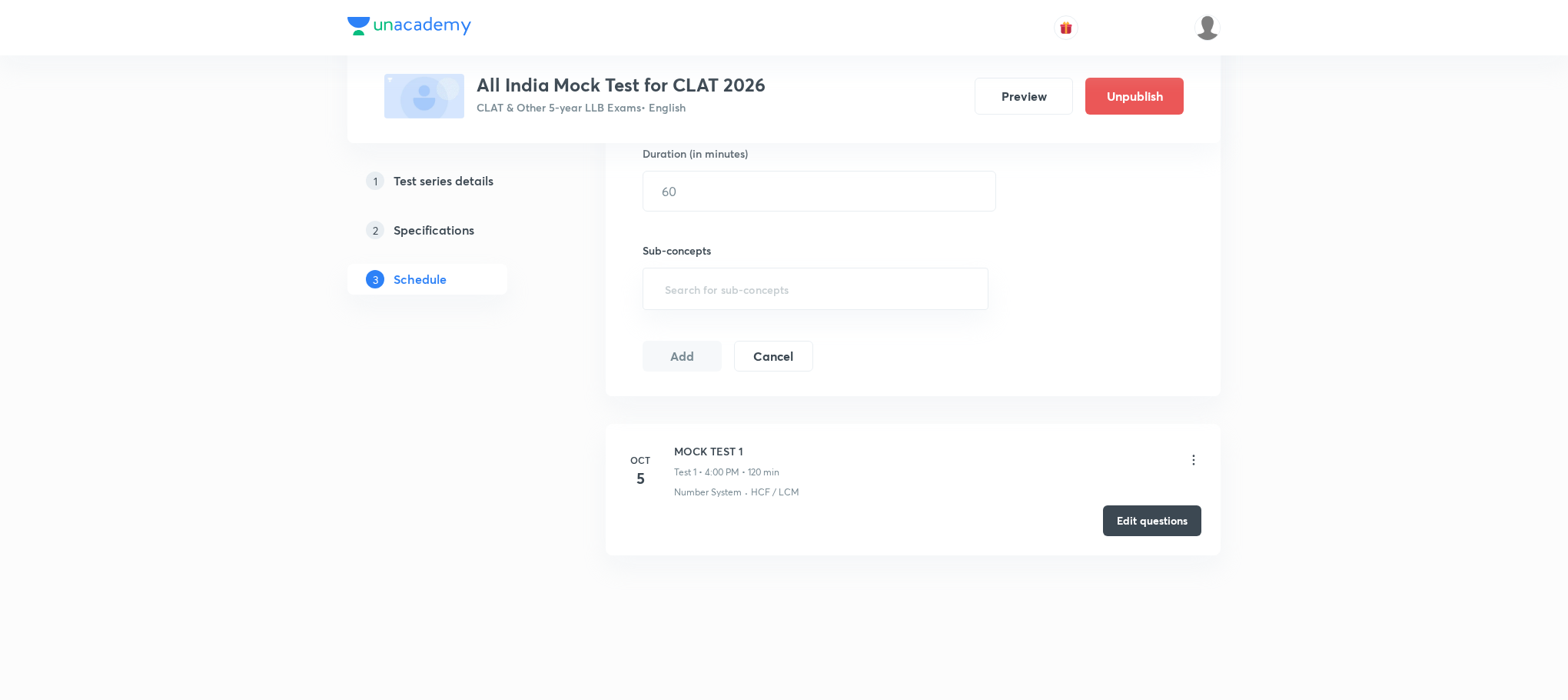
click at [1199, 460] on icon at bounding box center [1194, 460] width 15 height 15
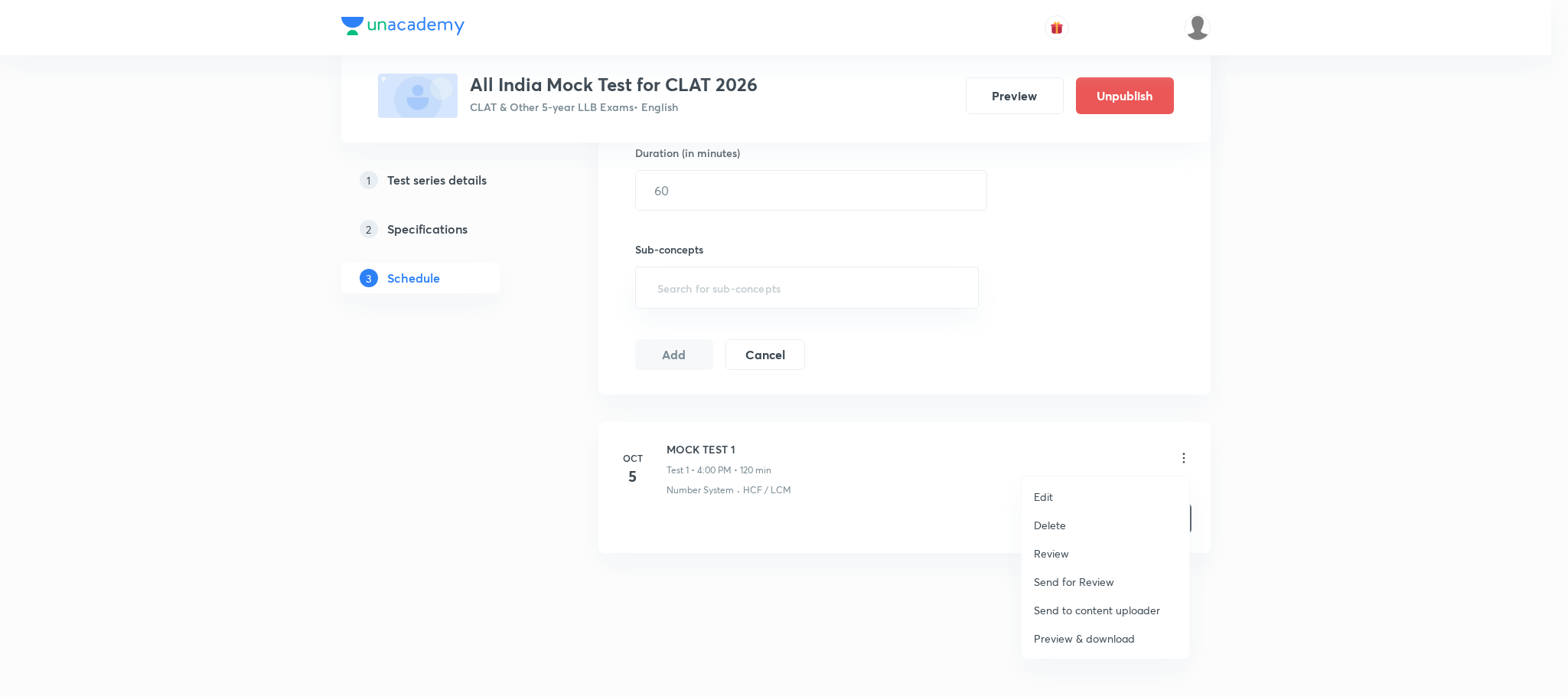
click at [1043, 498] on p "Edit" at bounding box center [1044, 496] width 19 height 16
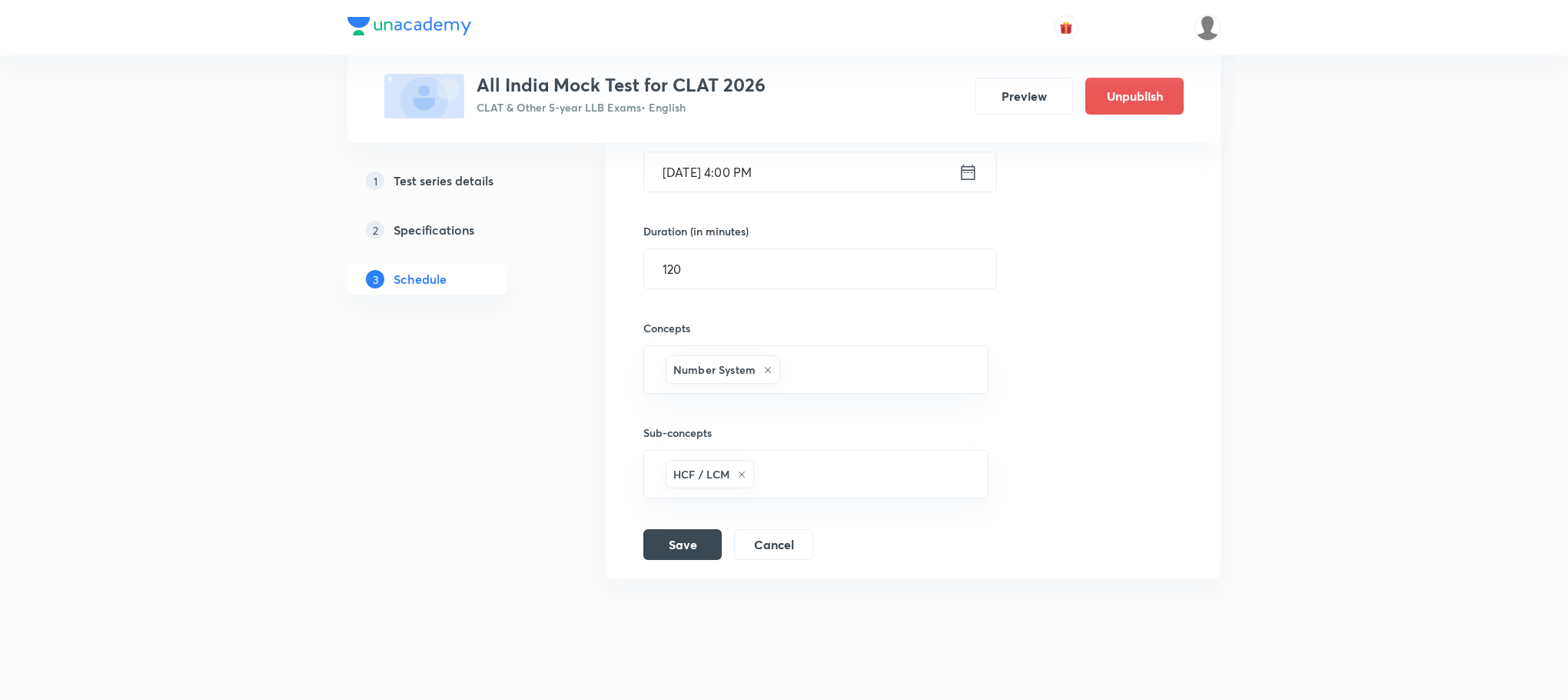
scroll to position [434, 0]
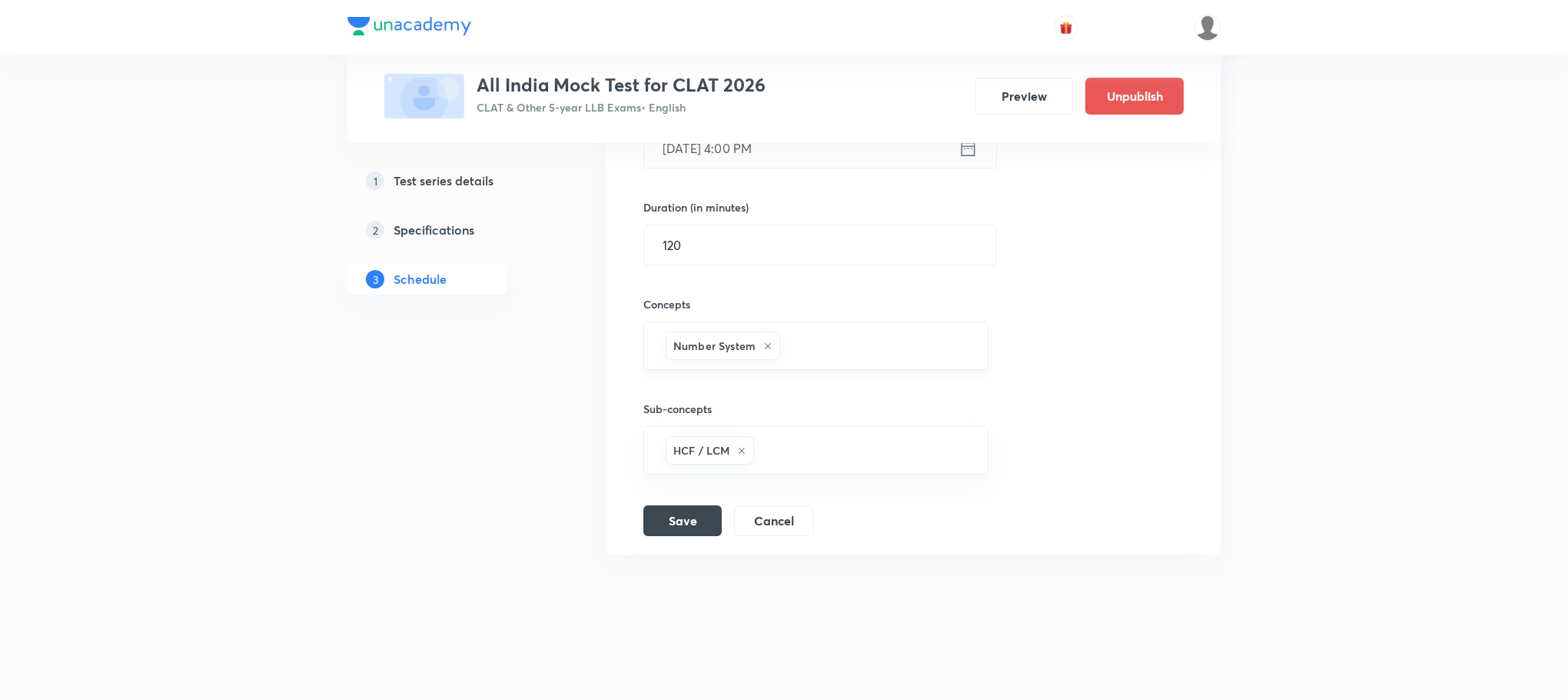
click at [777, 353] on div "Number System" at bounding box center [723, 346] width 115 height 29
type input "a"
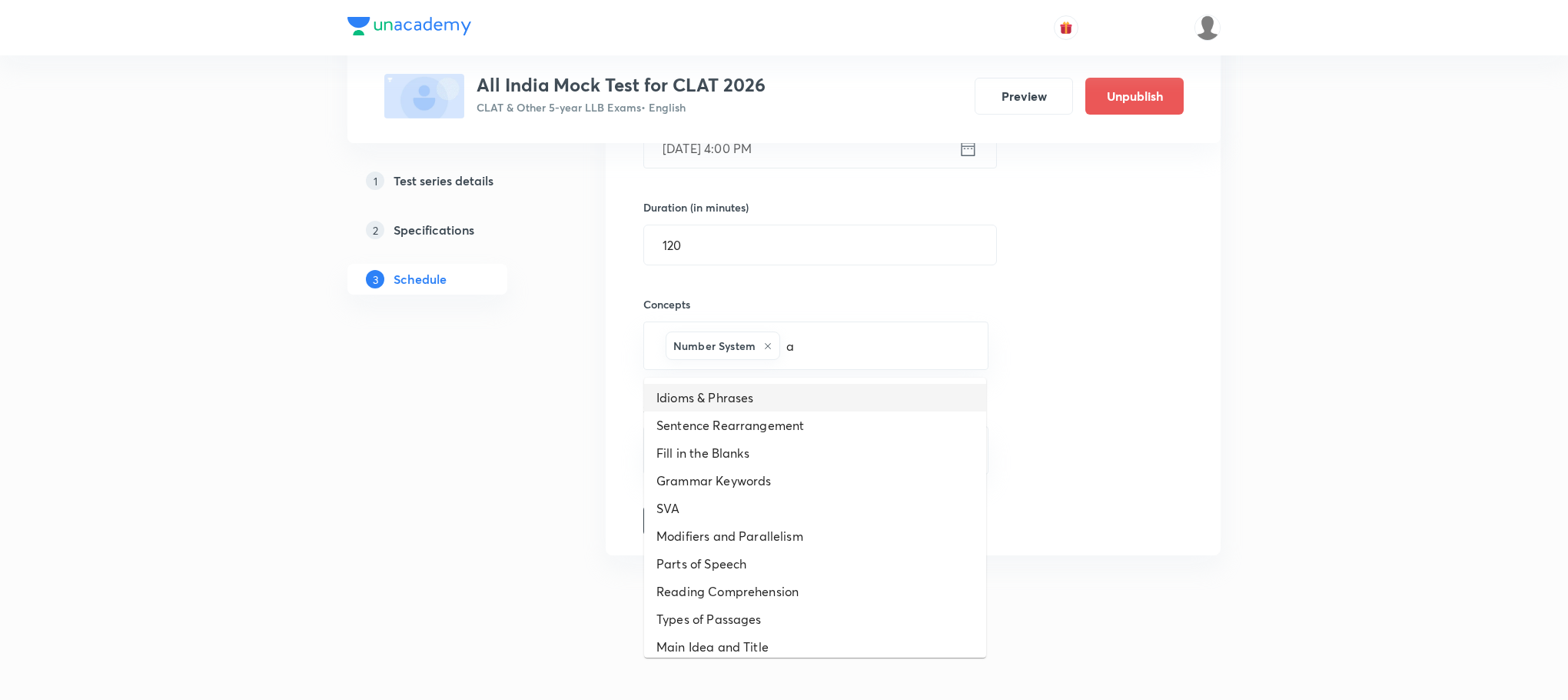
click at [776, 390] on li "Idioms & Phrases" at bounding box center [814, 397] width 342 height 28
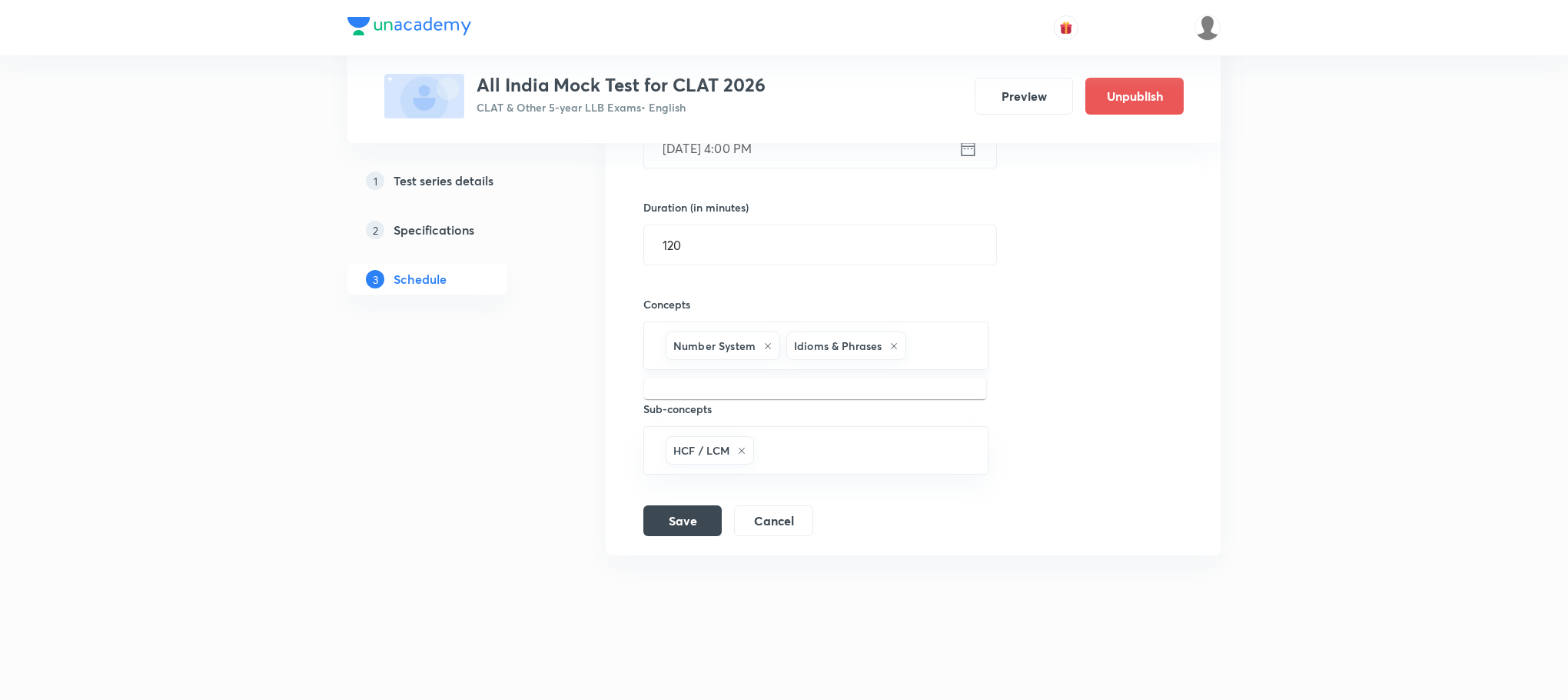
click at [923, 340] on input "text" at bounding box center [939, 346] width 59 height 29
type input "a"
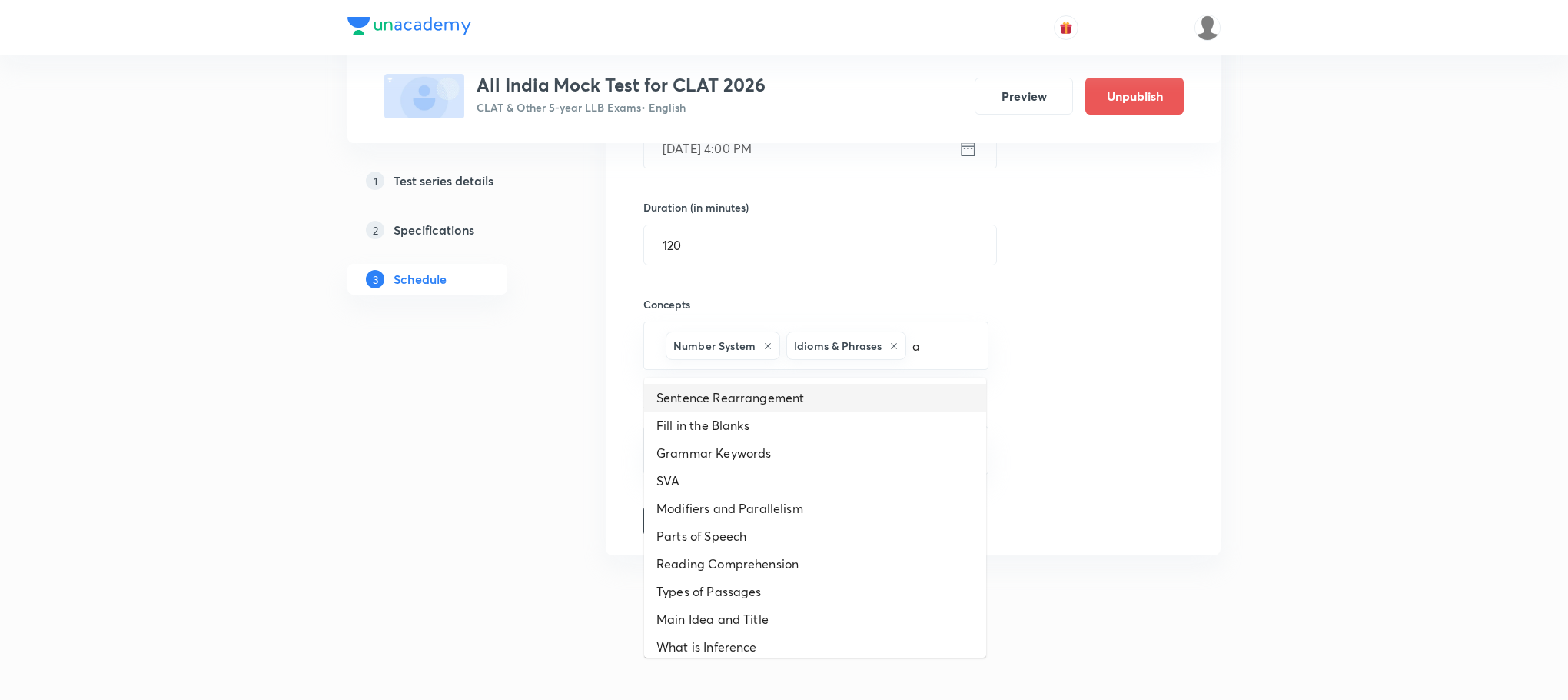
click at [852, 394] on li "Sentence Rearrangement" at bounding box center [814, 397] width 342 height 28
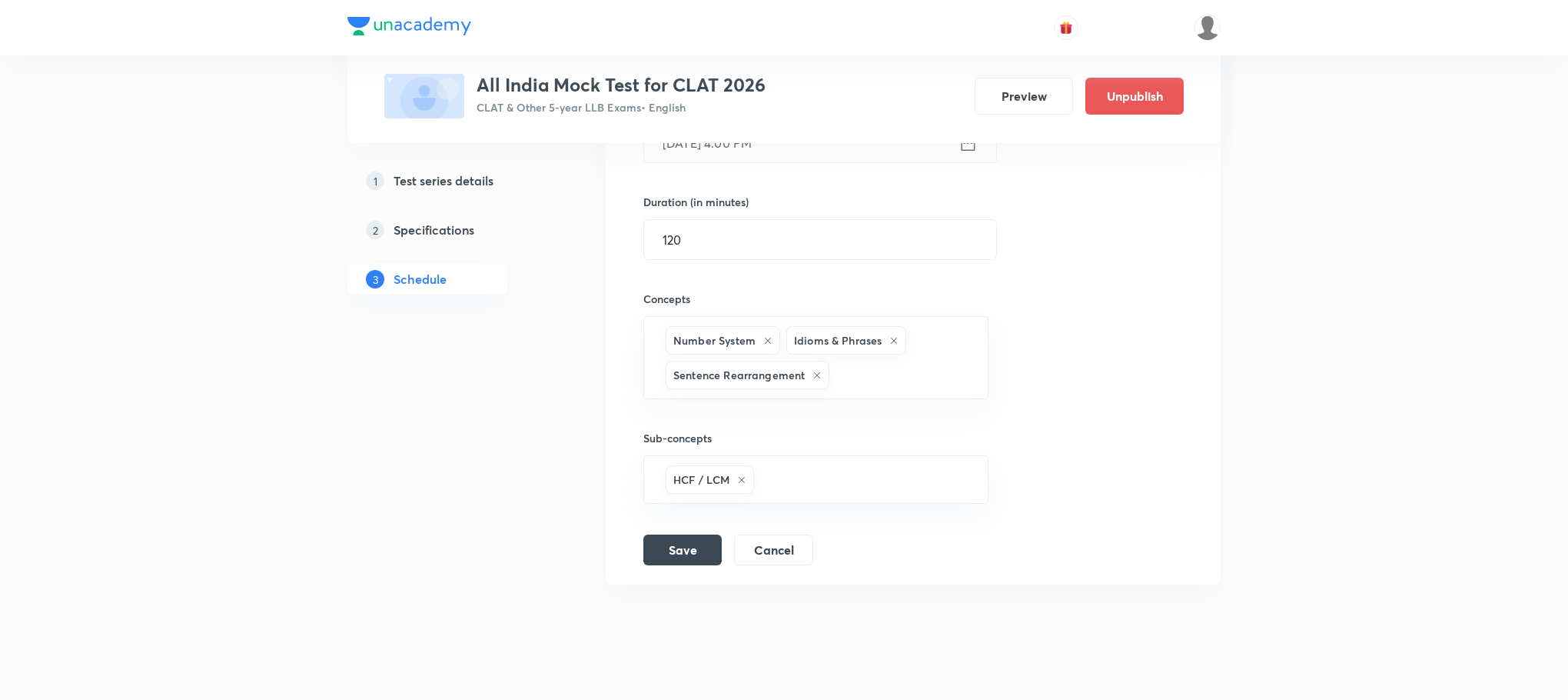
click at [852, 394] on div "Number System Idioms & Phrases Sentence Rearrangement ​" at bounding box center [816, 358] width 345 height 83
type input "a"
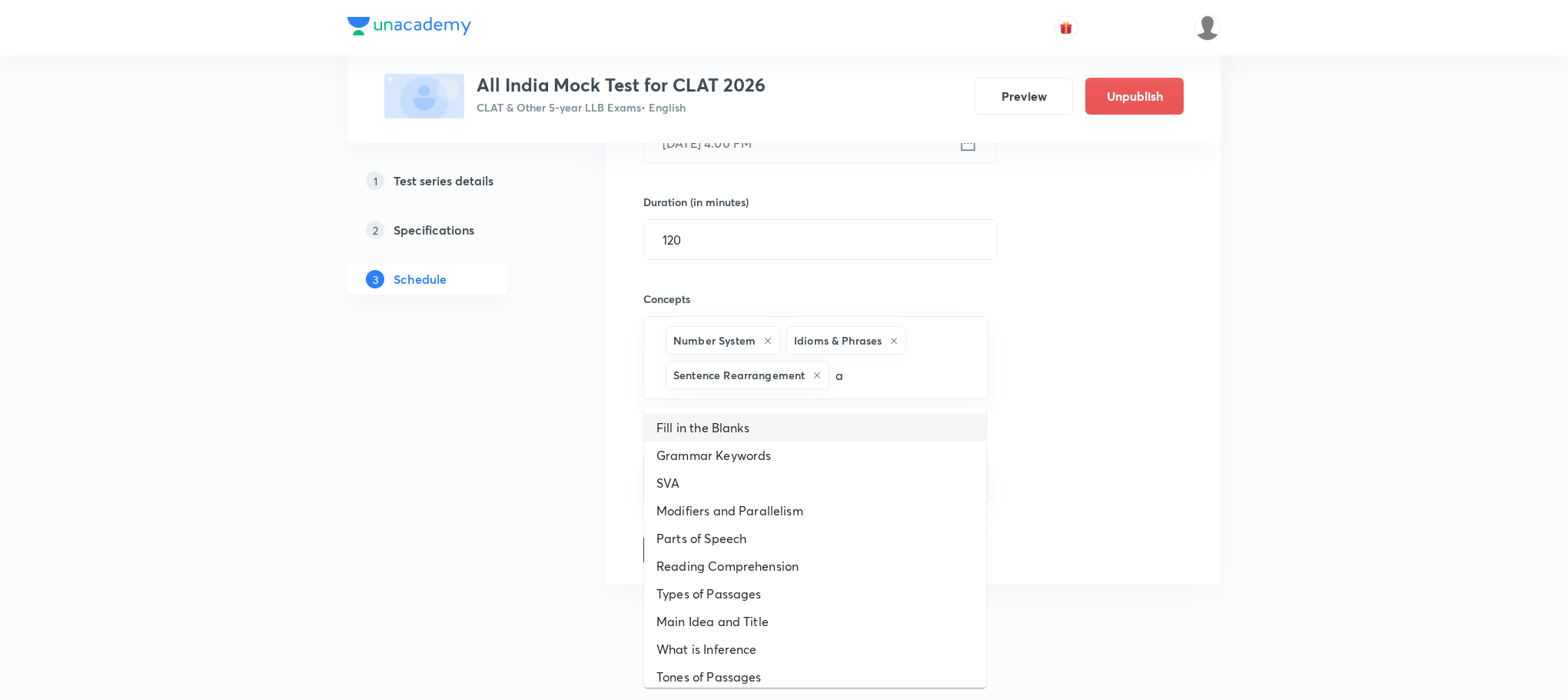
click at [823, 420] on li "Fill in the Blanks" at bounding box center [814, 427] width 342 height 28
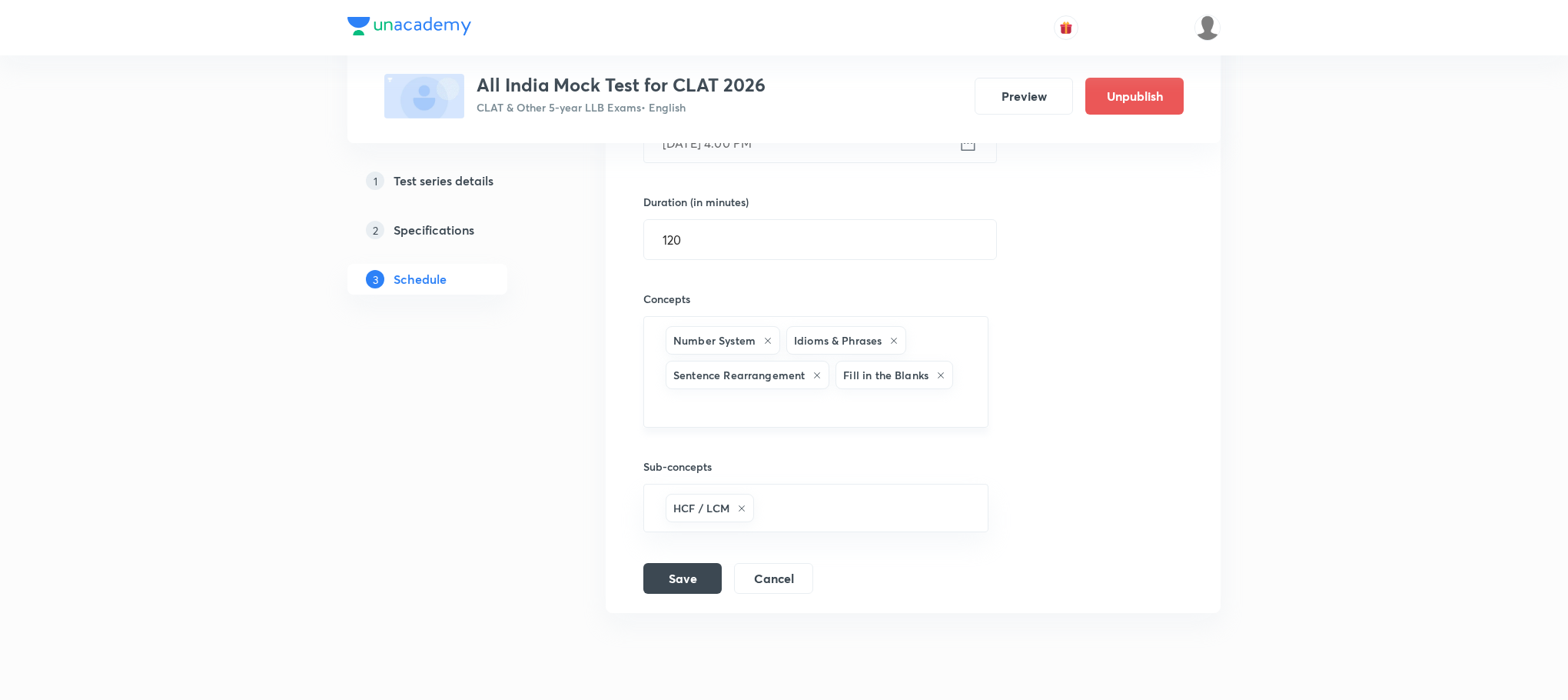
click at [823, 420] on input "text" at bounding box center [816, 407] width 306 height 29
type input "a"
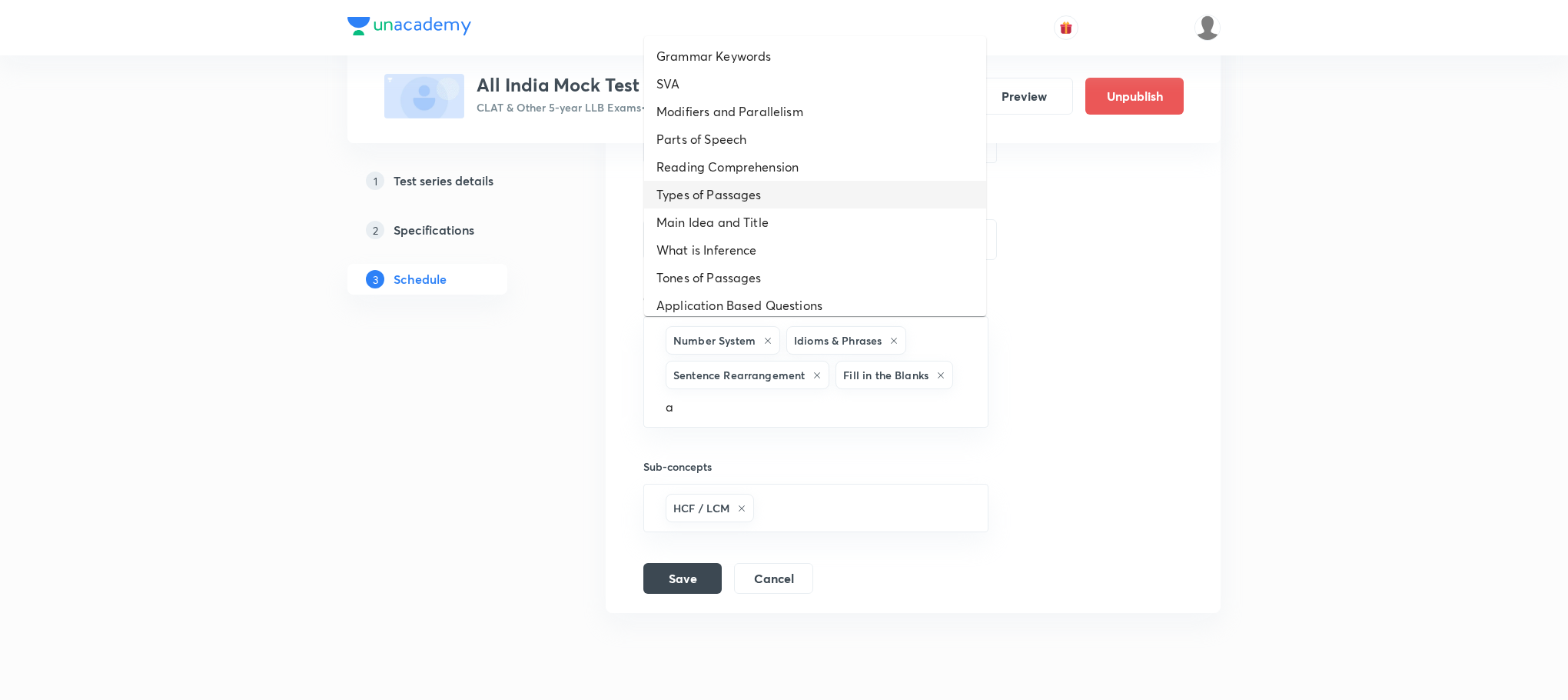
click at [736, 189] on li "Types of Passages" at bounding box center [814, 194] width 342 height 28
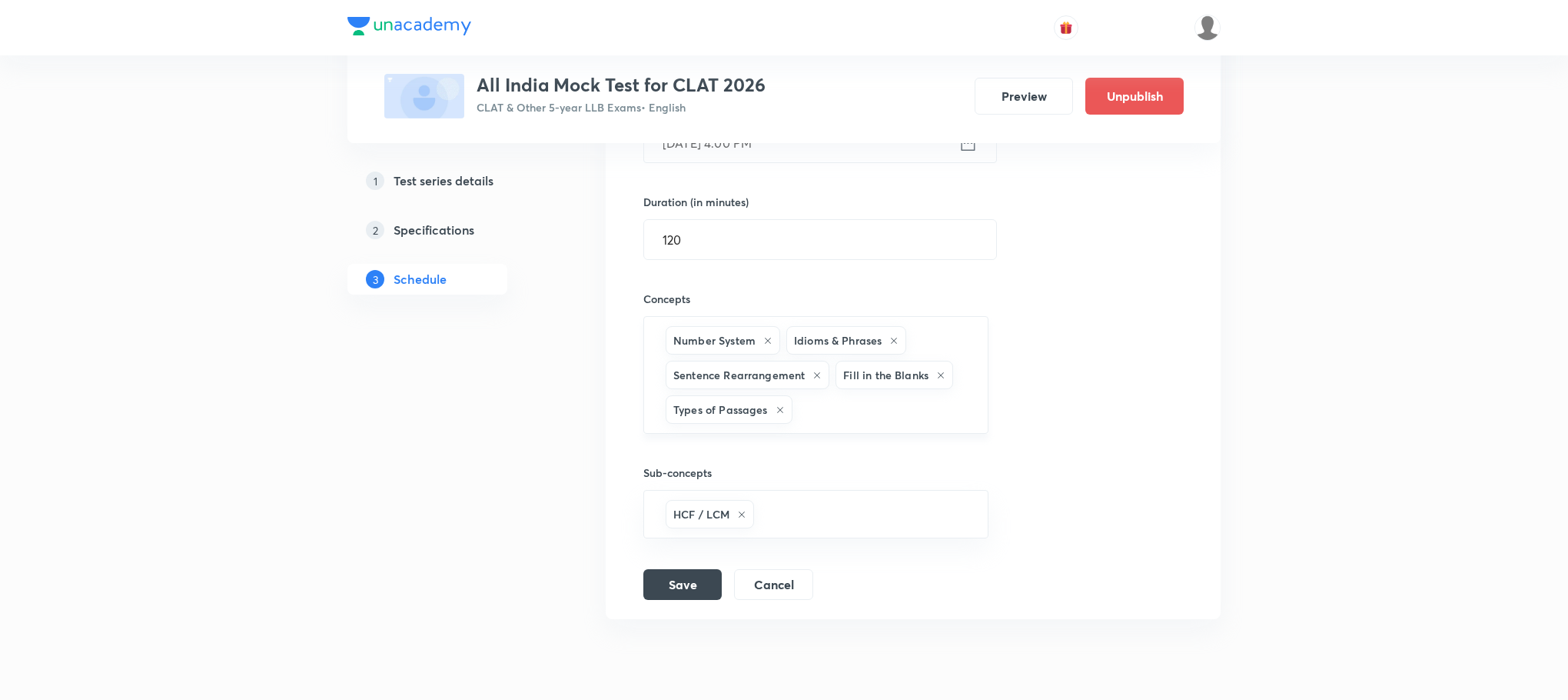
click at [847, 404] on input "text" at bounding box center [882, 410] width 173 height 29
type input "a"
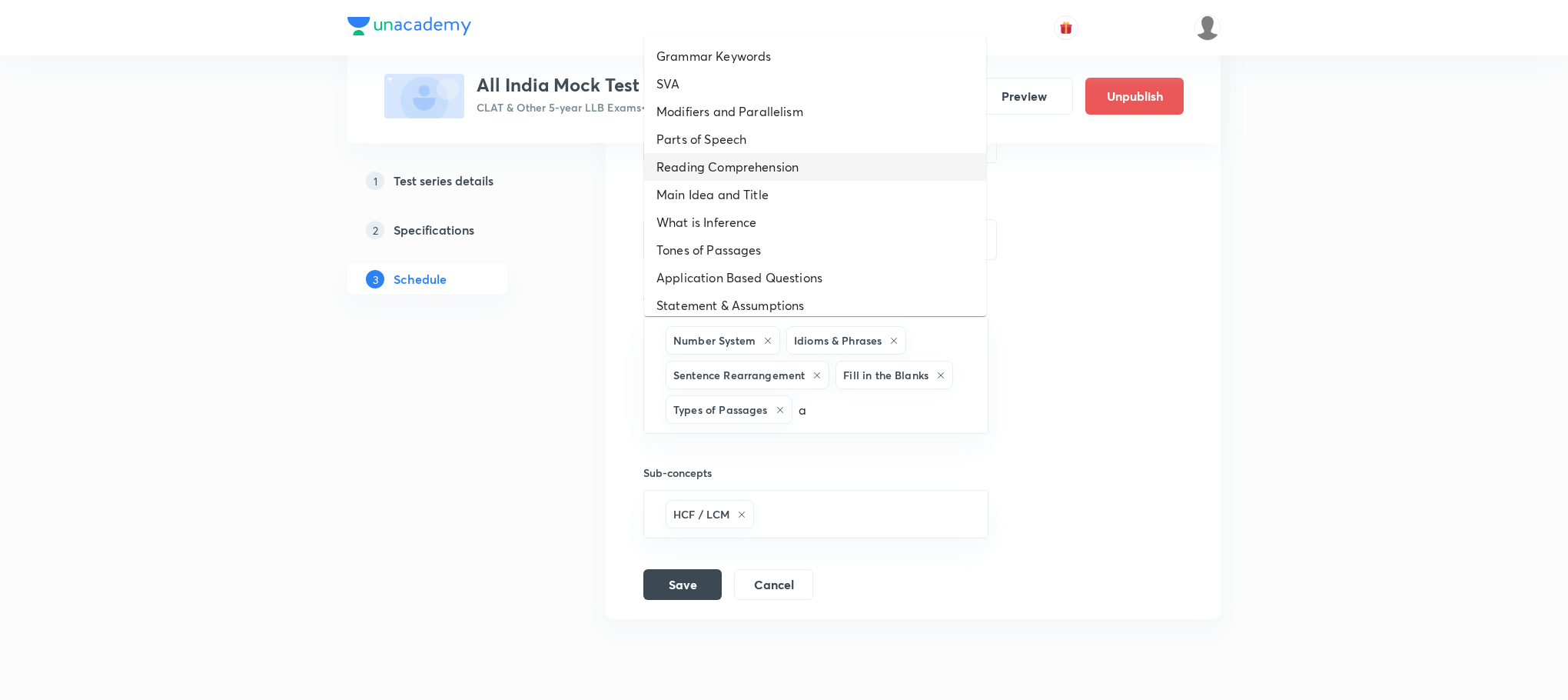
click at [770, 155] on li "Reading Comprehension" at bounding box center [814, 167] width 342 height 28
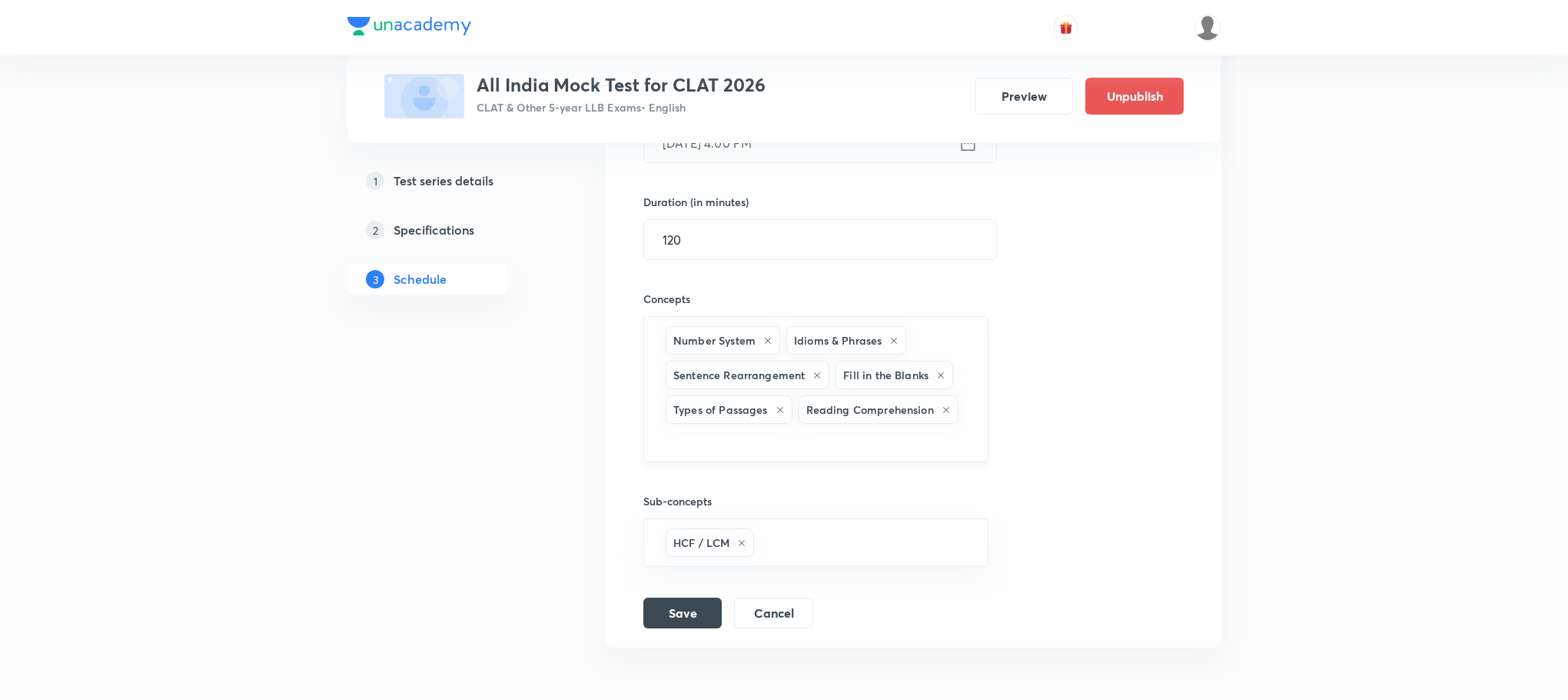
click at [713, 417] on h6 "Types of Passages" at bounding box center [721, 409] width 94 height 16
type input "a"
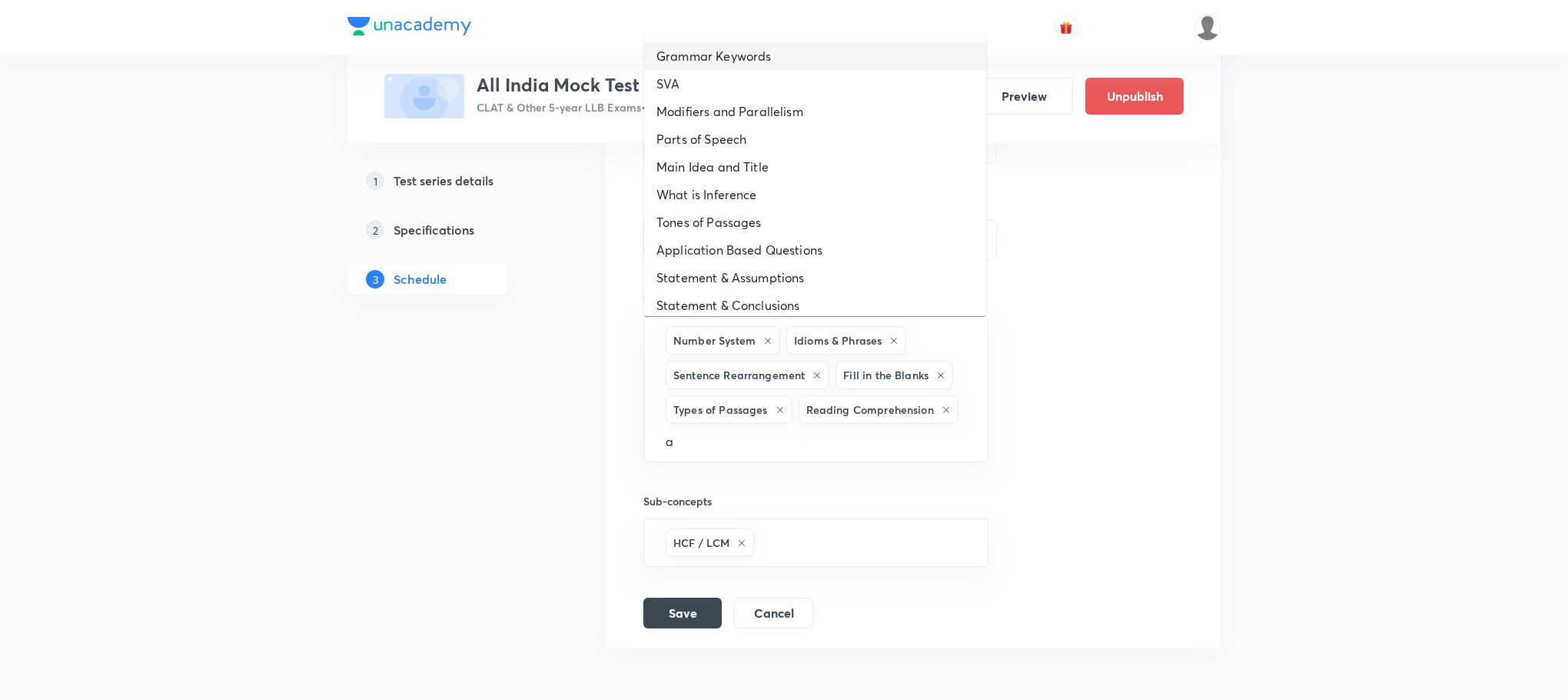
click at [745, 48] on li "Grammar Keywords" at bounding box center [814, 56] width 342 height 28
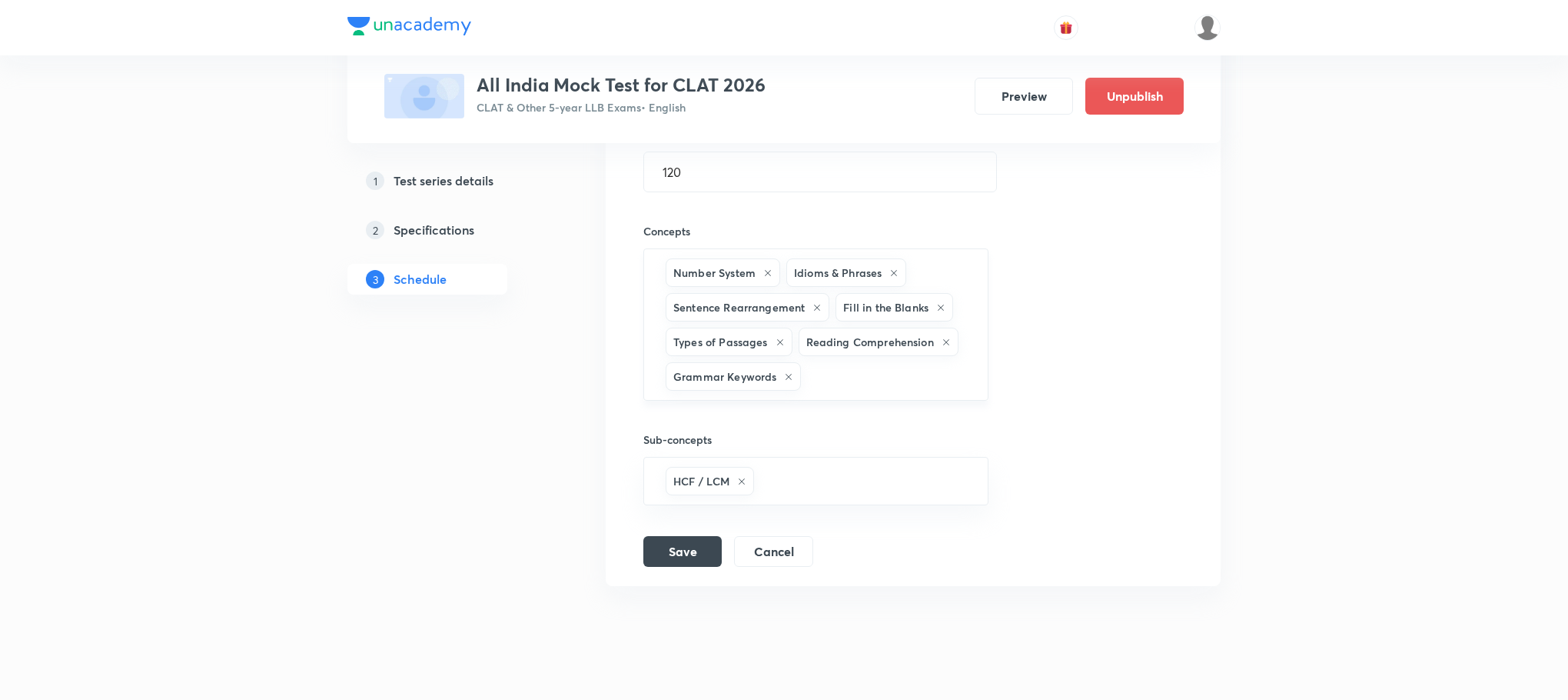
scroll to position [540, 0]
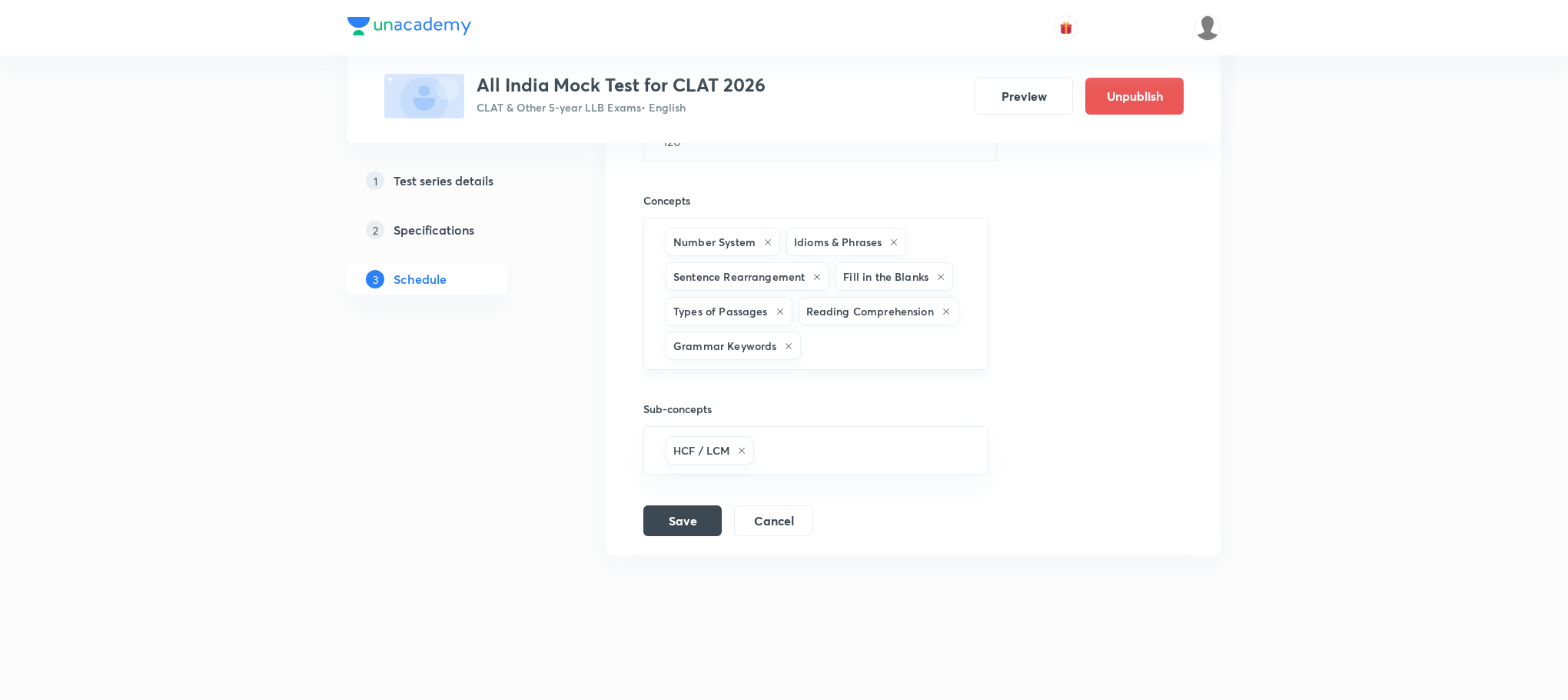
click at [841, 339] on input "text" at bounding box center [886, 346] width 165 height 29
type input "a"
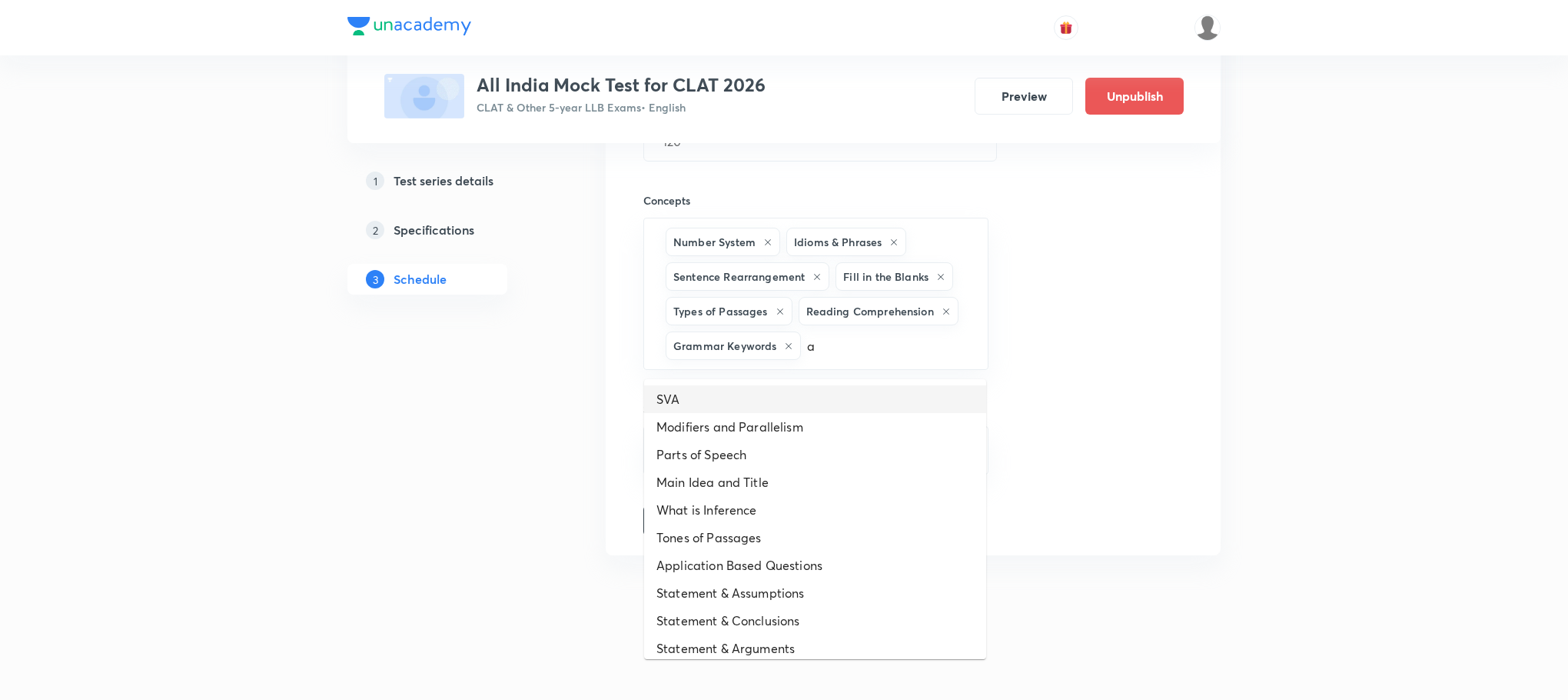
click at [828, 386] on li "SVA" at bounding box center [814, 399] width 342 height 28
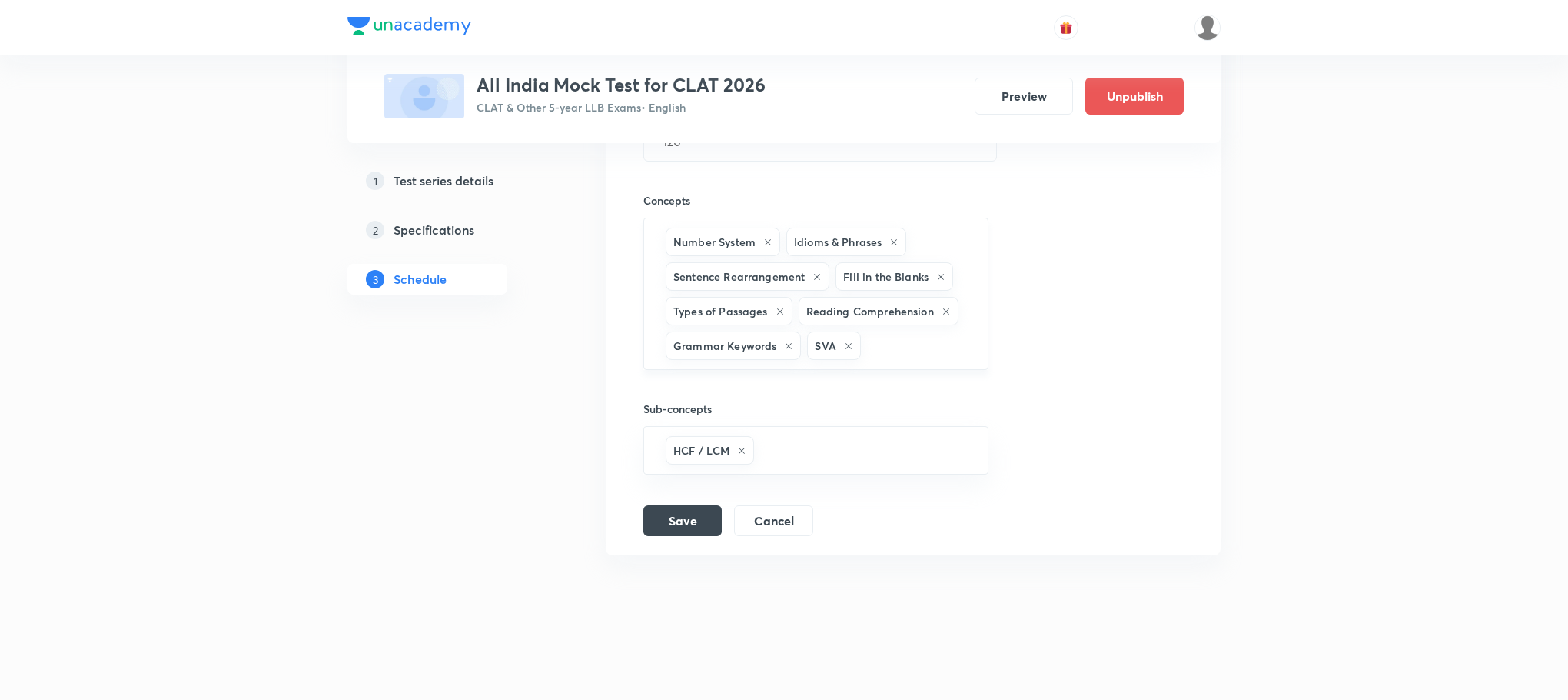
click at [876, 367] on div "Number System Idioms & Phrases Sentence Rearrangement Fill in the Blanks Types …" at bounding box center [816, 294] width 345 height 152
type input "a"
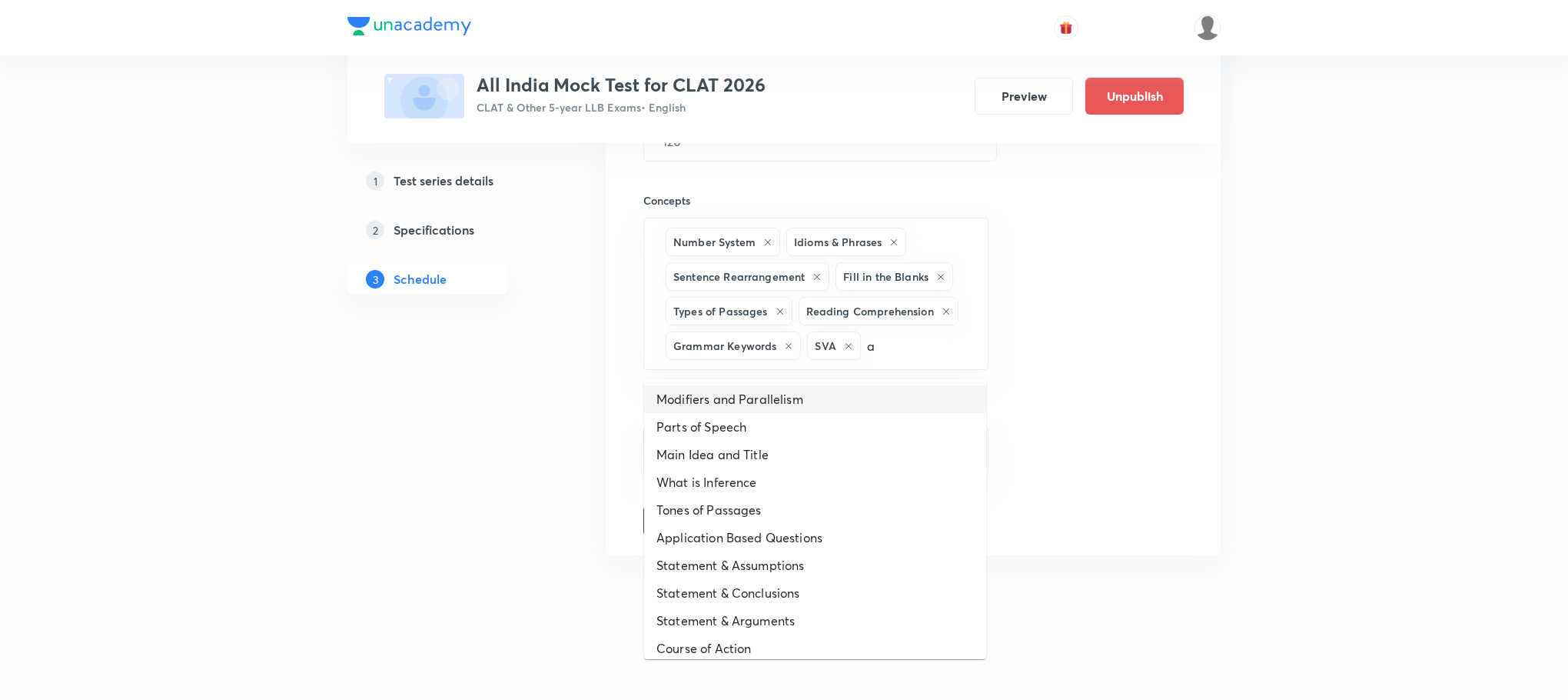
click at [821, 404] on li "Modifiers and Parallelism" at bounding box center [814, 399] width 342 height 28
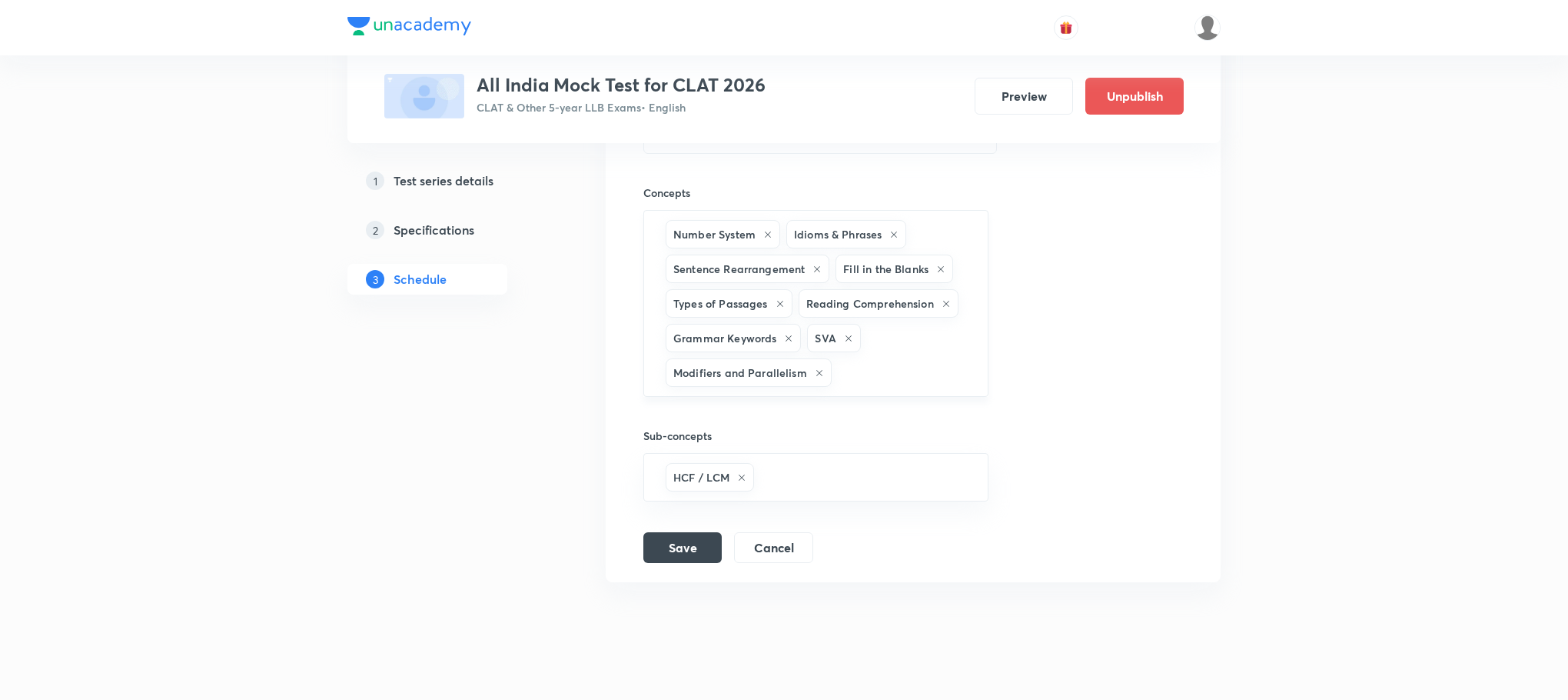
click at [837, 386] on input "text" at bounding box center [902, 373] width 135 height 29
type input "a"
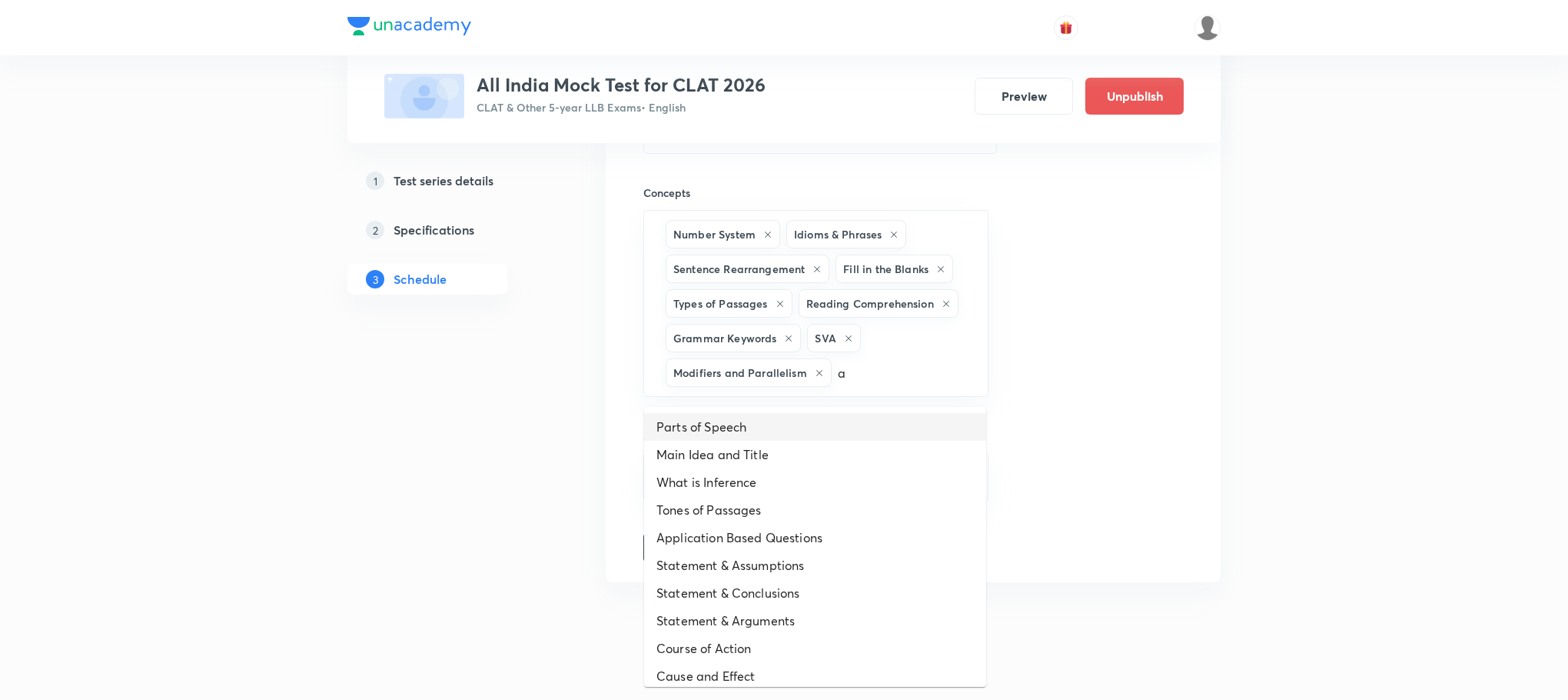
click at [795, 427] on li "Parts of Speech" at bounding box center [814, 426] width 342 height 28
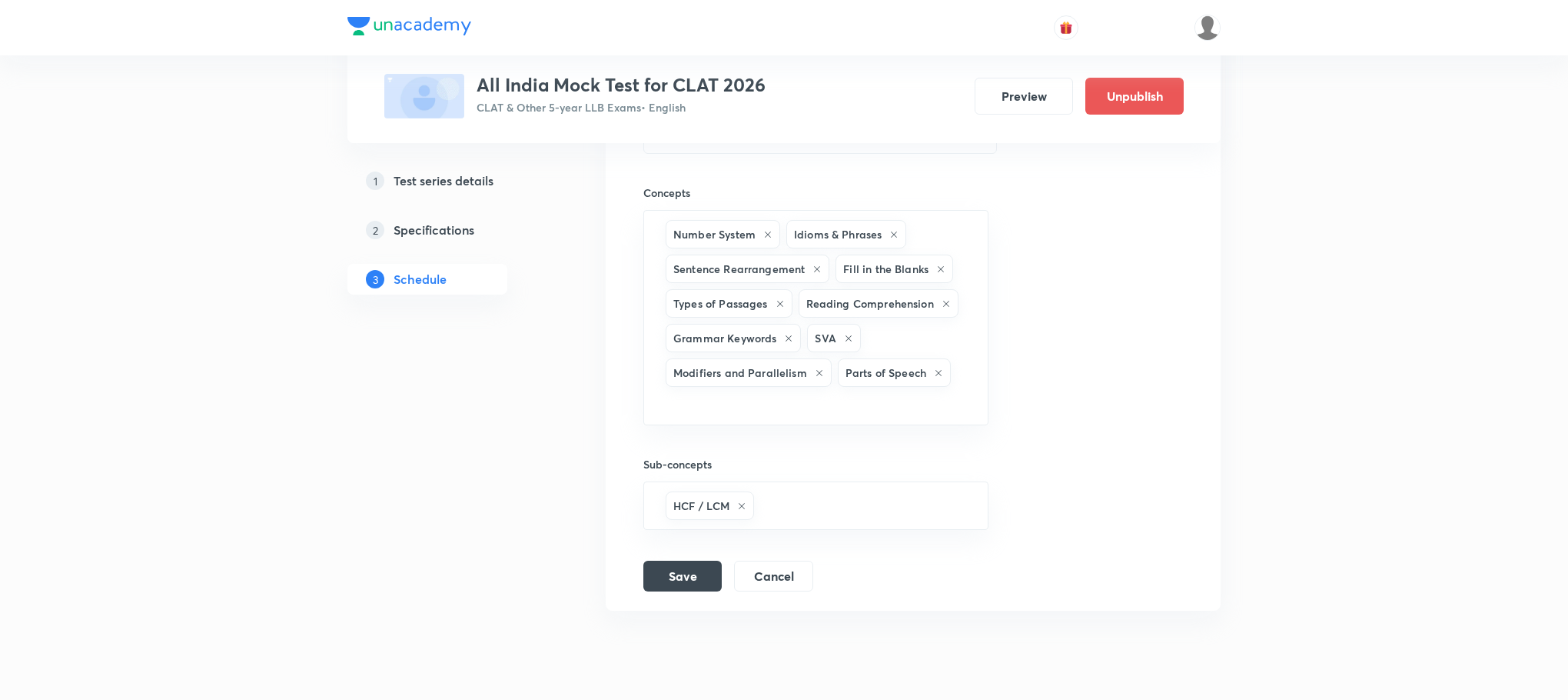
click at [795, 425] on div "Number System Idioms & Phrases Sentence Rearrangement Fill in the Blanks Types …" at bounding box center [816, 317] width 345 height 215
type input "a"
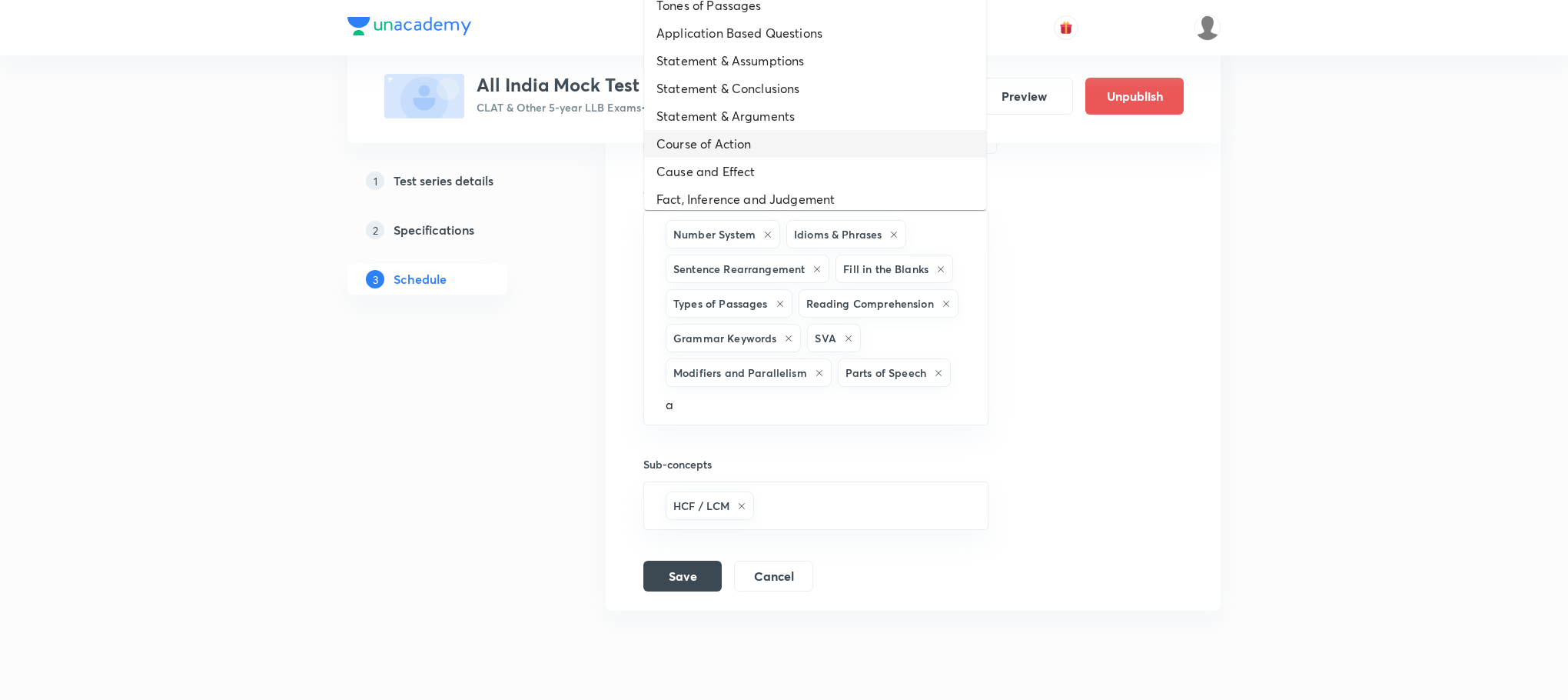
click at [728, 139] on li "Course of Action" at bounding box center [814, 144] width 342 height 28
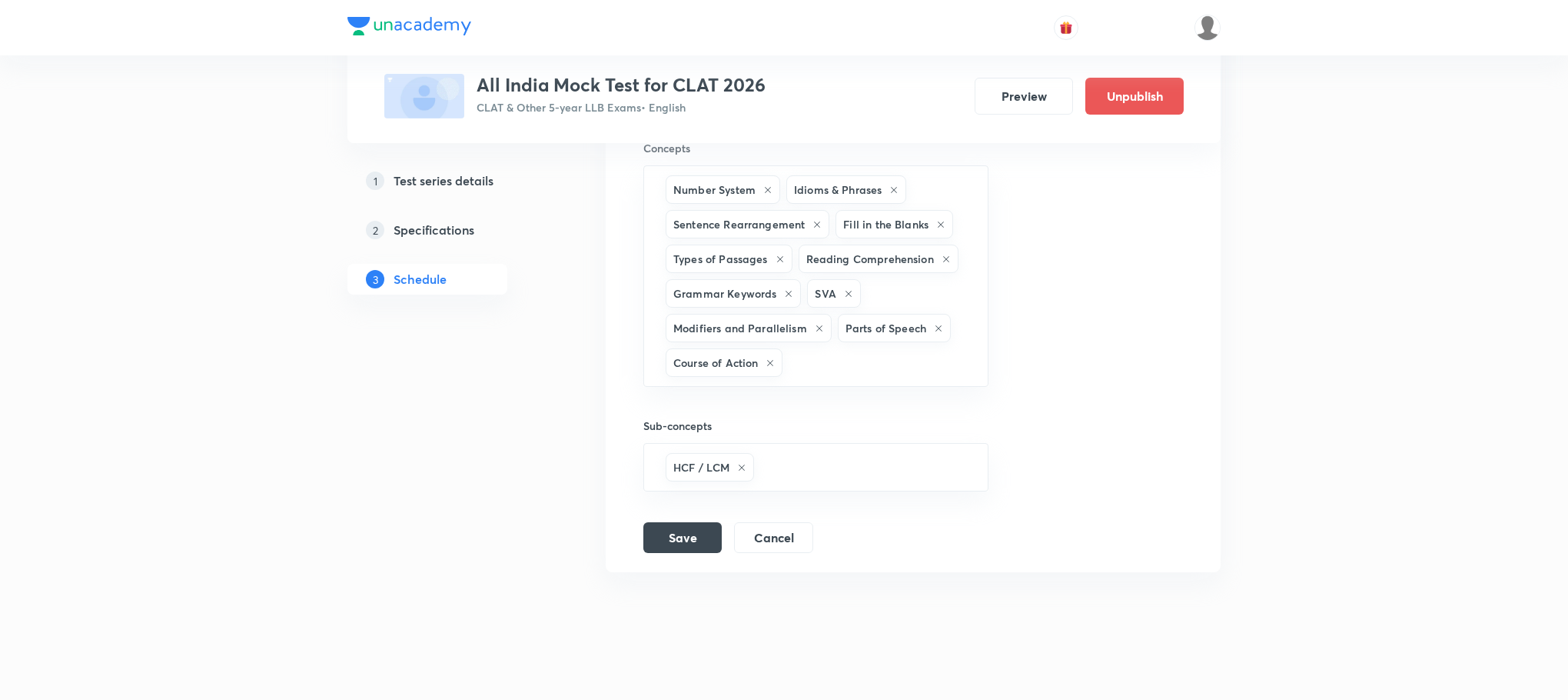
scroll to position [609, 0]
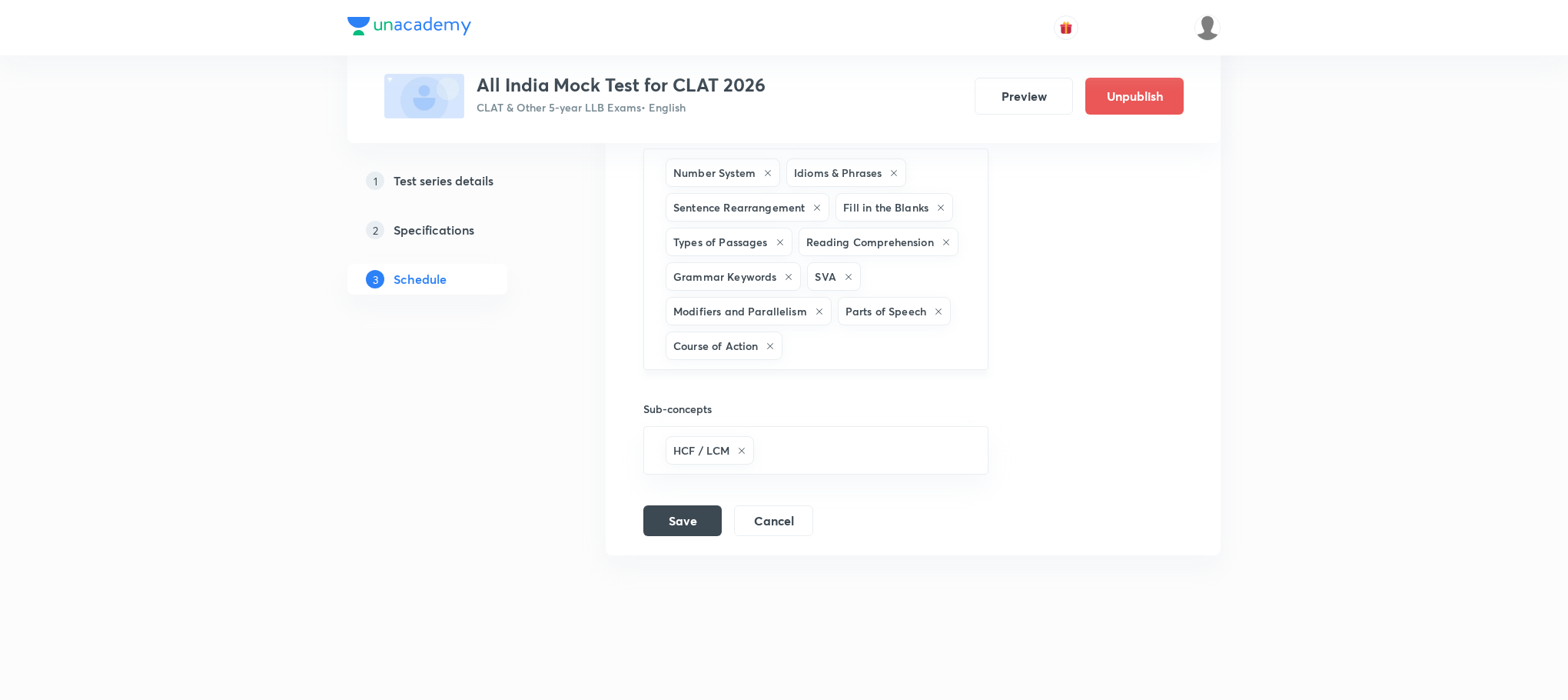
click at [840, 354] on input "text" at bounding box center [877, 346] width 183 height 29
type input "a"
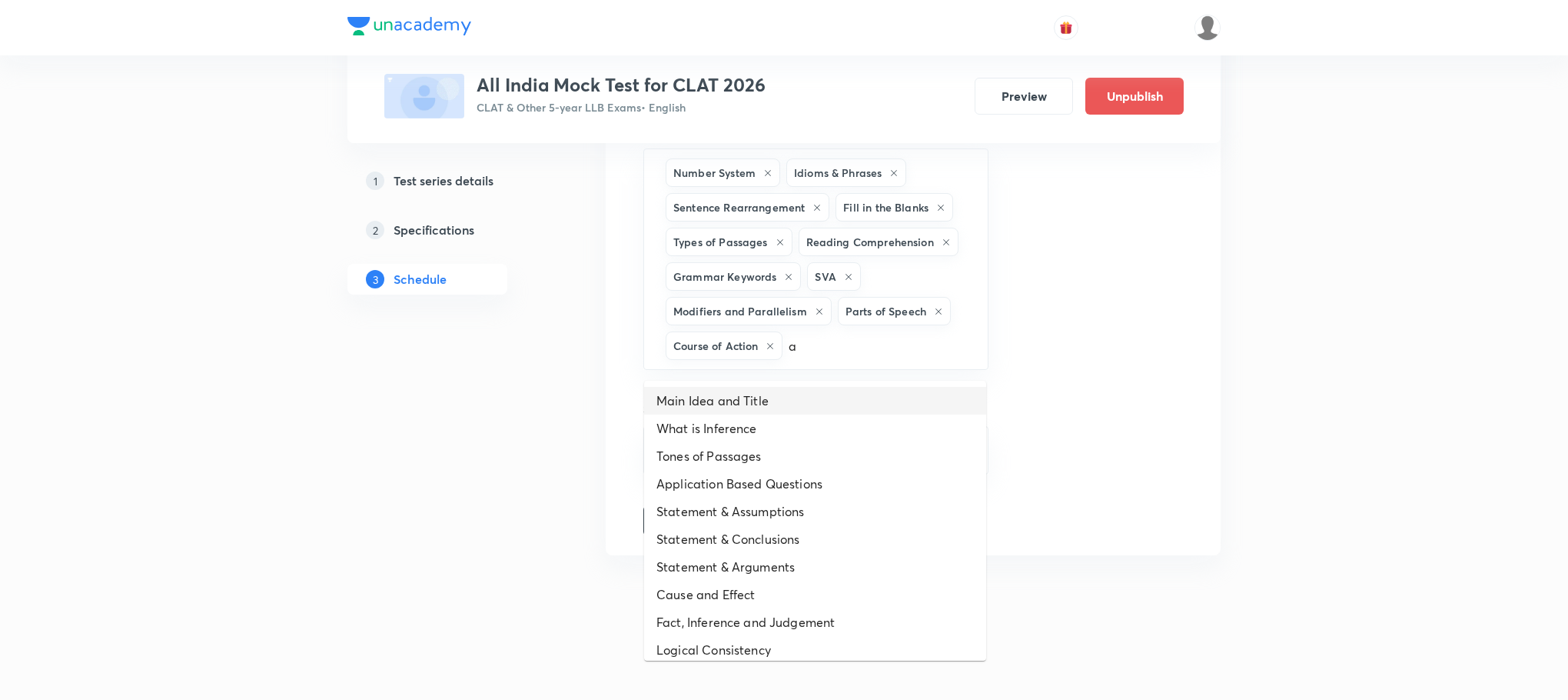
click at [811, 387] on li "Main Idea and Title" at bounding box center [814, 400] width 342 height 28
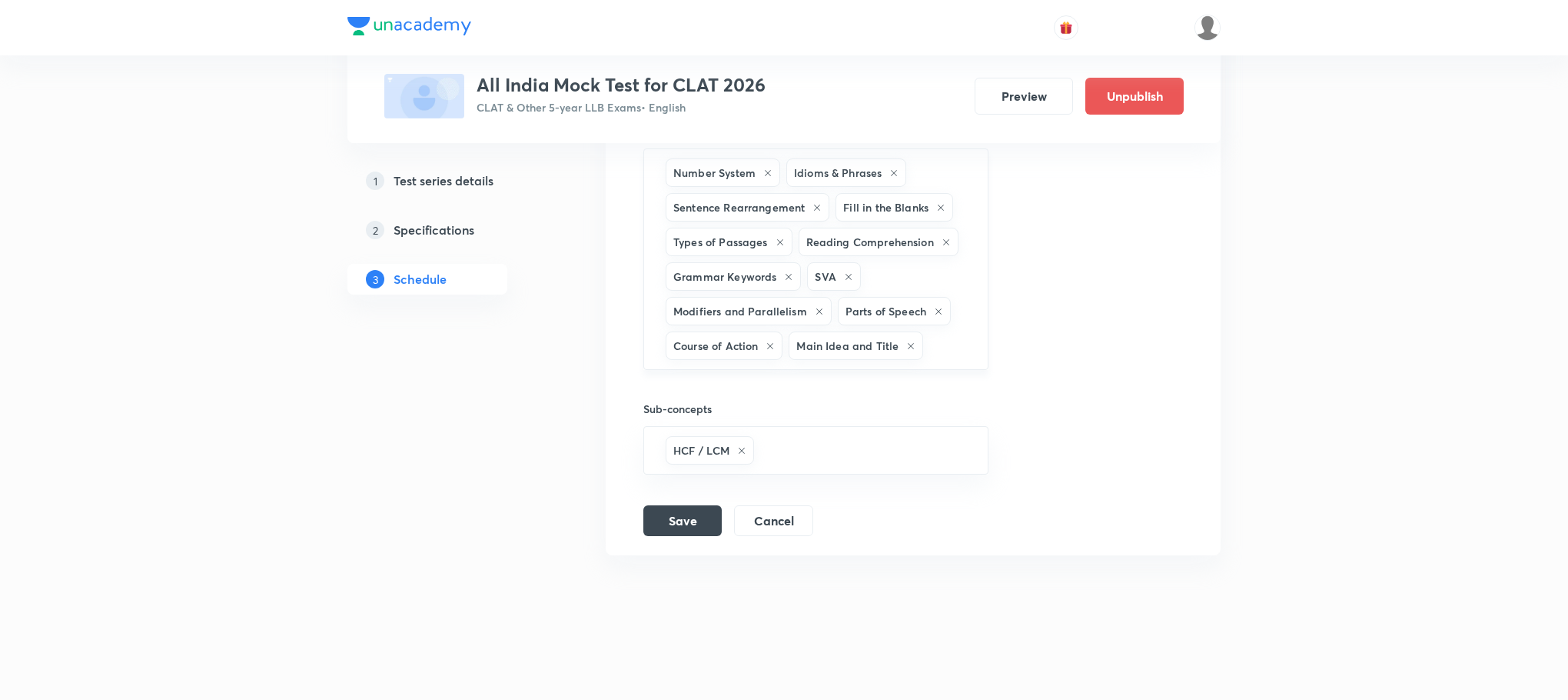
click at [958, 364] on div "Number System Idioms & Phrases Sentence Rearrangement Fill in the Blanks Types …" at bounding box center [816, 259] width 345 height 222
type input "a"
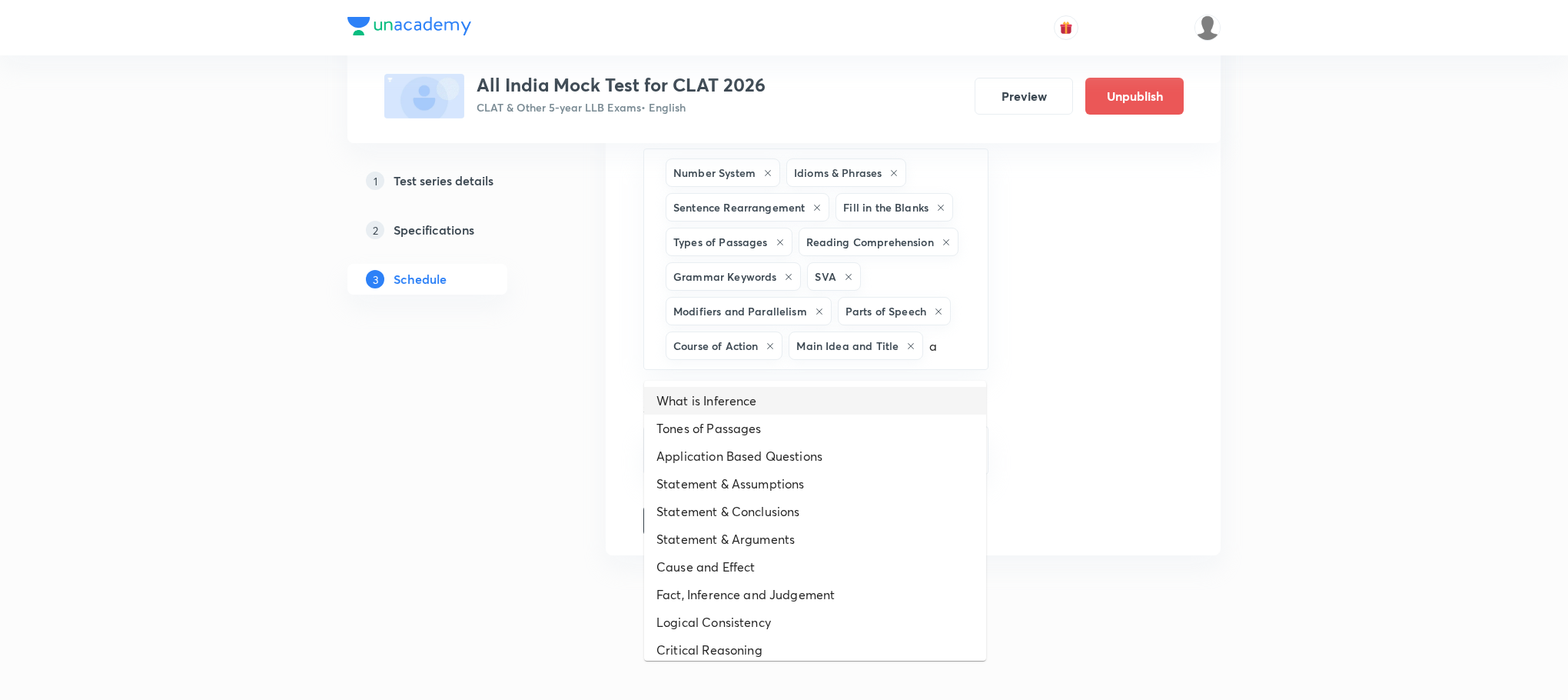
click at [864, 397] on li "What is Inference" at bounding box center [814, 400] width 342 height 28
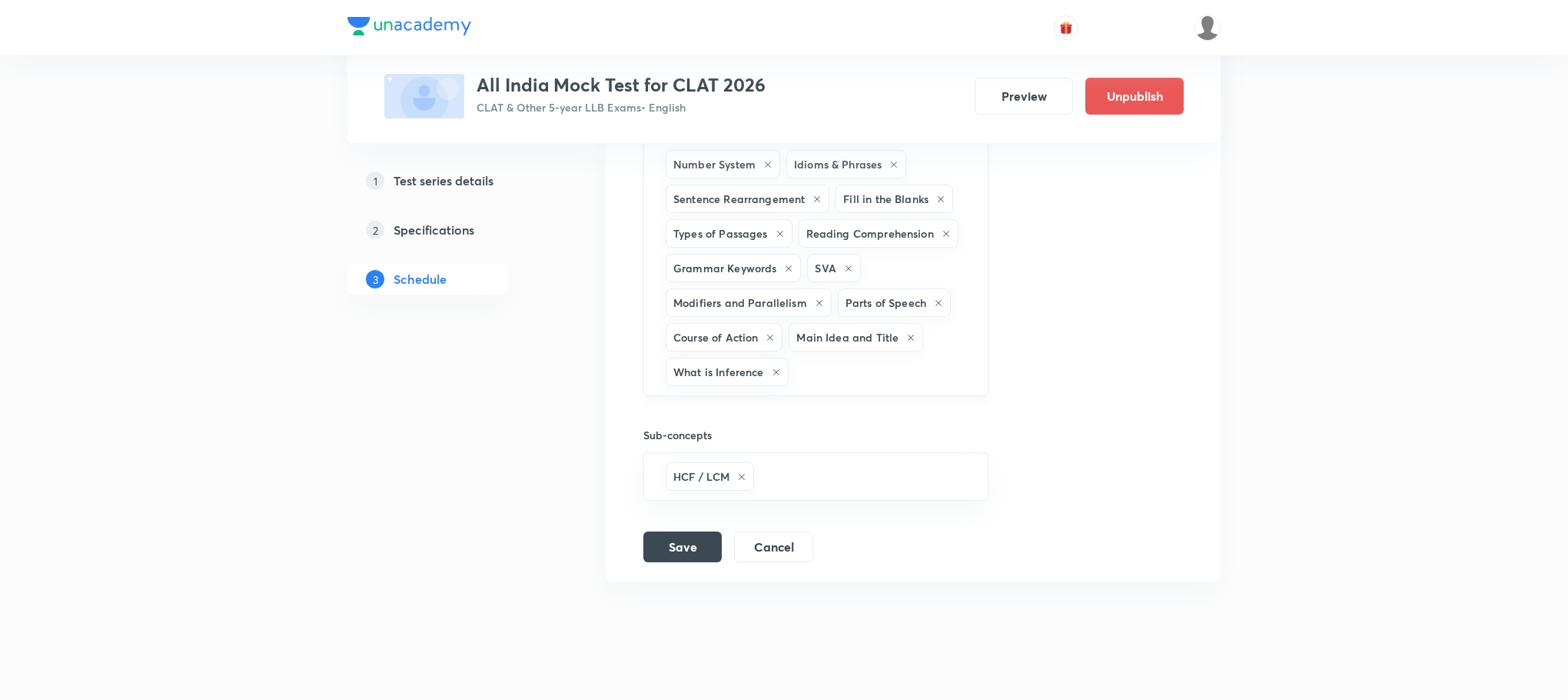
click at [842, 386] on input "text" at bounding box center [881, 372] width 177 height 29
type input "a"
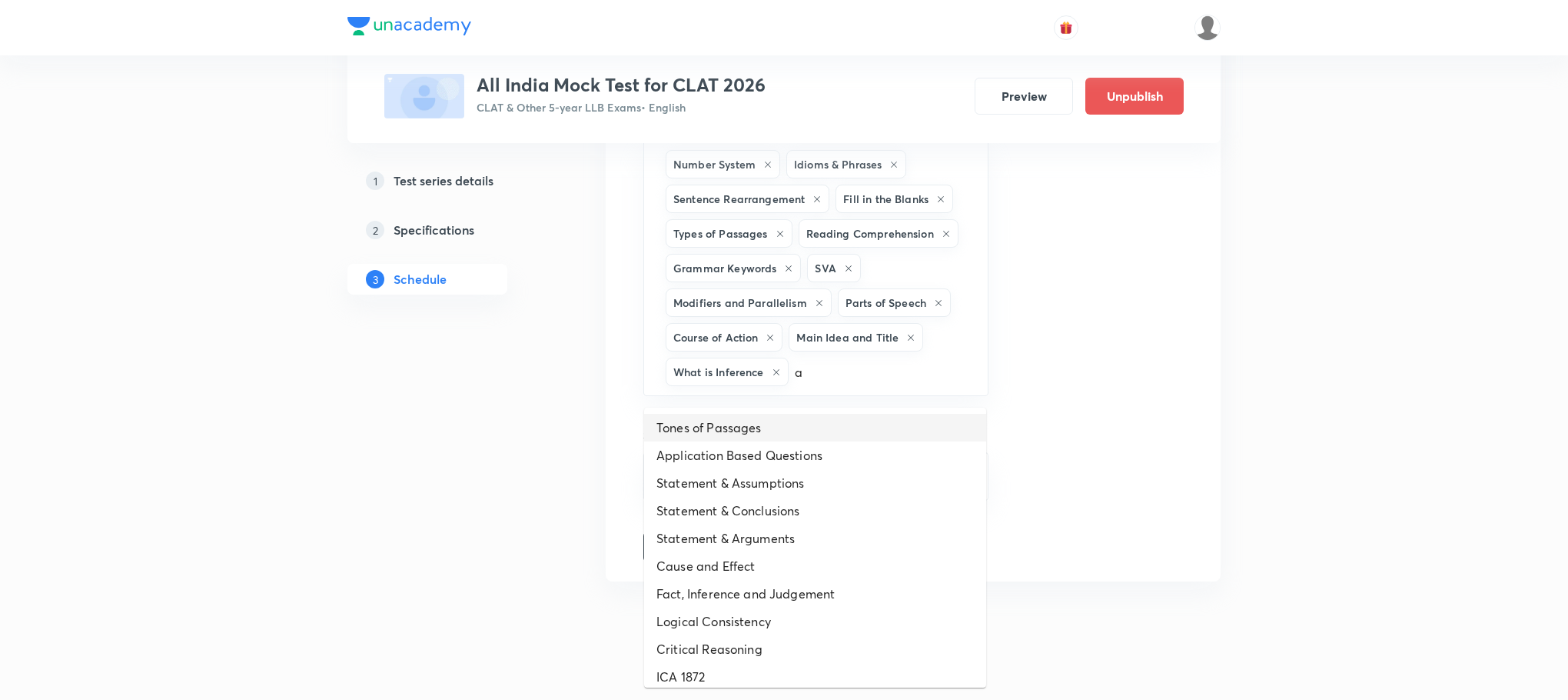
click at [801, 423] on li "Tones of Passages" at bounding box center [814, 427] width 342 height 28
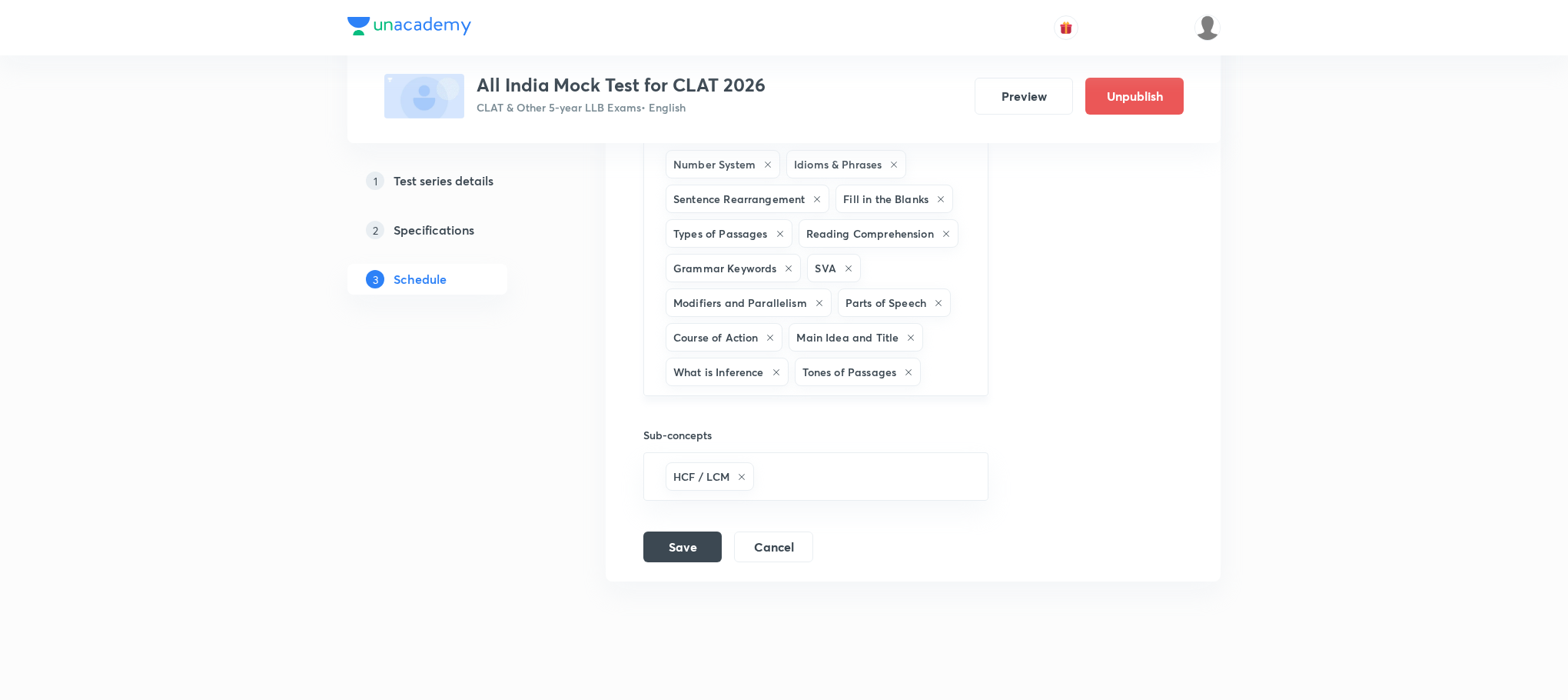
click at [947, 372] on input "text" at bounding box center [946, 372] width 44 height 29
type input "a"
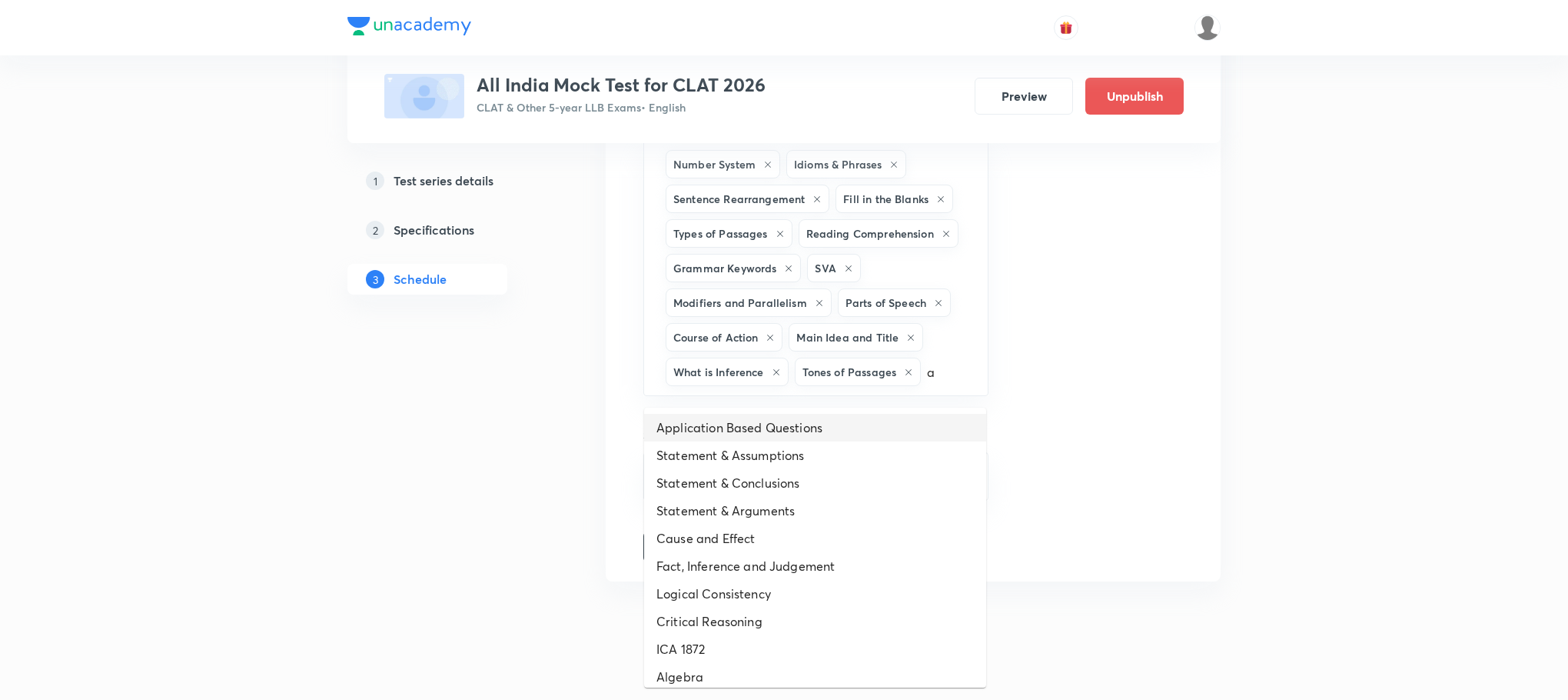
click at [900, 417] on li "Application Based Questions" at bounding box center [814, 427] width 342 height 28
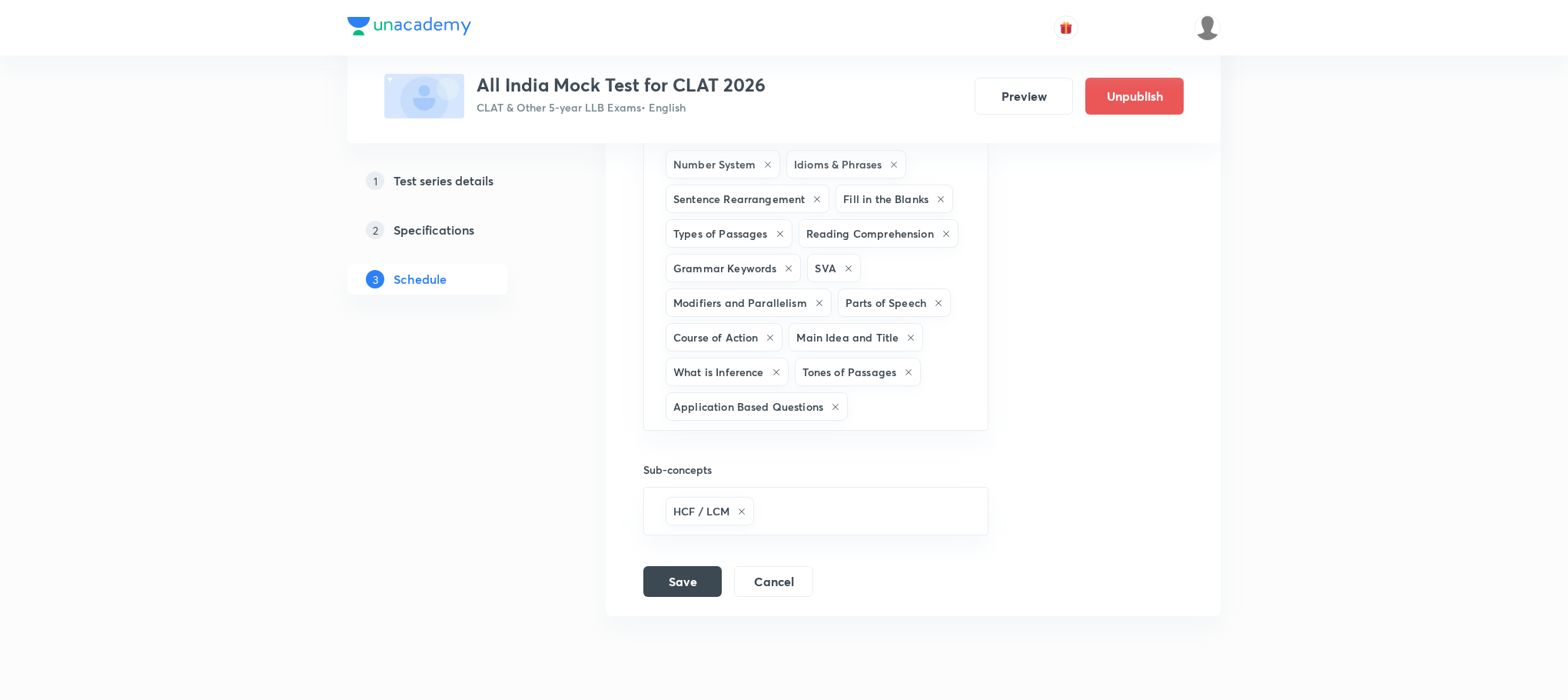
click at [900, 417] on input "text" at bounding box center [910, 407] width 119 height 29
type input "a"
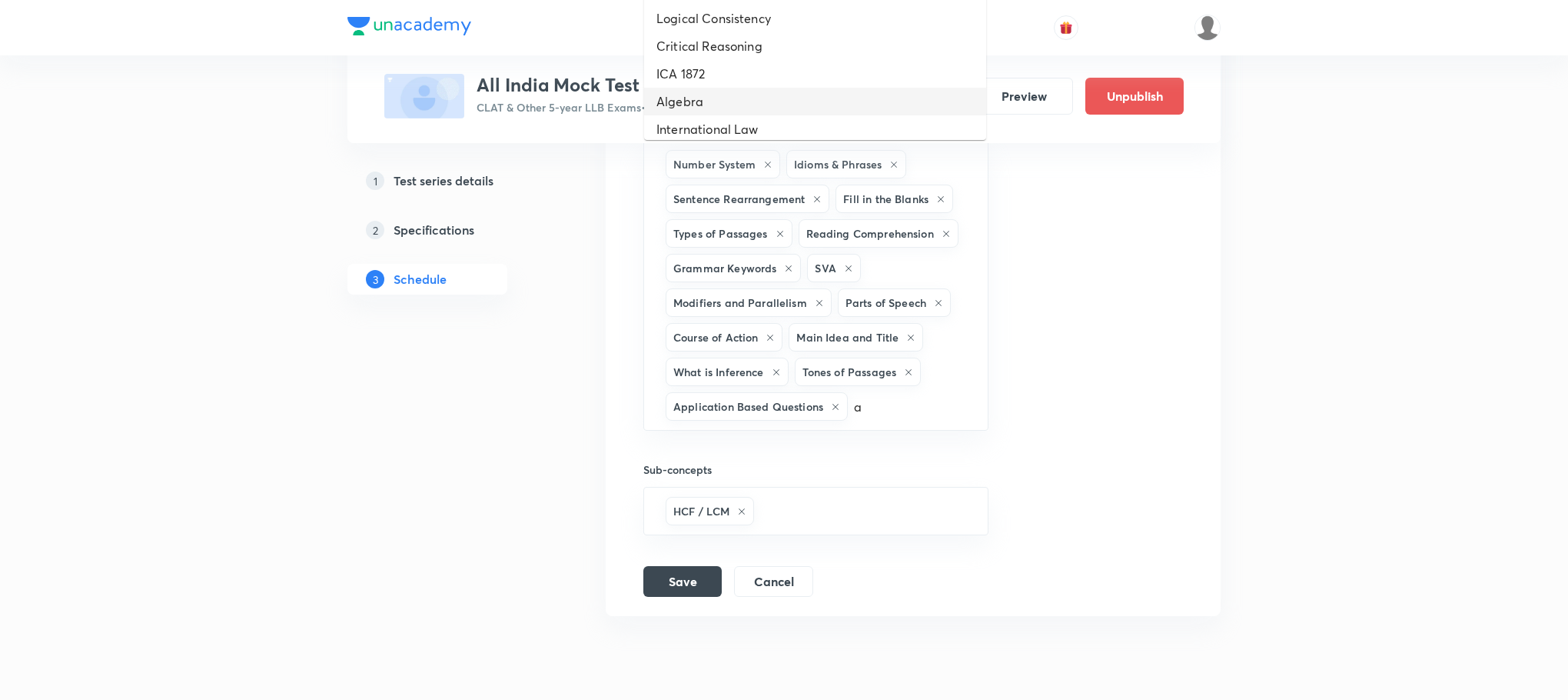
click at [793, 99] on li "Algebra" at bounding box center [814, 101] width 342 height 28
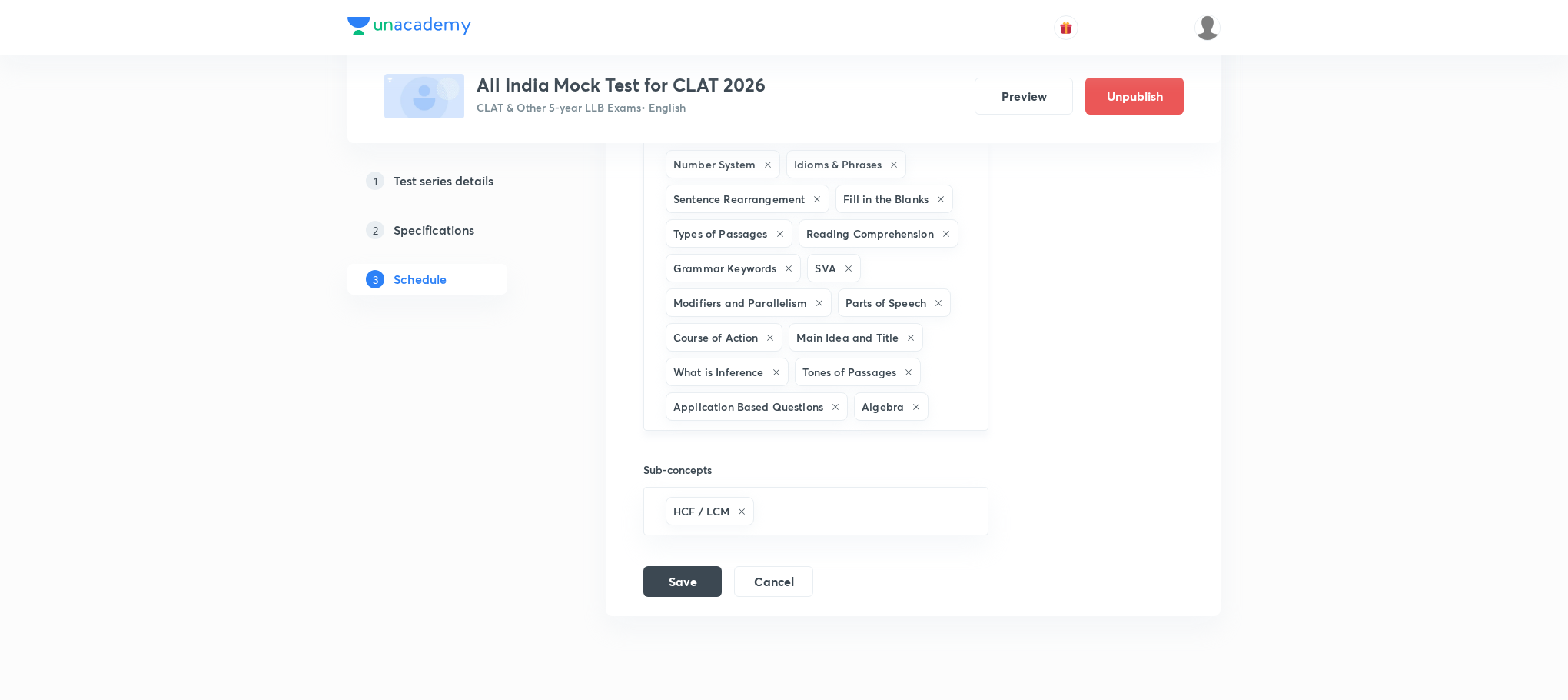
click at [946, 417] on input "text" at bounding box center [950, 407] width 37 height 29
type input "a"
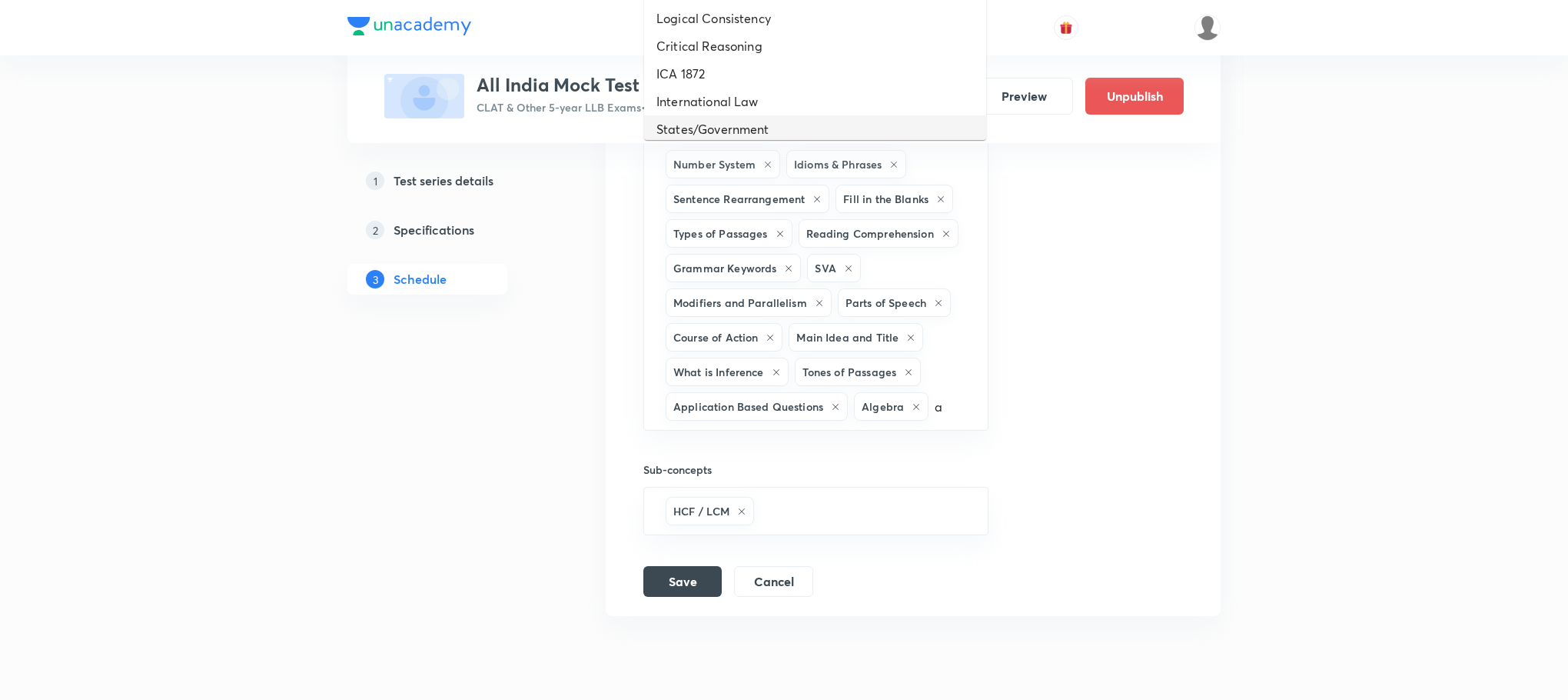
click at [789, 123] on li "States/Government" at bounding box center [814, 129] width 342 height 28
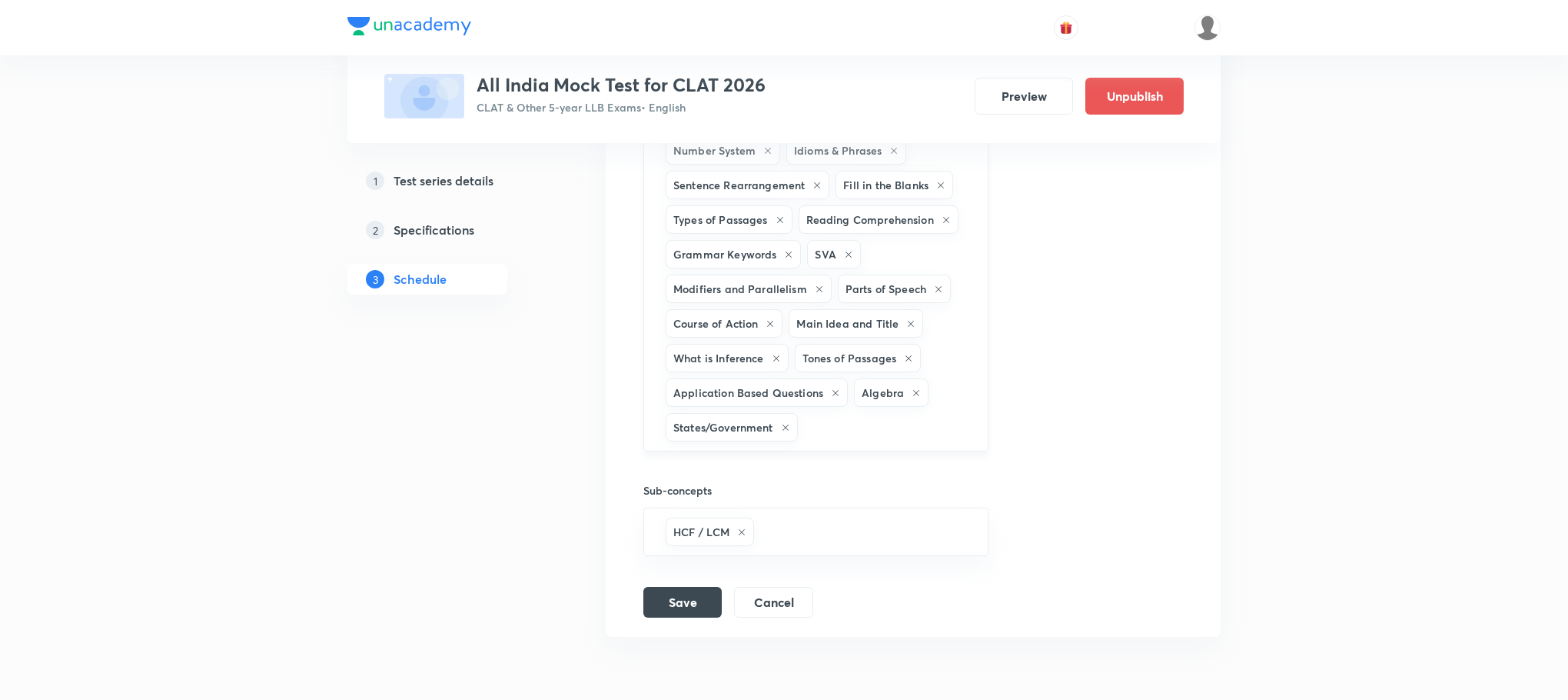
scroll to position [716, 0]
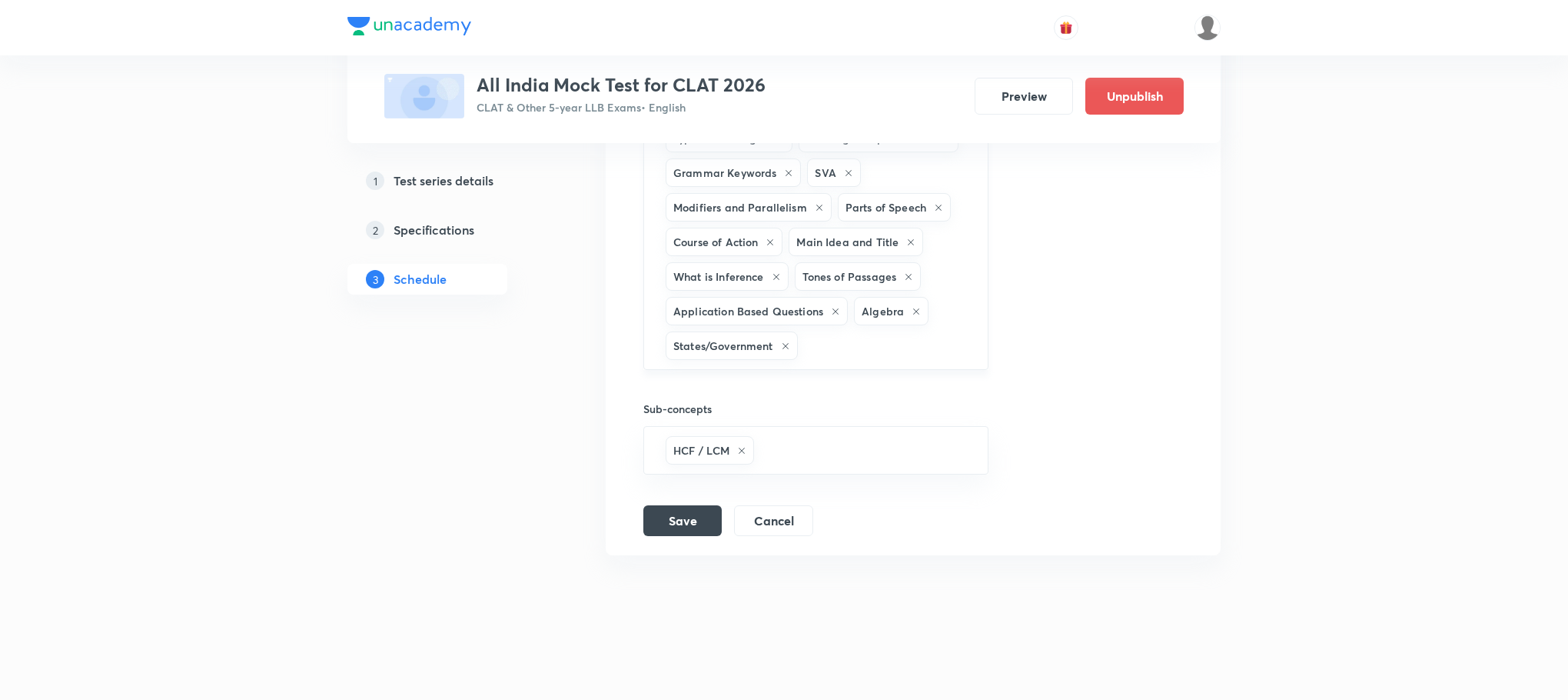
click at [807, 359] on div "Number System Idioms & Phrases Sentence Rearrangement Fill in the Blanks Types …" at bounding box center [816, 206] width 345 height 325
type input "a"
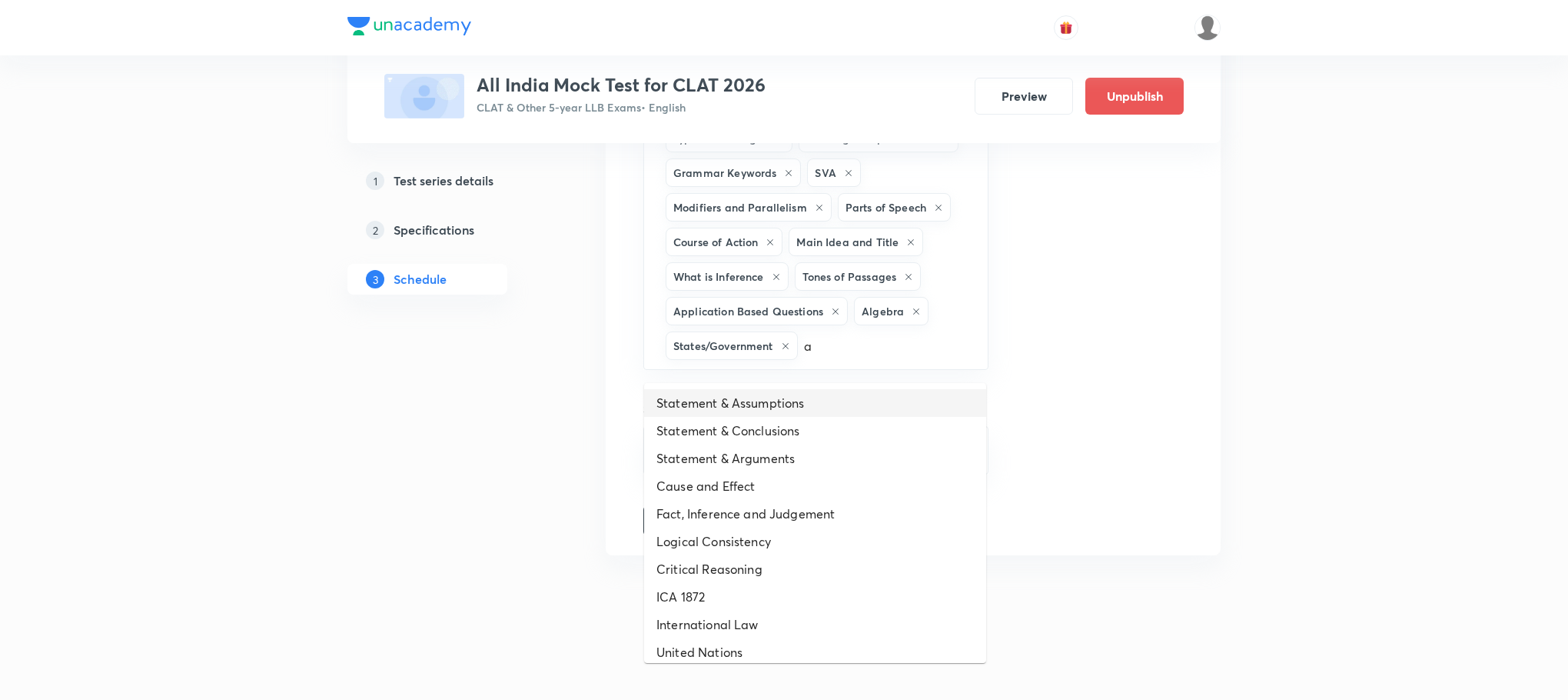
click at [798, 390] on li "Statement & Assumptions" at bounding box center [814, 403] width 342 height 28
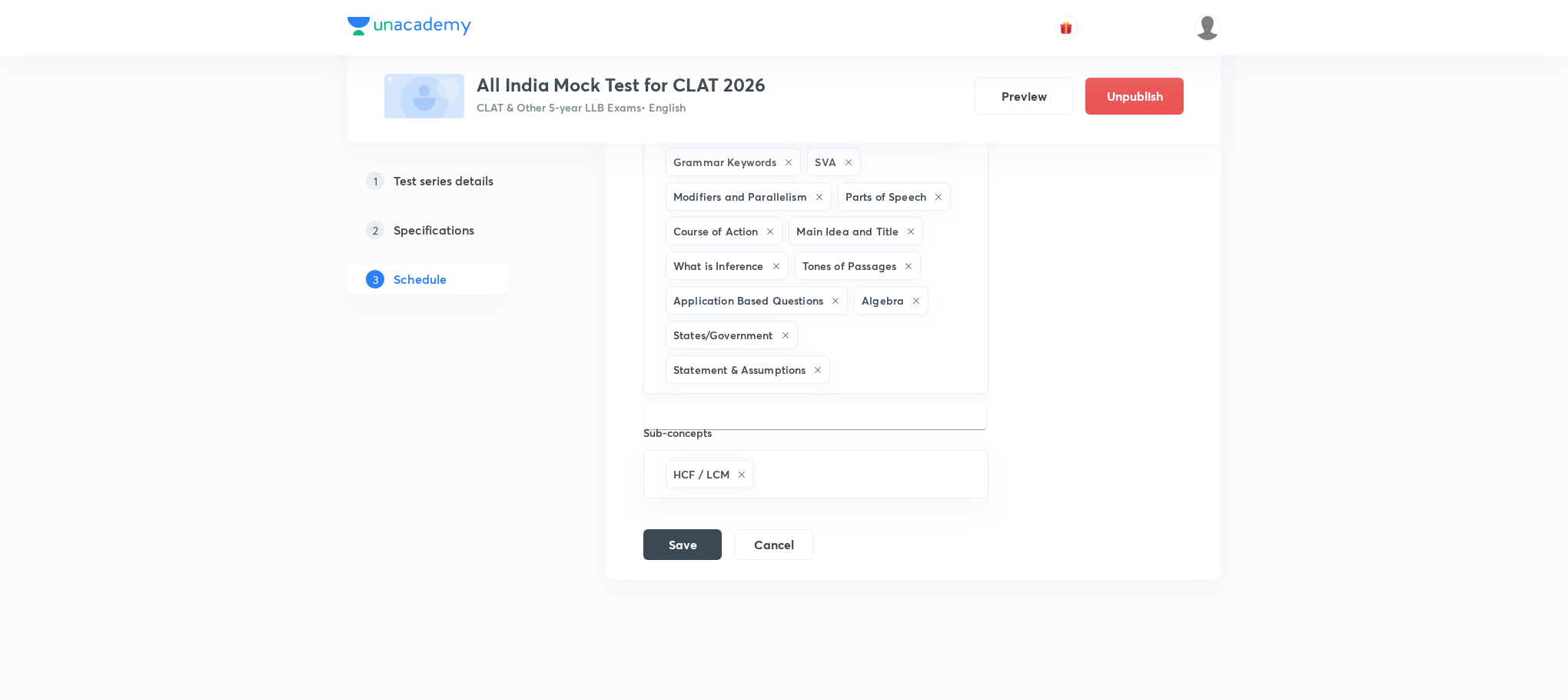
click at [881, 384] on input "text" at bounding box center [901, 369] width 135 height 29
type input "a"
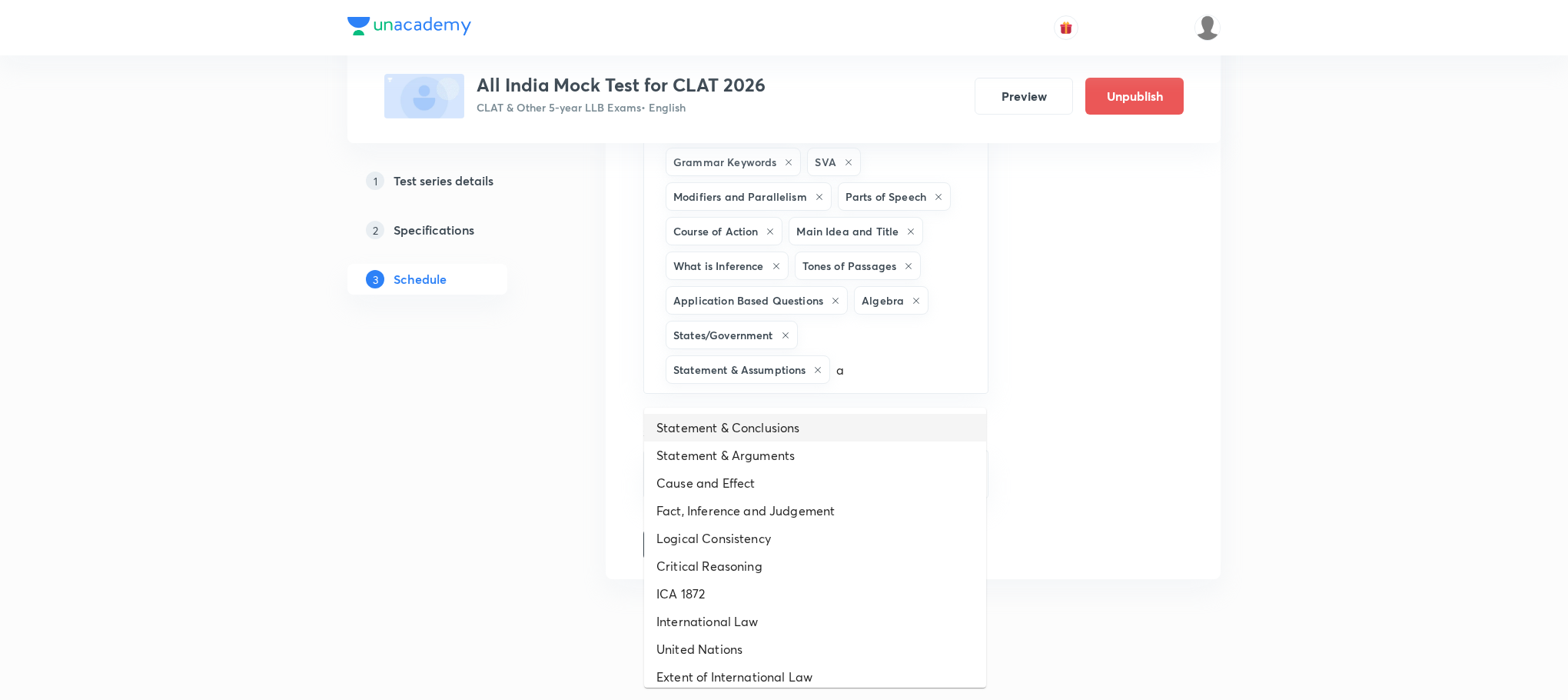
click at [757, 425] on li "Statement & Conclusions" at bounding box center [814, 427] width 342 height 28
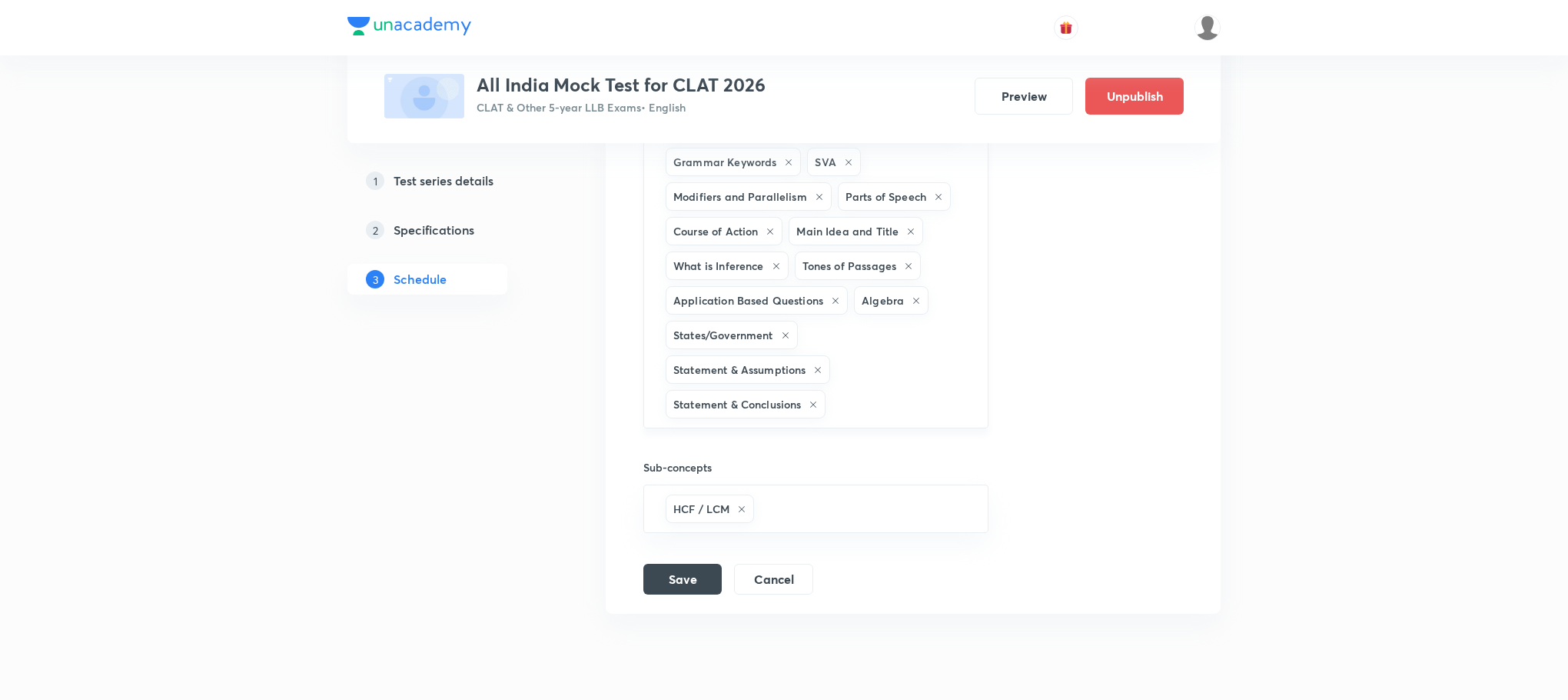
click at [842, 417] on input "text" at bounding box center [898, 404] width 140 height 29
type input "a"
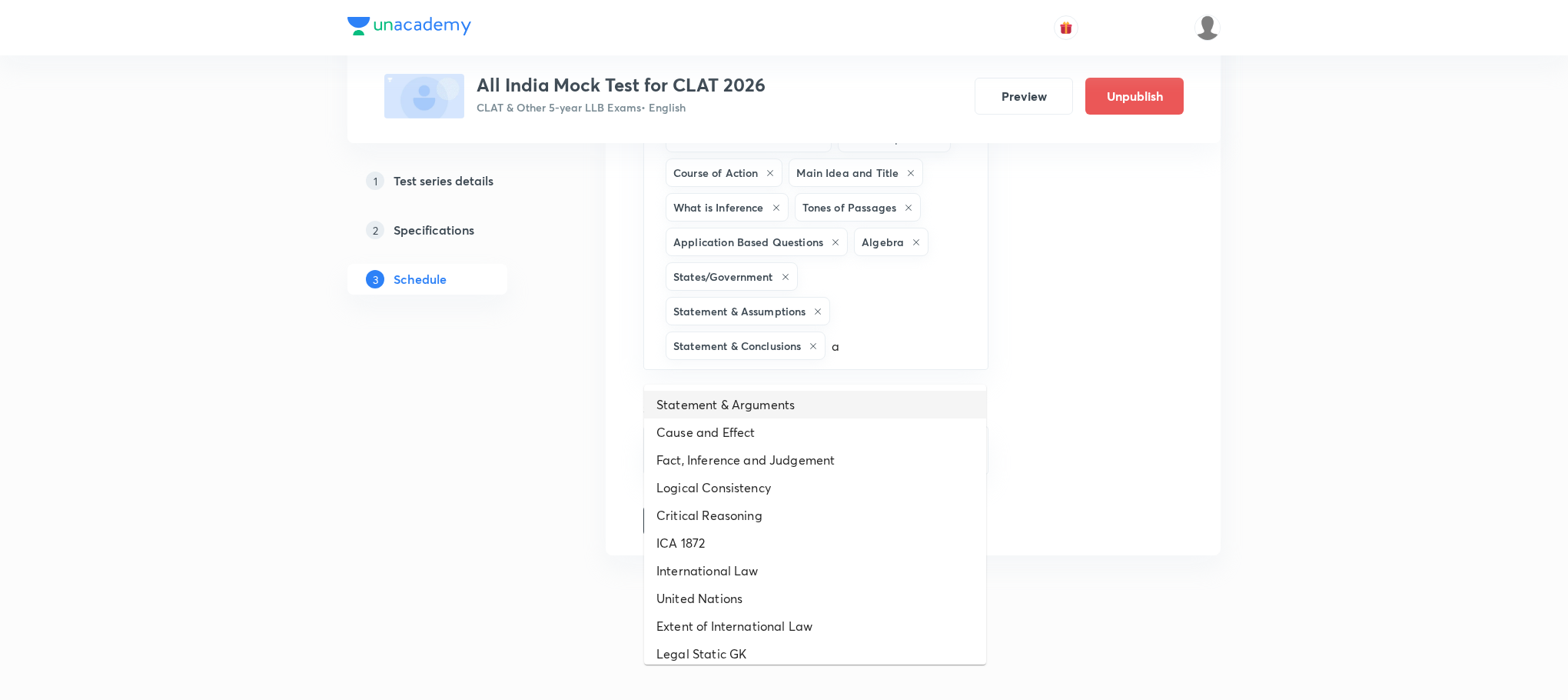
click at [788, 401] on li "Statement & Arguments" at bounding box center [814, 404] width 342 height 28
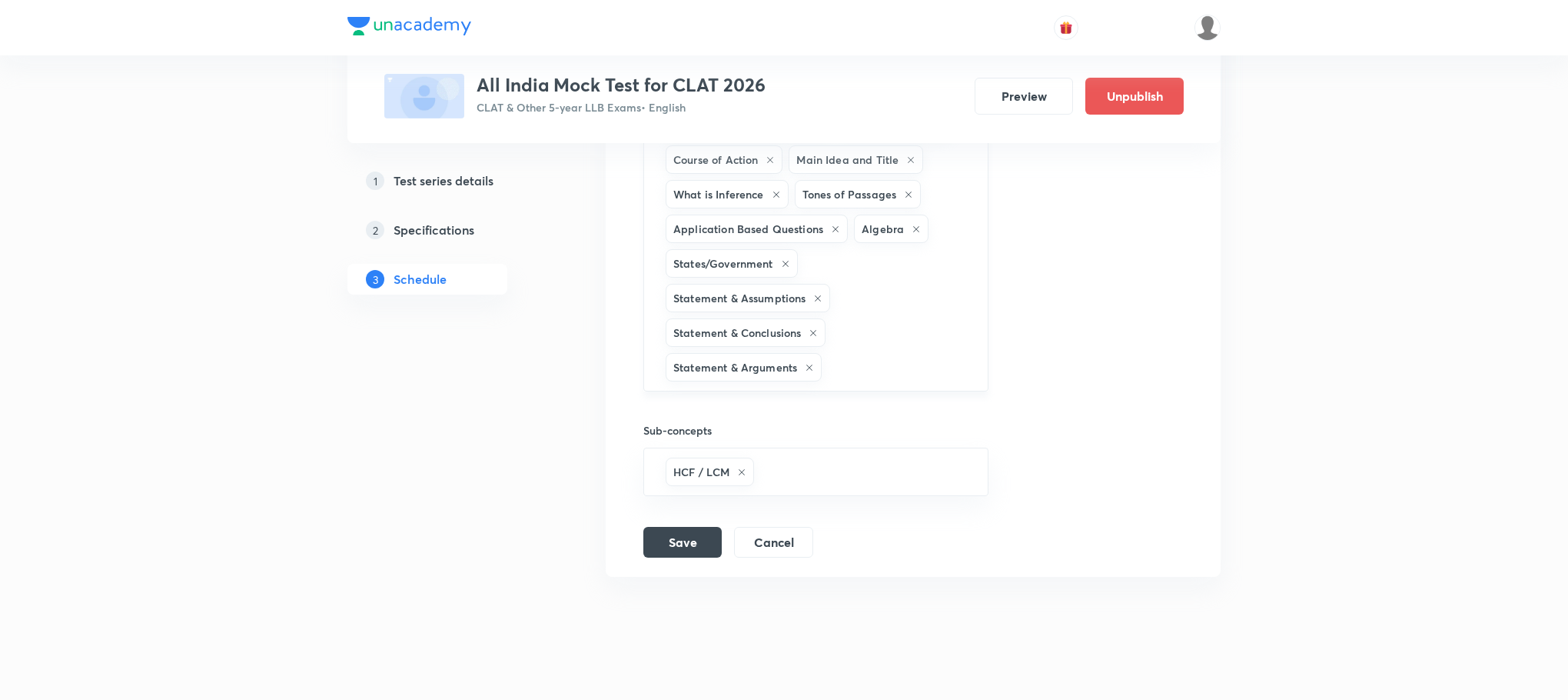
click at [929, 378] on input "text" at bounding box center [896, 367] width 144 height 29
type input "a"
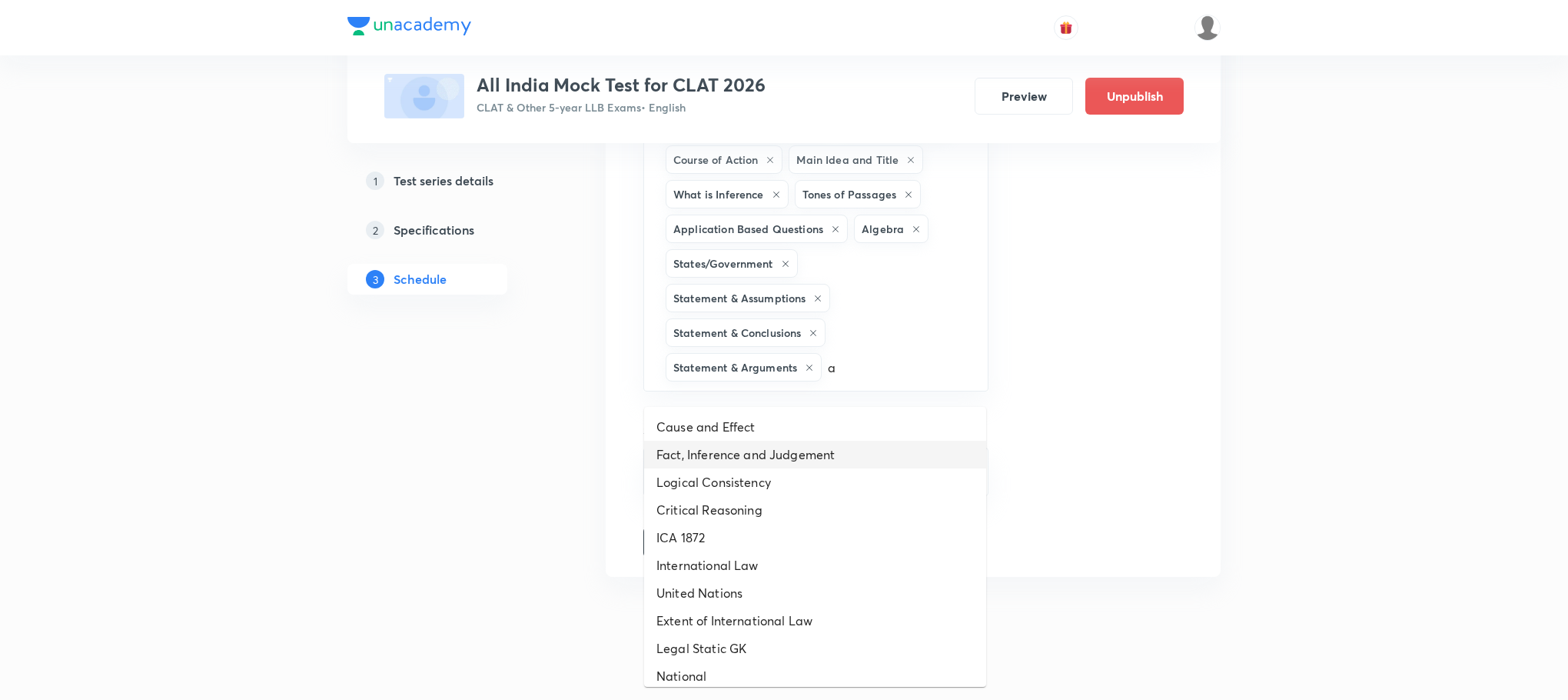
click at [849, 445] on li "Fact, Inference and Judgement" at bounding box center [814, 454] width 342 height 28
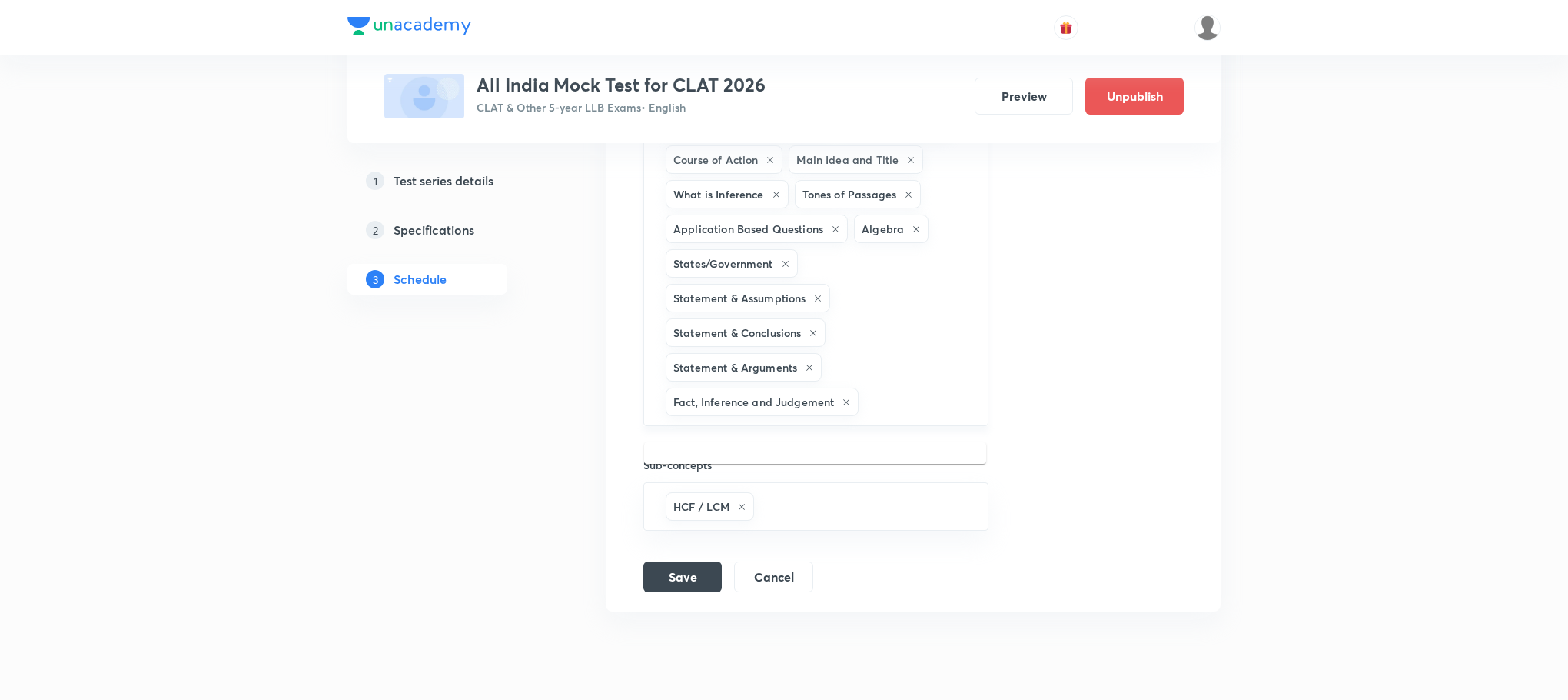
click at [886, 416] on input "text" at bounding box center [915, 402] width 107 height 29
type input "a"
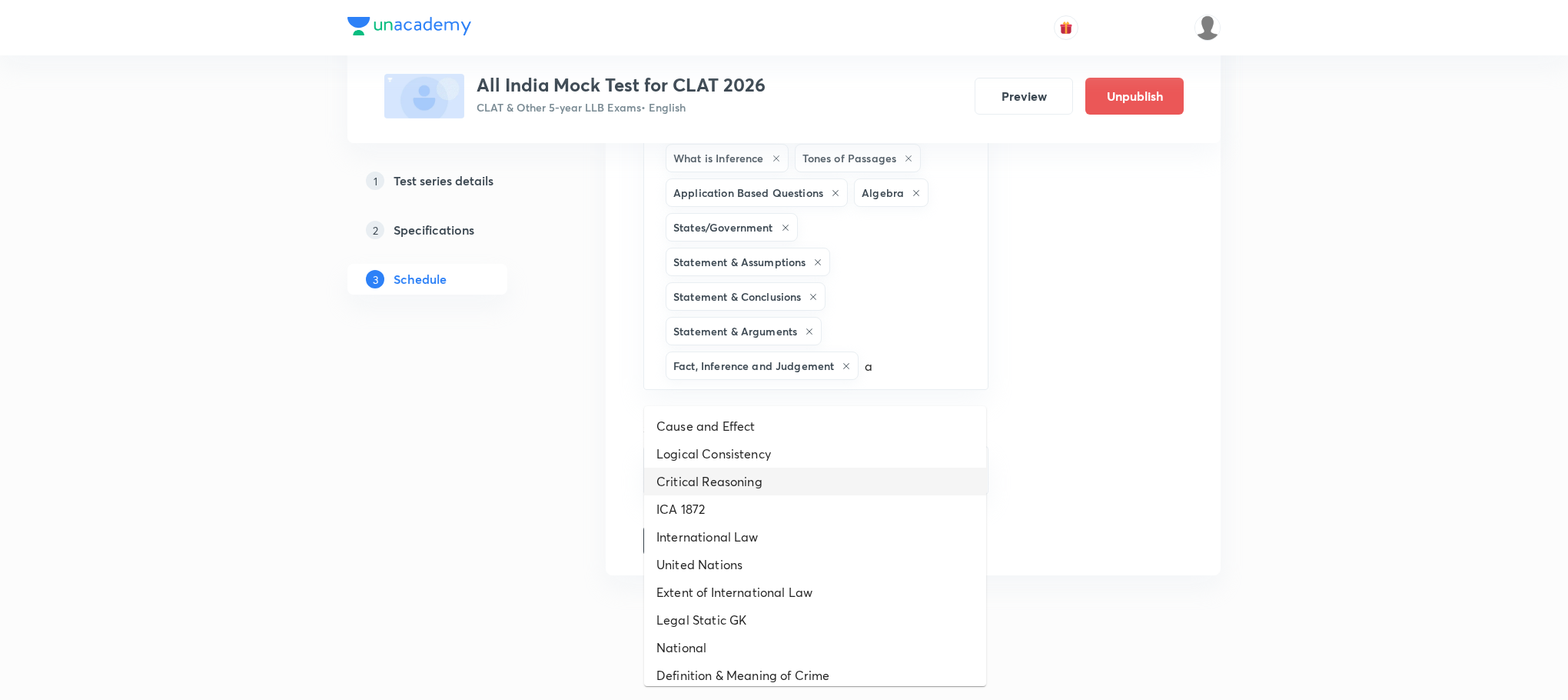
scroll to position [858, 0]
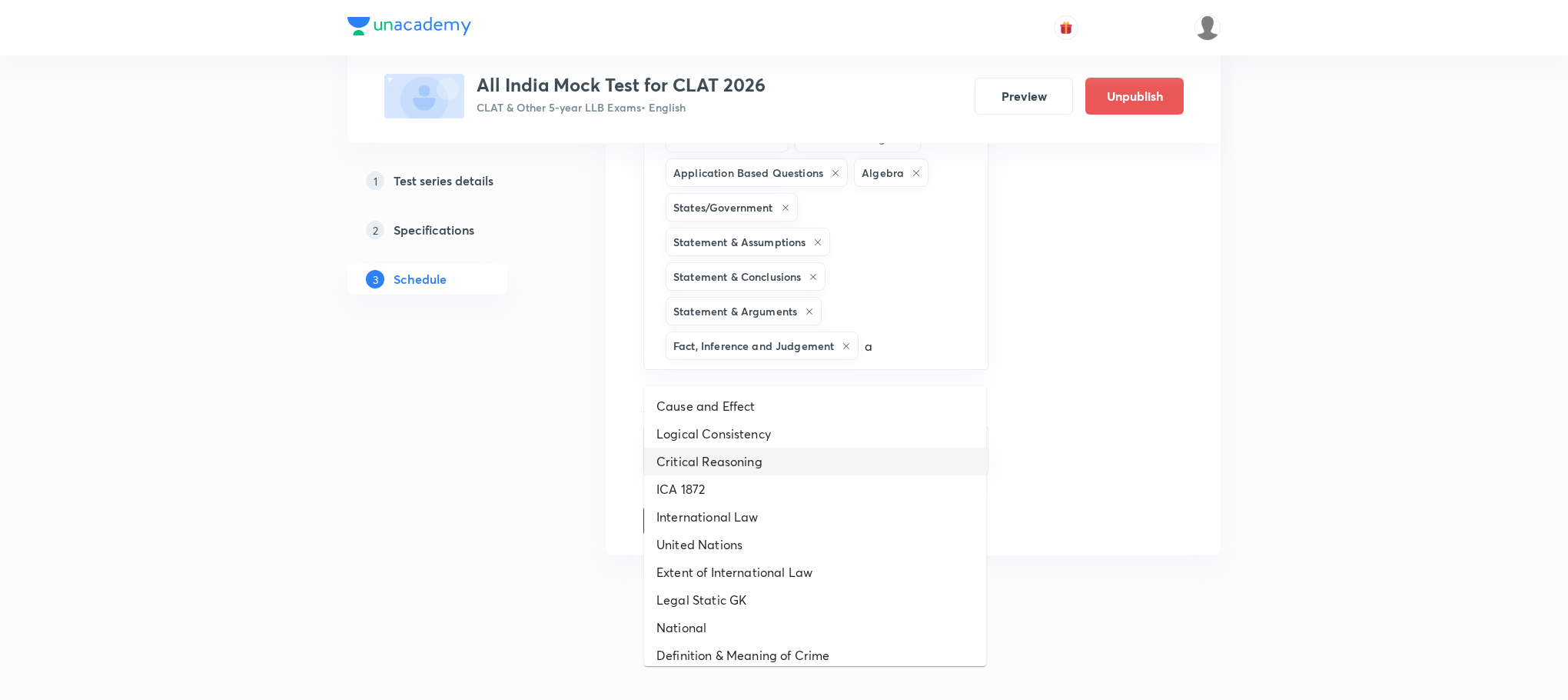
click at [845, 447] on li "Critical Reasoning" at bounding box center [814, 461] width 342 height 28
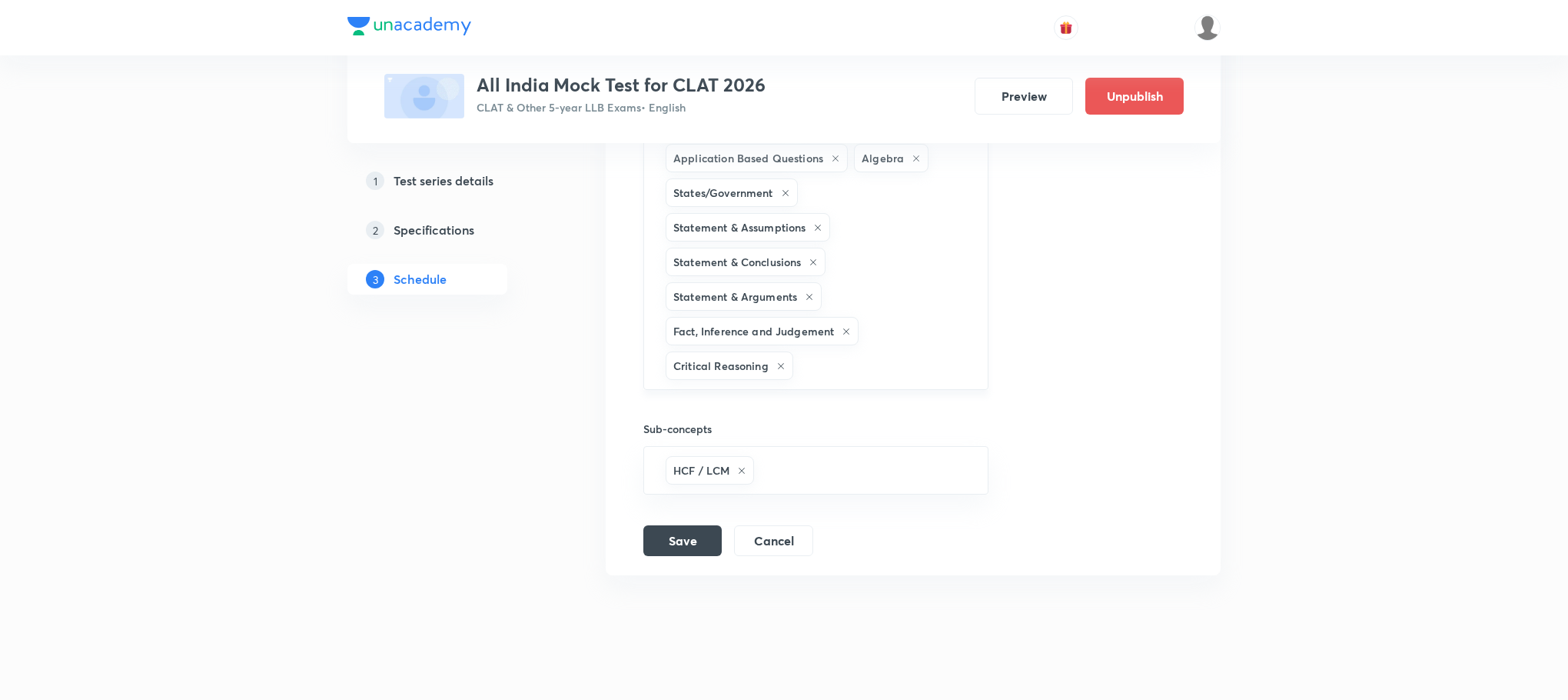
click at [806, 376] on input "text" at bounding box center [882, 365] width 173 height 29
type input "a"
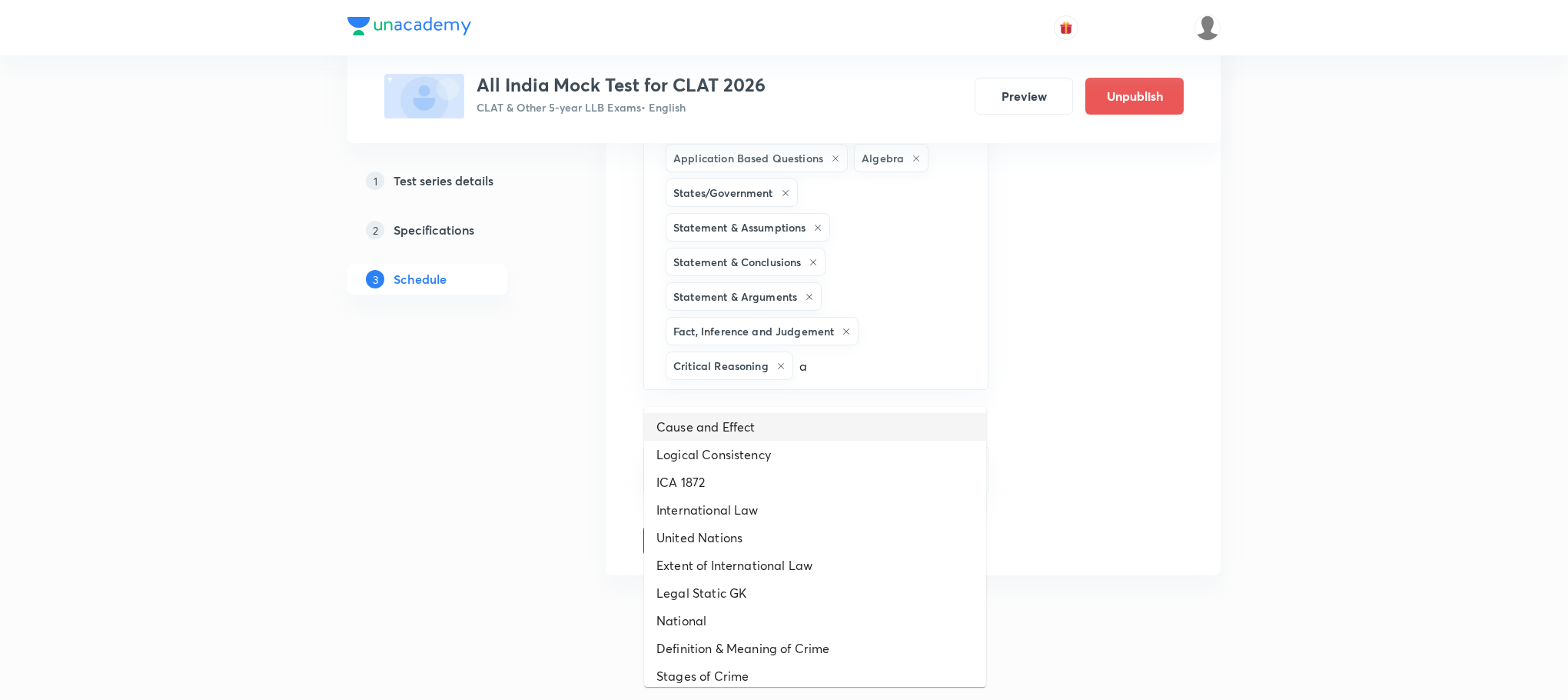
click at [676, 430] on li "Cause and Effect" at bounding box center [814, 426] width 342 height 28
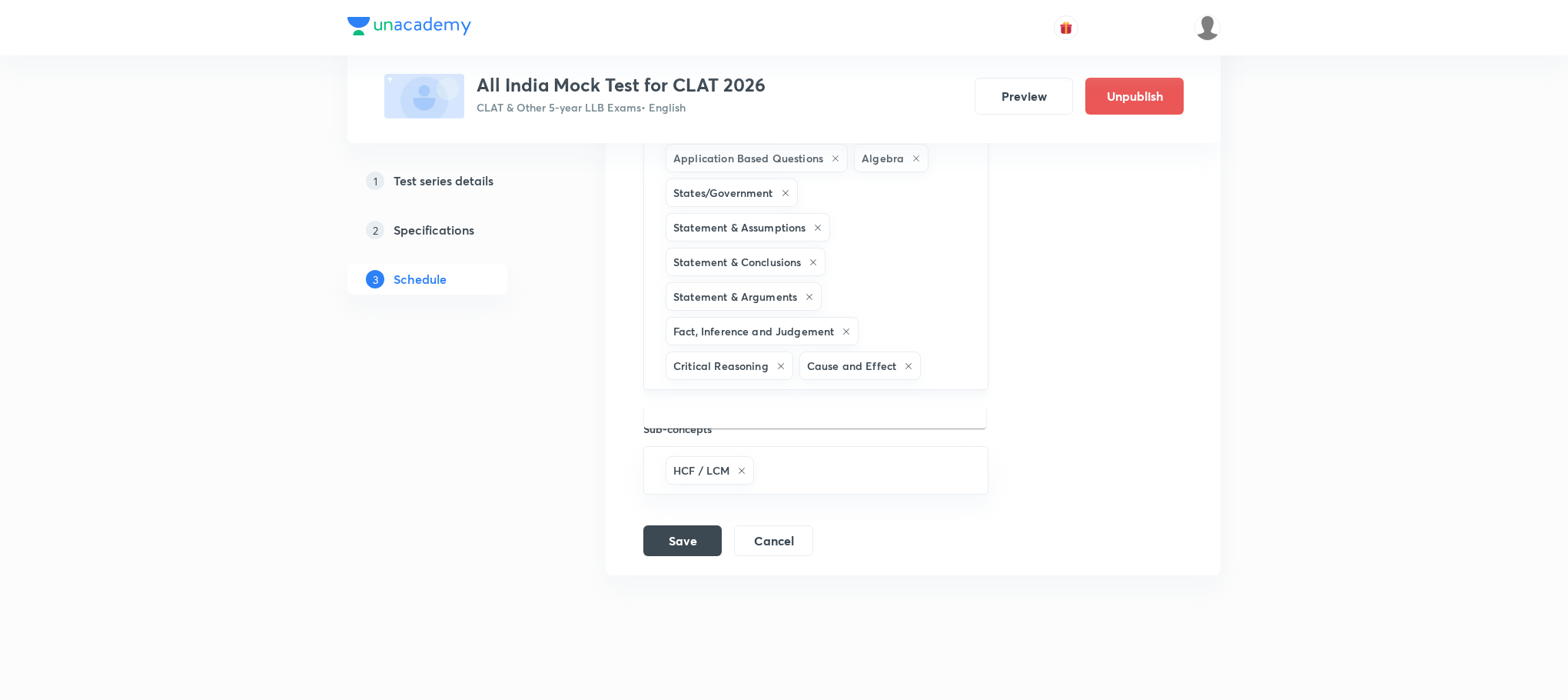
click at [928, 372] on input "text" at bounding box center [946, 365] width 44 height 29
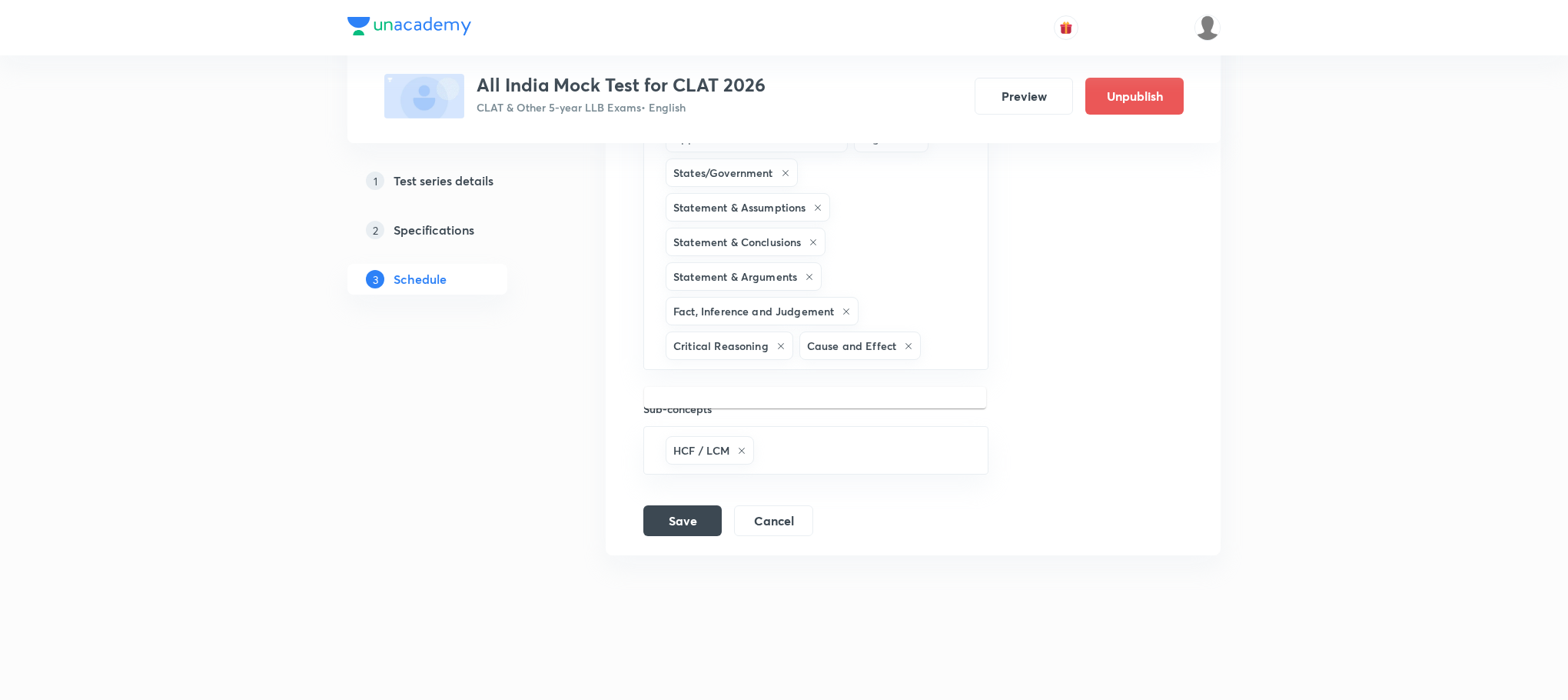
scroll to position [893, 0]
type input "a"
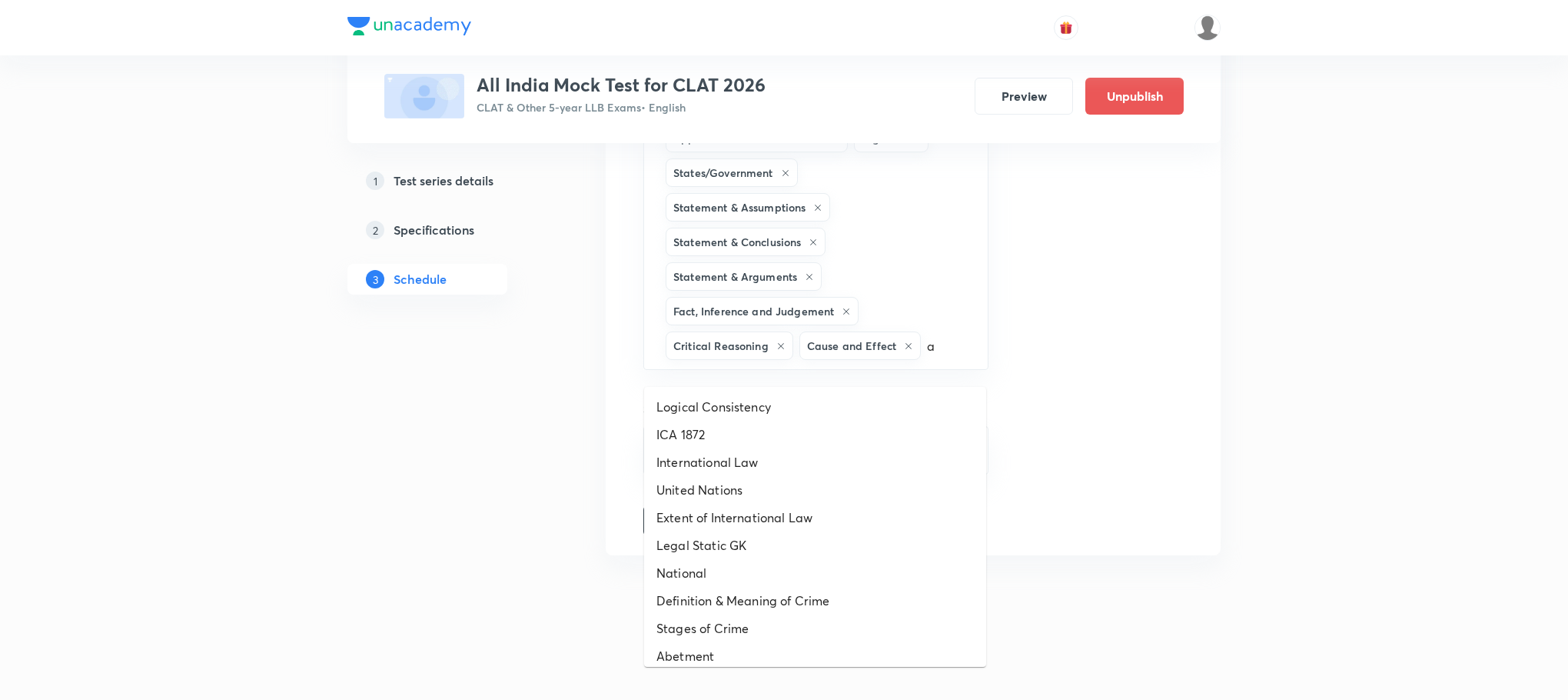
click at [730, 393] on li "Logical Consistency" at bounding box center [814, 407] width 342 height 28
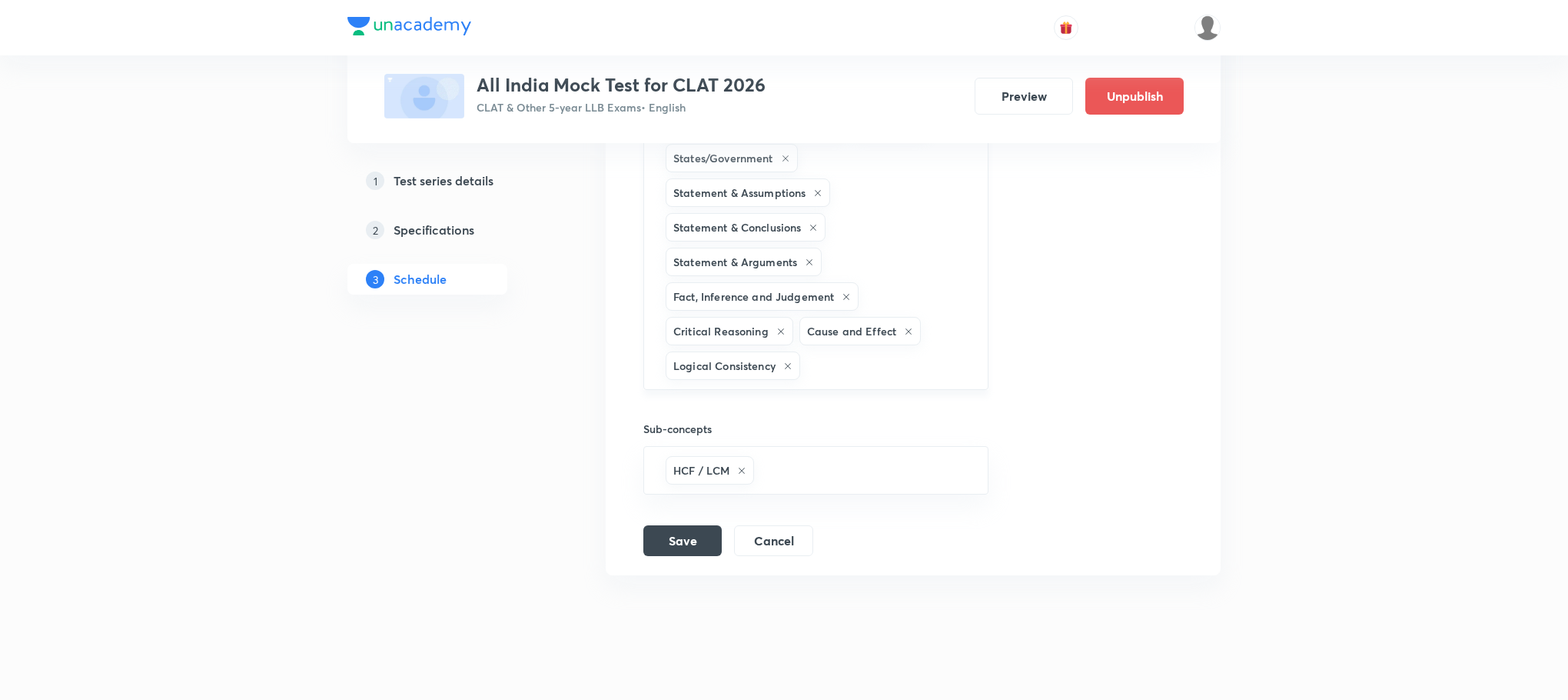
click at [920, 380] on input "text" at bounding box center [886, 365] width 166 height 29
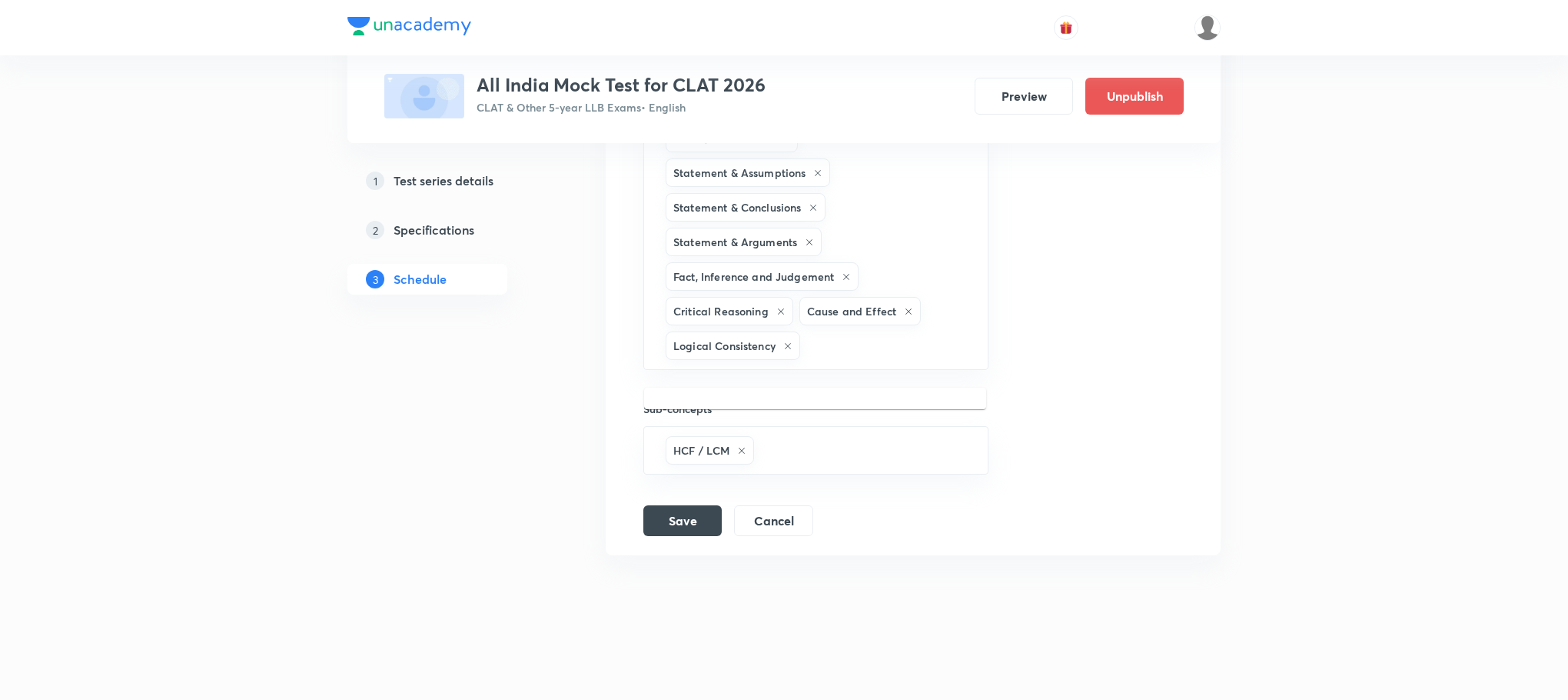
scroll to position [929, 0]
type input "a"
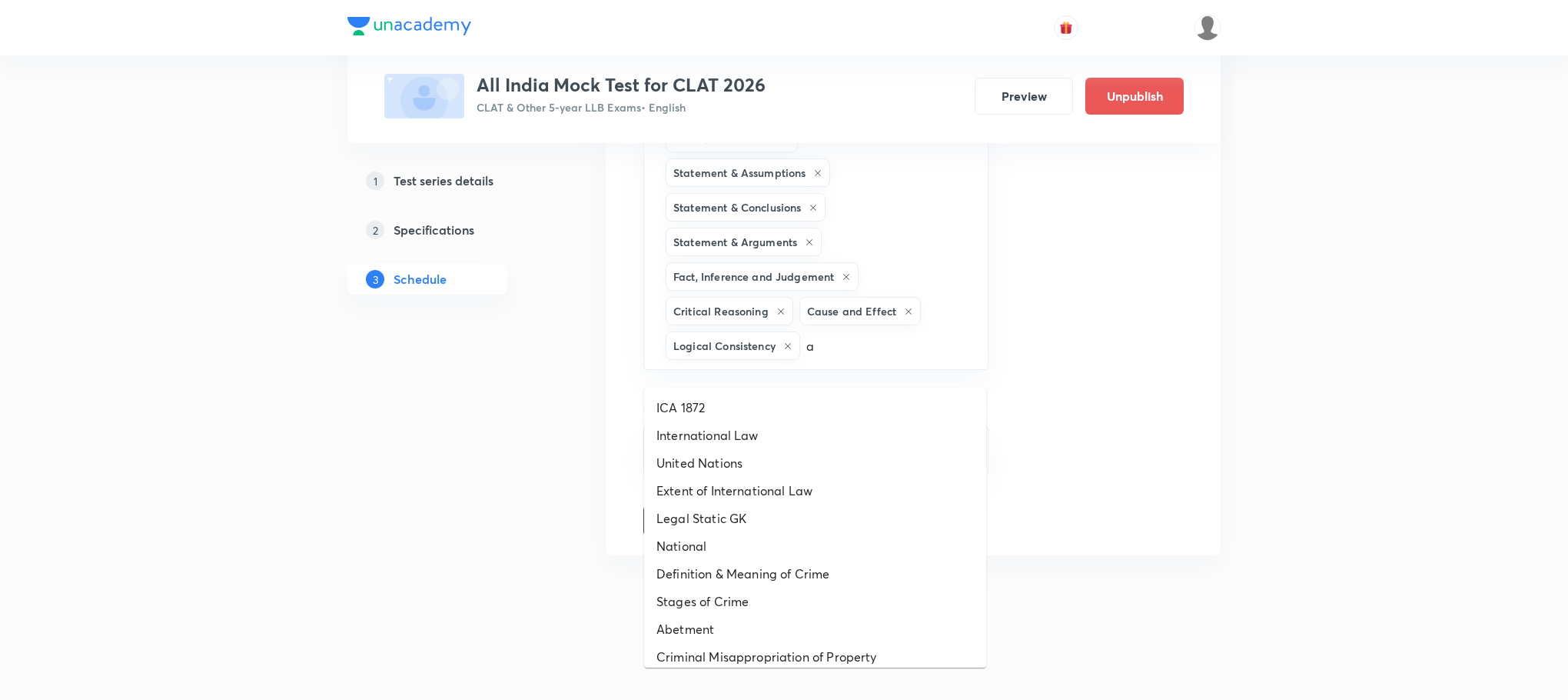
click at [770, 421] on li "International Law" at bounding box center [814, 435] width 342 height 28
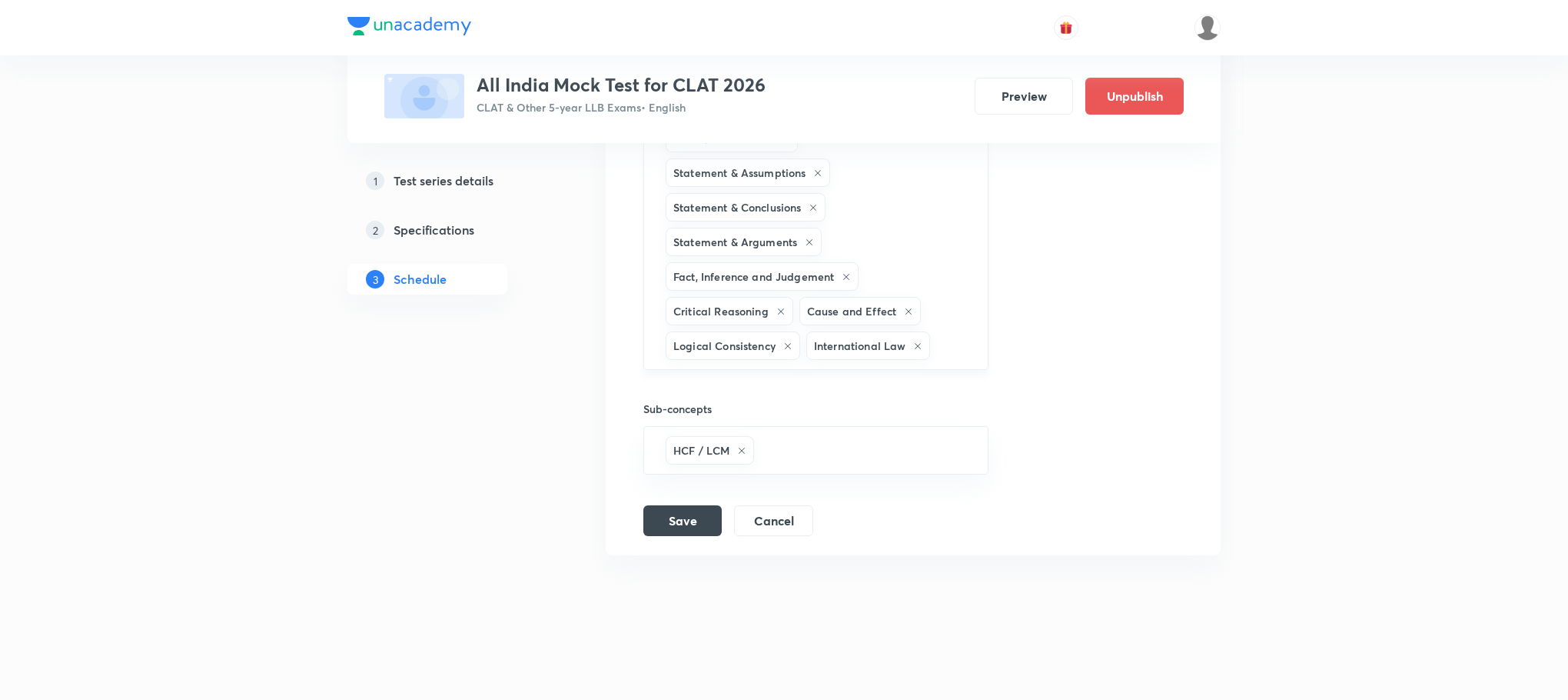
click at [987, 342] on div "Number System Idioms & Phrases Sentence Rearrangement Fill in the Blanks Types …" at bounding box center [816, 103] width 345 height 533
type input "a"
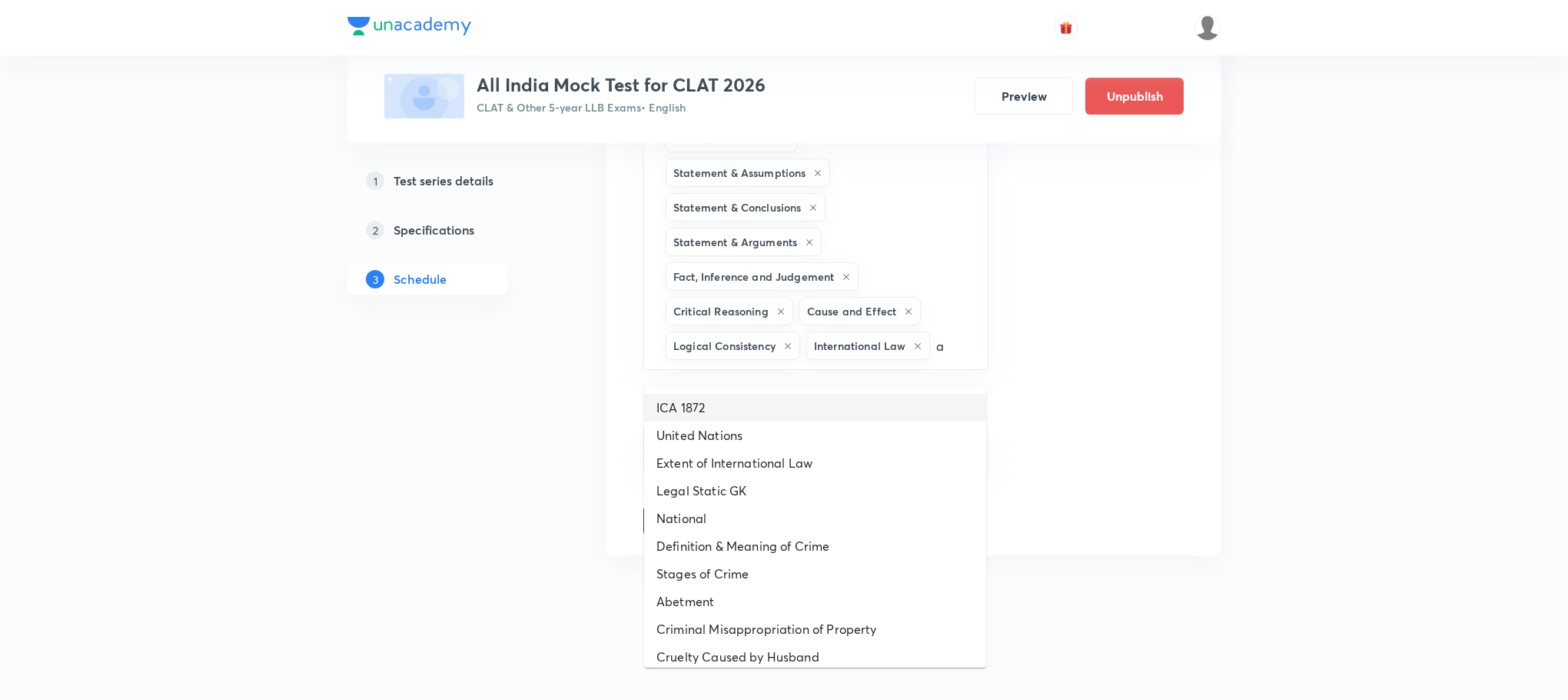
click at [826, 393] on li "ICA 1872" at bounding box center [814, 407] width 342 height 28
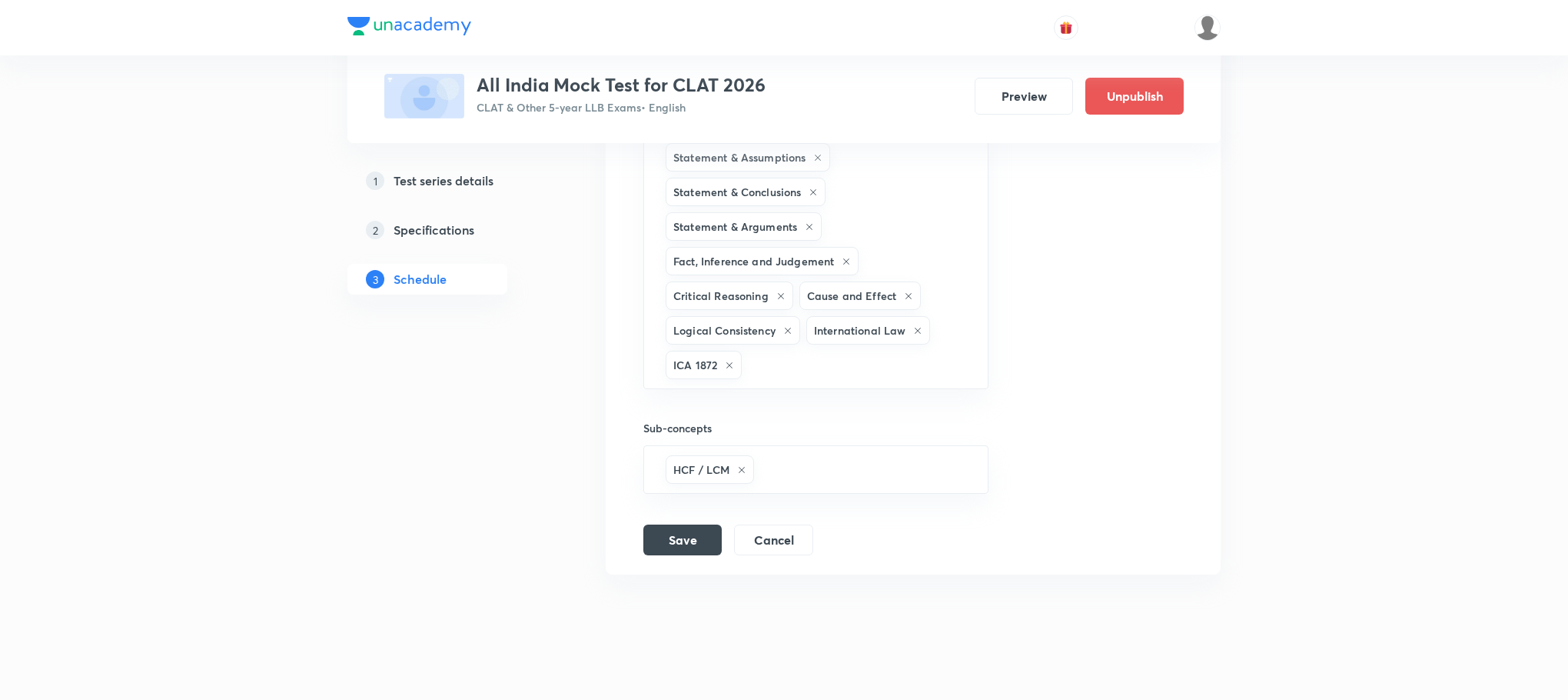
click at [826, 379] on input "text" at bounding box center [857, 365] width 224 height 29
type input "a"
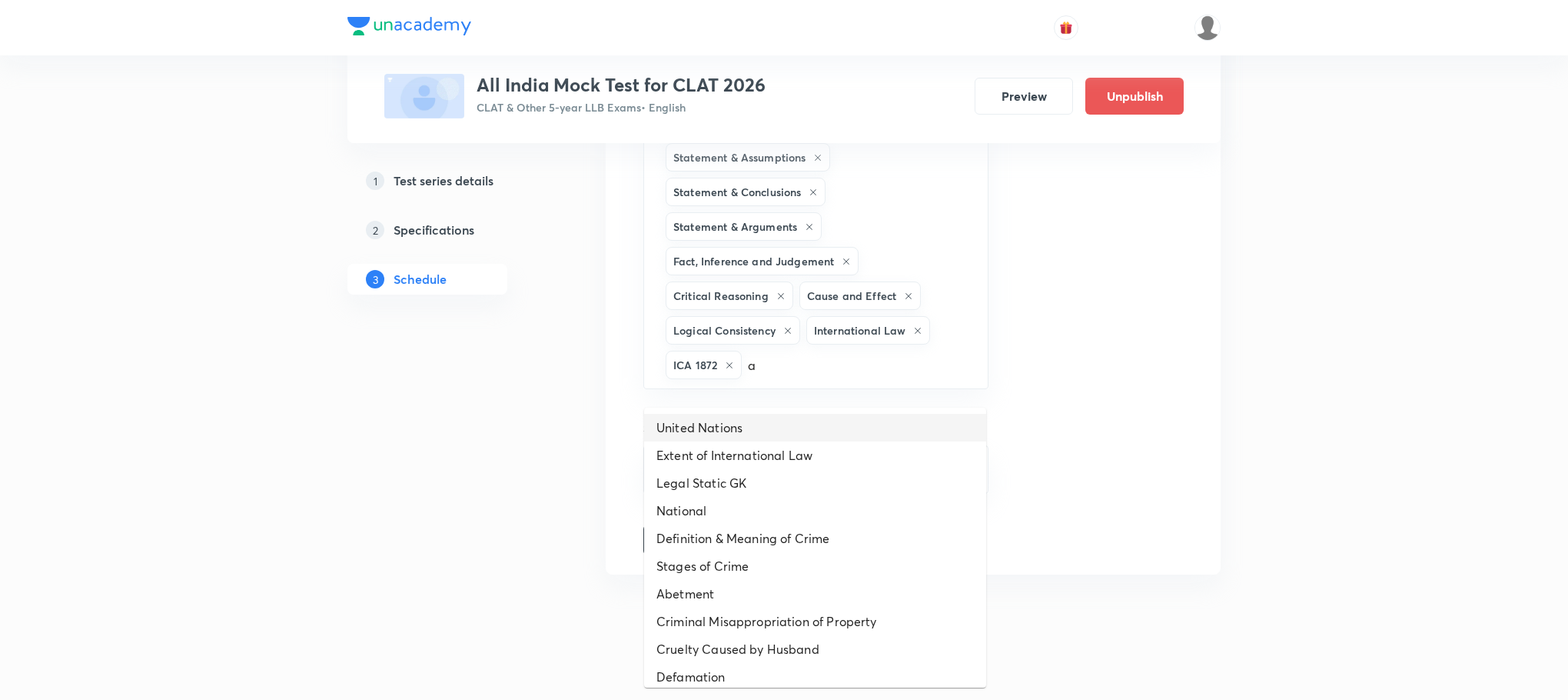
click at [771, 436] on li "United Nations" at bounding box center [814, 427] width 342 height 28
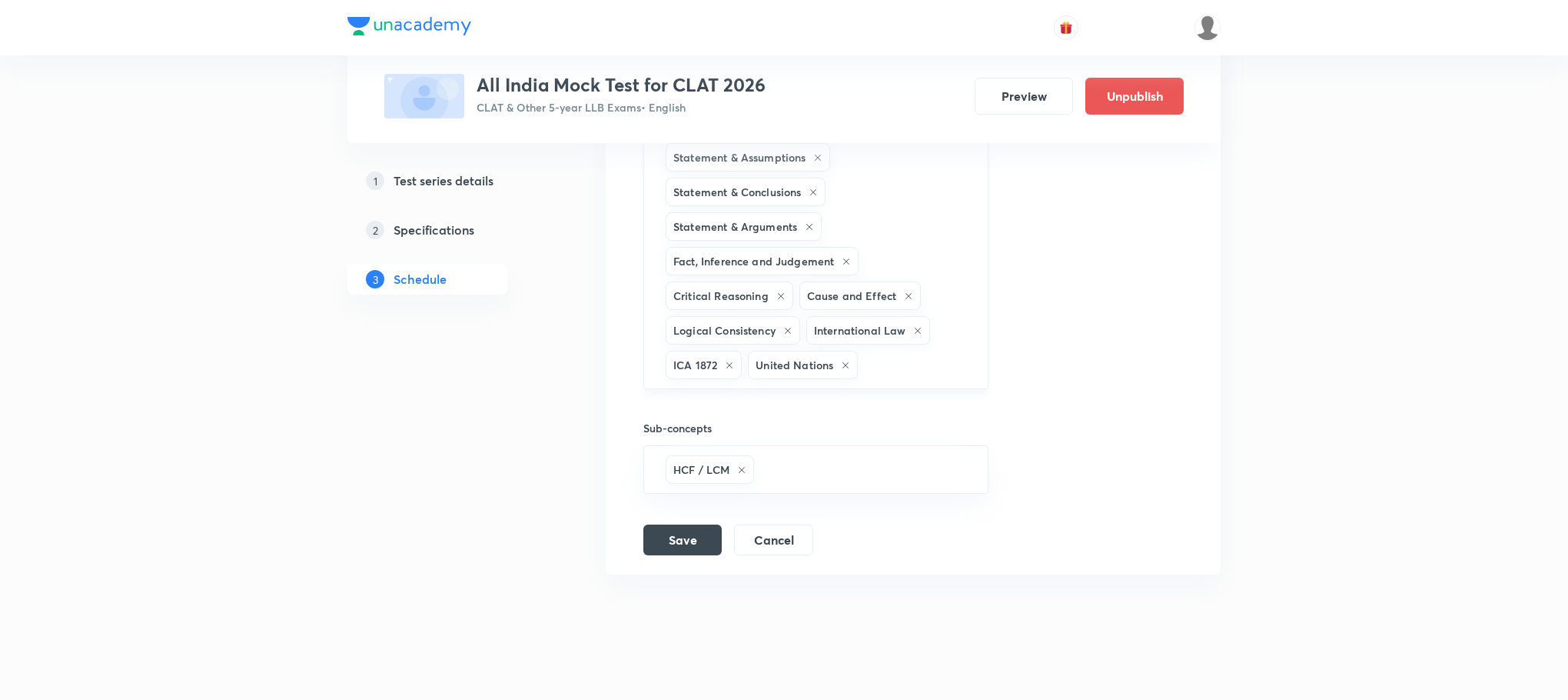
click at [897, 379] on input "text" at bounding box center [915, 365] width 108 height 29
type input "a"
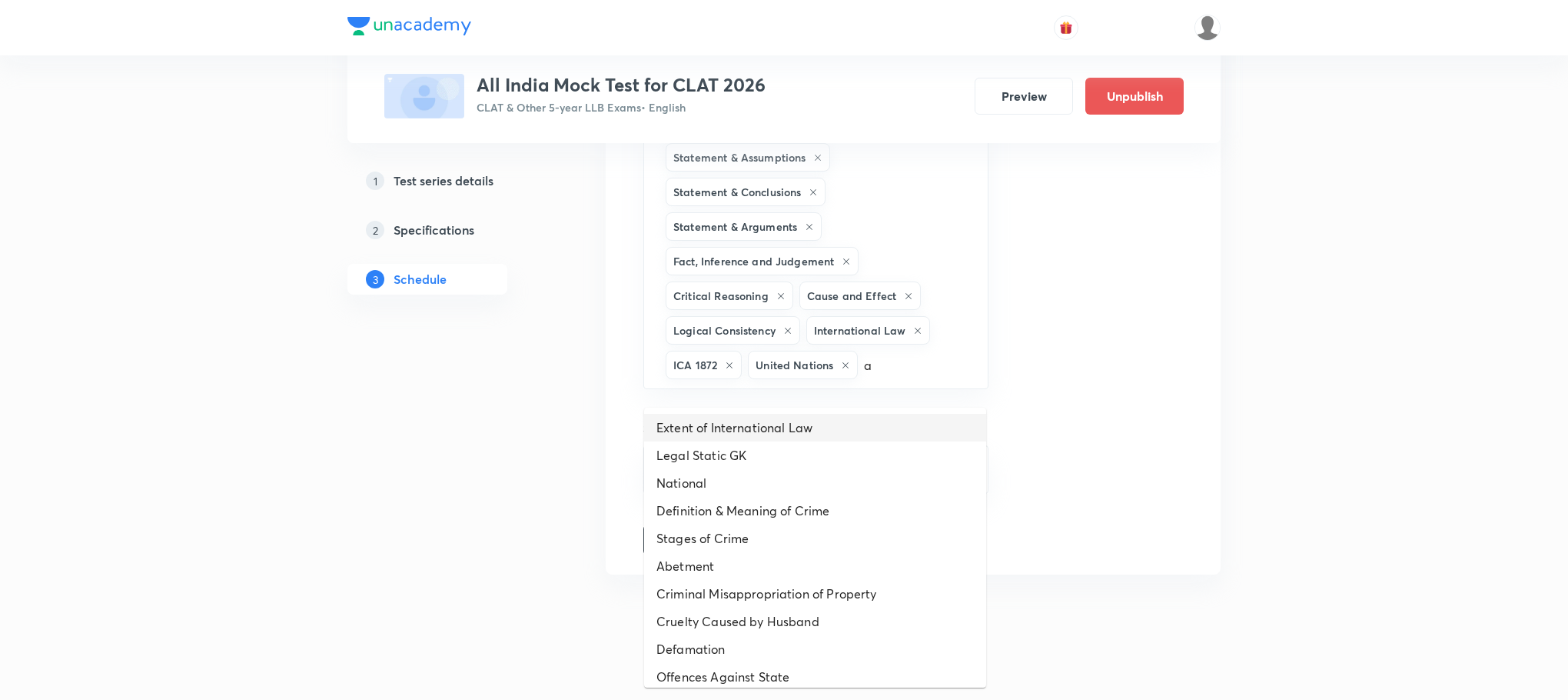
click at [757, 420] on li "Extent of International Law" at bounding box center [814, 427] width 342 height 28
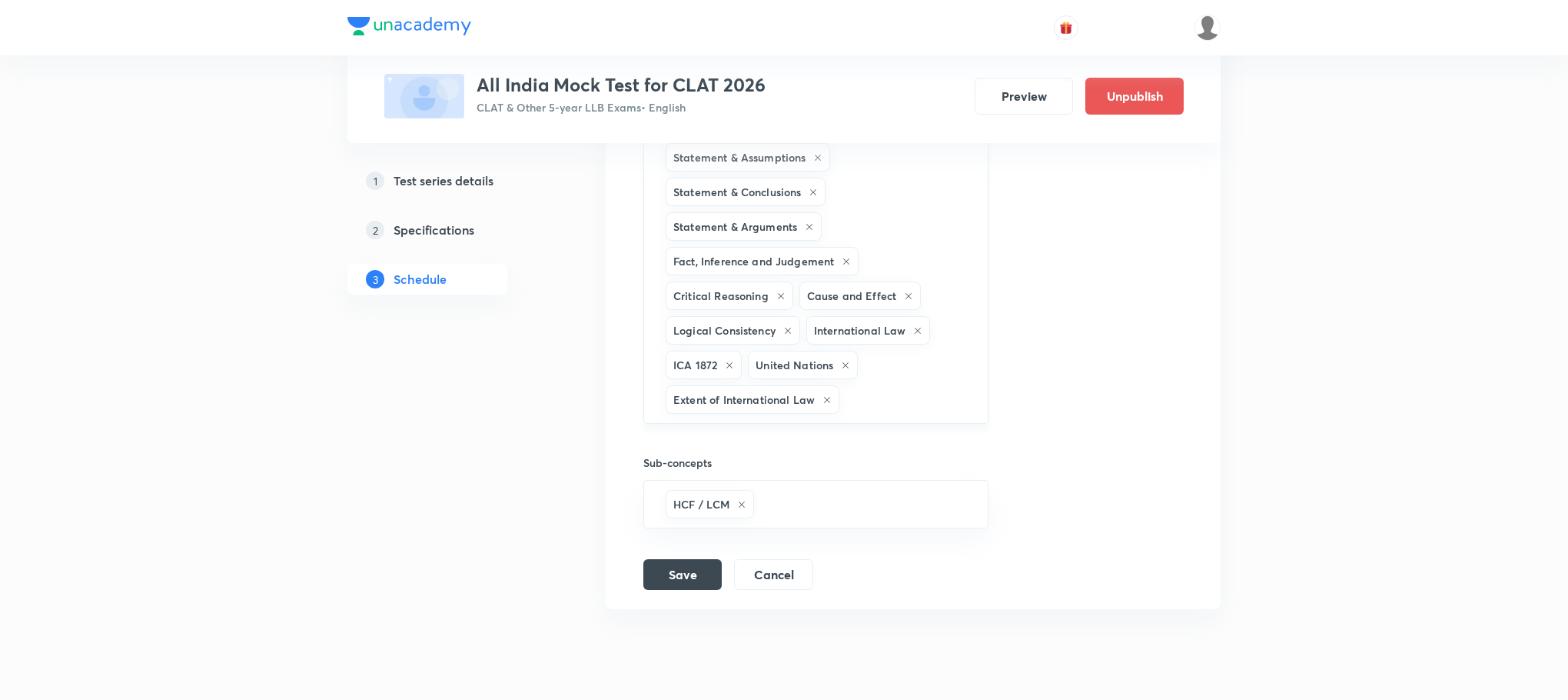
click at [888, 414] on input "text" at bounding box center [906, 400] width 127 height 29
type input "a"
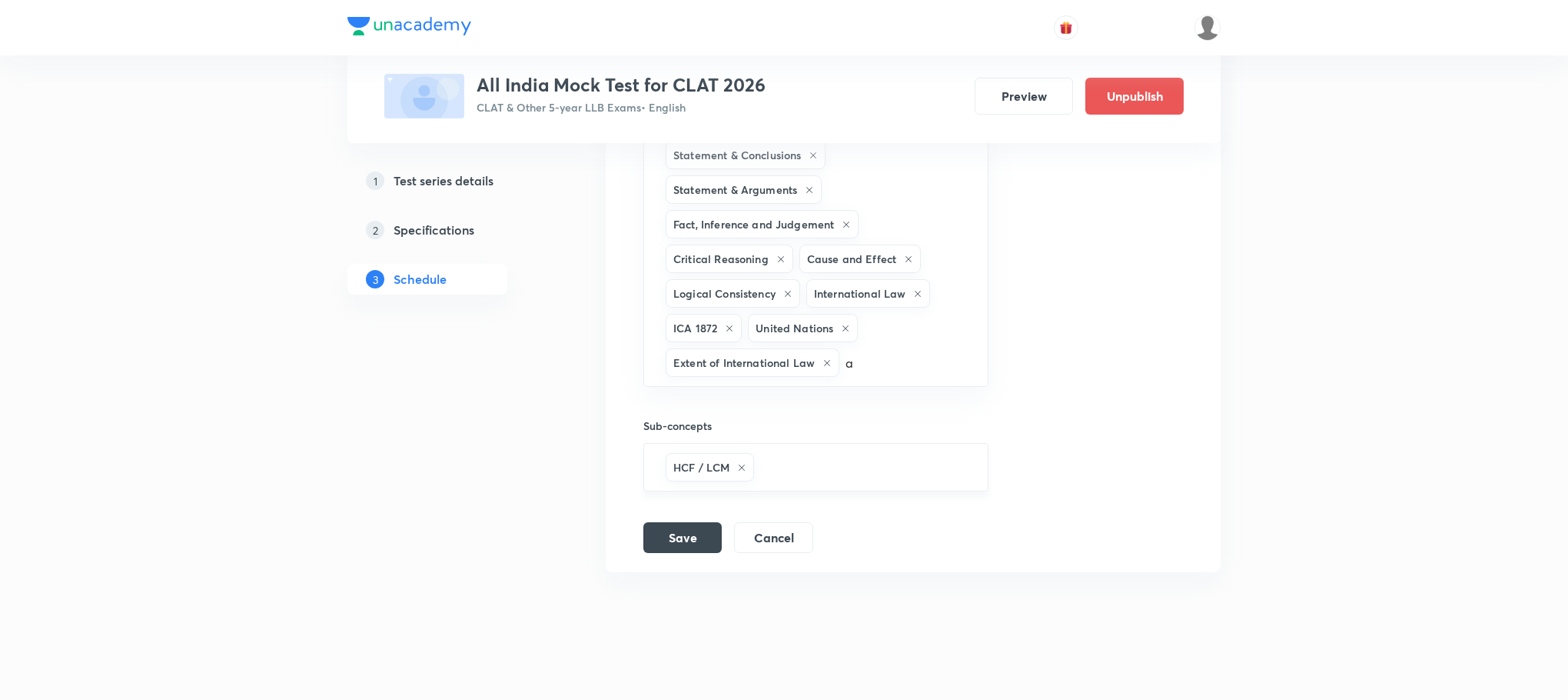
scroll to position [999, 0]
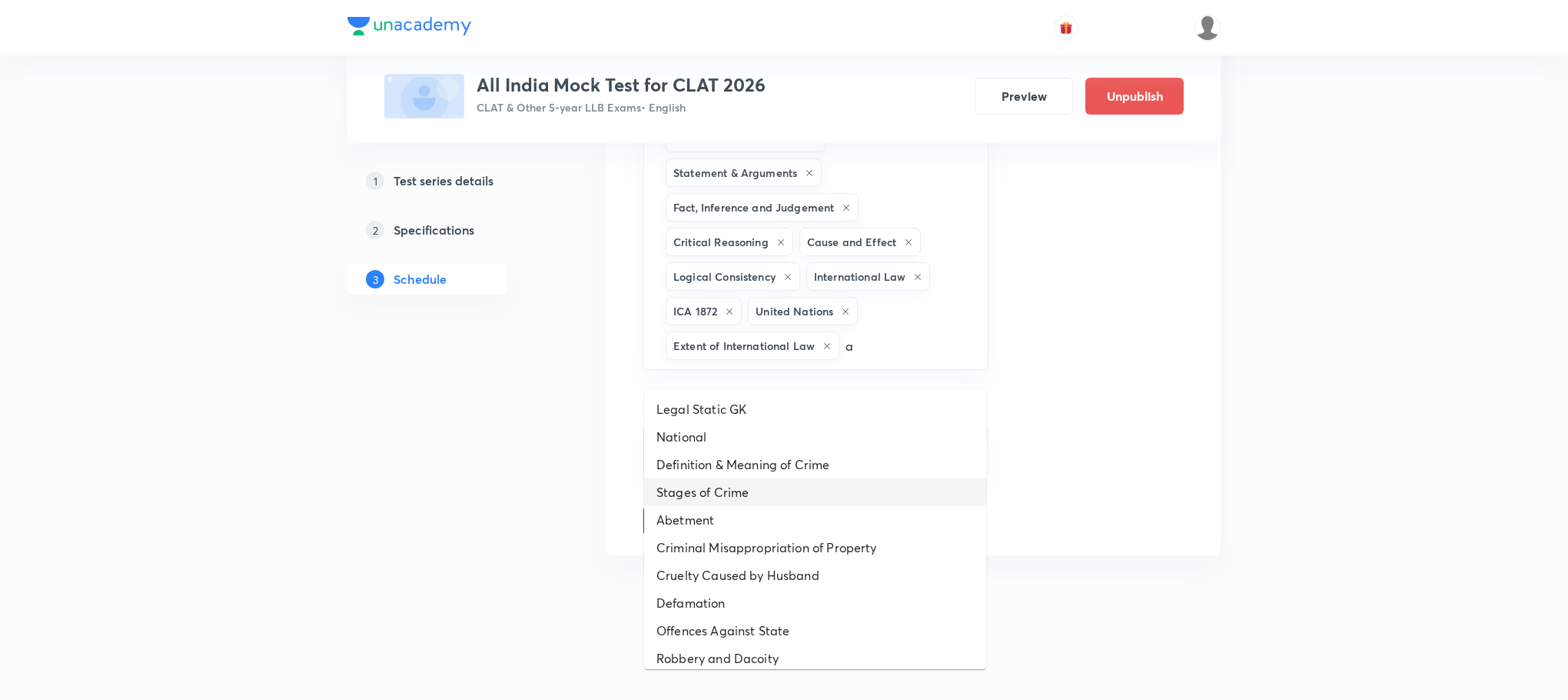
click at [783, 478] on li "Stages of Crime" at bounding box center [814, 492] width 342 height 28
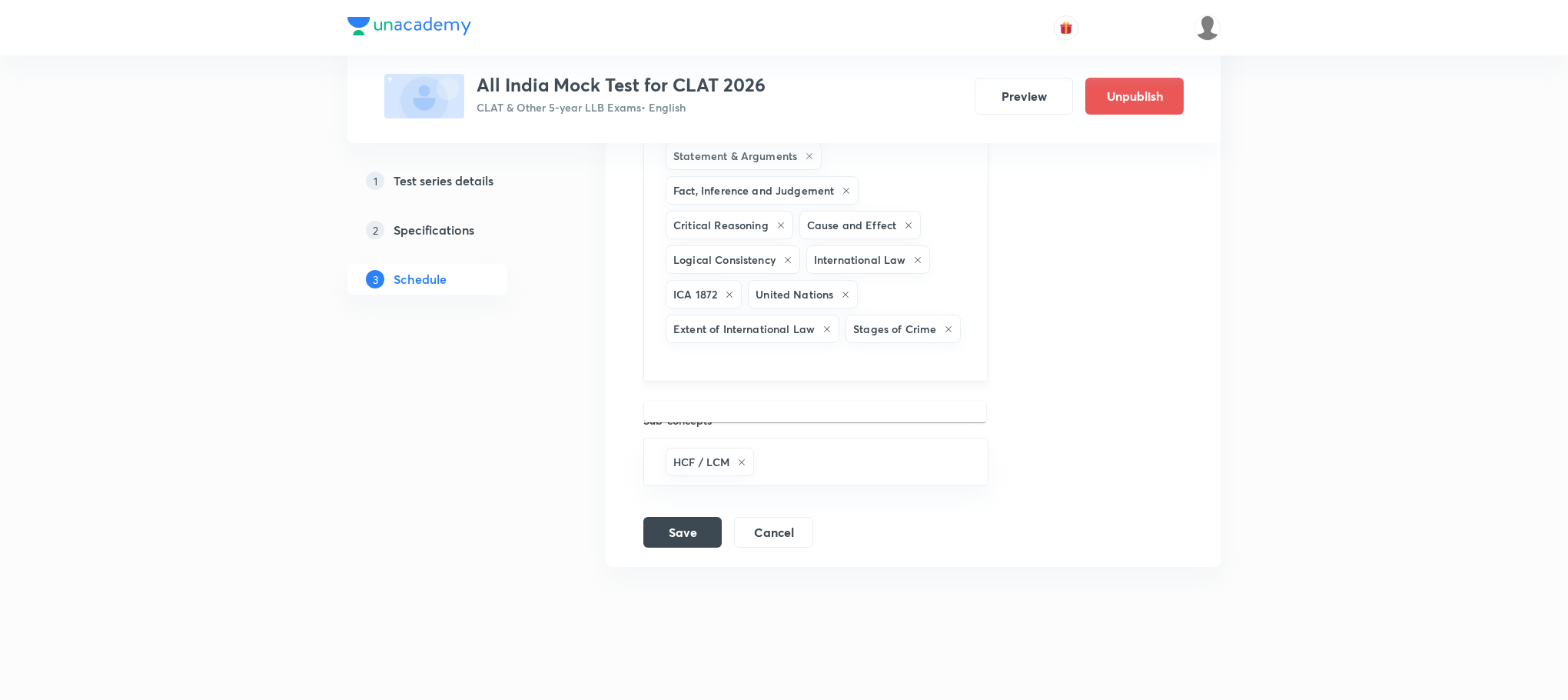
click at [839, 374] on input "text" at bounding box center [816, 361] width 306 height 29
type input "a"
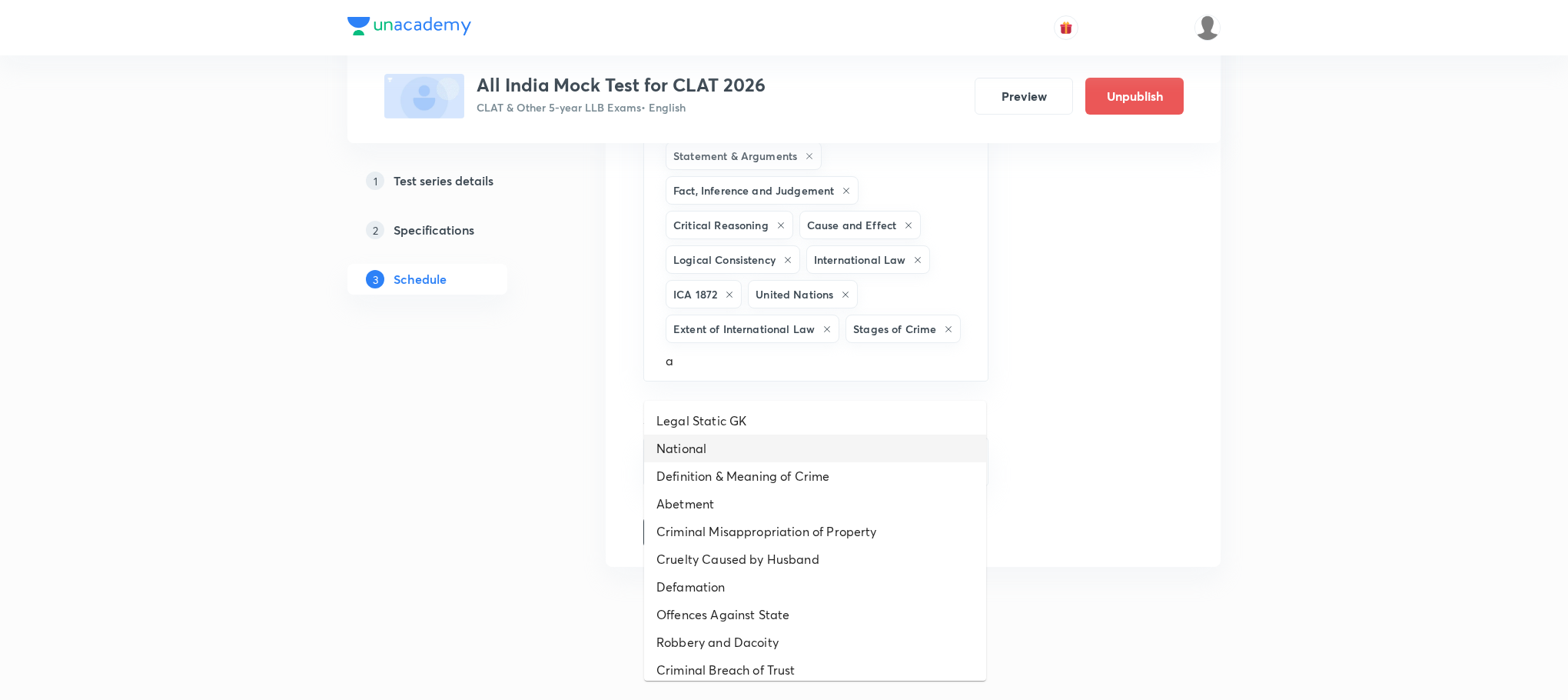
click at [735, 458] on li "National" at bounding box center [814, 448] width 342 height 28
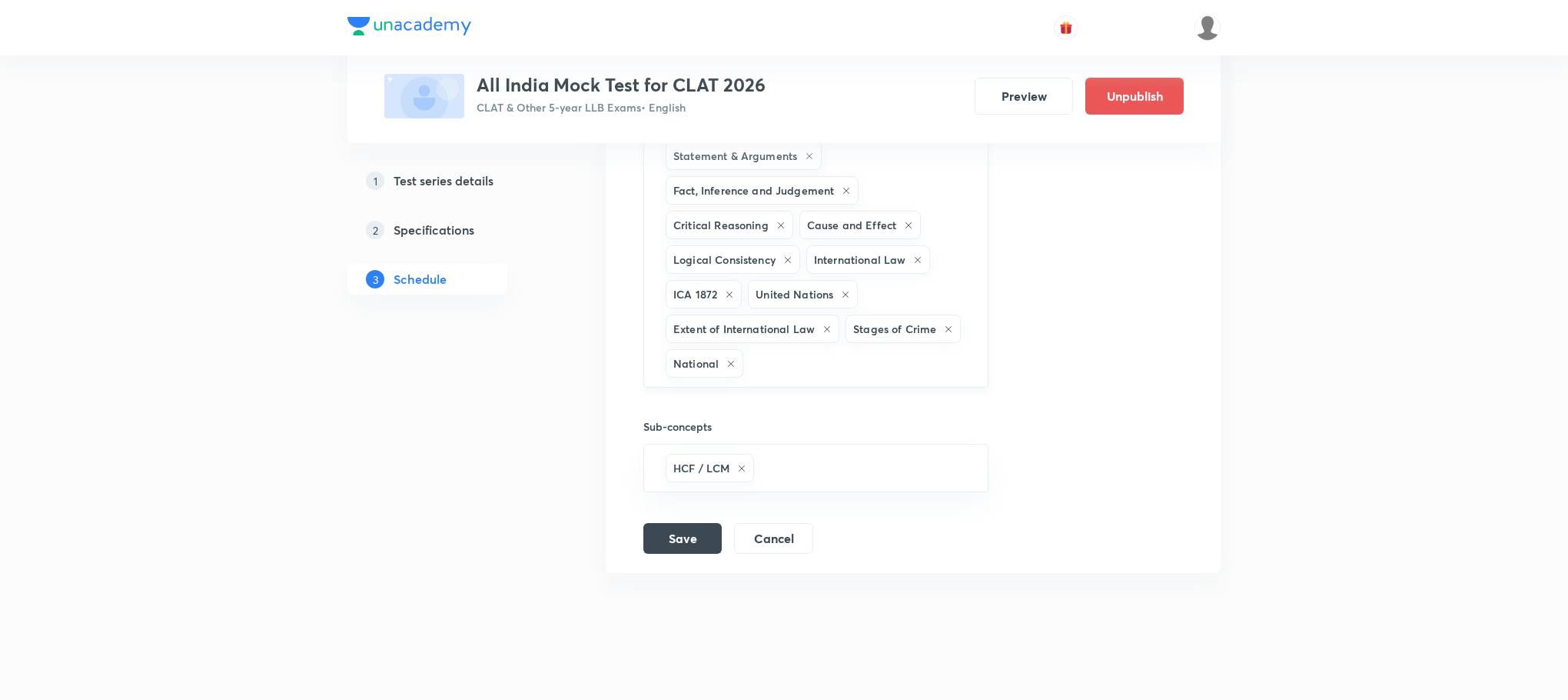
click at [826, 378] on input "text" at bounding box center [857, 363] width 223 height 29
type input "a"
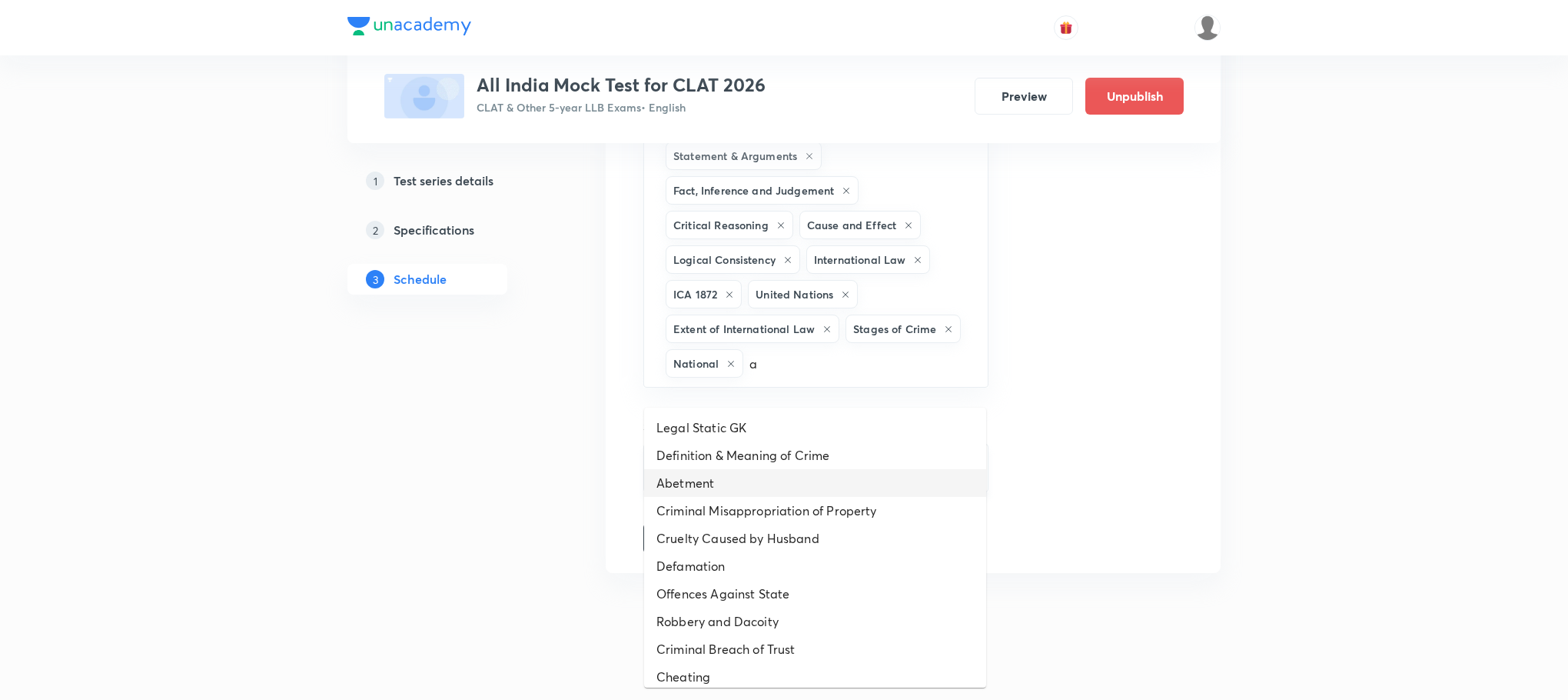
click at [771, 480] on li "Abetment" at bounding box center [814, 483] width 342 height 28
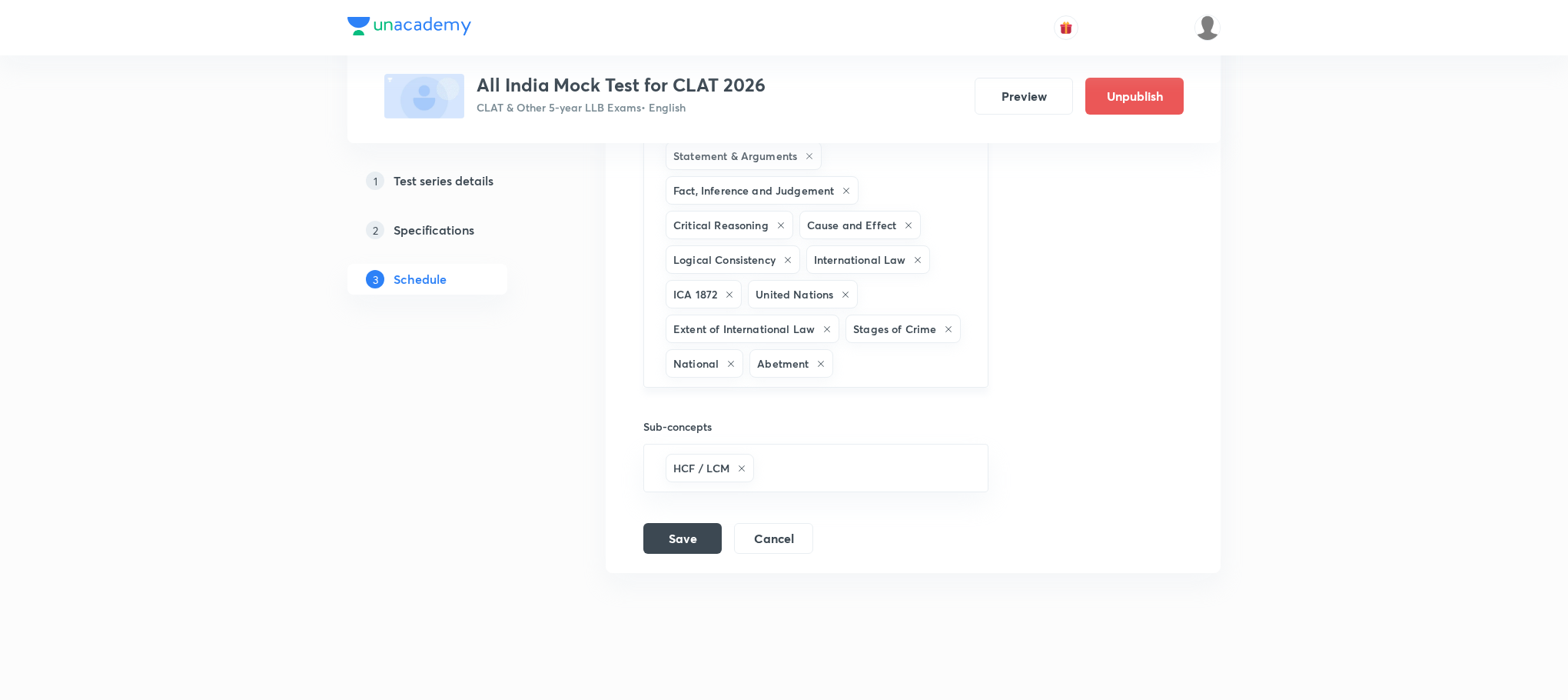
click at [879, 337] on h6 "Stages of Crime" at bounding box center [894, 329] width 83 height 16
type input "a"
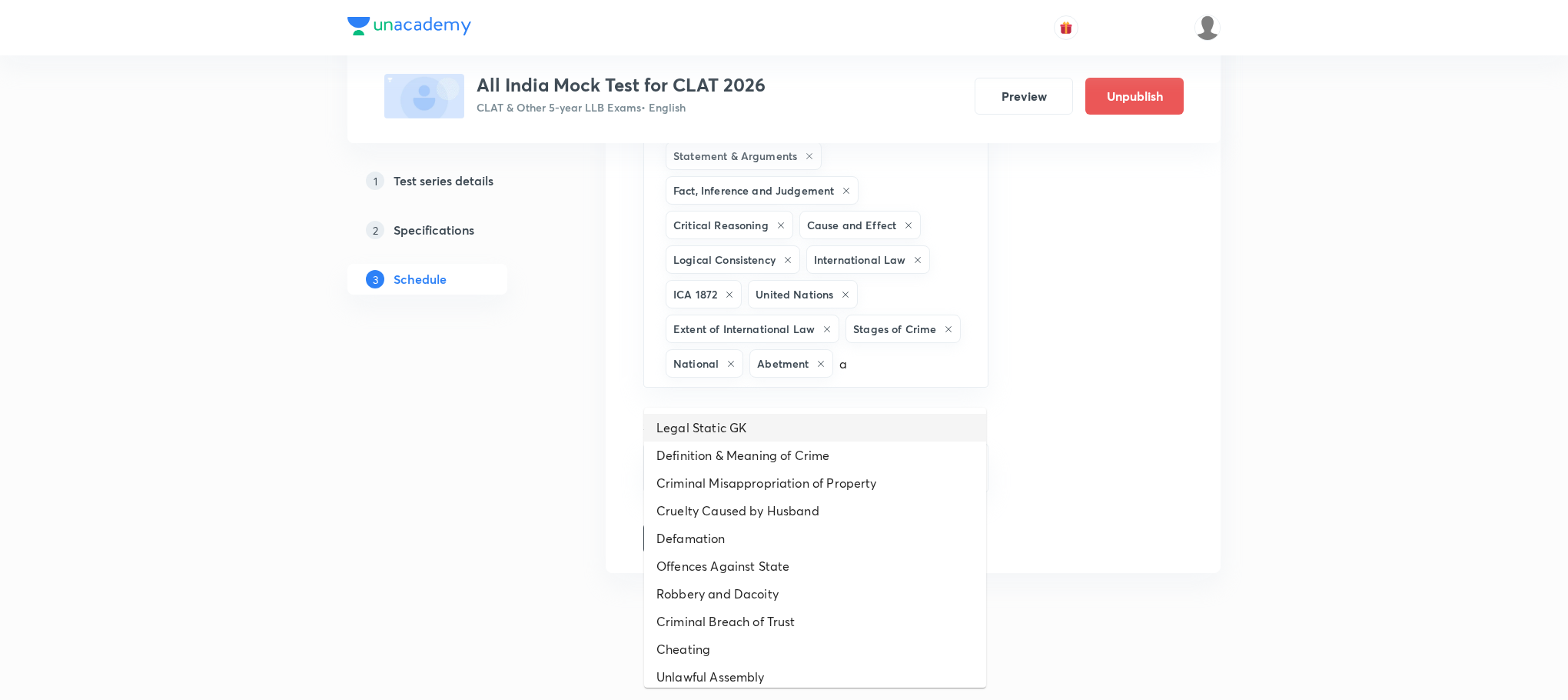
click at [817, 437] on li "Legal Static GK" at bounding box center [814, 427] width 342 height 28
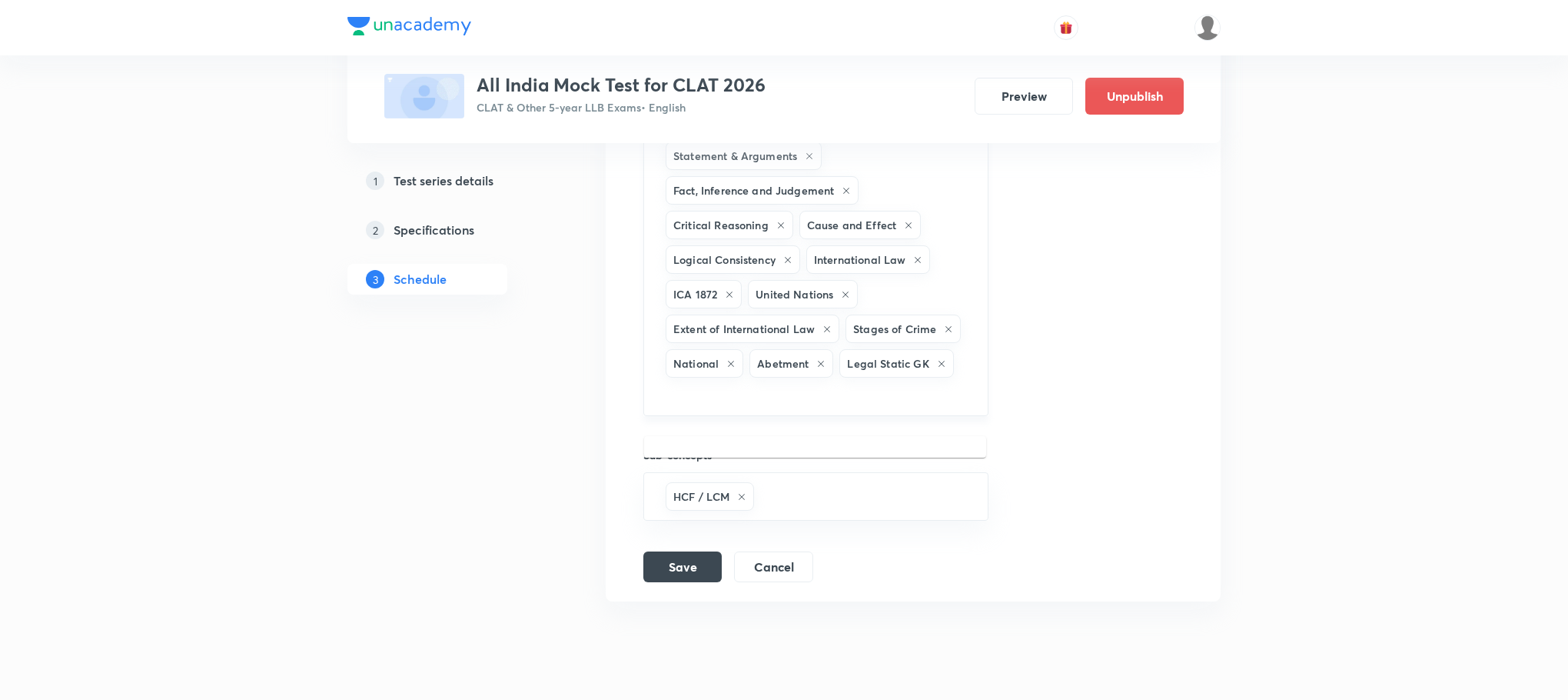
click at [867, 409] on input "text" at bounding box center [816, 395] width 306 height 29
type input "a"
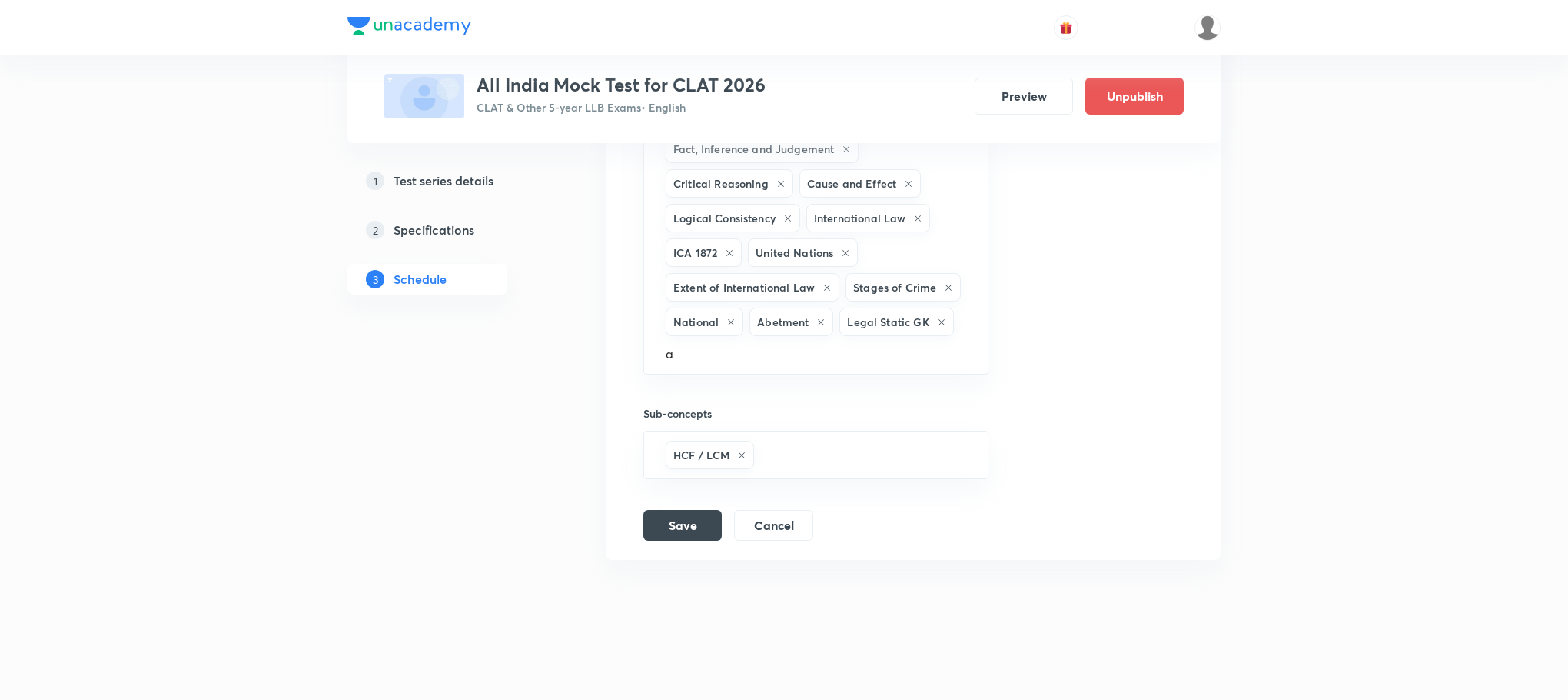
scroll to position [1063, 0]
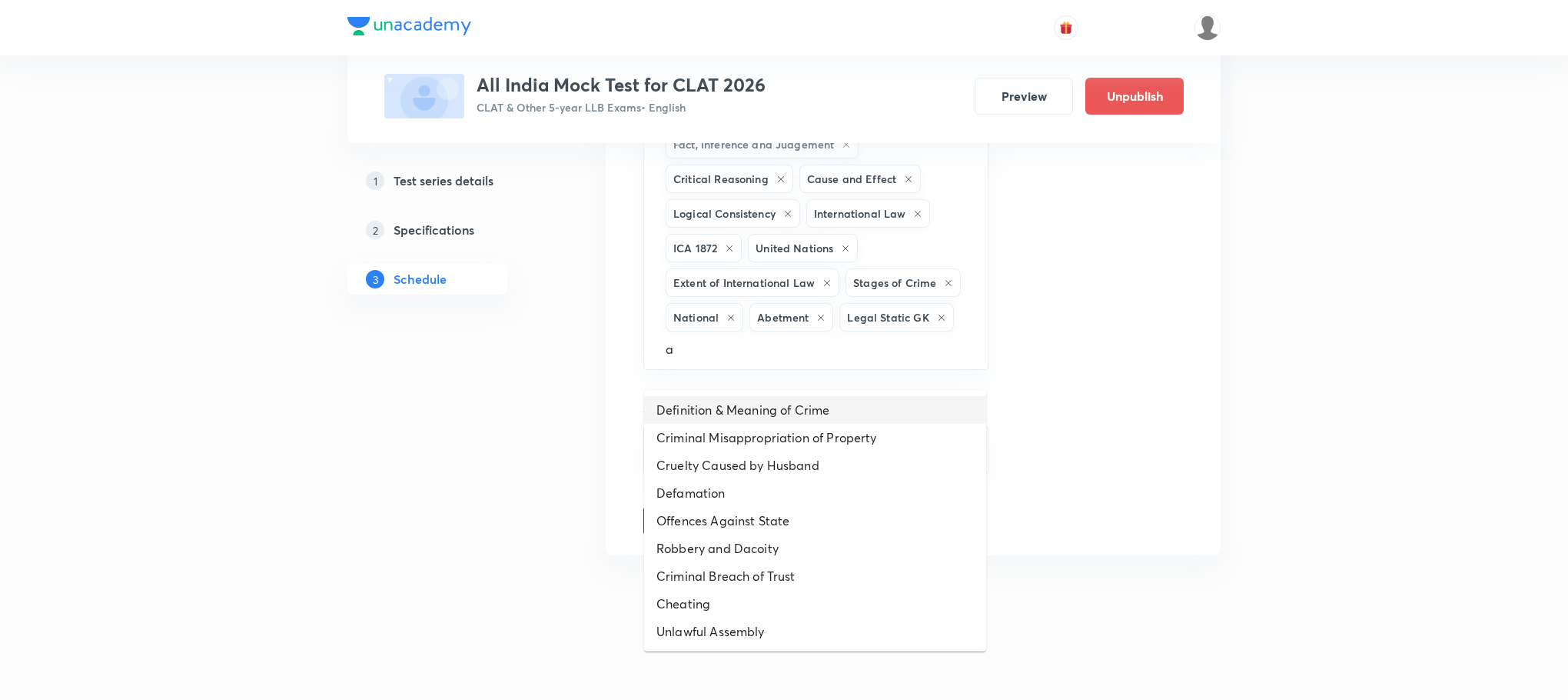
click at [720, 396] on li "Definition & Meaning of Crime" at bounding box center [814, 410] width 342 height 28
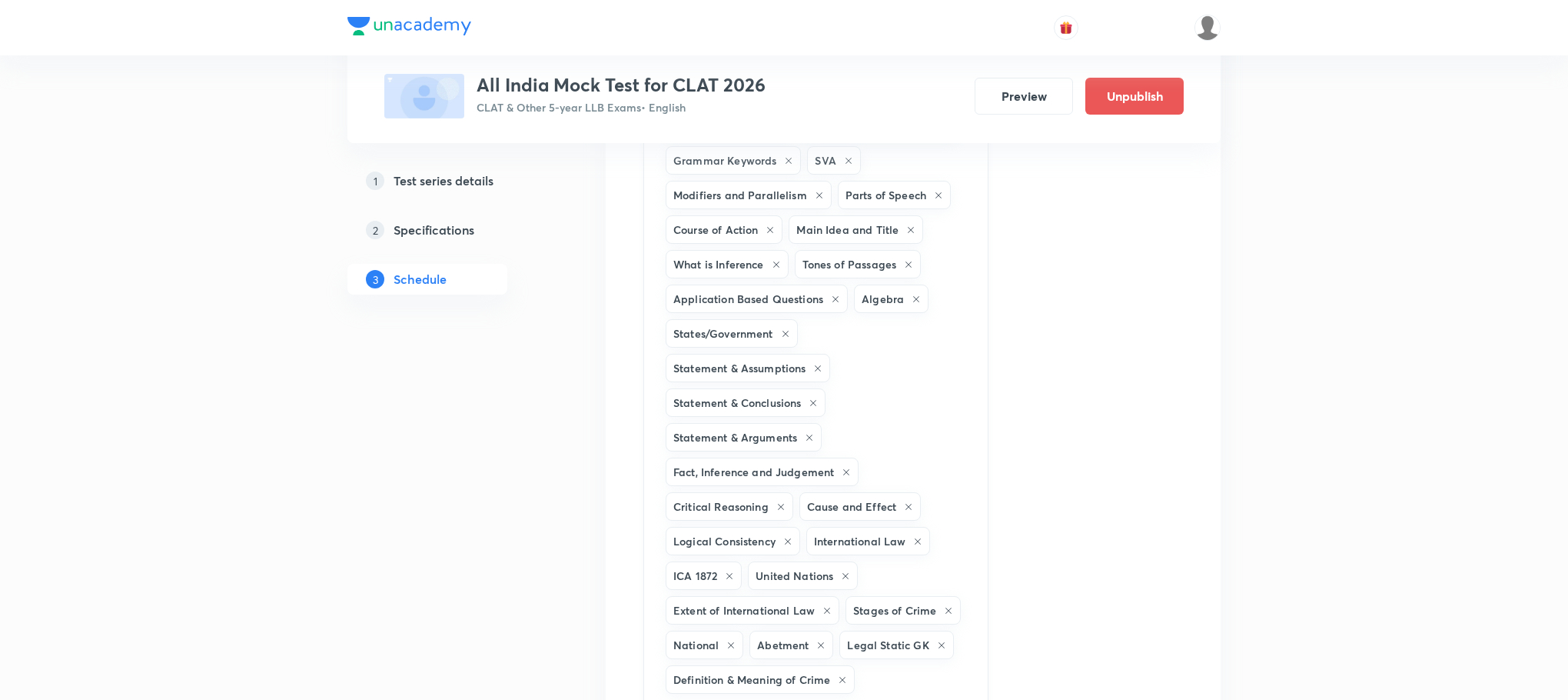
scroll to position [1070, 0]
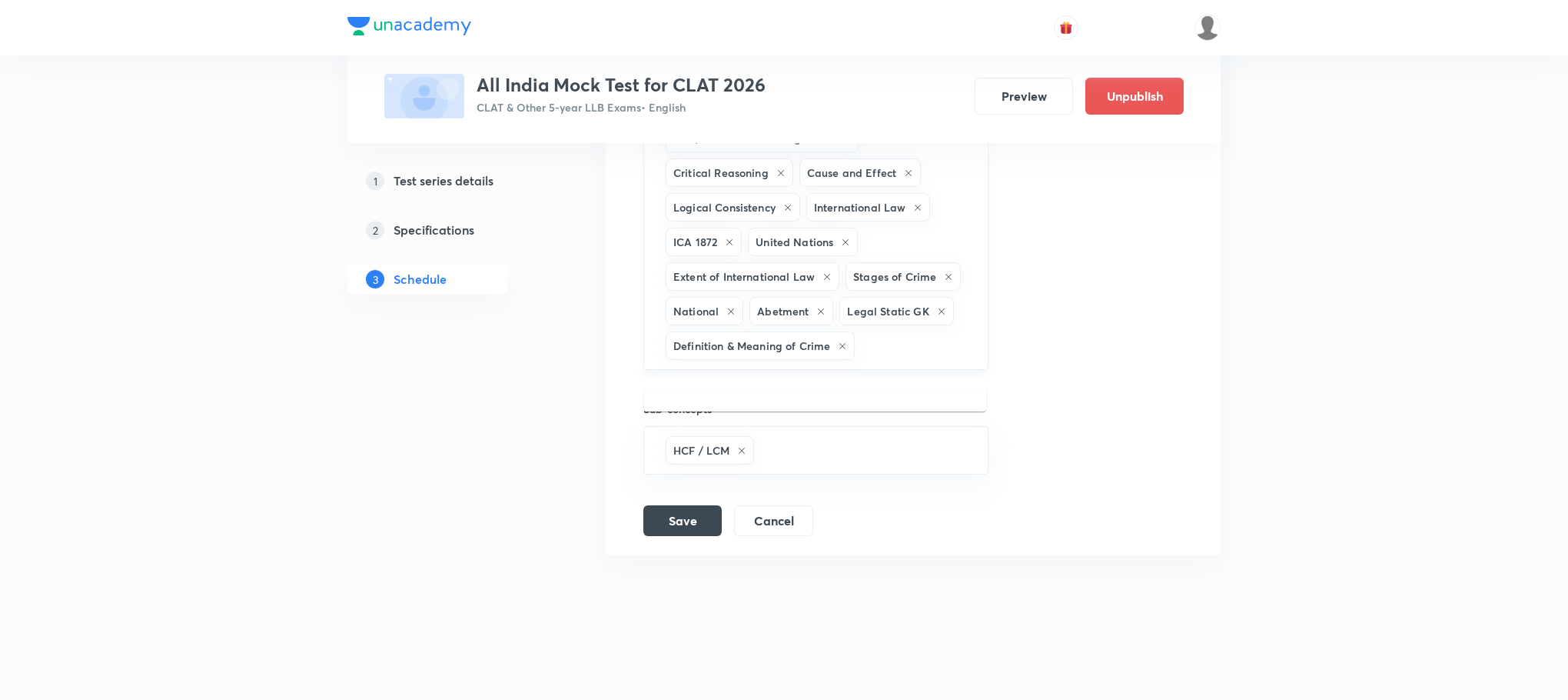
click at [864, 346] on input "text" at bounding box center [913, 346] width 111 height 29
type input "a"
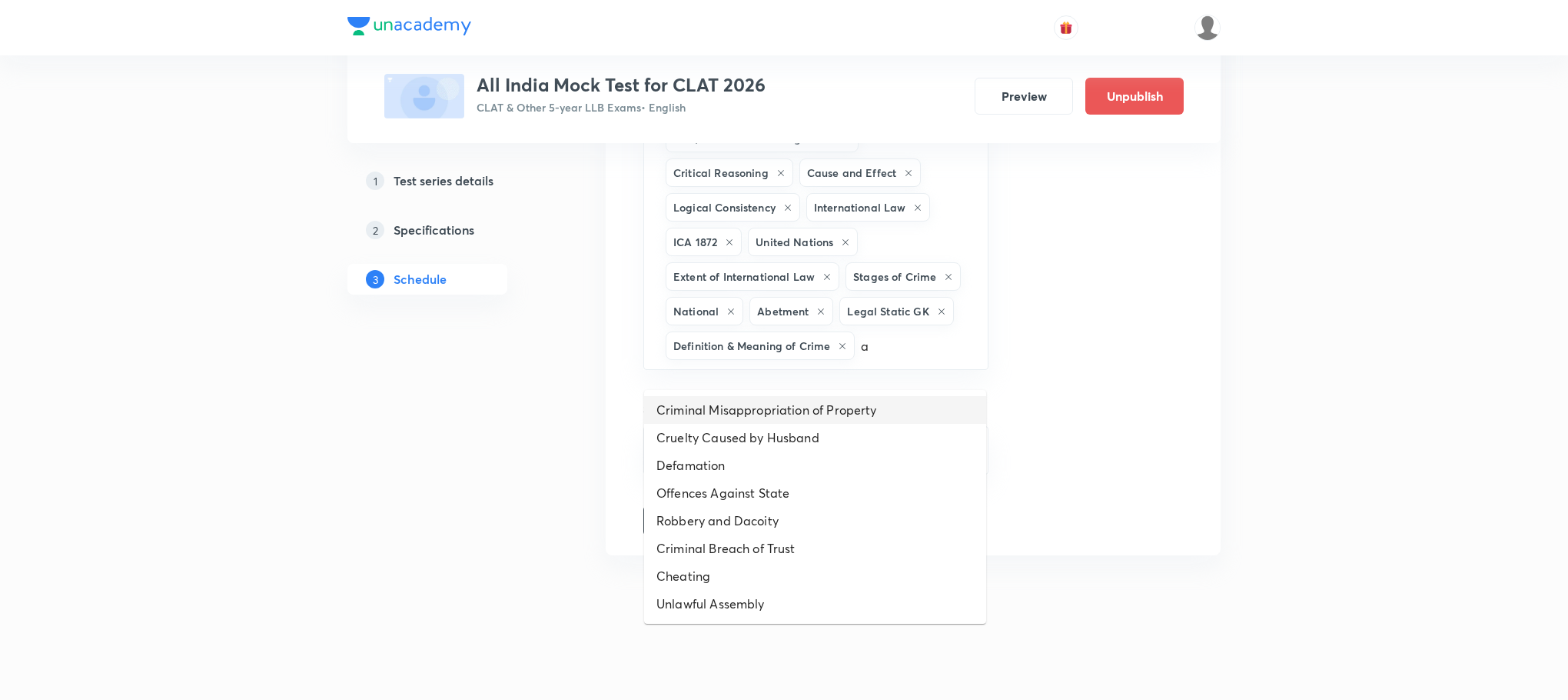
click at [822, 396] on li "Criminal Misappropriation of Property" at bounding box center [814, 410] width 342 height 28
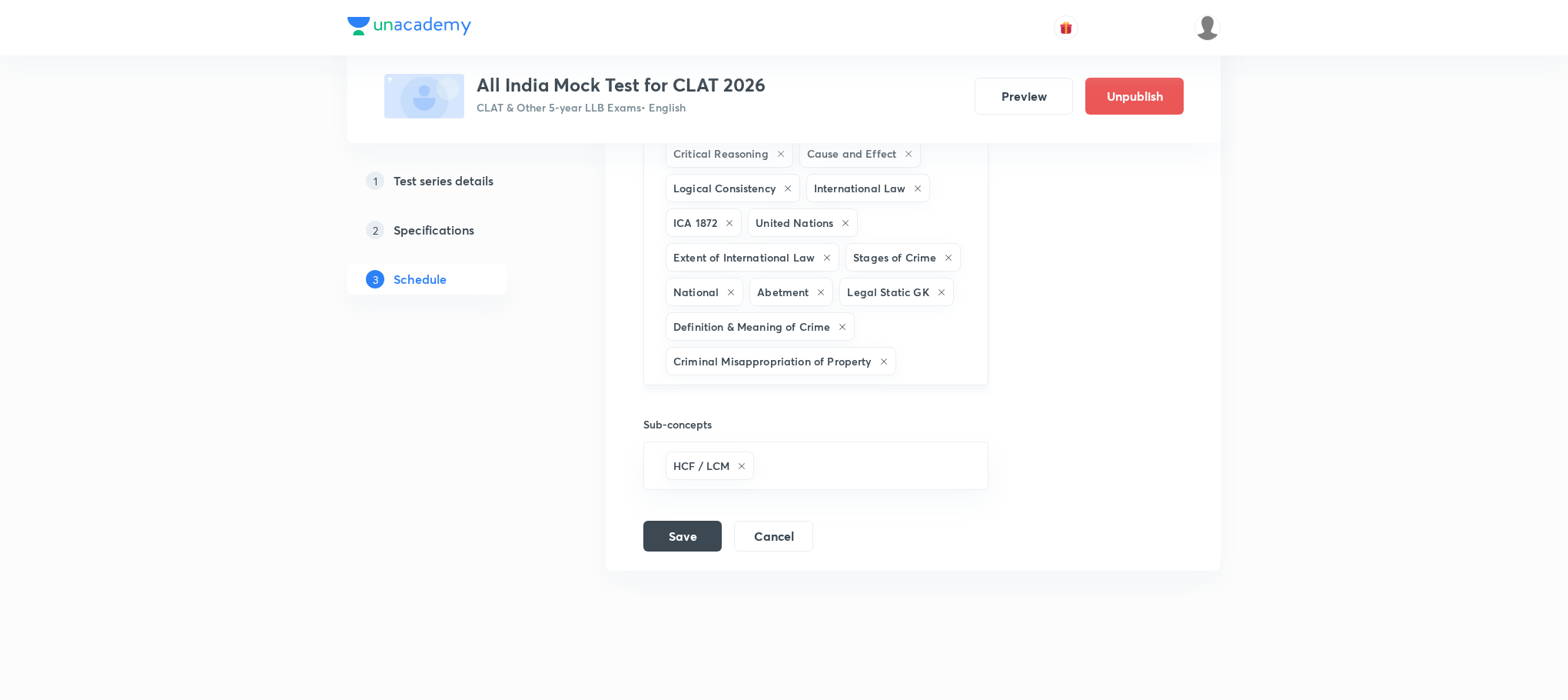
click at [914, 375] on input "text" at bounding box center [934, 362] width 70 height 29
type input "a"
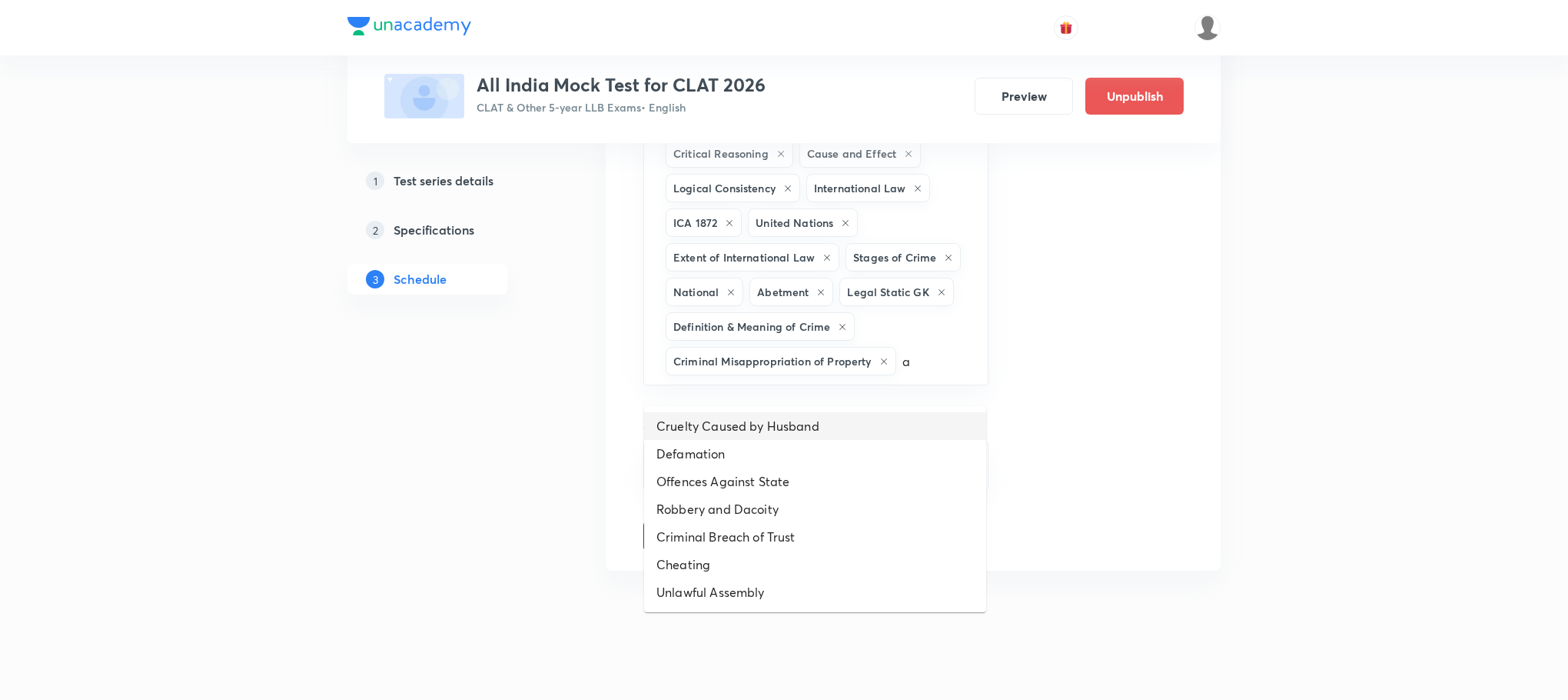
click at [841, 419] on li "Cruelty Caused by Husband" at bounding box center [814, 426] width 342 height 28
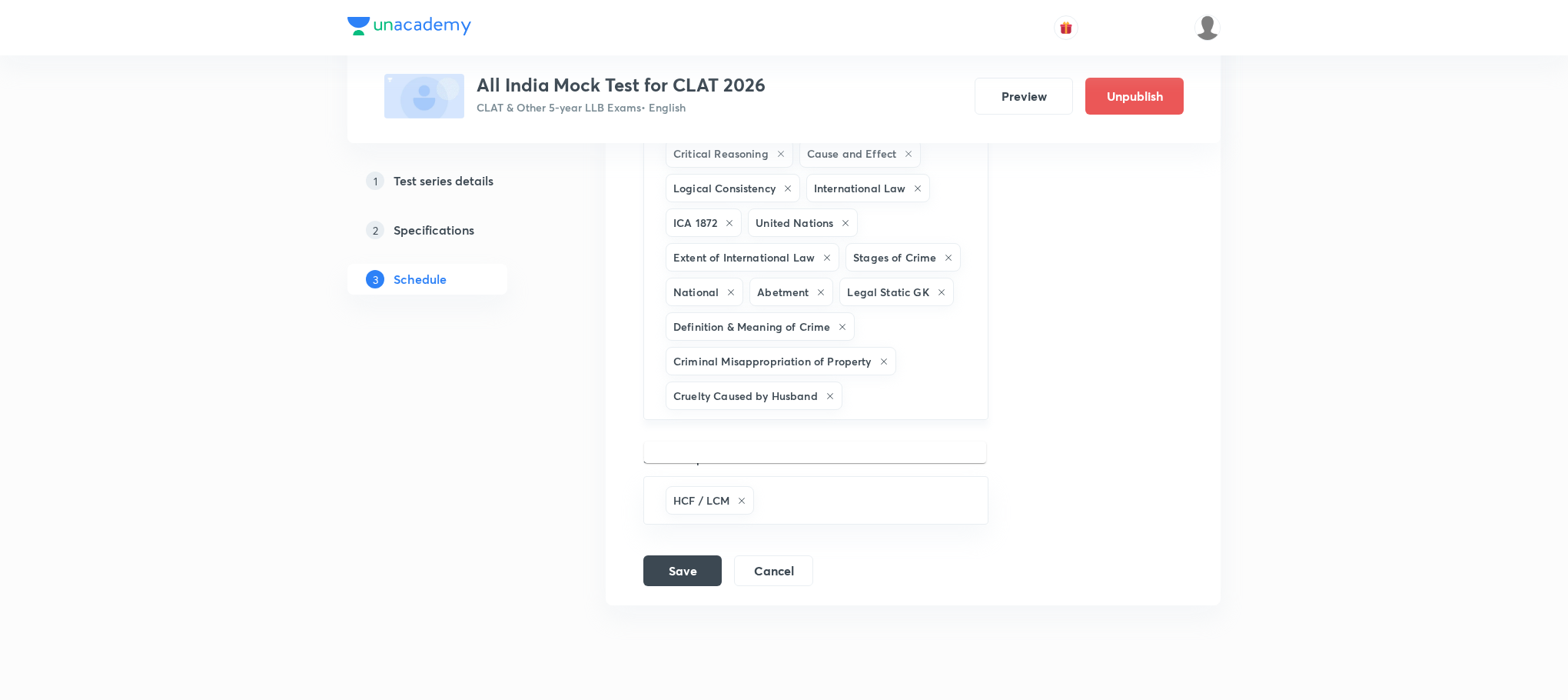
click at [876, 410] on input "text" at bounding box center [907, 396] width 123 height 29
type input "a"
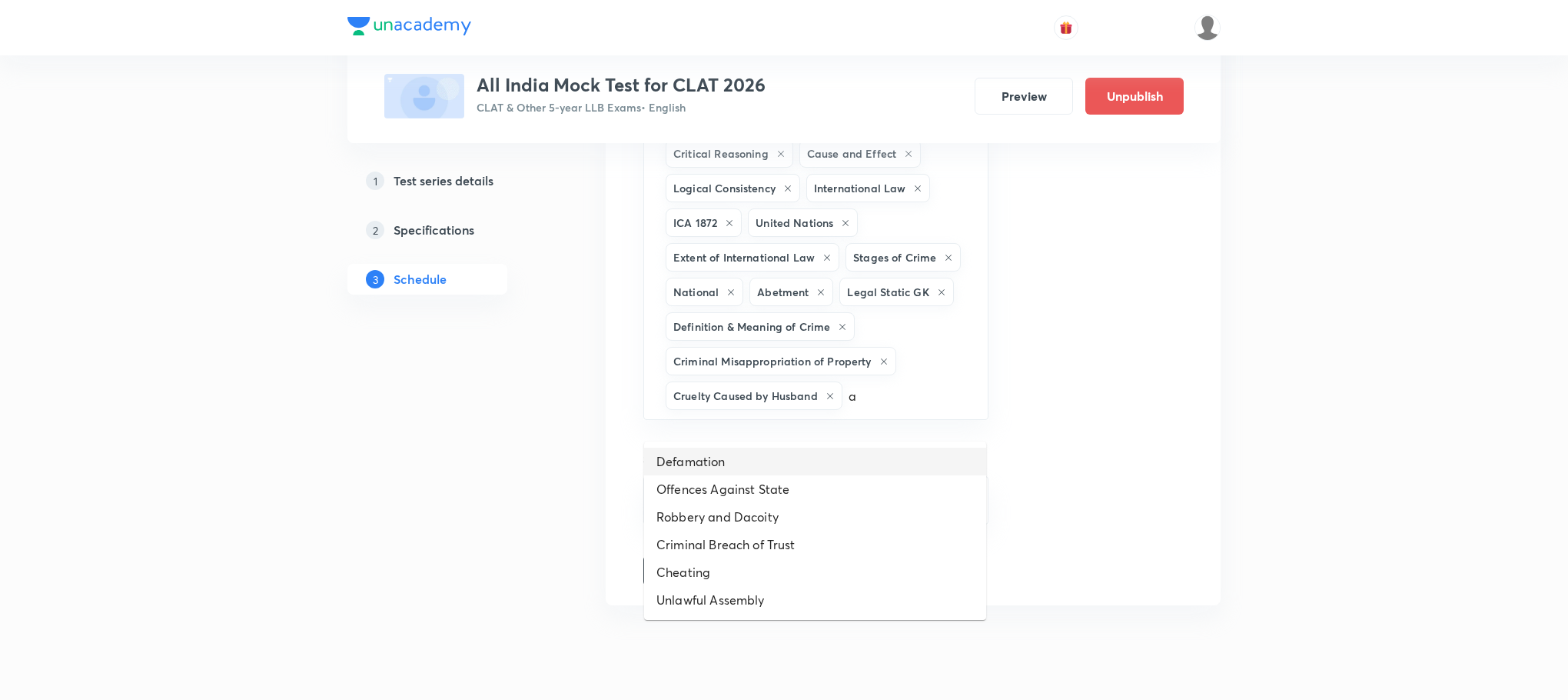
click at [808, 457] on li "Defamation" at bounding box center [814, 461] width 342 height 28
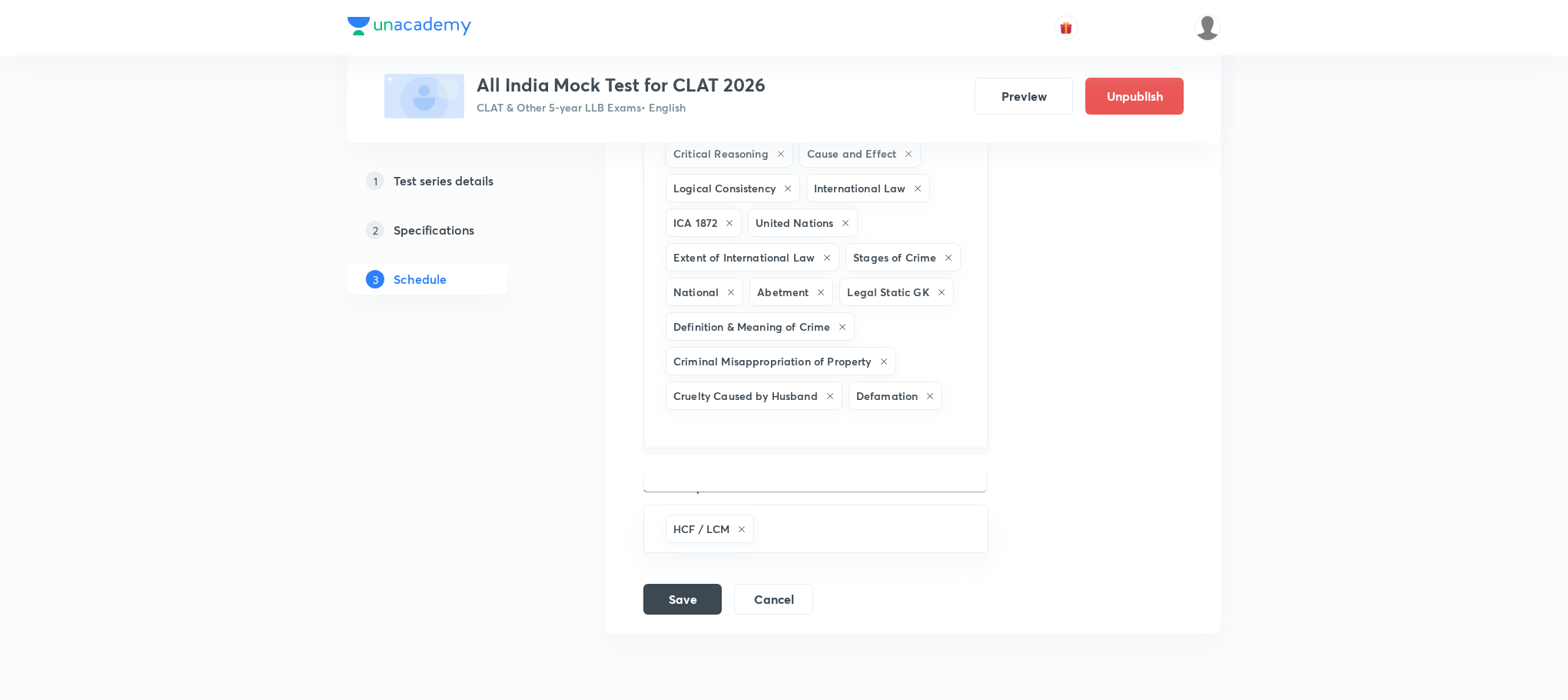
click at [890, 432] on input "text" at bounding box center [816, 427] width 306 height 29
type input "a"
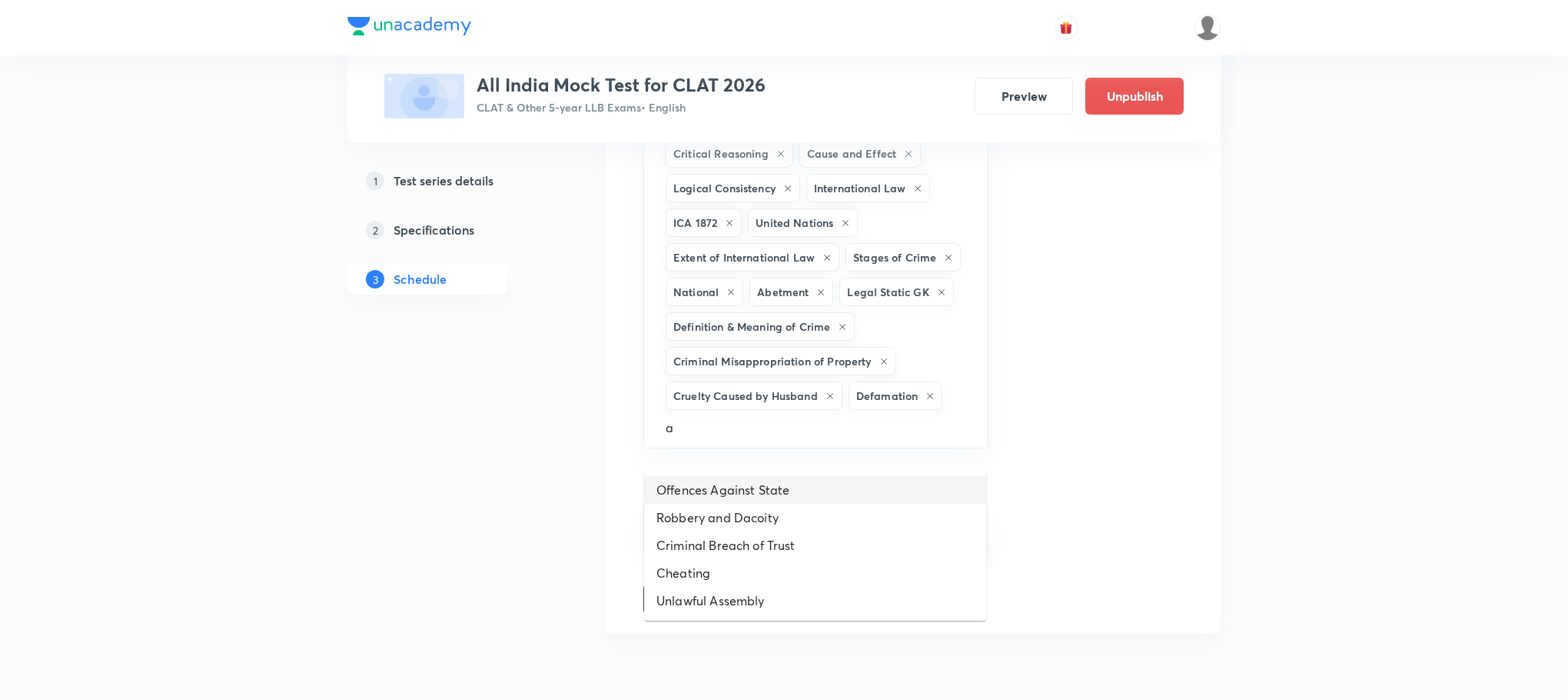
click at [745, 484] on li "Offences Against State" at bounding box center [814, 490] width 342 height 28
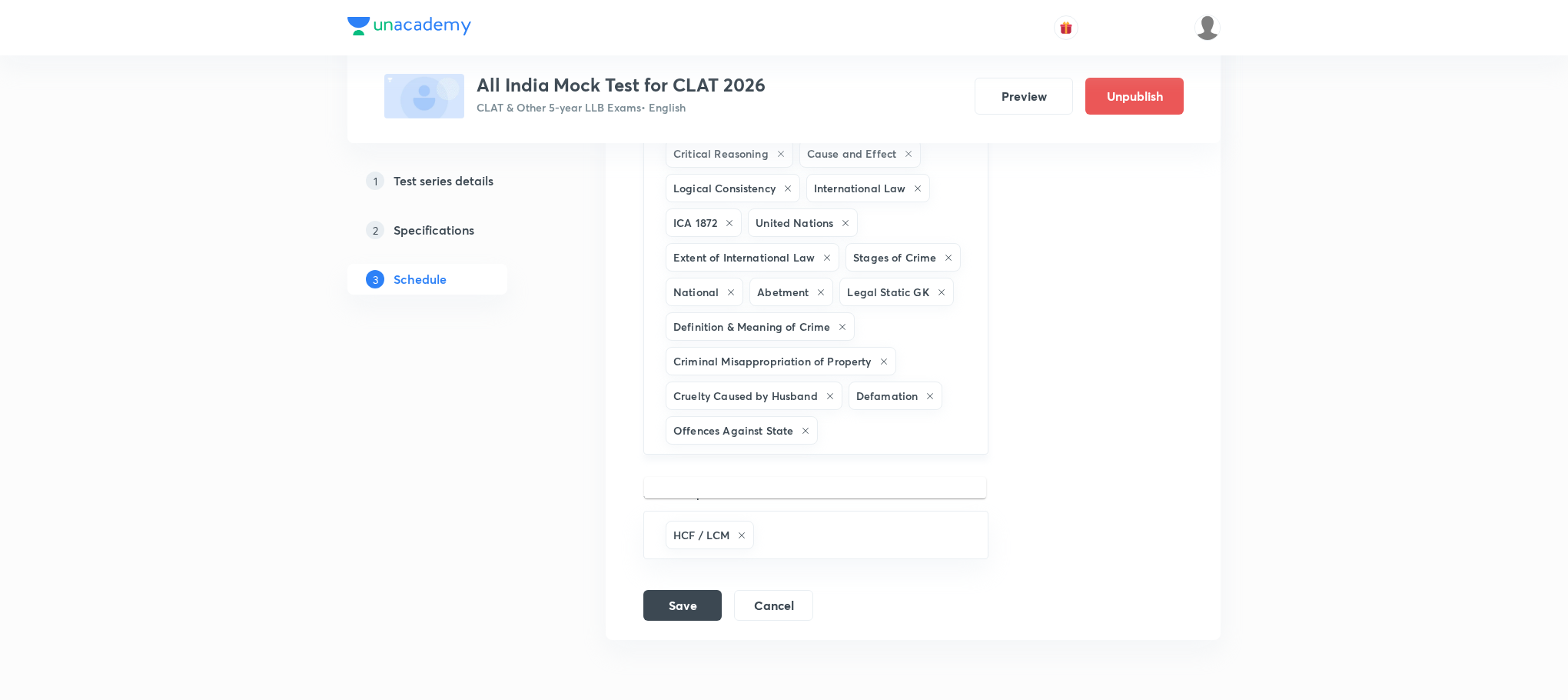
click at [860, 434] on input "text" at bounding box center [894, 430] width 147 height 29
type input "a"
click at [783, 495] on li "Robbery and Dacoity" at bounding box center [814, 497] width 342 height 28
click at [836, 476] on input "text" at bounding box center [816, 462] width 306 height 29
type input "a"
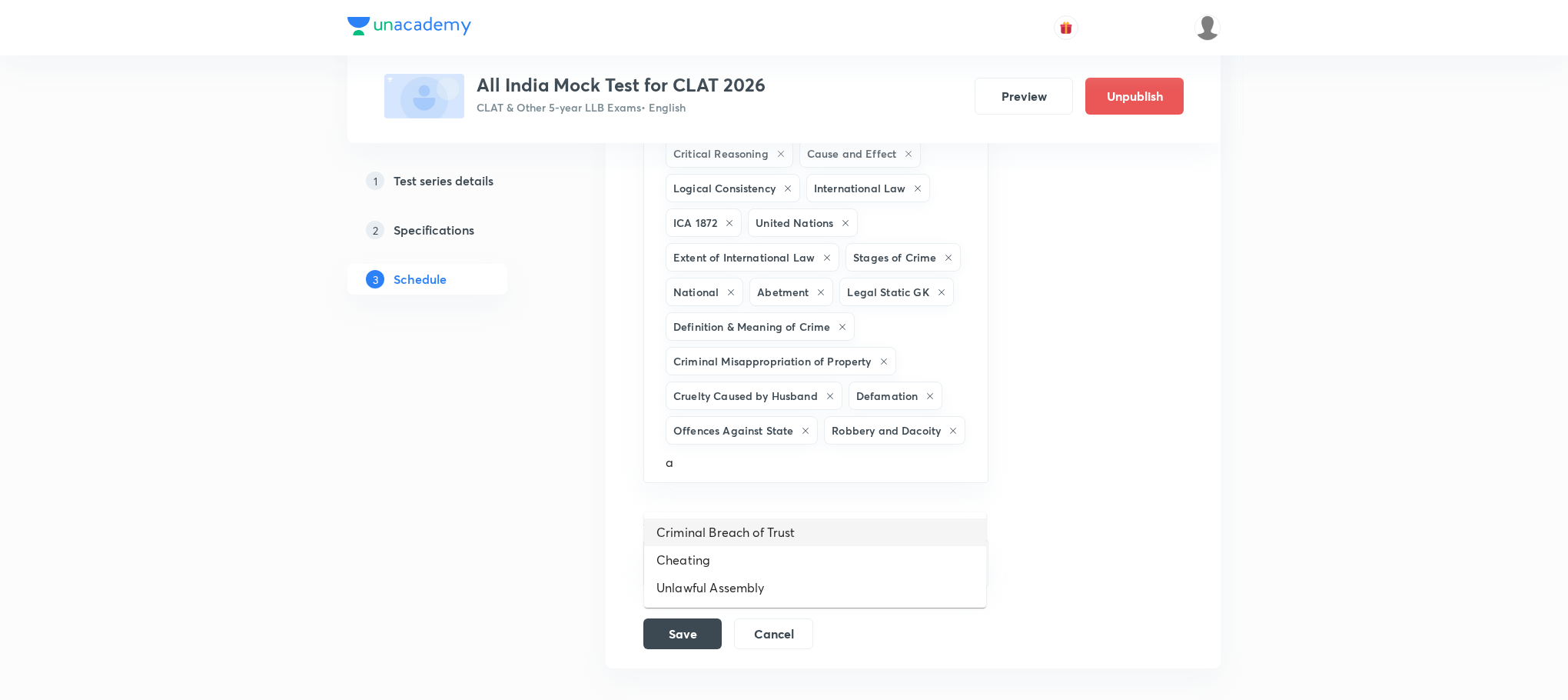
click at [788, 526] on li "Criminal Breach of Trust" at bounding box center [814, 532] width 342 height 28
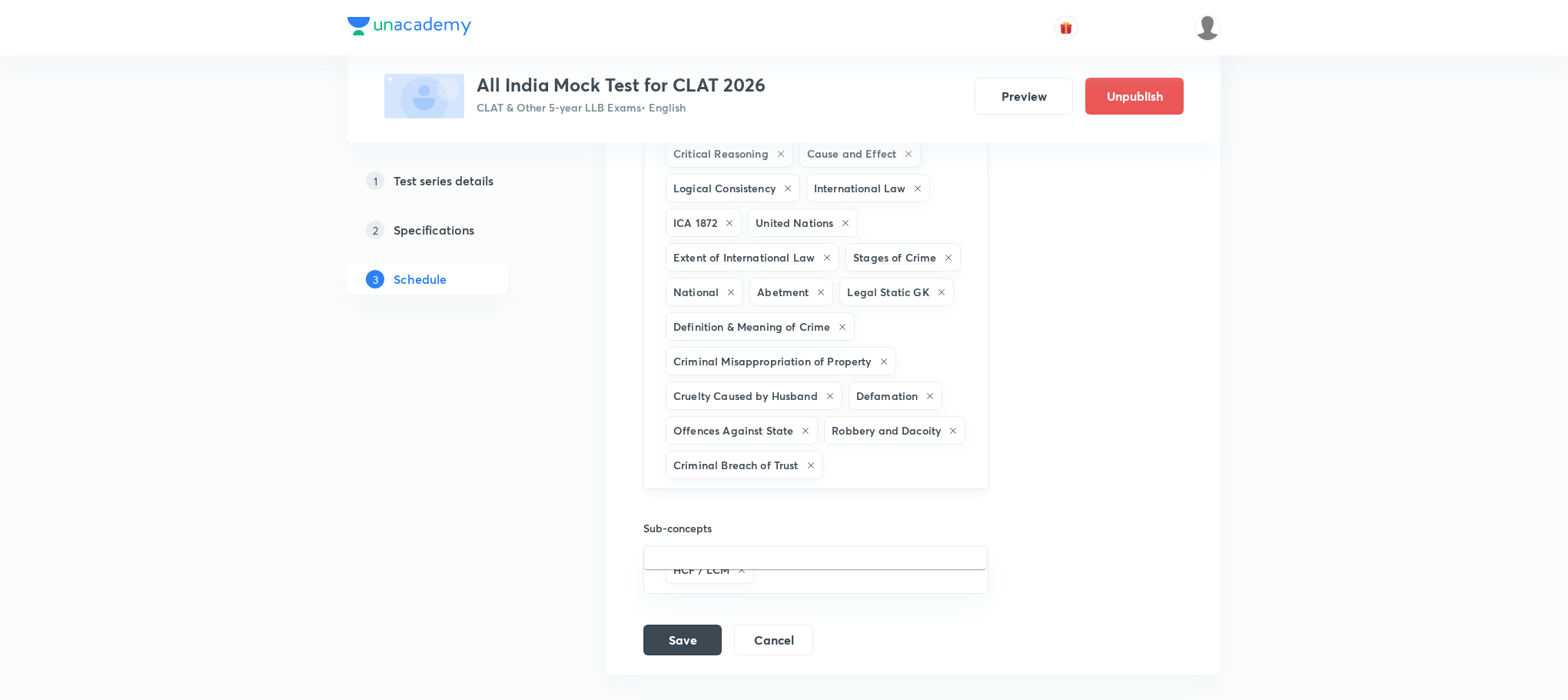
click at [842, 479] on input "text" at bounding box center [897, 465] width 143 height 29
type input "a"
click at [763, 556] on li "Cheating" at bounding box center [814, 567] width 342 height 28
click at [936, 479] on input "text" at bounding box center [941, 465] width 57 height 29
type input "a"
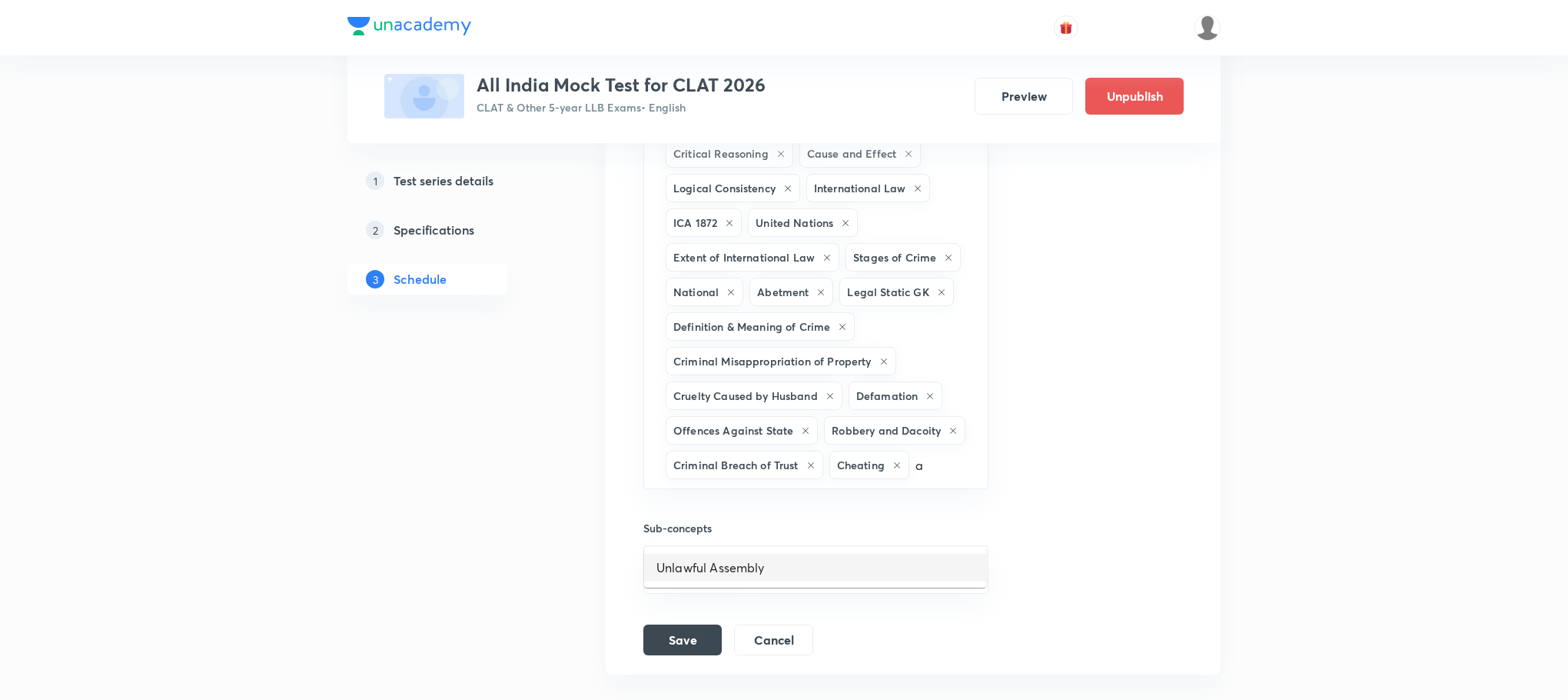
click at [750, 564] on li "Unlawful Assembly" at bounding box center [814, 567] width 342 height 28
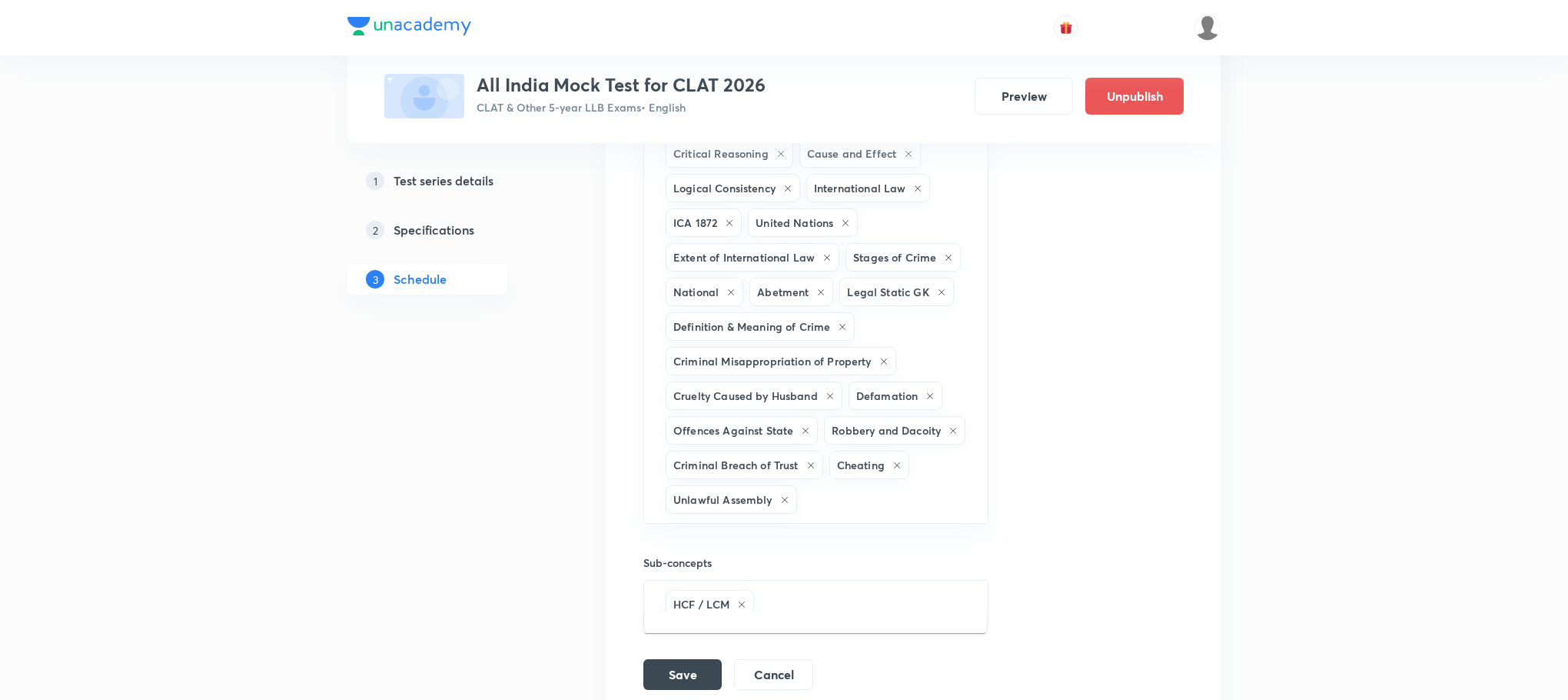
click at [787, 618] on input "text" at bounding box center [863, 605] width 211 height 29
type input "d"
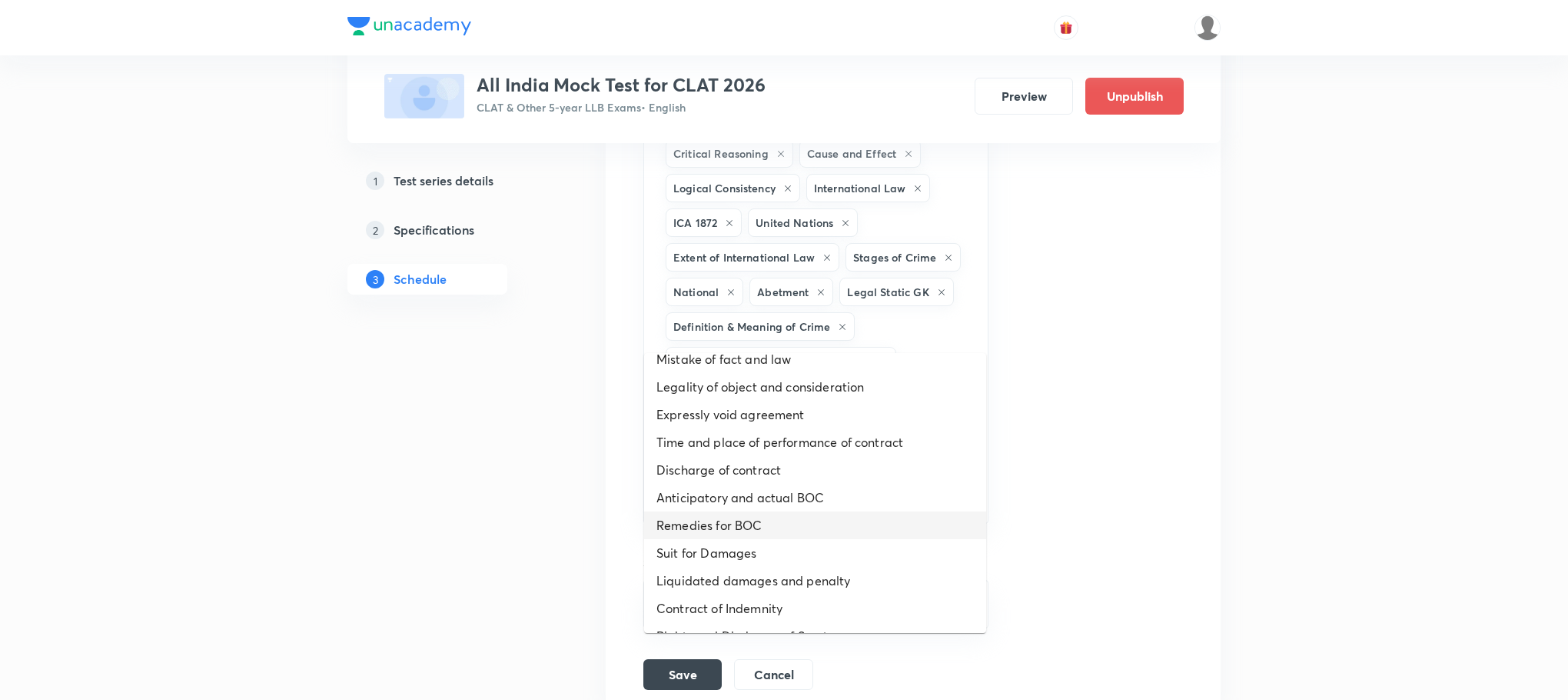
scroll to position [230, 0]
click at [780, 503] on li "Anticipatory and actual BOC" at bounding box center [814, 493] width 342 height 28
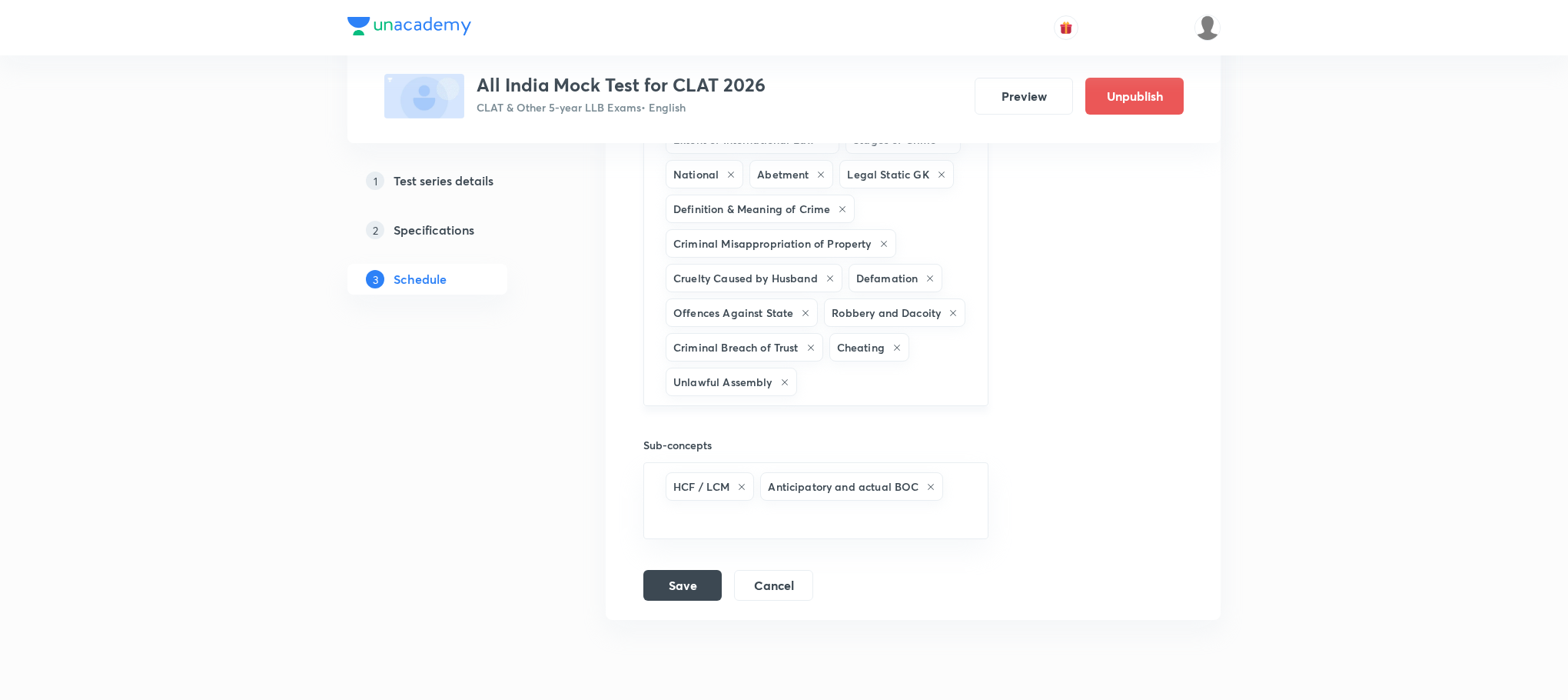
scroll to position [1302, 0]
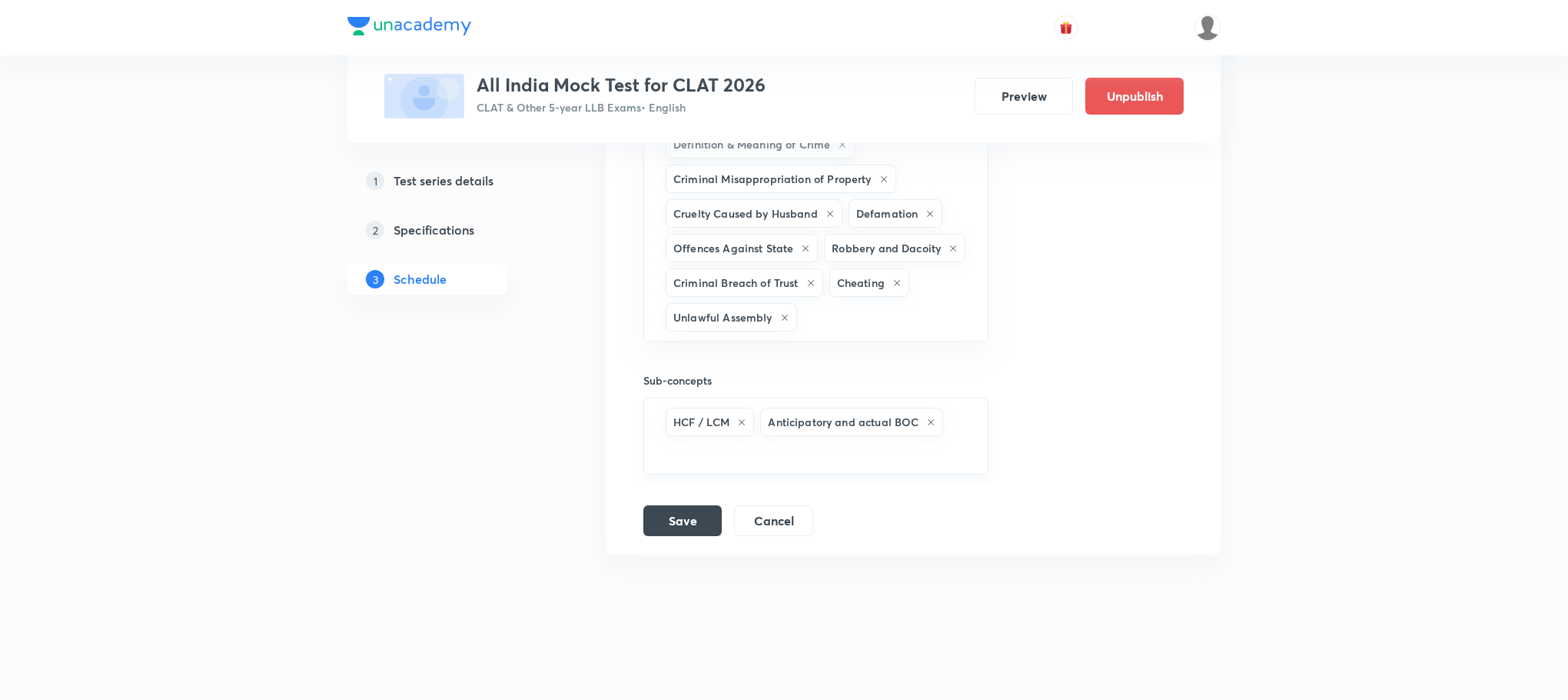
click at [715, 468] on input "text" at bounding box center [816, 453] width 306 height 29
type input "d"
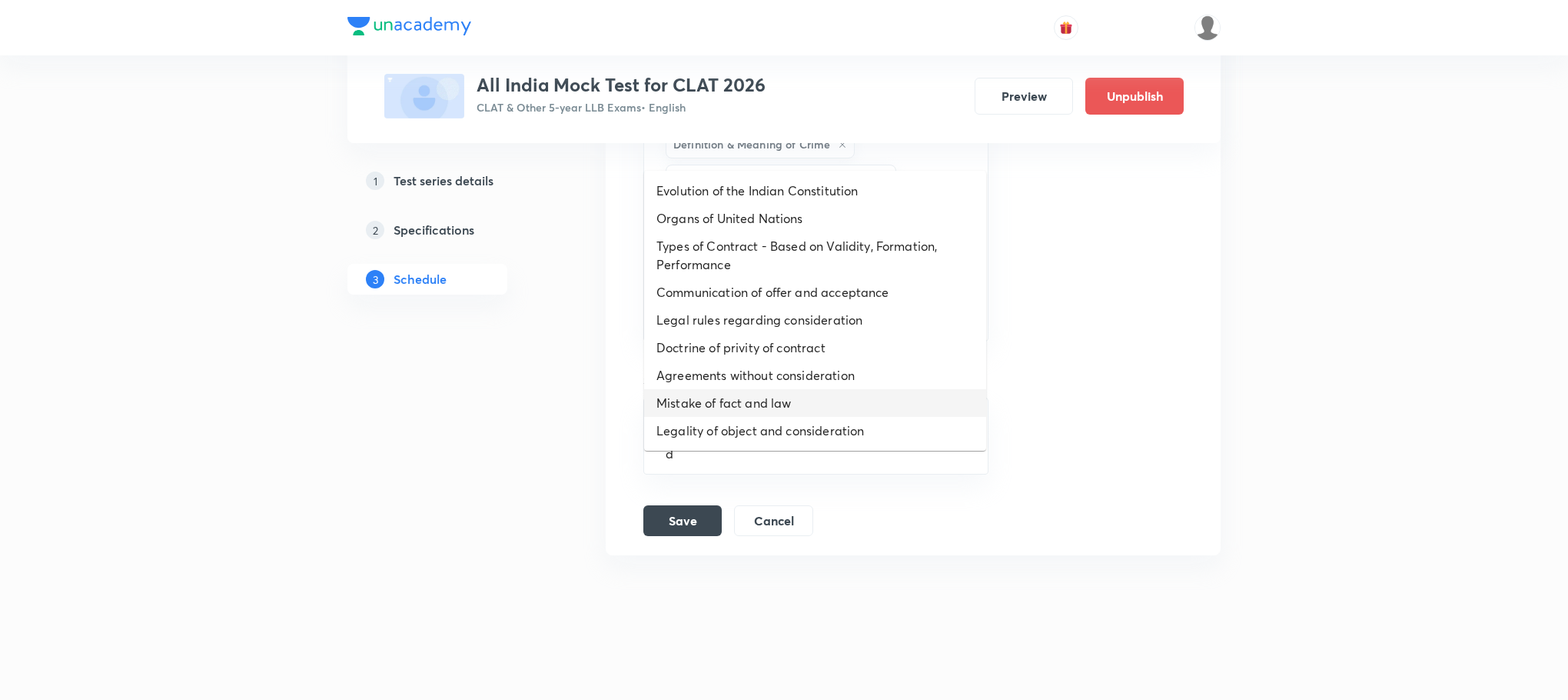
click at [716, 390] on li "Mistake of fact and law" at bounding box center [814, 403] width 342 height 28
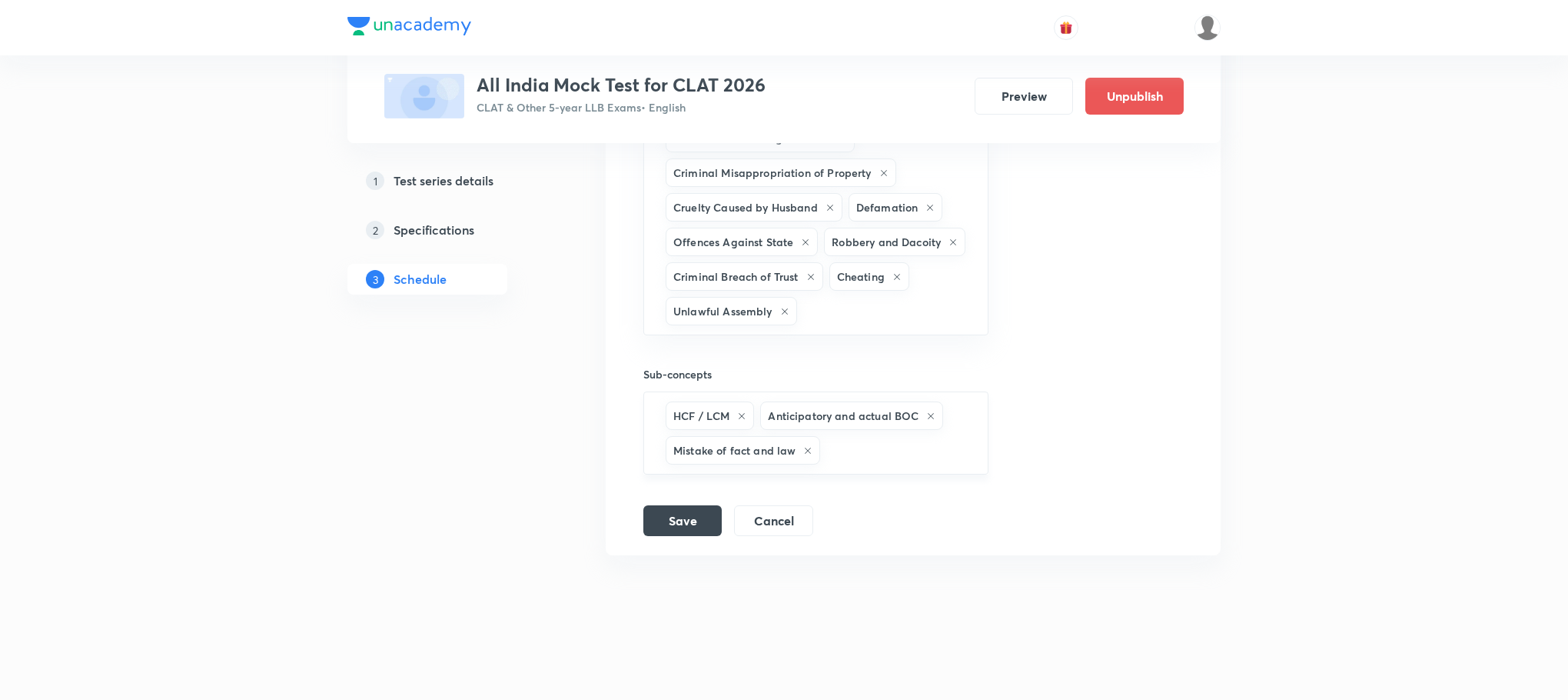
click at [847, 474] on div "HCF / LCM Anticipatory and actual BOC Mistake of fact and law ​" at bounding box center [816, 433] width 345 height 83
type input "d"
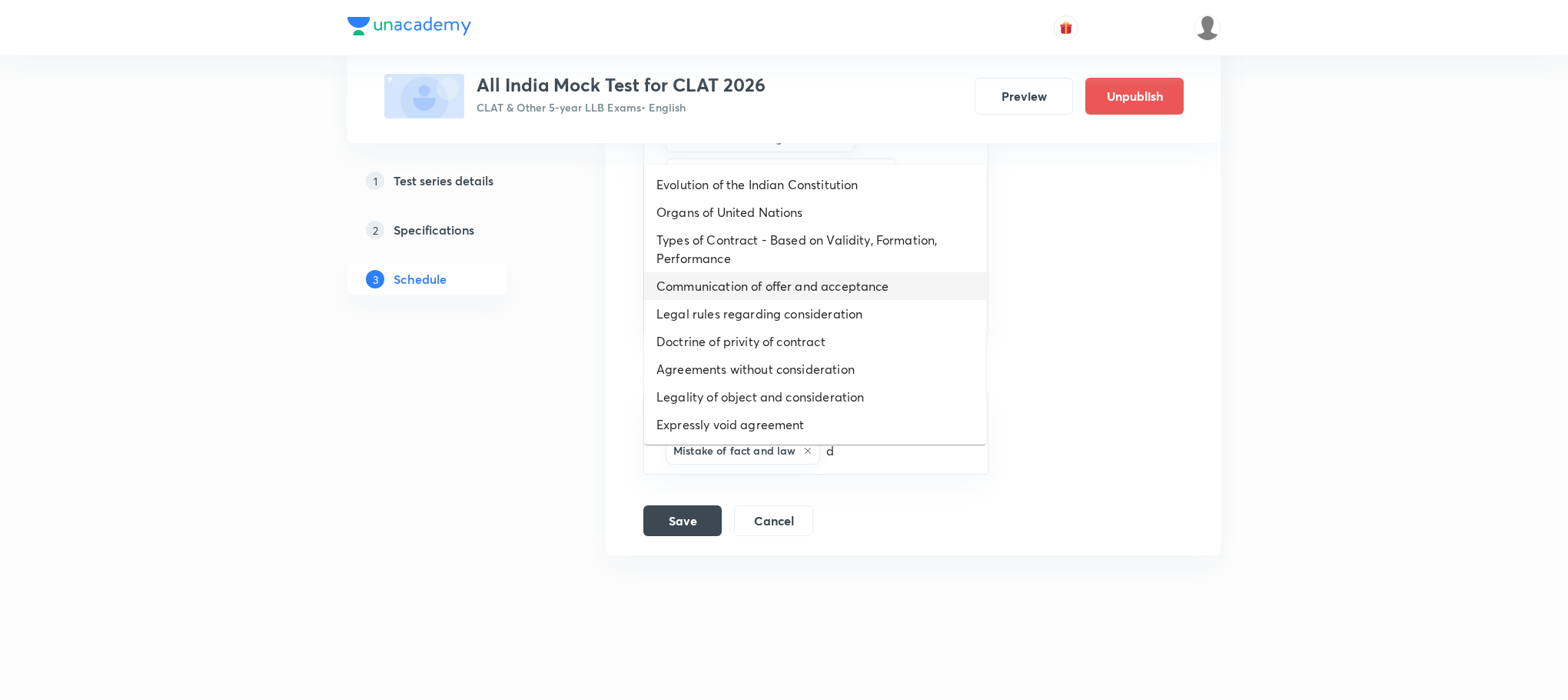
click at [753, 226] on li "Types of Contract - Based on Validity, Formation, Performance" at bounding box center [814, 249] width 342 height 46
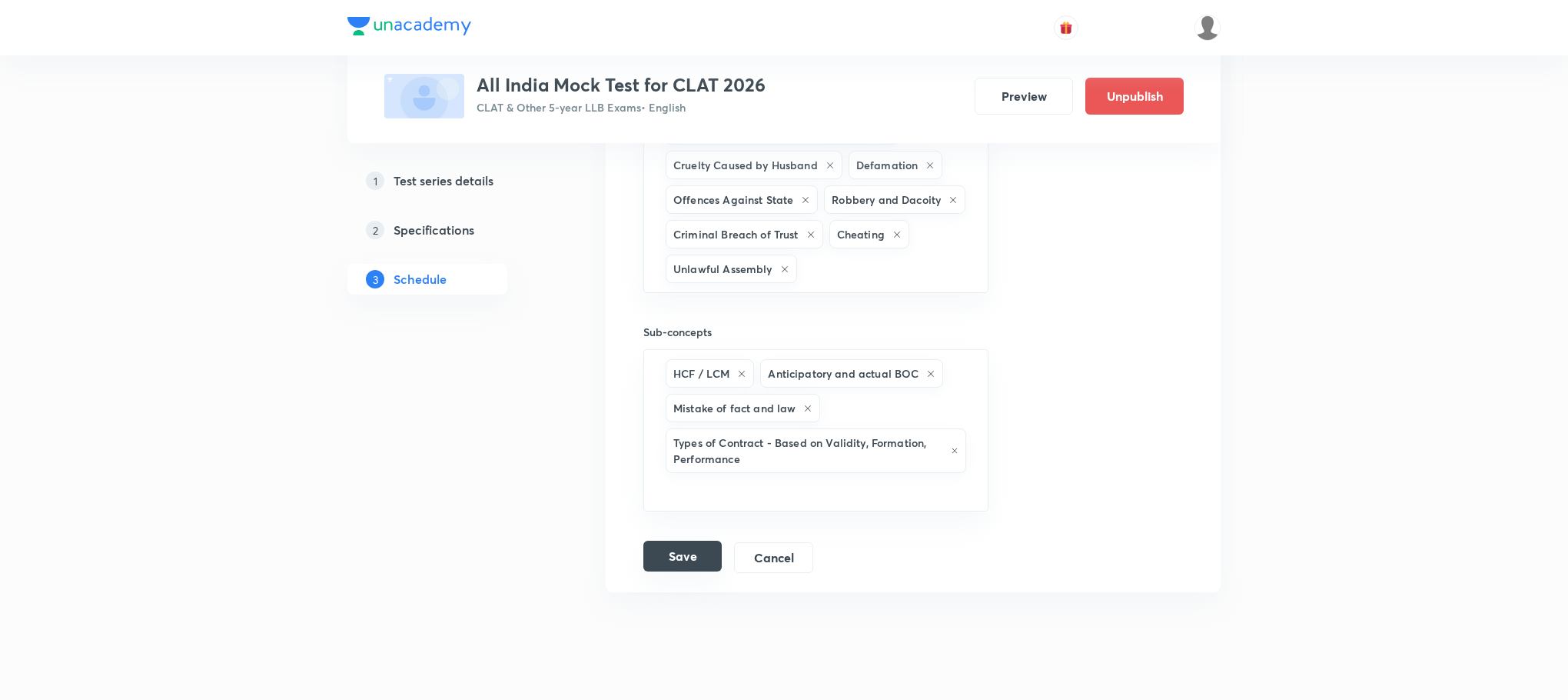
click at [683, 572] on button "Save" at bounding box center [682, 556] width 78 height 31
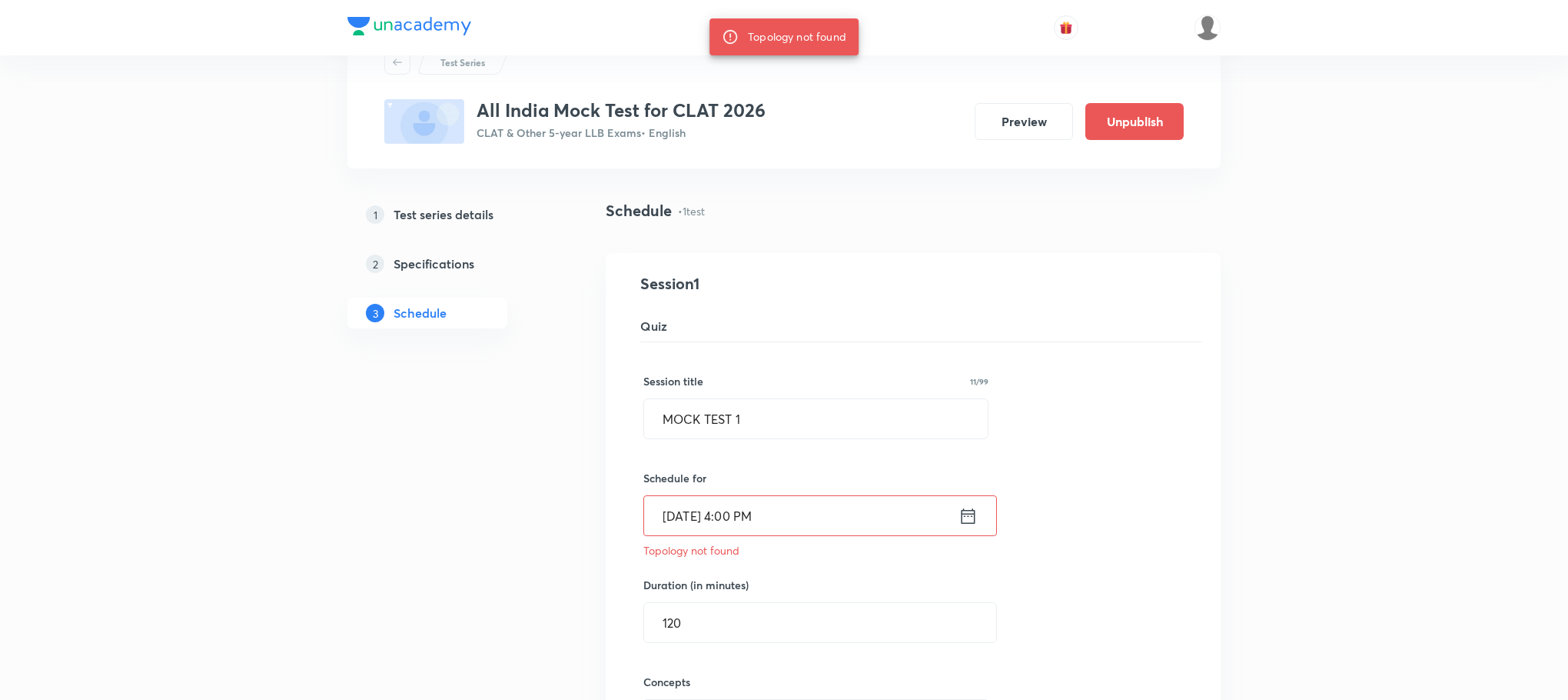
scroll to position [23, 0]
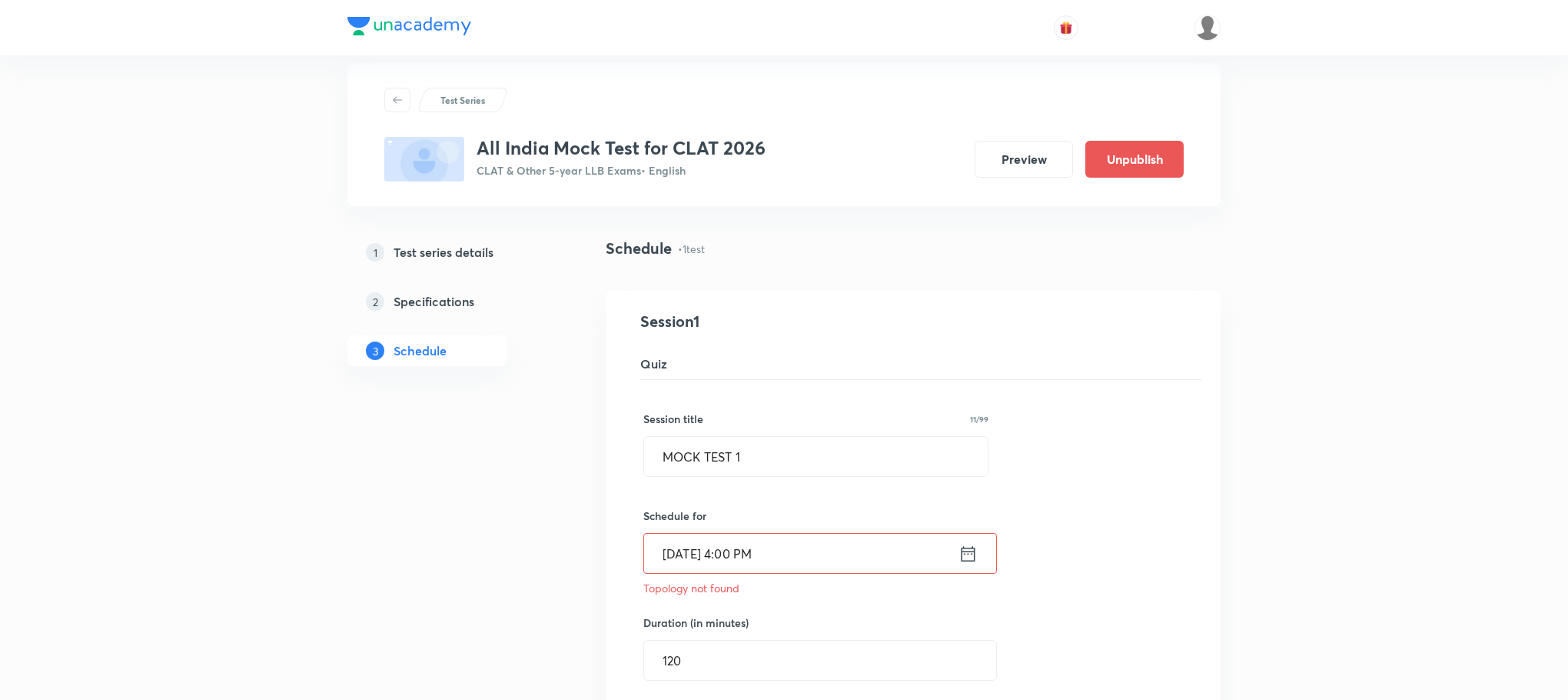
click at [970, 556] on icon at bounding box center [969, 553] width 19 height 21
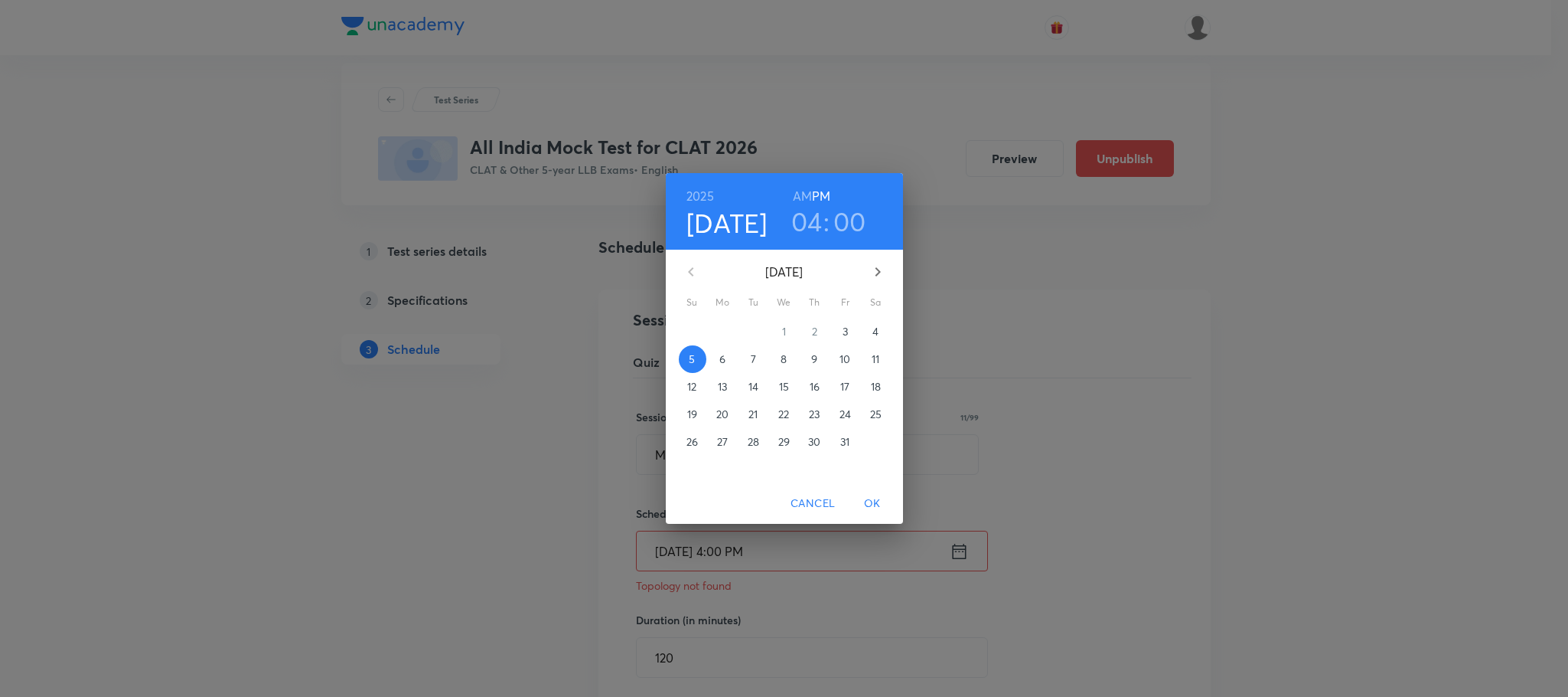
click at [873, 505] on span "OK" at bounding box center [872, 503] width 36 height 19
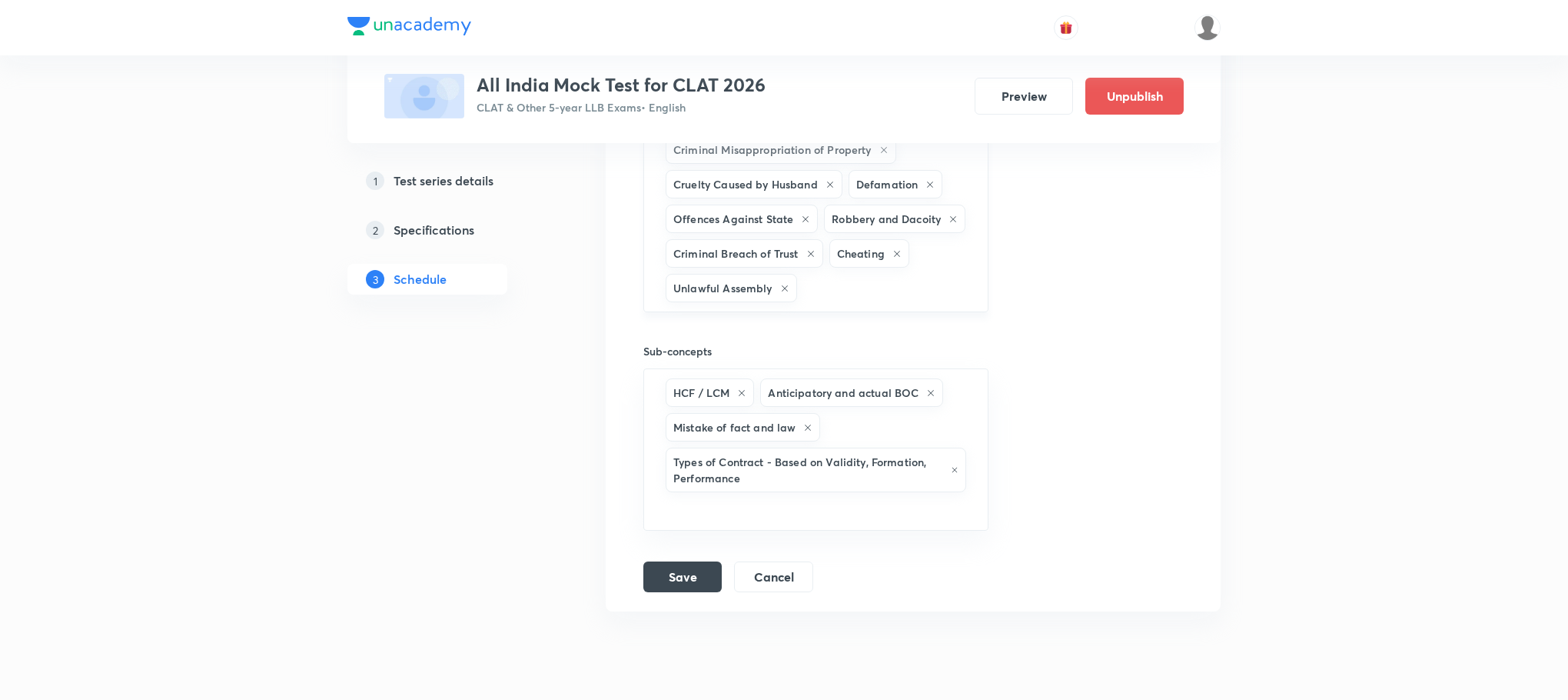
scroll to position [1408, 0]
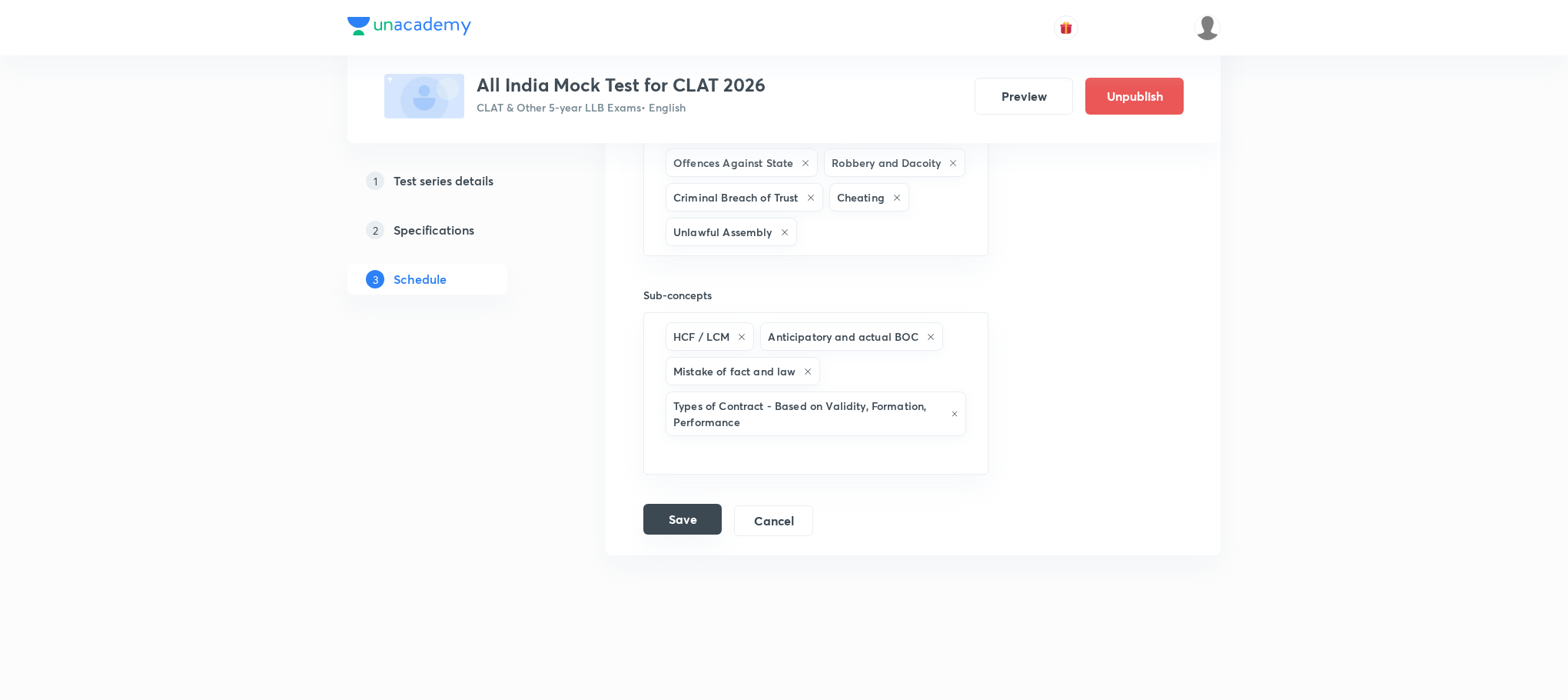
click at [695, 522] on button "Save" at bounding box center [682, 519] width 78 height 31
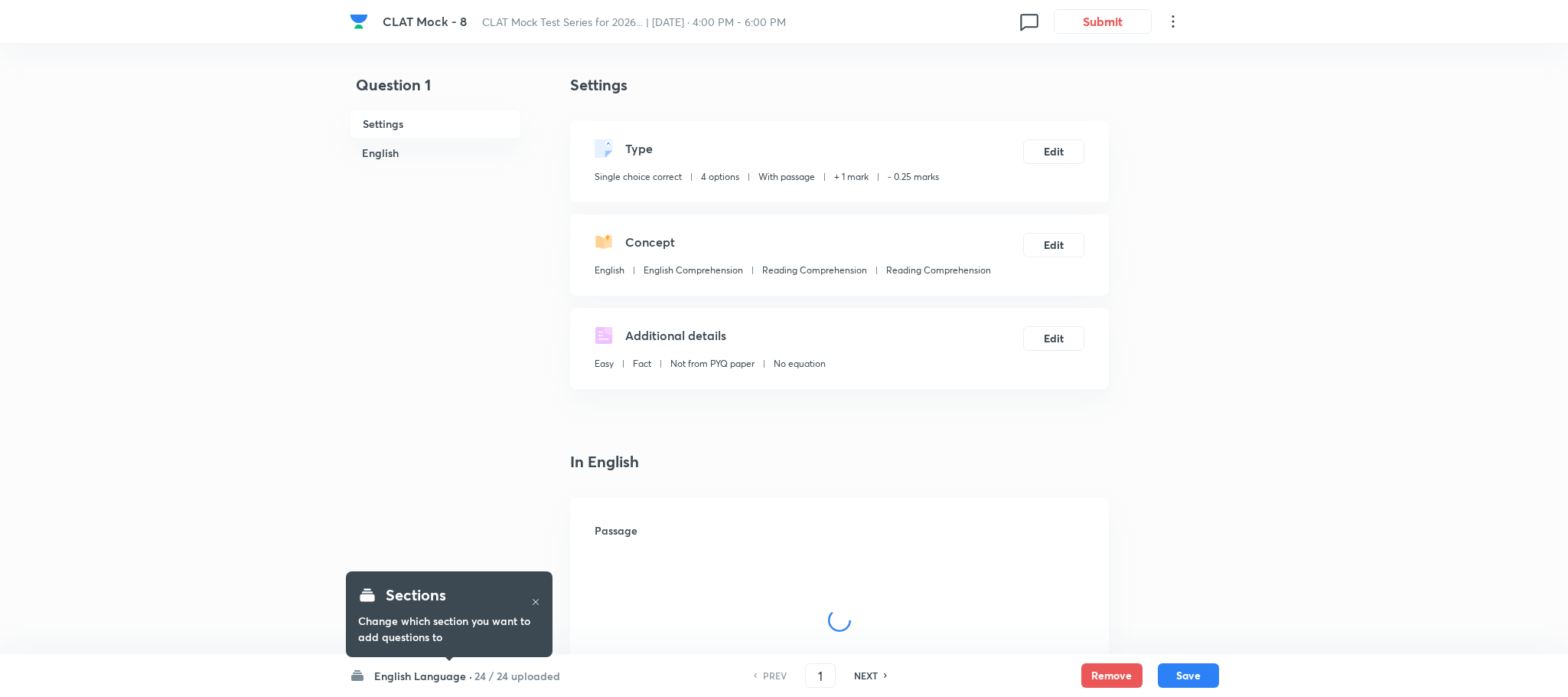
checkbox input "true"
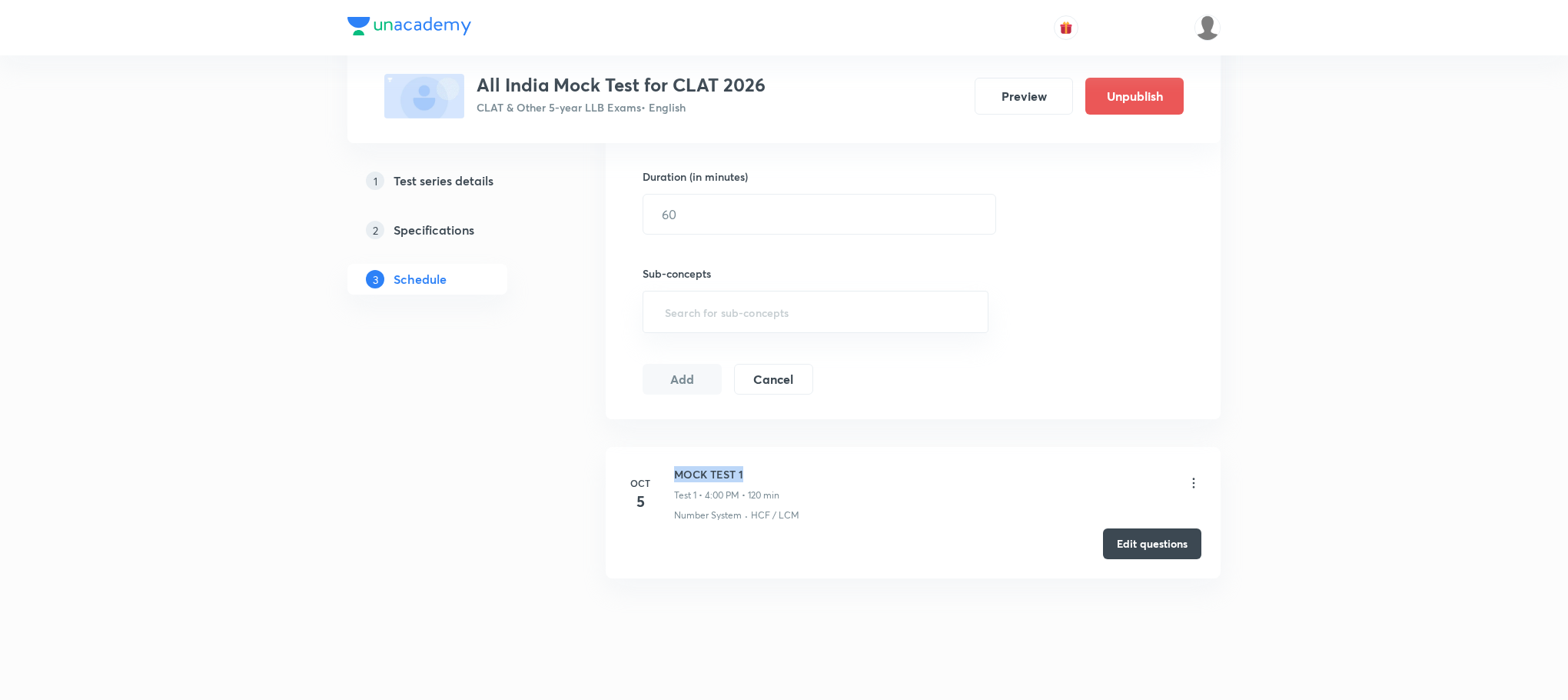
drag, startPoint x: 677, startPoint y: 477, endPoint x: 742, endPoint y: 482, distance: 65.2
click at [742, 482] on h6 "MOCK TEST 1" at bounding box center [726, 473] width 105 height 16
copy h6 "MOCK TEST 1"
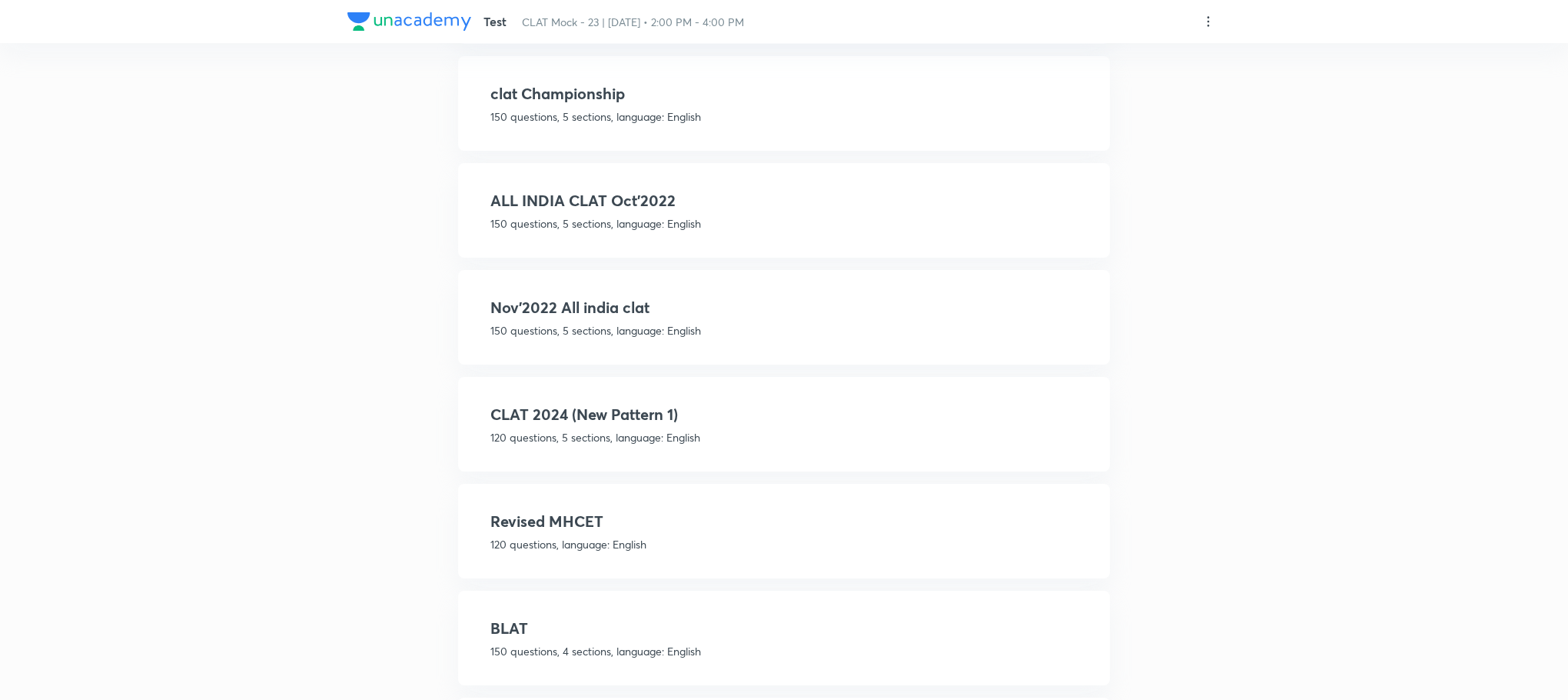
scroll to position [1153, 0]
click at [745, 427] on p "120 questions, 5 sections, language: English" at bounding box center [784, 435] width 587 height 16
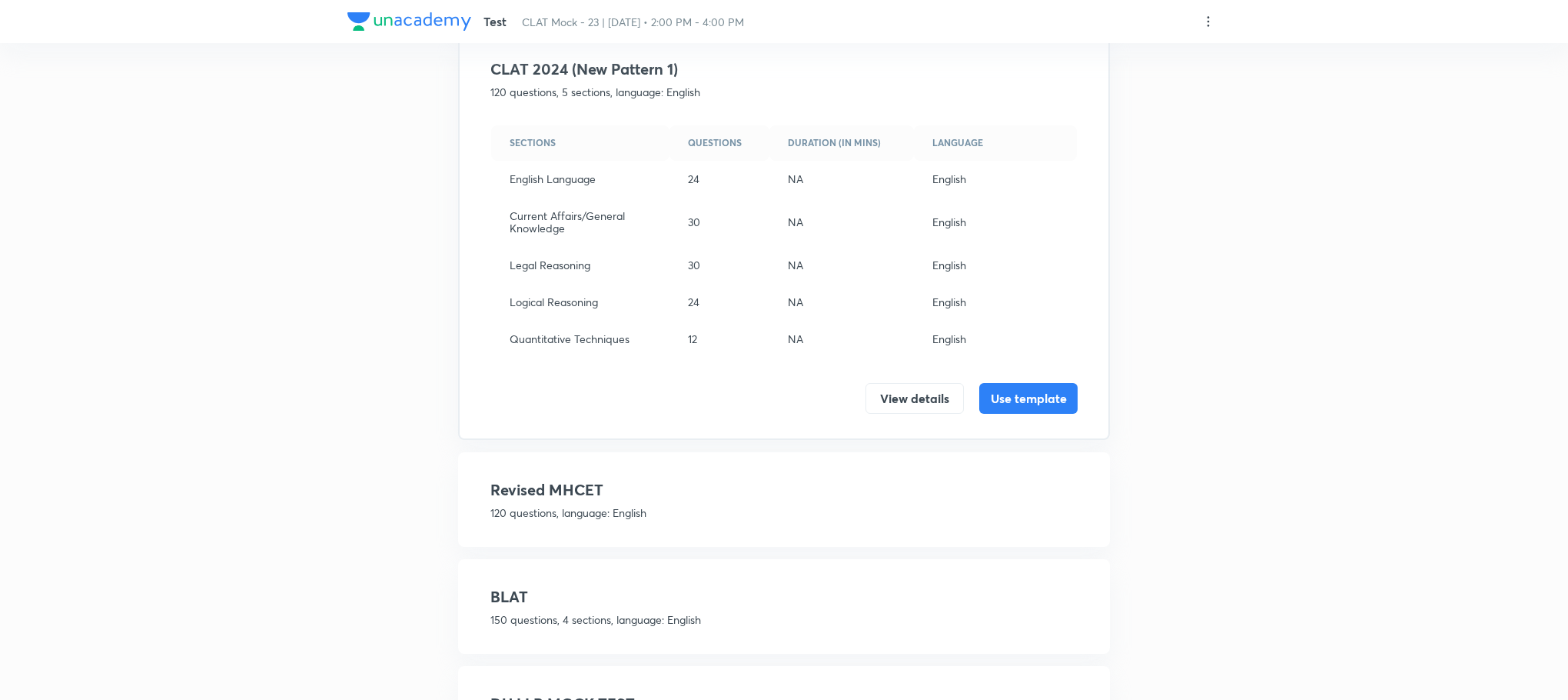
scroll to position [1198, 0]
click at [1064, 386] on button "Use template" at bounding box center [1028, 394] width 98 height 31
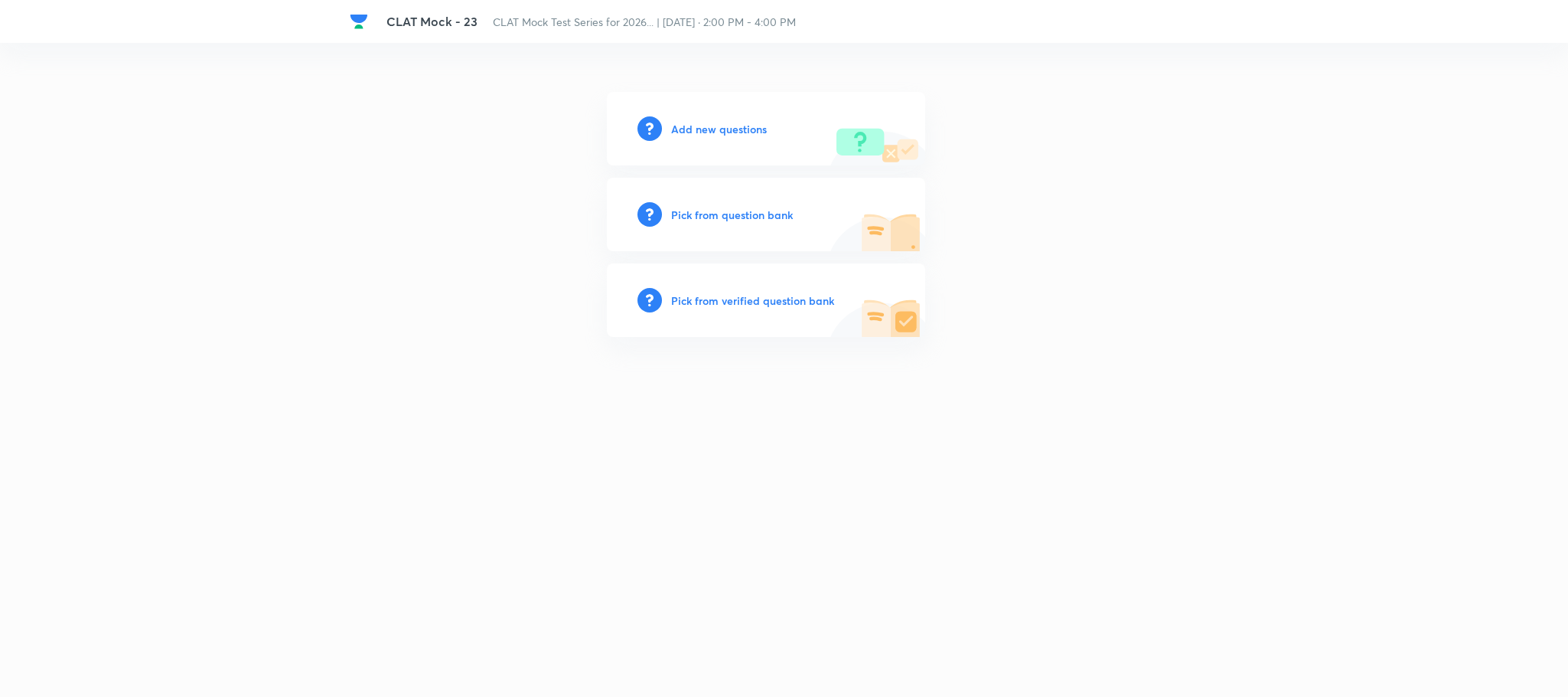
click at [720, 121] on h6 "Add new questions" at bounding box center [719, 129] width 96 height 16
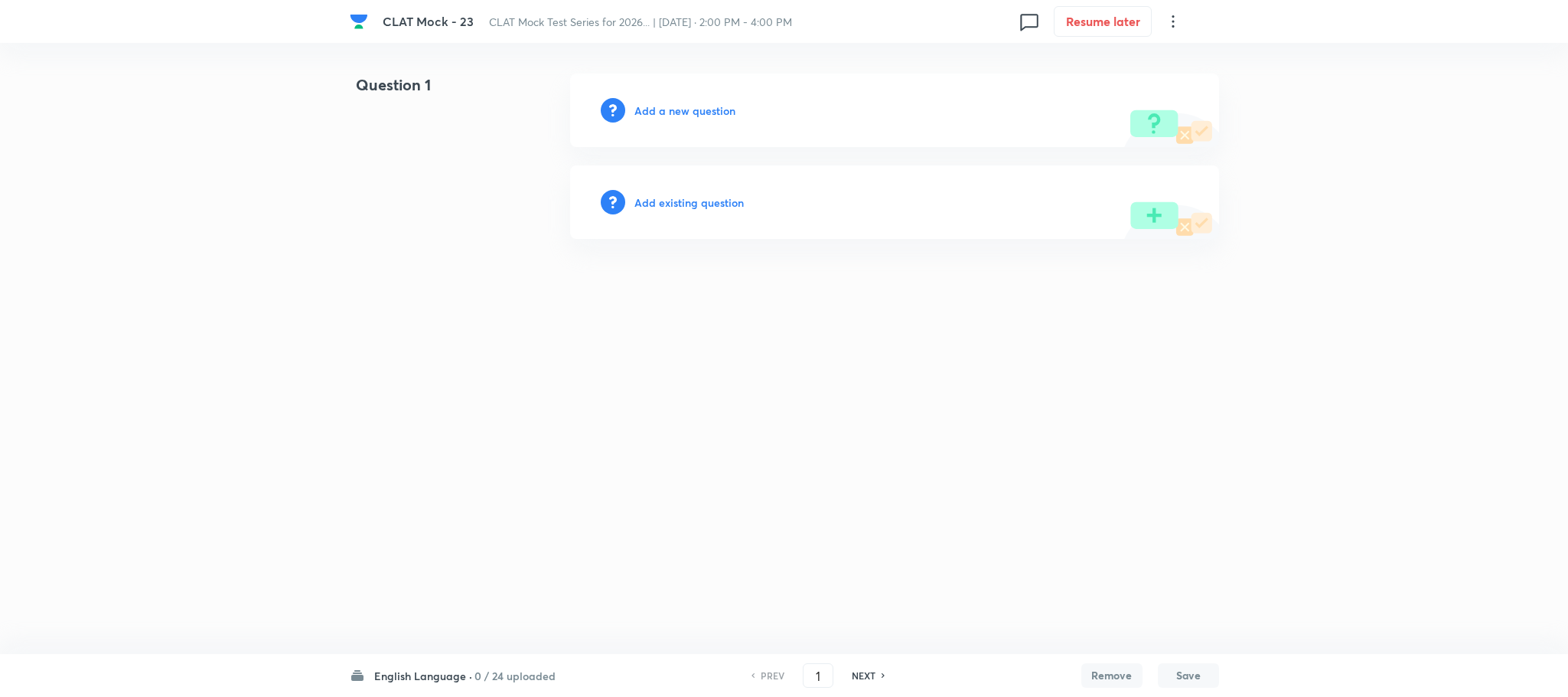
click at [696, 111] on h6 "Add a new question" at bounding box center [684, 110] width 101 height 16
click at [691, 110] on h6 "Choose a question type" at bounding box center [693, 110] width 118 height 16
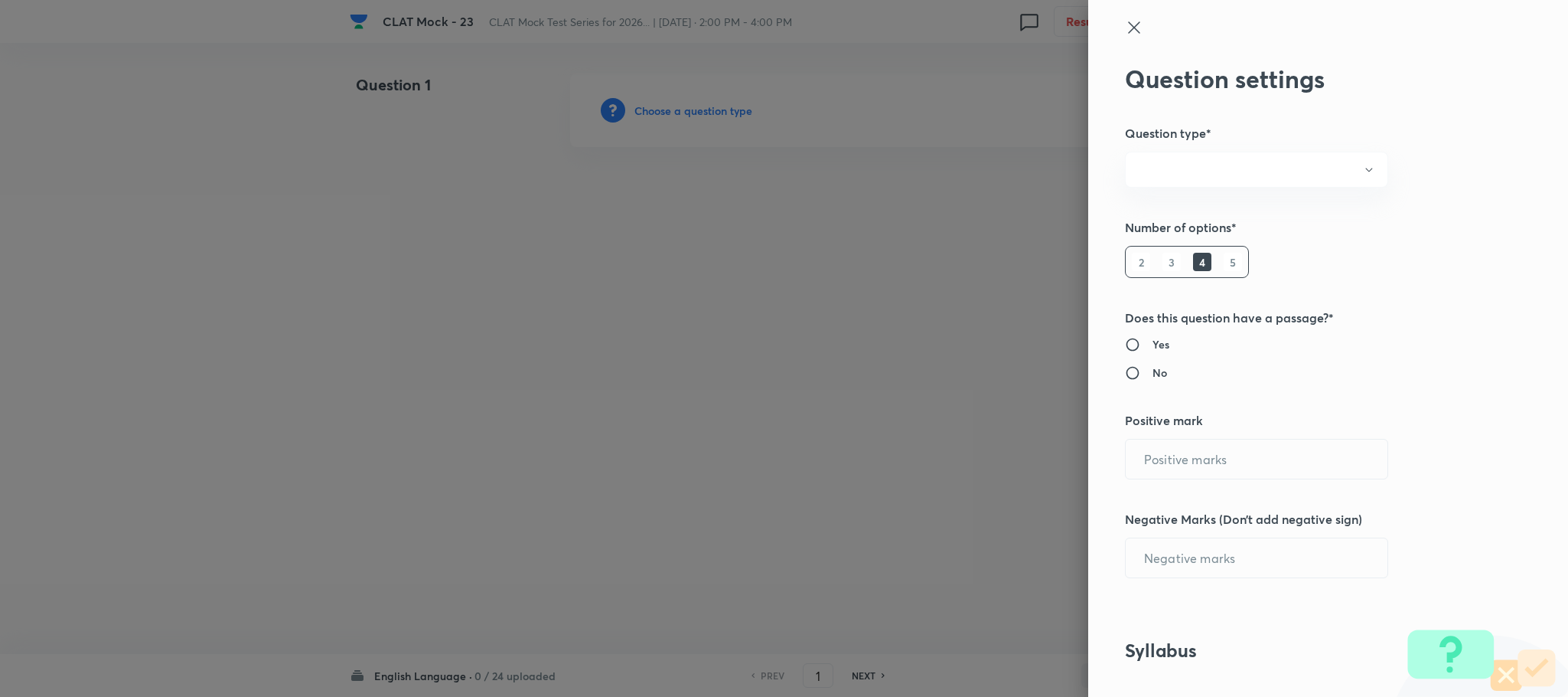
radio input "true"
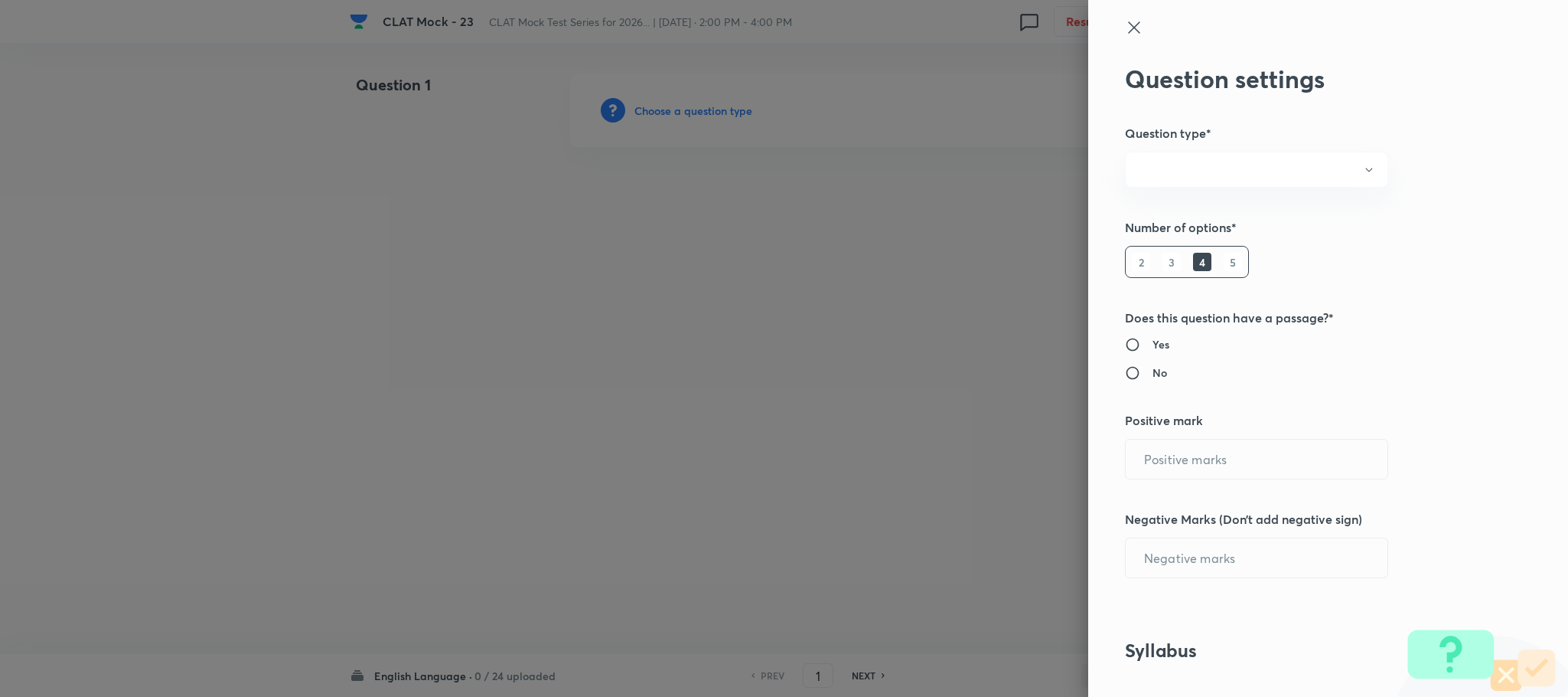
radio input "true"
type input "1"
type input "0"
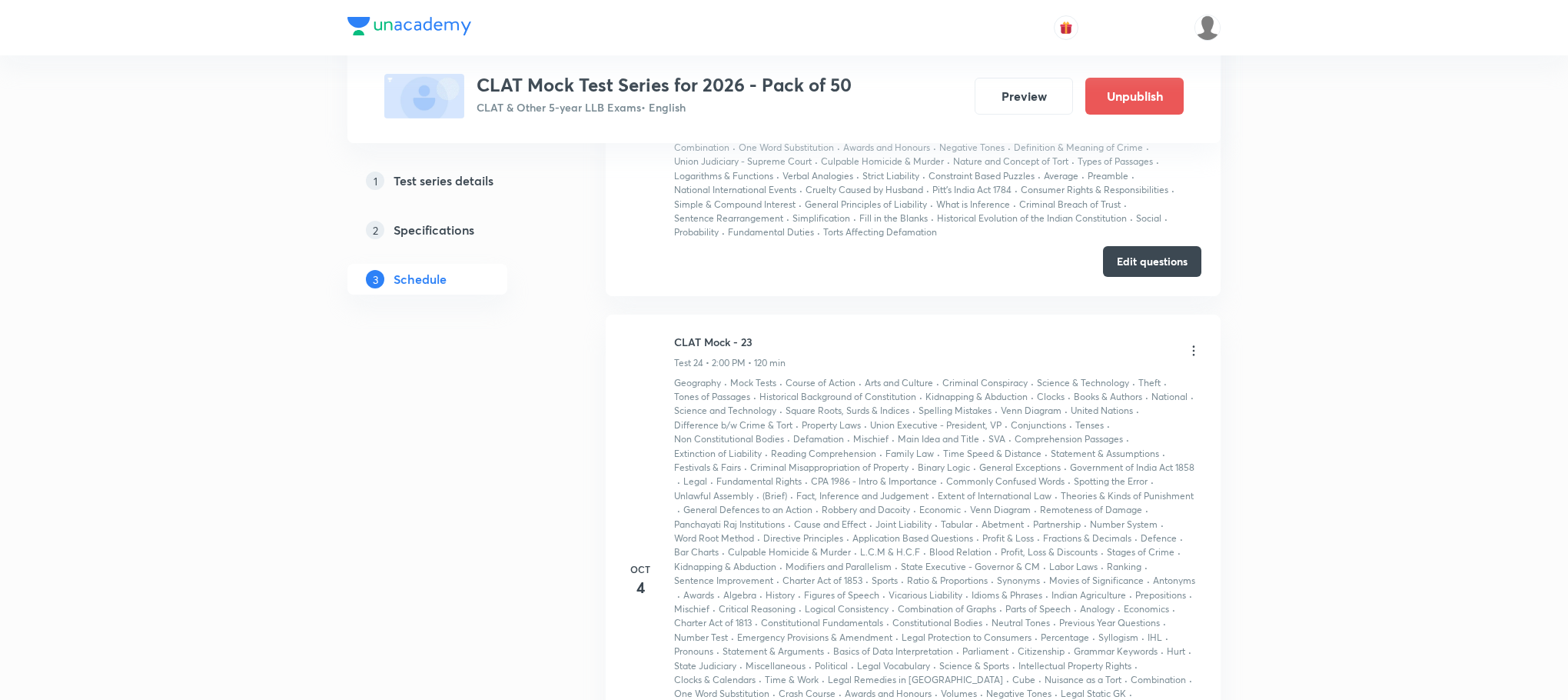
click at [1197, 353] on icon at bounding box center [1194, 351] width 15 height 15
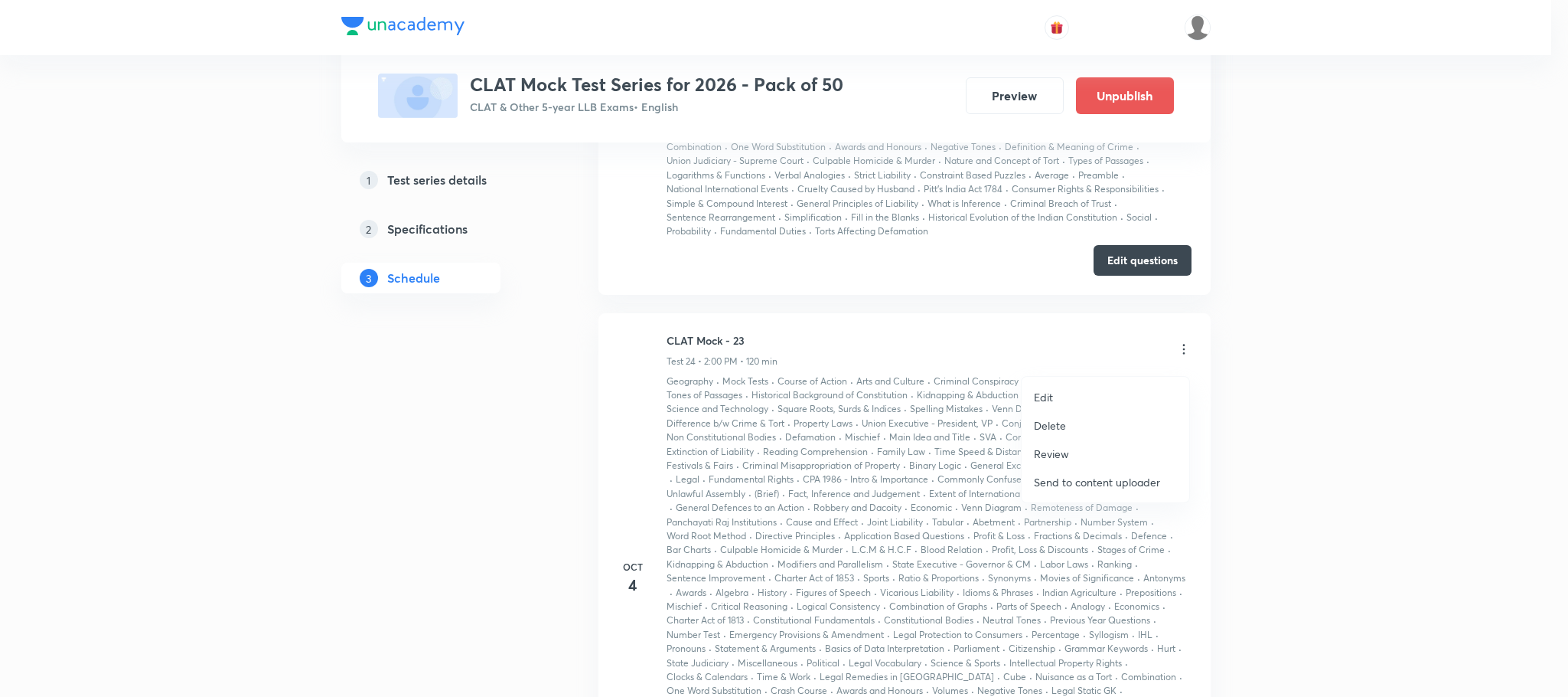
click at [1072, 475] on p "Send to content uploader" at bounding box center [1098, 482] width 127 height 16
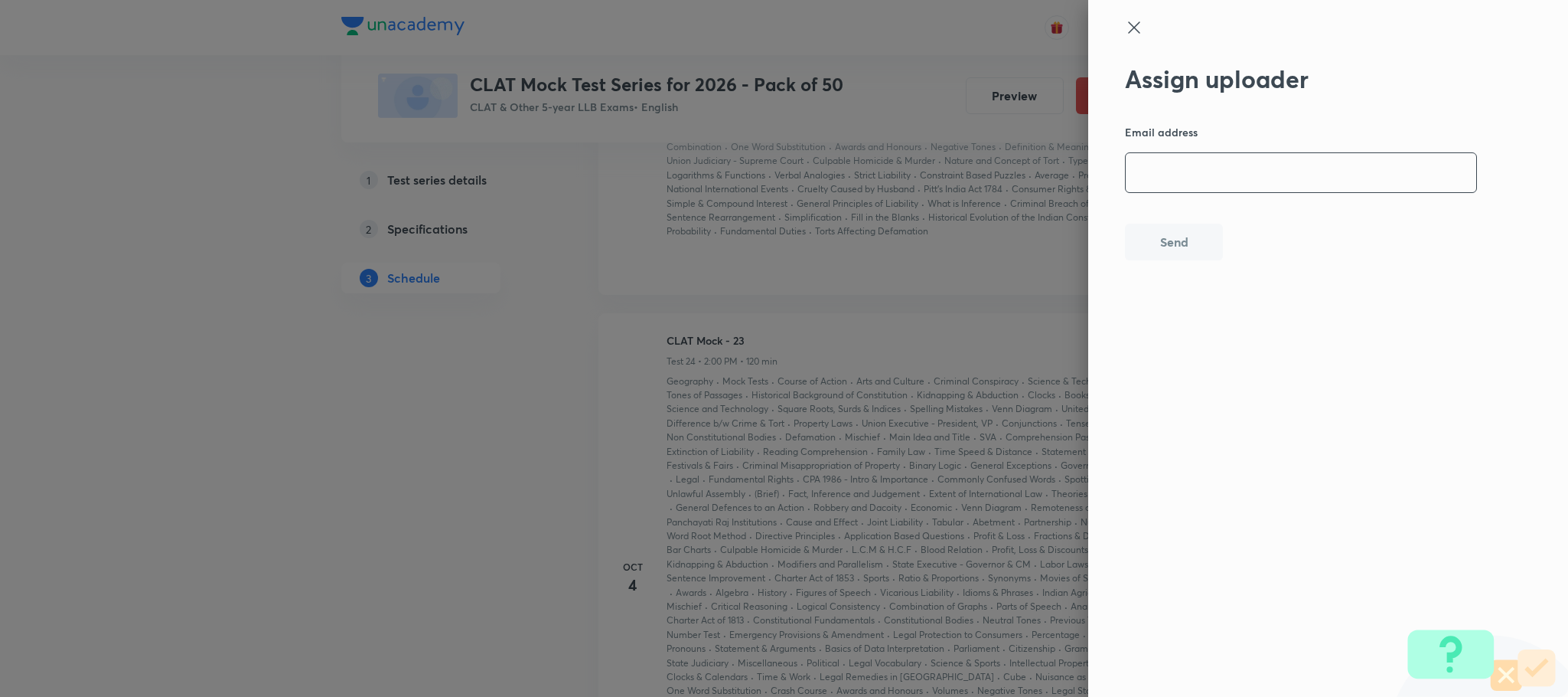
click at [1178, 177] on input "email" at bounding box center [1300, 173] width 350 height 39
type input "dipankarraj2@gmail.com"
click at [1132, 230] on button "Send" at bounding box center [1174, 240] width 98 height 36
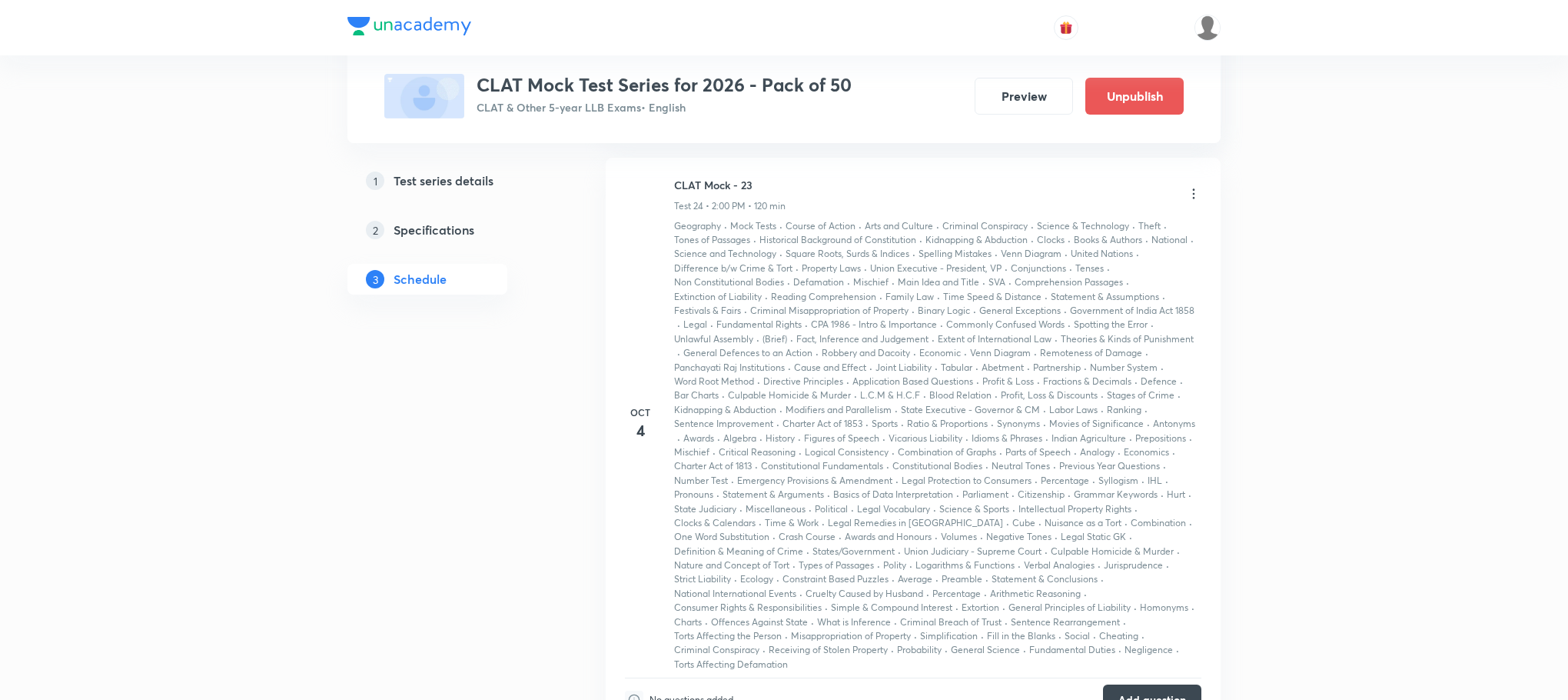
scroll to position [11859, 0]
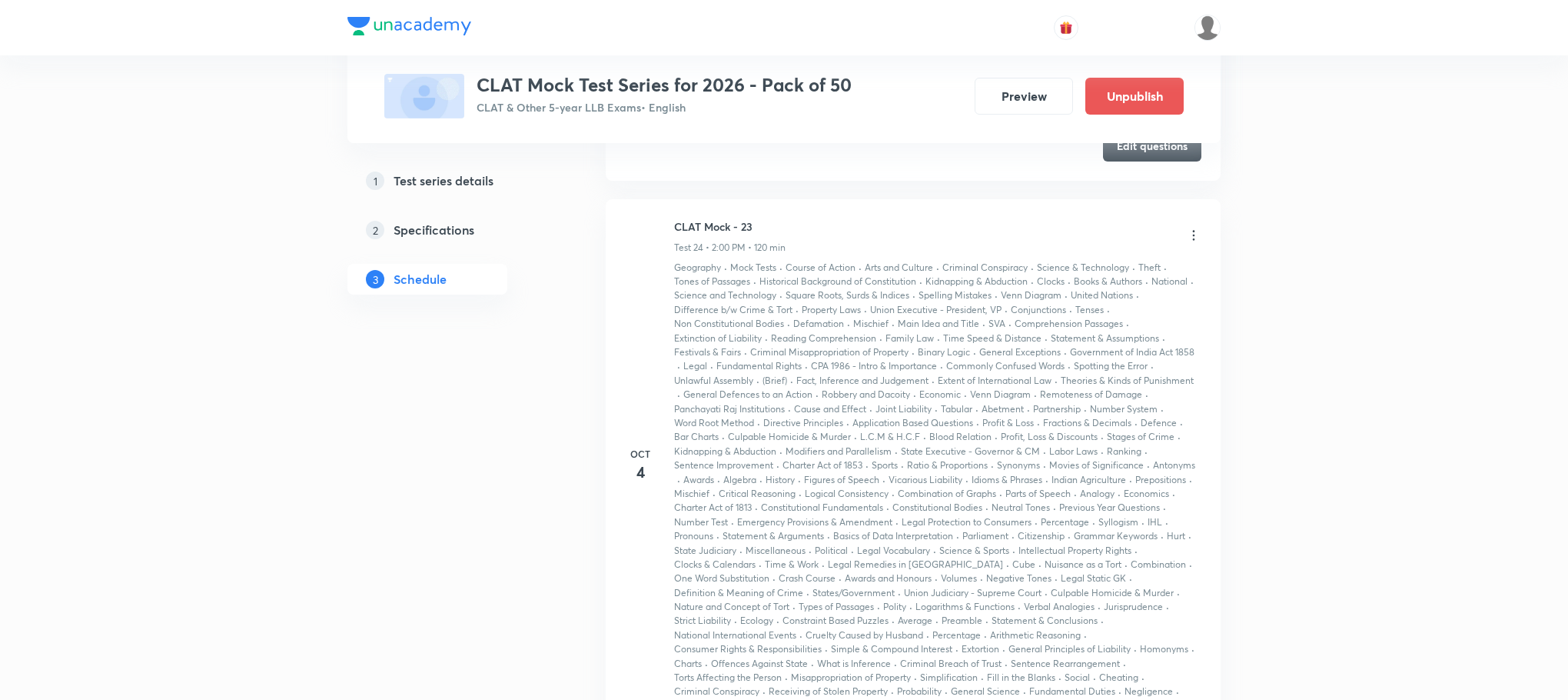
click at [1192, 243] on icon at bounding box center [1194, 235] width 15 height 15
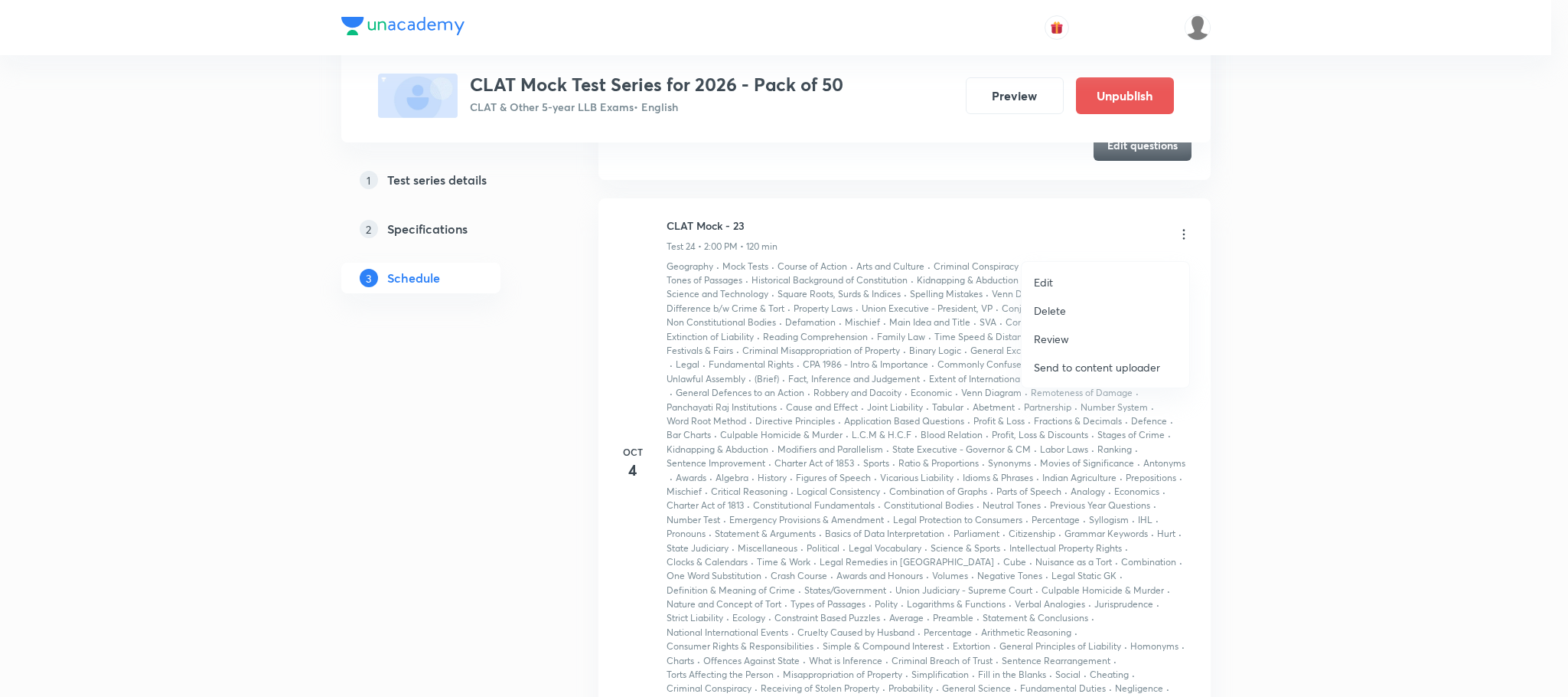
click at [1068, 283] on li "Edit" at bounding box center [1105, 282] width 168 height 29
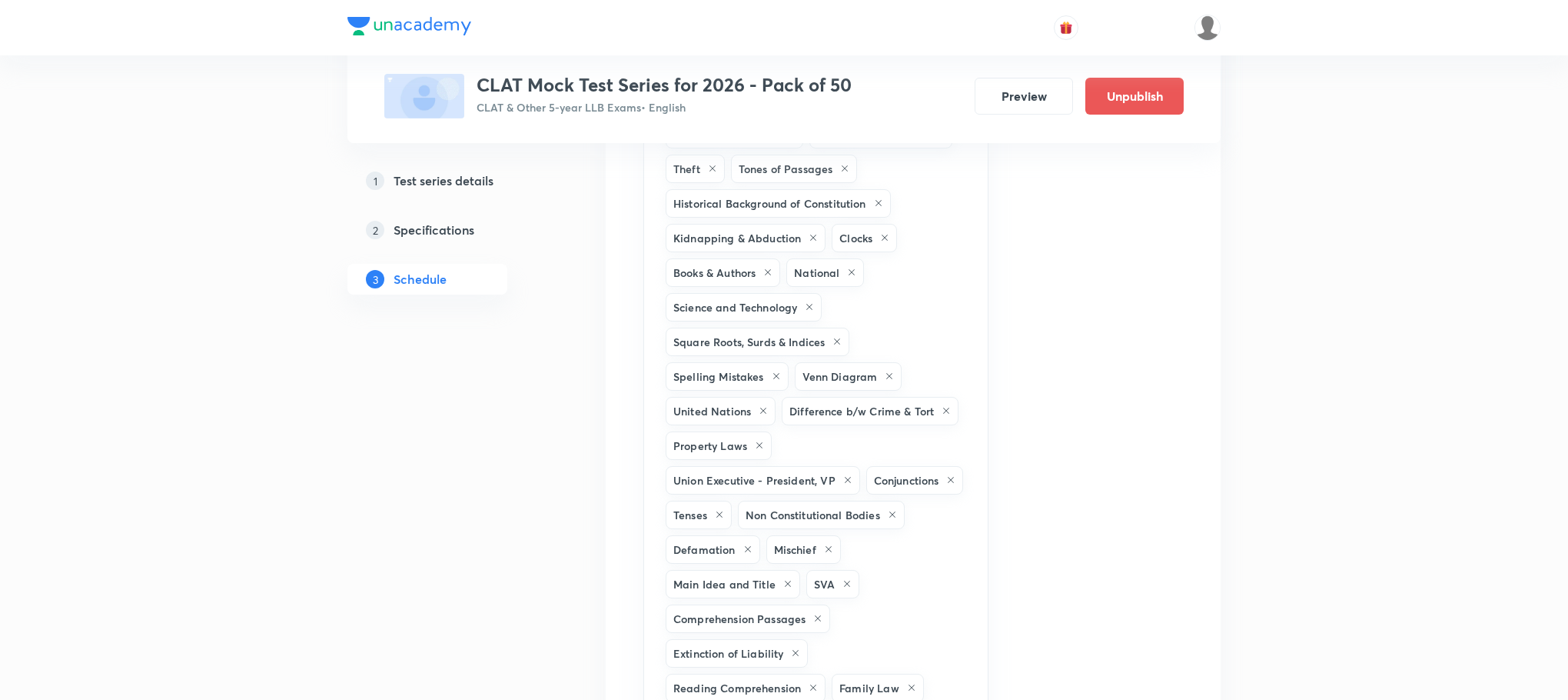
scroll to position [12896, 0]
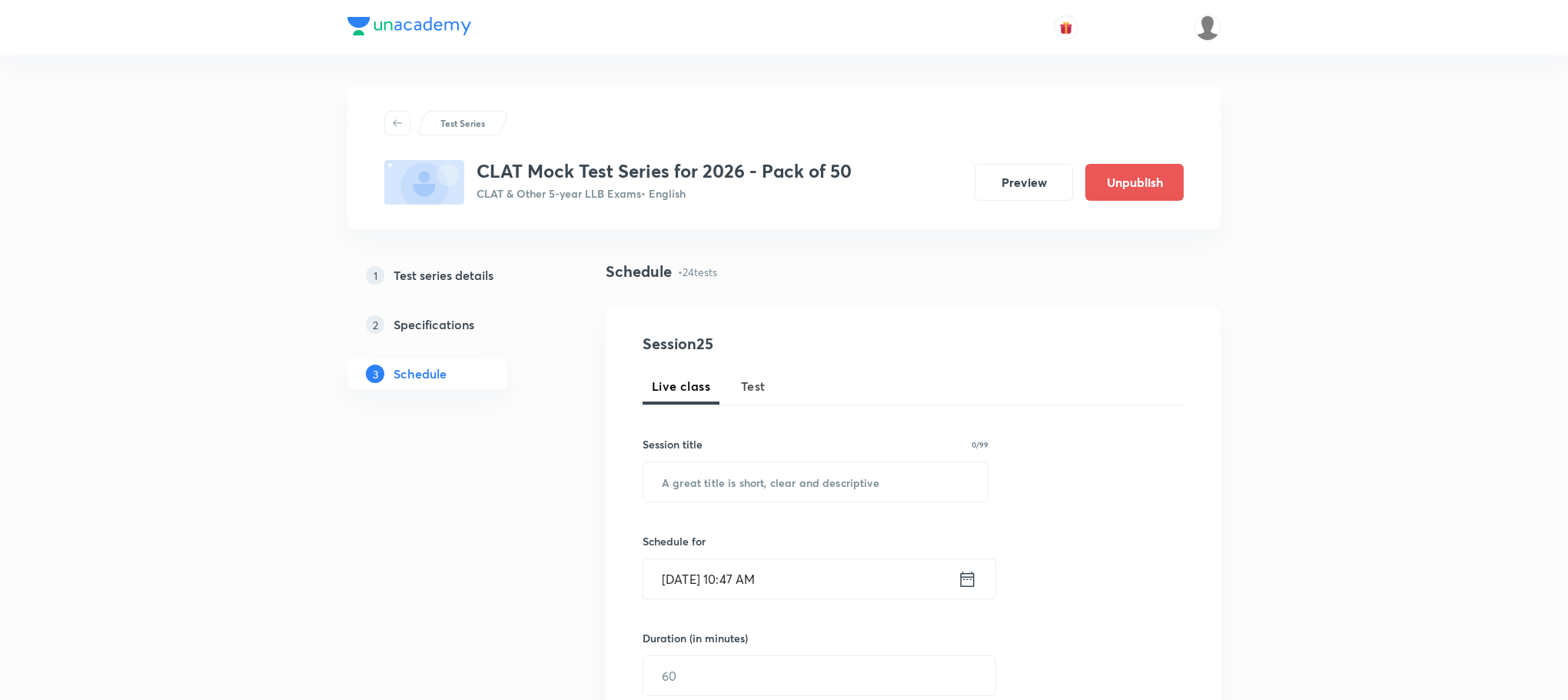
scroll to position [12089, 0]
